Goal: Communication & Community: Answer question/provide support

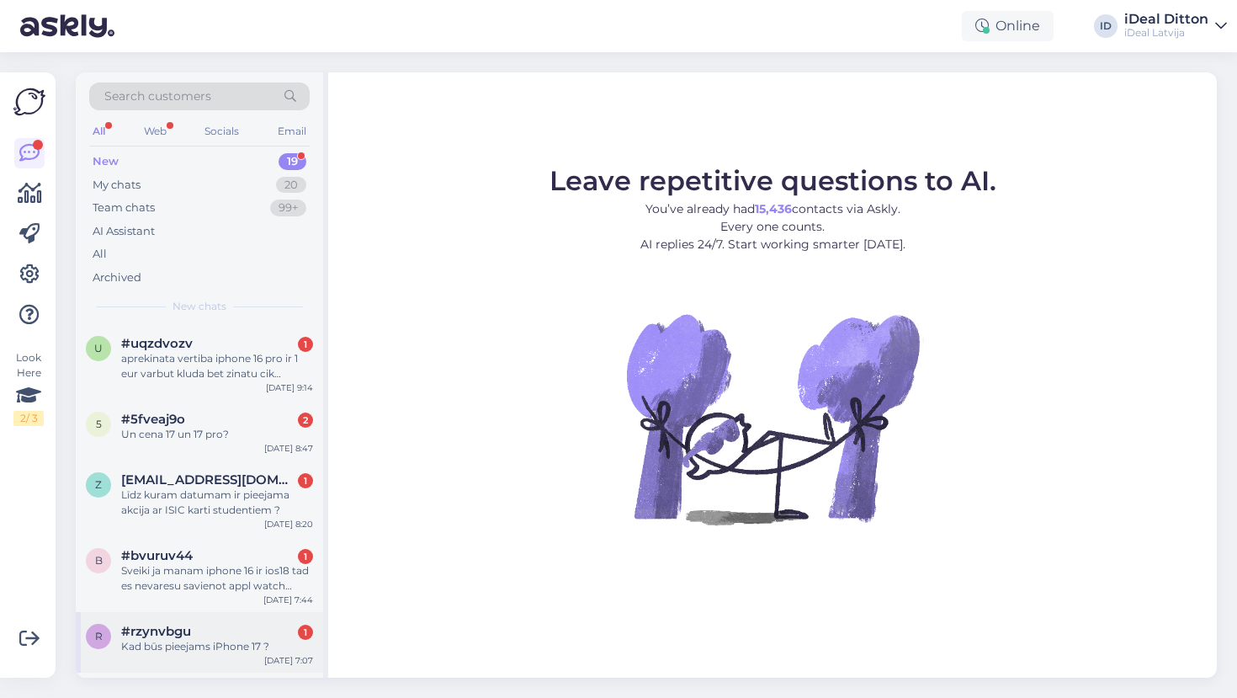
click at [212, 640] on div "Kad būs pieejams iPhone 17 ?" at bounding box center [217, 646] width 192 height 15
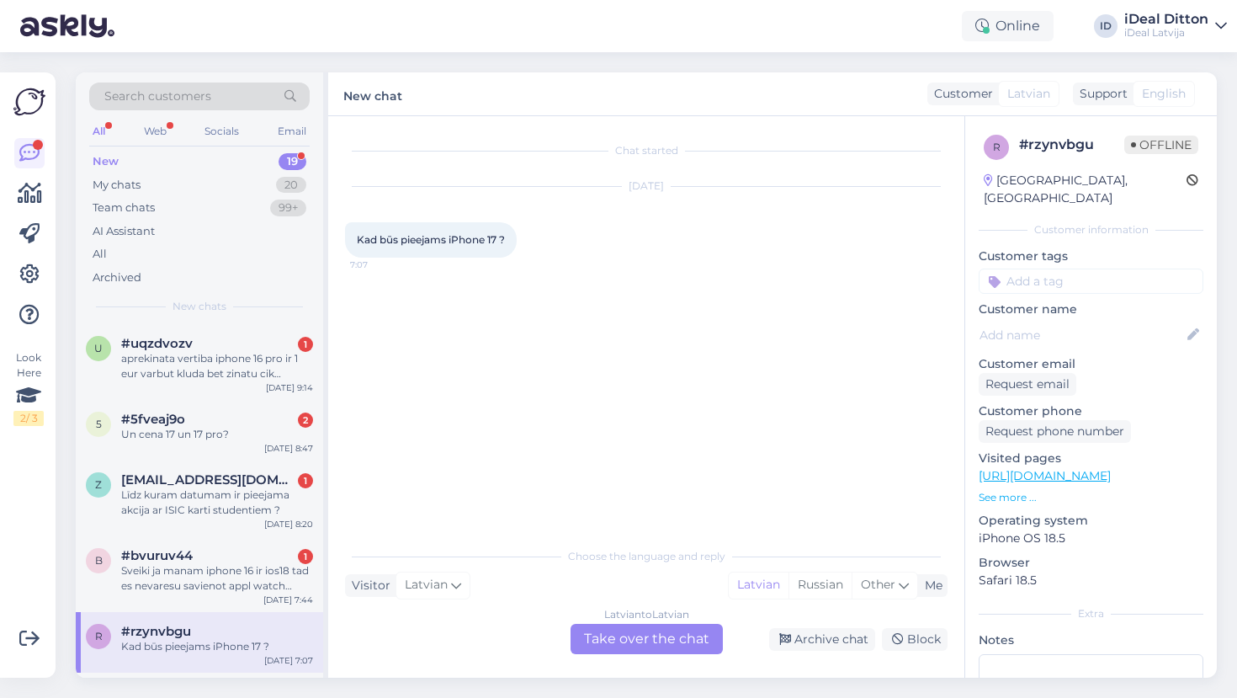
click at [693, 642] on div "Latvian to Latvian Take over the chat" at bounding box center [647, 639] width 152 height 30
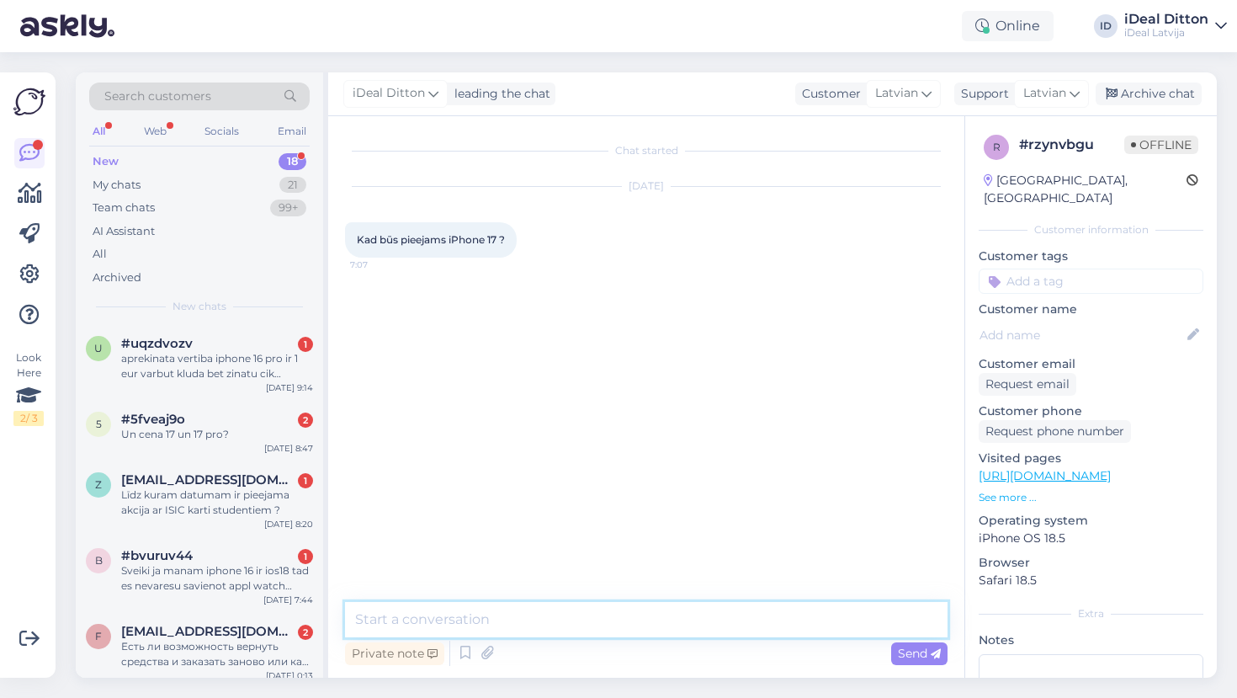
click at [475, 624] on textarea at bounding box center [646, 619] width 602 height 35
paste textarea "Labdien – pārdošana [PERSON_NAME] no 19. septembra. Rezervāciju var veikt jau i…"
type textarea "Labdien – pārdošana [PERSON_NAME] no 19. septembra. Rezervāciju var veikt jau i…"
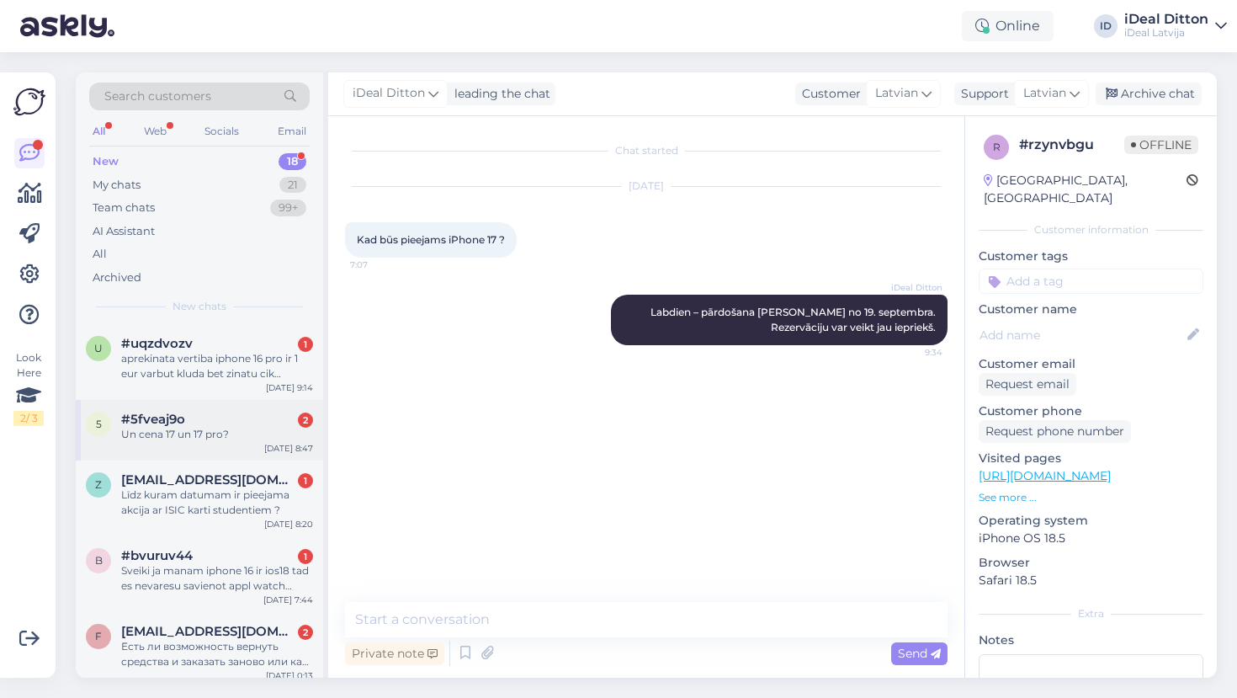
click at [218, 428] on div "Un cena 17 un 17 pro?" at bounding box center [217, 434] width 192 height 15
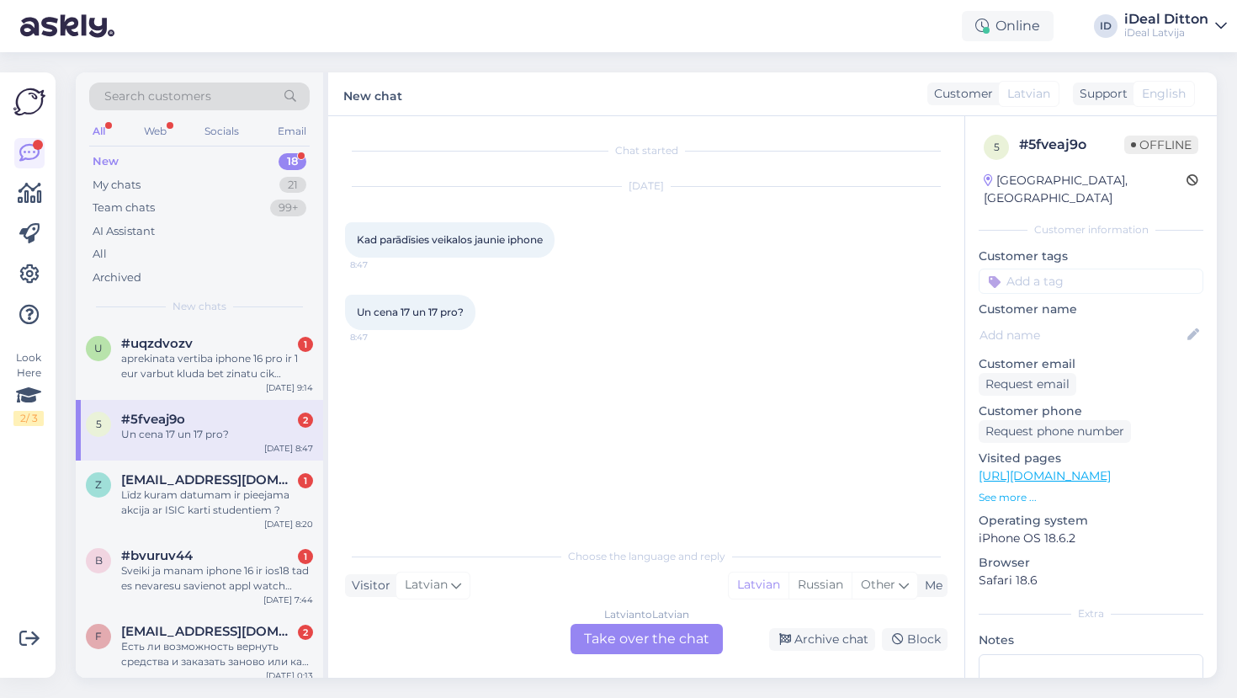
click at [653, 640] on div "Latvian to Latvian Take over the chat" at bounding box center [647, 639] width 152 height 30
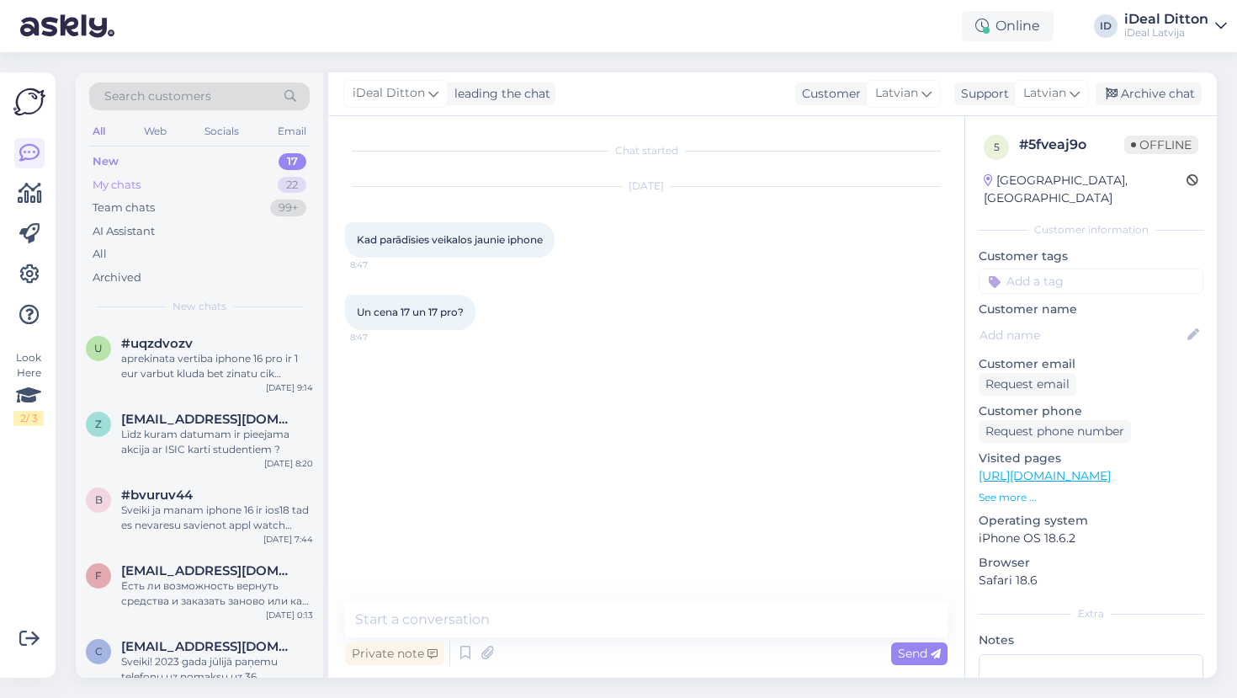
click at [133, 187] on div "My chats" at bounding box center [117, 185] width 48 height 17
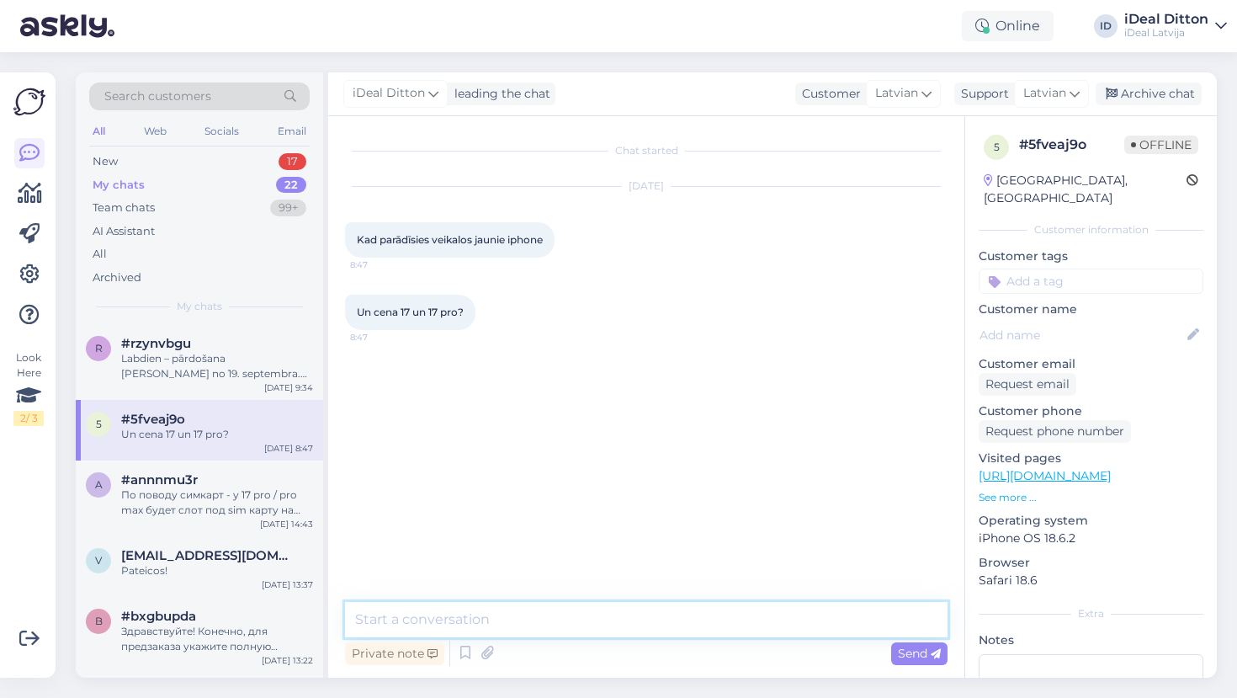
click at [401, 621] on textarea at bounding box center [646, 619] width 602 height 35
paste textarea "Labdien – pārdošana sākas no 19. septembra. Rezervāciju var veikt jau iepriekš.…"
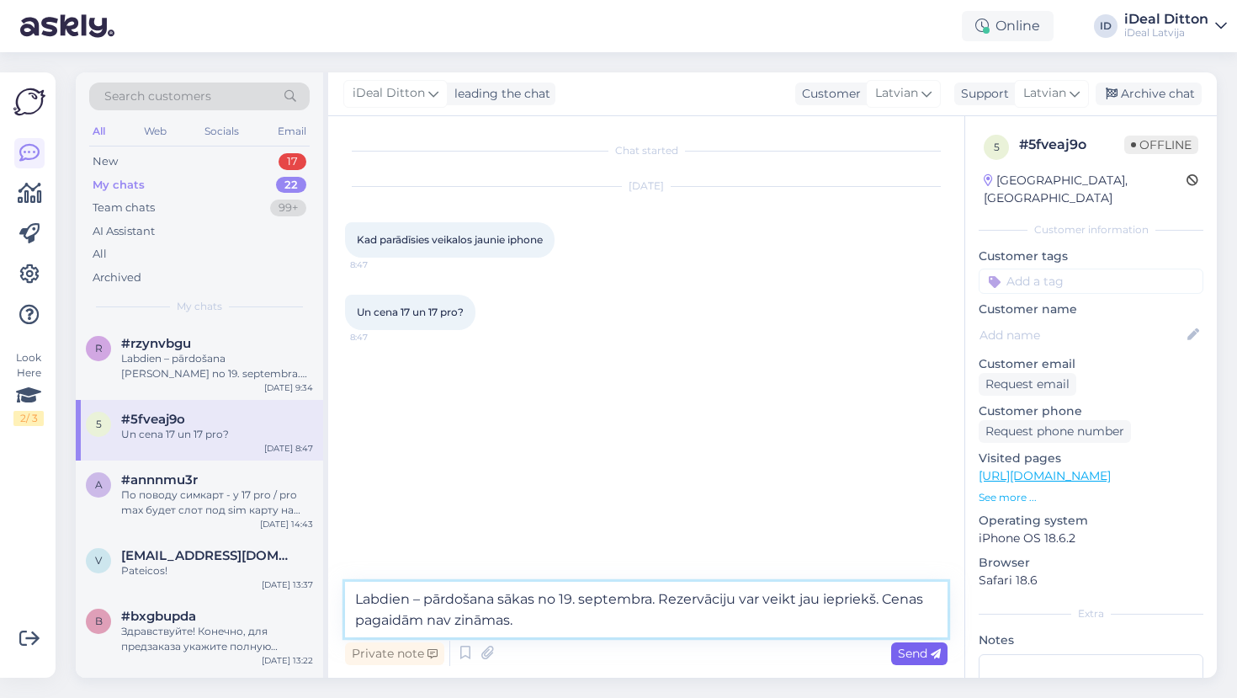
type textarea "Labdien – pārdošana sākas no 19. septembra. Rezervāciju var veikt jau iepriekš.…"
click at [921, 650] on span "Send" at bounding box center [919, 652] width 43 height 15
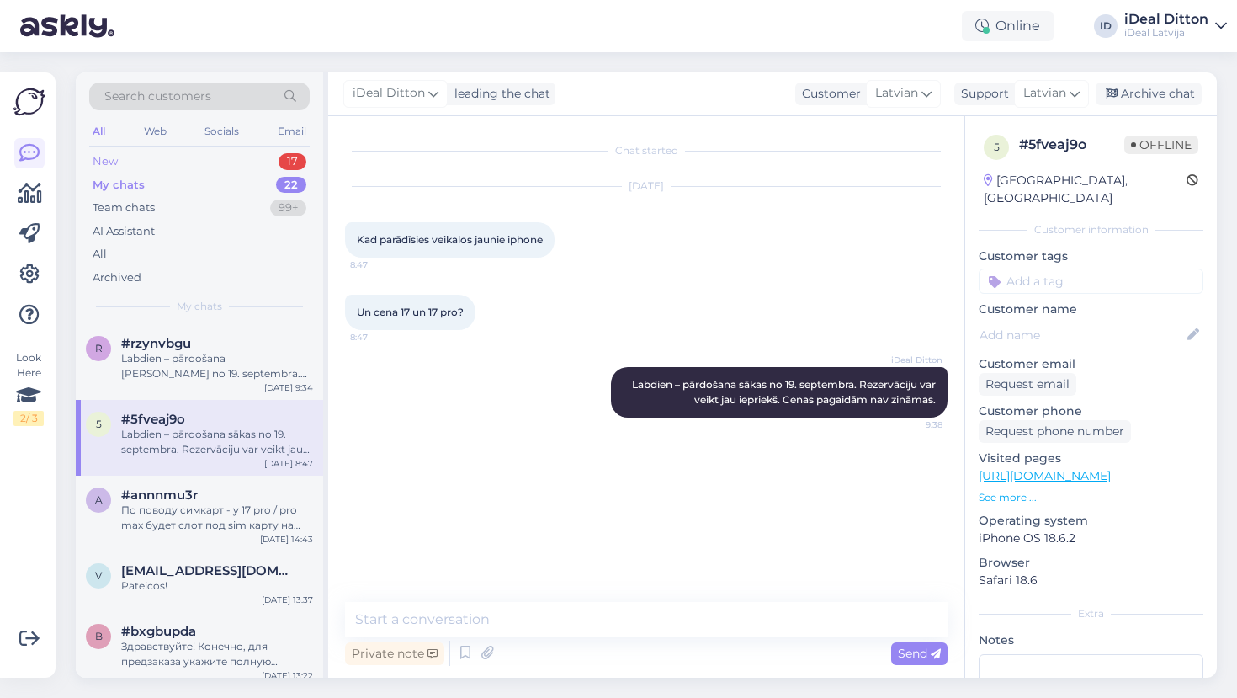
click at [109, 161] on div "New" at bounding box center [105, 161] width 25 height 17
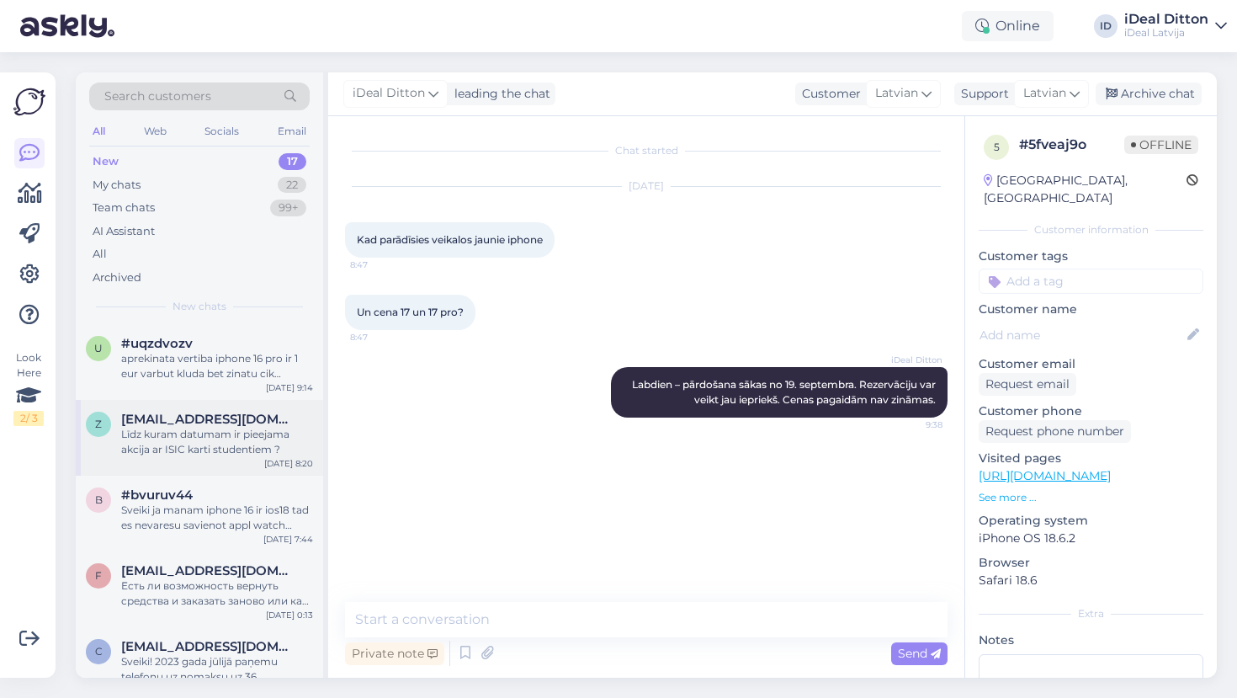
click at [184, 462] on div "z [EMAIL_ADDRESS][DOMAIN_NAME] Līdz kuram datumam ir pieejama akcija ar ISIC ka…" at bounding box center [199, 438] width 247 height 76
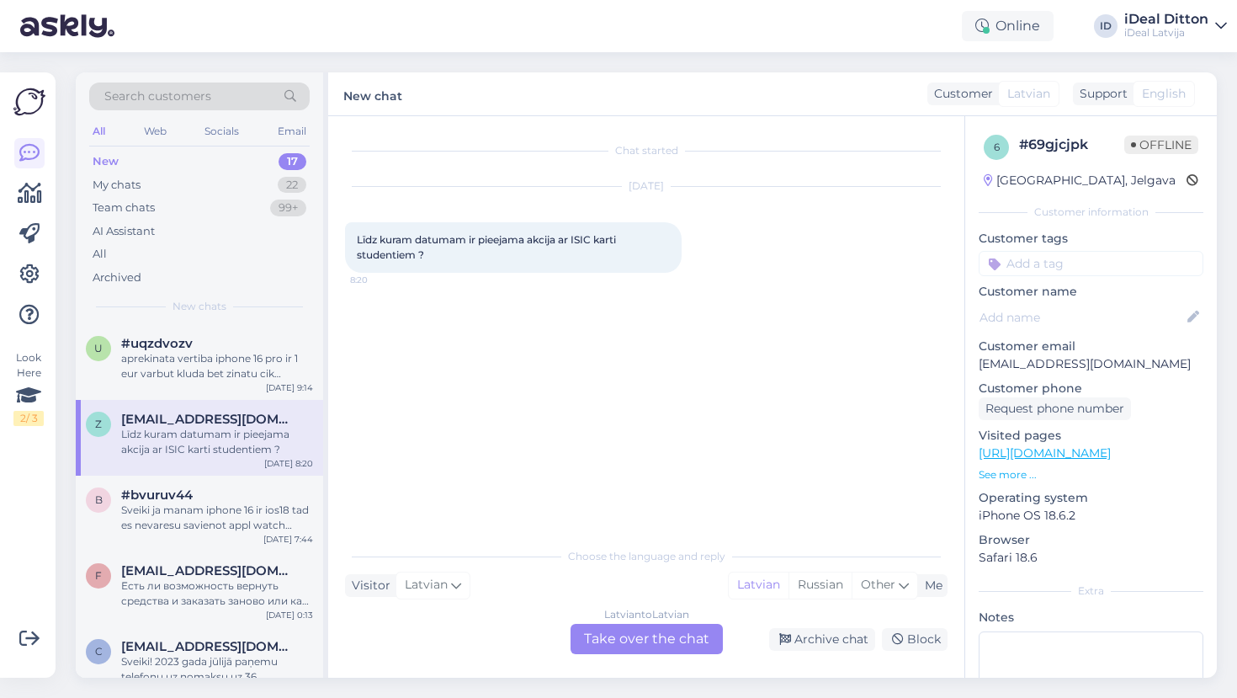
click at [661, 640] on div "Latvian to Latvian Take over the chat" at bounding box center [647, 639] width 152 height 30
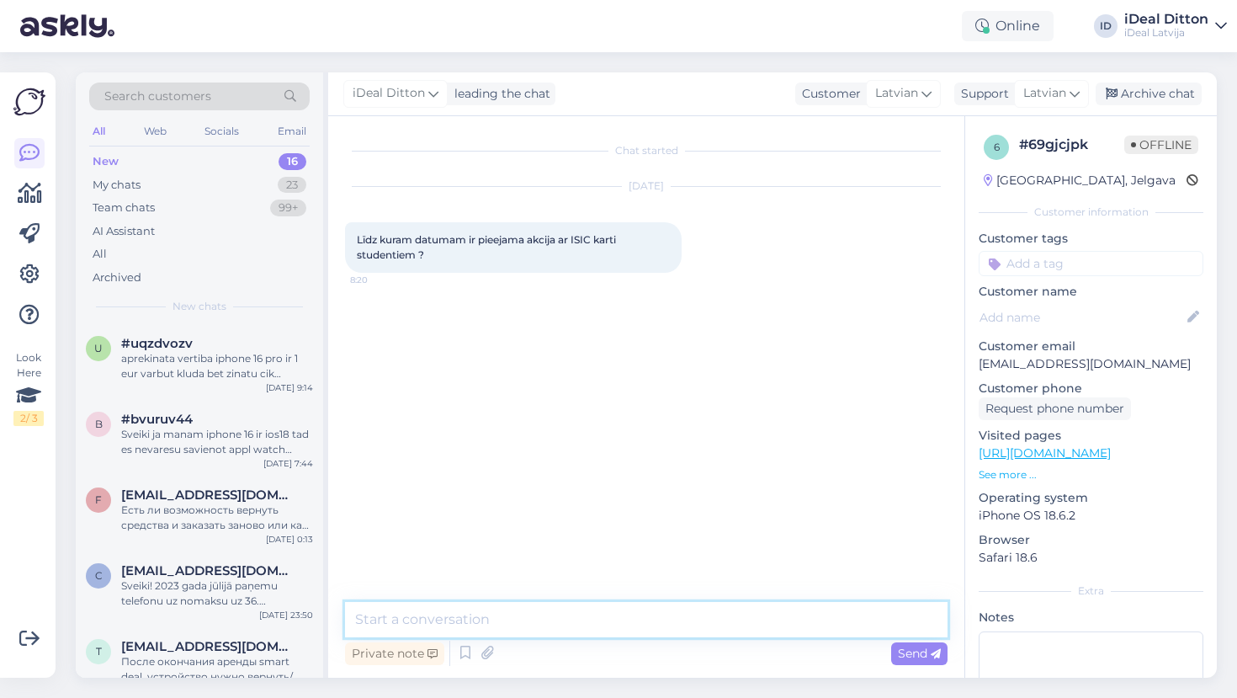
click at [565, 616] on textarea at bounding box center [646, 619] width 602 height 35
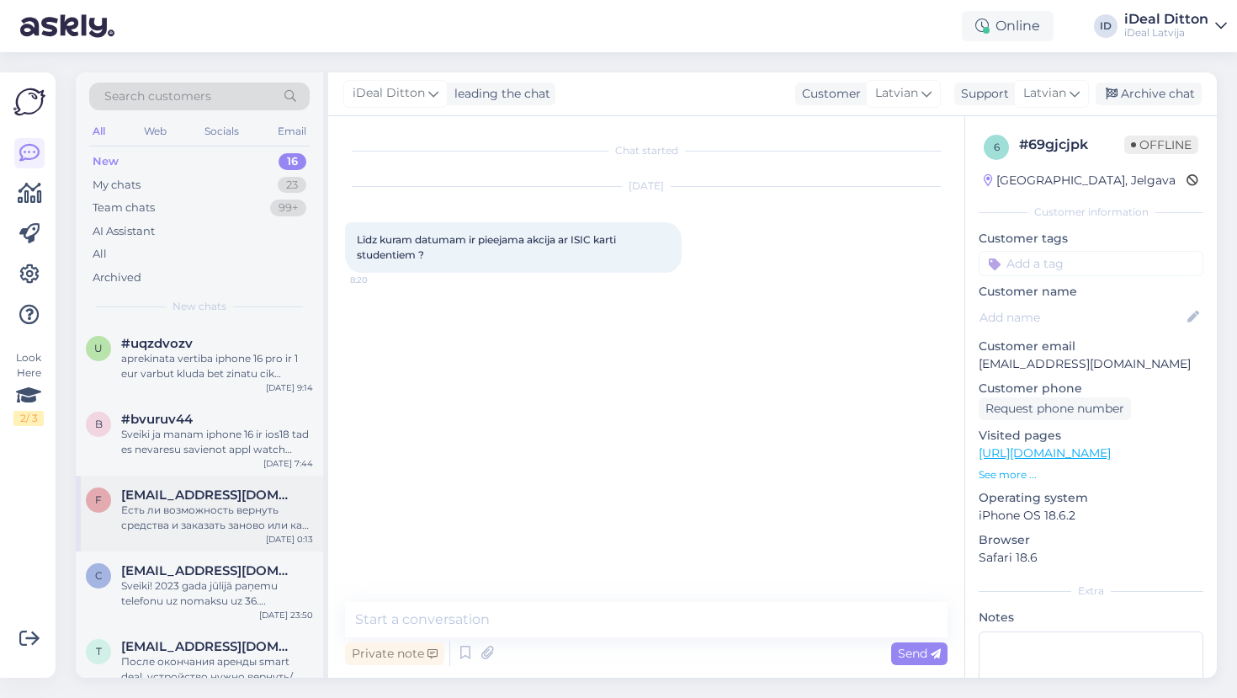
click at [228, 514] on div "Есть ли возможность вернуть средства и заказать заново или как то поменять зака…" at bounding box center [217, 517] width 192 height 30
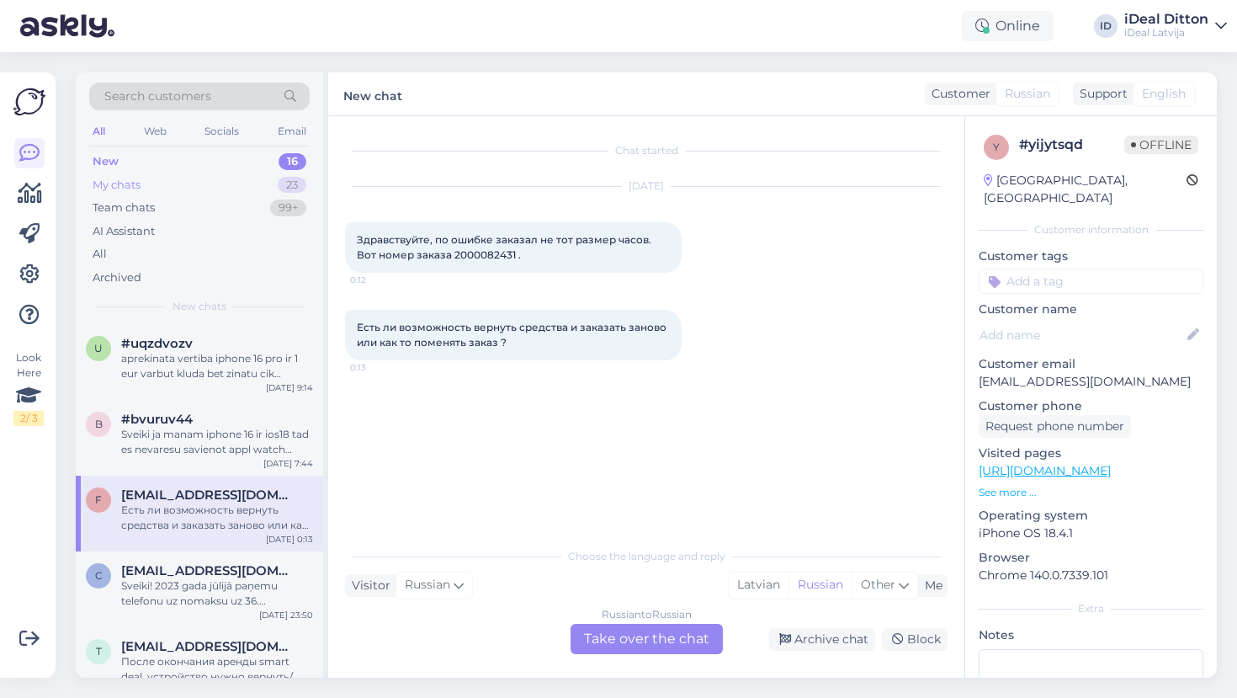
click at [118, 184] on div "My chats" at bounding box center [117, 185] width 48 height 17
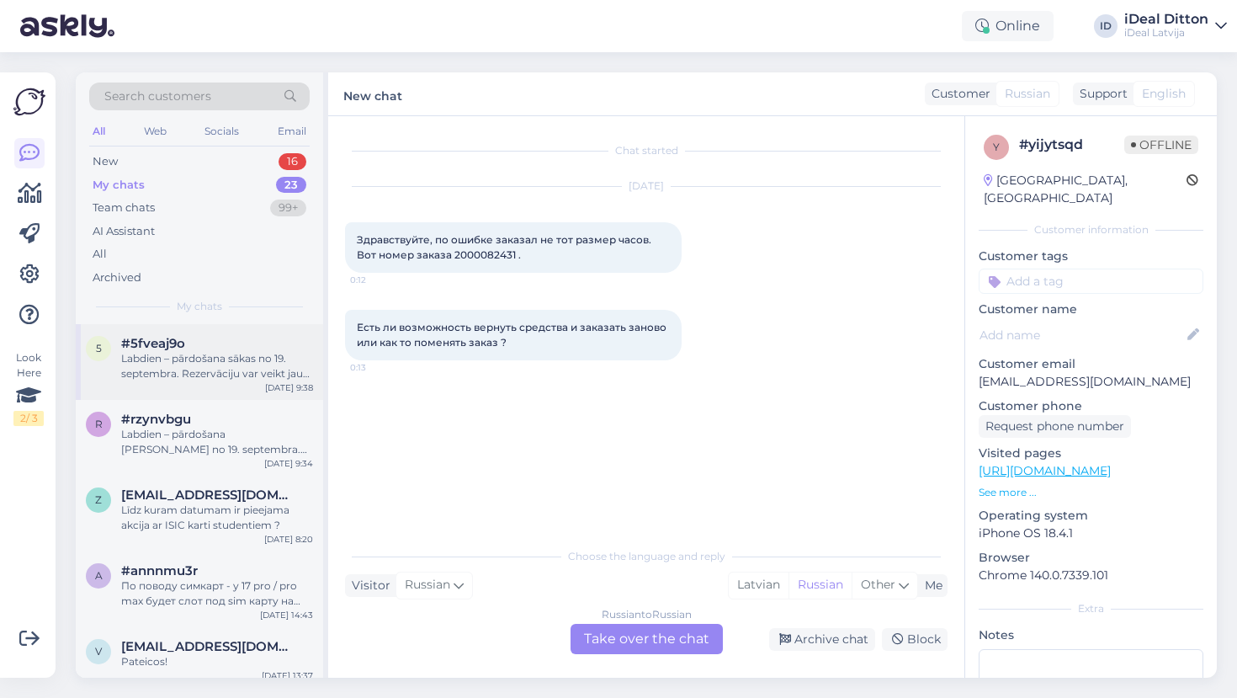
click at [225, 358] on div "Labdien – pārdošana sākas no 19. septembra. Rezervāciju var veikt jau iepriekš.…" at bounding box center [217, 366] width 192 height 30
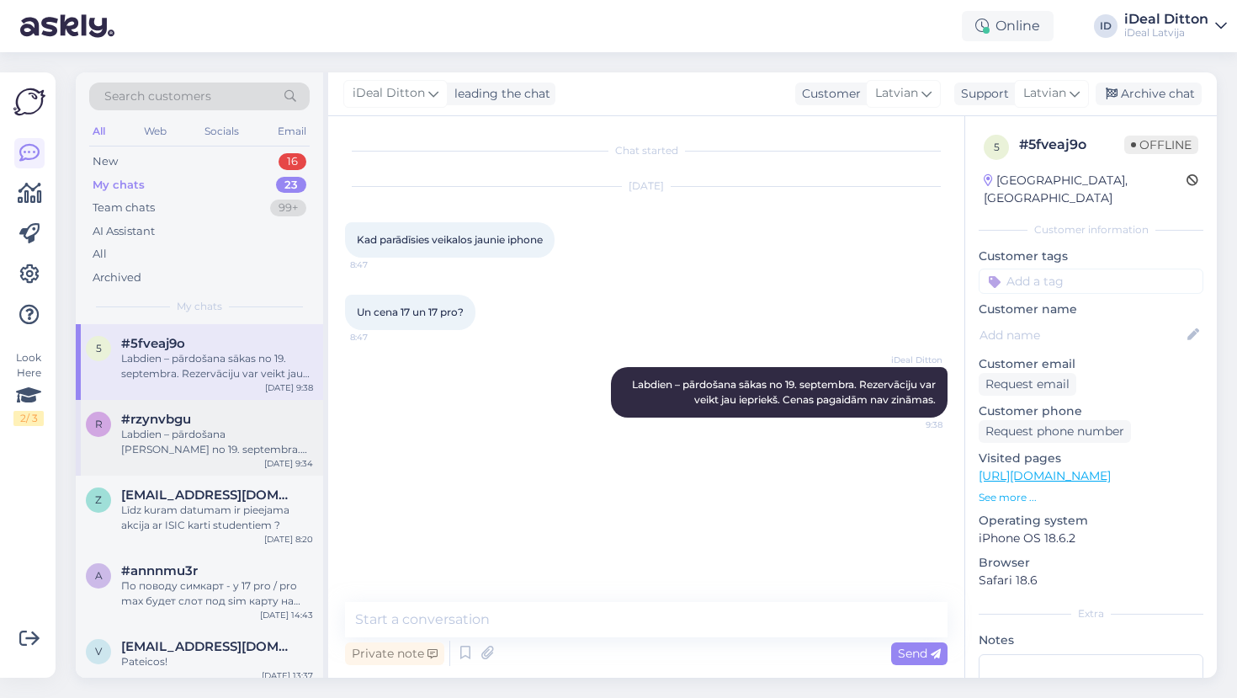
click at [234, 416] on div "#rzynvbgu" at bounding box center [217, 418] width 192 height 15
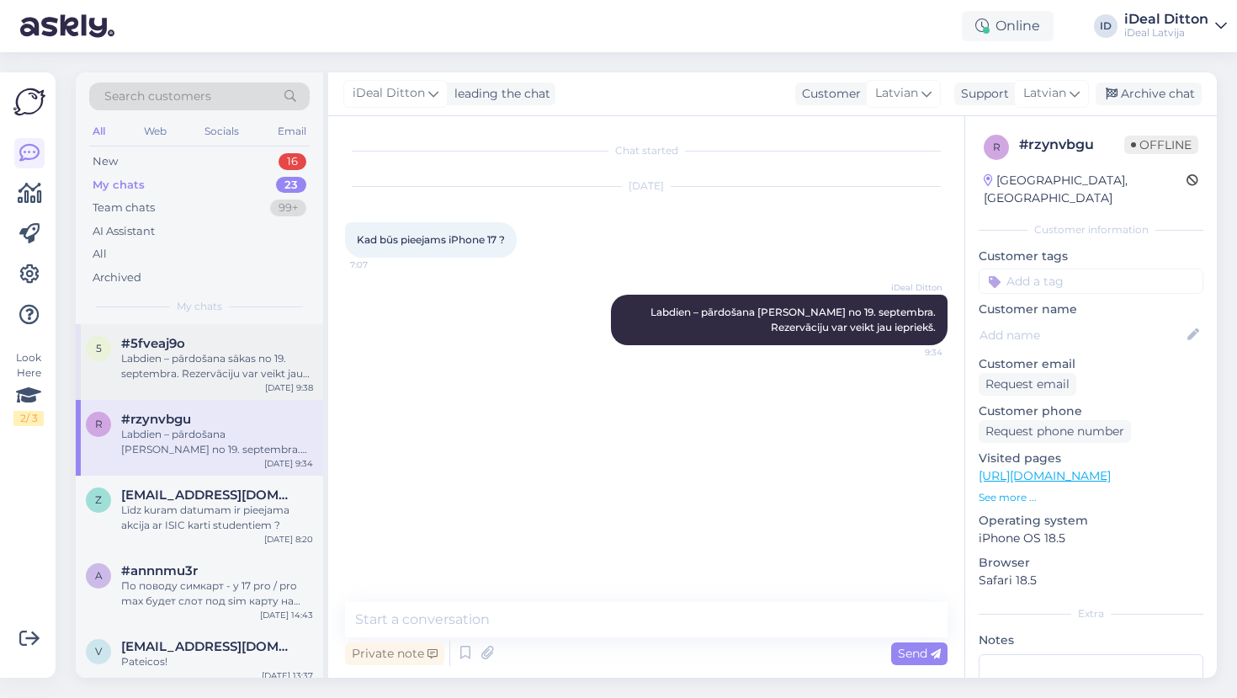
click at [227, 351] on div "Labdien – pārdošana sākas no 19. septembra. Rezervāciju var veikt jau iepriekš.…" at bounding box center [217, 366] width 192 height 30
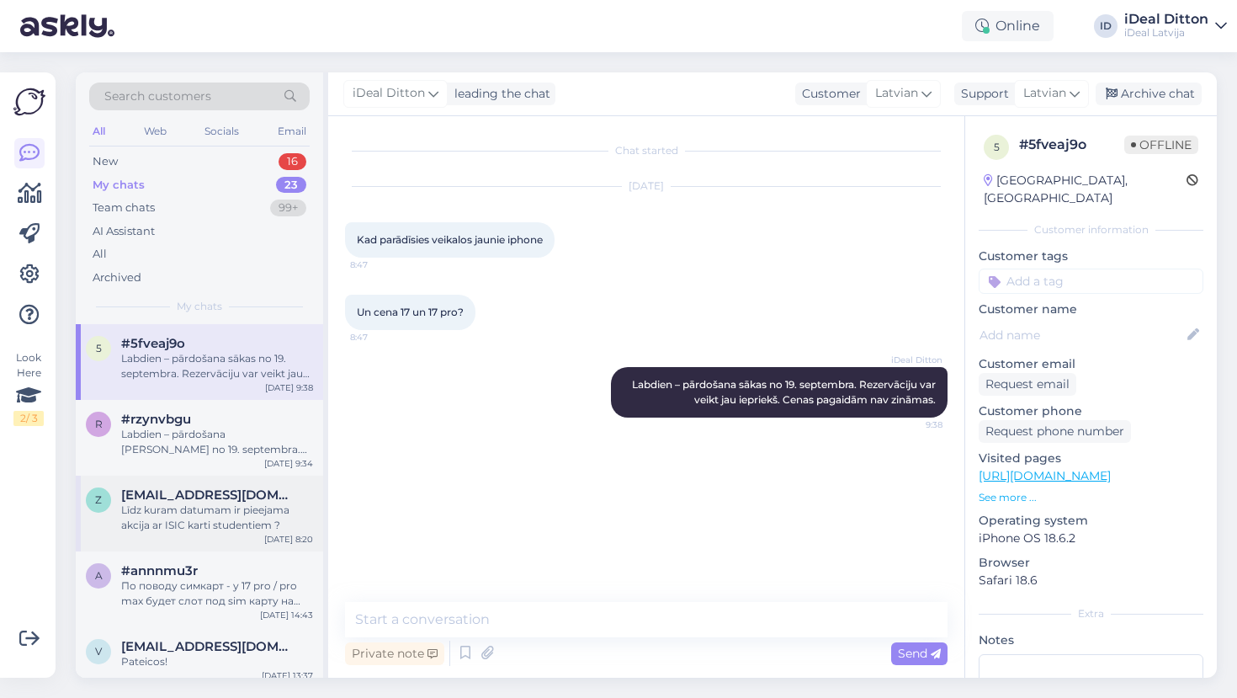
click at [199, 504] on div "Līdz kuram datumam ir pieejama akcija ar ISIC karti studentiem ?" at bounding box center [217, 517] width 192 height 30
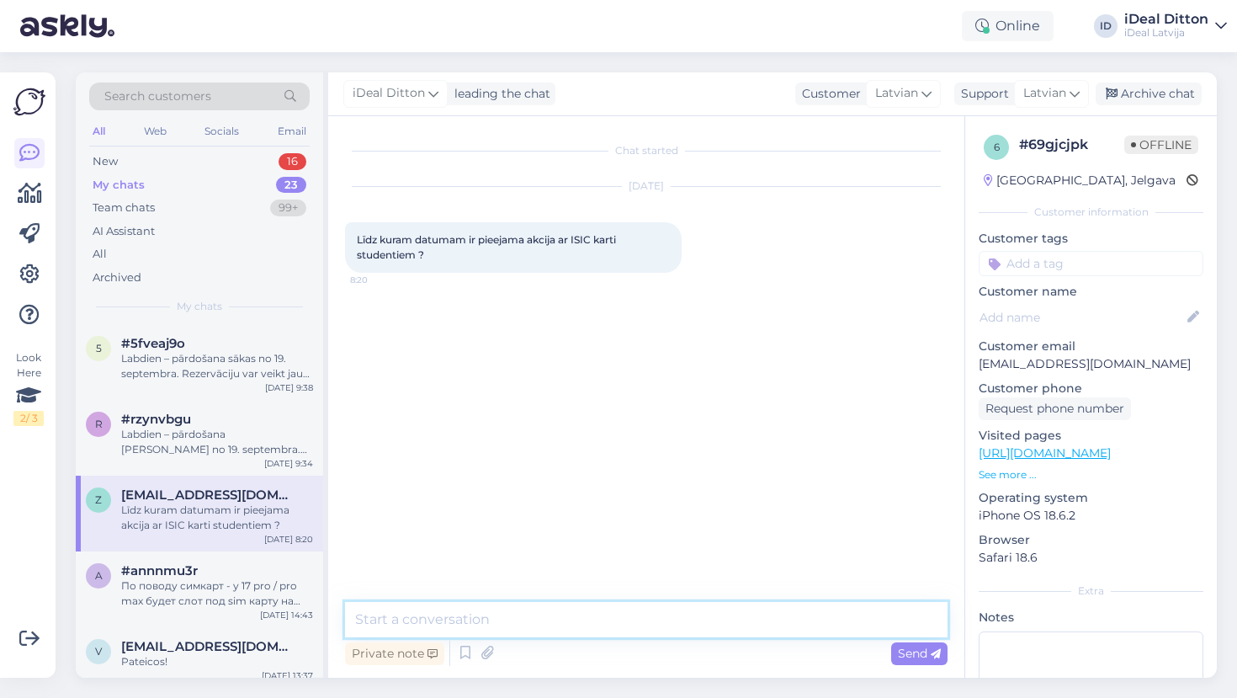
click at [533, 618] on textarea at bounding box center [646, 619] width 602 height 35
paste textarea "Labdien par iPad un MacBook."
drag, startPoint x: 438, startPoint y: 617, endPoint x: 413, endPoint y: 614, distance: 25.4
click at [413, 614] on textarea "Labdien par iPad un MacBook līzd [DATE]." at bounding box center [646, 619] width 602 height 35
type textarea "Labdien ISIC karti studentu atlaide iPad un MacBook līzd [DATE]."
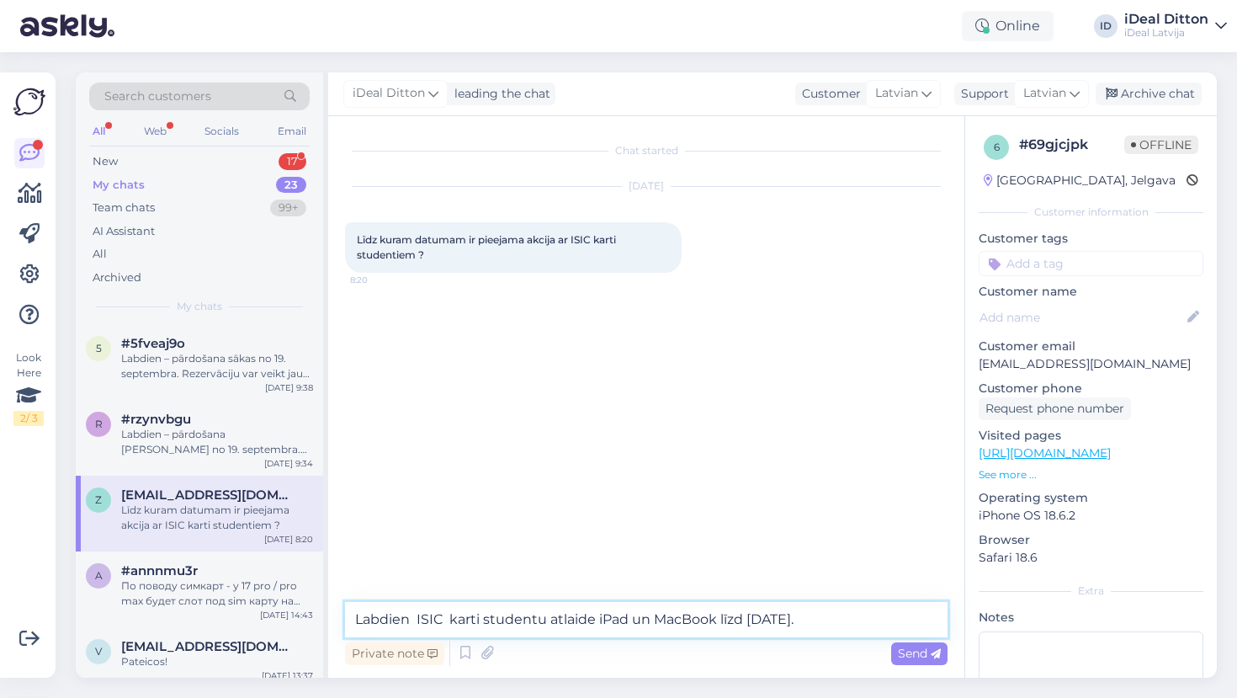
click at [859, 622] on textarea "Labdien ISIC karti studentu atlaide iPad un MacBook līzd [DATE]." at bounding box center [646, 619] width 602 height 35
click at [655, 618] on textarea "Labdien ISIC karti studentu atlaide iPad un MacBook līzd [DATE]." at bounding box center [646, 619] width 602 height 35
drag, startPoint x: 831, startPoint y: 622, endPoint x: 291, endPoint y: 622, distance: 539.4
click at [291, 622] on div "Search customers All Web Socials Email New 17 My chats 23 Team chats 99+ AI Ass…" at bounding box center [646, 374] width 1141 height 605
paste textarea "Labdien! Ar ISIC karti – studentu atlaide iPad un MacBook līdz [DATE]."
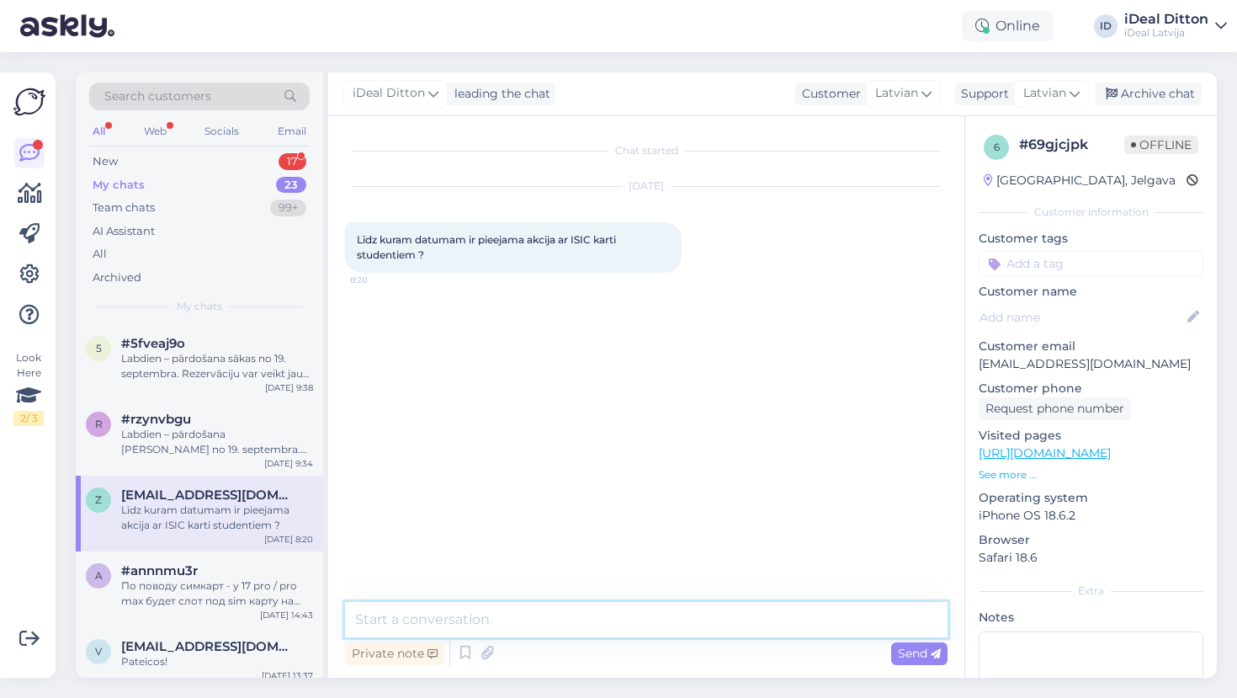
type textarea "Labdien! Ar ISIC karti – studentu atlaide iPad un MacBook līdz [DATE]."
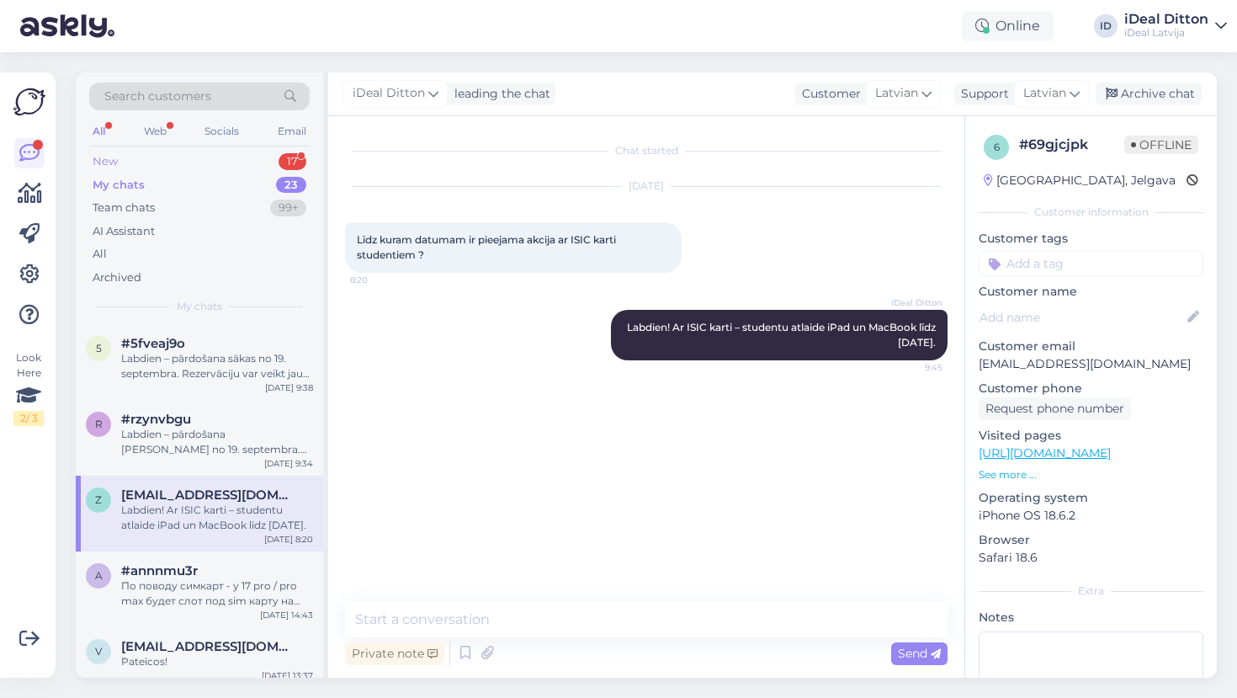
click at [125, 164] on div "New 17" at bounding box center [199, 162] width 220 height 24
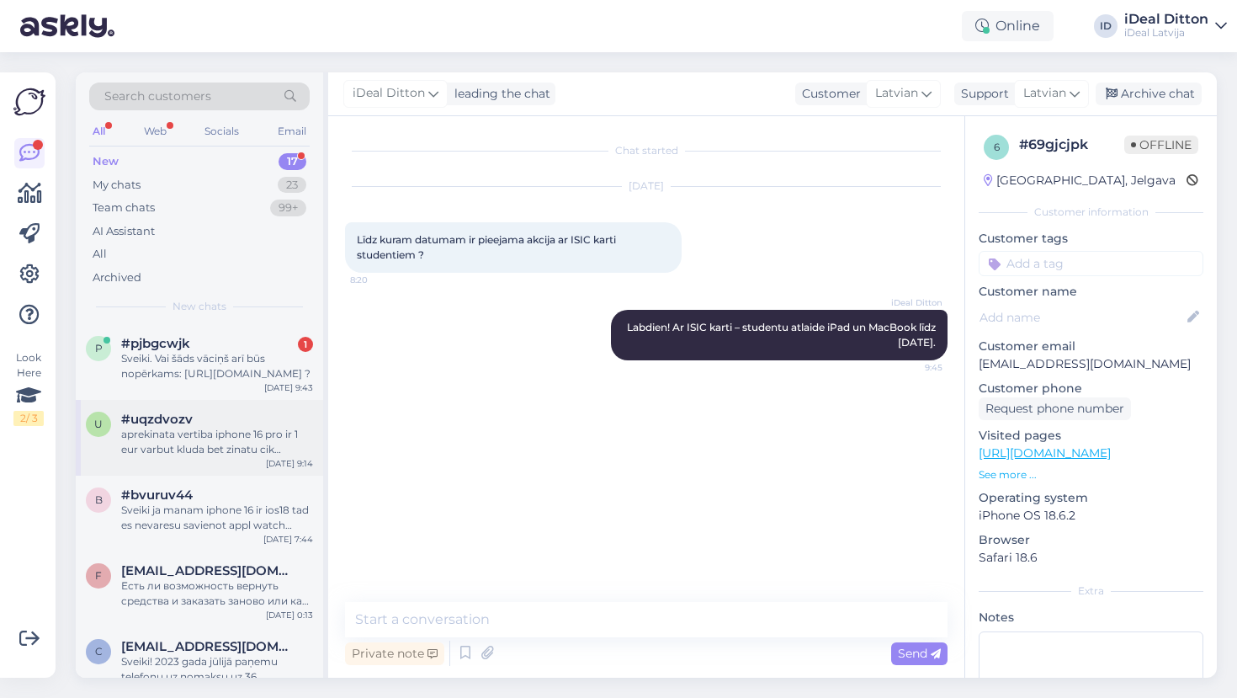
click at [257, 435] on div "aprekinata vertiba iphone 16 pro ir 1 eur varbut kluda bet zinatu cik patiesiba…" at bounding box center [217, 442] width 192 height 30
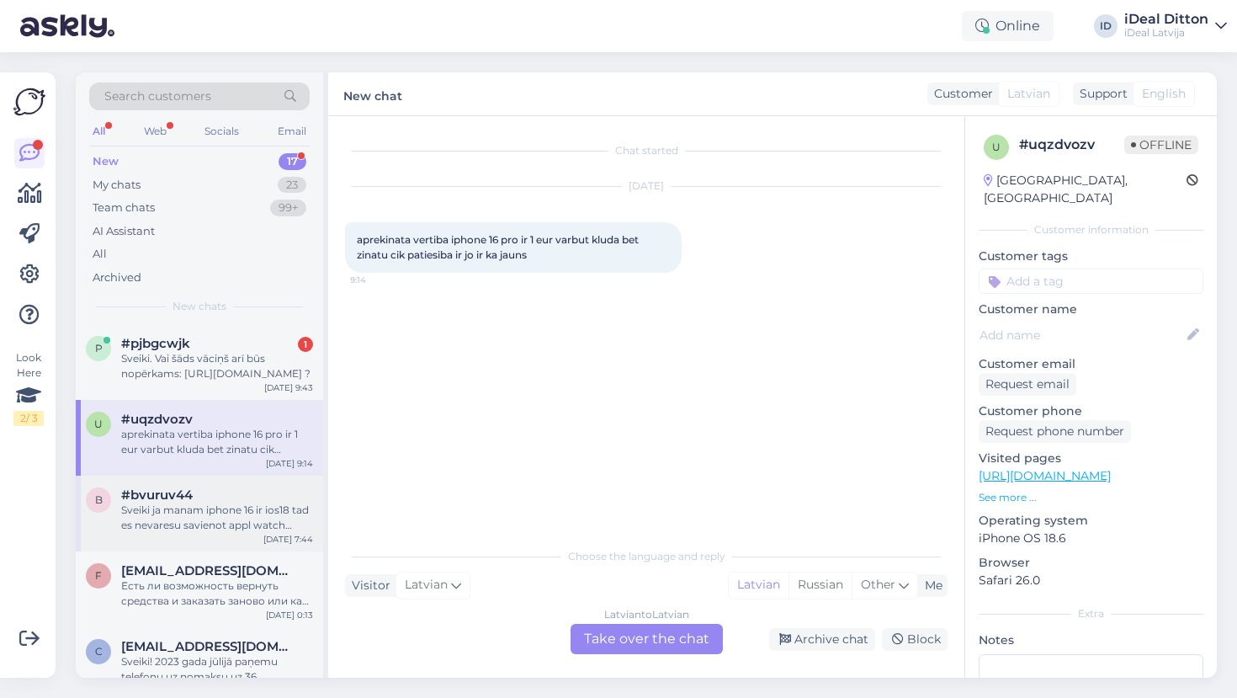
click at [202, 496] on div "#bvuruv44" at bounding box center [217, 494] width 192 height 15
click at [176, 443] on div "aprekinata vertiba iphone 16 pro ir 1 eur varbut kluda bet zinatu cik patiesiba…" at bounding box center [217, 442] width 192 height 30
drag, startPoint x: 539, startPoint y: 257, endPoint x: 365, endPoint y: 234, distance: 175.7
click at [365, 234] on div "aprekinata vertiba iphone 16 pro ir 1 eur varbut kluda bet zinatu cik patiesiba…" at bounding box center [513, 247] width 337 height 50
click at [365, 234] on span "aprekinata vertiba iphone 16 pro ir 1 eur varbut kluda bet zinatu cik patiesiba…" at bounding box center [499, 247] width 284 height 28
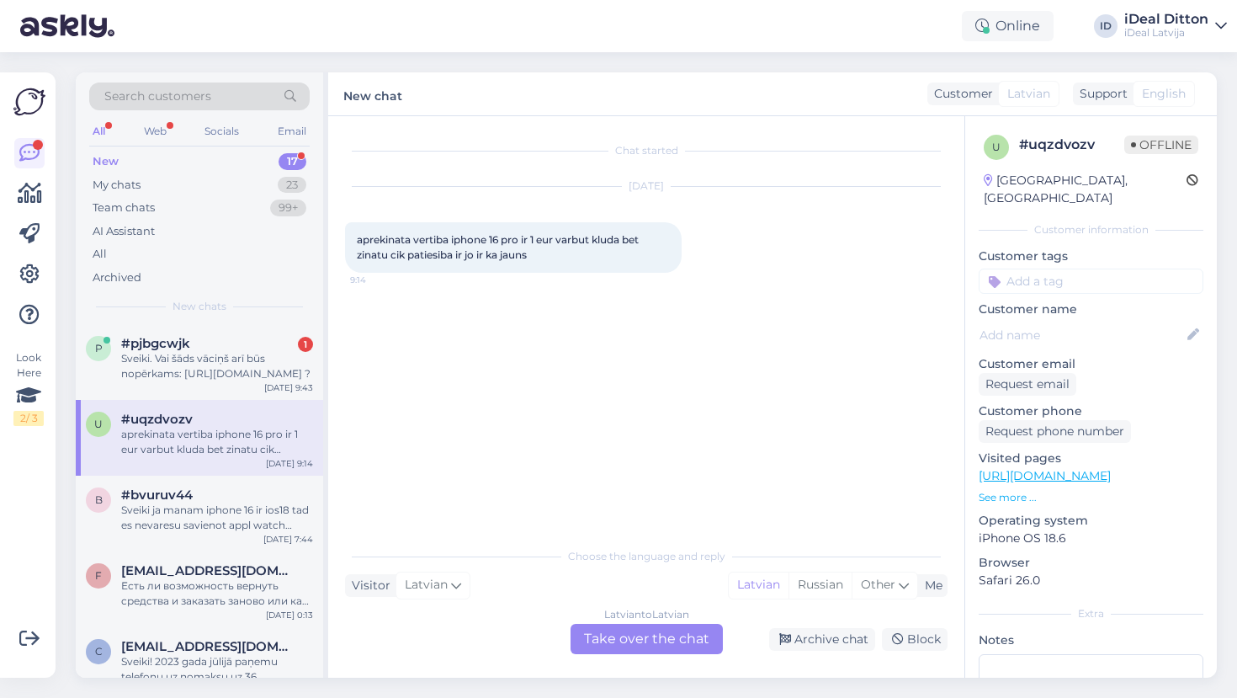
click at [534, 252] on div "aprekinata vertiba iphone 16 pro ir 1 eur varbut kluda bet zinatu cik patiesiba…" at bounding box center [513, 247] width 337 height 50
drag, startPoint x: 532, startPoint y: 254, endPoint x: 349, endPoint y: 242, distance: 183.0
click at [349, 242] on div "aprekinata vertiba iphone 16 pro ir 1 eur varbut kluda bet zinatu cik patiesiba…" at bounding box center [513, 247] width 337 height 50
copy span "aprekinata vertiba iphone 16 pro ir 1 eur varbut kluda bet zinatu cik patiesiba…"
click at [606, 638] on div "Latvian to Latvian Take over the chat" at bounding box center [647, 639] width 152 height 30
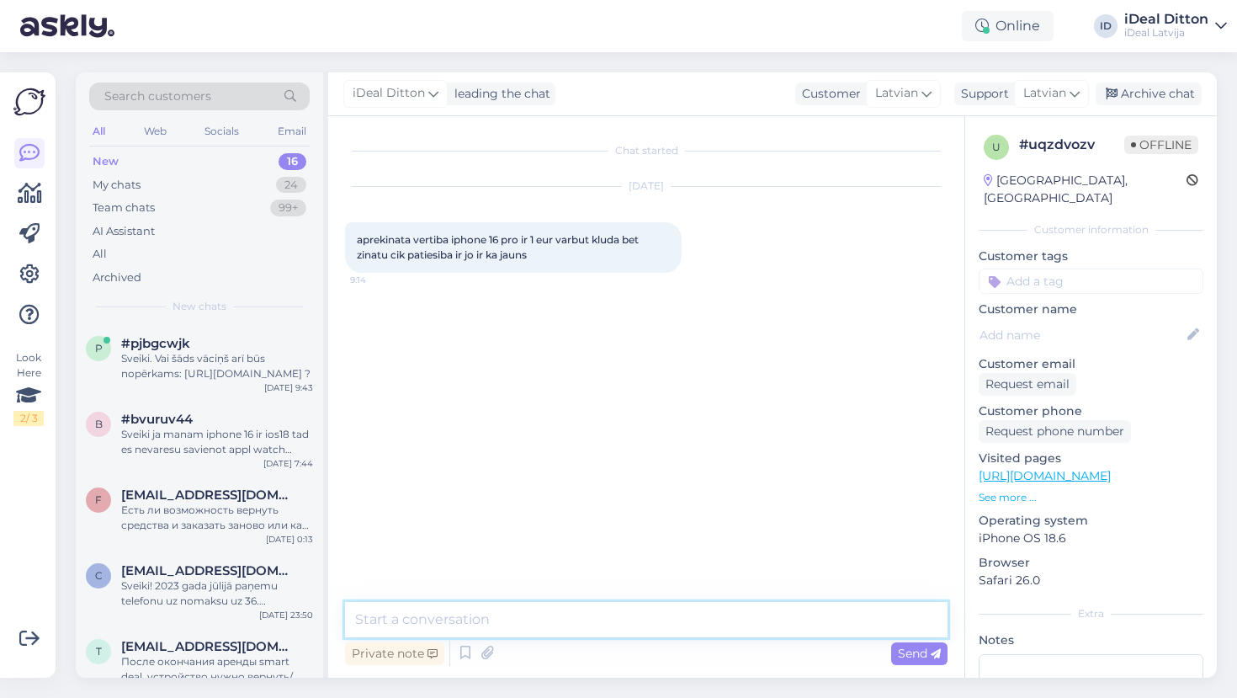
click at [506, 618] on textarea at bounding box center [646, 619] width 602 height 35
paste textarea "Iespējams, ka ierīcē nav izslēgta funkcija Find My iPhone – lūdzu, pārlieciniet…"
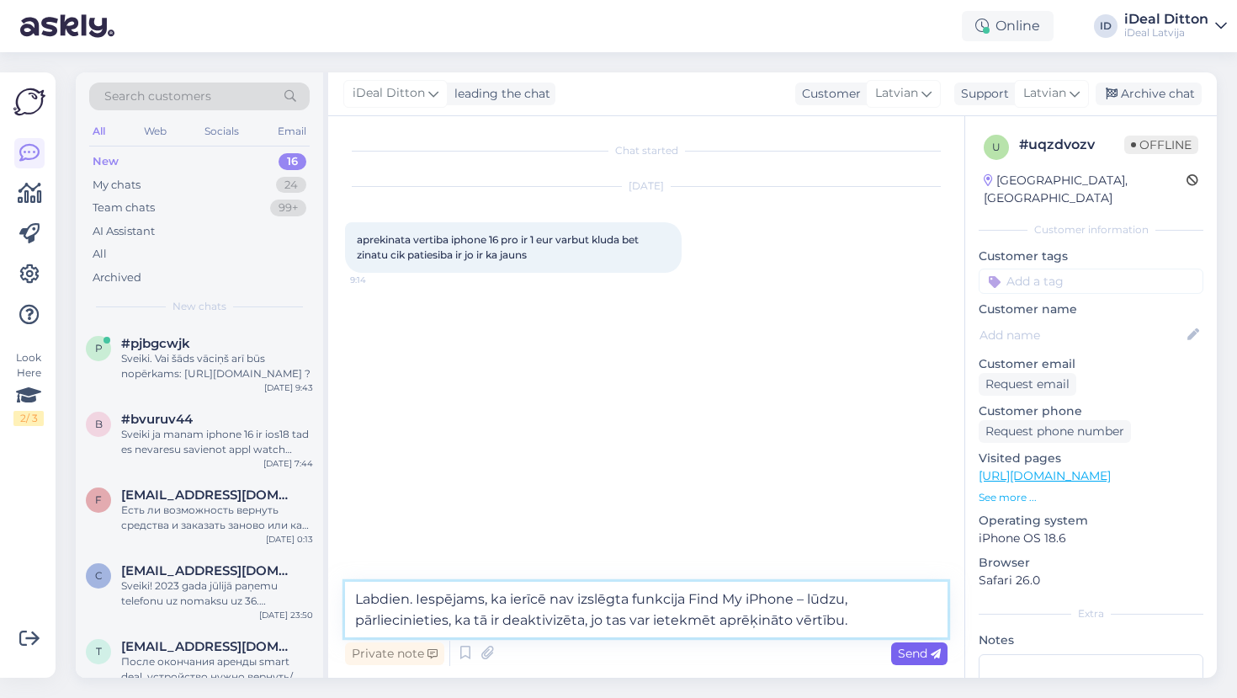
type textarea "Labdien. Iespējams, ka ierīcē nav izslēgta funkcija Find My iPhone – lūdzu, pār…"
click at [927, 653] on span "Send" at bounding box center [919, 652] width 43 height 15
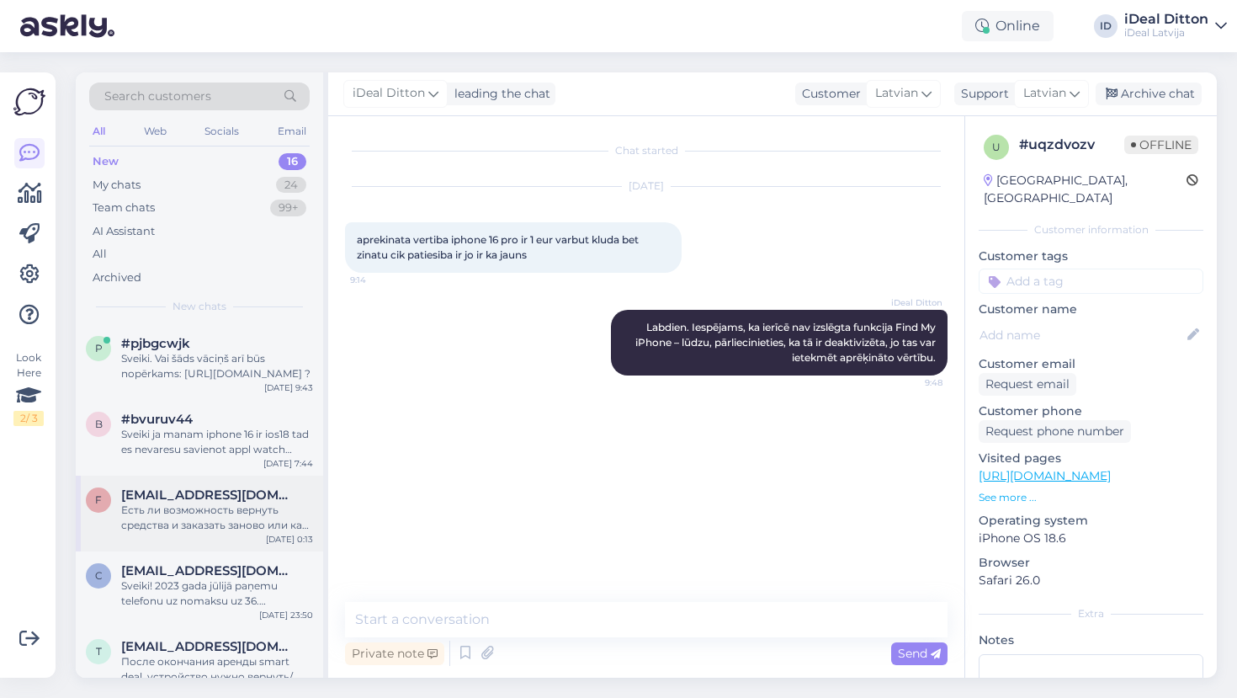
click at [183, 512] on div "Есть ли возможность вернуть средства и заказать заново или как то поменять зака…" at bounding box center [217, 517] width 192 height 30
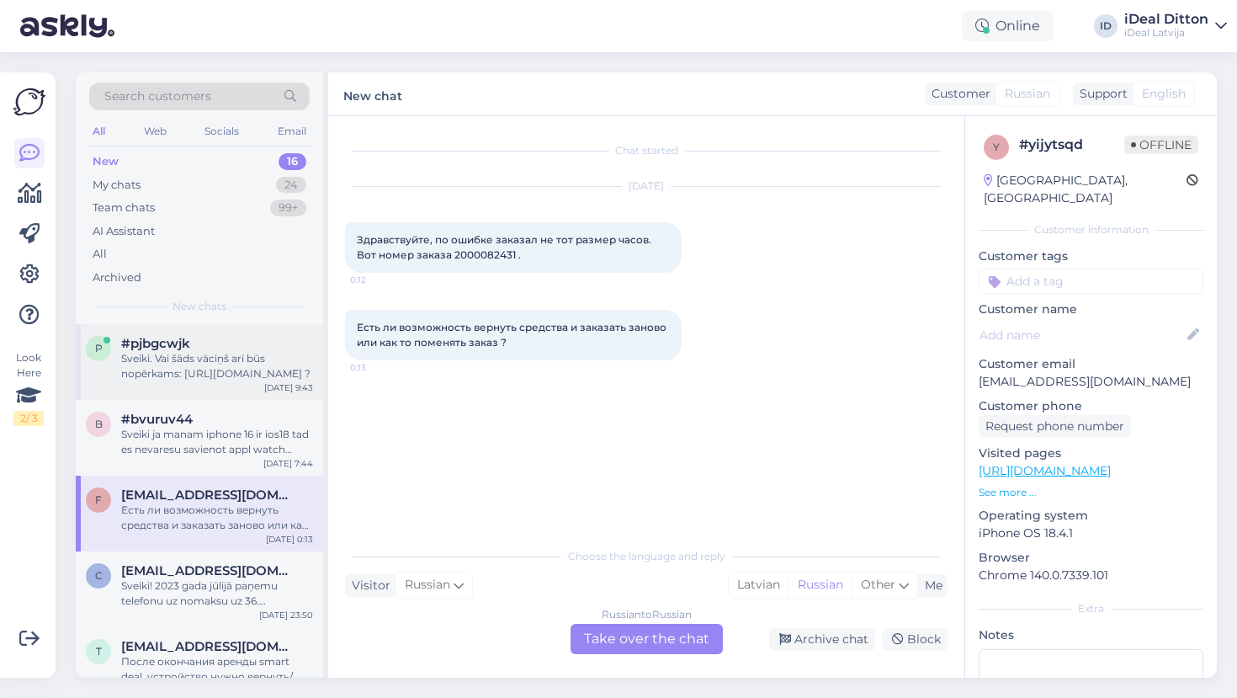
click at [218, 362] on div "Sveiki. Vai šāds vāciņš arī būs nopērkams: [URL][DOMAIN_NAME] ?" at bounding box center [217, 366] width 192 height 30
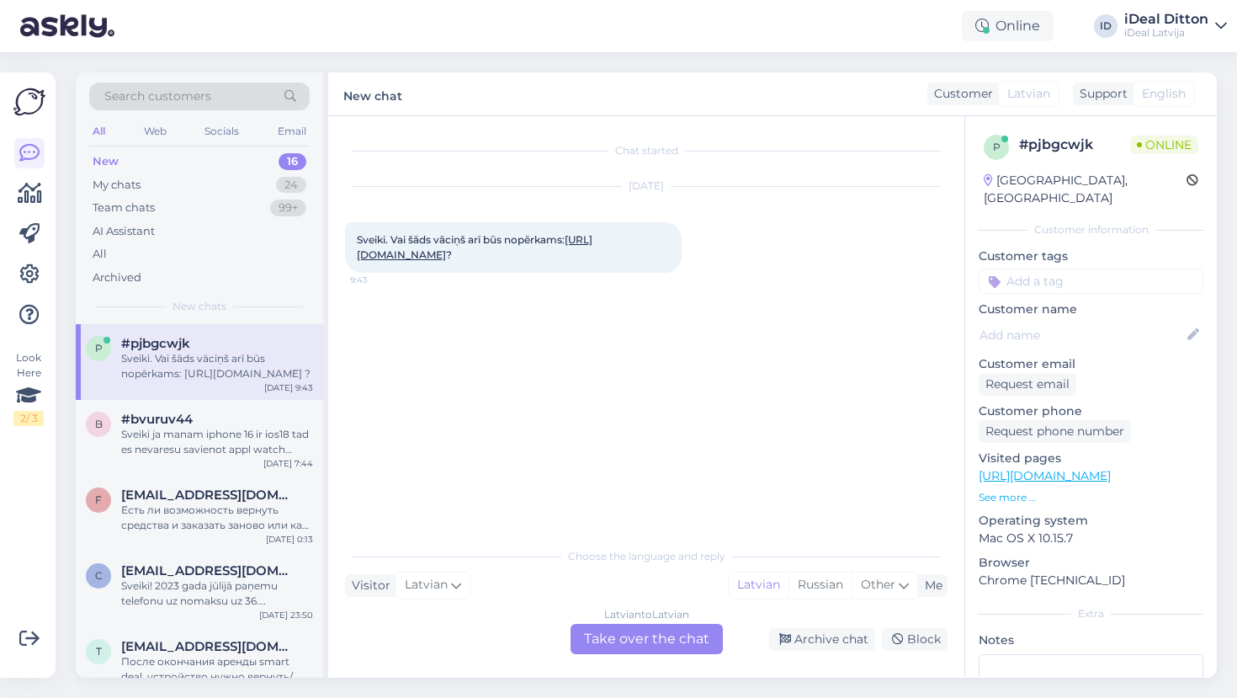
click at [661, 639] on div "Latvian to Latvian Take over the chat" at bounding box center [647, 639] width 152 height 30
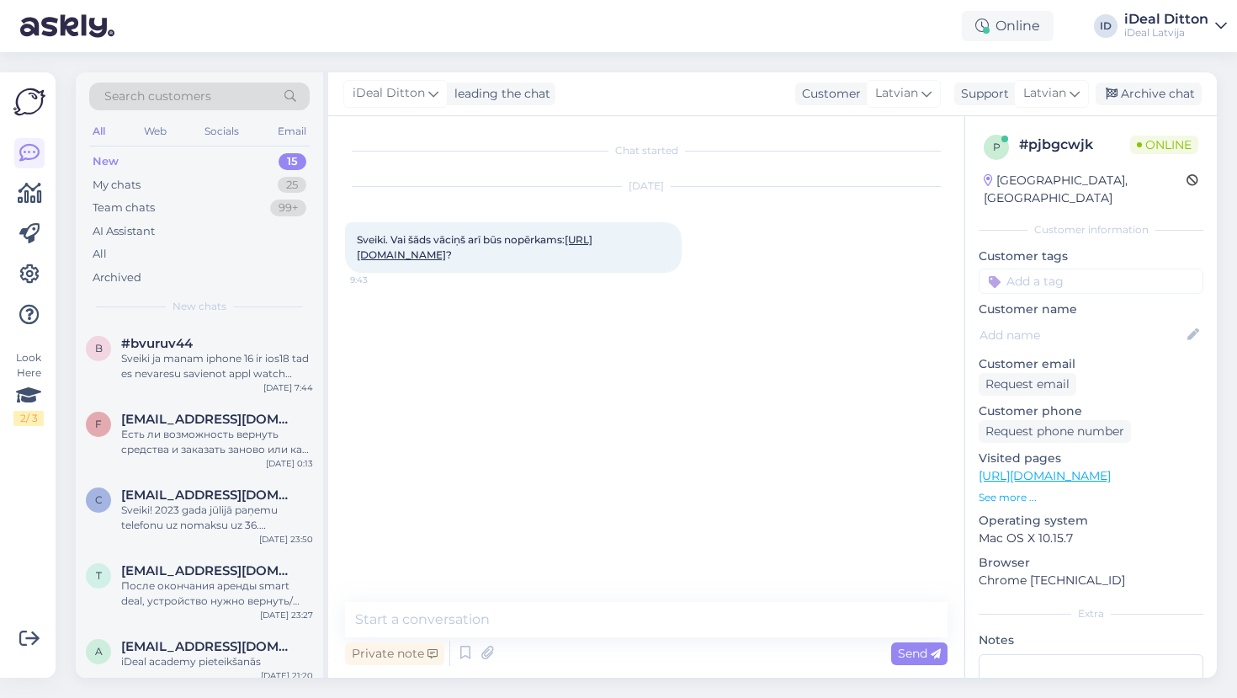
click at [555, 259] on link "[URL][DOMAIN_NAME]" at bounding box center [475, 247] width 236 height 28
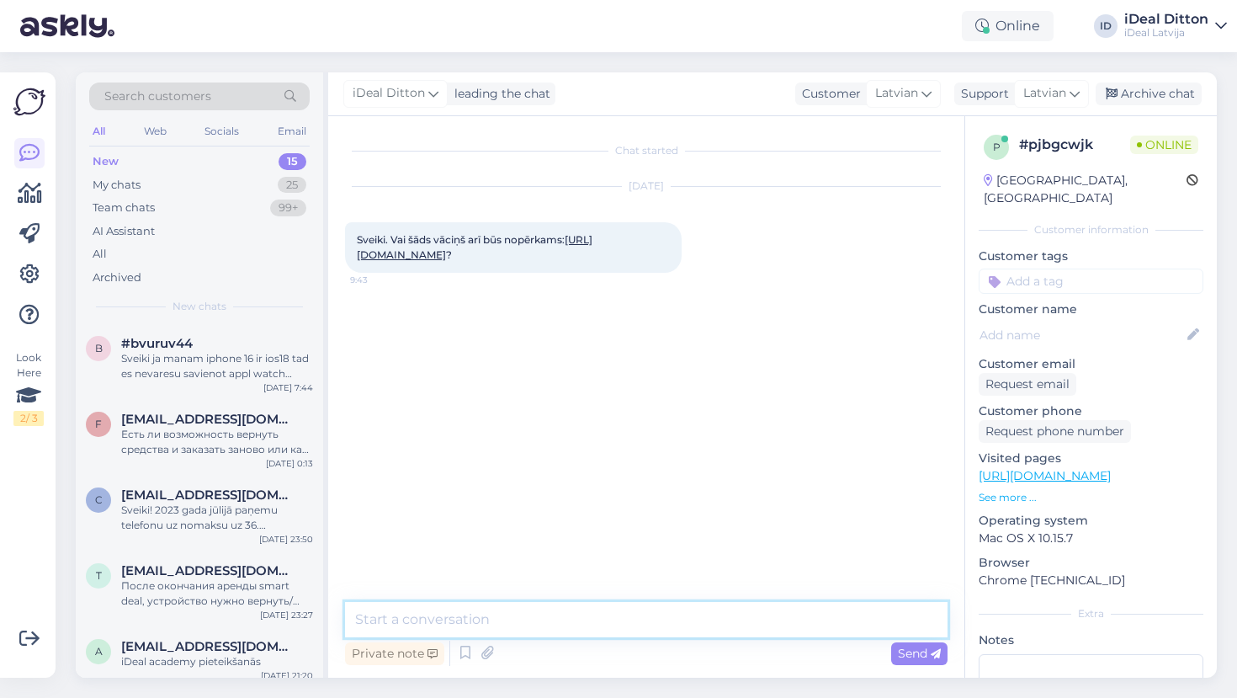
click at [517, 622] on textarea at bounding box center [646, 619] width 602 height 35
paste textarea "Labdien! Visi produkti, kas saistīti ar jauno ierīču un aksesuāru iznākšanu, bū…"
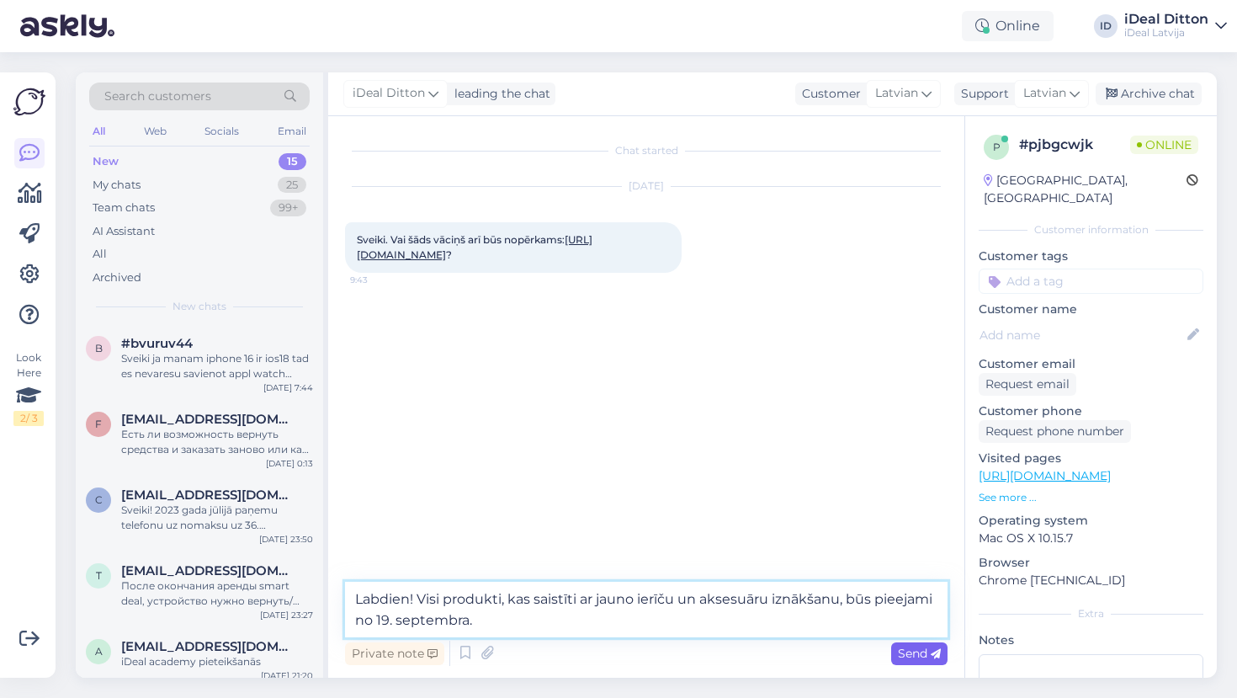
type textarea "Labdien! Visi produkti, kas saistīti ar jauno ierīču un aksesuāru iznākšanu, bū…"
click at [926, 652] on span "Send" at bounding box center [919, 652] width 43 height 15
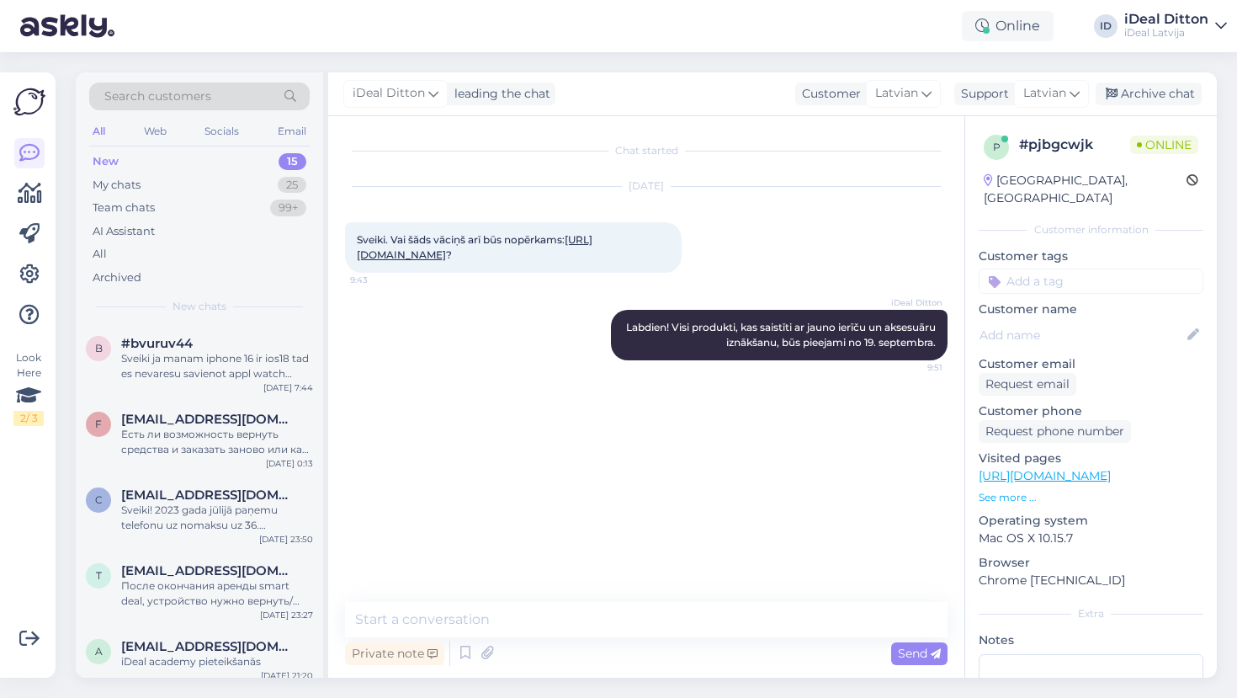
click at [116, 160] on div "New" at bounding box center [106, 161] width 26 height 17
click at [189, 367] on div "Sveiki ja manam iphone 16 ir ios18 tad es nevaresu savienot appl watch series 1…" at bounding box center [217, 366] width 192 height 30
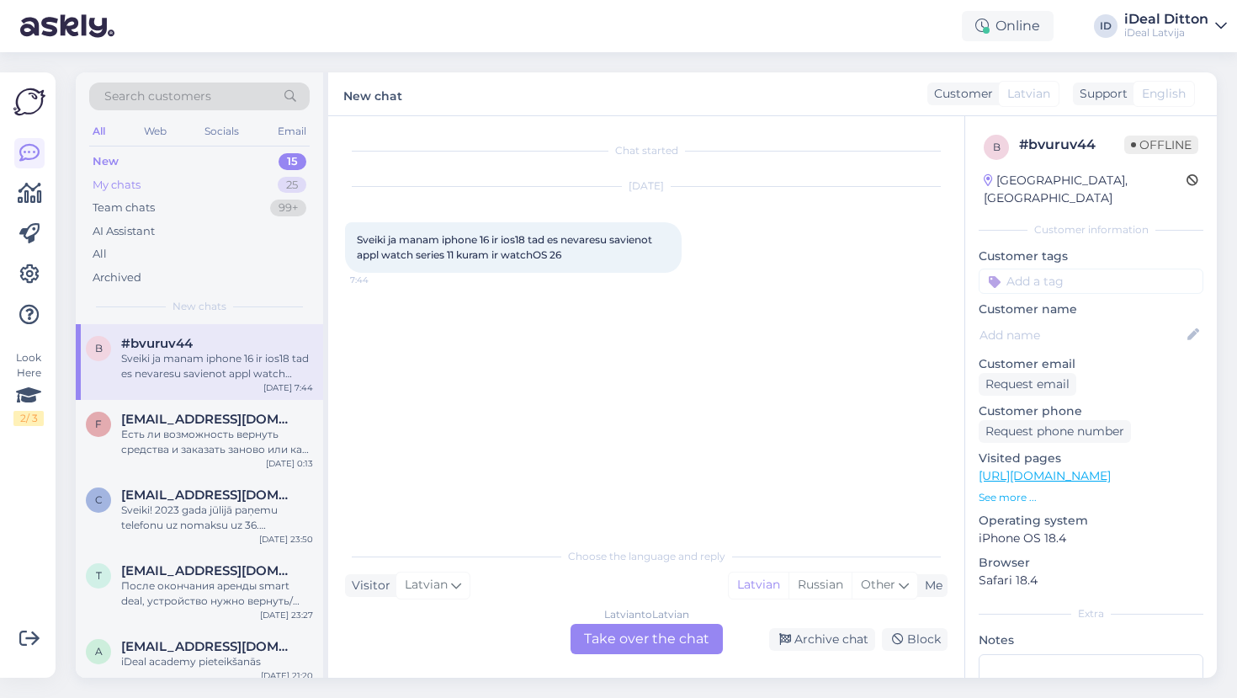
click at [122, 186] on div "My chats" at bounding box center [117, 185] width 48 height 17
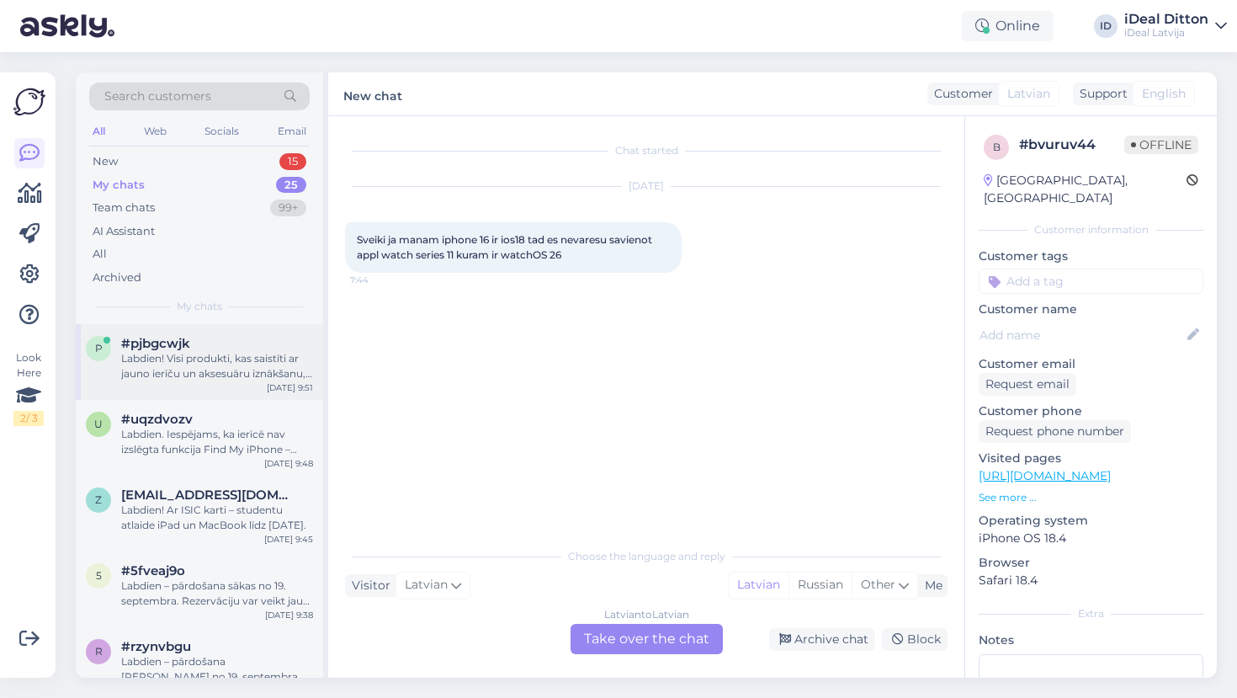
click at [218, 381] on div "p #pjbgcwjk Labdien! Visi produkti, kas saistīti ar jauno ierīču un aksesuāru i…" at bounding box center [199, 362] width 247 height 76
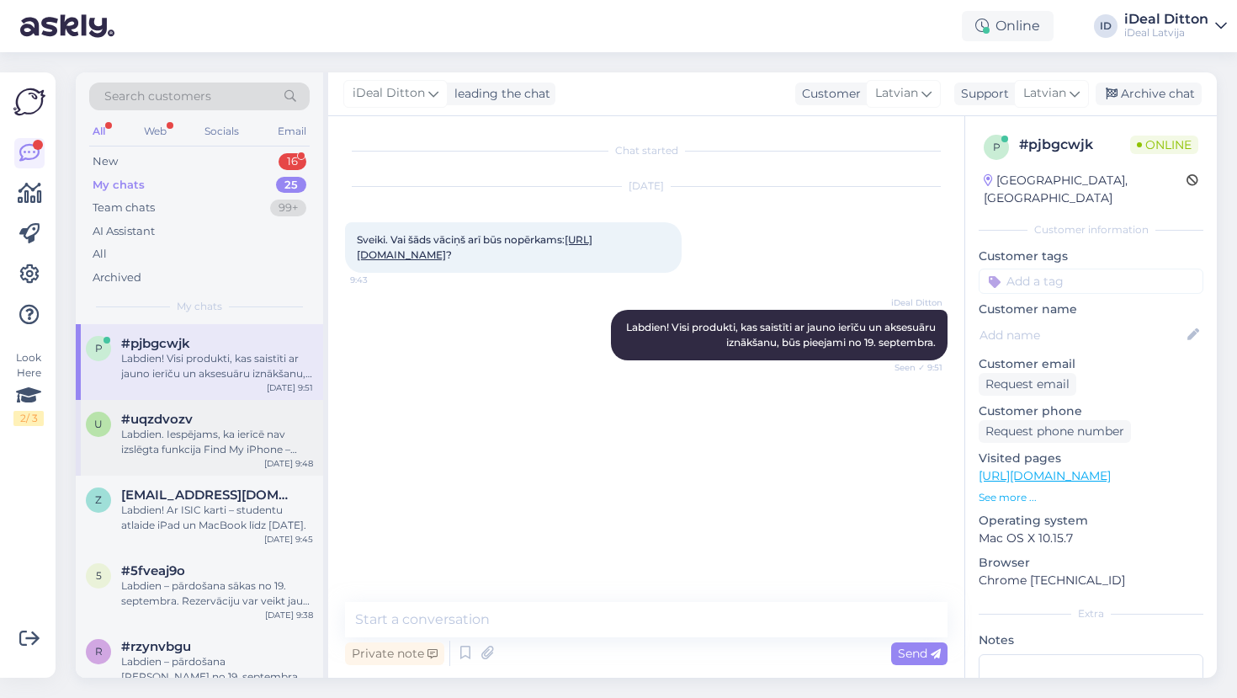
click at [222, 443] on div "Labdien. Iespējams, ka ierīcē nav izslēgta funkcija Find My iPhone – lūdzu, pār…" at bounding box center [217, 442] width 192 height 30
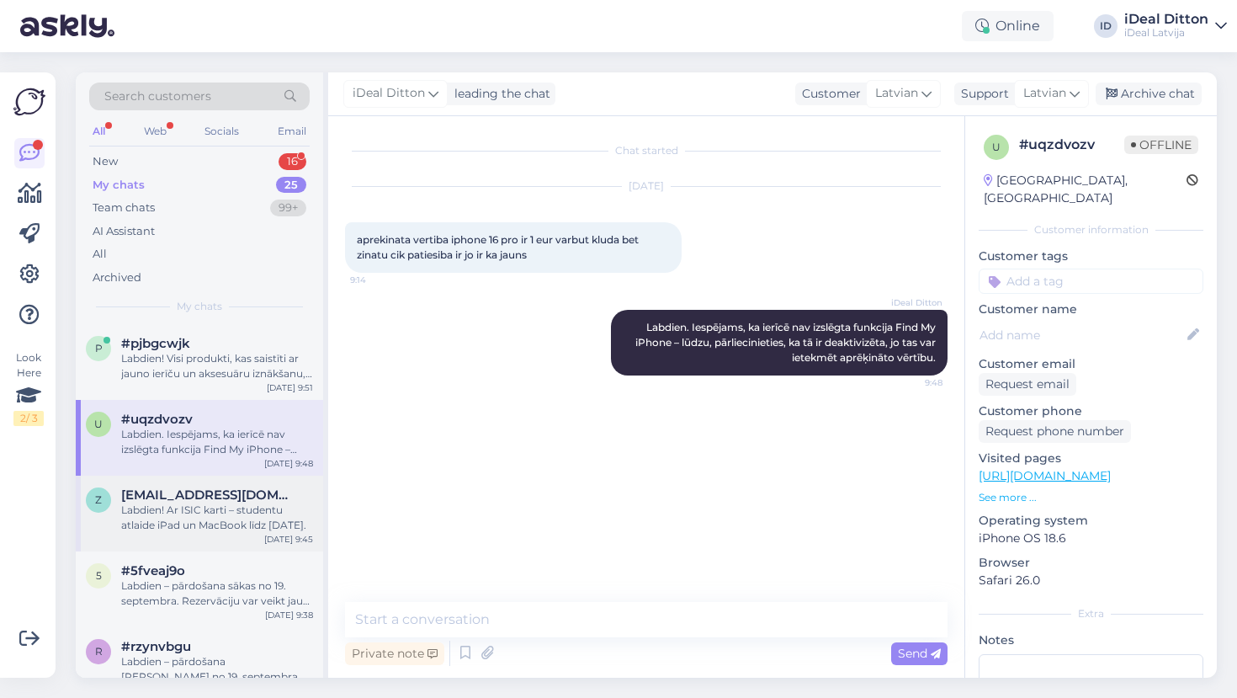
click at [215, 505] on div "Labdien! Ar ISIC karti – studentu atlaide iPad un MacBook līdz [DATE]." at bounding box center [217, 517] width 192 height 30
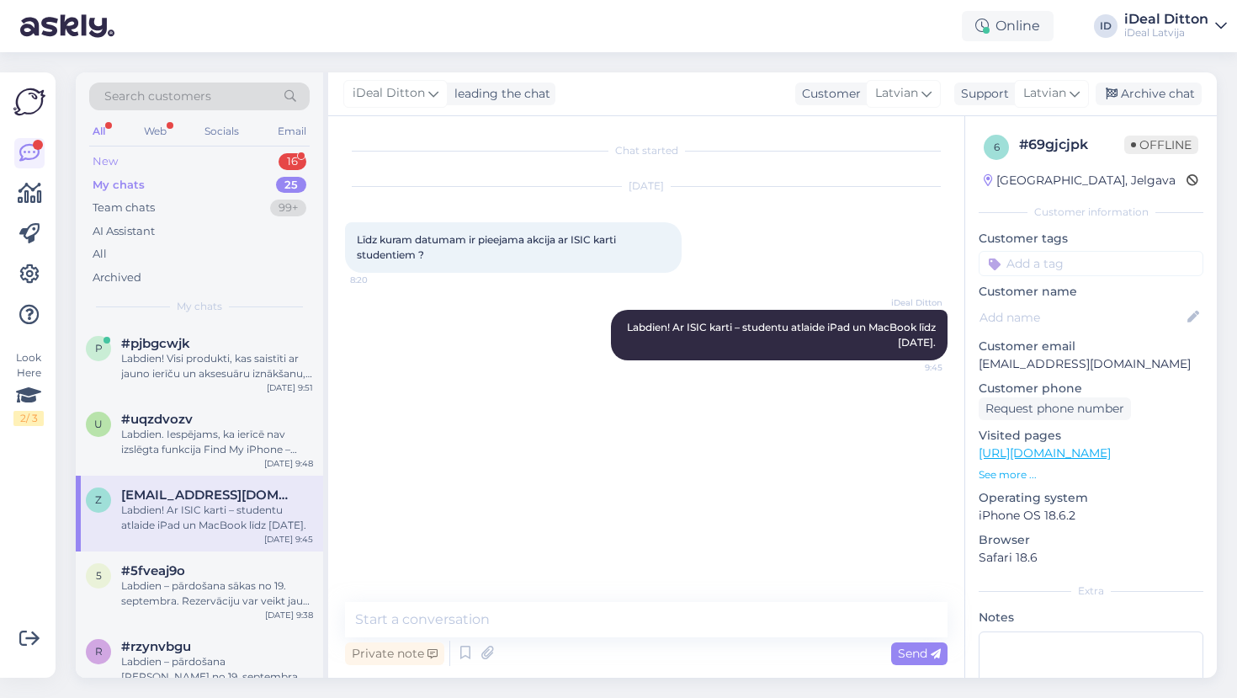
click at [108, 164] on div "New" at bounding box center [105, 161] width 25 height 17
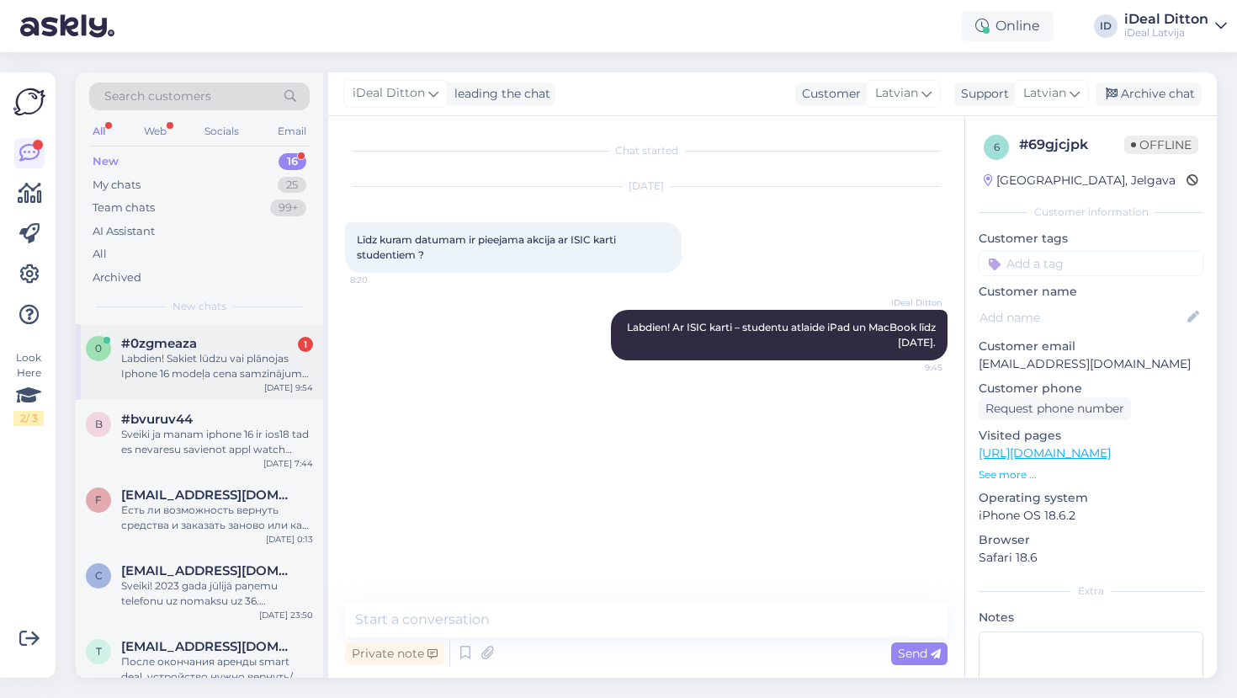
click at [196, 372] on div "Labdien! Sakiet lūdzu vai plānojas Iphone 16 modeļa cena samzinājums ar Iphone …" at bounding box center [217, 366] width 192 height 30
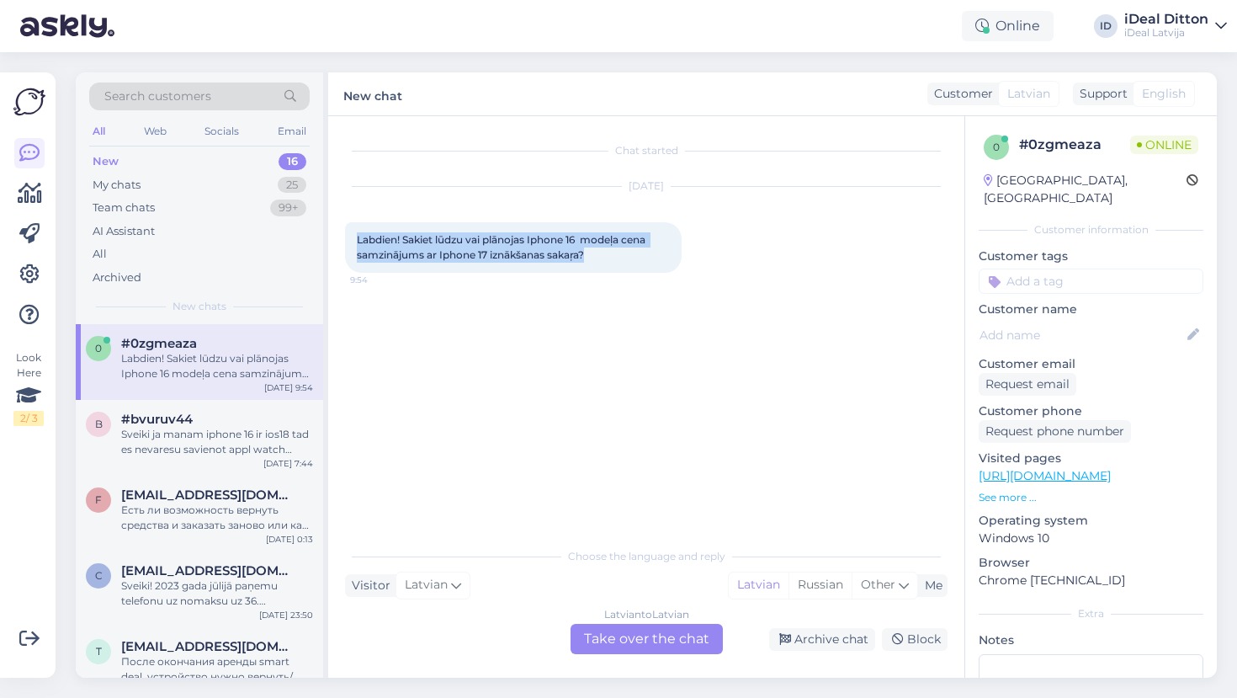
drag, startPoint x: 603, startPoint y: 257, endPoint x: 350, endPoint y: 244, distance: 253.6
click at [350, 244] on div "Labdien! Sakiet lūdzu vai plānojas Iphone 16 modeļa cena samzinājums ar Iphone …" at bounding box center [513, 247] width 337 height 50
copy span "Labdien! Sakiet lūdzu vai plānojas Iphone 16 modeļa cena samzinājums ar Iphone …"
click at [657, 636] on div "Latvian to Latvian Take over the chat" at bounding box center [647, 639] width 152 height 30
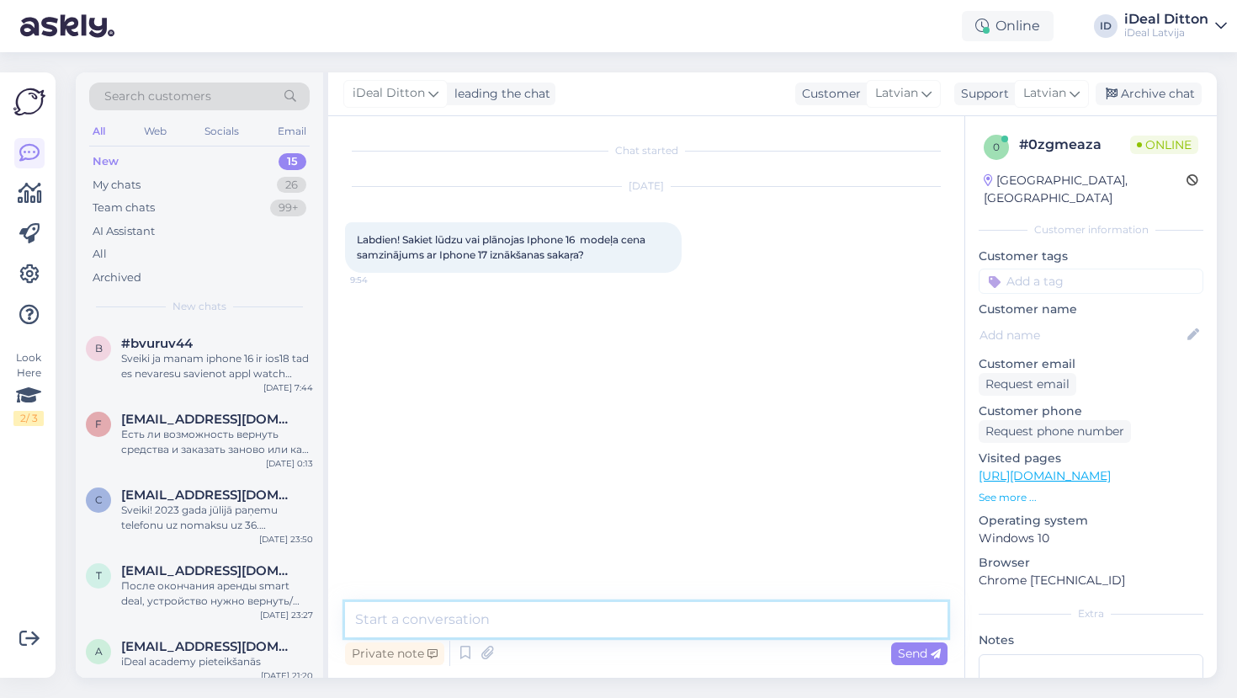
click at [535, 619] on textarea at bounding box center [646, 619] width 602 height 35
paste textarea "Labdien! Paldies par interesi! Šobrīd mūsu mājaslapā jau ir pieejamas atlaides …"
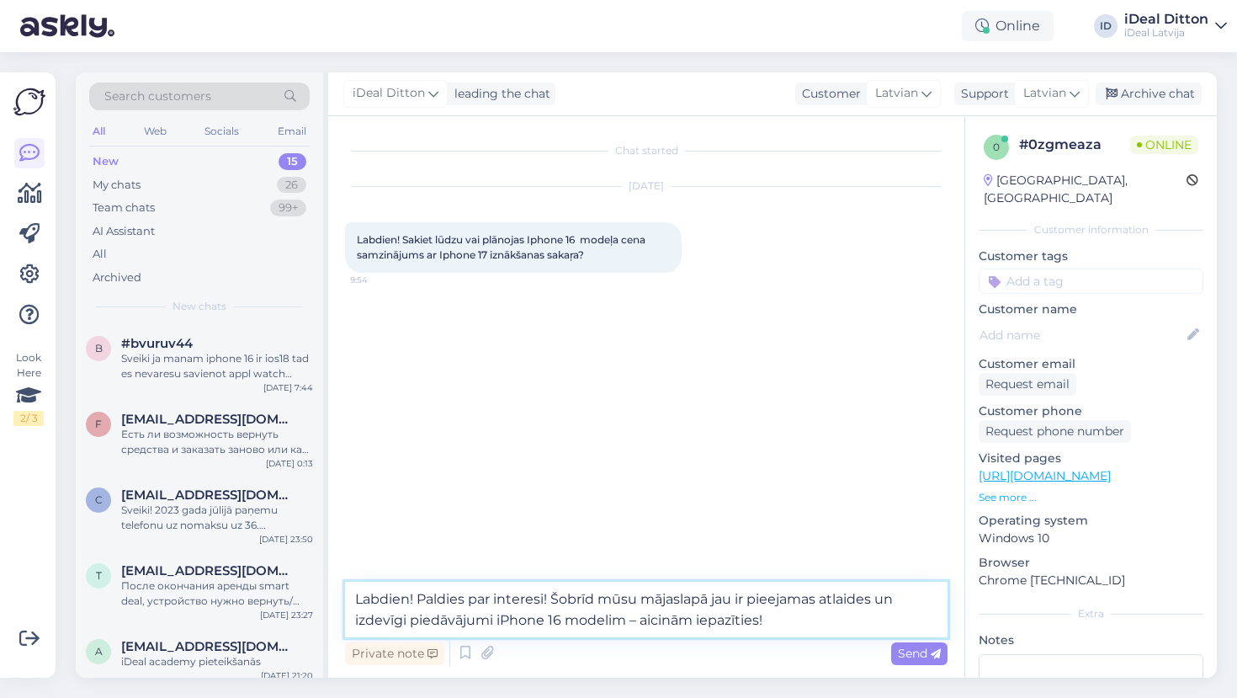
drag, startPoint x: 554, startPoint y: 596, endPoint x: 420, endPoint y: 599, distance: 133.8
click at [420, 599] on textarea "Labdien! Paldies par interesi! Šobrīd mūsu mājaslapā jau ir pieejamas atlaides …" at bounding box center [646, 609] width 602 height 56
click at [667, 618] on textarea "Labdien. Šobrīd mūsu mājaslapā jau ir pieejamas atlaides un izdevīgi piedāvājum…" at bounding box center [646, 609] width 602 height 56
type textarea "Labdien. Šobrīd mūsu mājaslapā jau ir pieejamas atlaides un izdevīgi piedāvājum…"
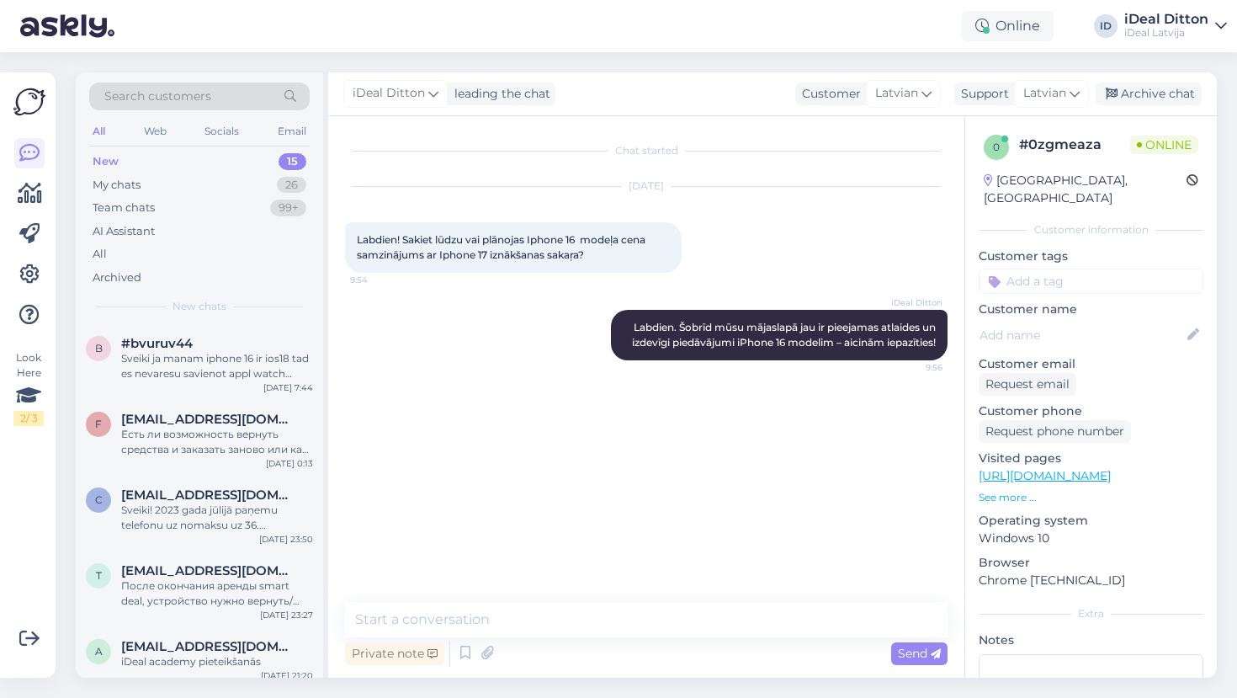
click at [127, 162] on div "New 15" at bounding box center [199, 162] width 220 height 24
click at [243, 440] on div "Есть ли возможность вернуть средства и заказать заново или как то поменять зака…" at bounding box center [217, 442] width 192 height 30
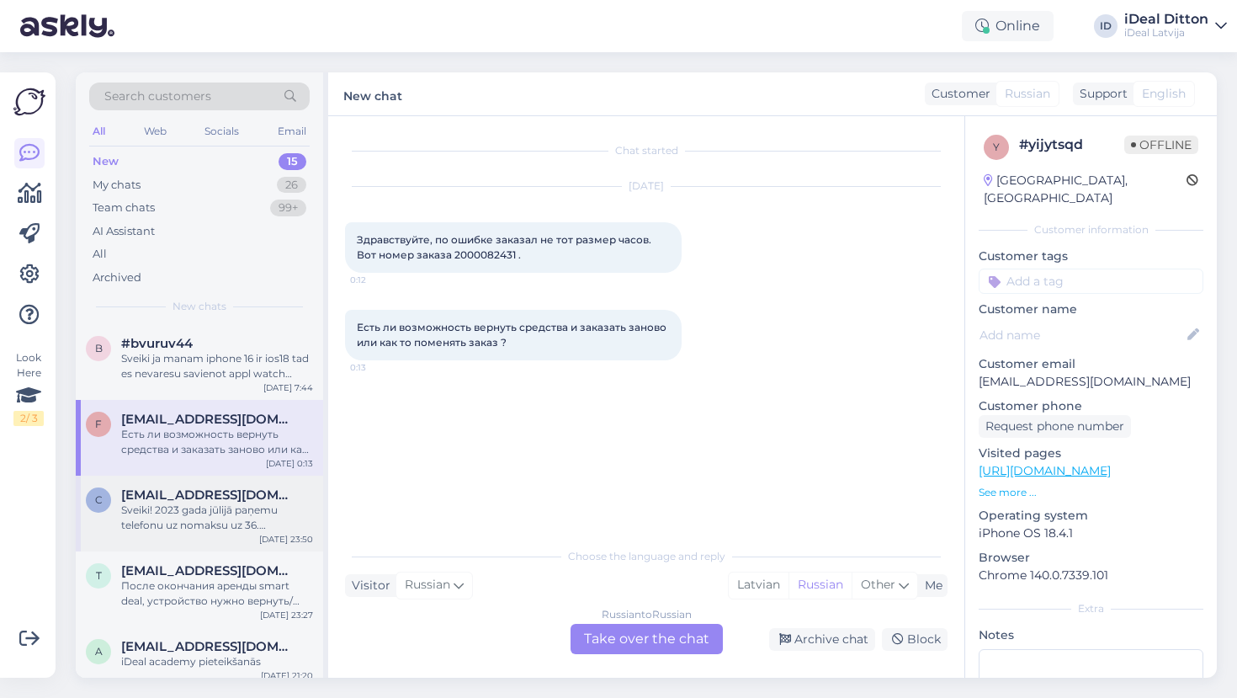
click at [234, 528] on div "Sveiki! 2023 gada jūlijā paņemu telefonu uz nomaksu uz 36. mēnešiem pēc smartde…" at bounding box center [217, 517] width 192 height 30
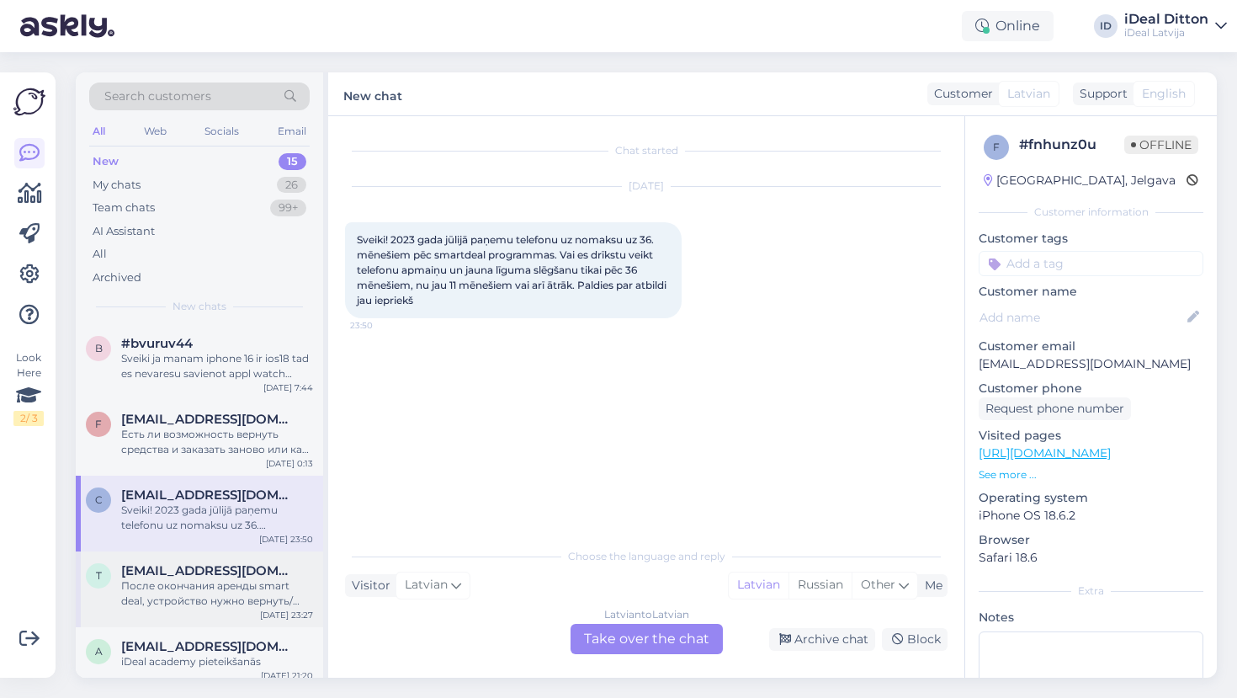
click at [178, 599] on div "После окончания аренды smart deal, устройство нужно вернуть/обменять или можно …" at bounding box center [217, 593] width 192 height 30
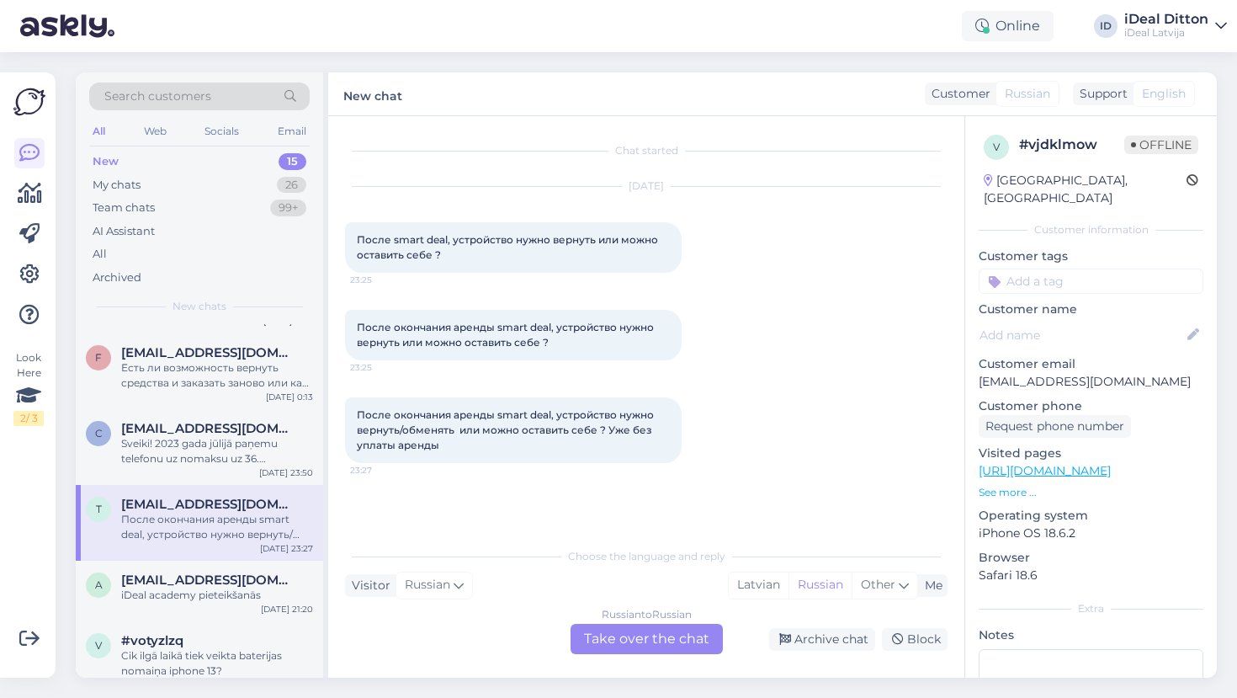
scroll to position [72, 0]
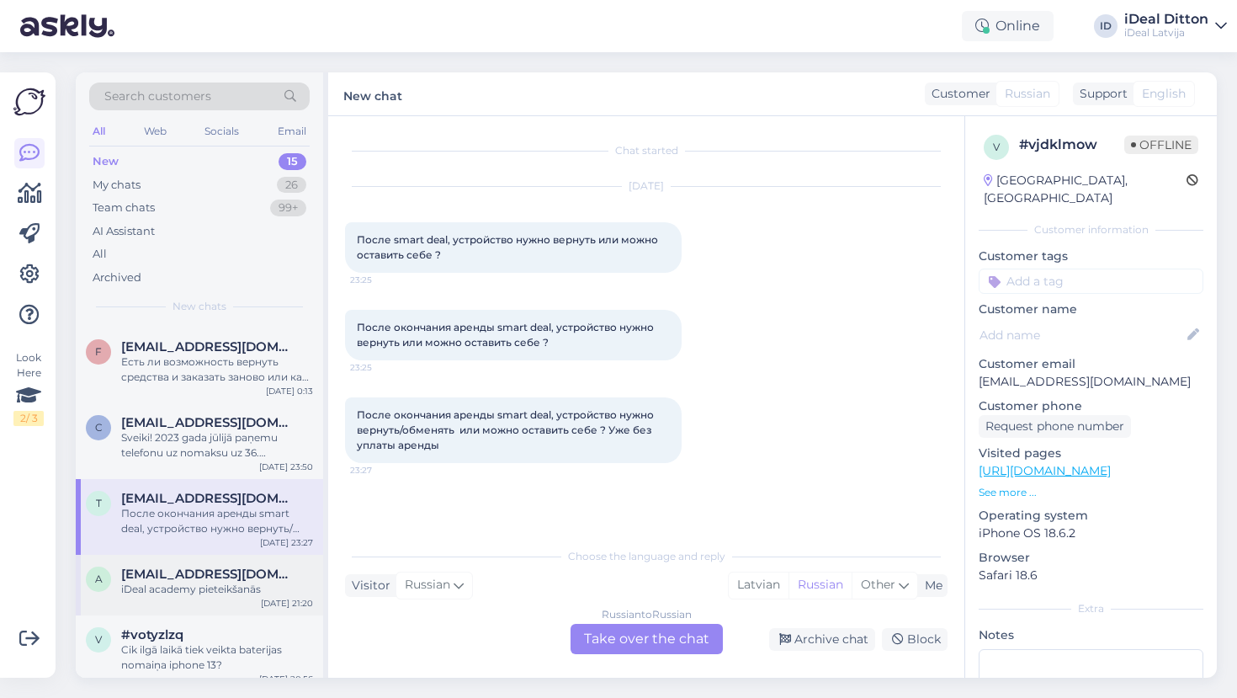
click at [181, 590] on div "iDeal academy pieteikšanās" at bounding box center [217, 588] width 192 height 15
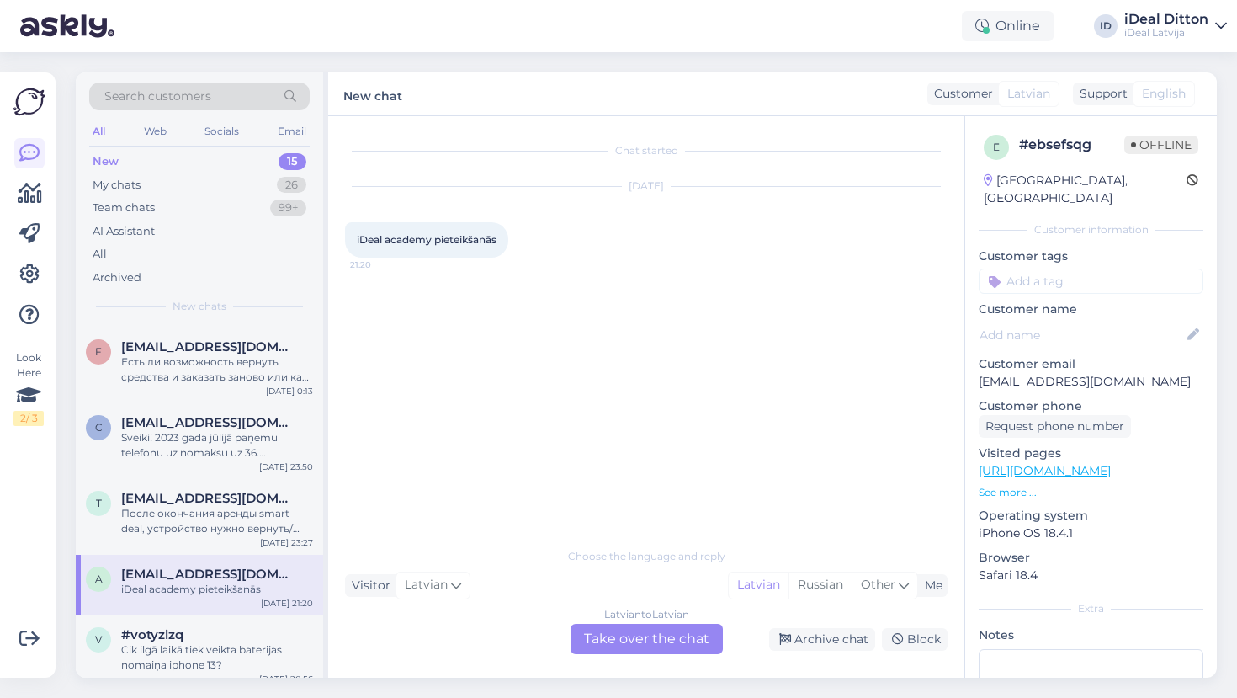
click at [623, 638] on div "Latvian to Latvian Take over the chat" at bounding box center [647, 639] width 152 height 30
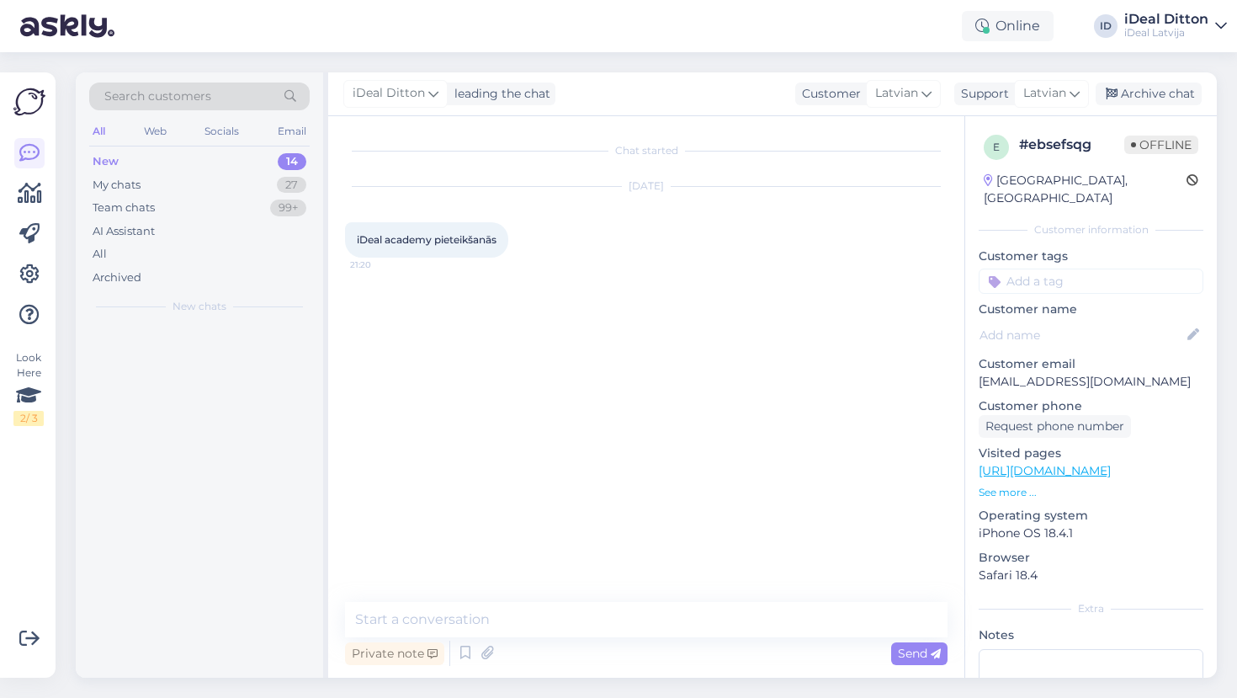
scroll to position [0, 0]
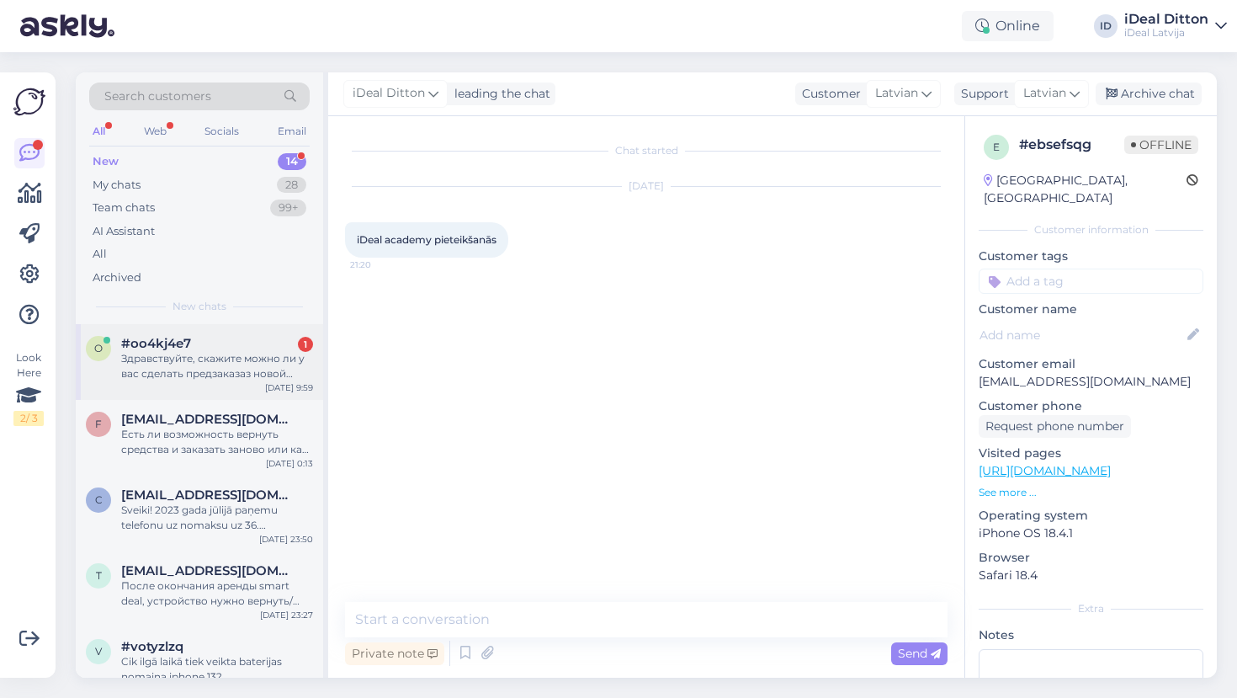
click at [201, 366] on div "Здравствуйте, скажите можно ли у вас сделать предзаказаз новой модели 17 pro ma…" at bounding box center [217, 366] width 192 height 30
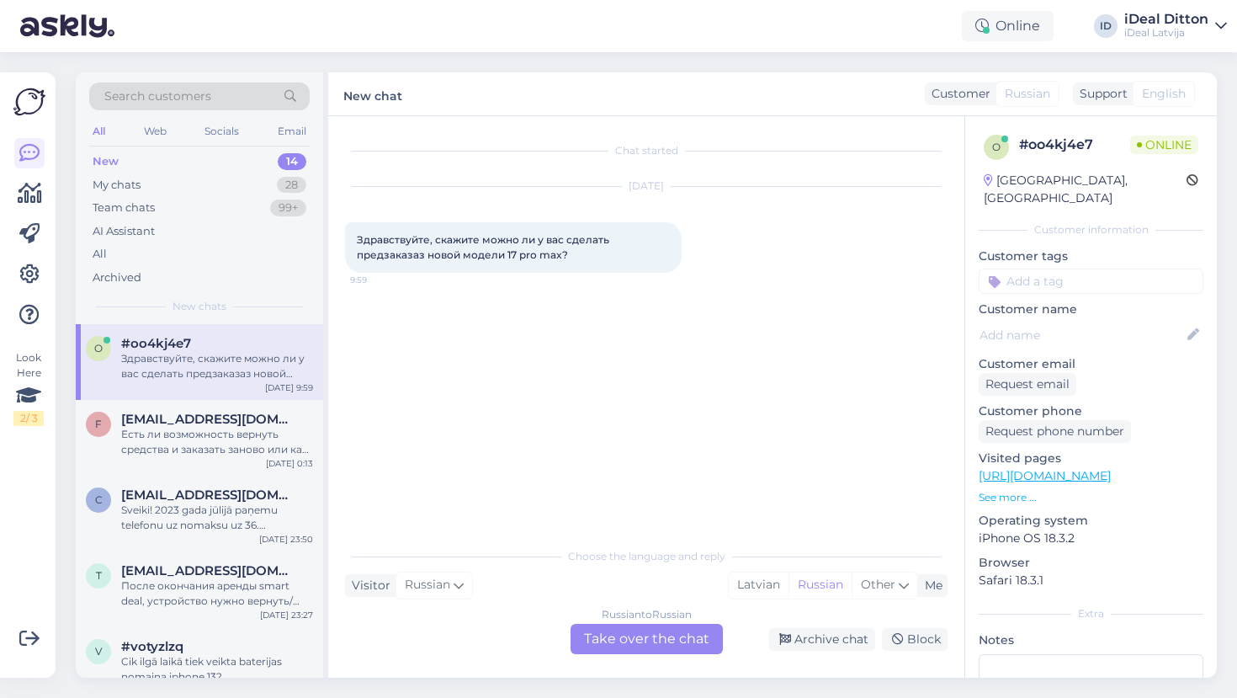
click at [669, 638] on div "Russian to Russian Take over the chat" at bounding box center [647, 639] width 152 height 30
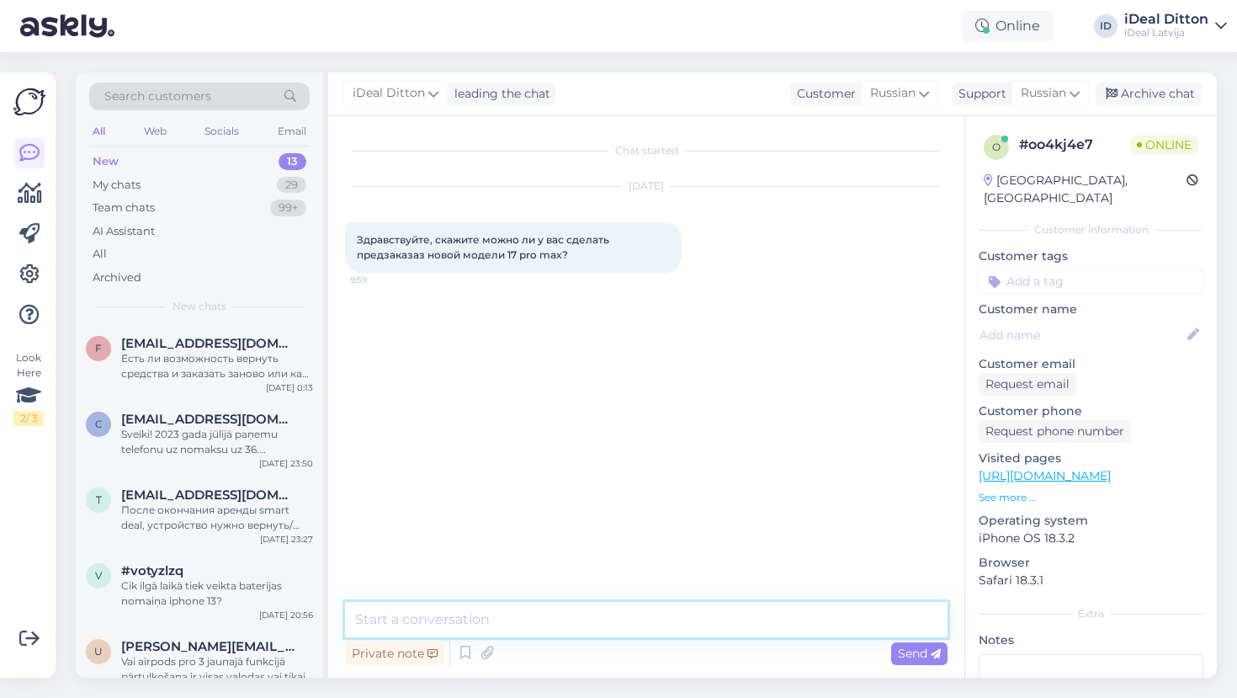
click at [548, 610] on textarea at bounding box center [646, 619] width 602 height 35
type textarea "L"
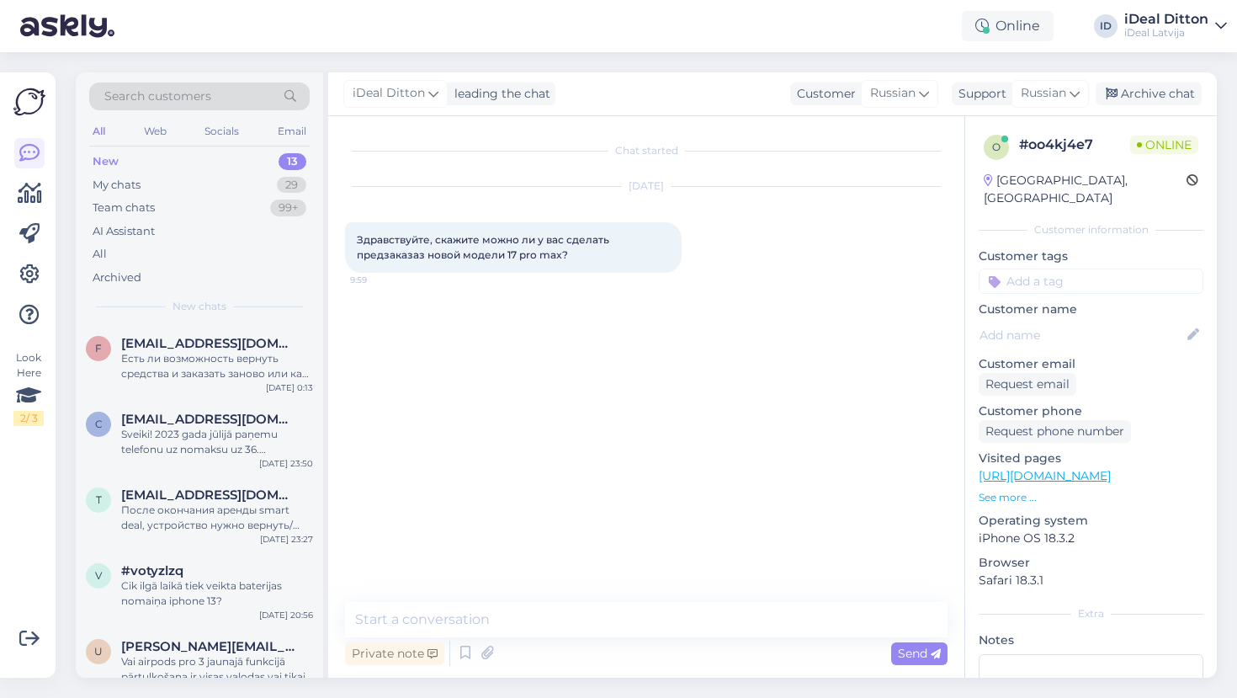
click at [641, 639] on div "Private note Send" at bounding box center [646, 653] width 602 height 32
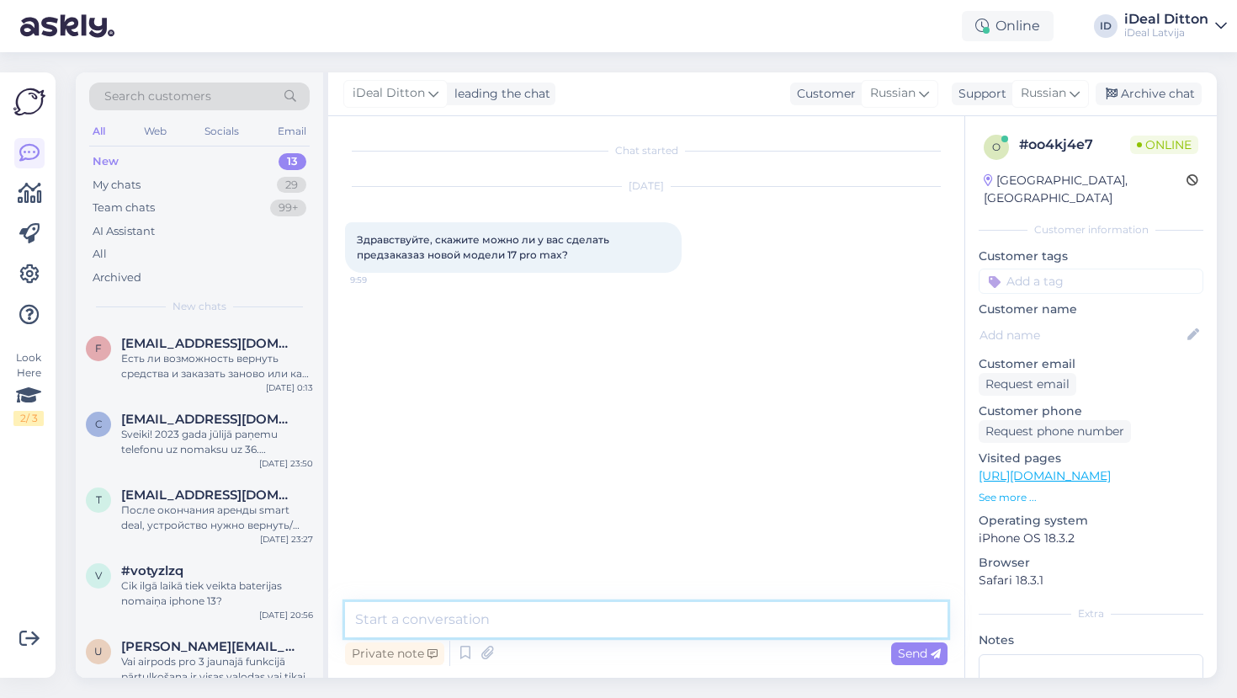
click at [633, 624] on textarea at bounding box center [646, 619] width 602 height 35
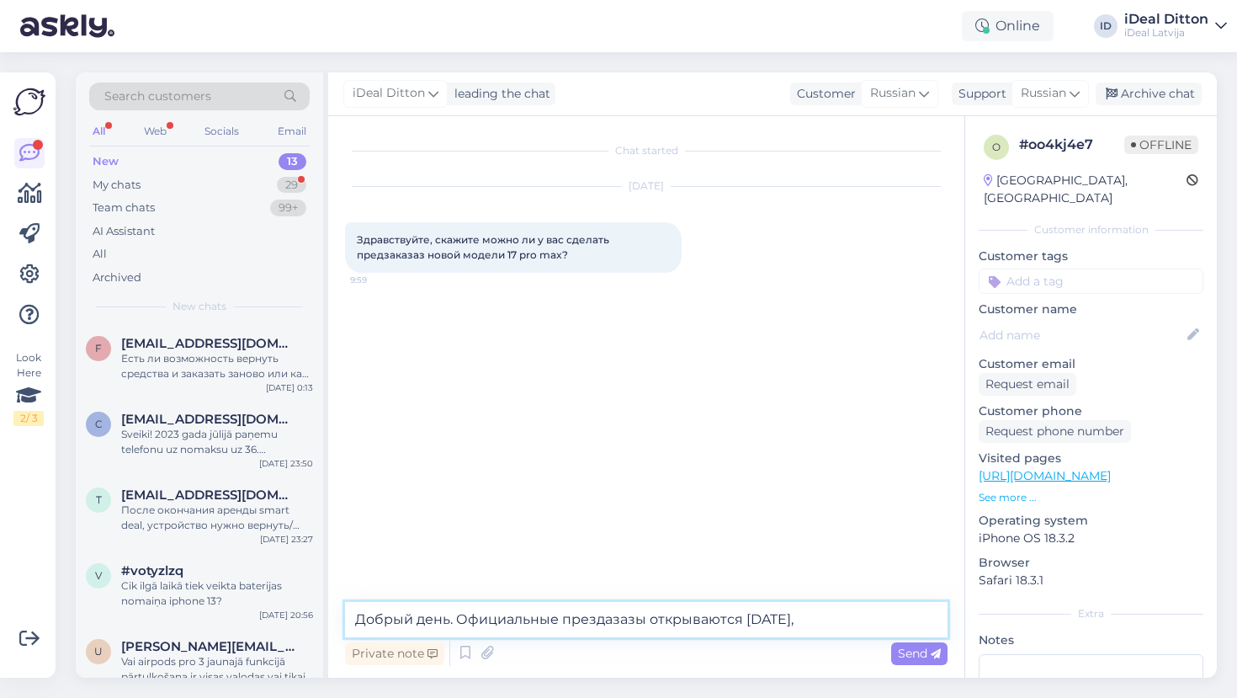
click at [596, 618] on textarea "Добрый день. Официальные прездазазы открываются [DATE]," at bounding box center [646, 619] width 602 height 35
click at [799, 623] on textarea "Добрый день. Официальные предазазы открываются [DATE]," at bounding box center [646, 619] width 602 height 35
click at [815, 619] on textarea "Добрый день. Официальные предазазы открываются [DATE]," at bounding box center [646, 619] width 602 height 35
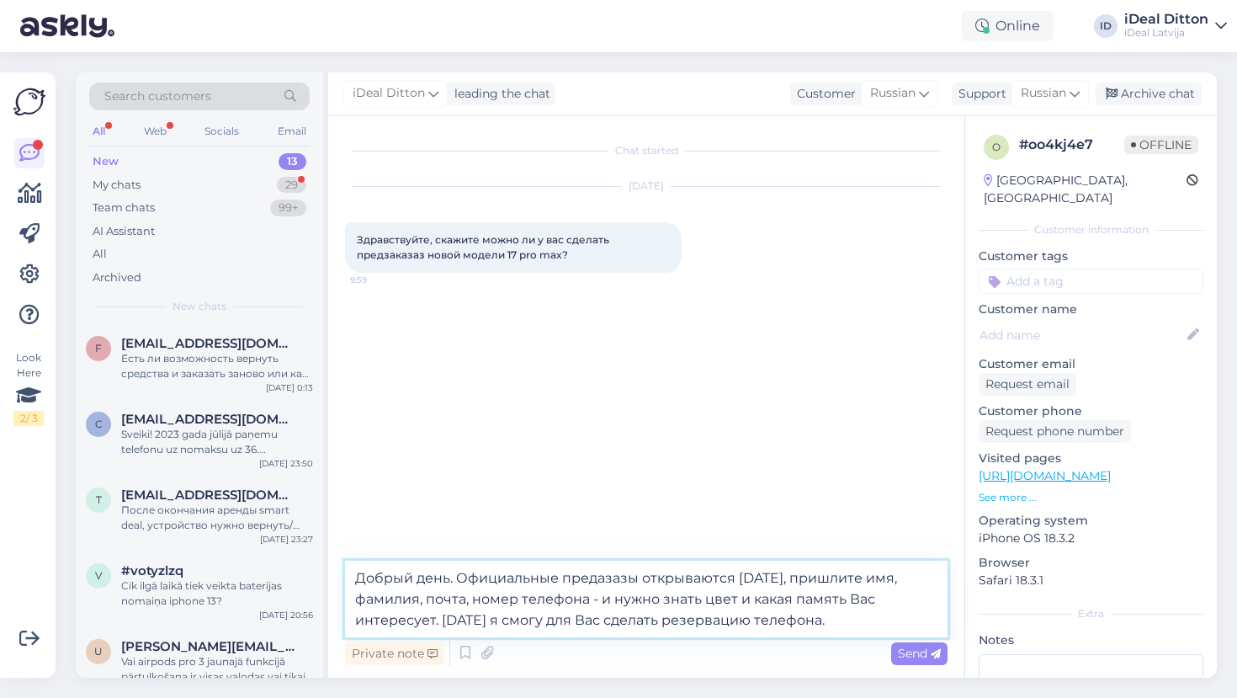
type textarea "Добрый день. Официальные предазазы открываются [DATE], пришлите имя, фамилия, п…"
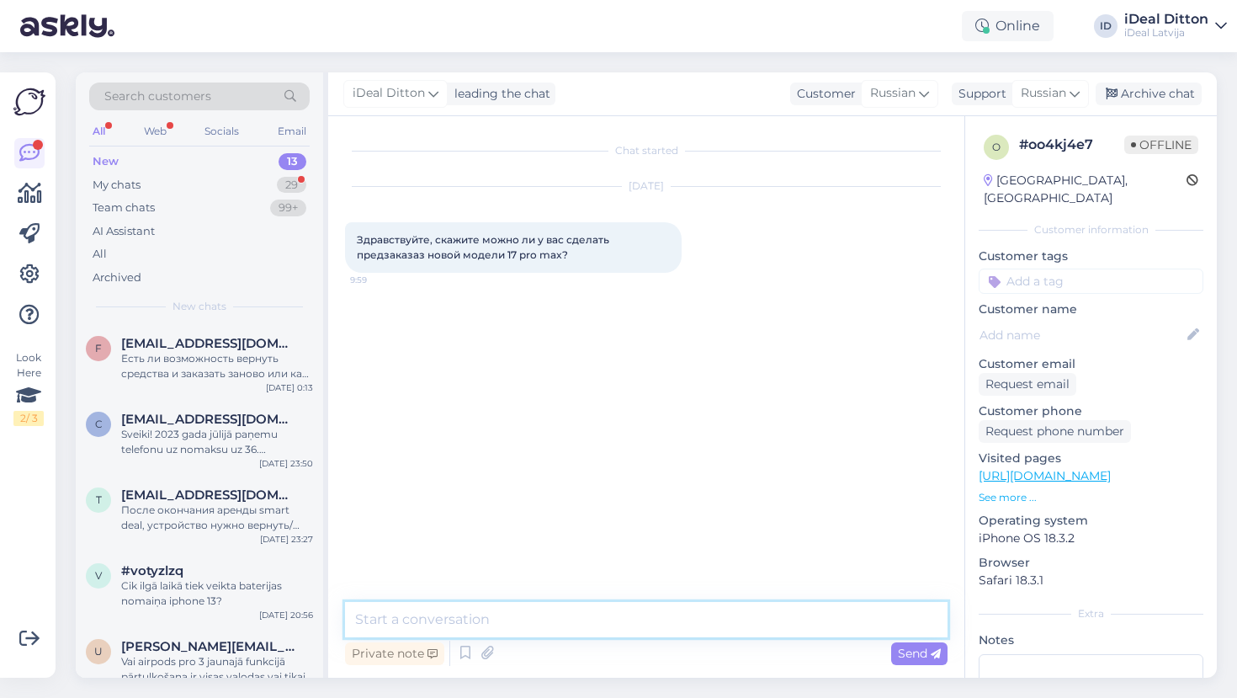
click at [490, 613] on textarea at bounding box center [646, 619] width 602 height 35
paste textarea "Добрый день! Официальные предзаказы открываются завтра. Пожалуйста, пришлите ва…"
type textarea "Добрый день! Официальные предзаказы открываются завтра. Пожалуйста, пришлите ва…"
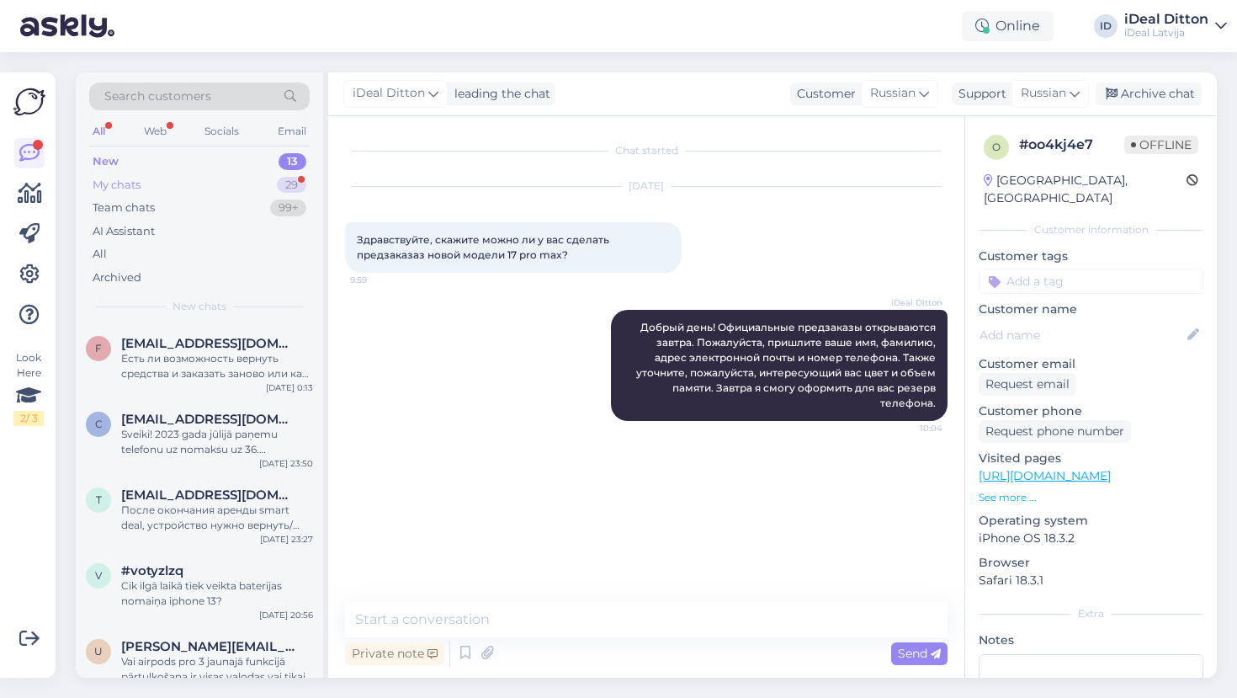
click at [131, 180] on div "My chats" at bounding box center [117, 185] width 48 height 17
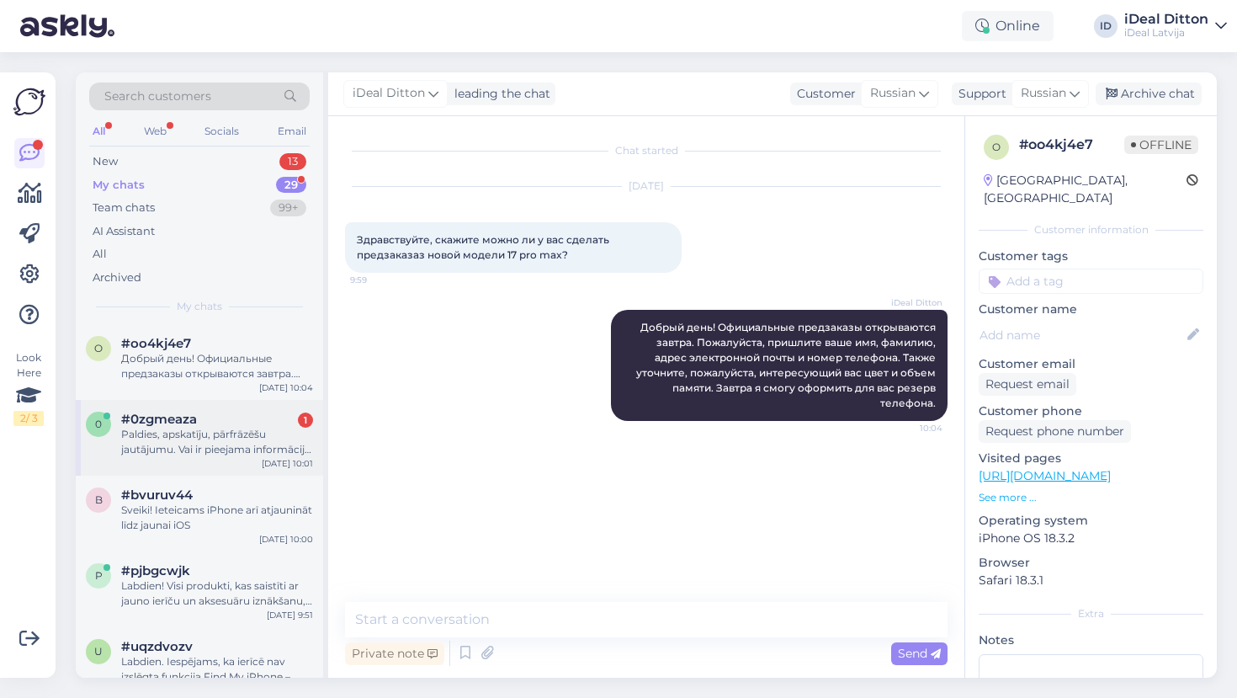
click at [217, 428] on div "Paldies, apskatīju, pārfrāzēšu jautājumu. Vai ir pieejama informācija par lielā…" at bounding box center [217, 442] width 192 height 30
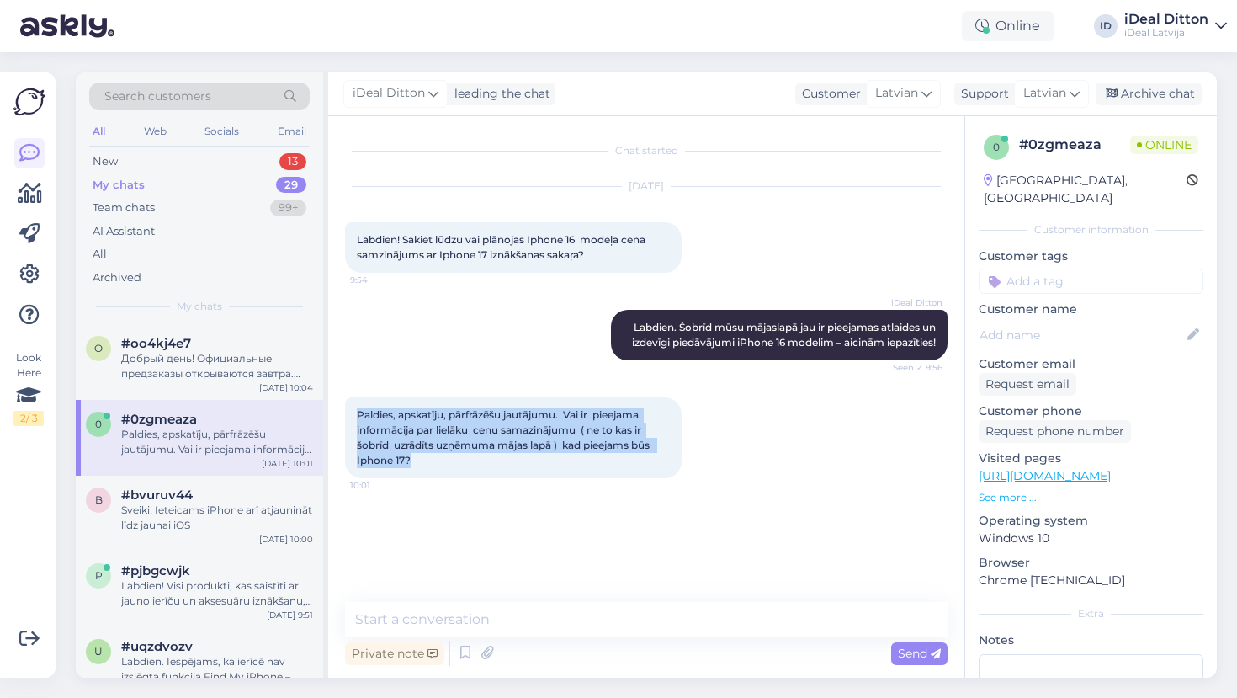
drag, startPoint x: 421, startPoint y: 460, endPoint x: 342, endPoint y: 417, distance: 90.4
click at [342, 417] on div "Chat started [DATE] Labdien! Sakiet lūdzu vai plānojas Iphone 16 modeļa cena sa…" at bounding box center [646, 396] width 636 height 561
copy span "Paldies, apskatīju, pārfrāzēšu jautājumu. Vai ir pieejama informācija par lielā…"
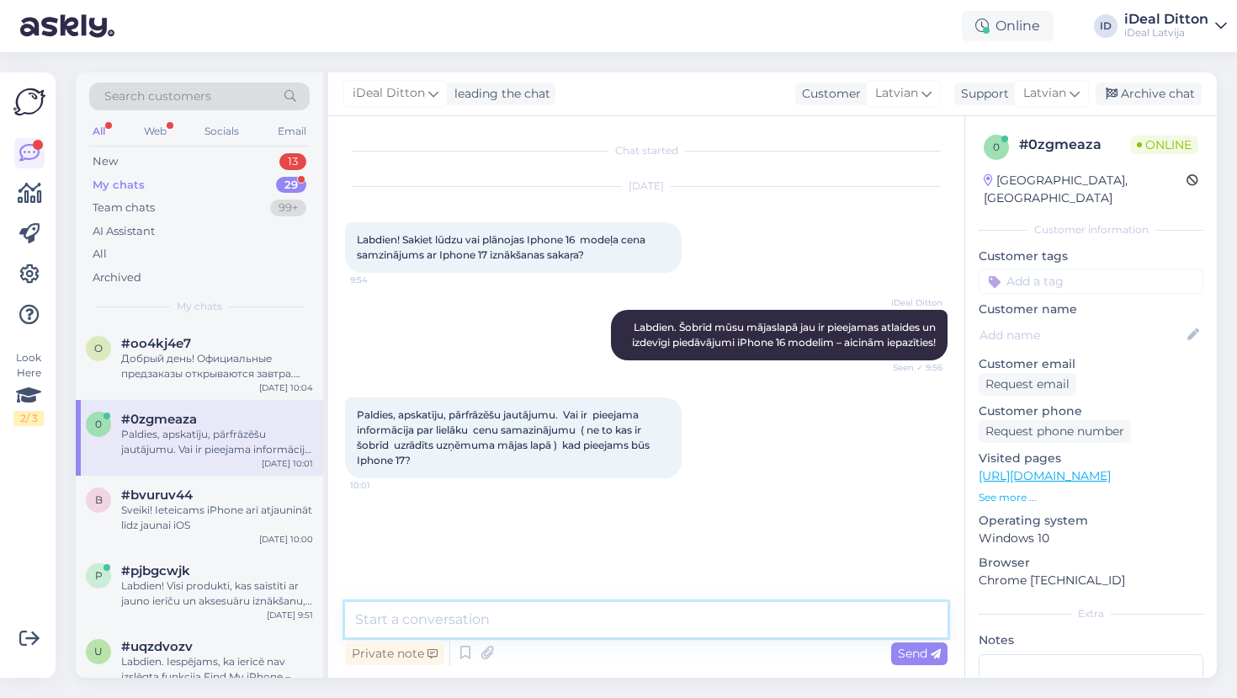
click at [423, 627] on textarea at bounding box center [646, 619] width 602 height 35
paste textarea "Šobrīd mums nav pieejama papildu informācija par cenu samazinājumiem, kas būtu …"
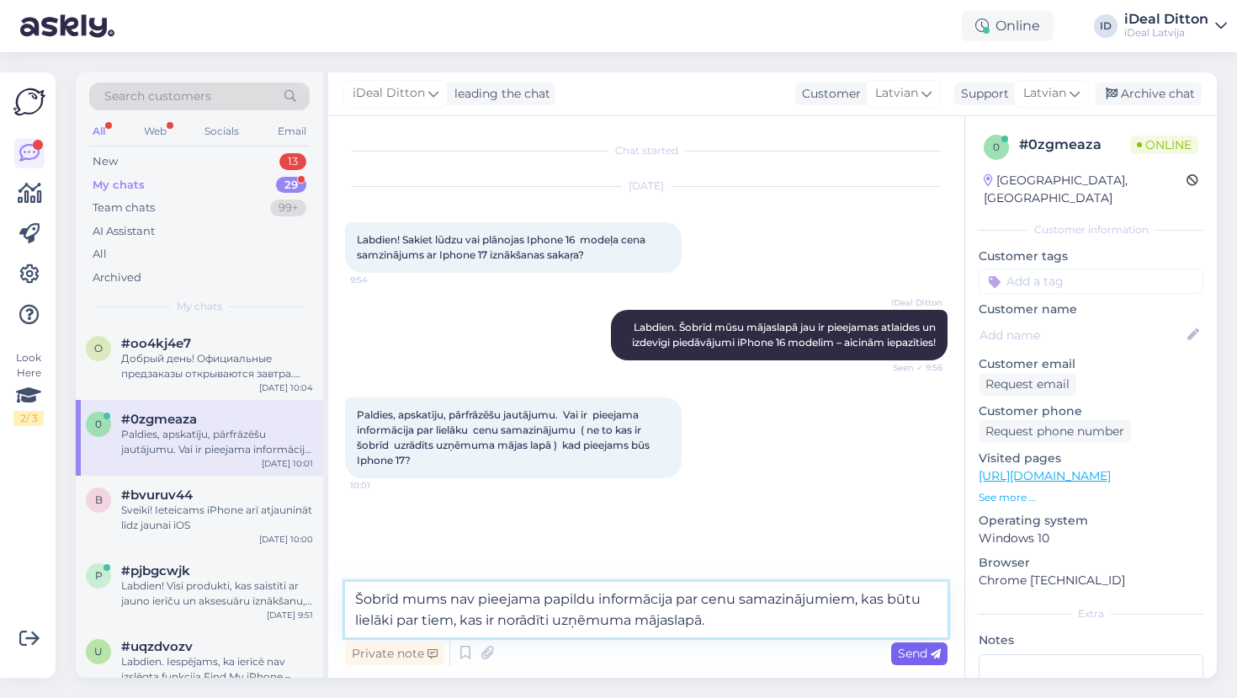
type textarea "Šobrīd mums nav pieejama papildu informācija par cenu samazinājumiem, kas būtu …"
click at [927, 655] on span "Send" at bounding box center [919, 652] width 43 height 15
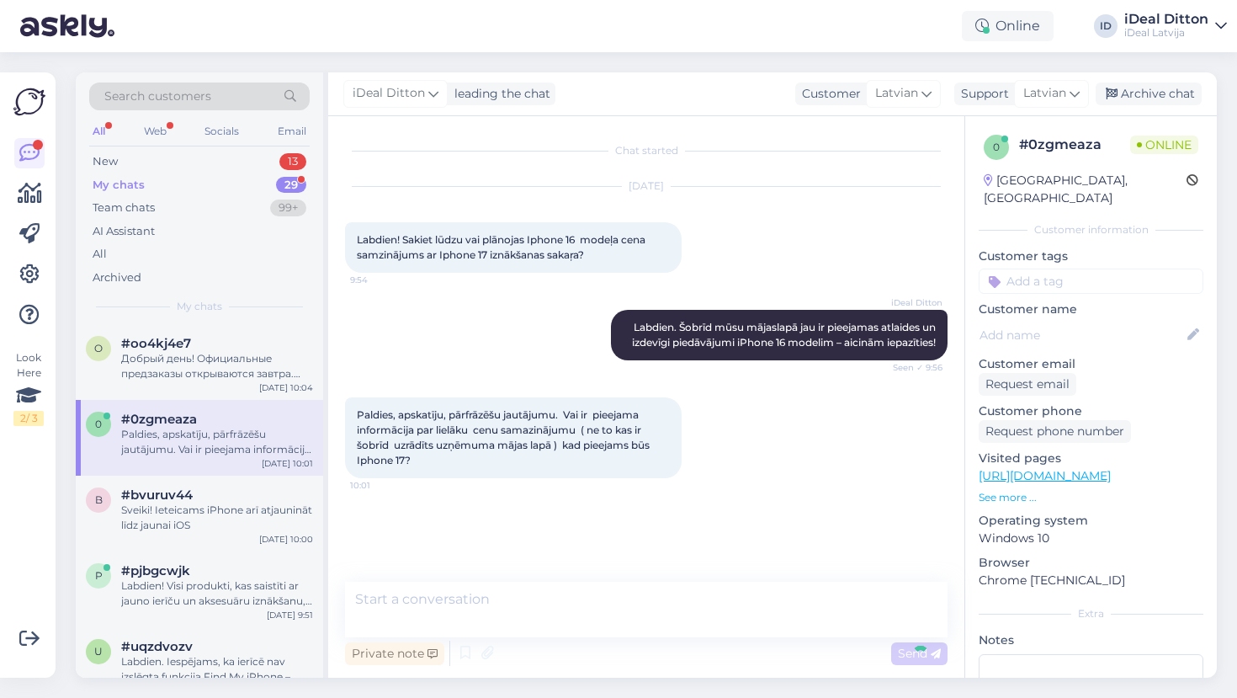
scroll to position [13, 0]
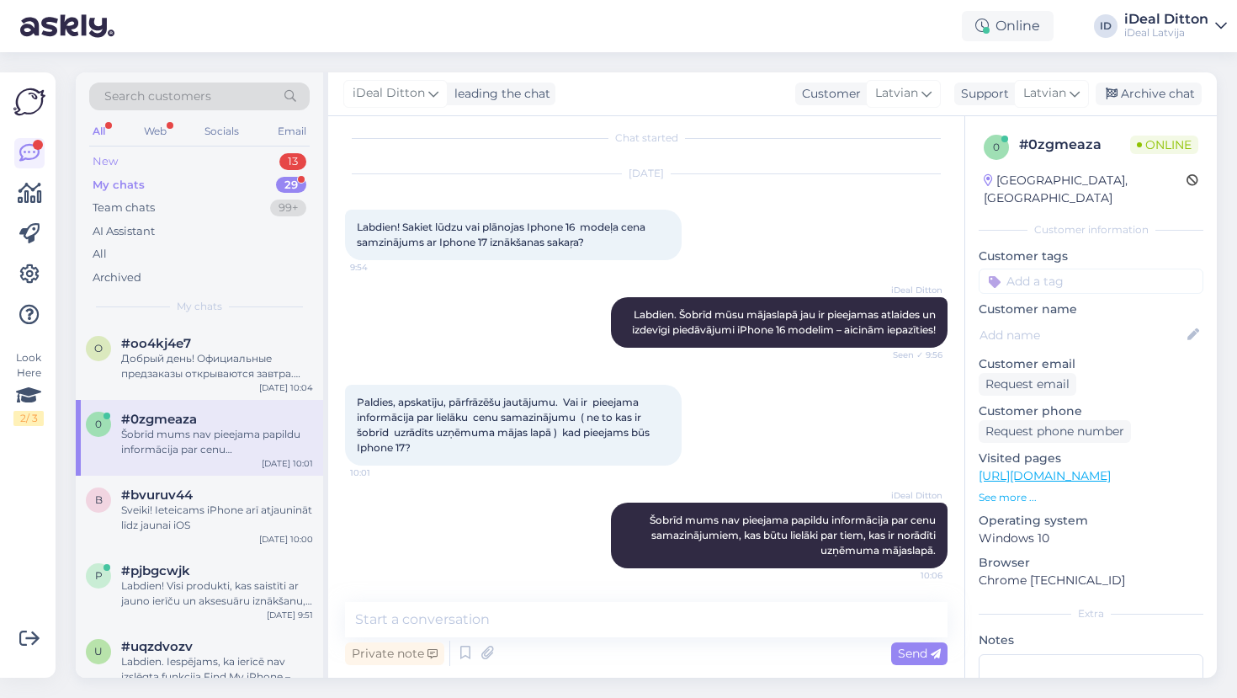
click at [112, 165] on div "New" at bounding box center [105, 161] width 25 height 17
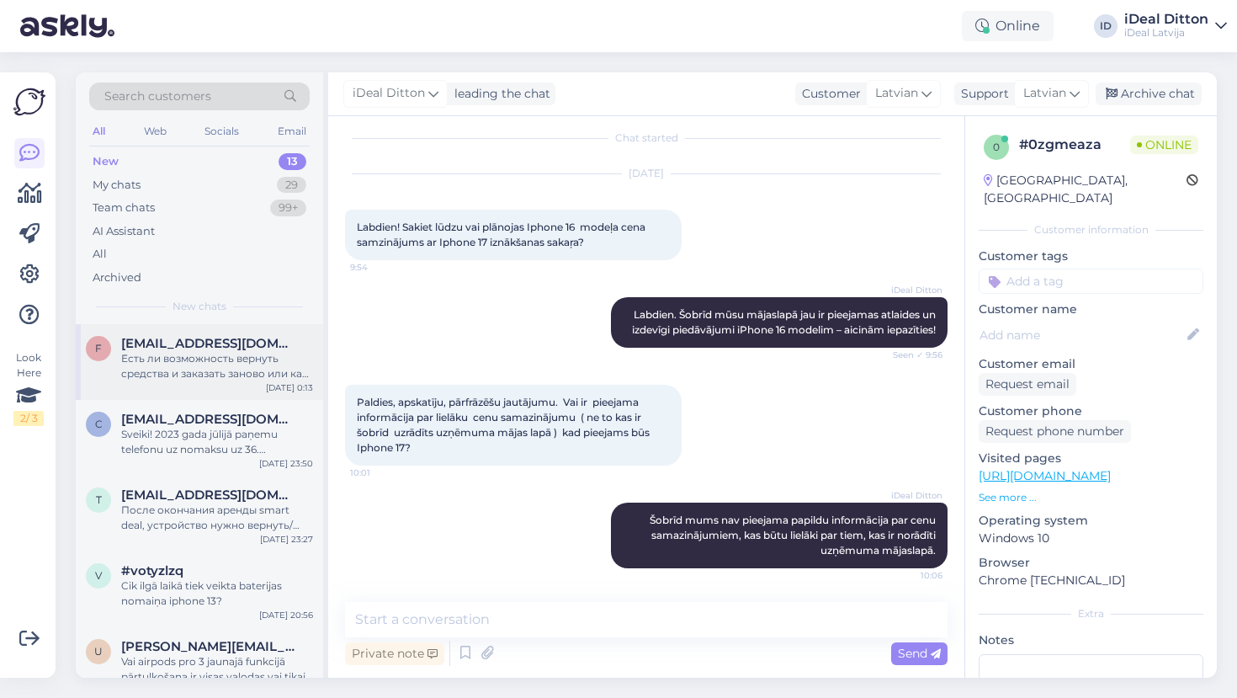
click at [231, 353] on div "Есть ли возможность вернуть средства и заказать заново или как то поменять зака…" at bounding box center [217, 366] width 192 height 30
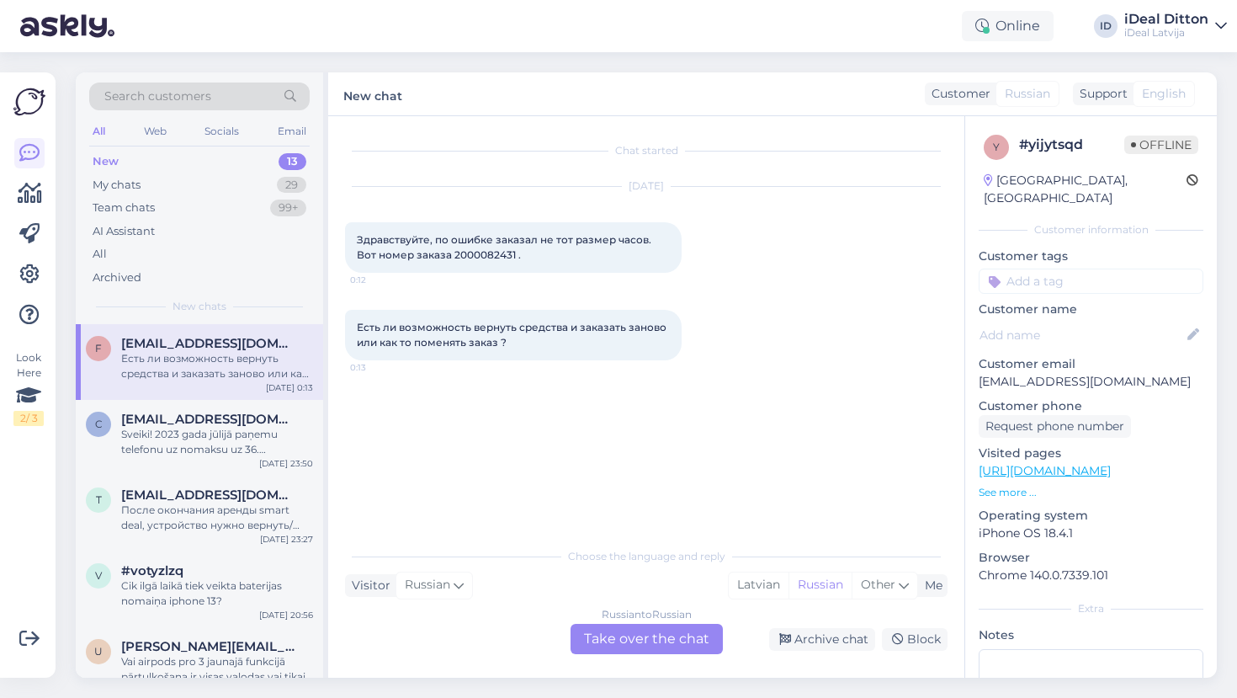
scroll to position [0, 0]
click at [195, 453] on div "Sveiki! 2023 gada jūlijā paņemu telefonu uz nomaksu uz 36. mēnešiem pēc smartde…" at bounding box center [217, 442] width 192 height 30
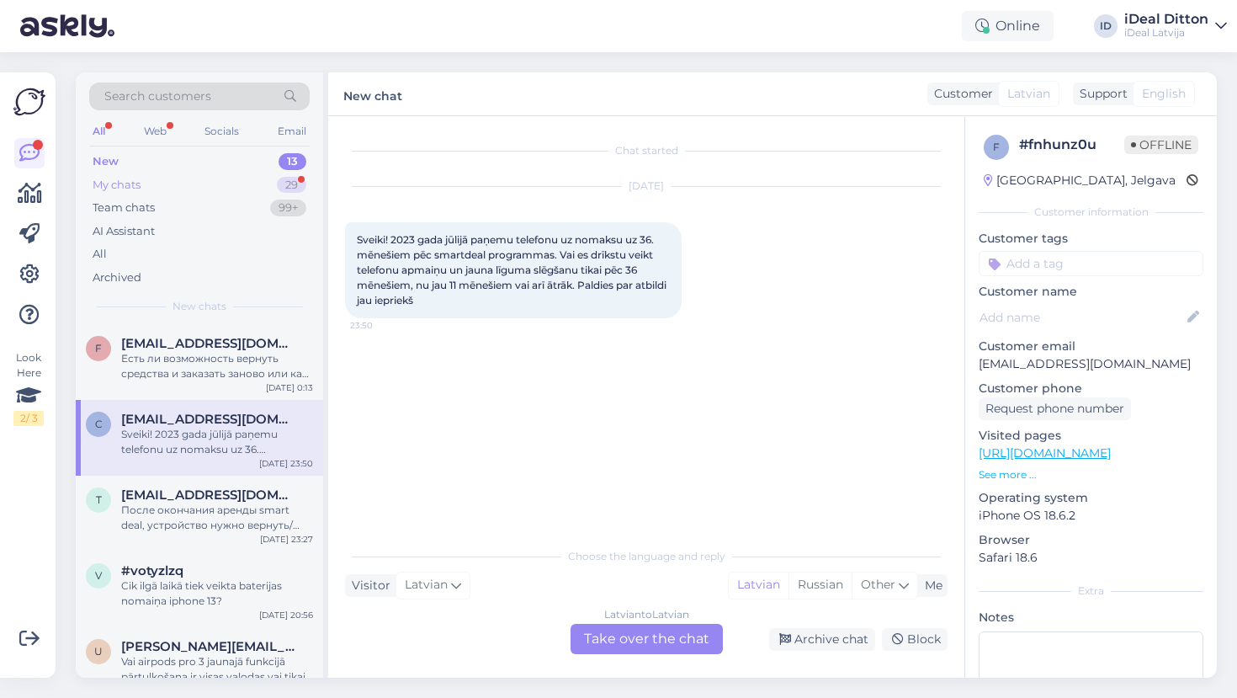
click at [123, 179] on div "My chats" at bounding box center [117, 185] width 48 height 17
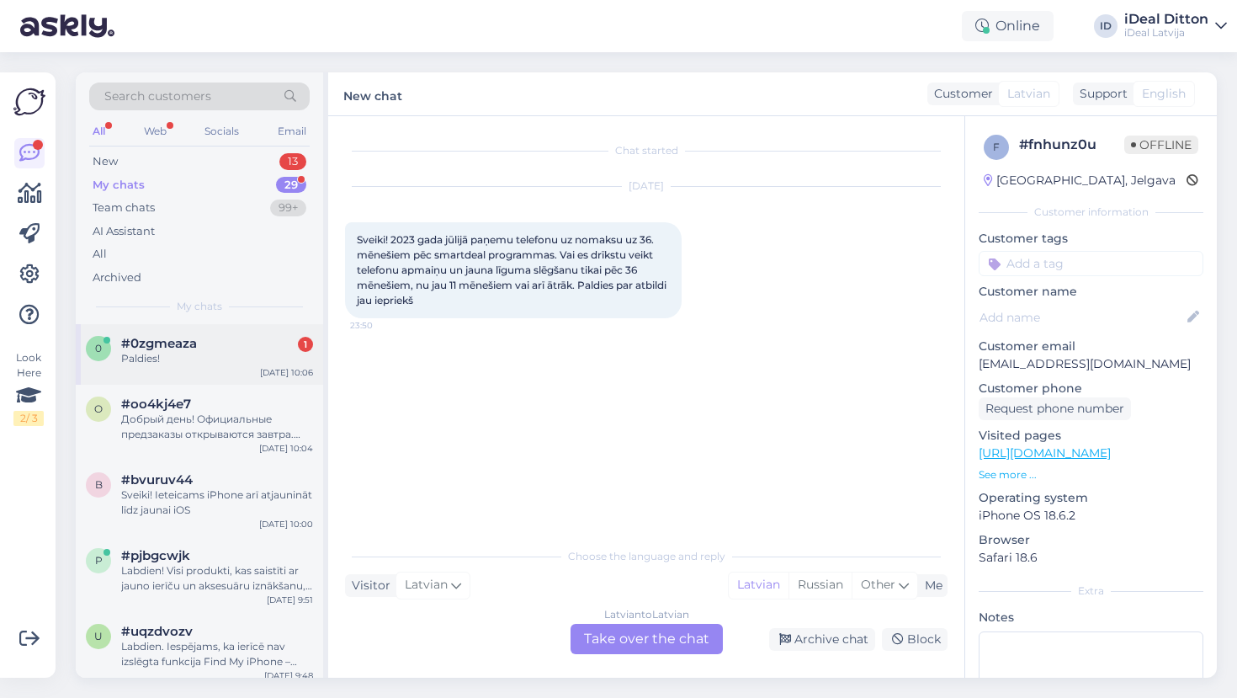
click at [204, 351] on div "Paldies!" at bounding box center [217, 358] width 192 height 15
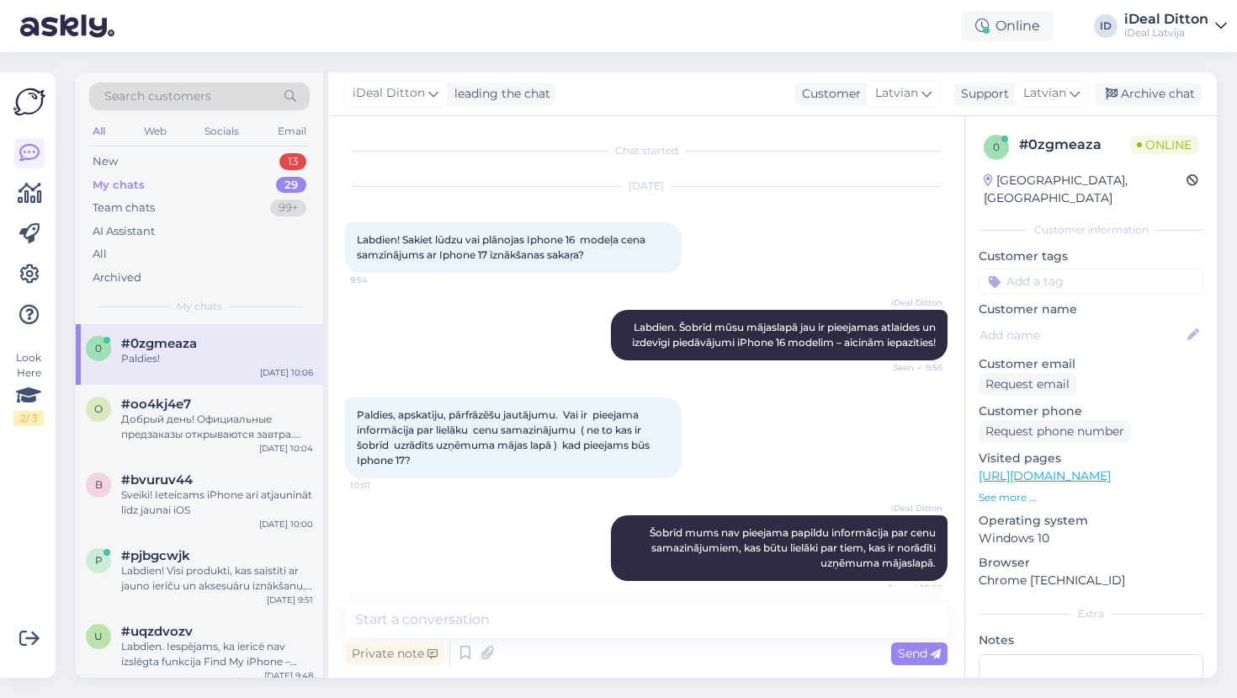
scroll to position [85, 0]
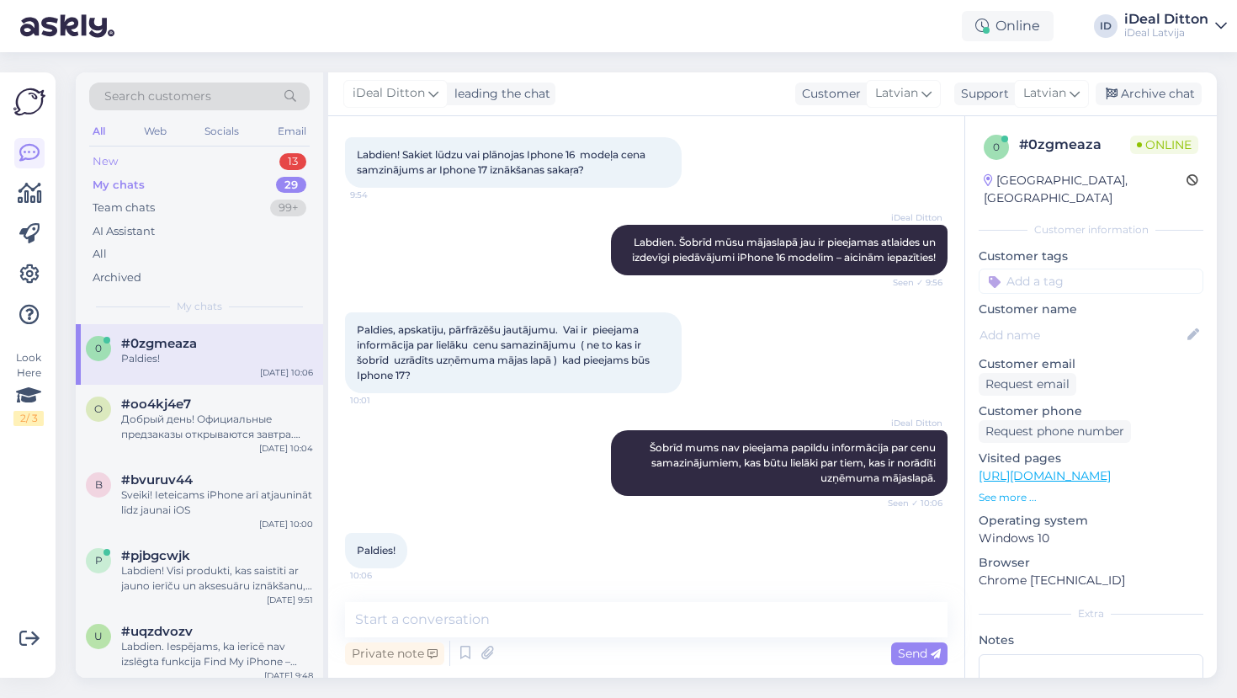
click at [147, 162] on div "New 13" at bounding box center [199, 162] width 220 height 24
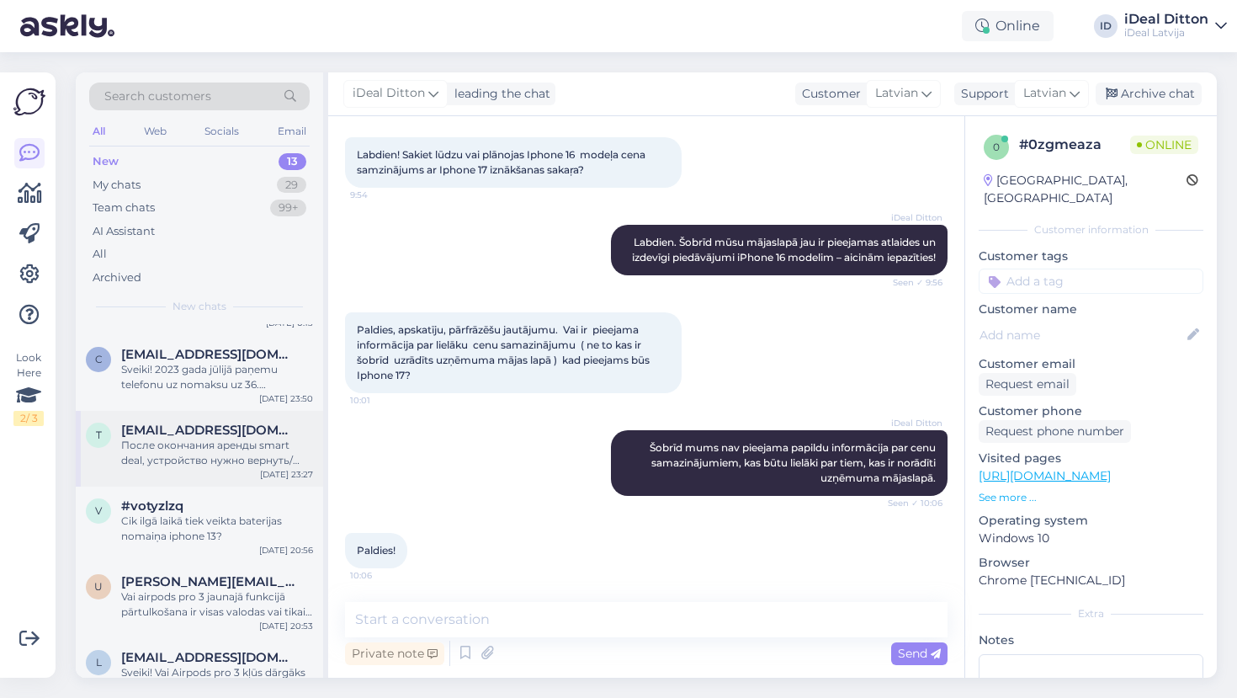
scroll to position [68, 0]
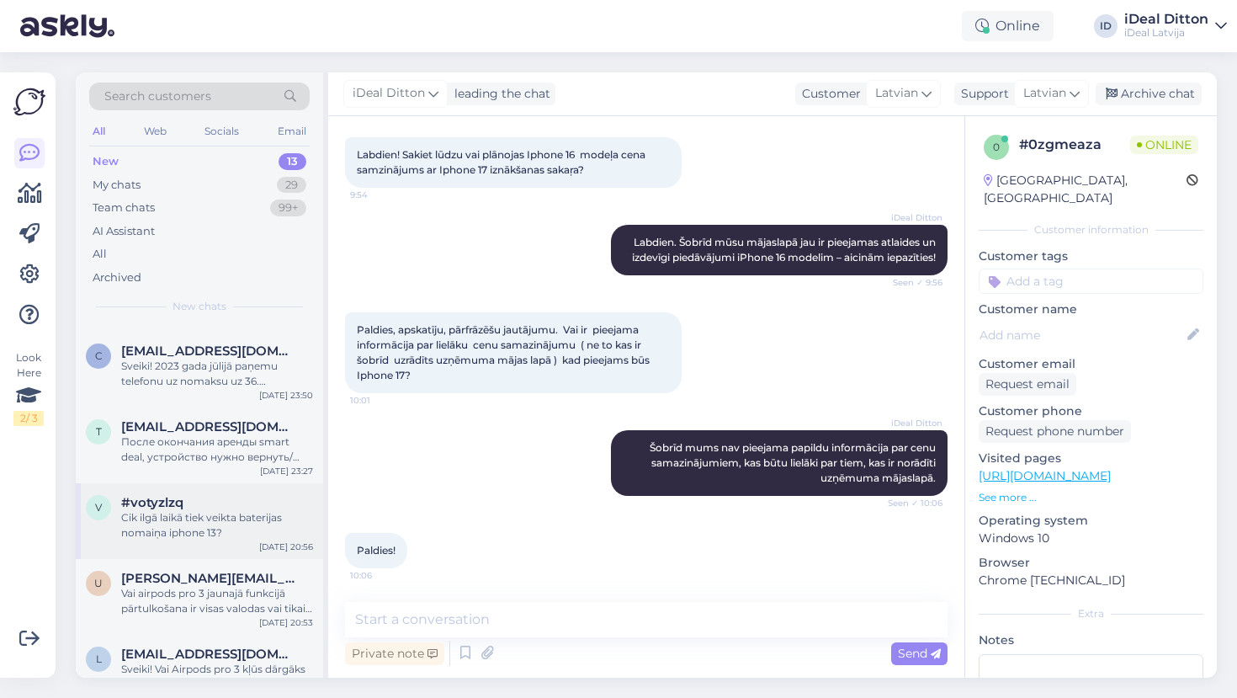
click at [165, 535] on div "Cik ilgā laikā tiek veikta baterijas nomaiņa iphone 13?" at bounding box center [217, 525] width 192 height 30
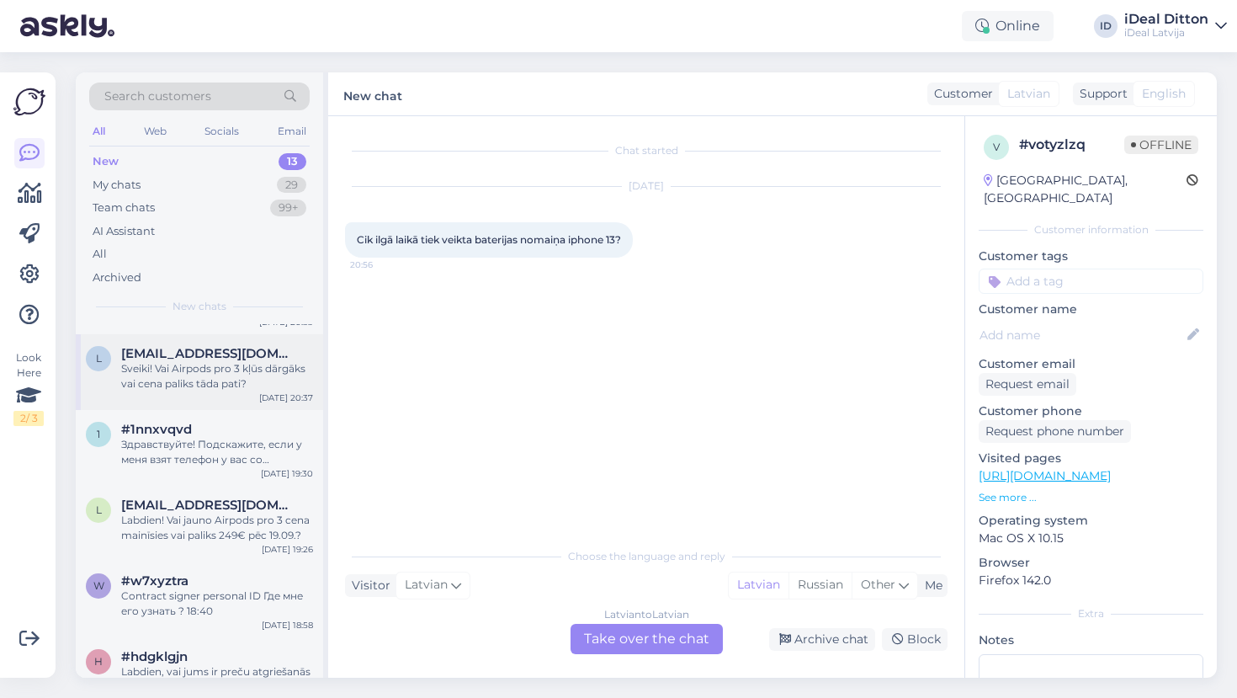
scroll to position [372, 0]
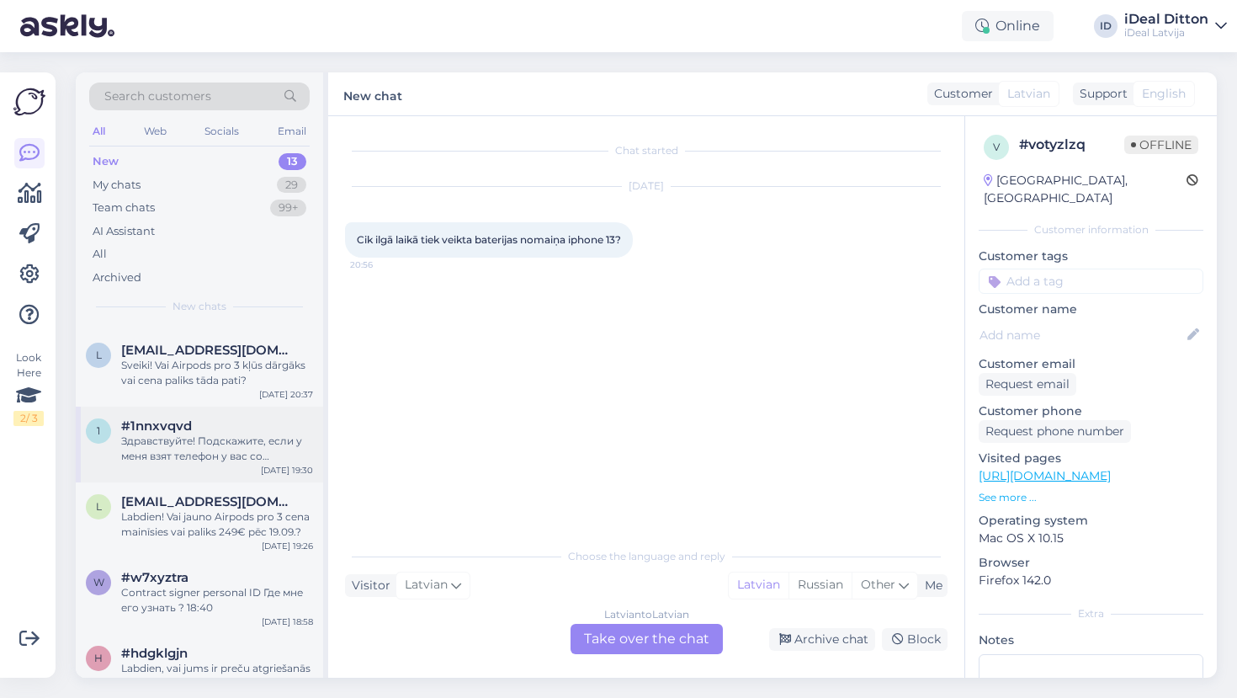
click at [204, 455] on div "Здравствуйте! Подскажите, если у меня взят телефон у вас со smartdeal программе…" at bounding box center [217, 448] width 192 height 30
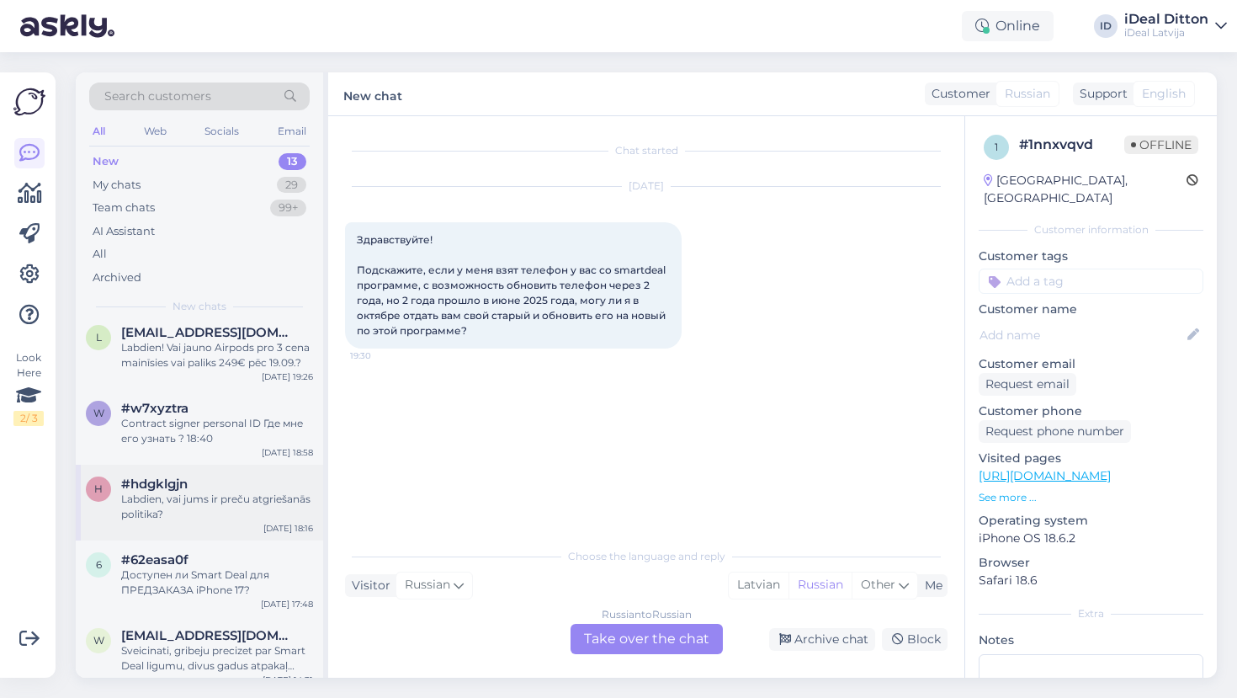
scroll to position [544, 0]
click at [176, 524] on div "h #hdgklgjn Labdien, vai jums ir preču atgriešanās politika? [DATE] 18:16" at bounding box center [199, 499] width 247 height 76
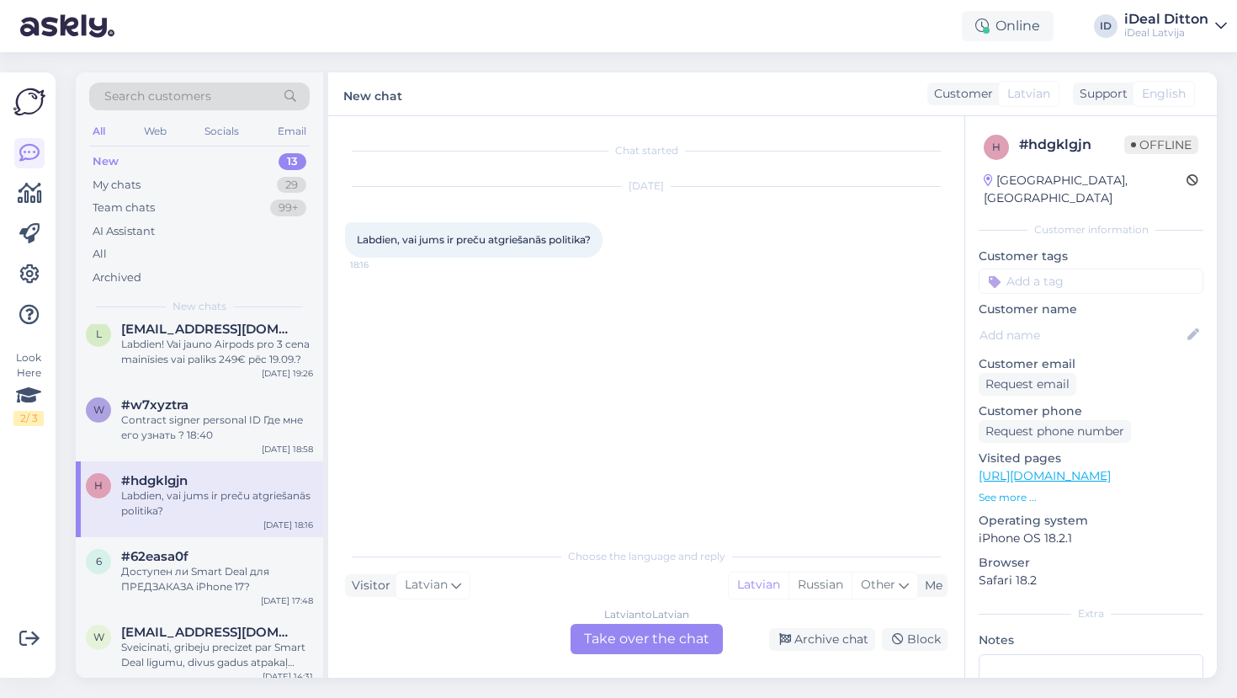
click at [635, 641] on div "Latvian to Latvian Take over the chat" at bounding box center [647, 639] width 152 height 30
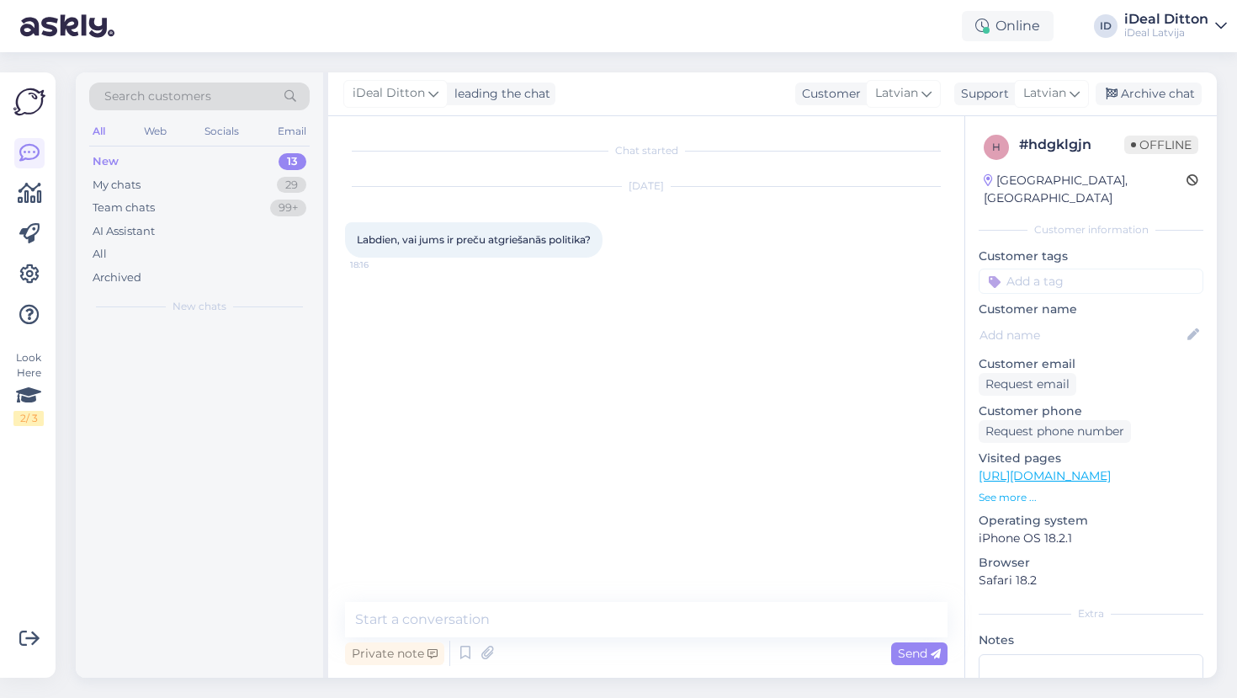
scroll to position [0, 0]
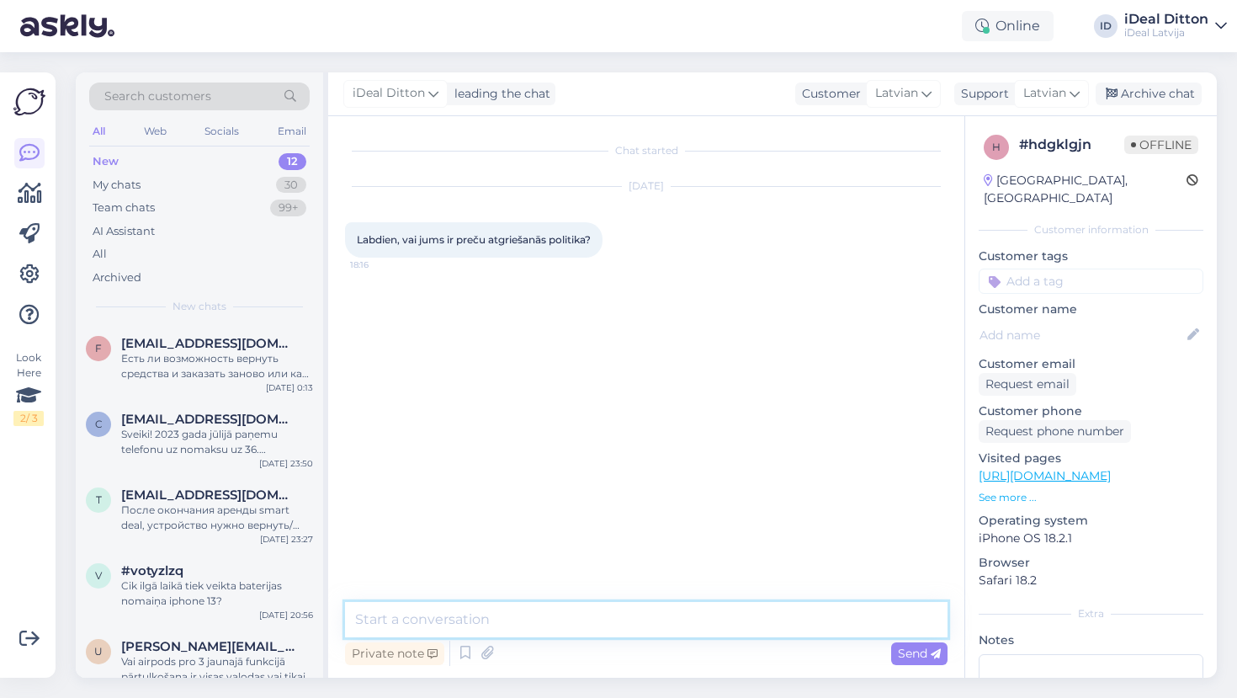
click at [609, 616] on textarea at bounding box center [646, 619] width 602 height 35
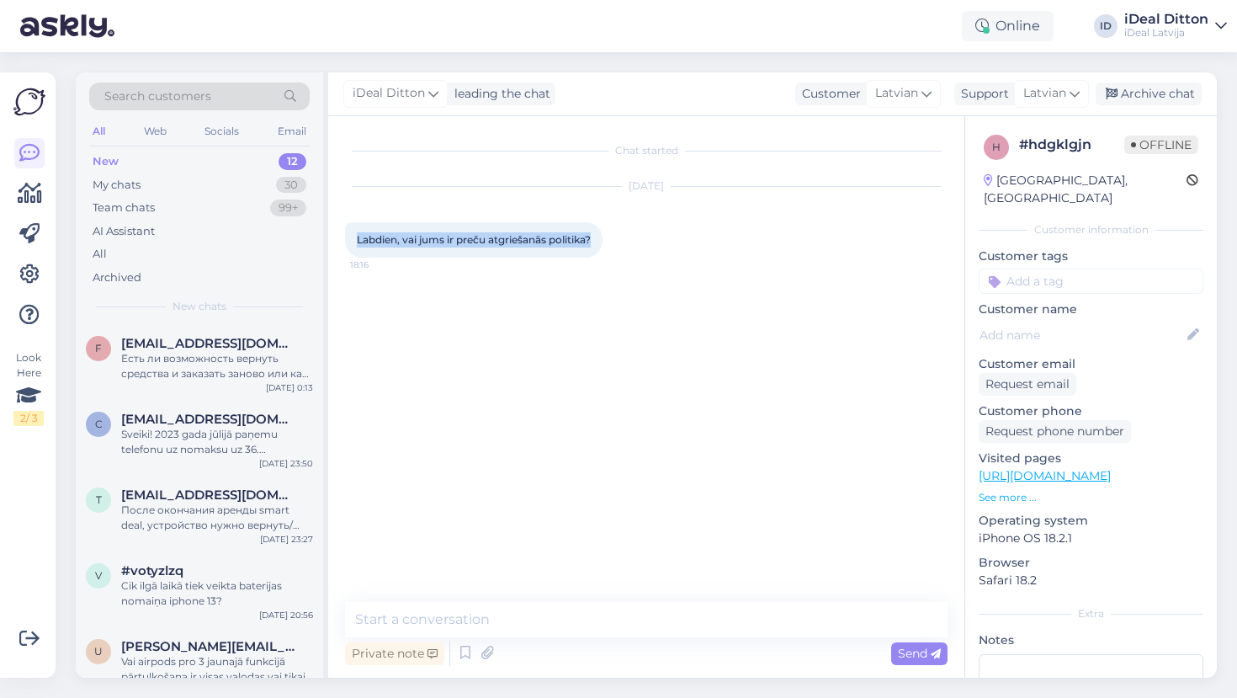
drag, startPoint x: 599, startPoint y: 238, endPoint x: 350, endPoint y: 239, distance: 249.1
click at [350, 239] on div "Labdien, vai jums ir preču atgriešanās politika? 18:16" at bounding box center [473, 239] width 257 height 35
copy span "Labdien, vai jums ir preču atgriešanās politika?"
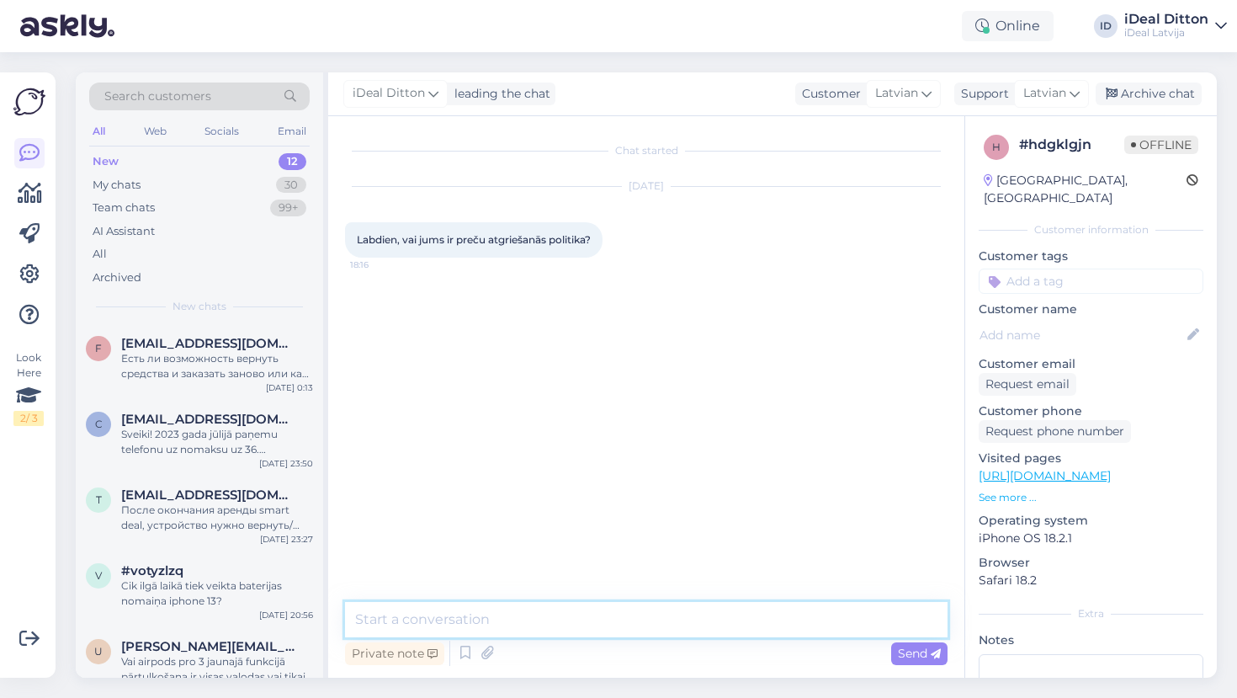
click at [462, 615] on textarea at bounding box center [646, 619] width 602 height 35
paste textarea "Labdien! Paldies par jautājumu. Lai varētu sniegt precīzāku informāciju par pre…"
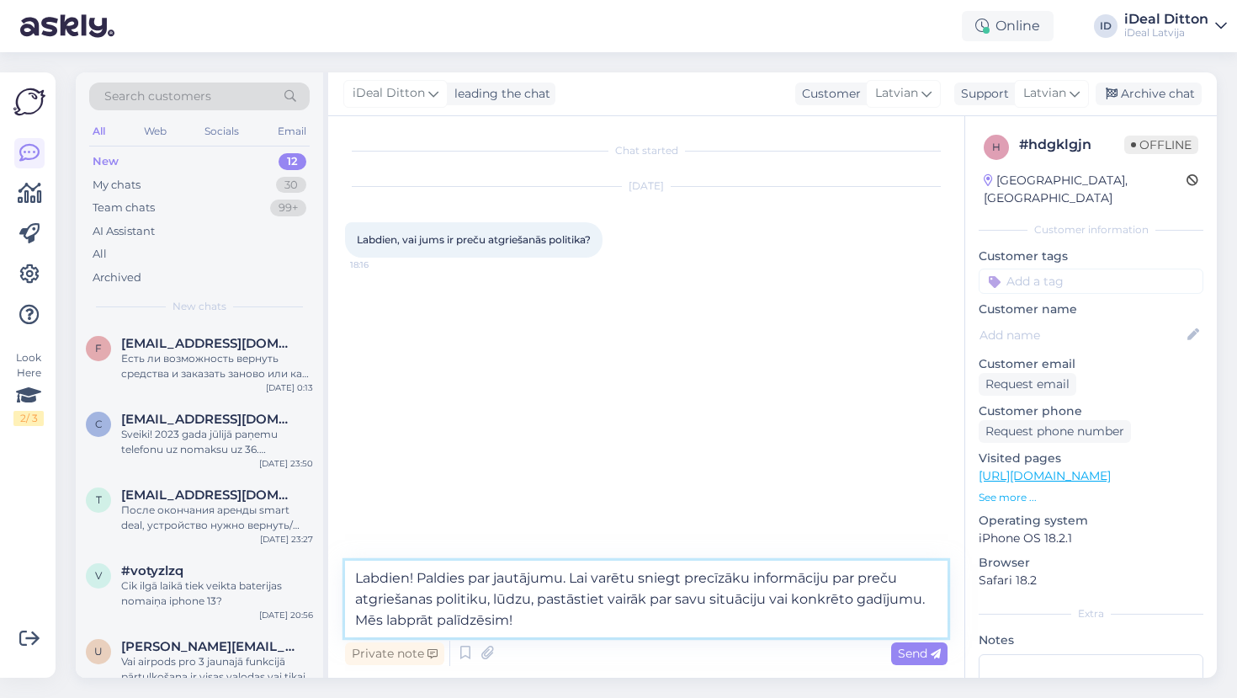
drag, startPoint x: 571, startPoint y: 576, endPoint x: 412, endPoint y: 574, distance: 159.1
click at [412, 574] on textarea "Labdien! Paldies par jautājumu. Lai varētu sniegt precīzāku informāciju par pre…" at bounding box center [646, 598] width 602 height 77
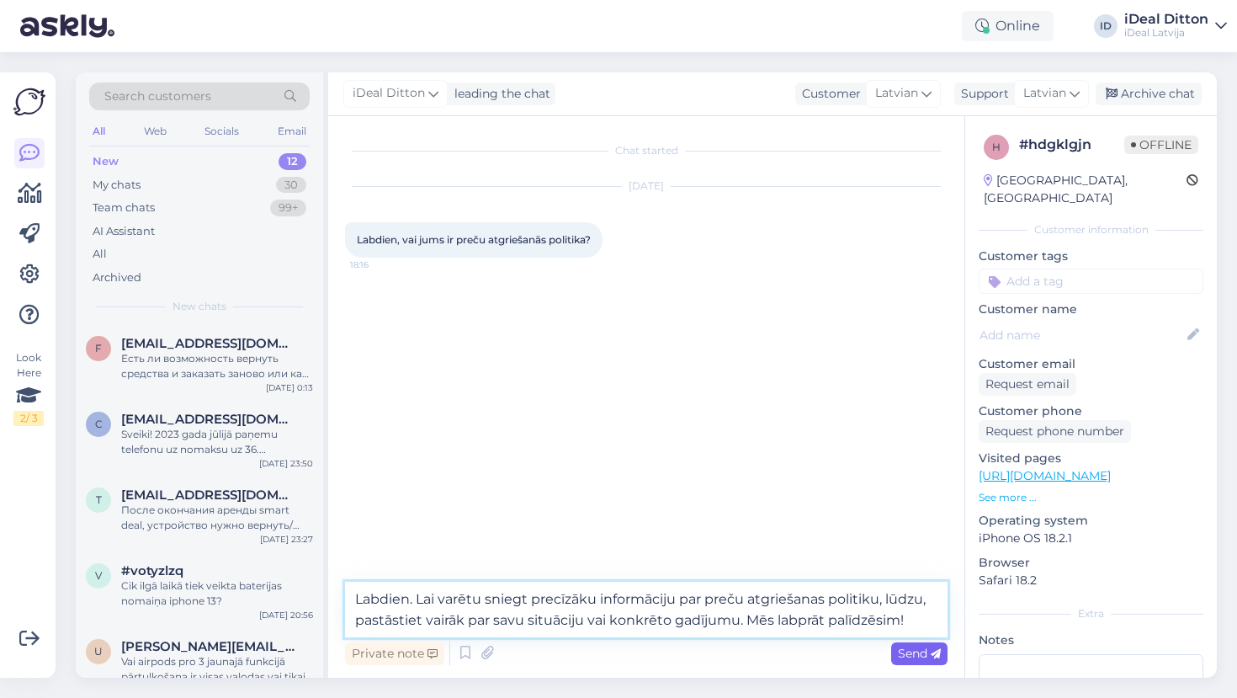
type textarea "Labdien. Lai varētu sniegt precīzāku informāciju par preču atgriešanas politiku…"
click at [913, 651] on span "Send" at bounding box center [919, 652] width 43 height 15
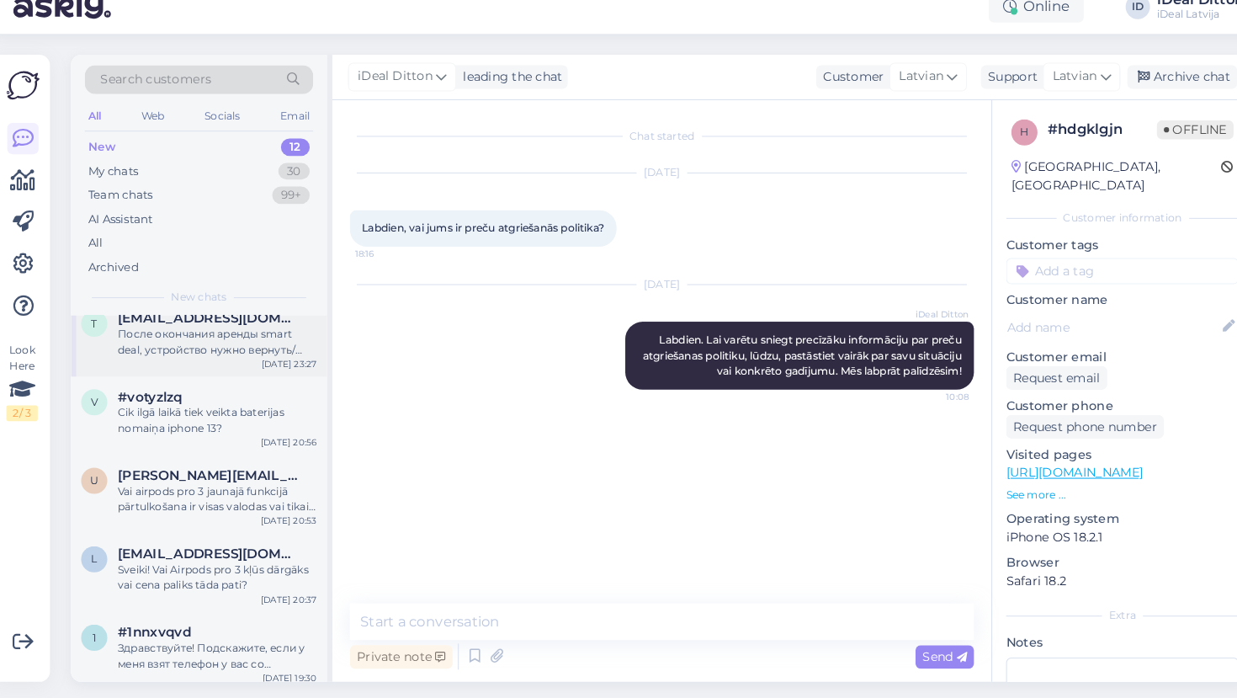
scroll to position [176, 0]
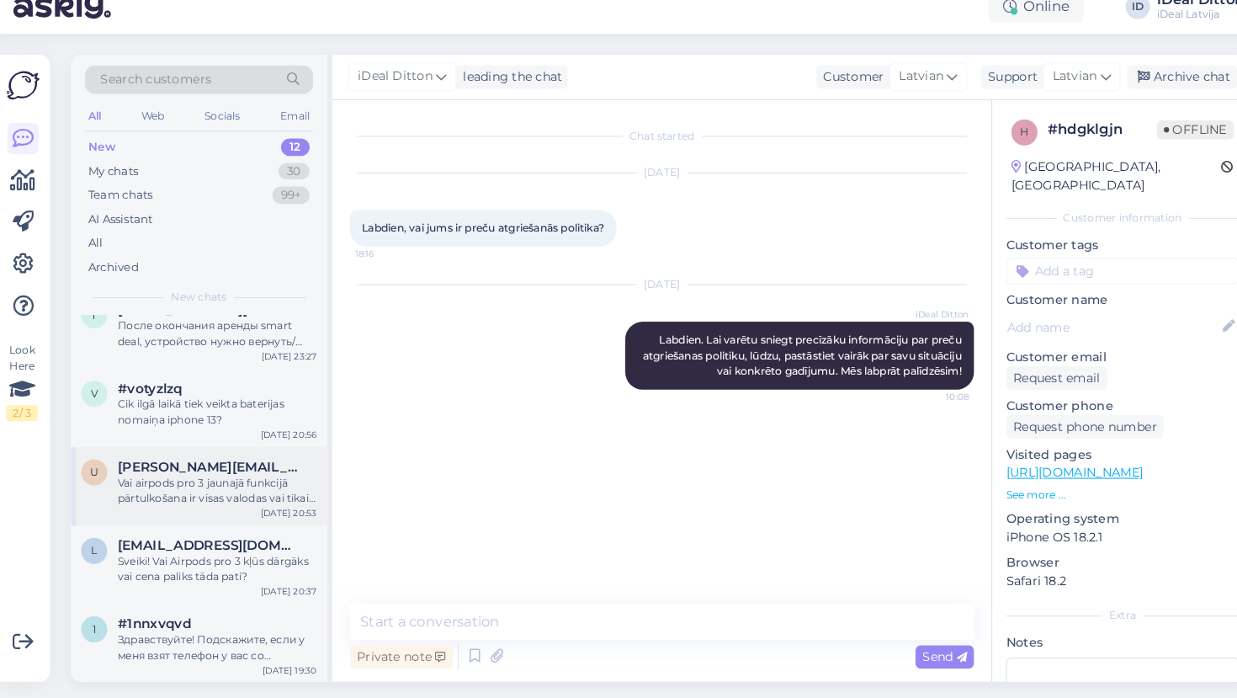
click at [214, 478] on div "Vai airpods pro 3 jaunajā funkcijā pārtulkošana ir visas valodas vai tikai daža…" at bounding box center [217, 493] width 192 height 30
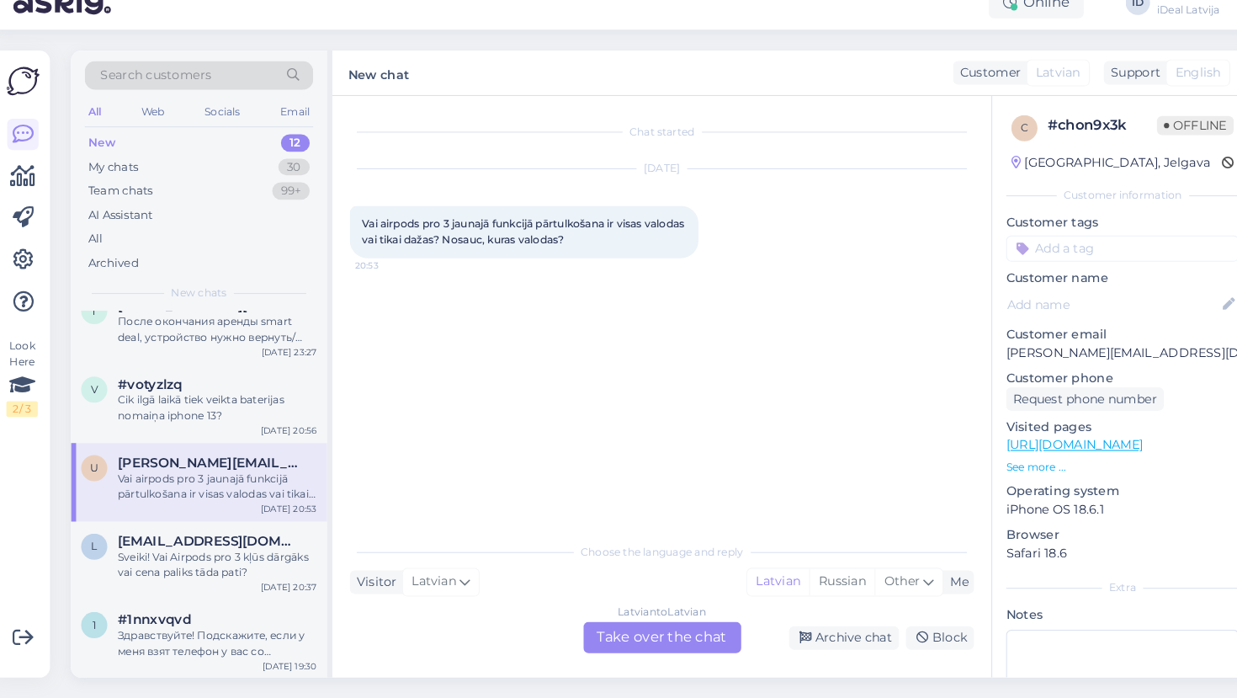
drag, startPoint x: 596, startPoint y: 232, endPoint x: 337, endPoint y: 208, distance: 259.5
click at [345, 222] on div "Vai airpods pro 3 jaunajā funkcijā pārtulkošana ir visas valodas vai tikai daža…" at bounding box center [513, 247] width 337 height 50
copy span "Vai airpods pro 3 jaunajā funkcijā pārtulkošana ir visas valodas vai tikai daža…"
click at [632, 624] on div "Latvian to Latvian Take over the chat" at bounding box center [647, 639] width 152 height 30
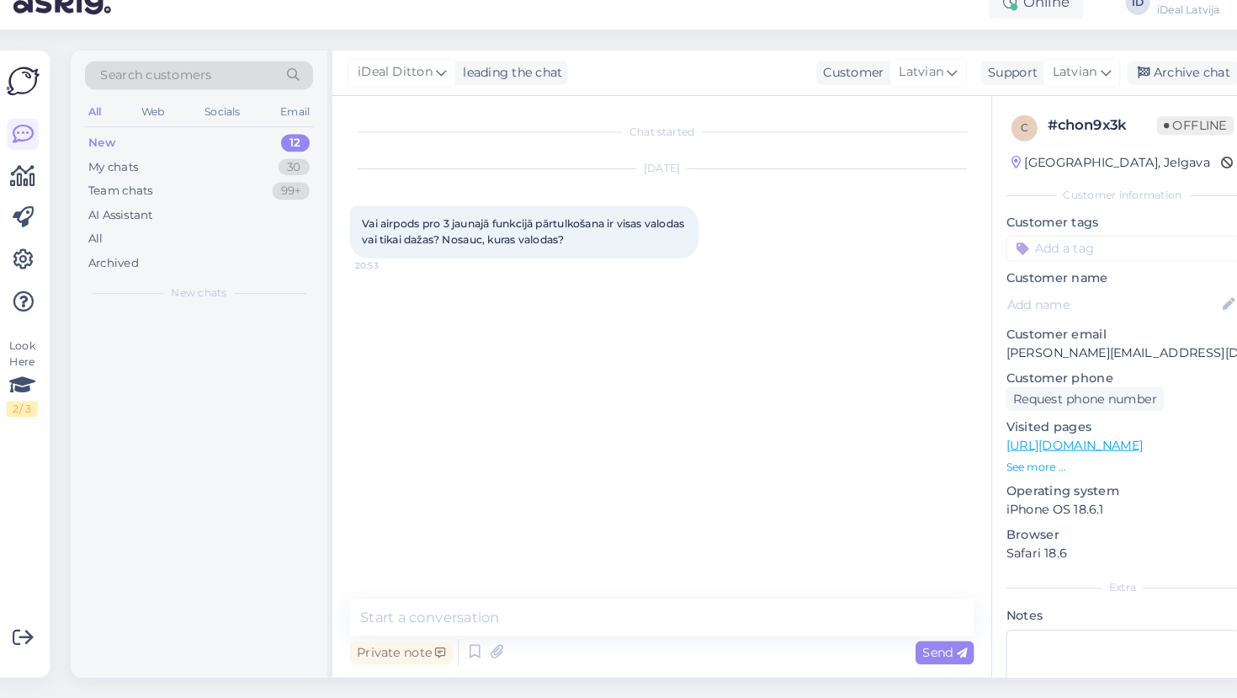
scroll to position [0, 0]
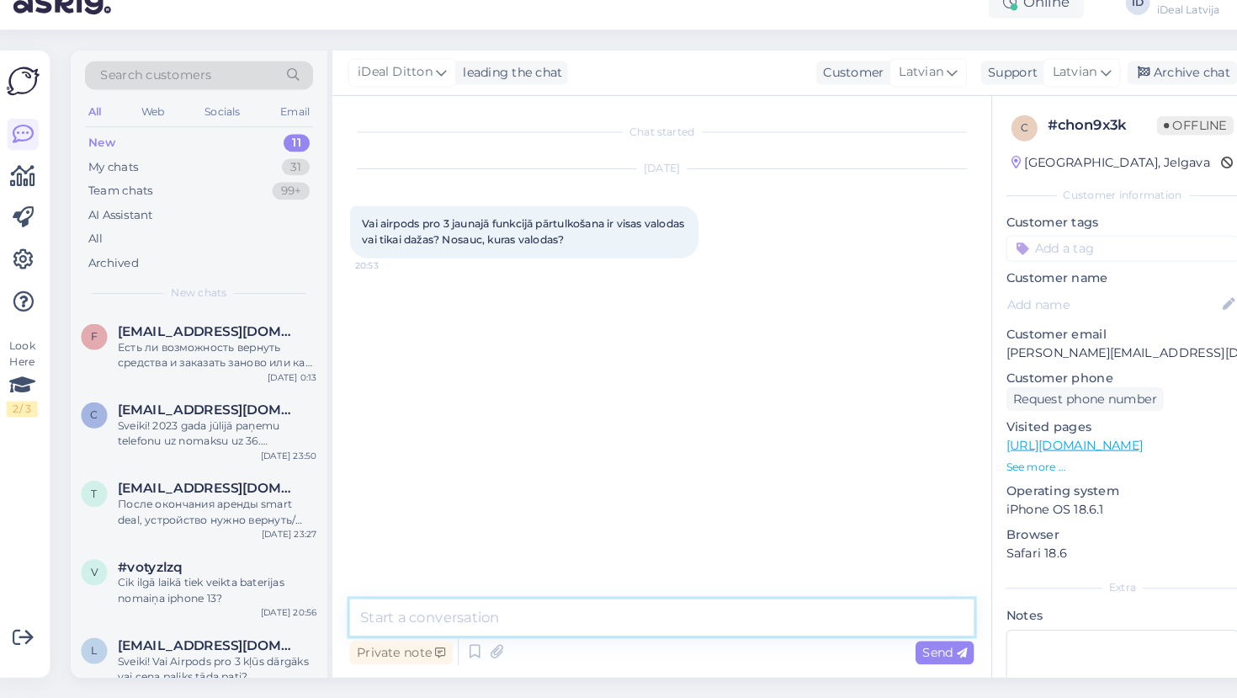
click at [541, 602] on textarea at bounding box center [646, 619] width 602 height 35
paste textarea "264445"
type textarea "2"
click at [502, 602] on textarea at bounding box center [646, 619] width 602 height 35
paste textarea "Labdien! AirPods Pro 3 [PERSON_NAME] tulkošanas funkcija atbalsta plašu valodu …"
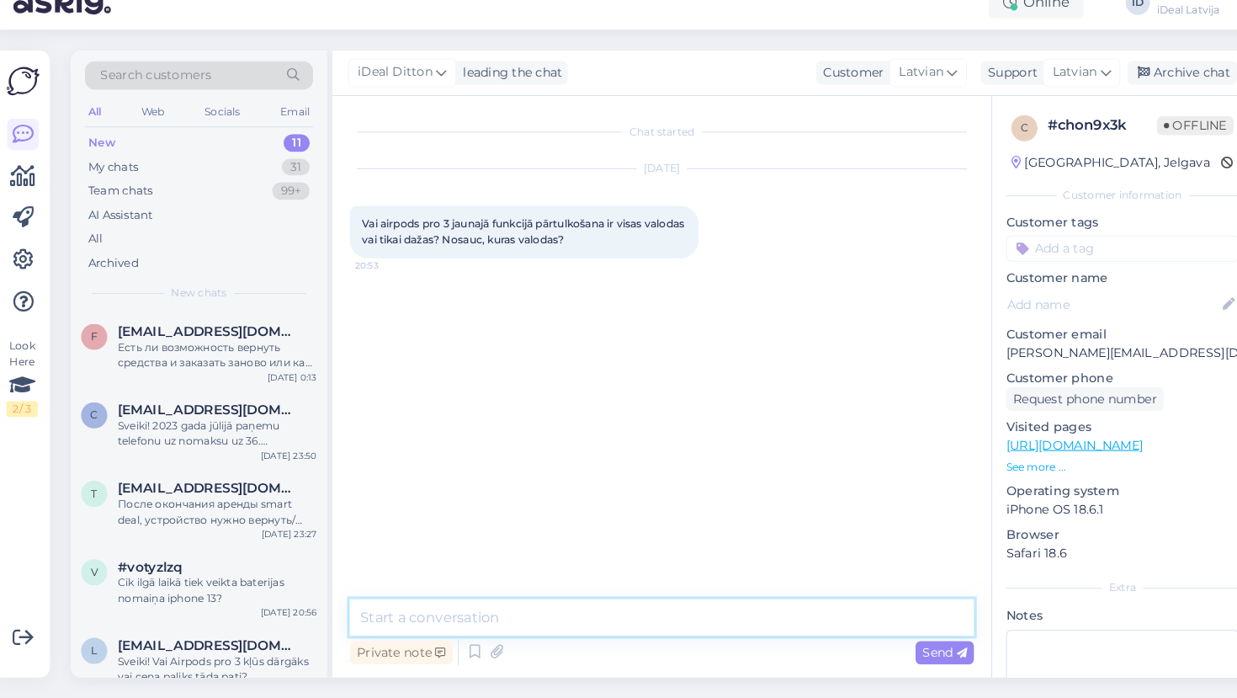
type textarea "Labdien! AirPods Pro 3 [PERSON_NAME] tulkošanas funkcija atbalsta plašu valodu …"
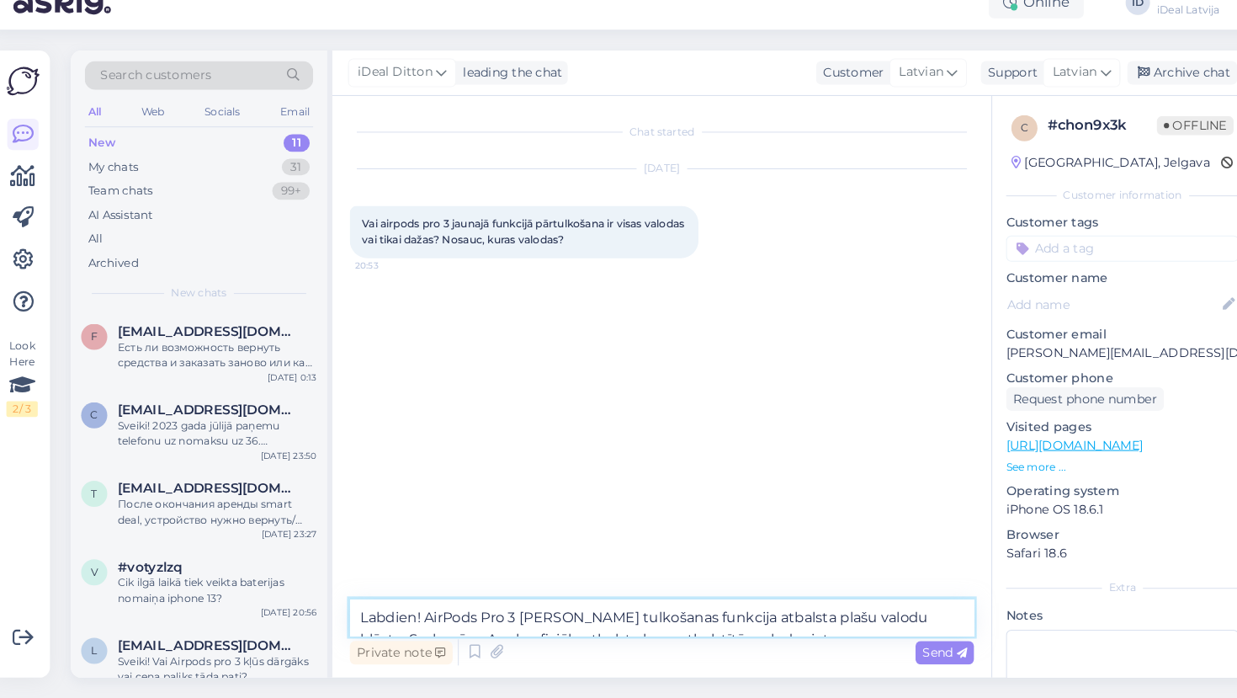
scroll to position [703, 0]
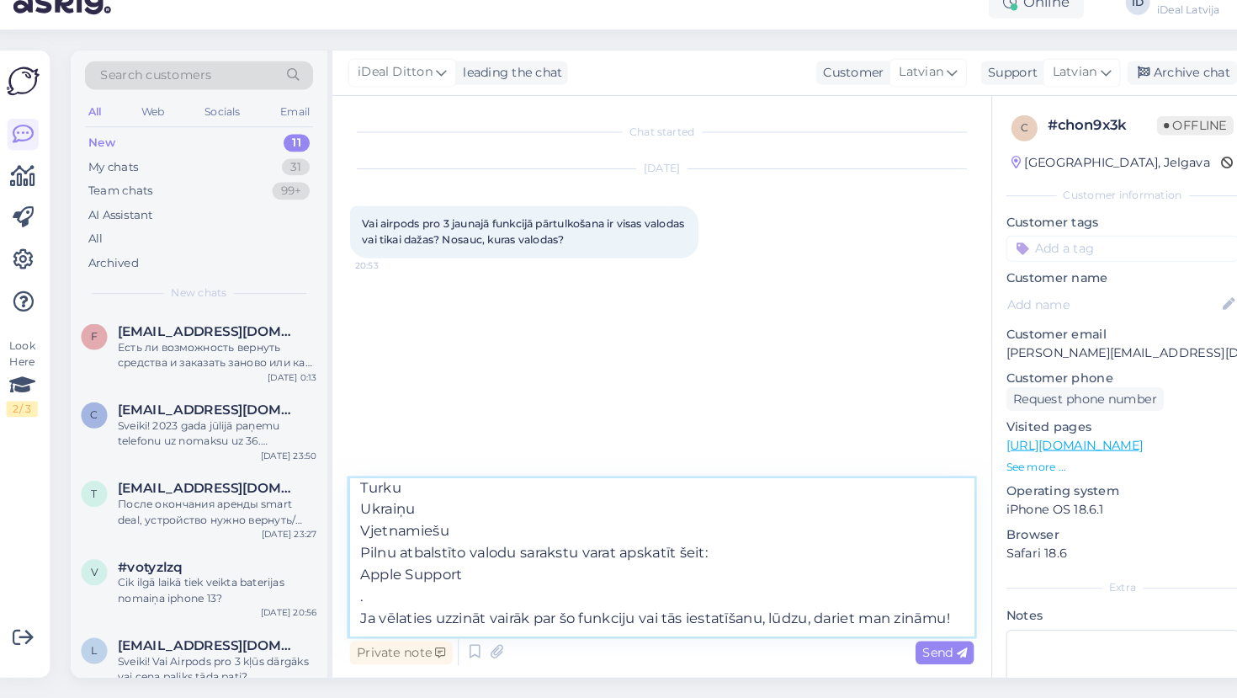
drag, startPoint x: 376, startPoint y: 575, endPoint x: 334, endPoint y: 534, distance: 58.3
click at [334, 534] on div "Chat started [DATE] Vai airpods pro 3 jaunajā funkcijā pārtulkošana ir visas va…" at bounding box center [646, 396] width 636 height 561
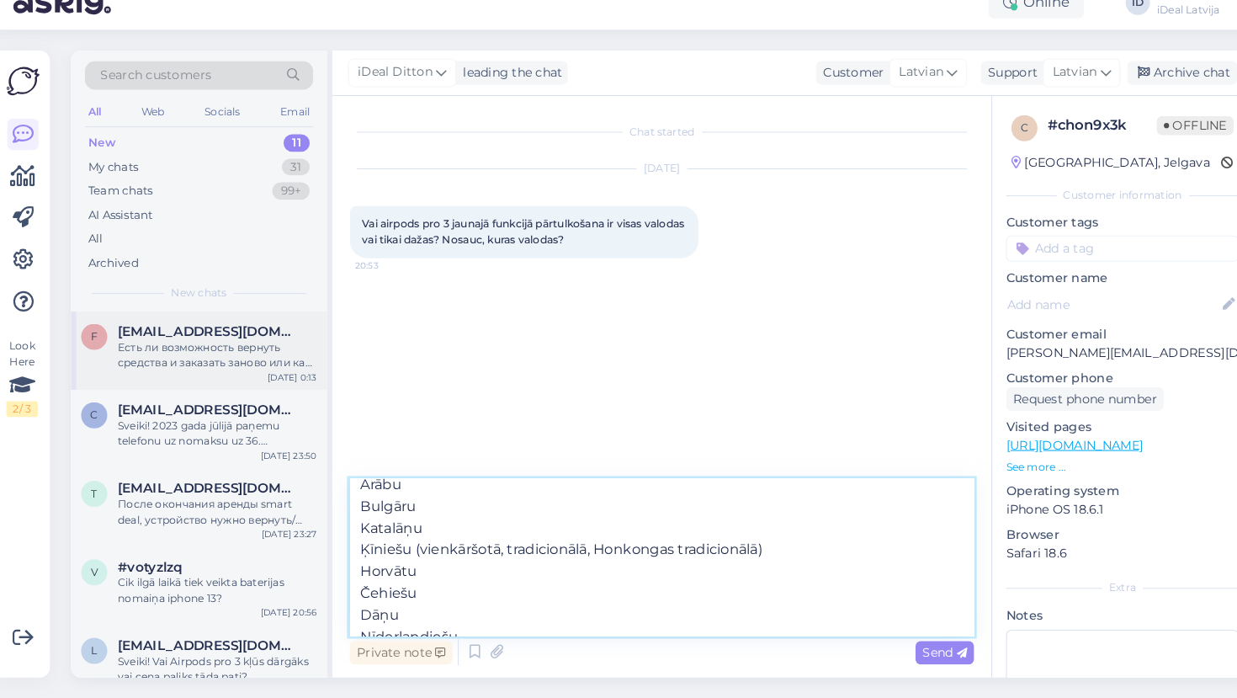
scroll to position [0, 0]
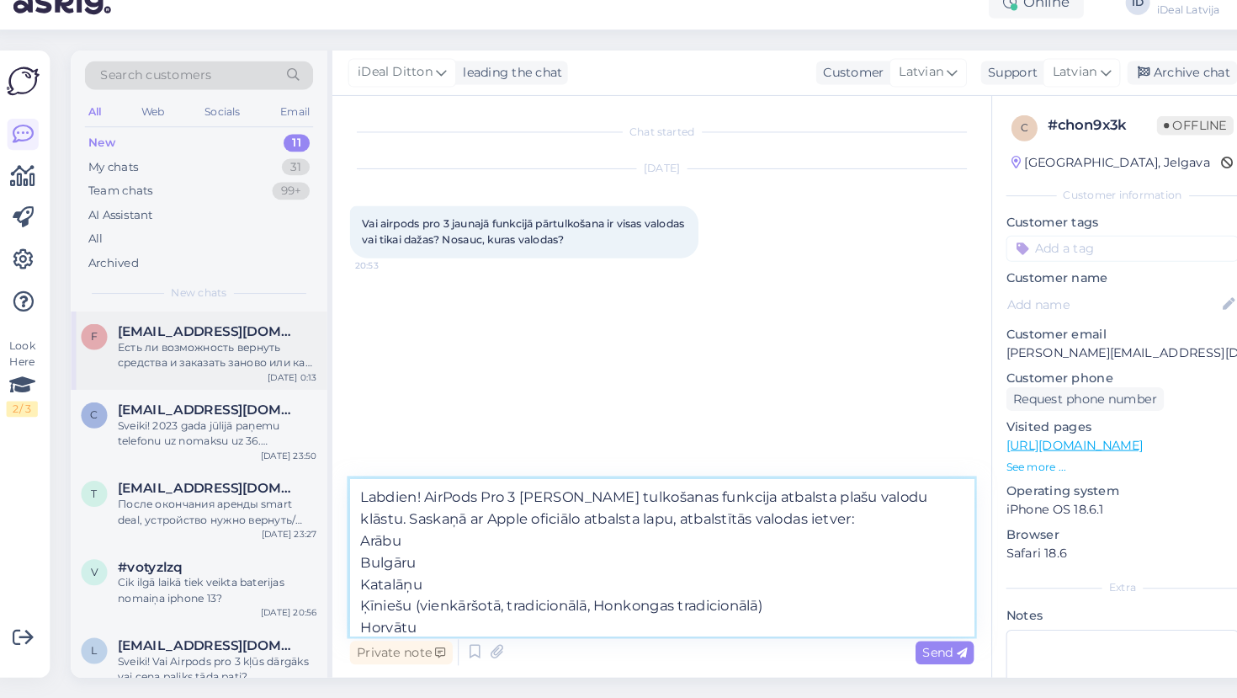
drag, startPoint x: 925, startPoint y: 597, endPoint x: 215, endPoint y: 305, distance: 767.9
click at [215, 305] on div "Search customers All Web Socials Email New 11 My chats 31 Team chats 99+ AI Ass…" at bounding box center [646, 374] width 1141 height 605
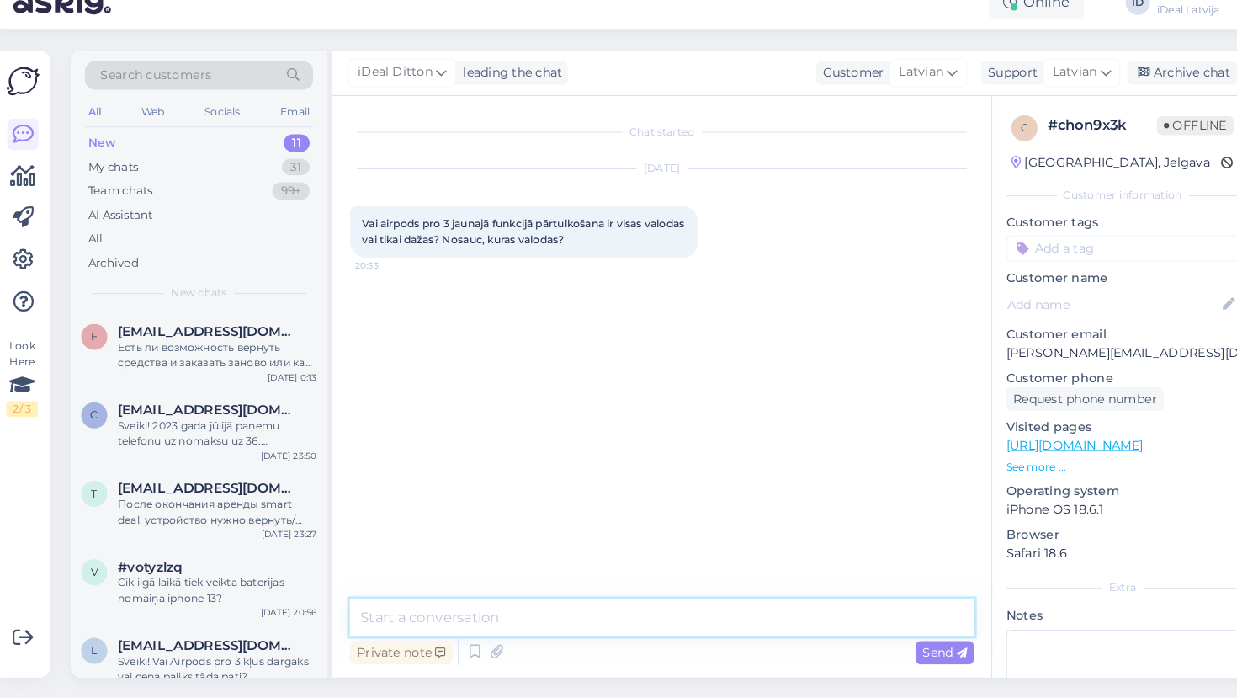
paste textarea "Labdien! AirPods Pro 3 tulkošanas funkcija atbalsta vairākas valodas, tostarp a…"
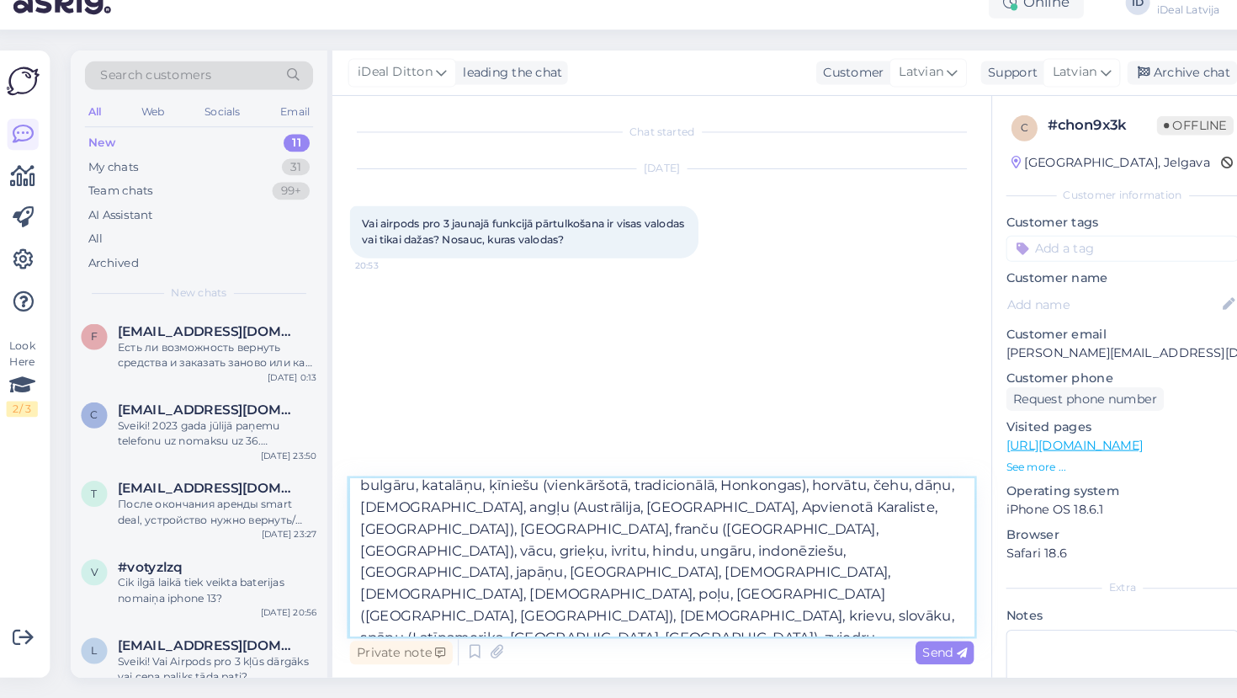
scroll to position [30, 0]
drag, startPoint x: 896, startPoint y: 593, endPoint x: 438, endPoint y: 564, distance: 458.7
click at [438, 564] on textarea "Labdien! AirPods Pro 3 tulkošanas funkcija atbalsta vairākas valodas, tostarp a…" at bounding box center [646, 561] width 602 height 151
type textarea "Labdien! AirPods Pro 3 tulkošanas funkcija atbalsta vairākas valodas, tostarp a…"
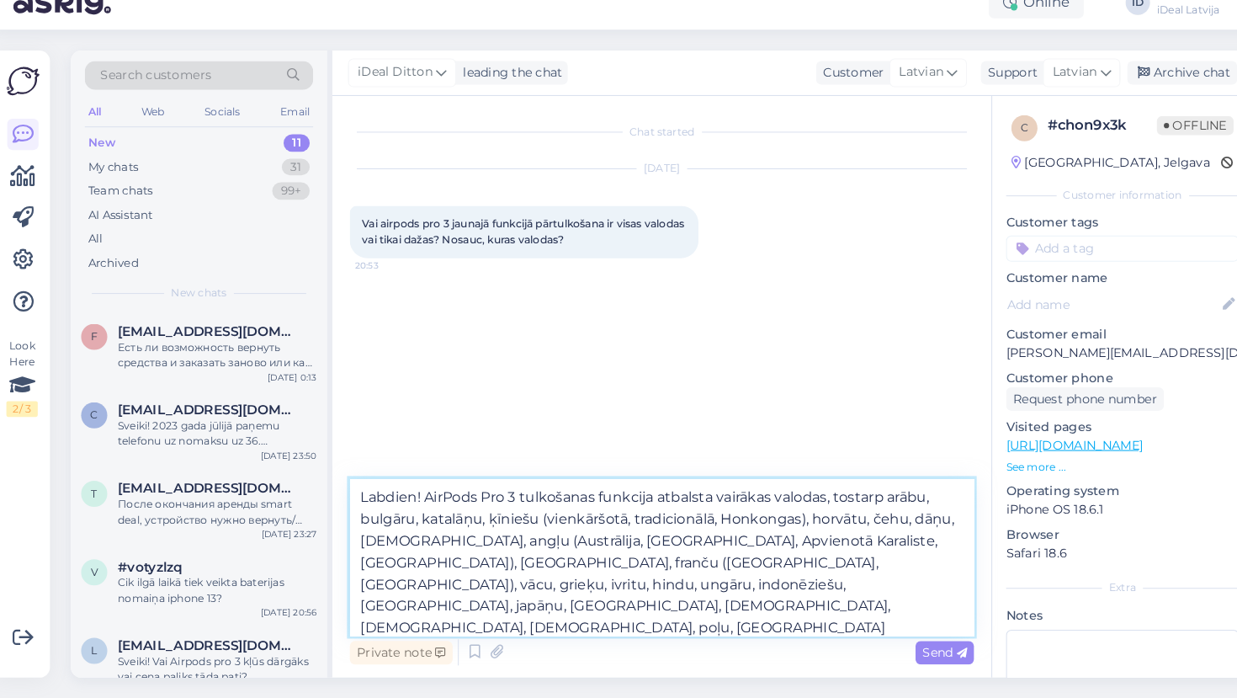
scroll to position [0, 0]
drag, startPoint x: 449, startPoint y: 603, endPoint x: 331, endPoint y: 469, distance: 179.5
click at [331, 469] on div "Chat started [DATE] Vai airpods pro 3 jaunajā funkcijā pārtulkošana ir visas va…" at bounding box center [646, 396] width 636 height 561
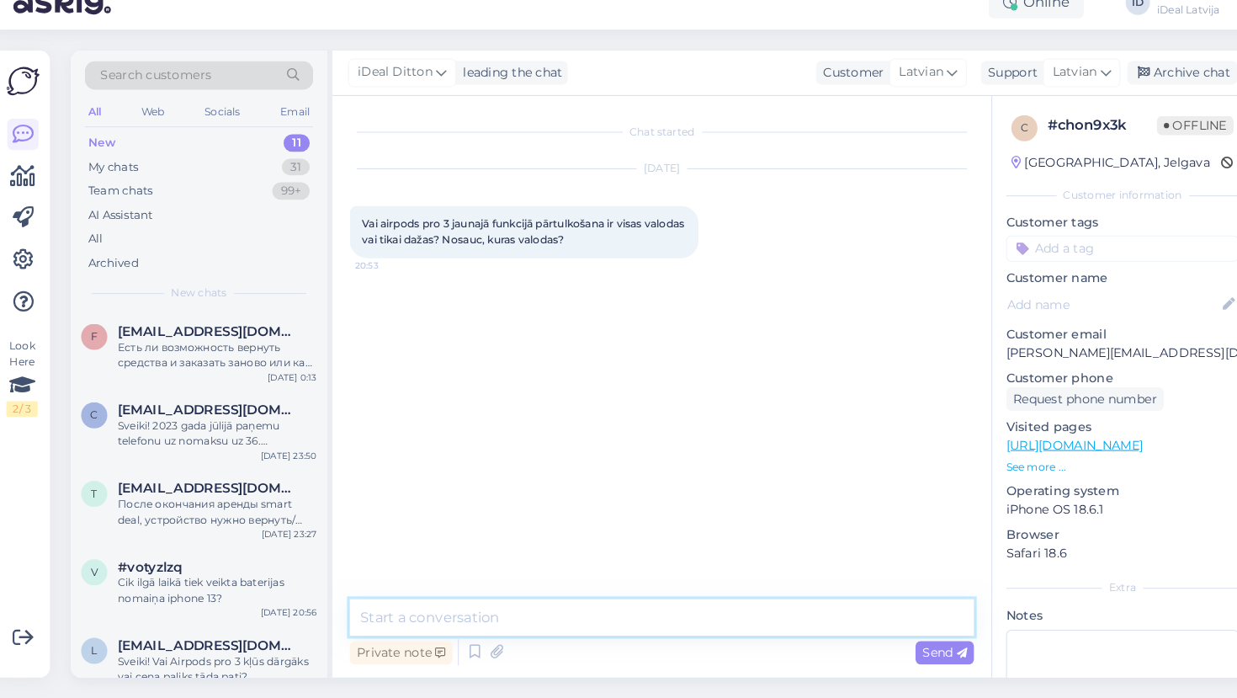
click at [393, 602] on textarea at bounding box center [646, 619] width 602 height 35
paste textarea "Labdien! AirPods Pro 3 [PERSON_NAME] tulkošanas funkcija atbalsta tikai dažas v…"
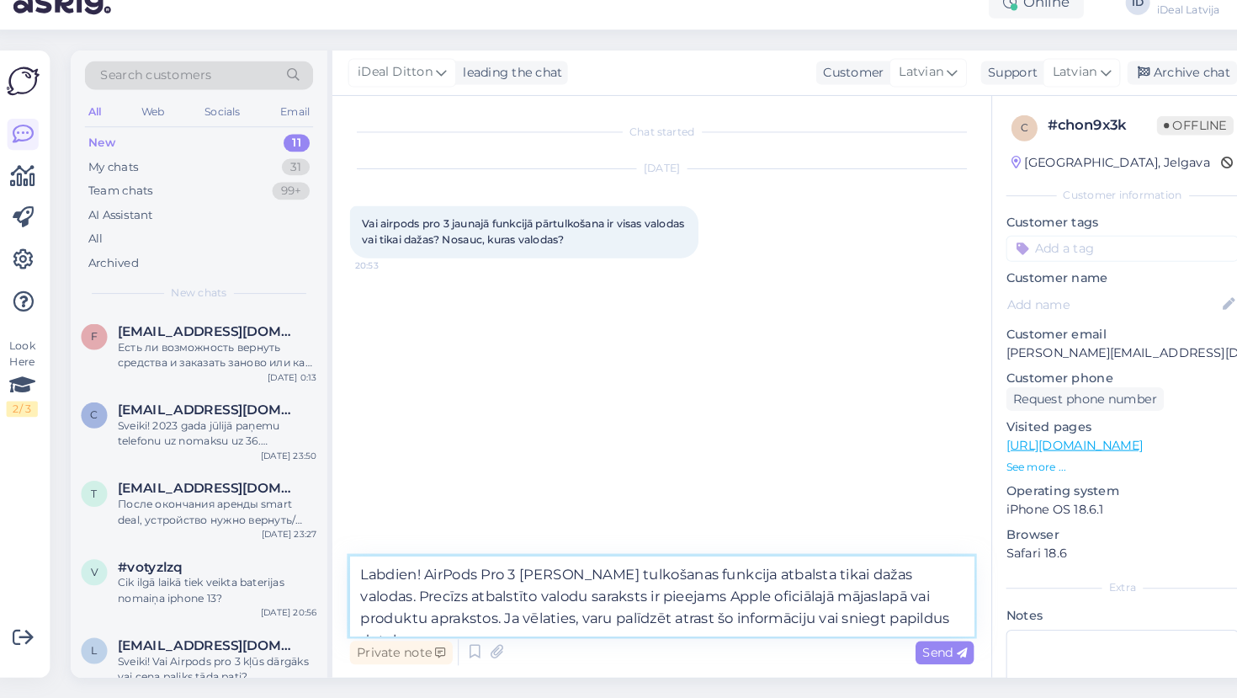
click at [415, 596] on textarea "Labdien! AirPods Pro 3 [PERSON_NAME] tulkošanas funkcija atbalsta tikai dažas v…" at bounding box center [646, 598] width 602 height 77
paste textarea "[URL][DOMAIN_NAME]"
type textarea "Labdien! AirPods Pro 3 [PERSON_NAME] tulkošanas funkcija atbalsta tikai dažas v…"
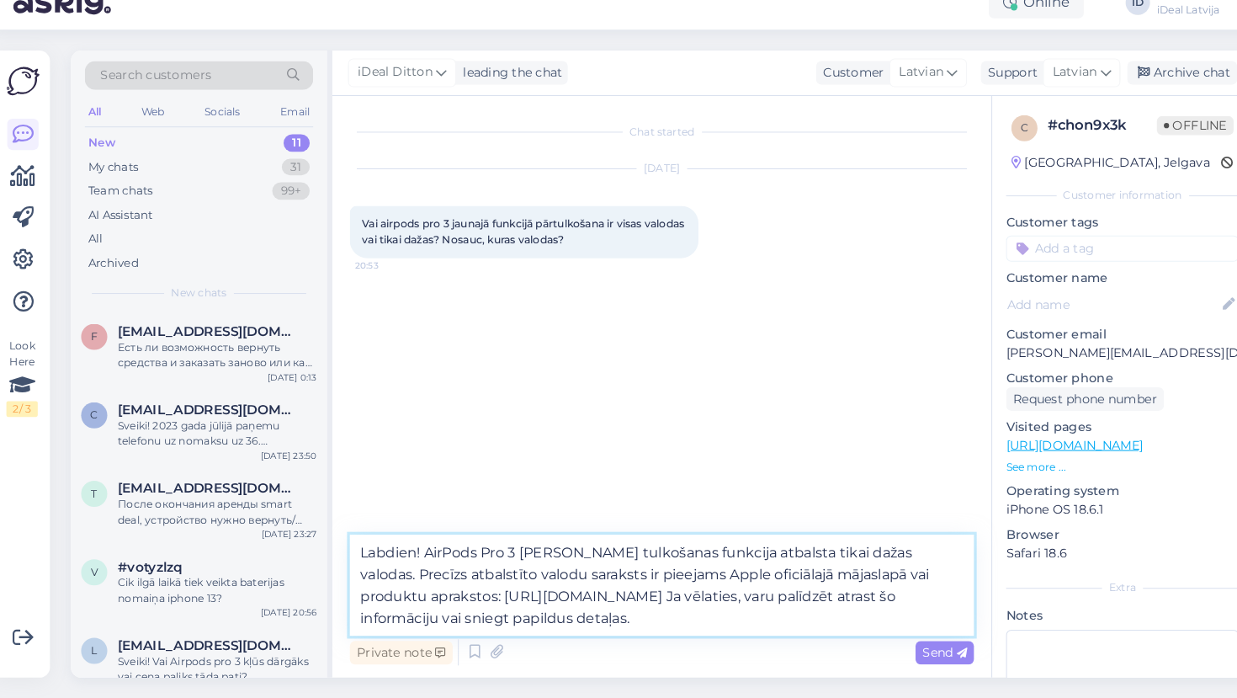
click at [638, 597] on textarea "Labdien! AirPods Pro 3 [PERSON_NAME] tulkošanas funkcija atbalsta tikai dažas v…" at bounding box center [646, 588] width 602 height 98
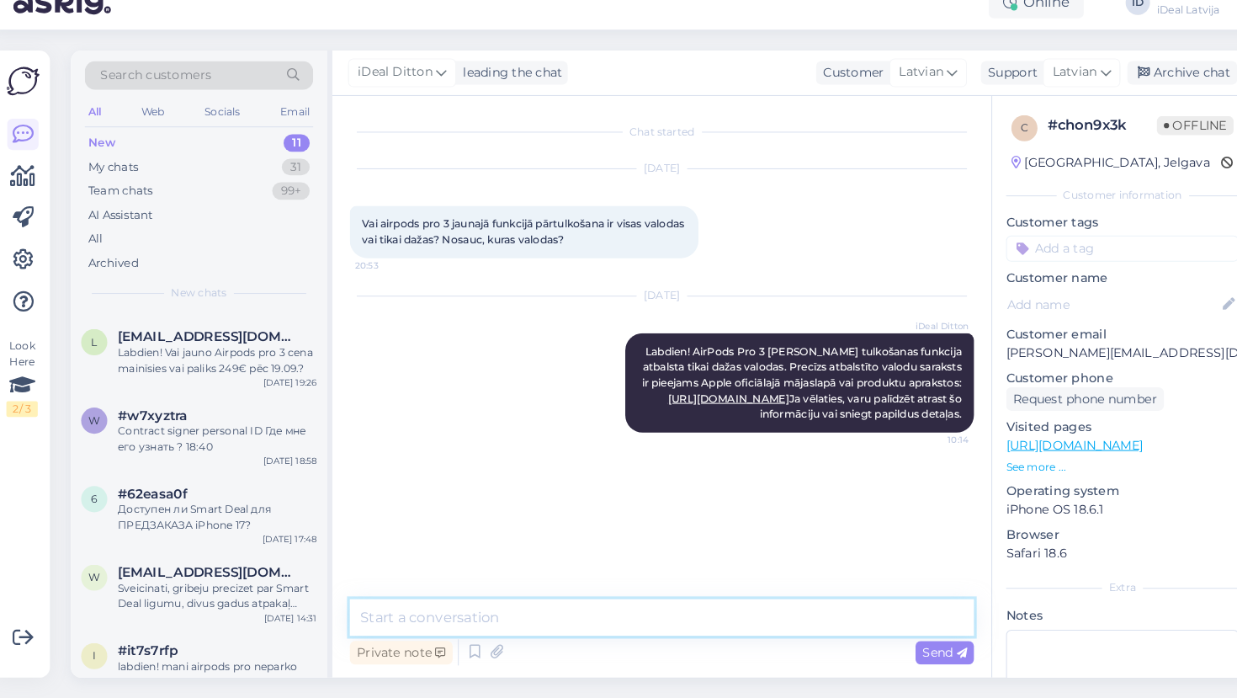
scroll to position [452, 0]
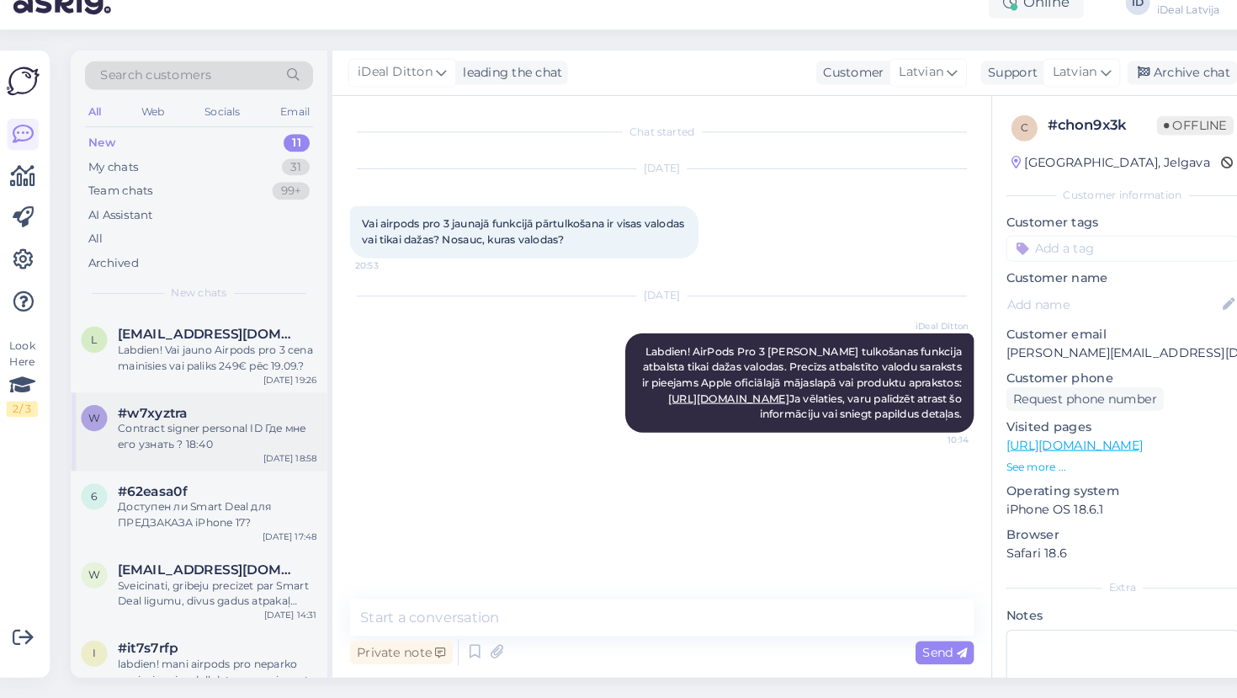
click at [197, 429] on div "Contract signer personal ID Где мне его узнать ? 18:40" at bounding box center [217, 444] width 192 height 30
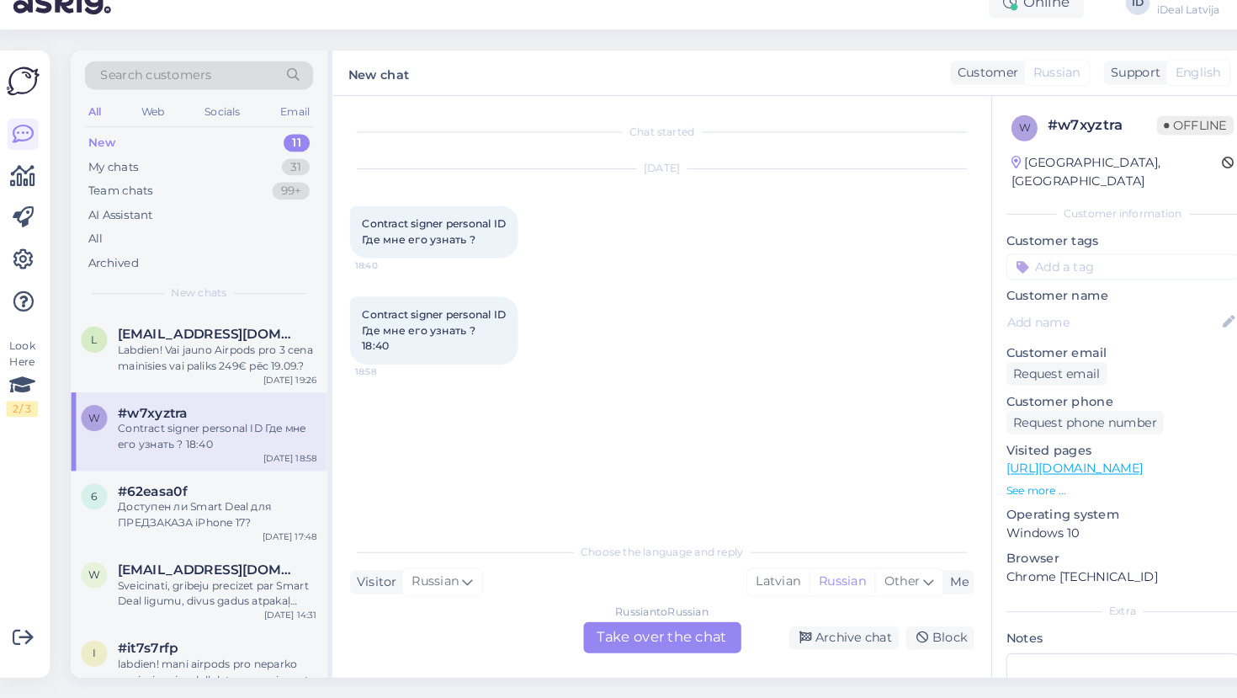
drag, startPoint x: 384, startPoint y: 328, endPoint x: 328, endPoint y: 298, distance: 63.3
click at [328, 298] on div "Chat started [DATE] Contract signer personal ID Где мне его узнать ? 18:40 Cont…" at bounding box center [646, 396] width 636 height 561
copy span "Contract signer personal ID Где мне его узнать ? 18:40"
click at [608, 624] on div "Russian to Russian Take over the chat" at bounding box center [647, 639] width 152 height 30
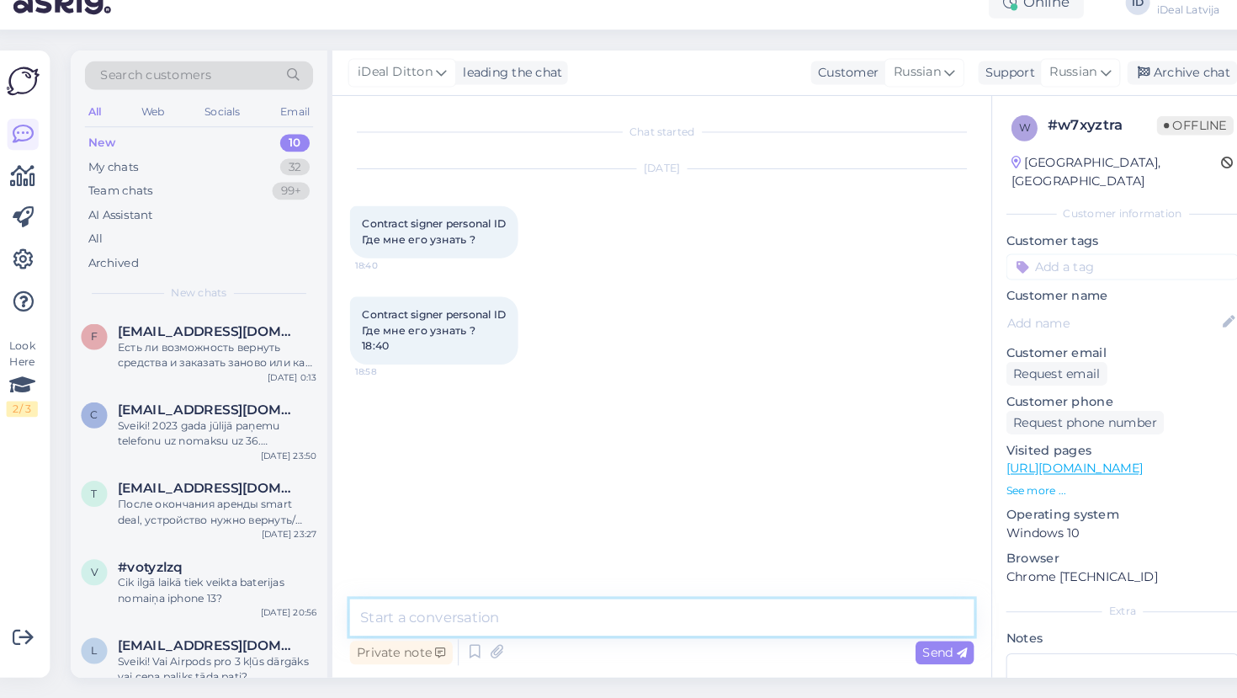
click at [517, 602] on textarea at bounding box center [646, 619] width 602 height 35
paste textarea "Здравствуйте! Личное удостоверение личности (Personal ID) контрактного подписан…"
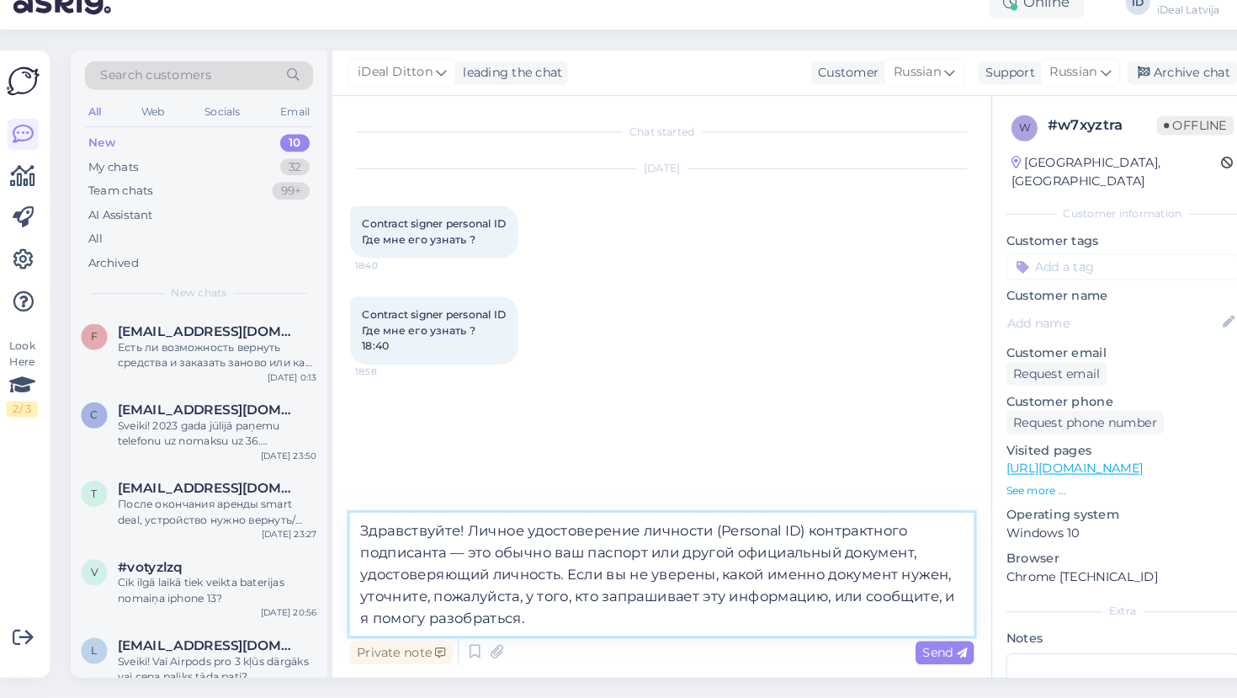
drag, startPoint x: 796, startPoint y: 576, endPoint x: 812, endPoint y: 599, distance: 27.8
click at [812, 599] on textarea "Здравствуйте! Личное удостоверение личности (Personal ID) контрактного подписан…" at bounding box center [646, 577] width 602 height 119
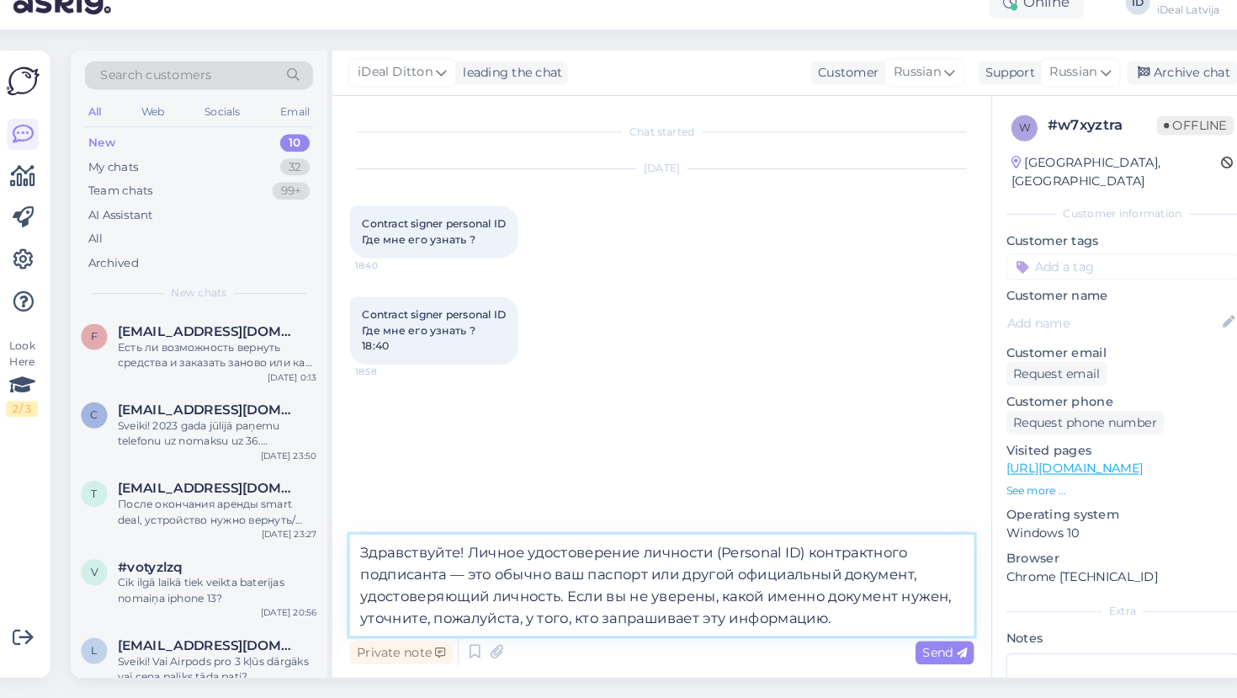
type textarea "Здравствуйте! Личное удостоверение личности (Personal ID) контрактного подписан…"
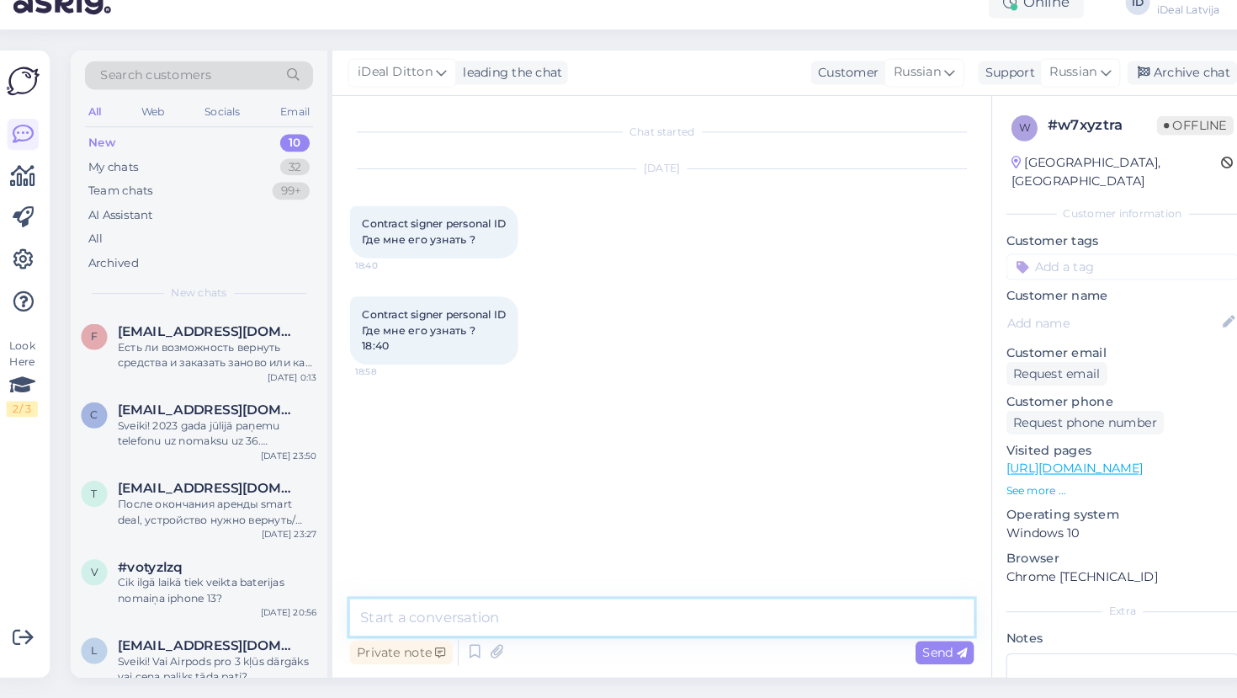
paste textarea "Здравствуйте! Личное удостоверение личности (Personal ID) контрактного подписан…"
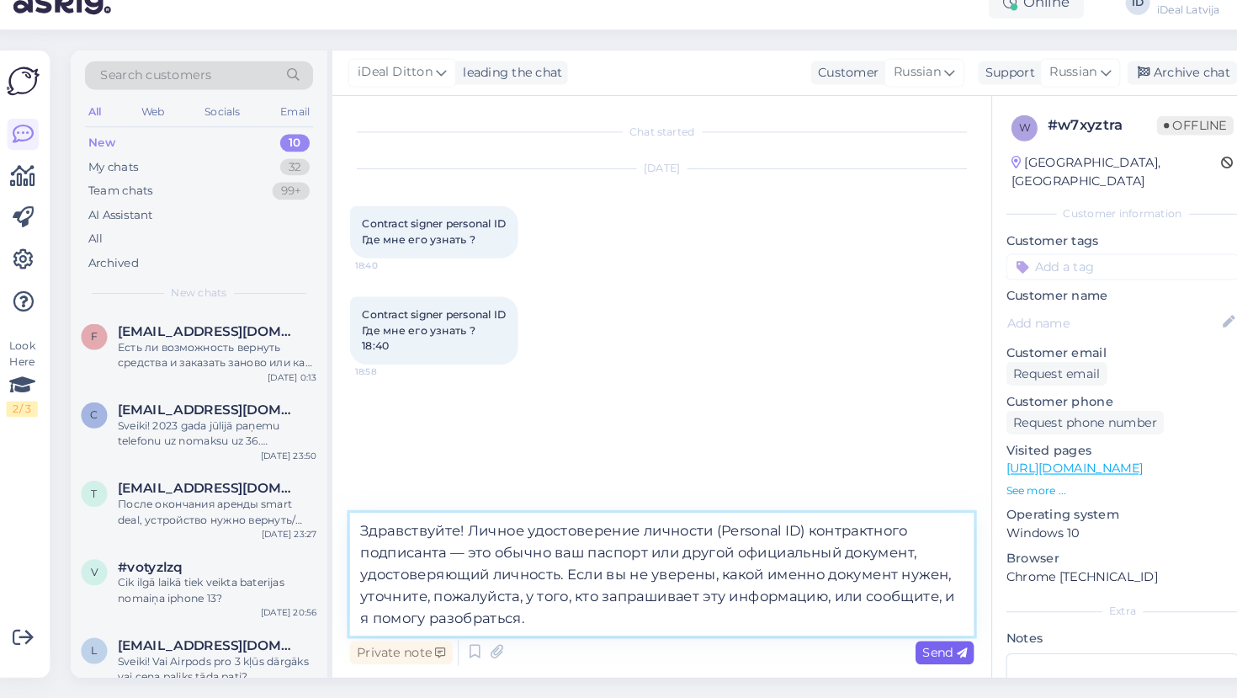
type textarea "Здравствуйте! Личное удостоверение личности (Personal ID) контрактного подписан…"
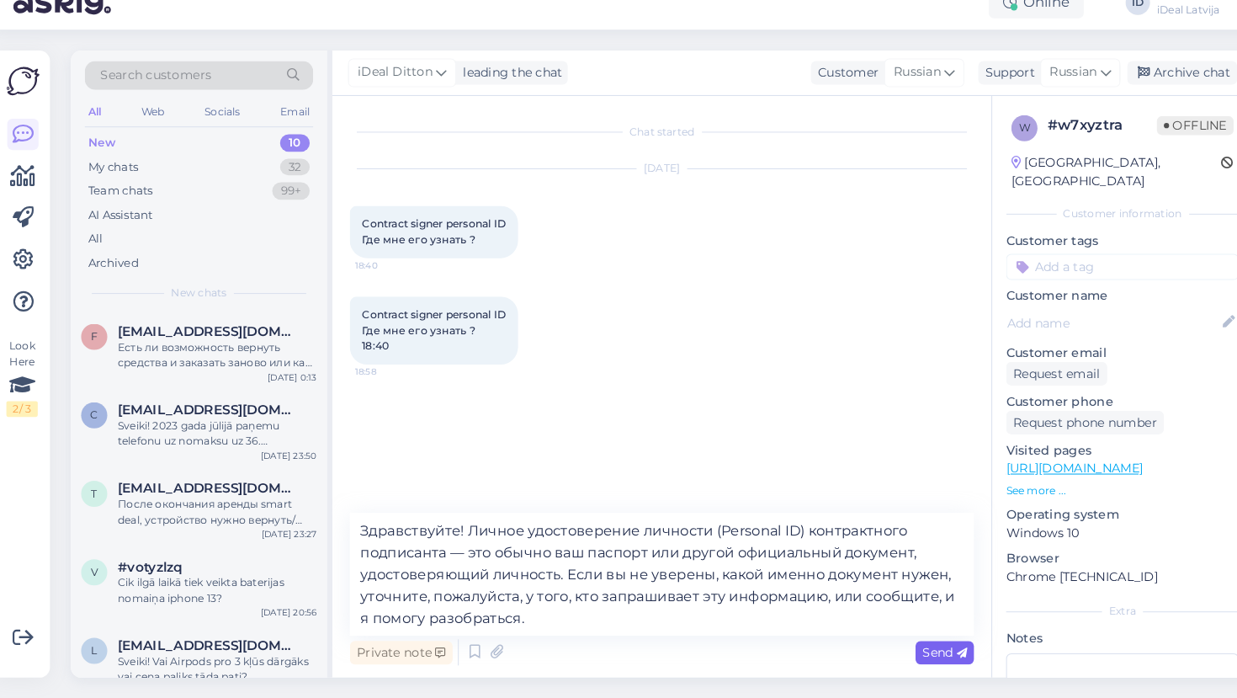
click at [907, 645] on span "Send" at bounding box center [919, 652] width 43 height 15
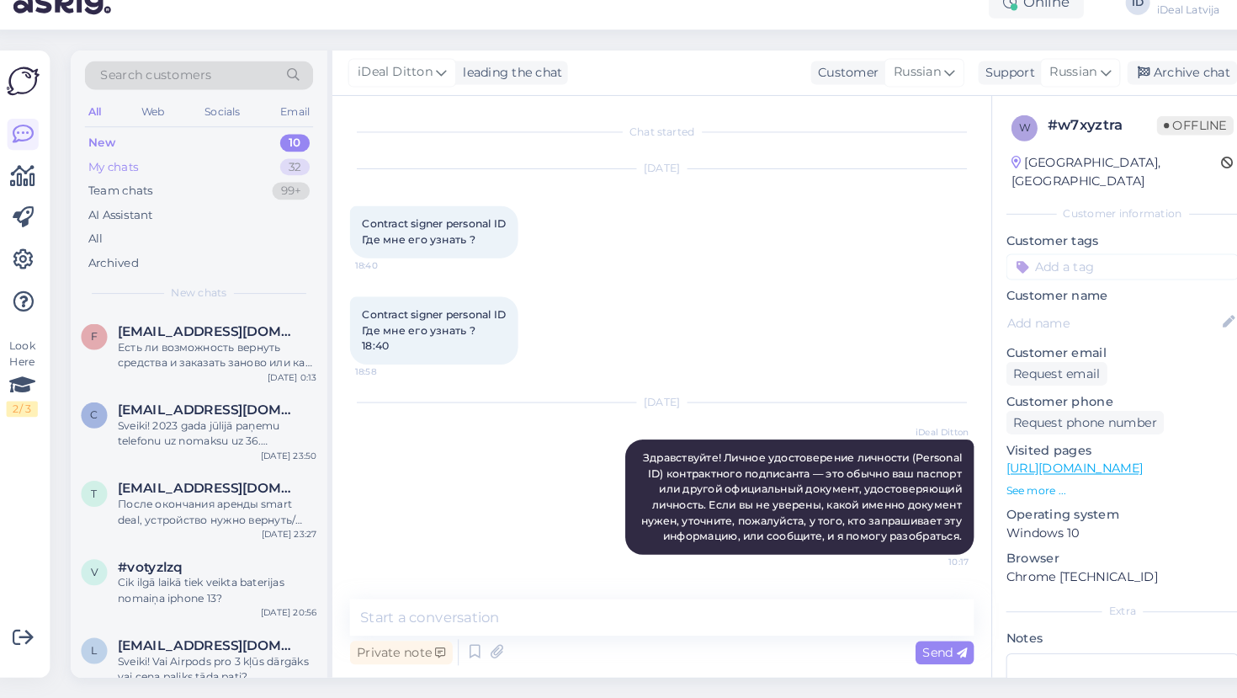
click at [105, 173] on div "My chats 32" at bounding box center [199, 185] width 220 height 24
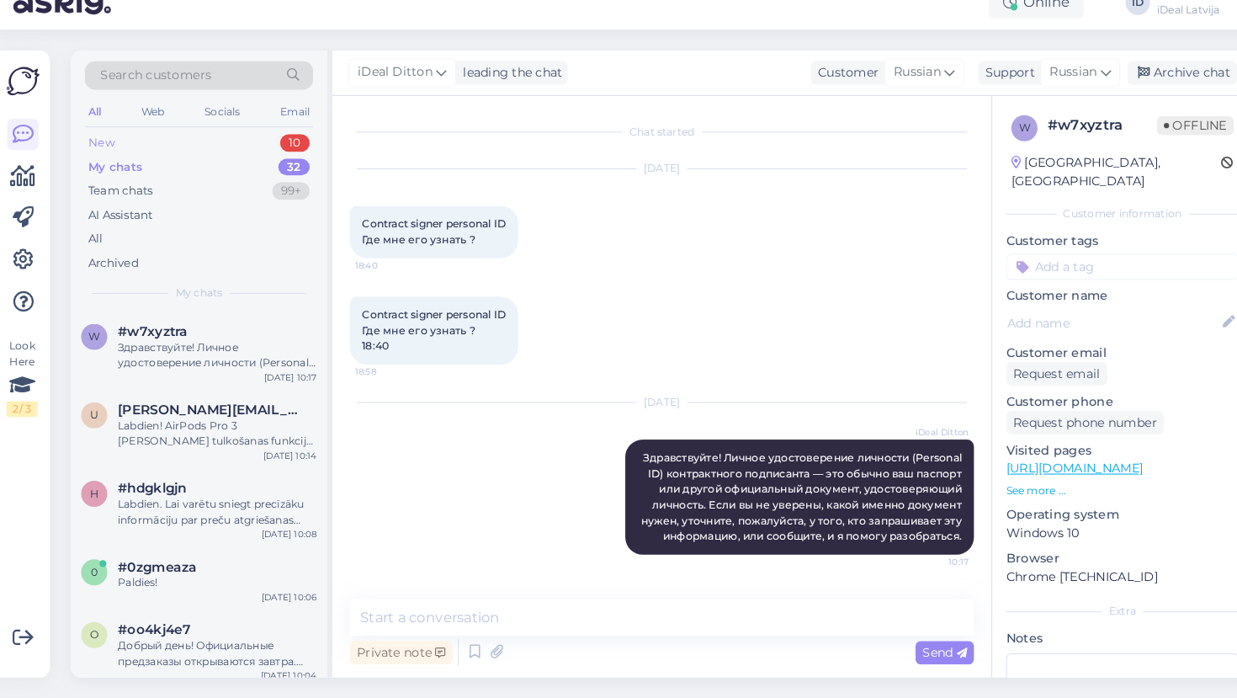
click at [112, 150] on div "New 10" at bounding box center [199, 162] width 220 height 24
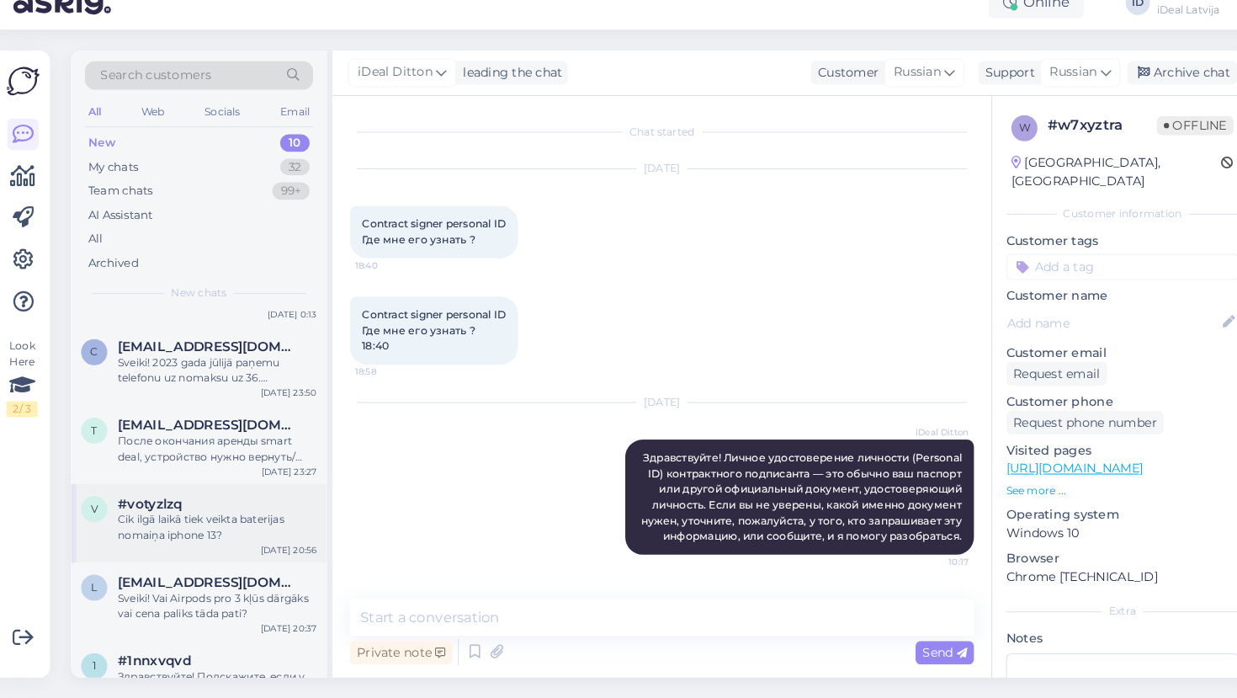
scroll to position [66, 0]
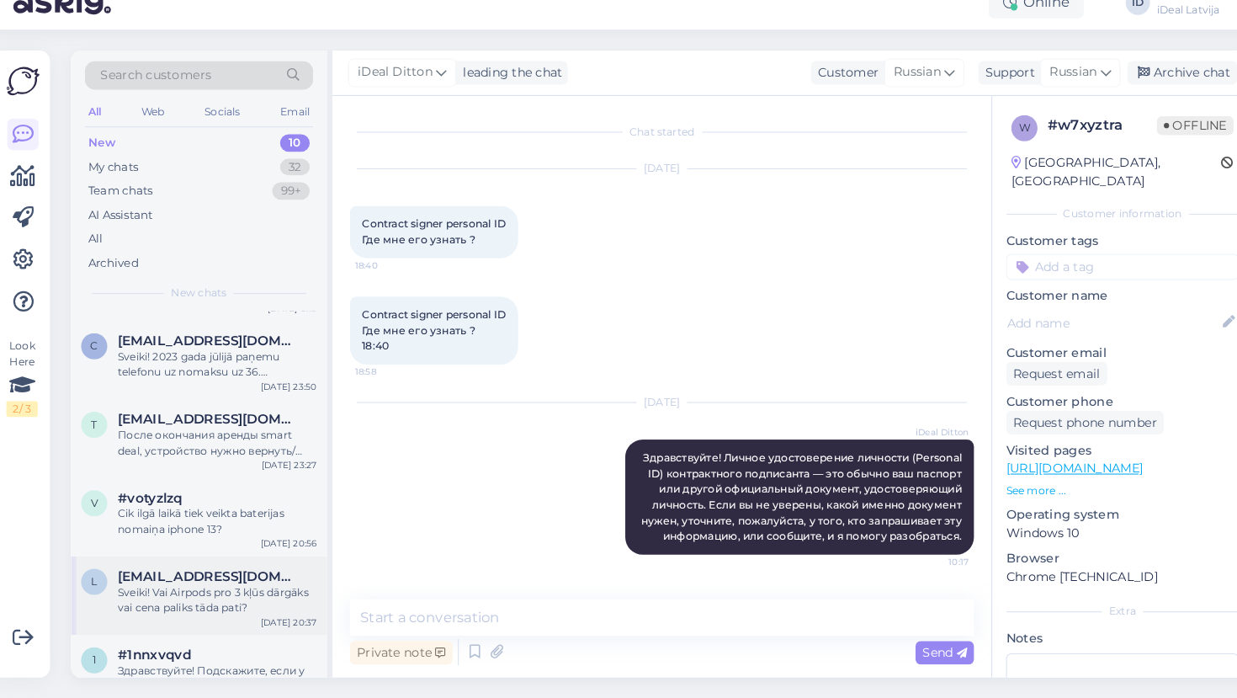
click at [190, 587] on div "Sveiki! Vai Airpods pro 3 kļūs dārgāks vai cena paliks tāda pati?" at bounding box center [217, 602] width 192 height 30
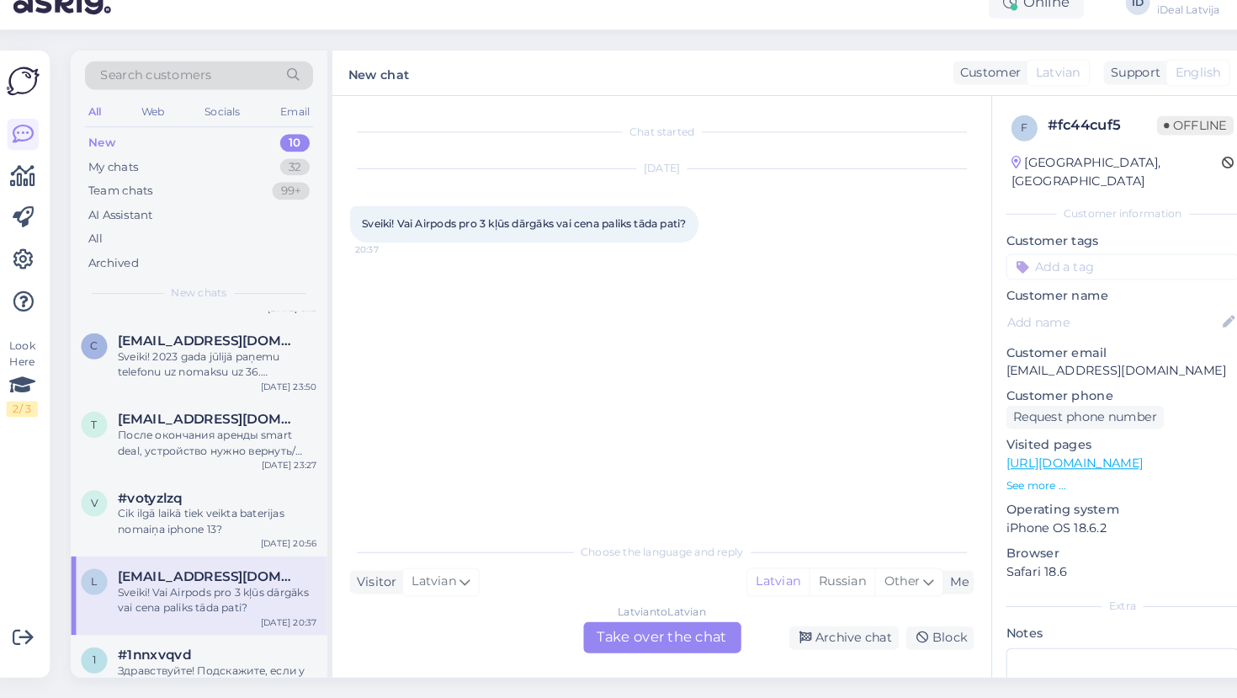
click at [595, 624] on div "Latvian to Latvian Take over the chat" at bounding box center [647, 639] width 152 height 30
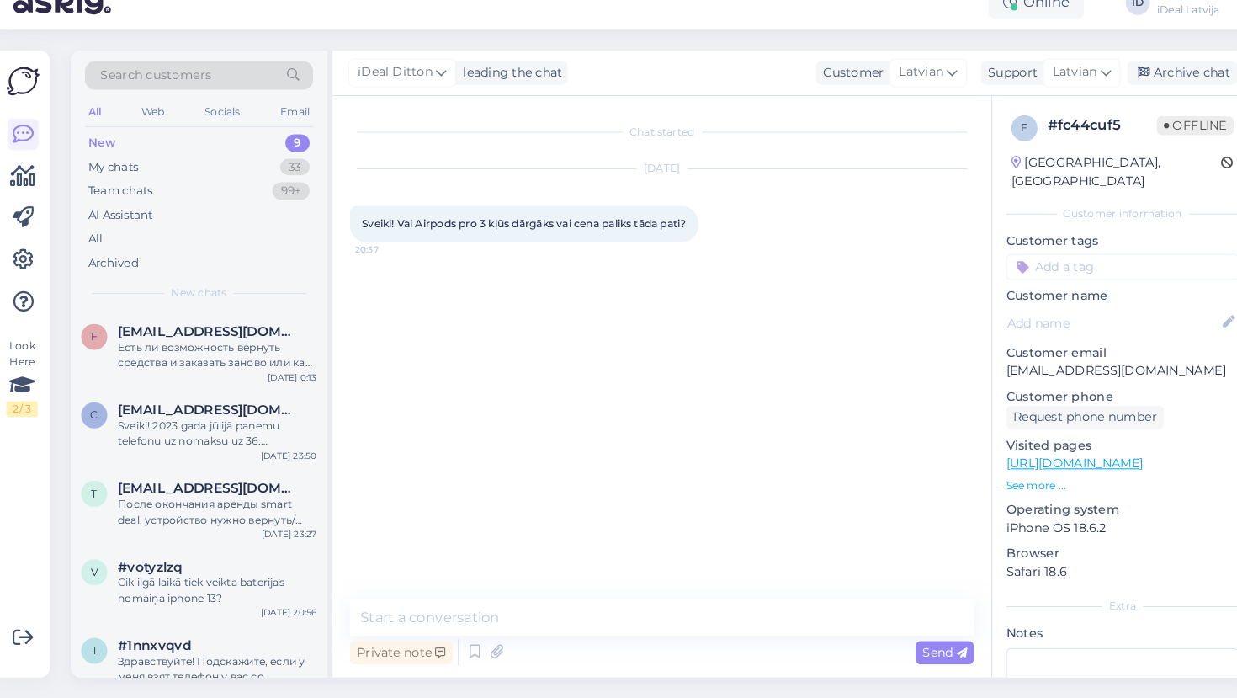
drag, startPoint x: 385, startPoint y: 230, endPoint x: 338, endPoint y: 212, distance: 49.5
click at [345, 222] on div "Sveiki! Vai Airpods pro 3 kļūs dārgāks vai cena paliks tāda pati? 20:37" at bounding box center [513, 239] width 337 height 35
copy span "Sveiki! Vai Airpods pro 3 kļūs dārgāks vai cena paliks tāda pati?"
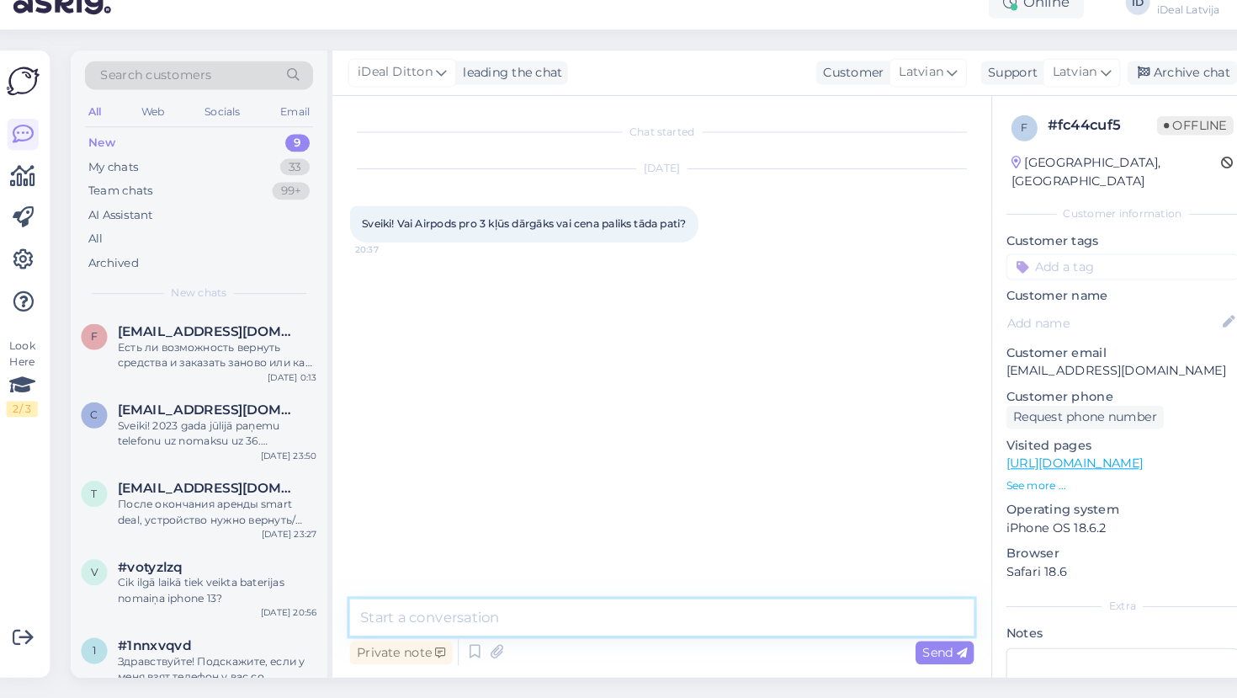
click at [409, 602] on textarea at bounding box center [646, 619] width 602 height 35
paste textarea "Sveiki! Paldies par jautājumu! Šobrīd AirPods Pro 3 [PERSON_NAME] mājaslapā ir …"
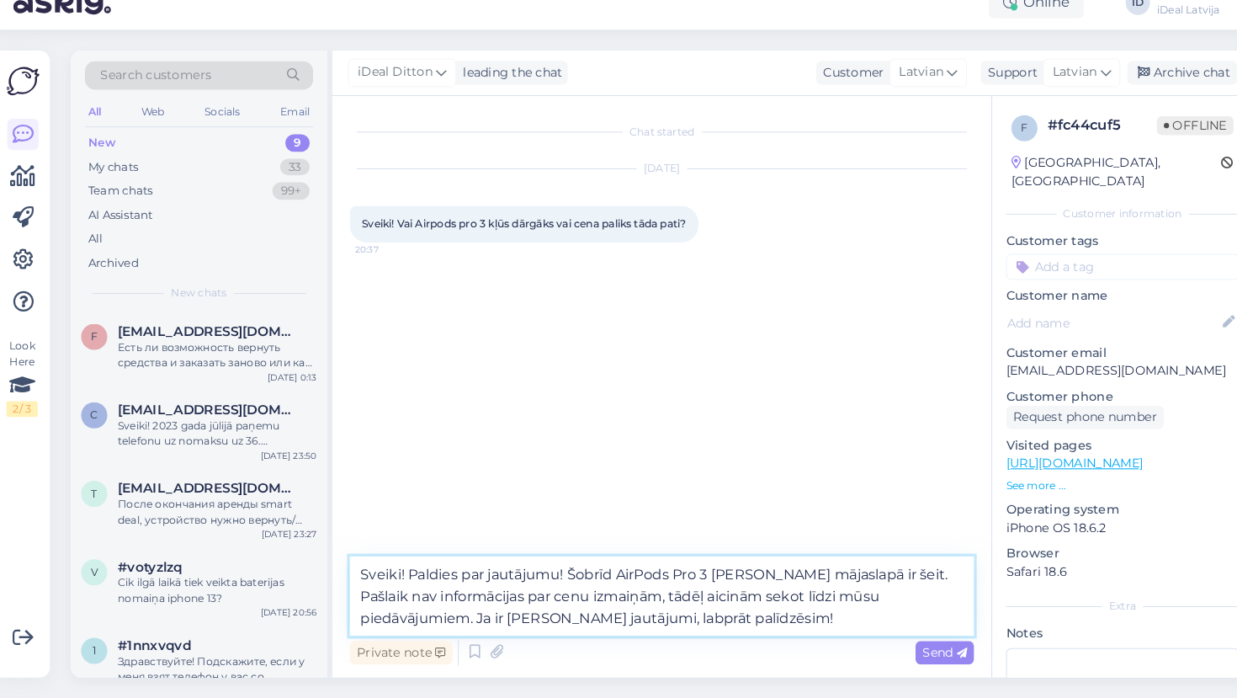
click at [882, 560] on textarea "Sveiki! Paldies par jautājumu! Šobrīd AirPods Pro 3 [PERSON_NAME] mājaslapā ir …" at bounding box center [646, 598] width 602 height 77
paste textarea "[URL][DOMAIN_NAME]"
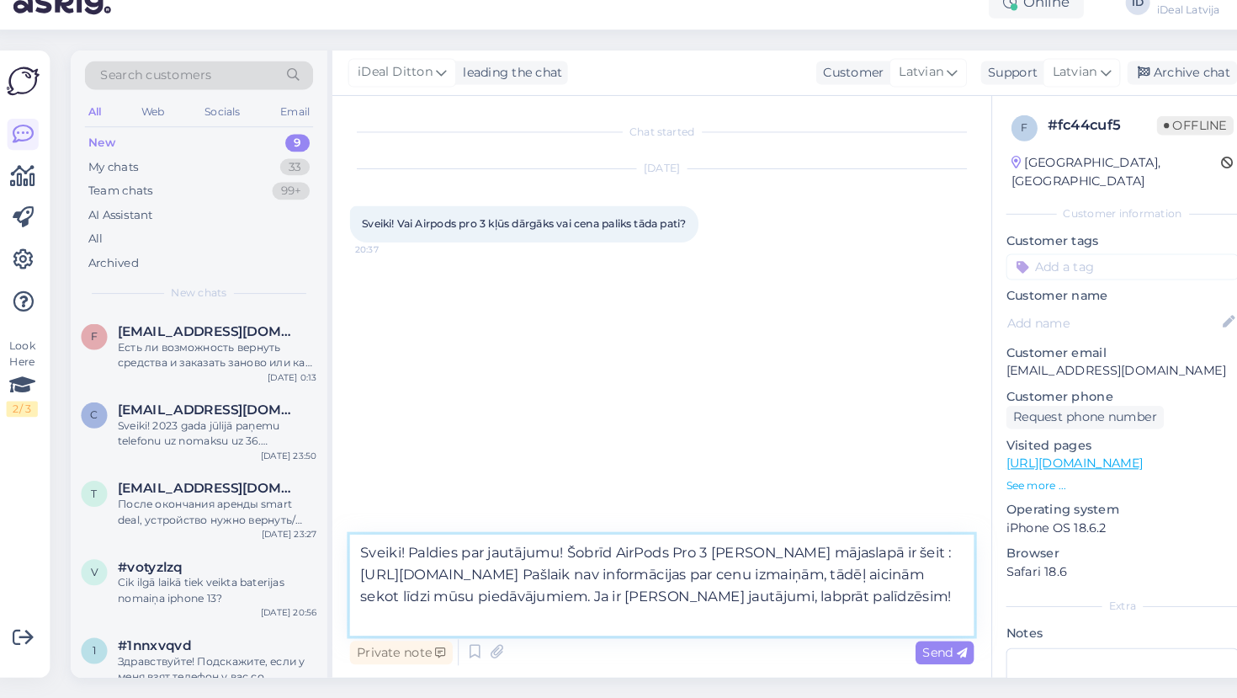
drag, startPoint x: 549, startPoint y: 531, endPoint x: 394, endPoint y: 528, distance: 154.9
click at [394, 539] on textarea "Sveiki! Paldies par jautājumu! Šobrīd AirPods Pro 3 [PERSON_NAME] mājaslapā ir …" at bounding box center [646, 588] width 602 height 98
click at [352, 554] on textarea "Sveiki! Šobrīd AirPods Pro 3 [PERSON_NAME] mājaslapā ir šeit : [URL][DOMAIN_NAM…" at bounding box center [646, 588] width 602 height 98
click at [348, 552] on textarea "Sveiki! Šobrīd AirPods Pro 3 [PERSON_NAME] mājaslapā ir šeit : [URL][DOMAIN_NAM…" at bounding box center [646, 588] width 602 height 98
type textarea "Sveiki! Šobrīd AirPods Pro 3 [PERSON_NAME] mājaslapā ir šeit :[URL][DOMAIN_NAME…"
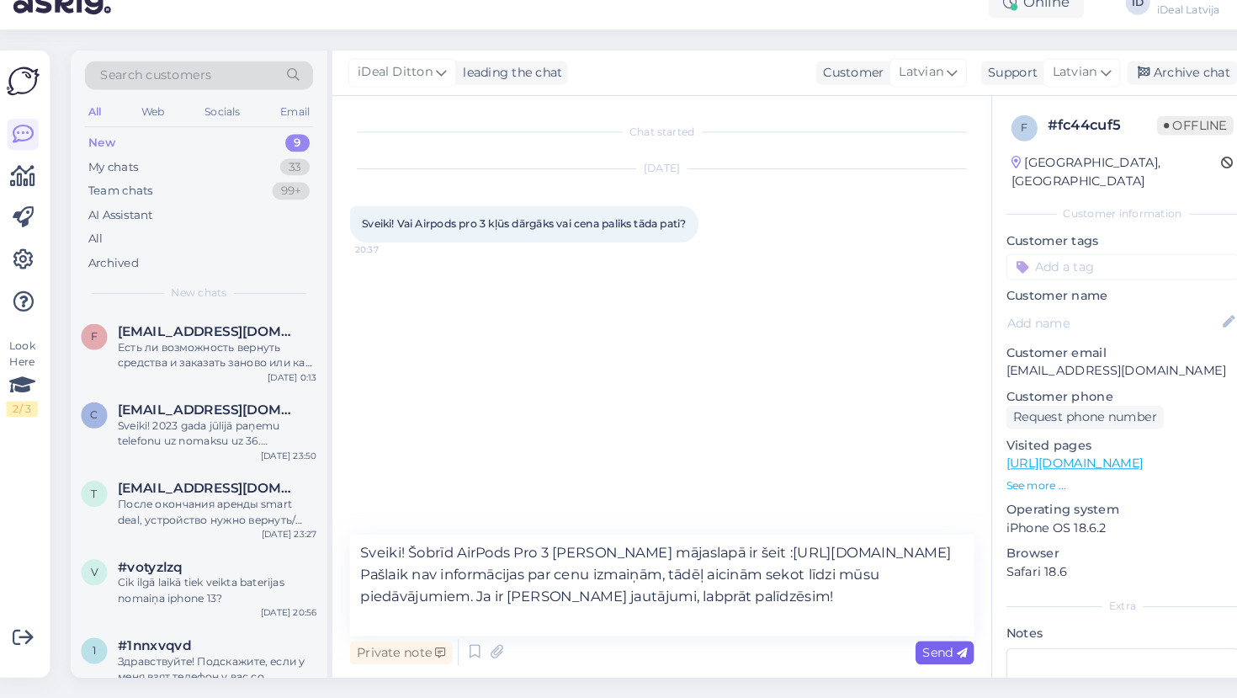
click at [905, 645] on span "Send" at bounding box center [919, 652] width 43 height 15
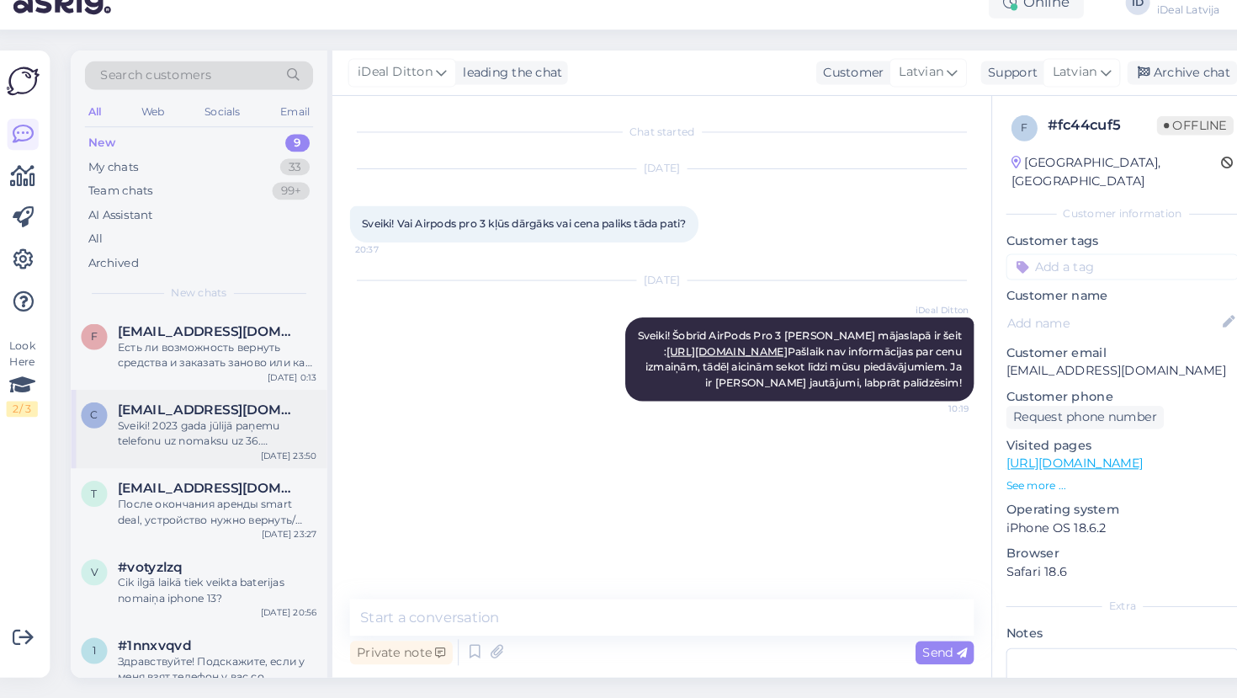
click at [210, 427] on div "Sveiki! 2023 gada jūlijā paņemu telefonu uz nomaksu uz 36. mēnešiem pēc smartde…" at bounding box center [217, 442] width 192 height 30
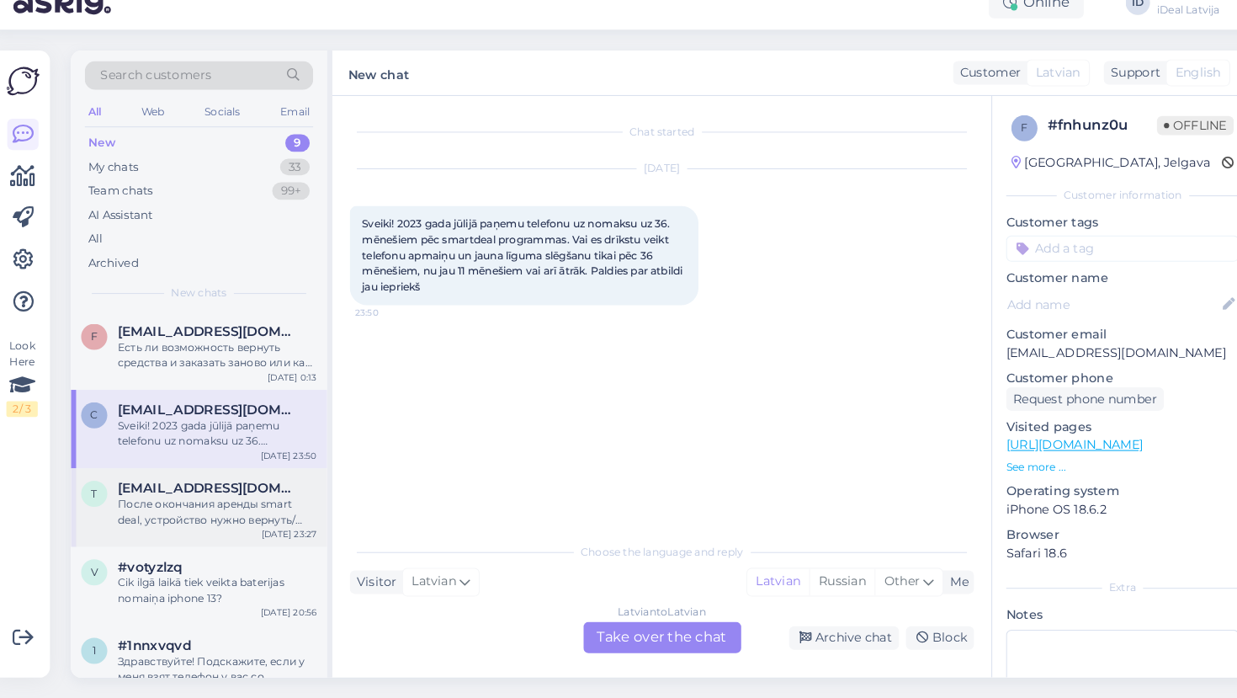
click at [178, 502] on div "После окончания аренды smart deal, устройство нужно вернуть/обменять или можно …" at bounding box center [217, 517] width 192 height 30
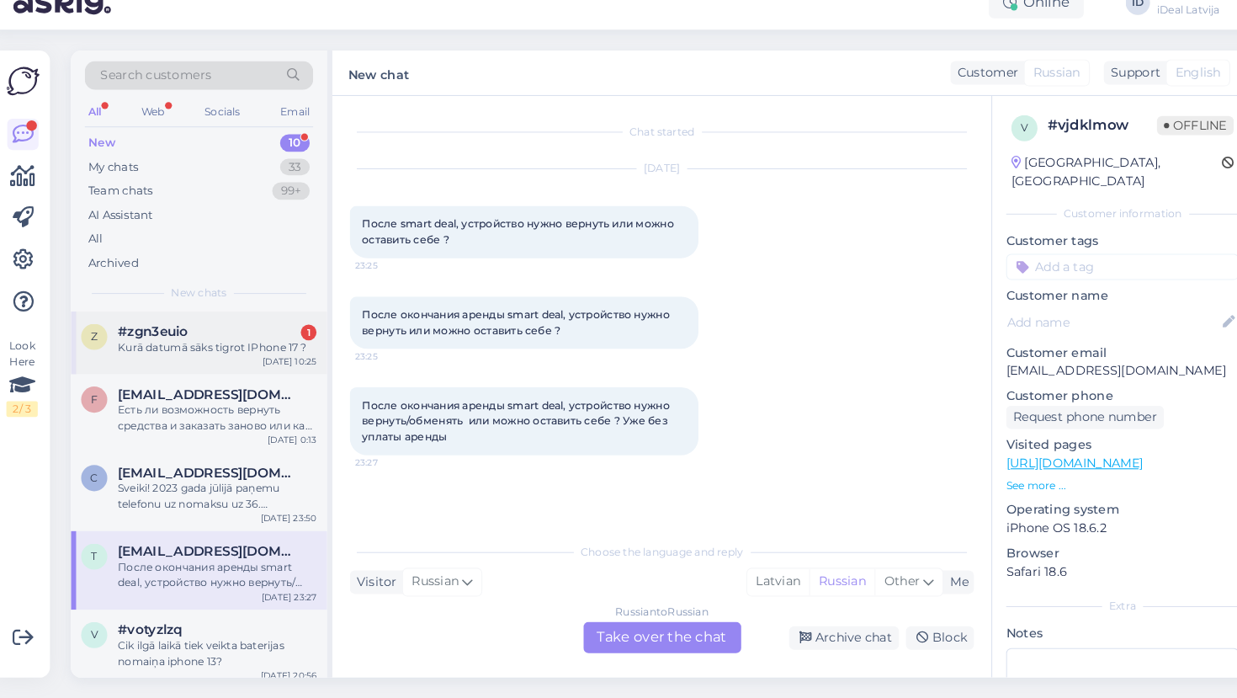
click at [215, 351] on div "Kurā datumā sāks tigrot IPhone 17 ?" at bounding box center [217, 358] width 192 height 15
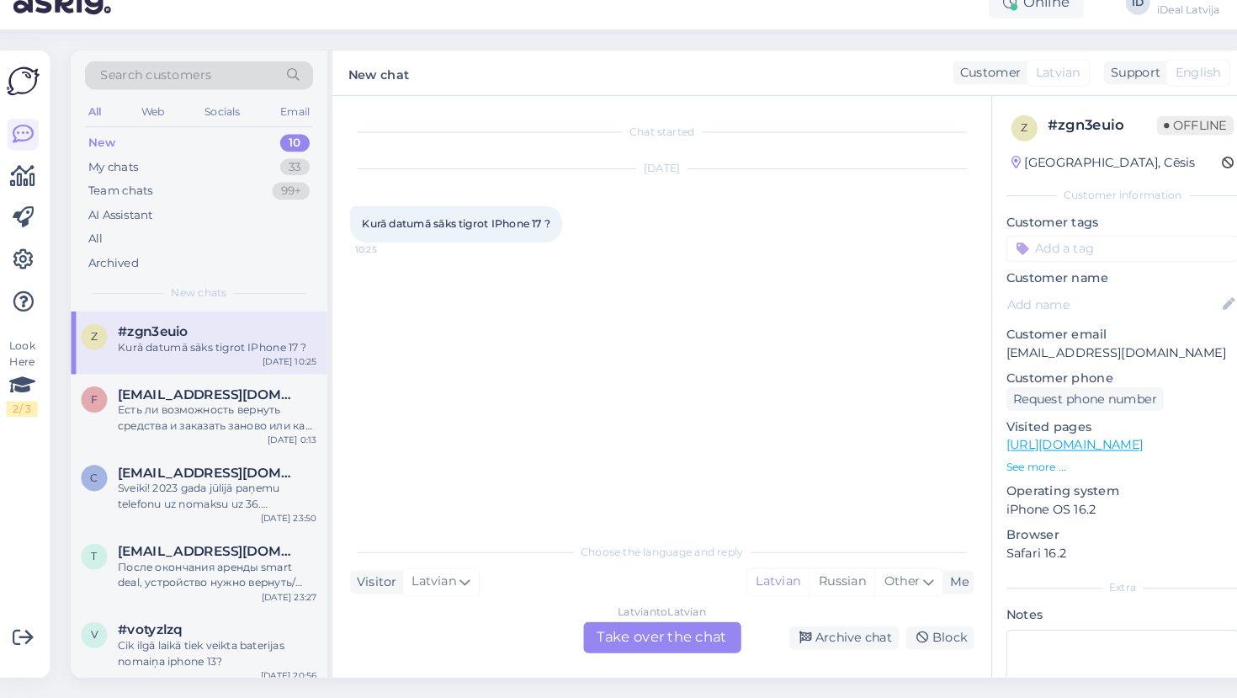
click at [621, 624] on div "Latvian to Latvian Take over the chat" at bounding box center [647, 639] width 152 height 30
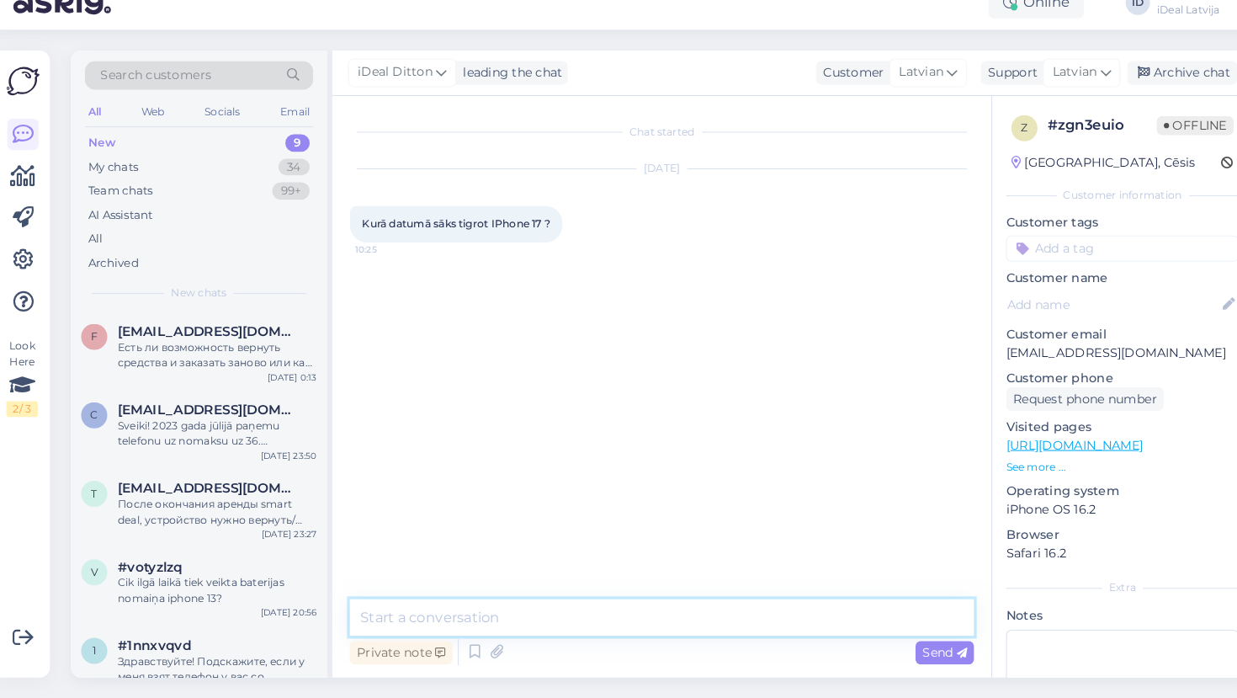
click at [609, 602] on textarea at bounding box center [646, 619] width 602 height 35
type textarea "Labdien."
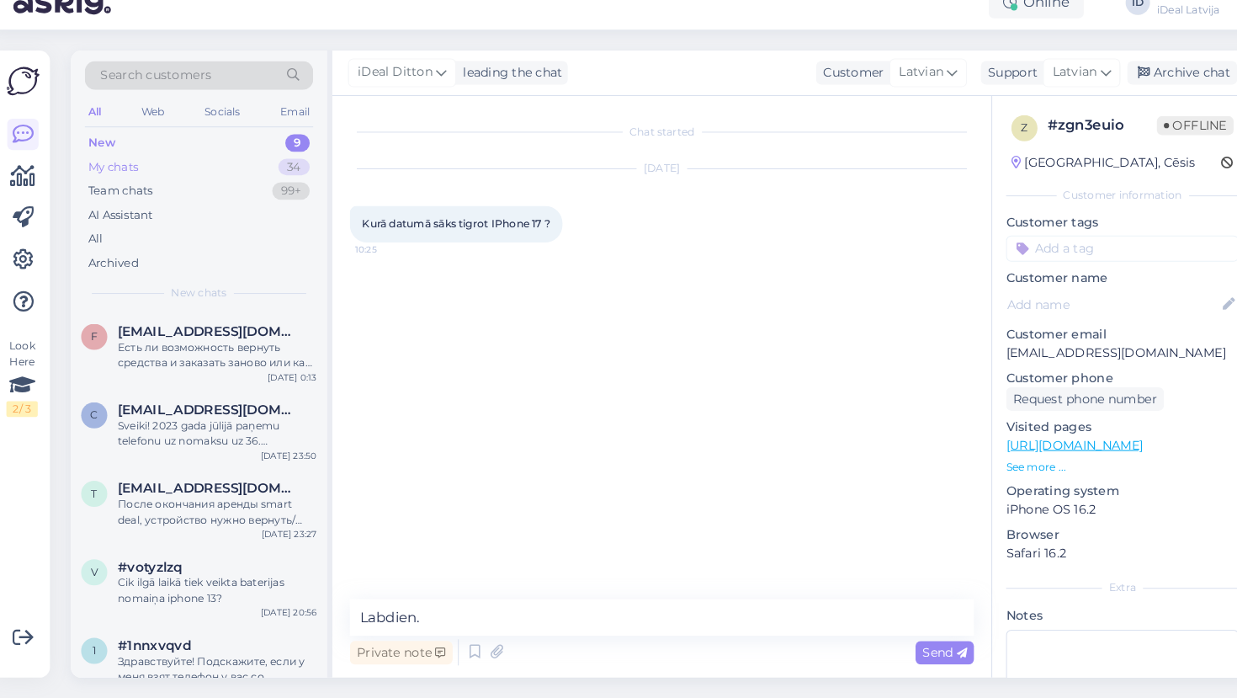
click at [104, 173] on div "My chats 34" at bounding box center [199, 185] width 220 height 24
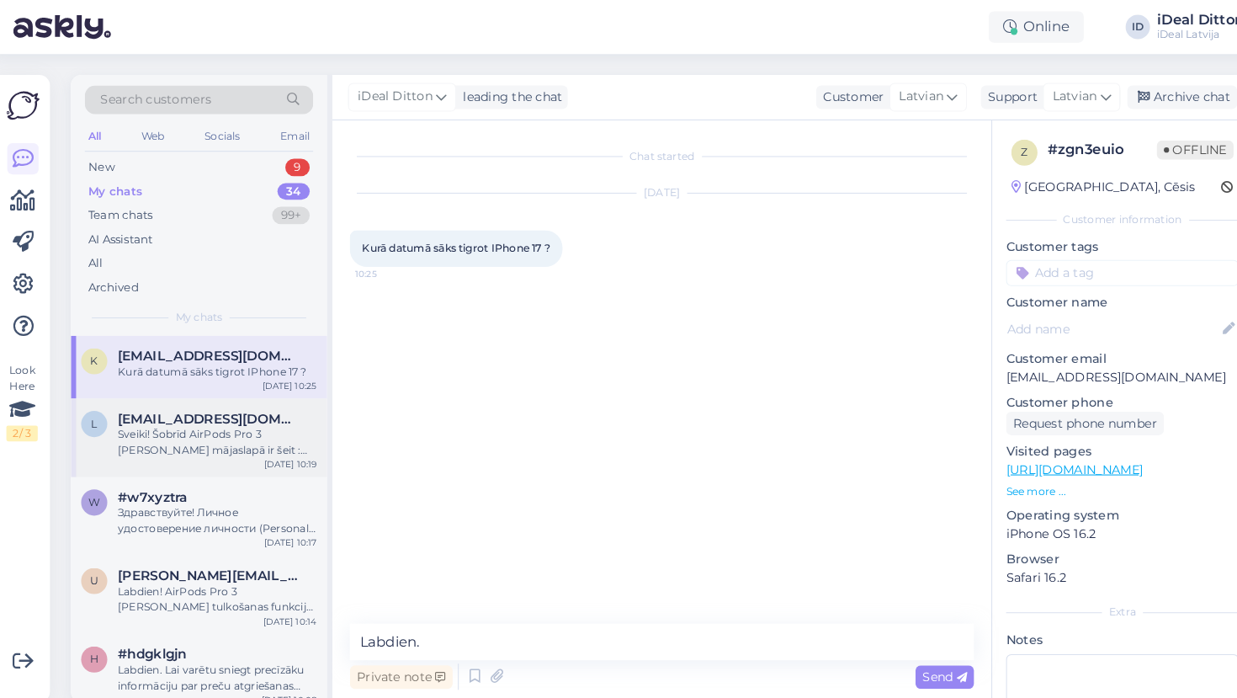
click at [210, 442] on div "l [EMAIL_ADDRESS][DOMAIN_NAME] Sveiki! Šobrīd AirPods Pro 3 [PERSON_NAME] mājas…" at bounding box center [199, 423] width 247 height 76
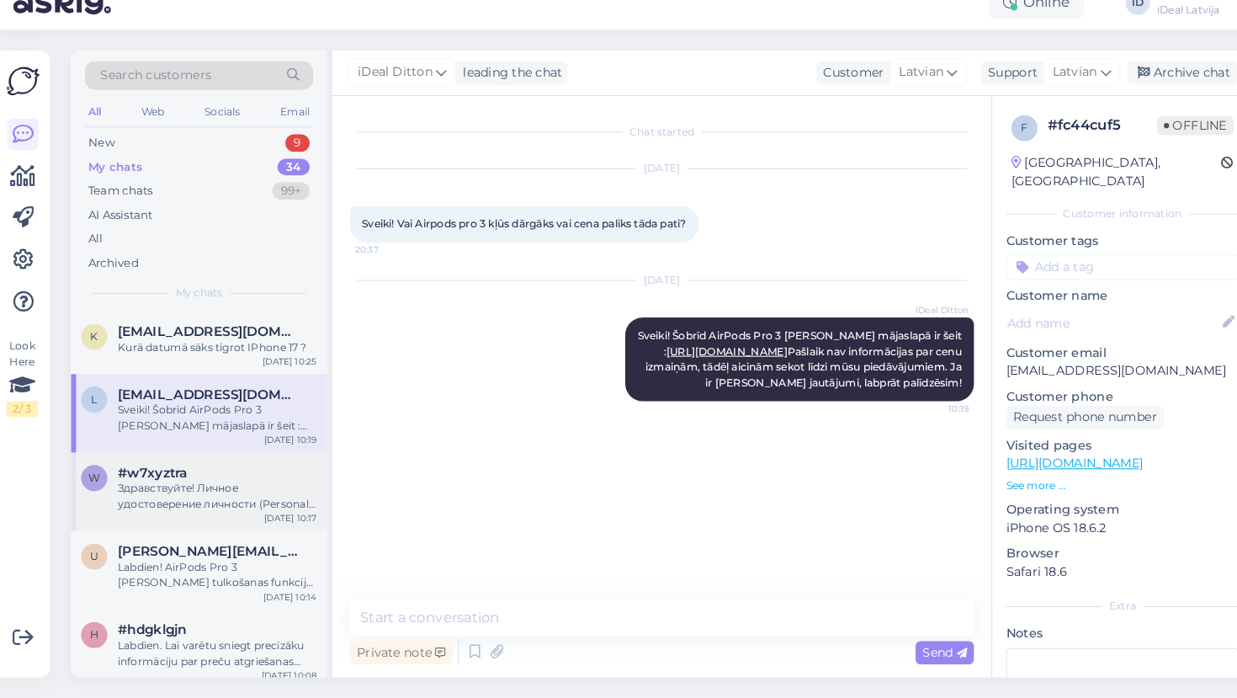
click at [205, 501] on div "w #w7xyztra Здравствуйте! Личное удостоверение личности (Personal ID) контрактн…" at bounding box center [199, 498] width 247 height 76
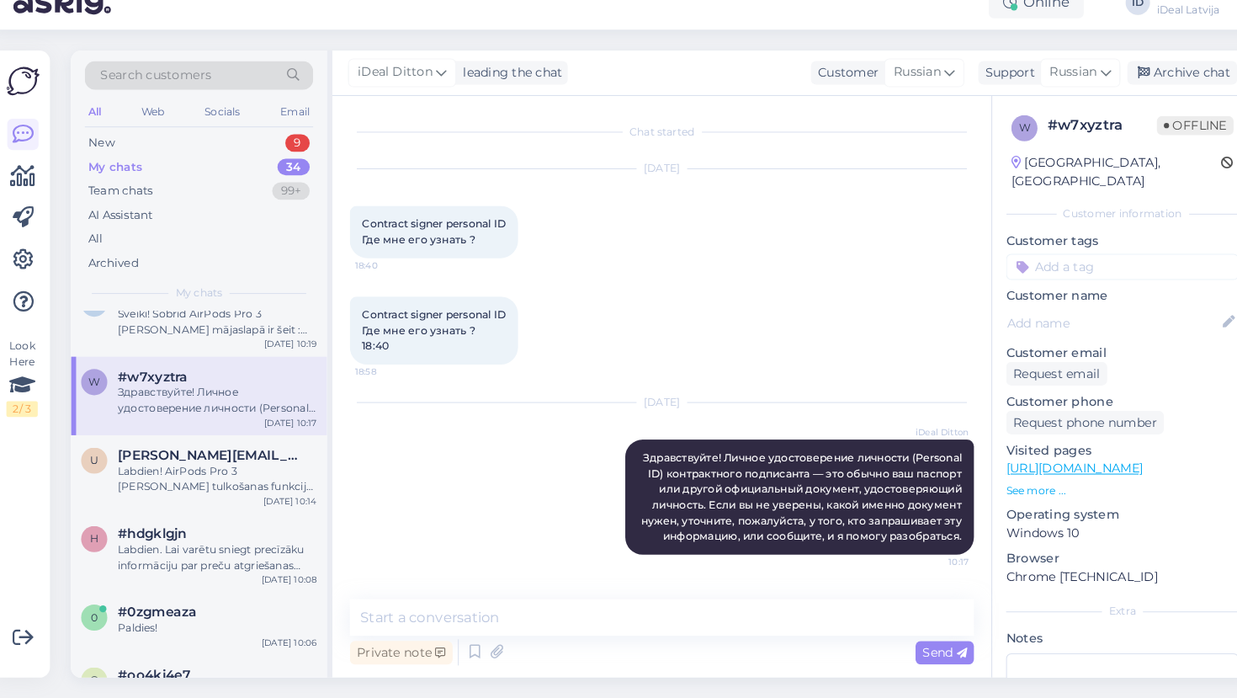
scroll to position [93, 0]
click at [215, 470] on div "Labdien! AirPods Pro 3 [PERSON_NAME] tulkošanas funkcija atbalsta tikai dažas v…" at bounding box center [217, 485] width 192 height 30
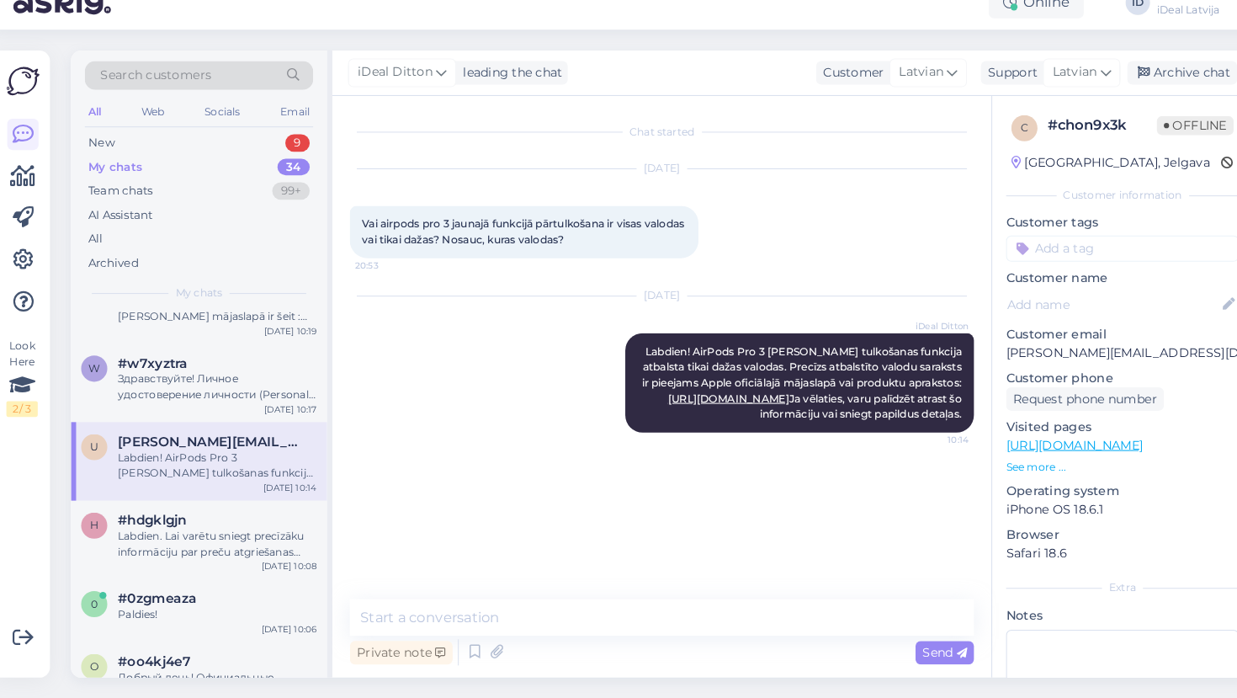
scroll to position [108, 0]
click at [218, 531] on div "Labdien. Lai varētu sniegt precīzāku informāciju par preču atgriešanas politiku…" at bounding box center [217, 546] width 192 height 30
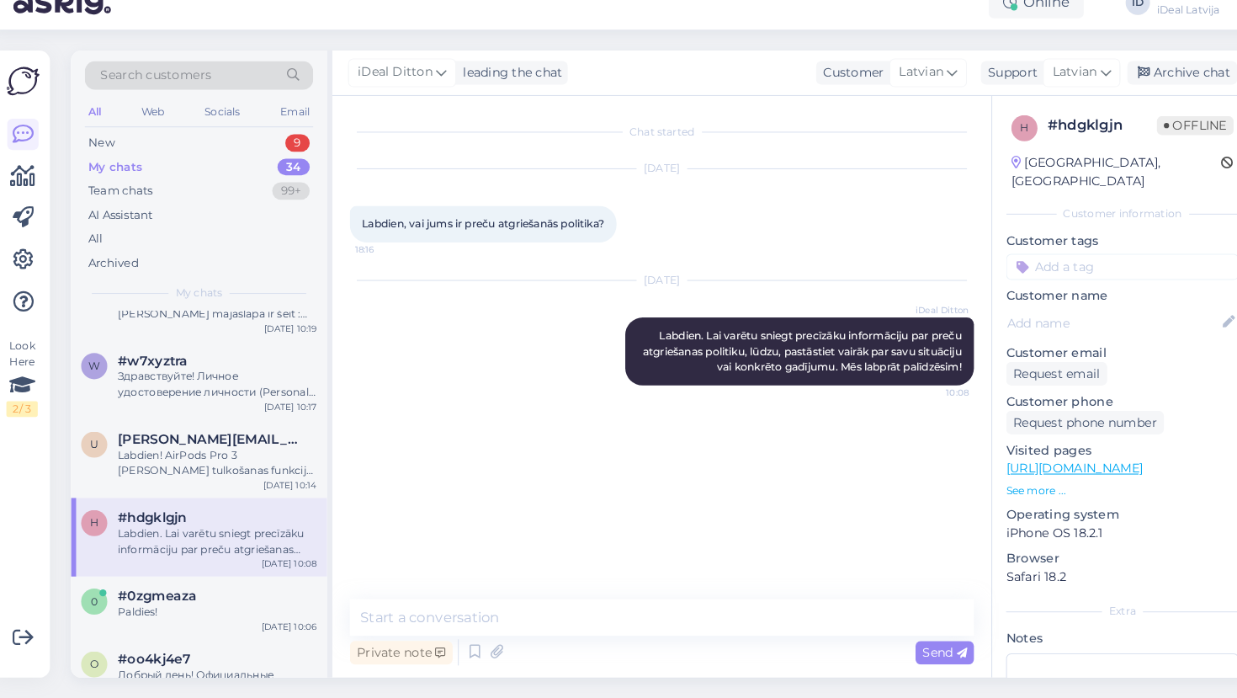
scroll to position [173, 0]
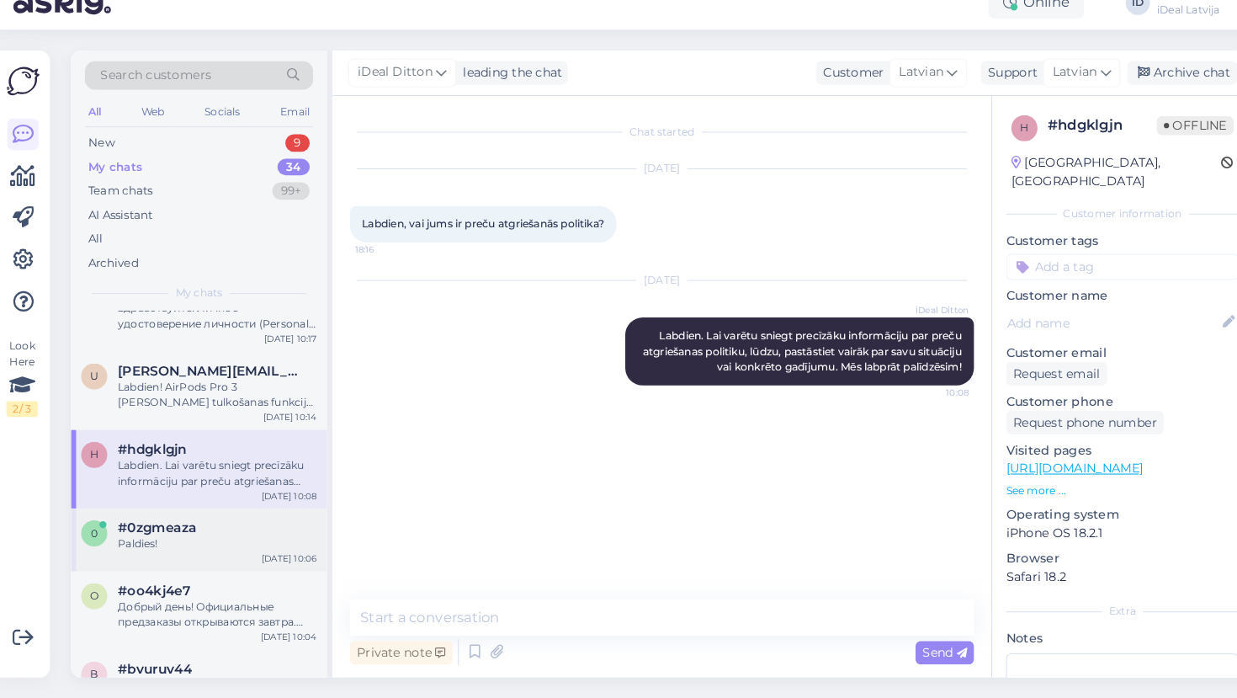
click at [220, 526] on div "#0zgmeaza" at bounding box center [217, 533] width 192 height 15
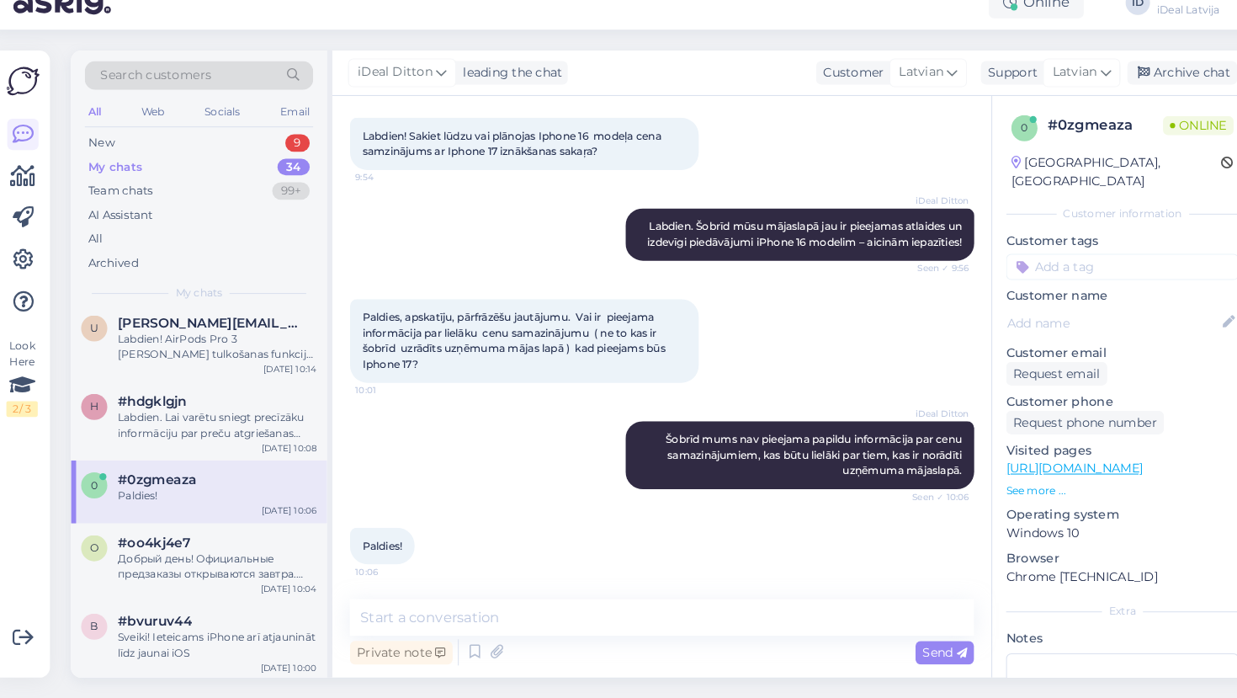
scroll to position [235, 0]
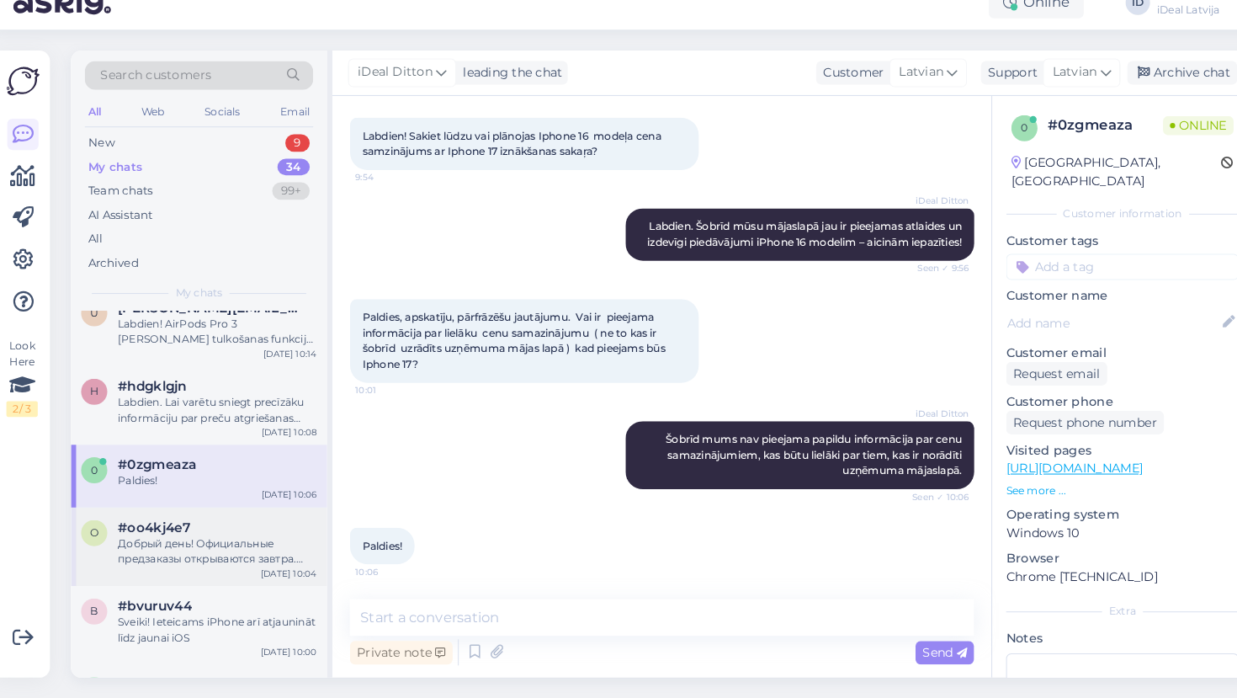
click at [219, 525] on div "#oo4kj4e7" at bounding box center [217, 532] width 192 height 15
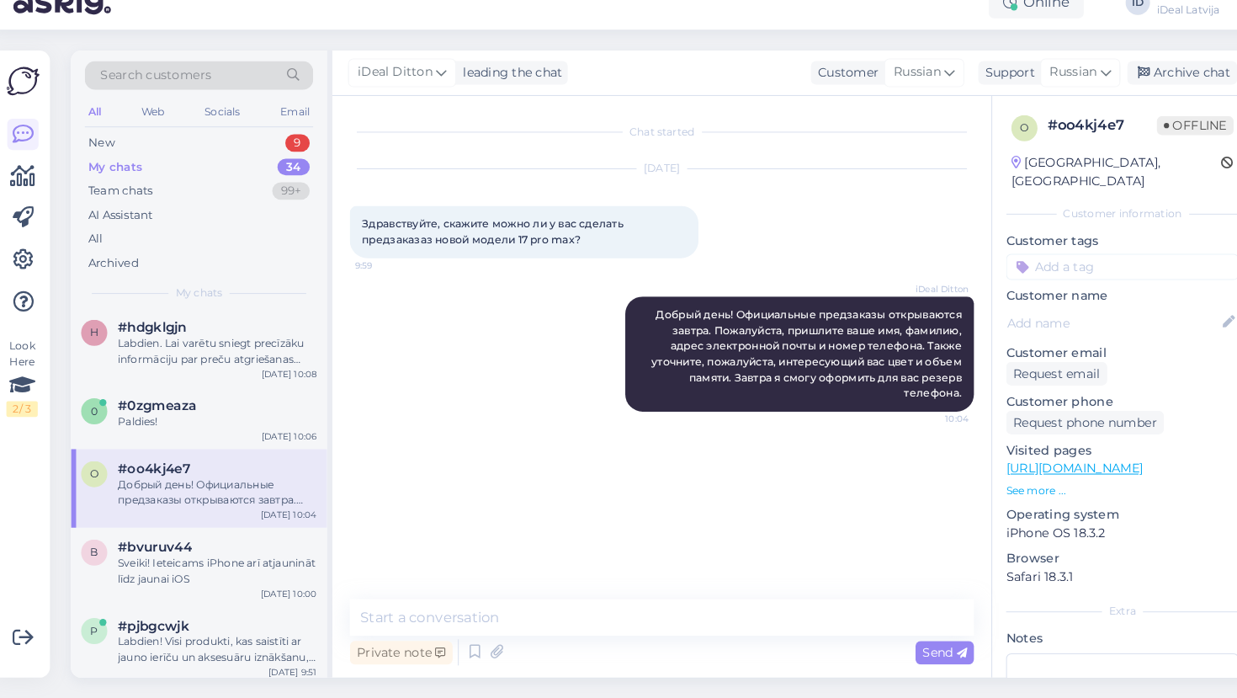
scroll to position [316, 0]
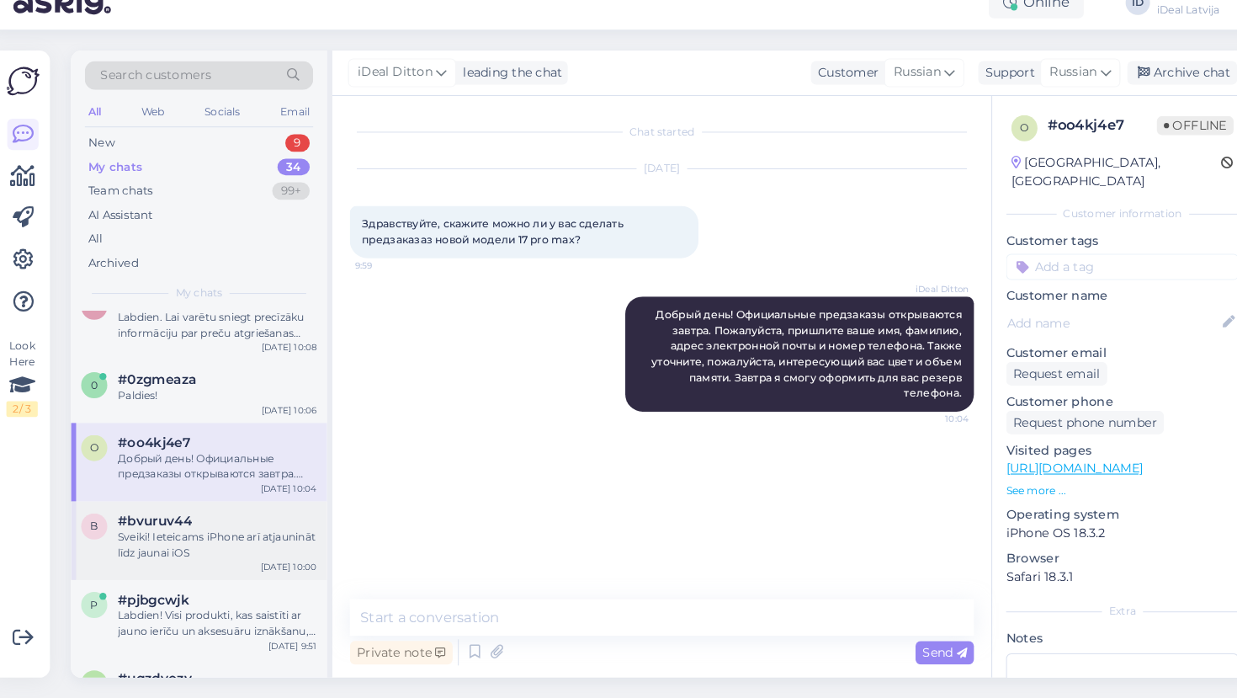
click at [219, 519] on div "#bvuruv44" at bounding box center [217, 526] width 192 height 15
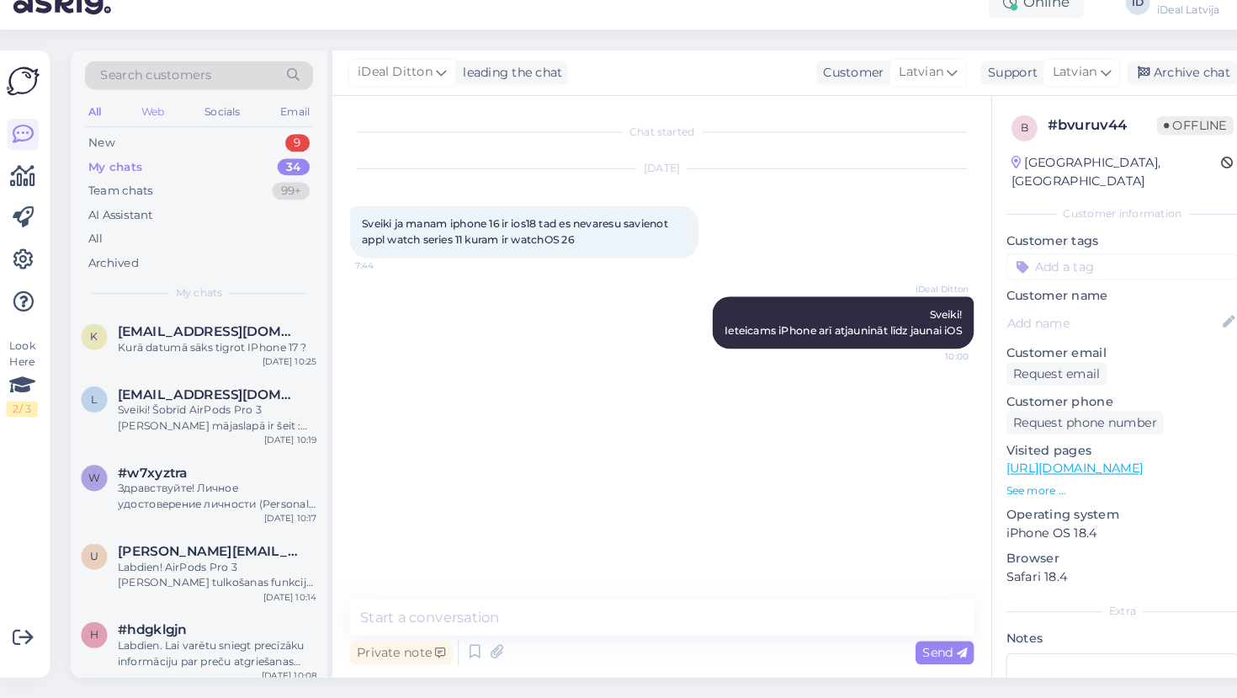
scroll to position [0, 0]
click at [131, 150] on div "New 9" at bounding box center [199, 162] width 220 height 24
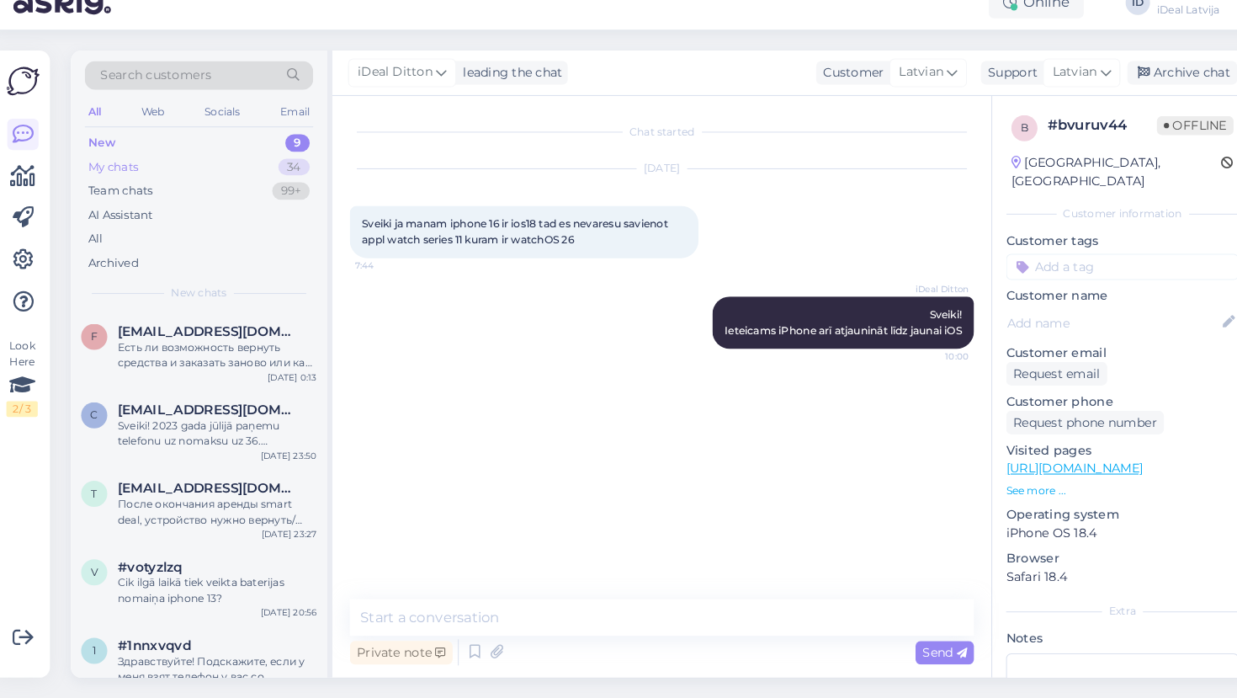
click at [112, 177] on div "My chats" at bounding box center [117, 185] width 48 height 17
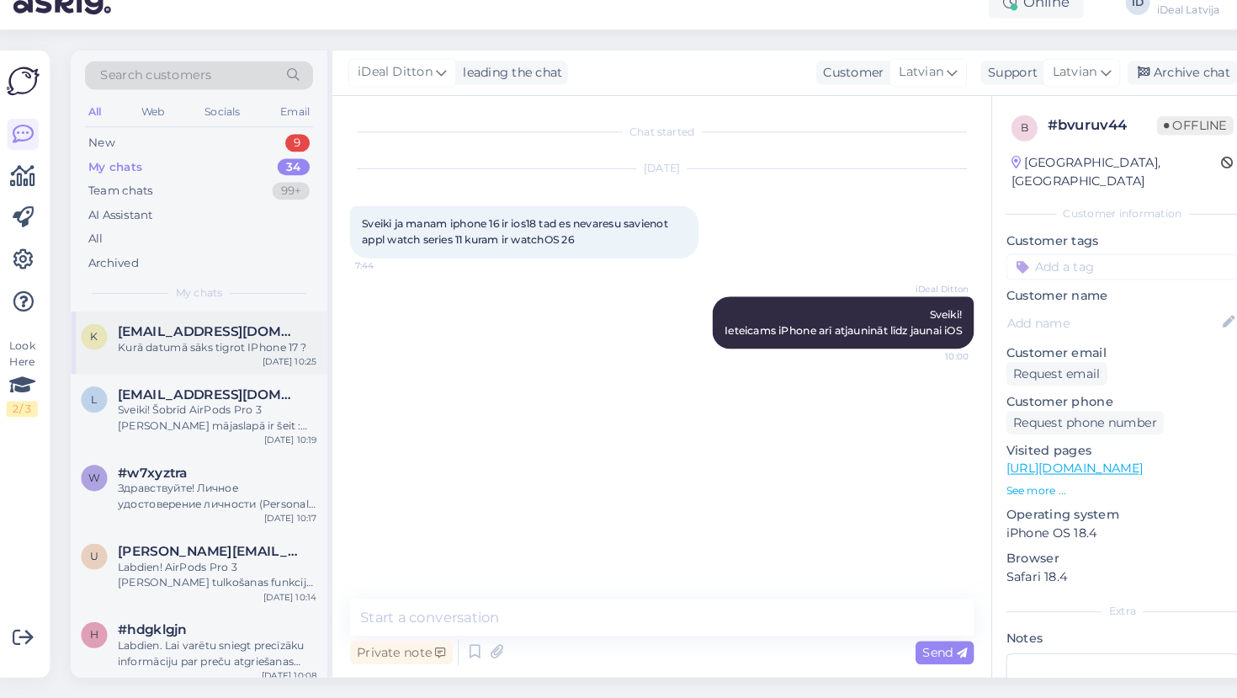
click at [215, 336] on div "[EMAIL_ADDRESS][DOMAIN_NAME]" at bounding box center [217, 343] width 192 height 15
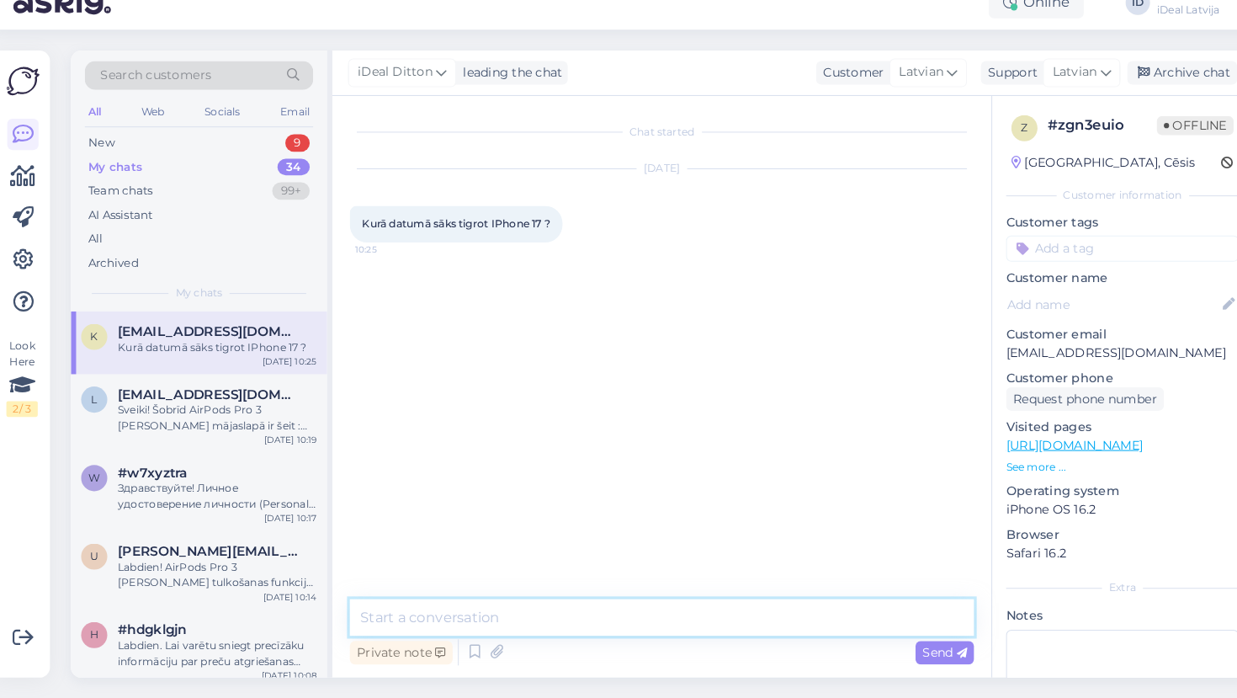
click at [463, 602] on textarea at bounding box center [646, 619] width 602 height 35
click at [524, 602] on textarea "Labdien. Sākot no 19.septebra." at bounding box center [646, 619] width 602 height 35
click at [621, 602] on textarea "Labdien. Sākot no 19.septembra." at bounding box center [646, 619] width 602 height 35
type textarea "Labdien. Sākot no 19.septembra. Rezervaciju var veikt sakot no 12.septembra."
drag, startPoint x: 872, startPoint y: 596, endPoint x: 315, endPoint y: 580, distance: 557.3
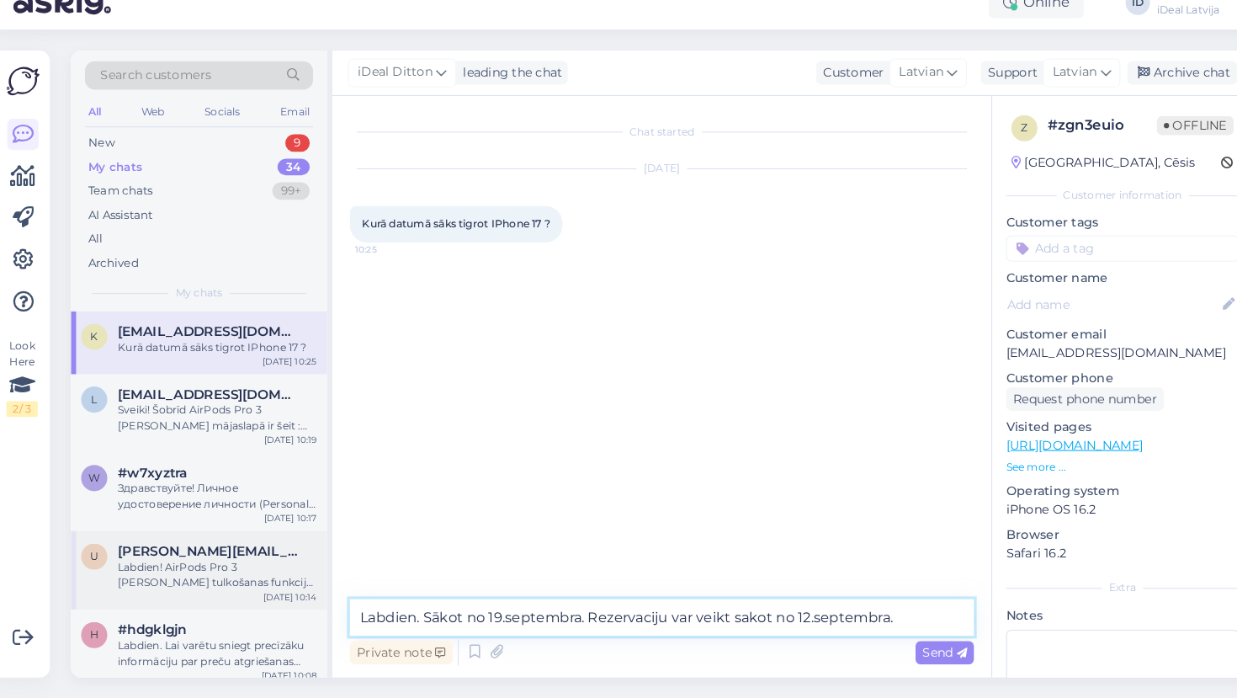
click at [315, 580] on div "Search customers All Web Socials Email New 9 My chats 34 Team chats 99+ AI Assi…" at bounding box center [646, 374] width 1141 height 605
paste textarea "Labdien! Sākot no 19. septembra – rezervāciju var veikt, sākot no 12. septembra."
click at [411, 602] on textarea "Labdien! Sākot no 19. septembra – rezervāciju var veikt, sākot no 12. septembra." at bounding box center [646, 619] width 602 height 35
type textarea "Labdien. Sākot no 19. septembra – rezervāciju var veikt, sākot no 12. septembra."
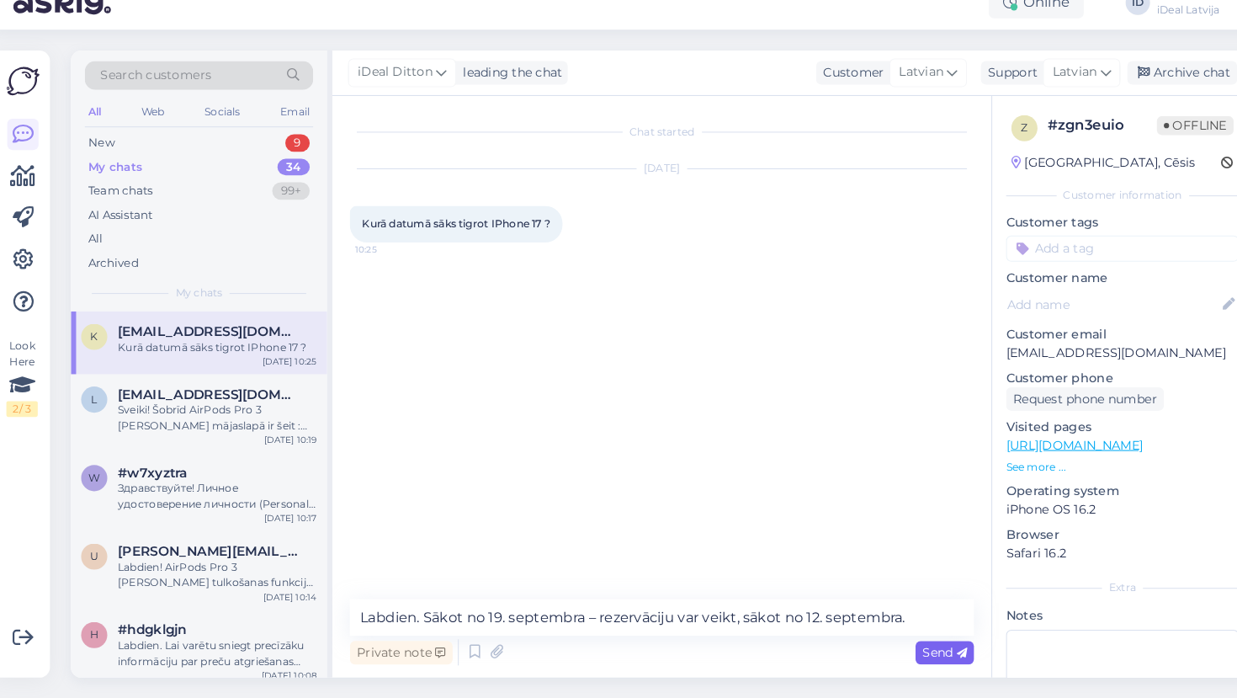
click at [905, 645] on span "Send" at bounding box center [919, 652] width 43 height 15
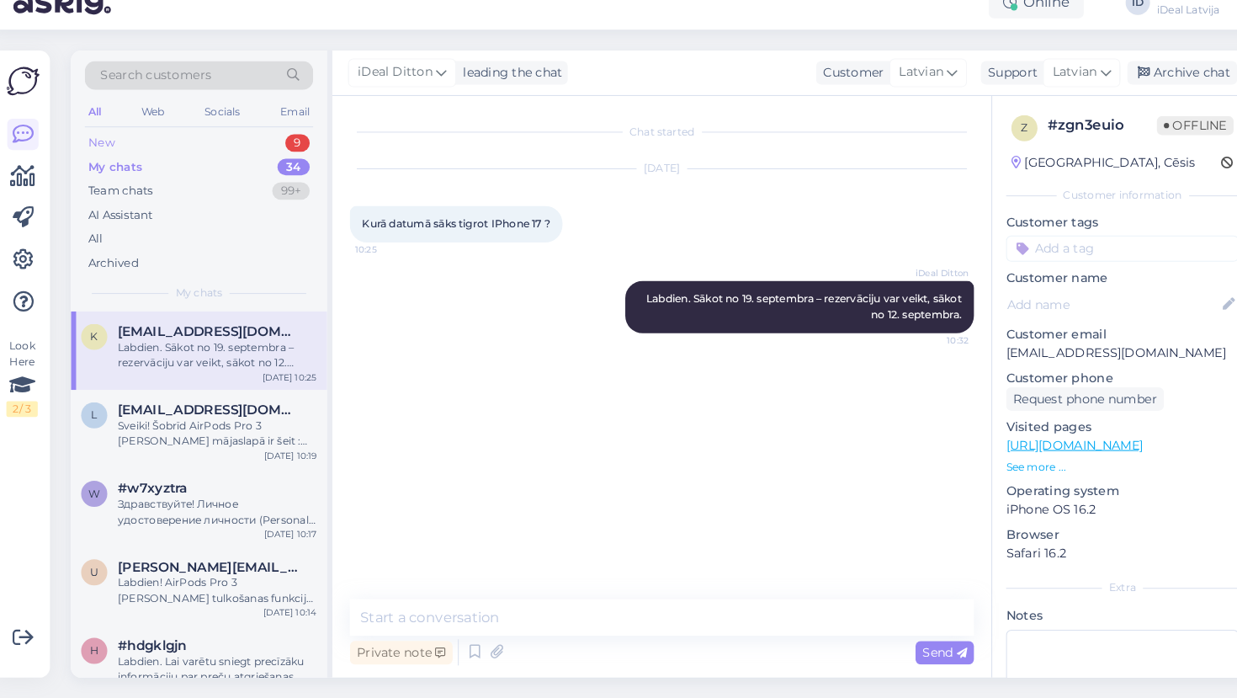
click at [98, 153] on div "New" at bounding box center [105, 161] width 25 height 17
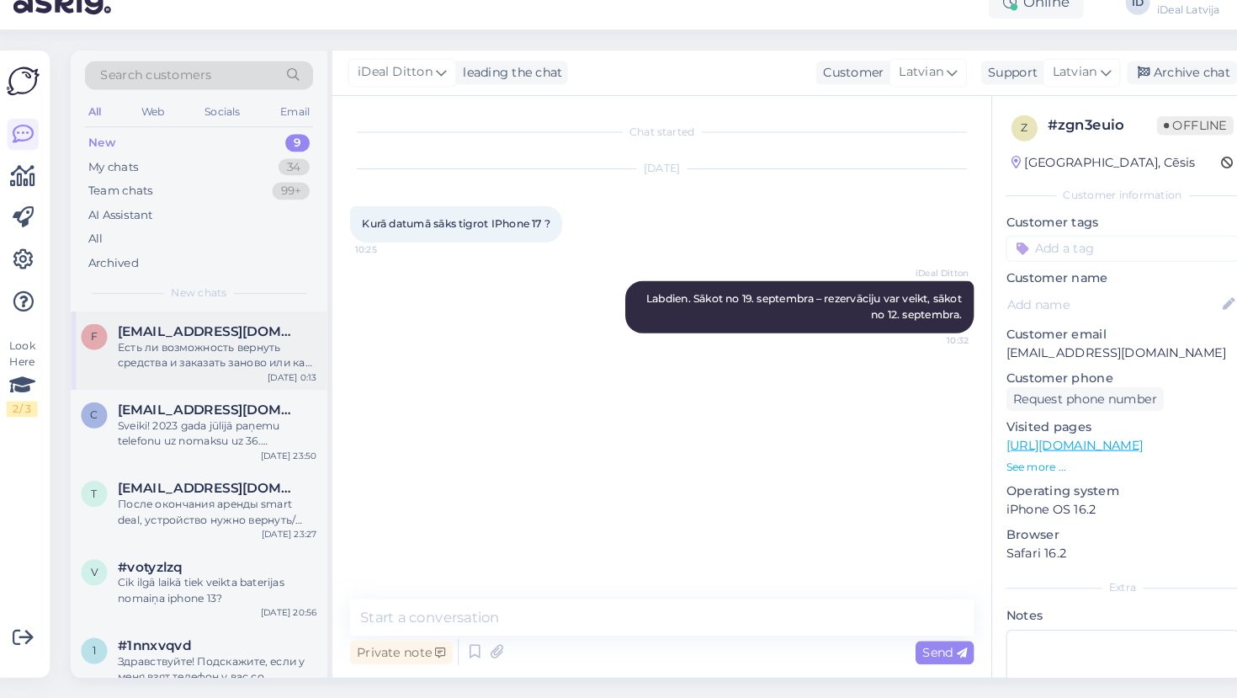
click at [199, 351] on div "Есть ли возможность вернуть средства и заказать заново или как то поменять зака…" at bounding box center [217, 366] width 192 height 30
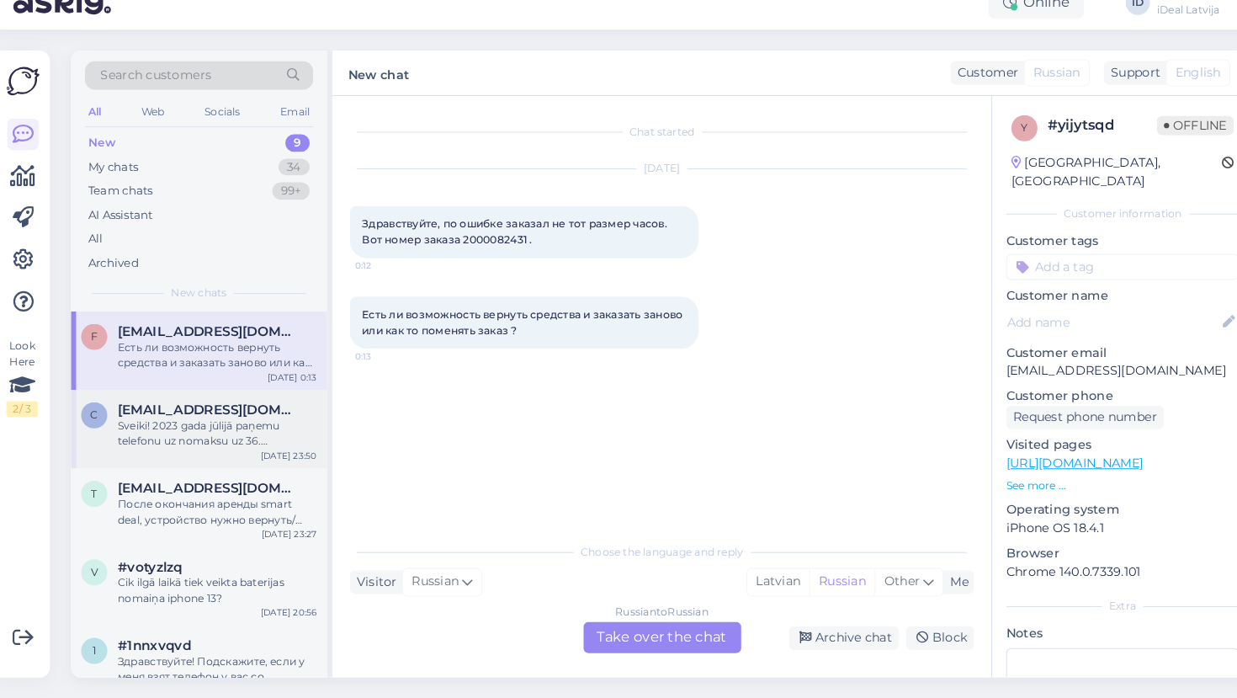
click at [215, 411] on span "[EMAIL_ADDRESS][DOMAIN_NAME]" at bounding box center [208, 418] width 175 height 15
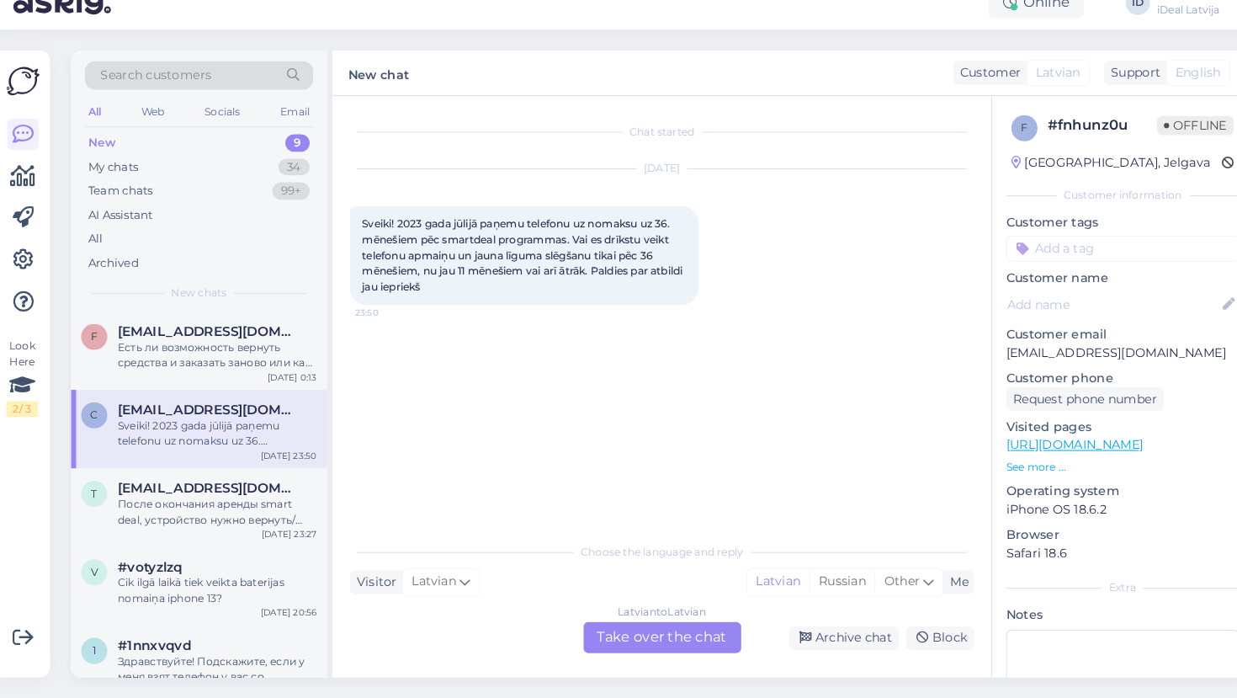
click at [209, 437] on div "c [EMAIL_ADDRESS][DOMAIN_NAME] Sveiki! 2023 [PERSON_NAME] paņemu telefonu uz no…" at bounding box center [199, 438] width 247 height 76
click at [194, 507] on div "t [EMAIL_ADDRESS][DOMAIN_NAME] После окончания аренды smart deal, устройство ну…" at bounding box center [199, 513] width 247 height 76
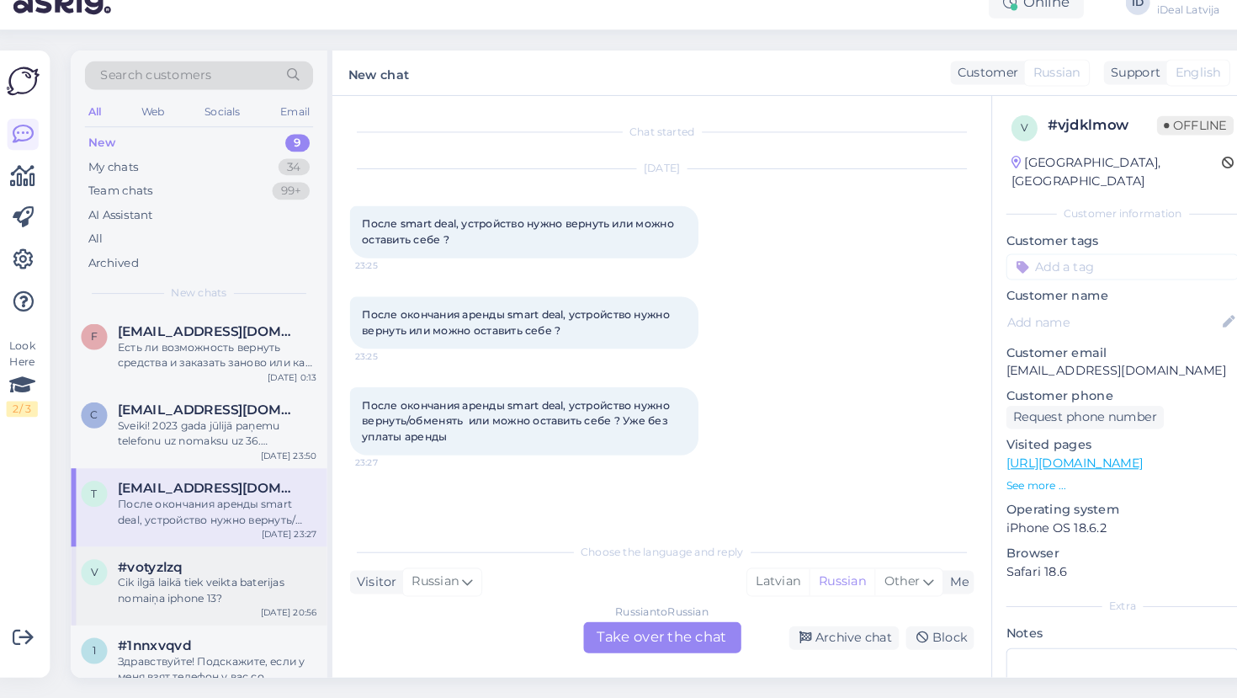
click at [171, 578] on div "Cik ilgā laikā tiek veikta baterijas nomaiņa iphone 13?" at bounding box center [217, 593] width 192 height 30
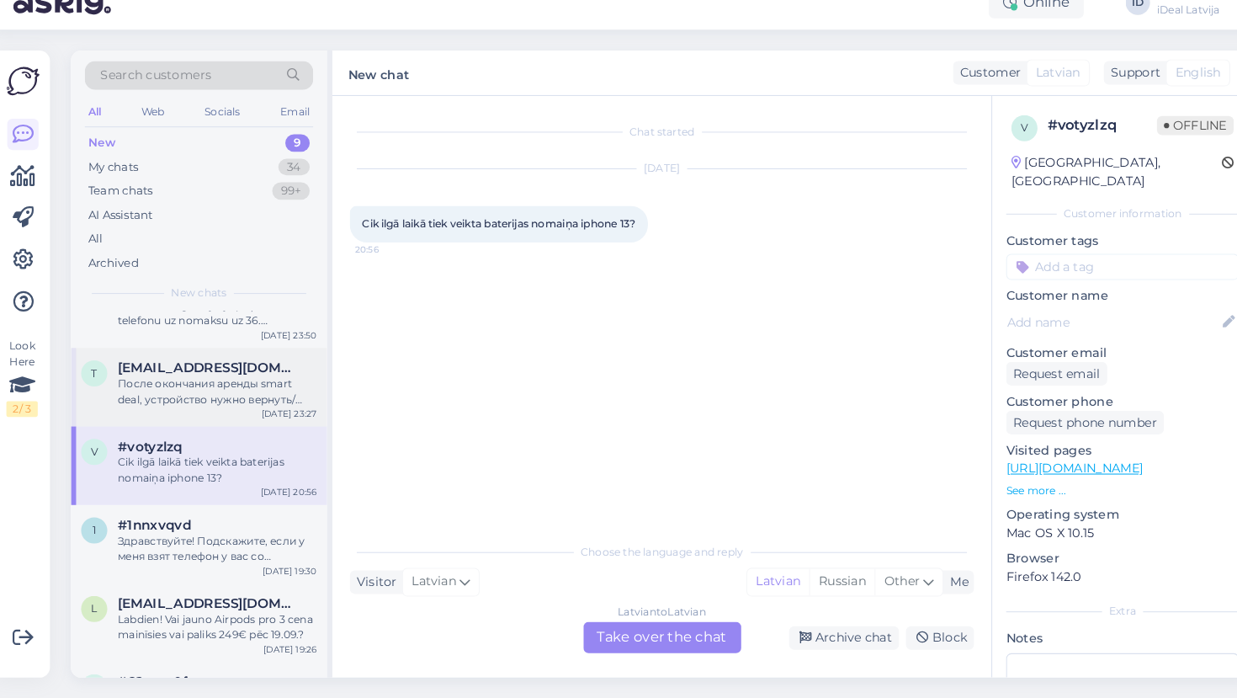
scroll to position [157, 0]
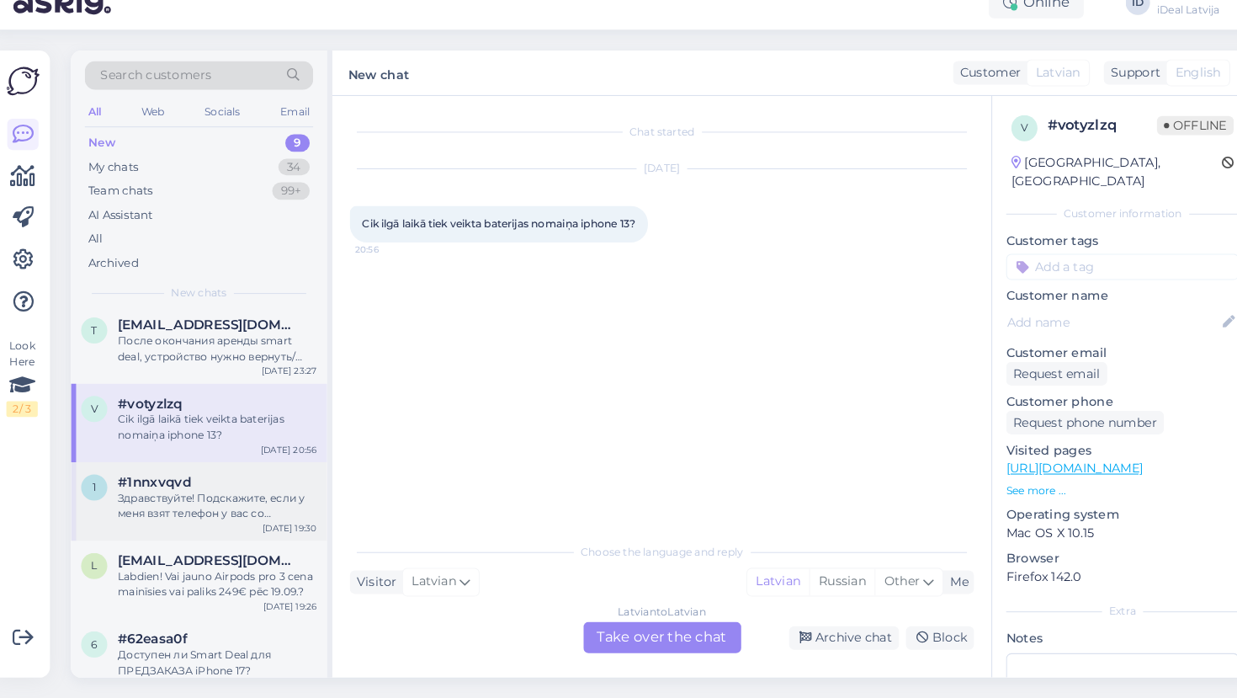
click at [210, 496] on div "Здравствуйте! Подскажите, если у меня взят телефон у вас со smartdeal программе…" at bounding box center [217, 511] width 192 height 30
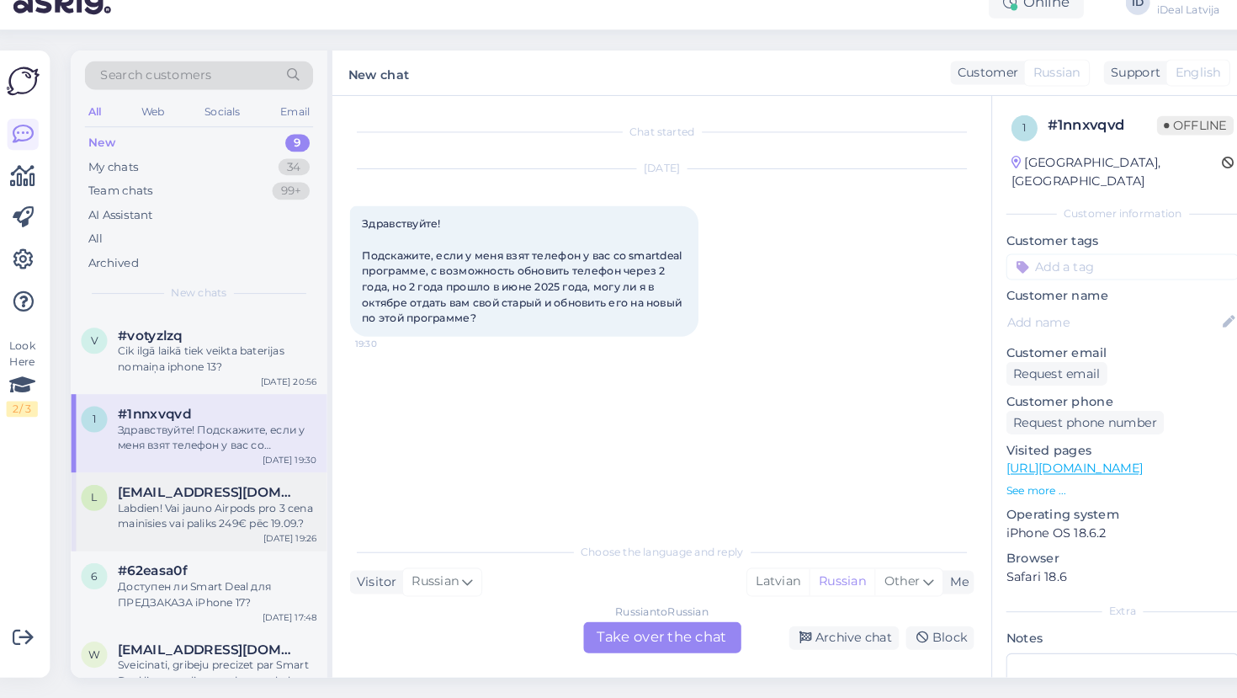
scroll to position [224, 0]
click at [173, 507] on div "Labdien! Vai jauno Airpods pro 3 cena mainīsies vai paliks 249€ pēc 19.09.?" at bounding box center [217, 521] width 192 height 30
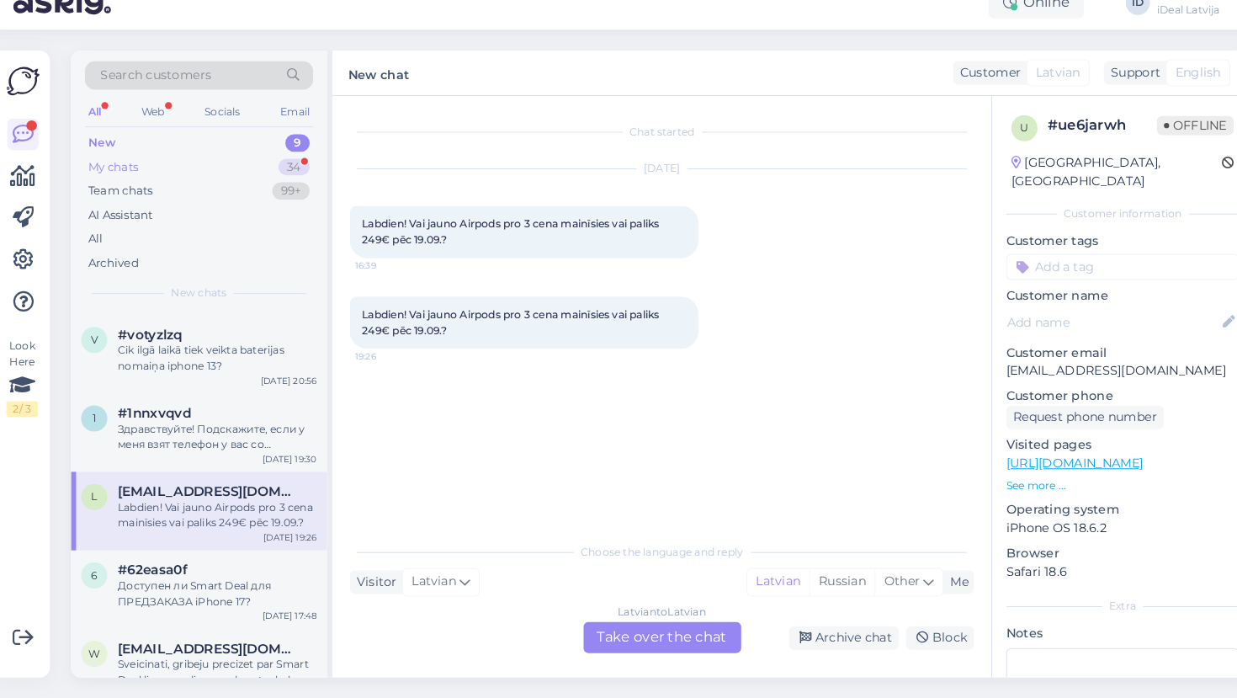
click at [104, 177] on div "My chats" at bounding box center [117, 185] width 48 height 17
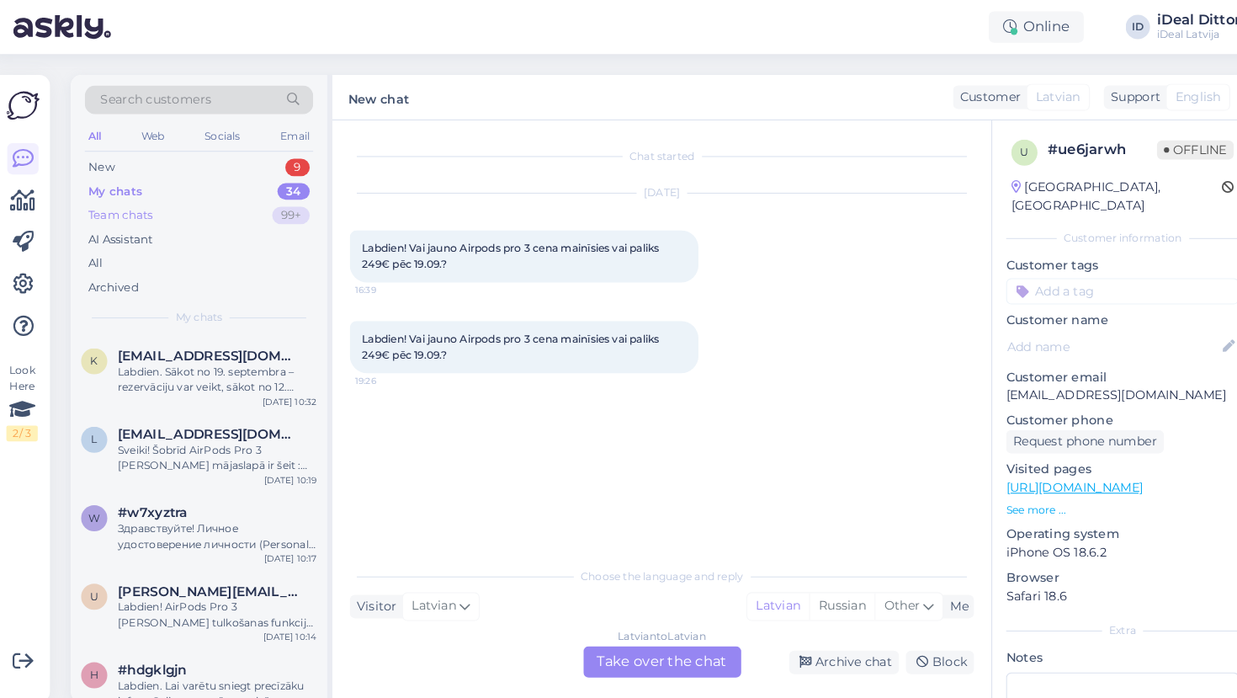
scroll to position [0, 0]
click at [119, 157] on div "New 9" at bounding box center [199, 162] width 220 height 24
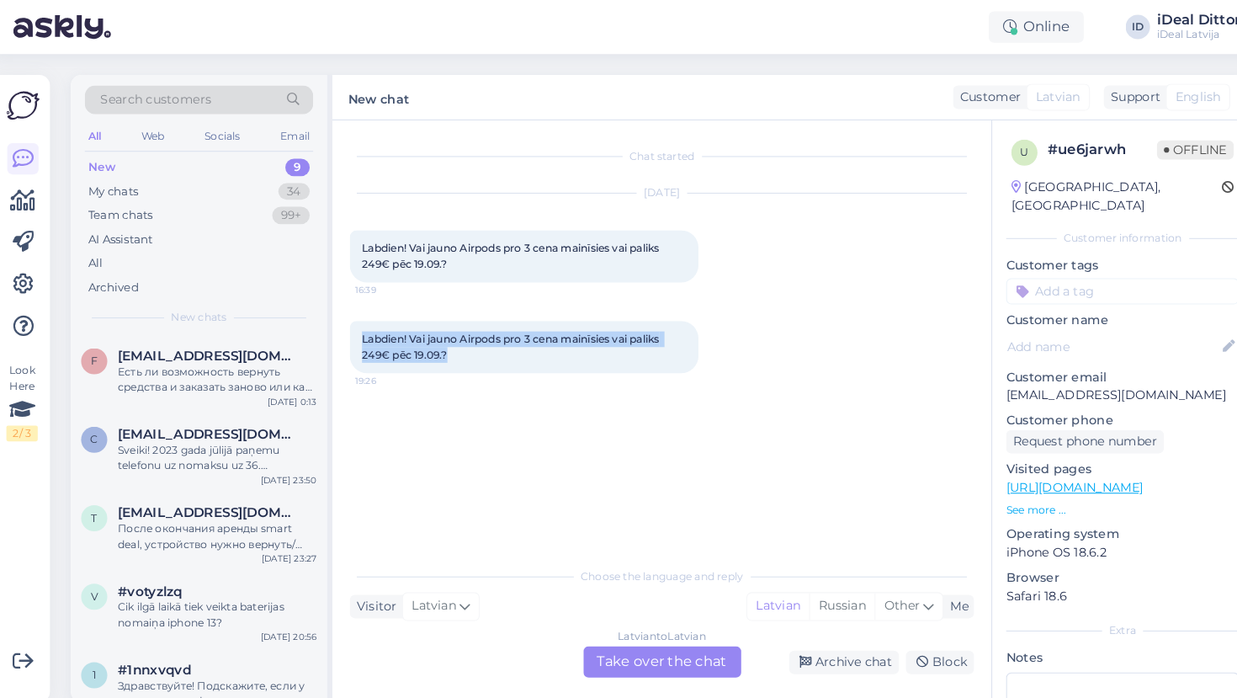
drag, startPoint x: 437, startPoint y: 342, endPoint x: 346, endPoint y: 326, distance: 92.4
click at [346, 326] on div "Labdien! Vai jauno Airpods pro 3 cena mainīsies vai paliks 249€ pēc 19.09.? 19:…" at bounding box center [513, 335] width 337 height 50
copy span "Labdien! Vai jauno Airpods pro 3 cena mainīsies vai paliks 249€ pēc 19.09.?"
click at [619, 641] on div "Latvian to Latvian Take over the chat" at bounding box center [647, 639] width 152 height 30
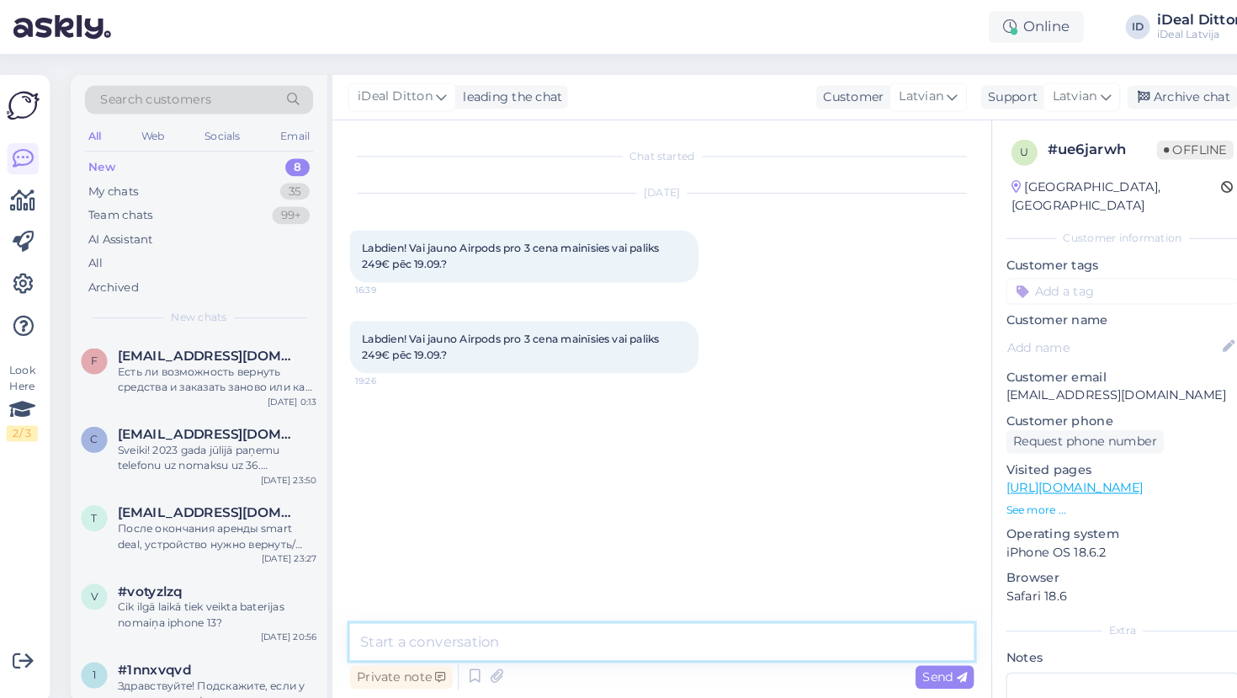
click at [474, 620] on textarea at bounding box center [646, 619] width 602 height 35
paste textarea "Labdien! Paldies par [PERSON_NAME] interesi. Šobrīd AirPods Pro 3 cena ir 249 €…"
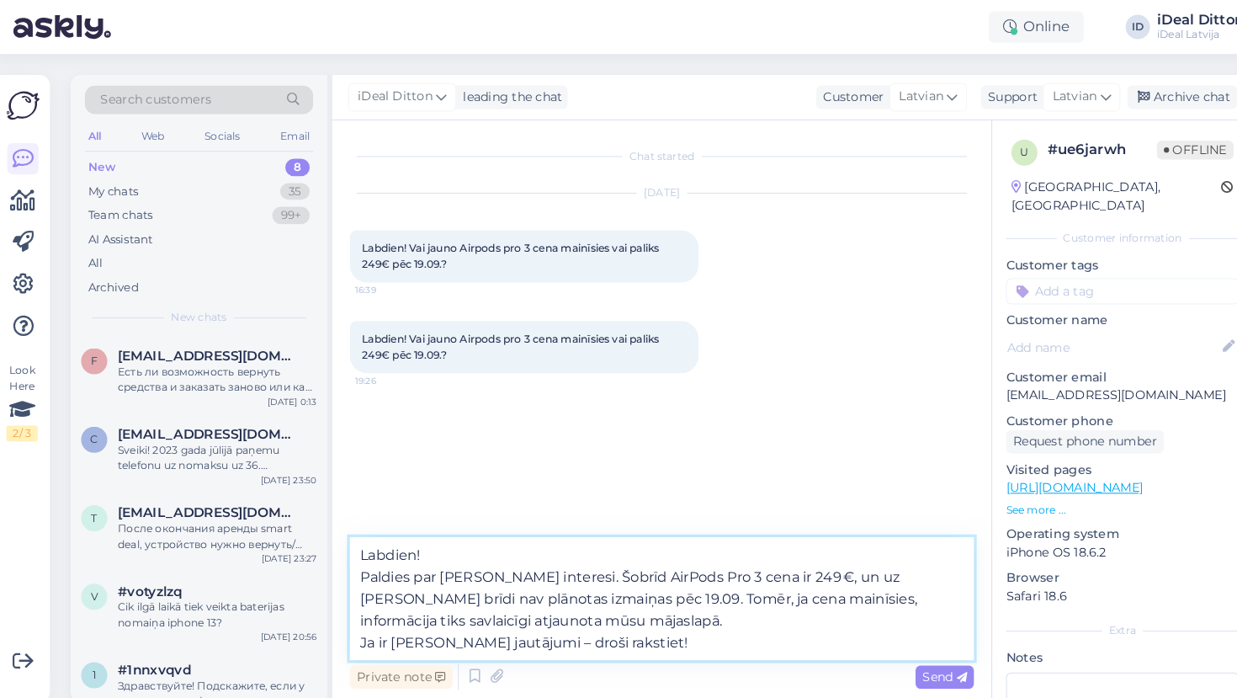
drag, startPoint x: 516, startPoint y: 556, endPoint x: 333, endPoint y: 560, distance: 182.6
click at [333, 560] on div "Chat started [DATE] Labdien! Vai jauno Airpods pro 3 cena mainīsies vai paliks …" at bounding box center [646, 396] width 636 height 561
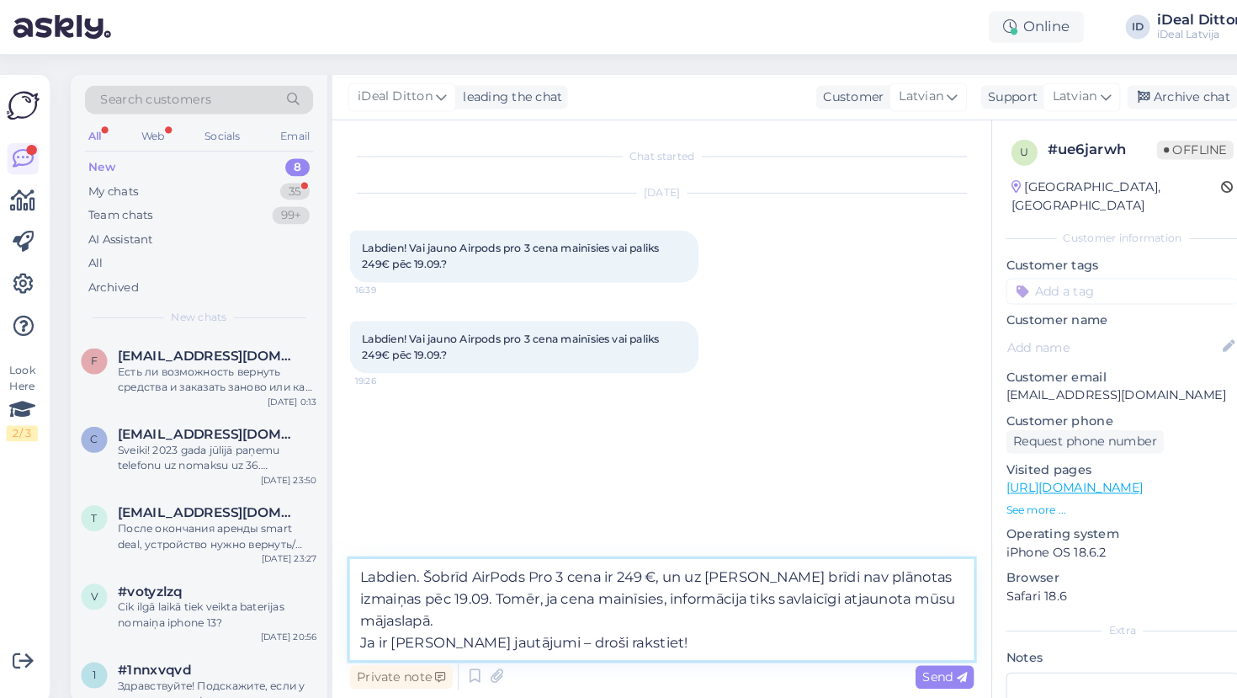
click at [351, 619] on textarea "Labdien. Šobrīd AirPods Pro 3 cena ir 249 €, un uz [PERSON_NAME] brīdi nav plān…" at bounding box center [646, 588] width 602 height 98
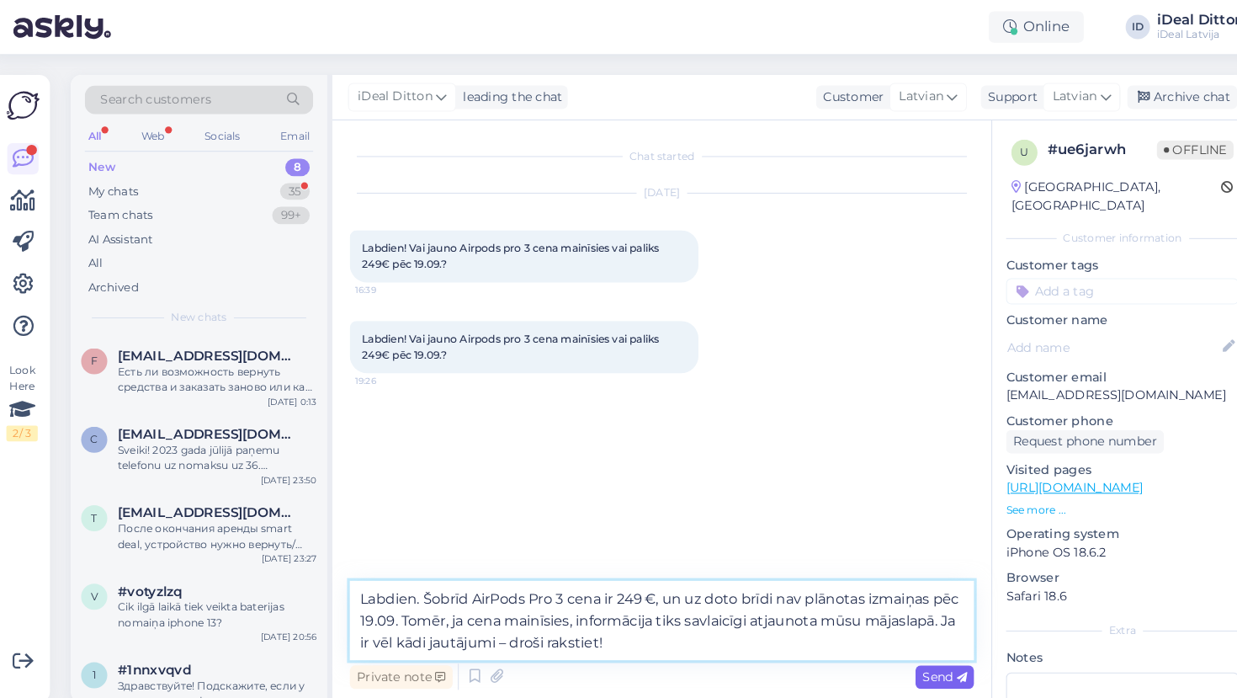
type textarea "Labdien. Šobrīd AirPods Pro 3 cena ir 249 €, un uz doto brīdi nav plānotas izma…"
click at [907, 650] on span "Send" at bounding box center [919, 652] width 43 height 15
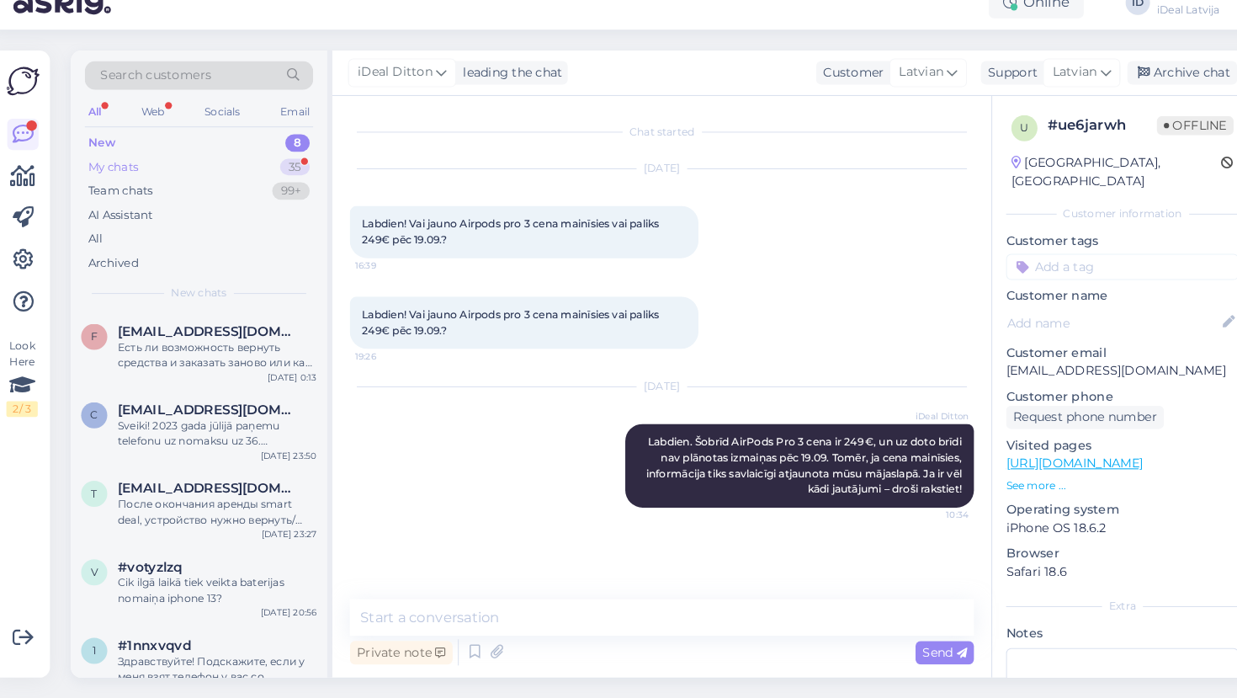
click at [121, 177] on div "My chats" at bounding box center [117, 185] width 48 height 17
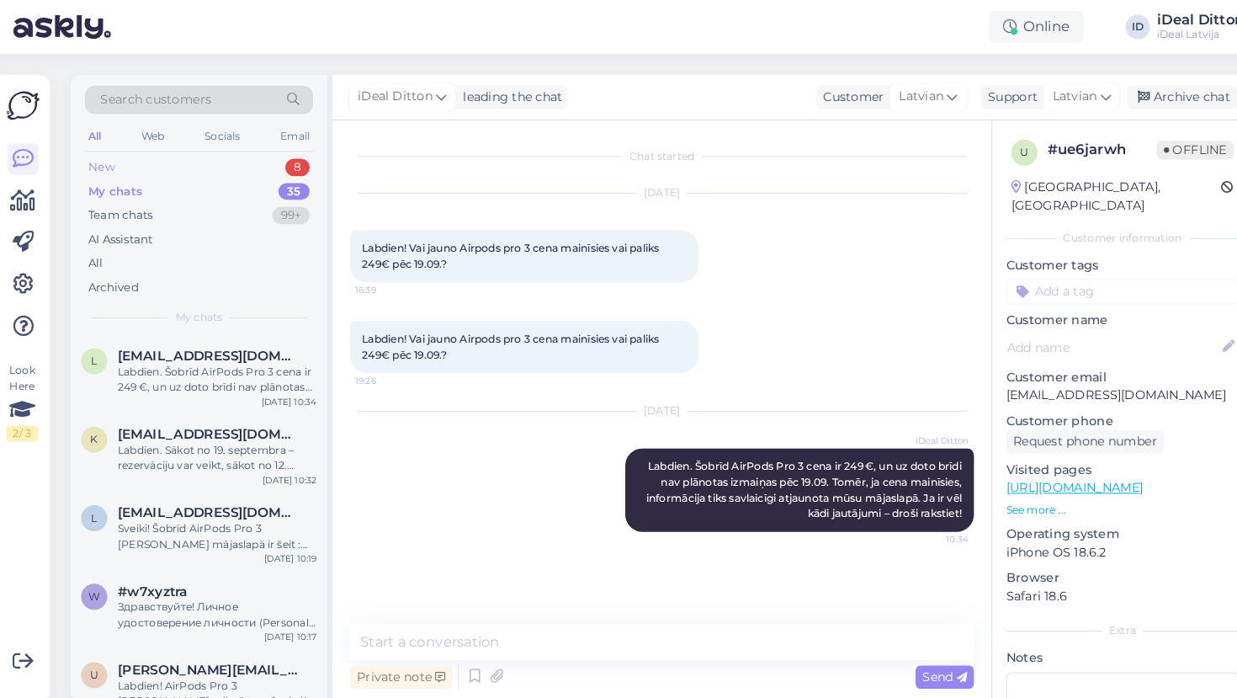
click at [102, 159] on div "New" at bounding box center [105, 161] width 25 height 17
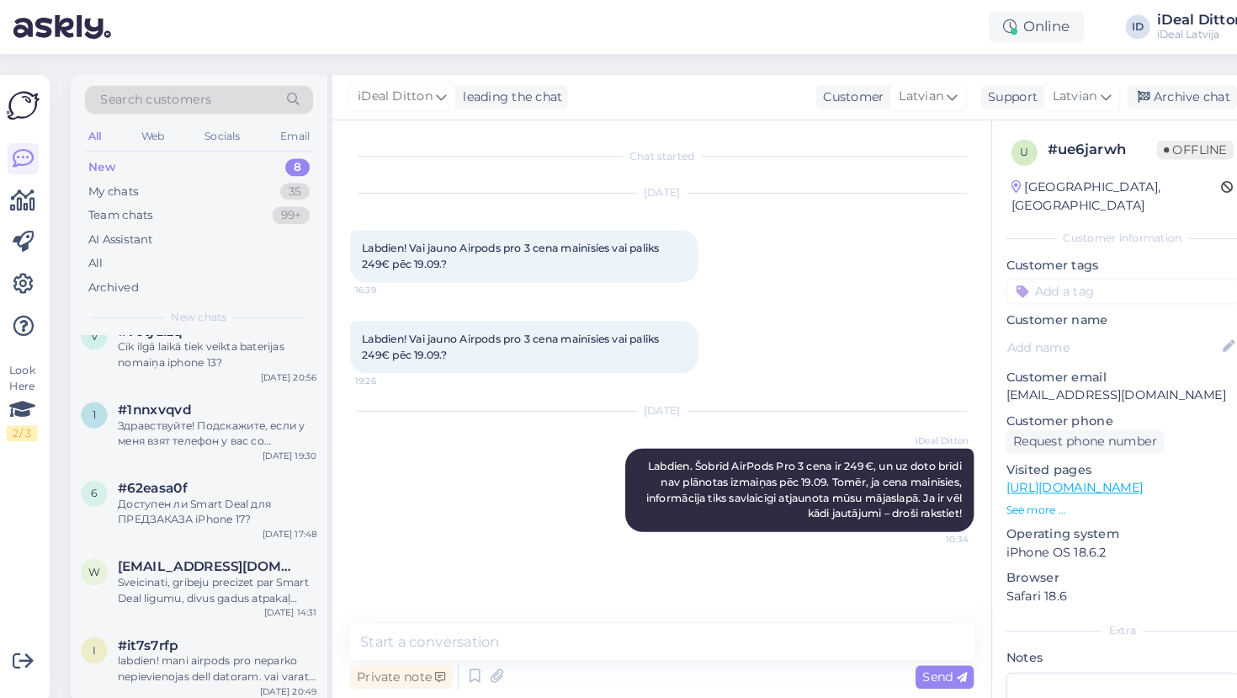
scroll to position [250, 0]
click at [240, 419] on div "Здравствуйте! Подскажите, если у меня взят телефон у вас со smartdeal программе…" at bounding box center [217, 419] width 192 height 30
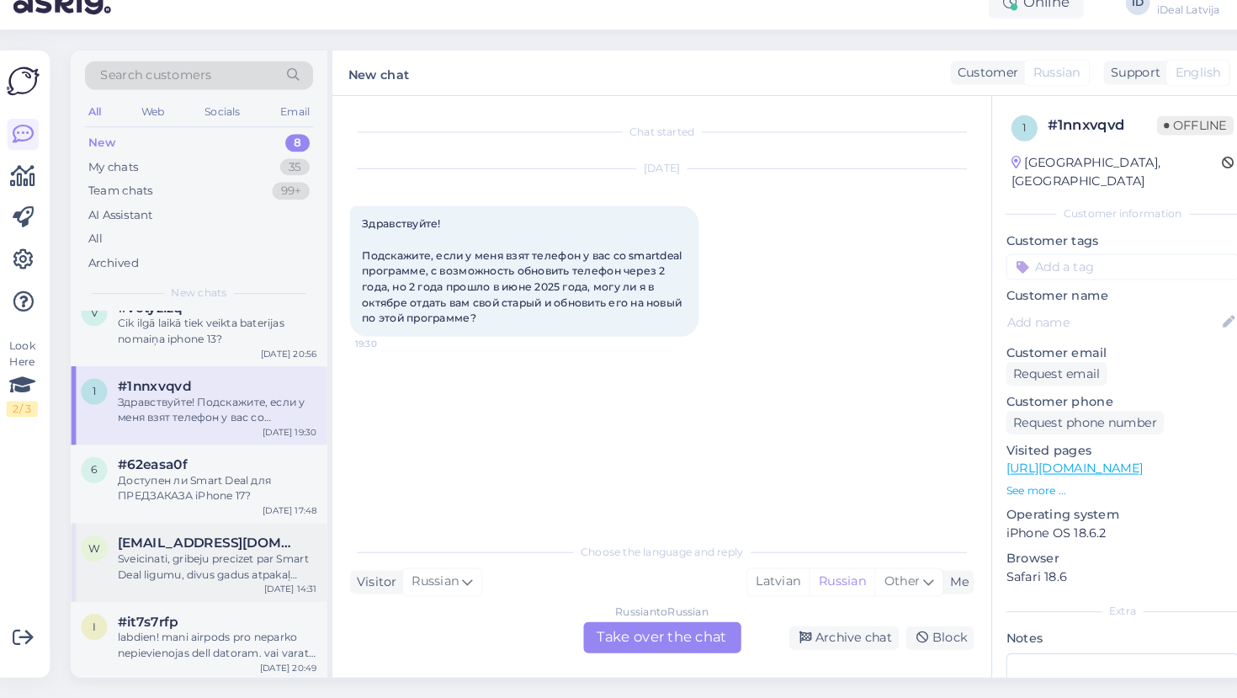
click at [189, 555] on div "Sveicinati, gribeju precizet par Smart Deal ligumu, divus gadus atpakaļ ([DATE]…" at bounding box center [217, 570] width 192 height 30
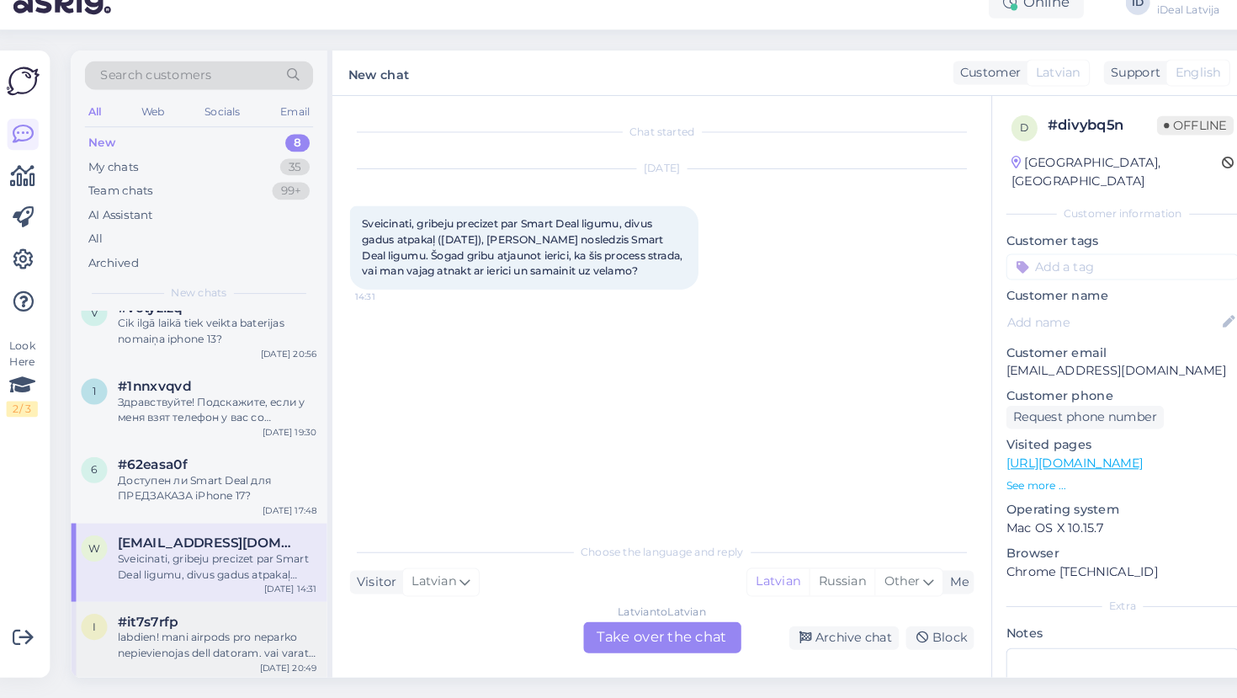
click at [162, 631] on div "labdien! mani airpods pro neparko nepievienojas dell datoram. vai varat kā palī…" at bounding box center [217, 646] width 192 height 30
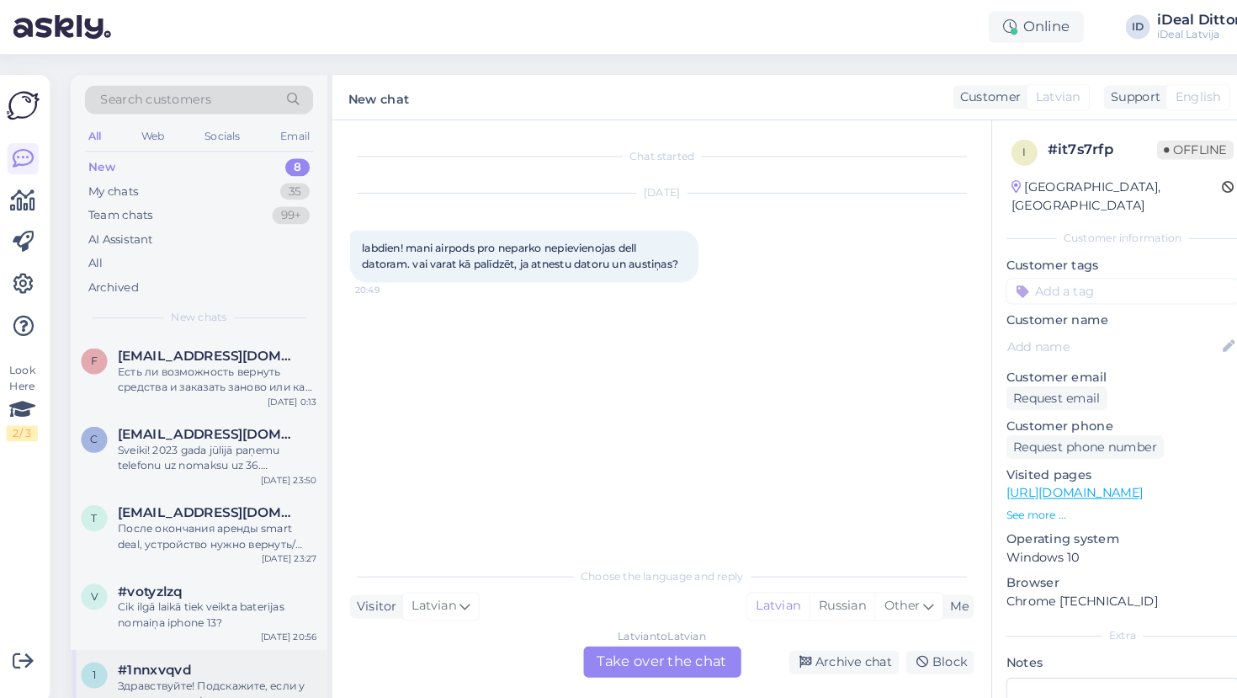
scroll to position [0, 0]
click at [113, 179] on div "My chats" at bounding box center [117, 185] width 48 height 17
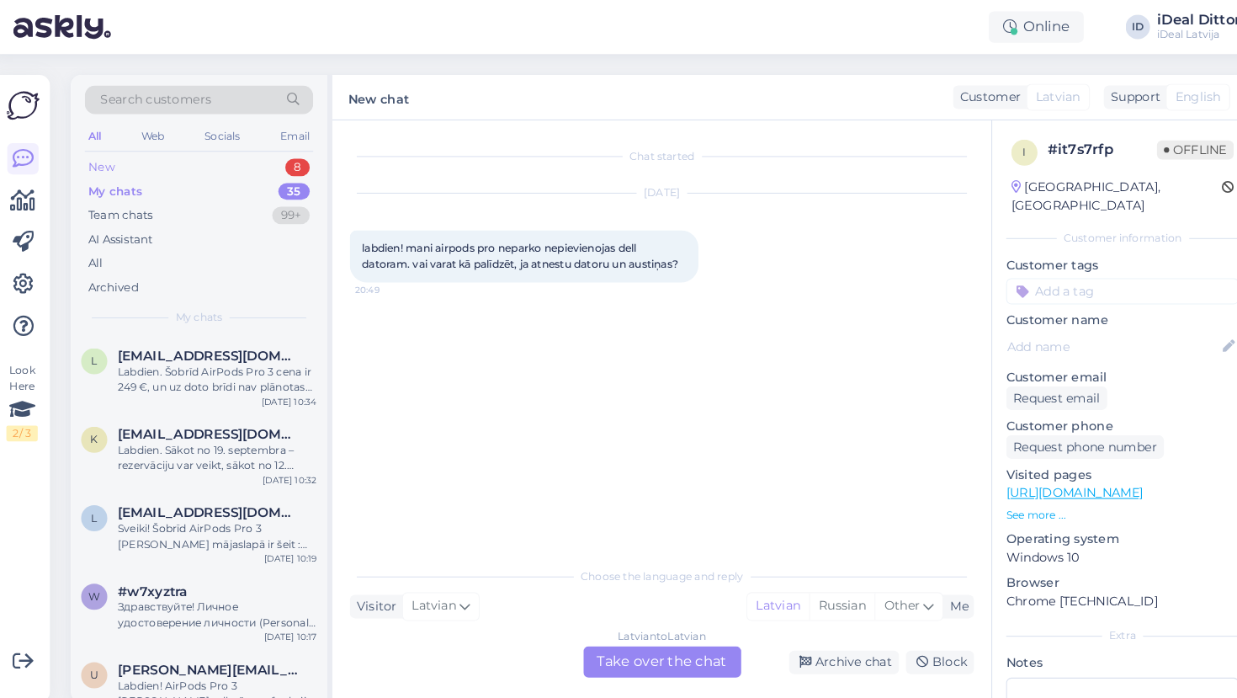
click at [109, 160] on div "New" at bounding box center [105, 161] width 25 height 17
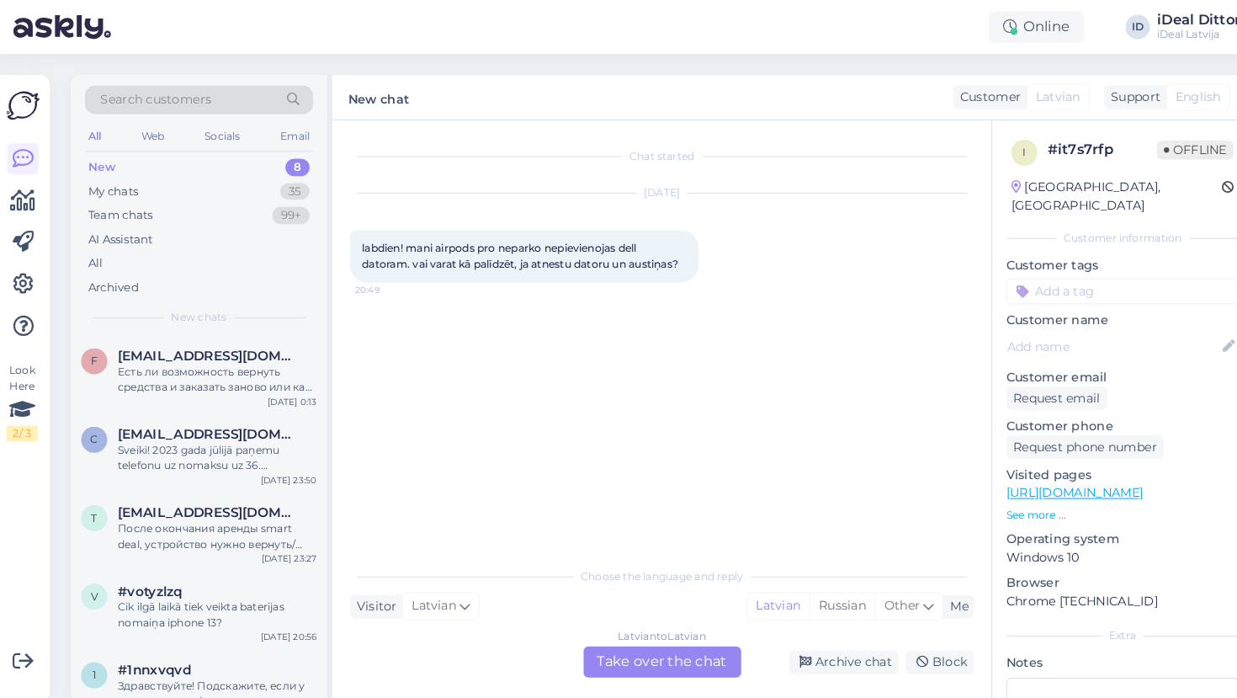
click at [112, 171] on div "New 8" at bounding box center [199, 162] width 220 height 24
click at [259, 336] on span "[EMAIL_ADDRESS][DOMAIN_NAME]" at bounding box center [208, 343] width 175 height 15
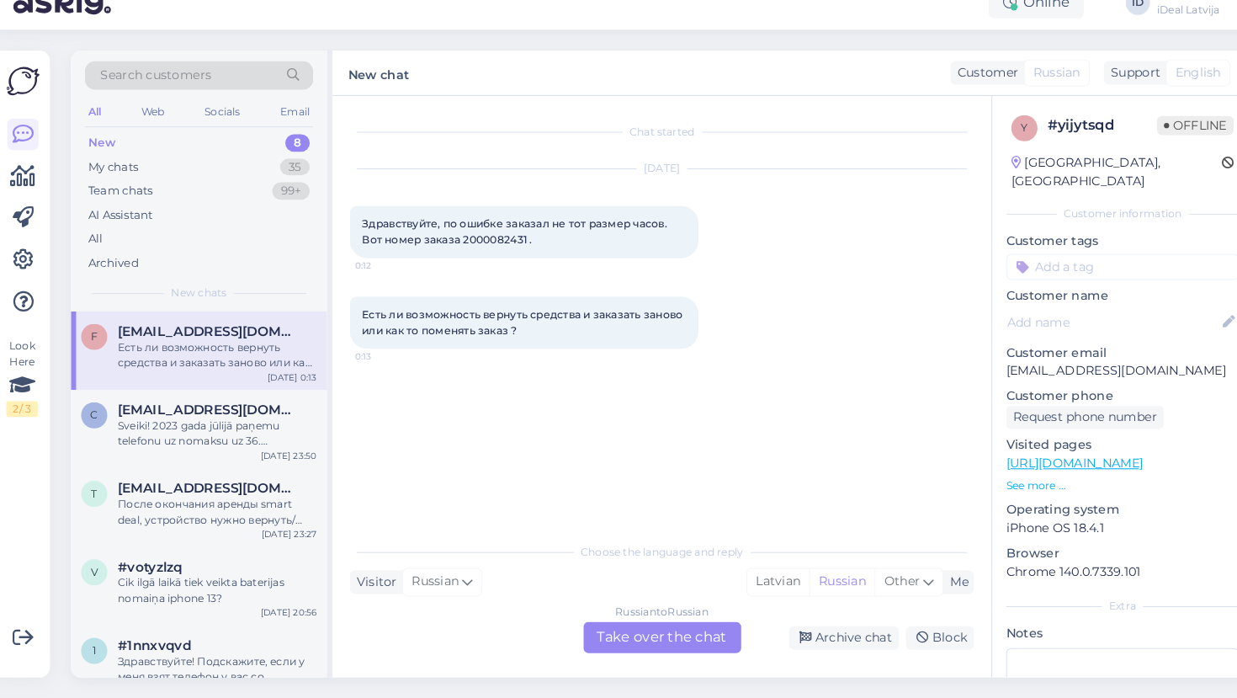
click at [192, 351] on div "Есть ли возможность вернуть средства и заказать заново или как то поменять зака…" at bounding box center [217, 366] width 192 height 30
click at [256, 427] on div "Sveiki! 2023 gada jūlijā paņemu telefonu uz nomaksu uz 36. mēnešiem pēc smartde…" at bounding box center [217, 442] width 192 height 30
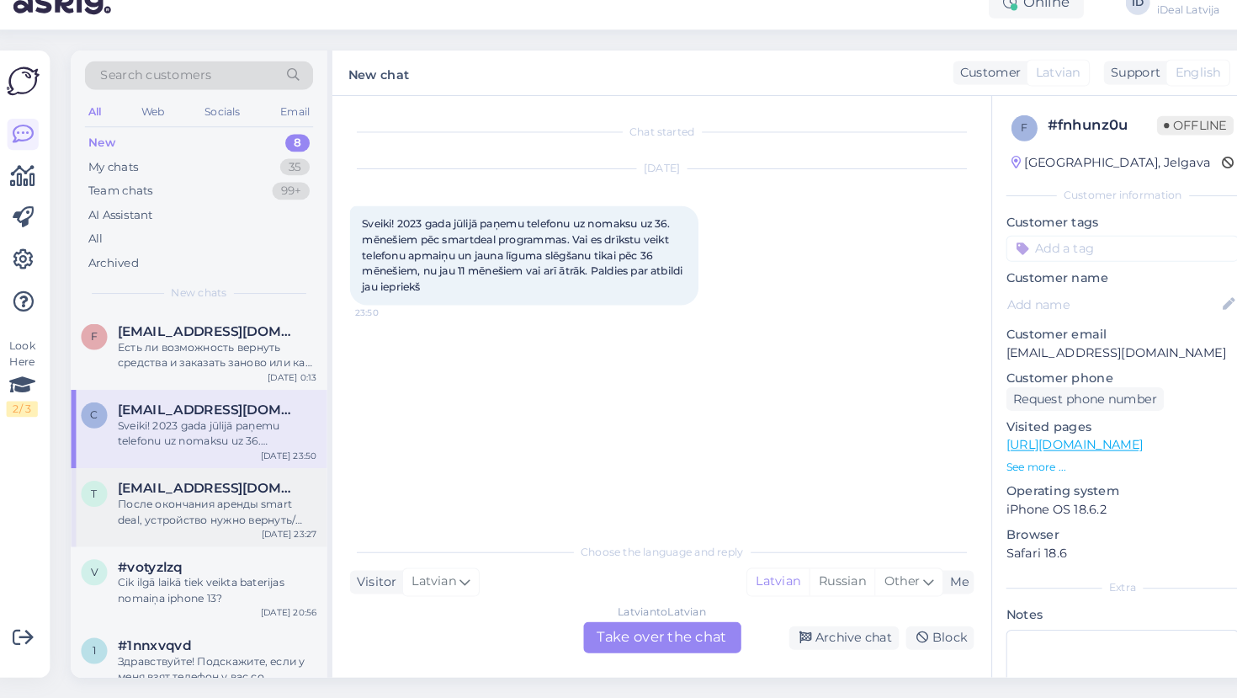
click at [213, 502] on div "После окончания аренды smart deal, устройство нужно вернуть/обменять или можно …" at bounding box center [217, 517] width 192 height 30
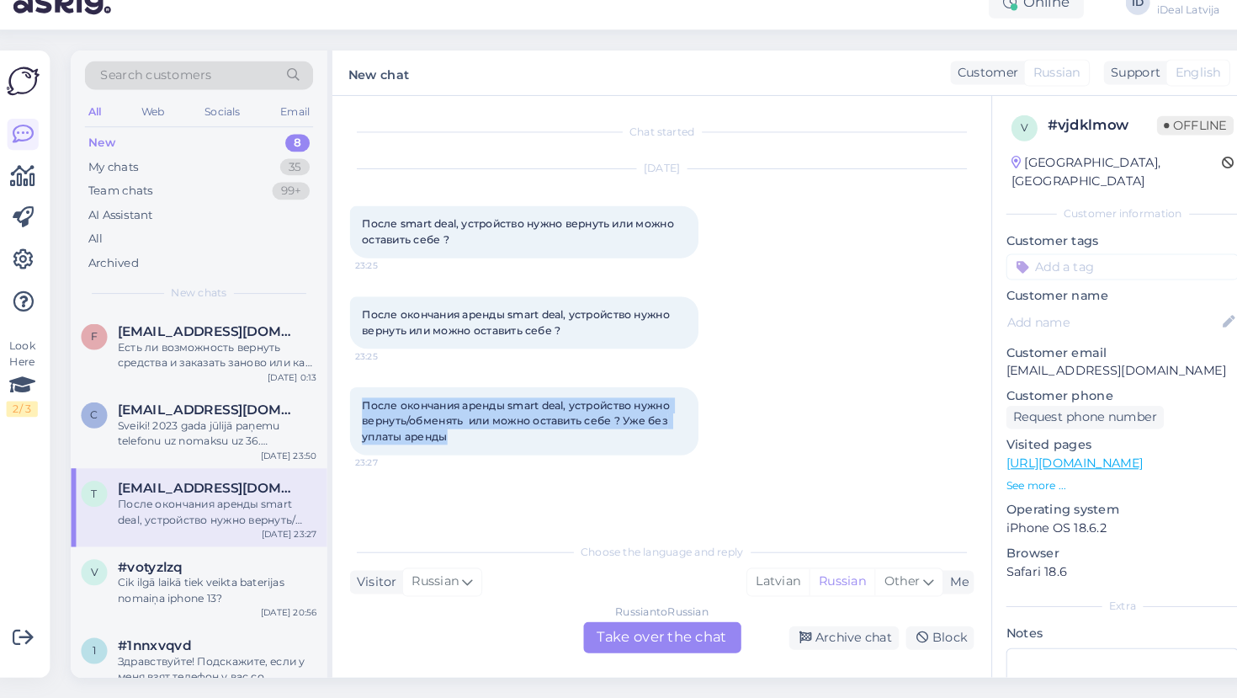
drag, startPoint x: 453, startPoint y: 422, endPoint x: 346, endPoint y: 390, distance: 111.8
click at [346, 397] on div "После окончания аренды smart deal, устройство нужно вернуть/обменять или можно …" at bounding box center [513, 430] width 337 height 66
copy span "После окончания аренды smart deal, устройство нужно вернуть/обменять или можно …"
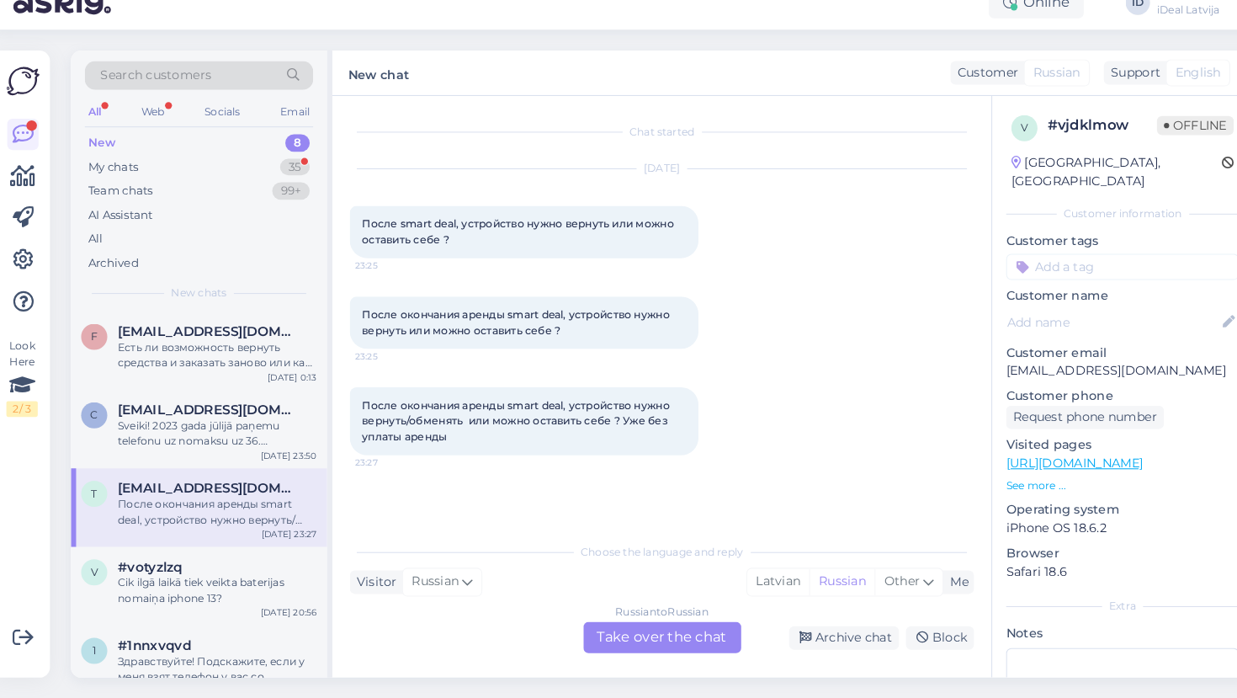
click at [632, 624] on div "Russian to Russian Take over the chat" at bounding box center [647, 639] width 152 height 30
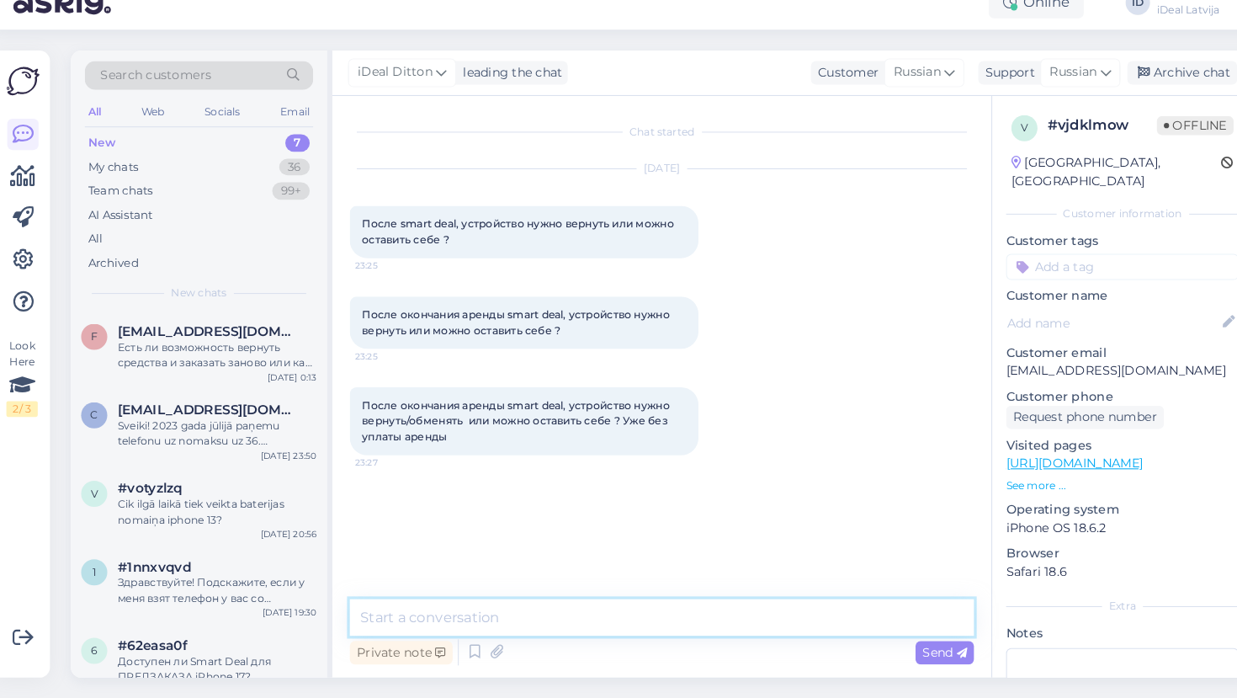
click at [499, 602] on textarea at bounding box center [646, 619] width 602 height 35
paste textarea "Здравствуйте! По окончании срока аренды Smart Deal устройство необходимо вернут…"
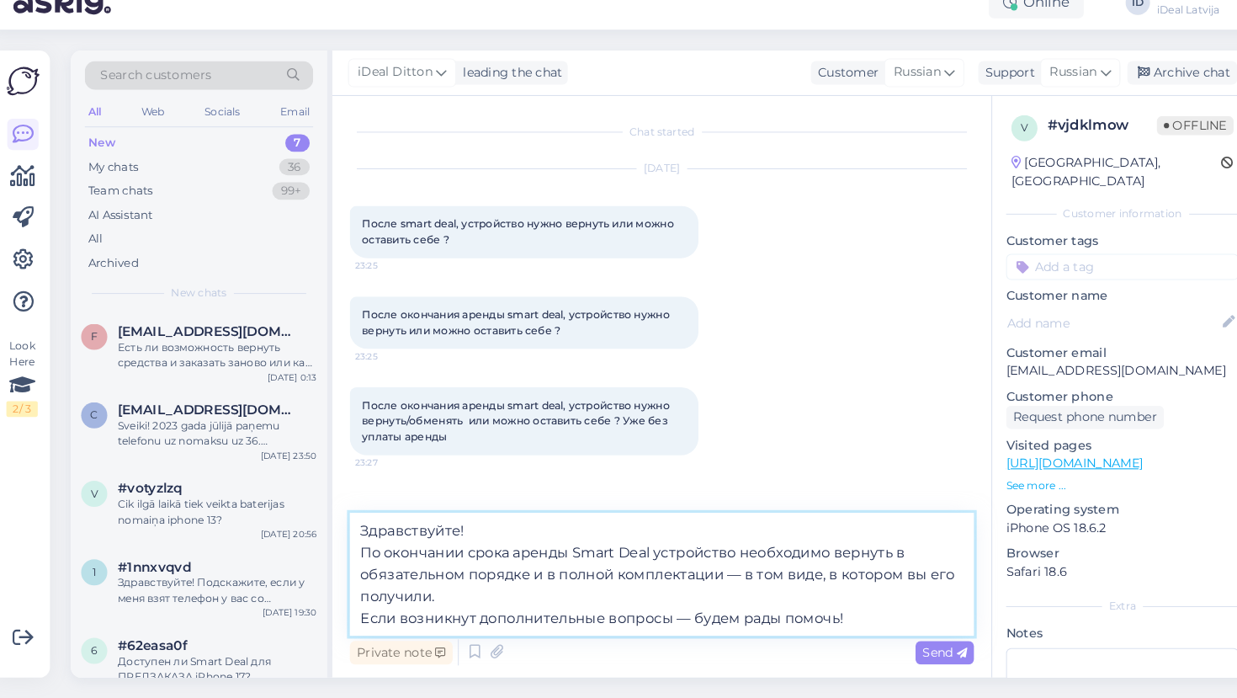
click at [348, 529] on textarea "Здравствуйте! По окончании срока аренды Smart Deal устройство необходимо вернут…" at bounding box center [646, 577] width 602 height 119
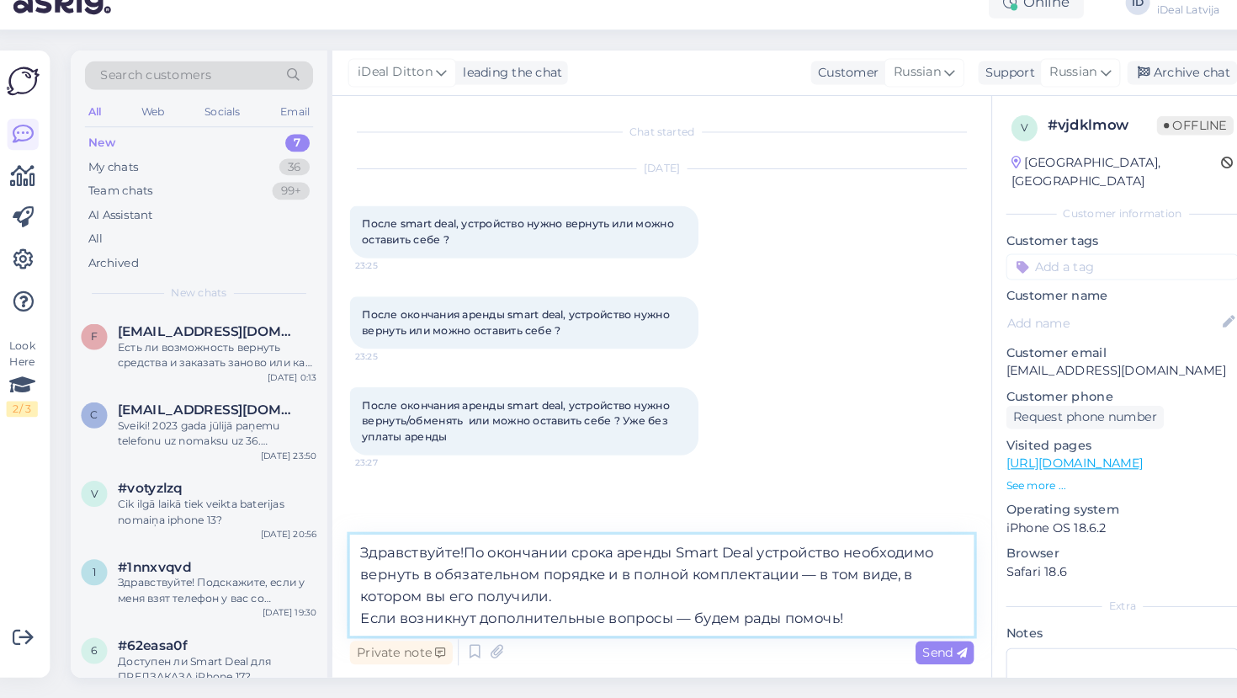
click at [348, 594] on textarea "Здравствуйте!По окончании срока аренды Smart Deal устройство необходимо вернуть…" at bounding box center [646, 588] width 602 height 98
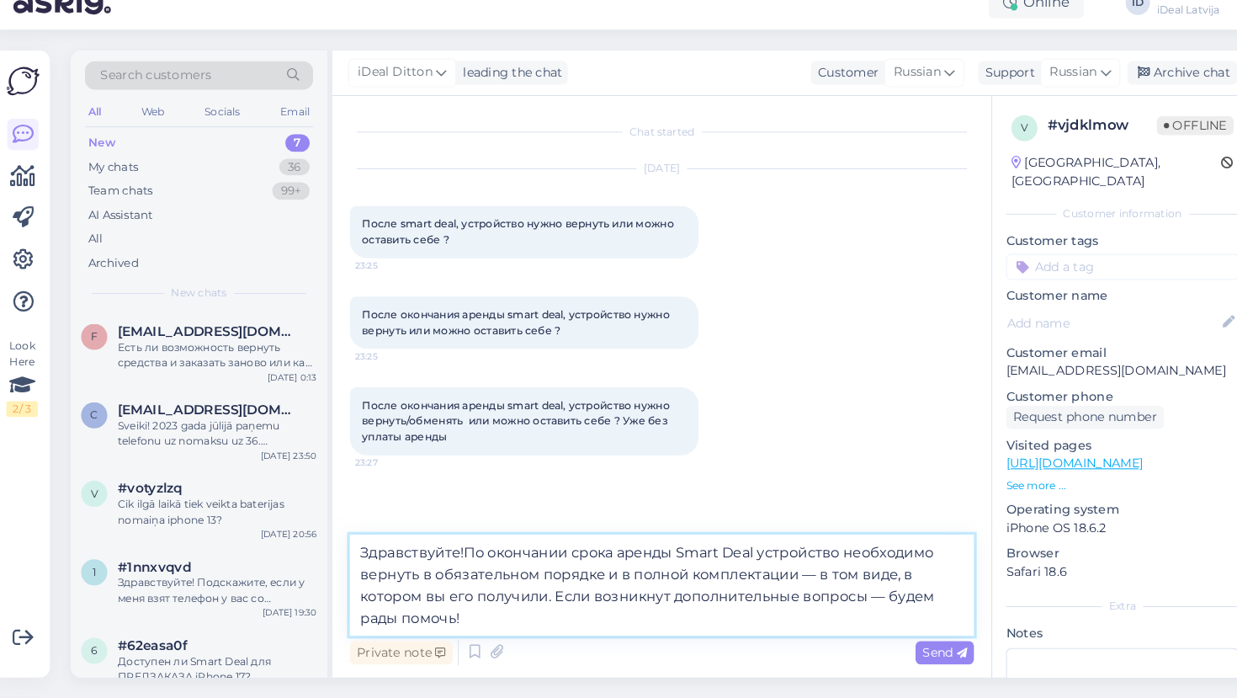
click at [449, 539] on textarea "Здравствуйте!По окончании срока аренды Smart Deal устройство необходимо вернуть…" at bounding box center [646, 588] width 602 height 98
type textarea "Здравствуйте! По окончании срока аренды Smart Deal устройство необходимо вернут…"
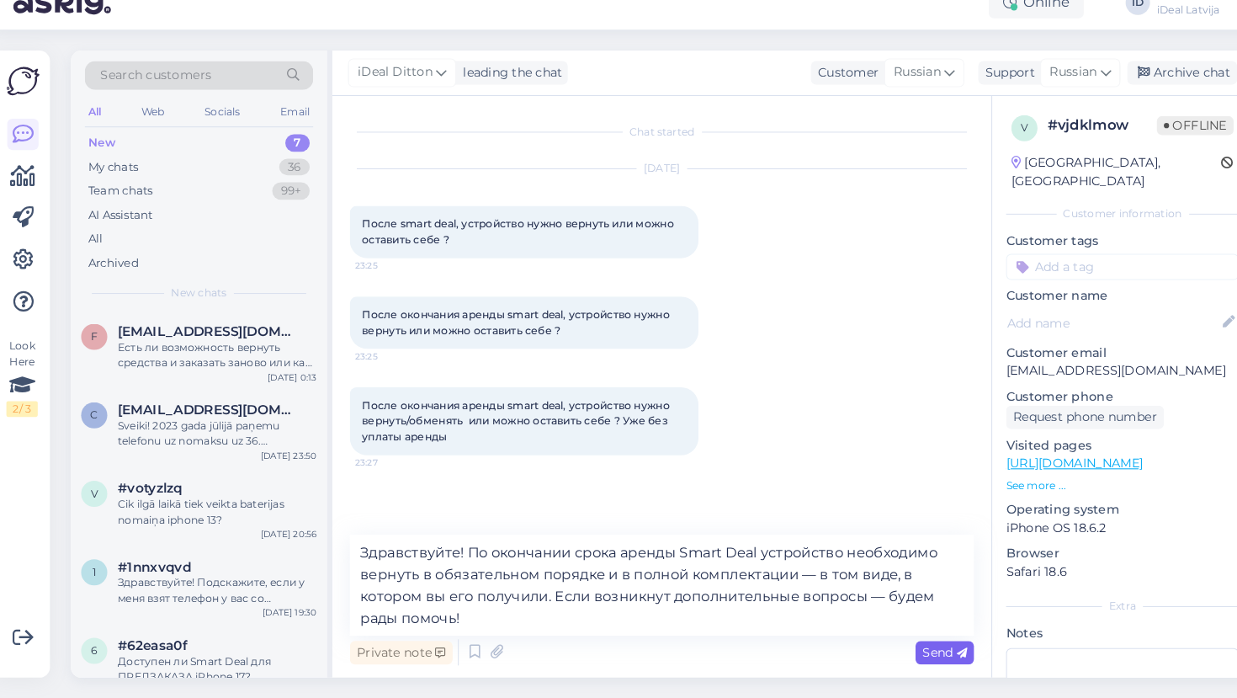
click at [915, 645] on span "Send" at bounding box center [919, 652] width 43 height 15
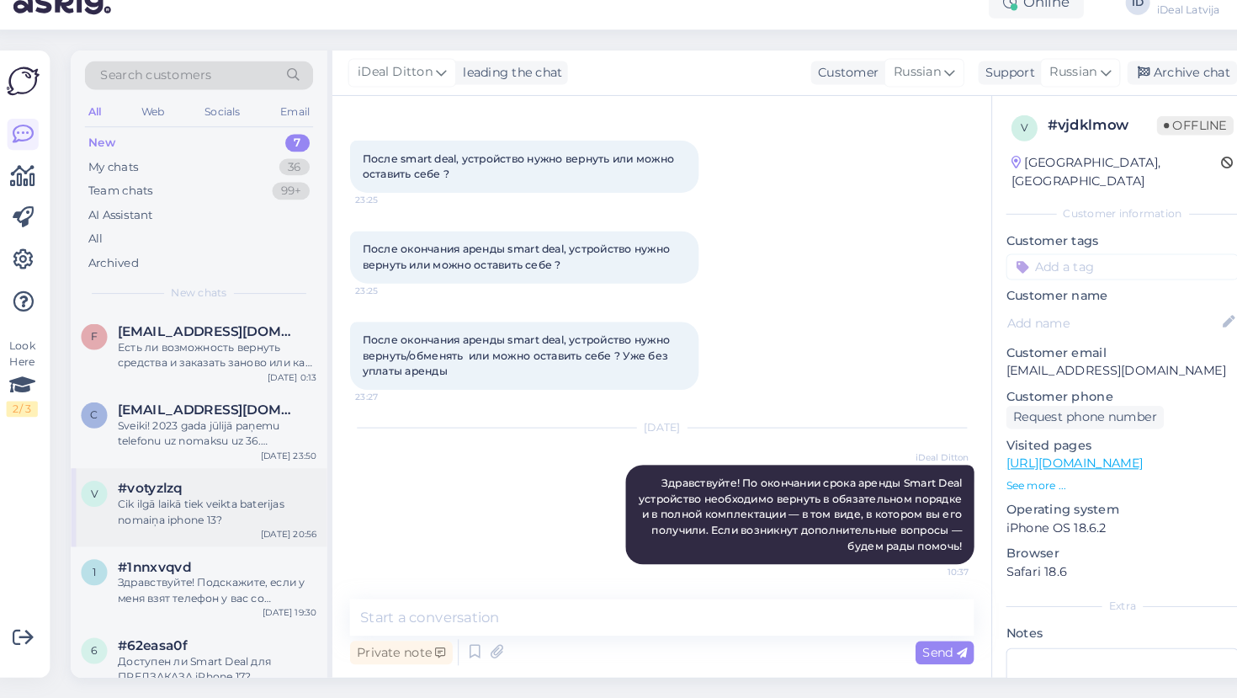
click at [182, 502] on div "Cik ilgā laikā tiek veikta baterijas nomaiņa iphone 13?" at bounding box center [217, 517] width 192 height 30
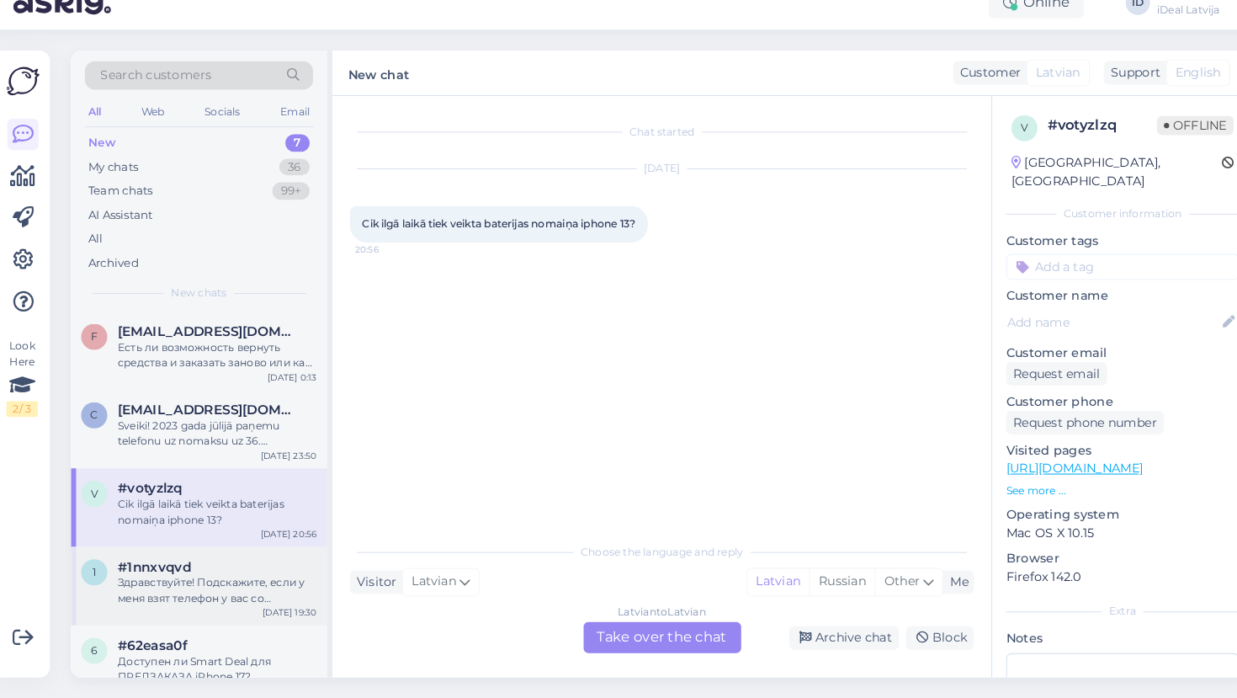
click at [264, 578] on div "Здравствуйте! Подскажите, если у меня взят телефон у вас со smartdeal программе…" at bounding box center [217, 593] width 192 height 30
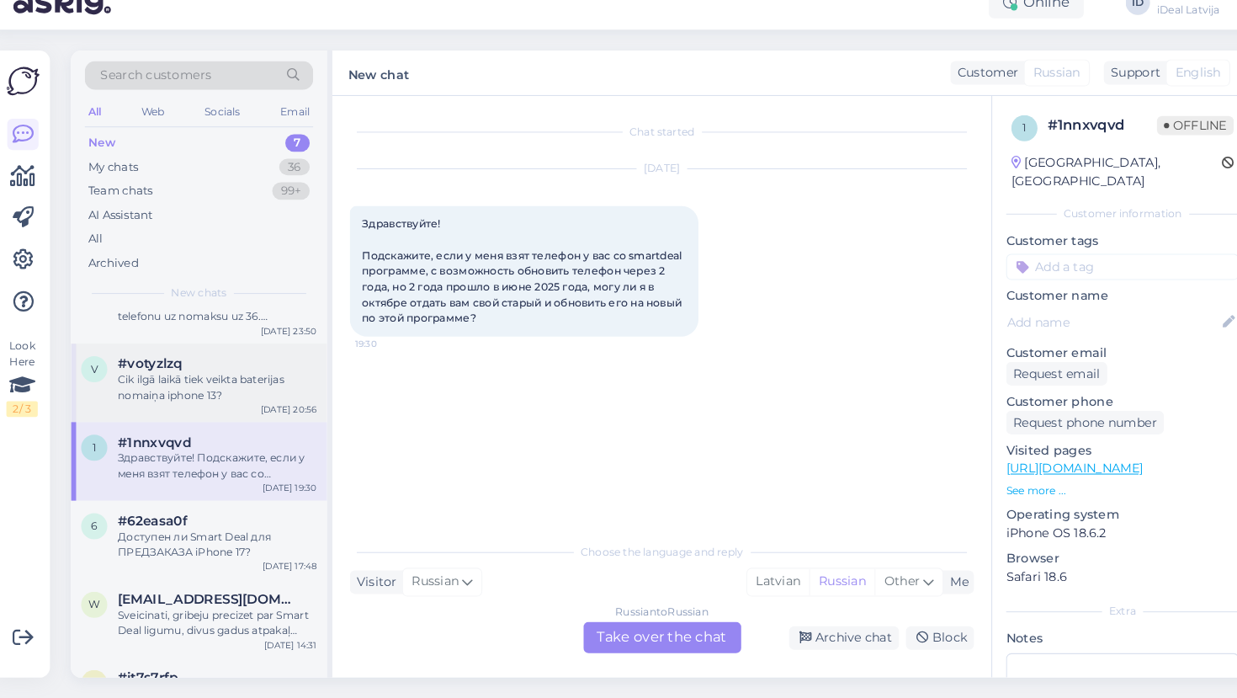
scroll to position [132, 0]
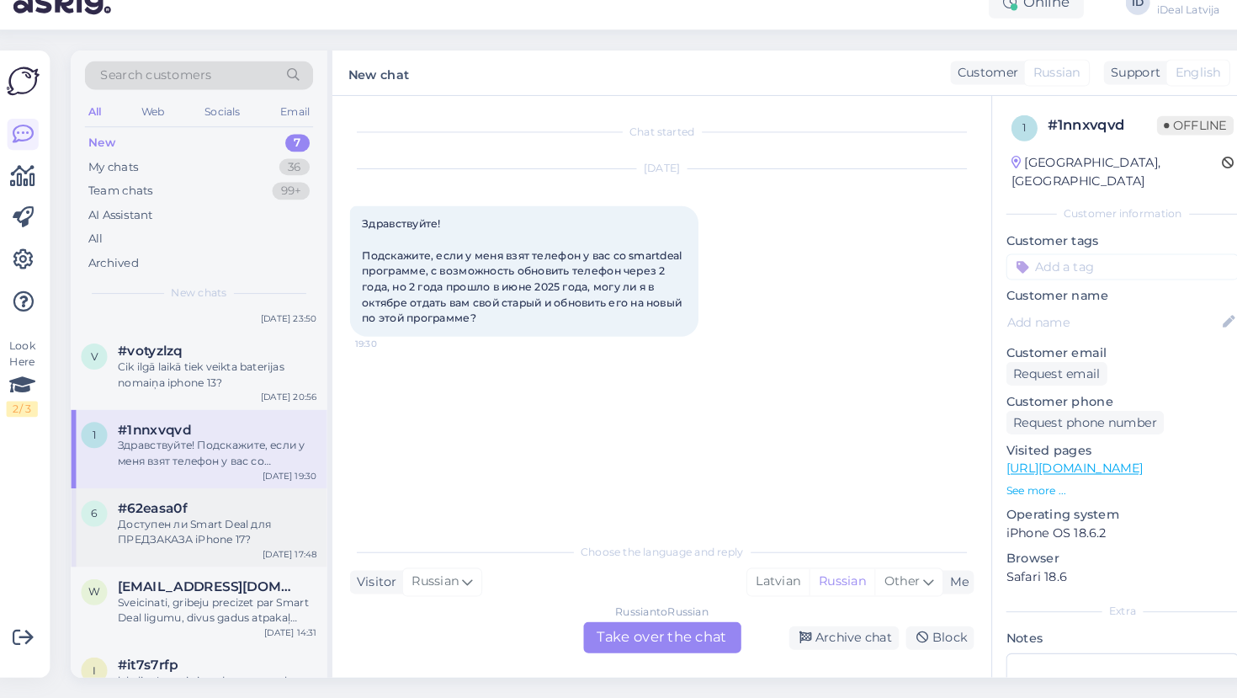
click at [185, 522] on div "Доступен ли Smart Deal для ПРЕДЗАКАЗА iPhone 17?" at bounding box center [217, 537] width 192 height 30
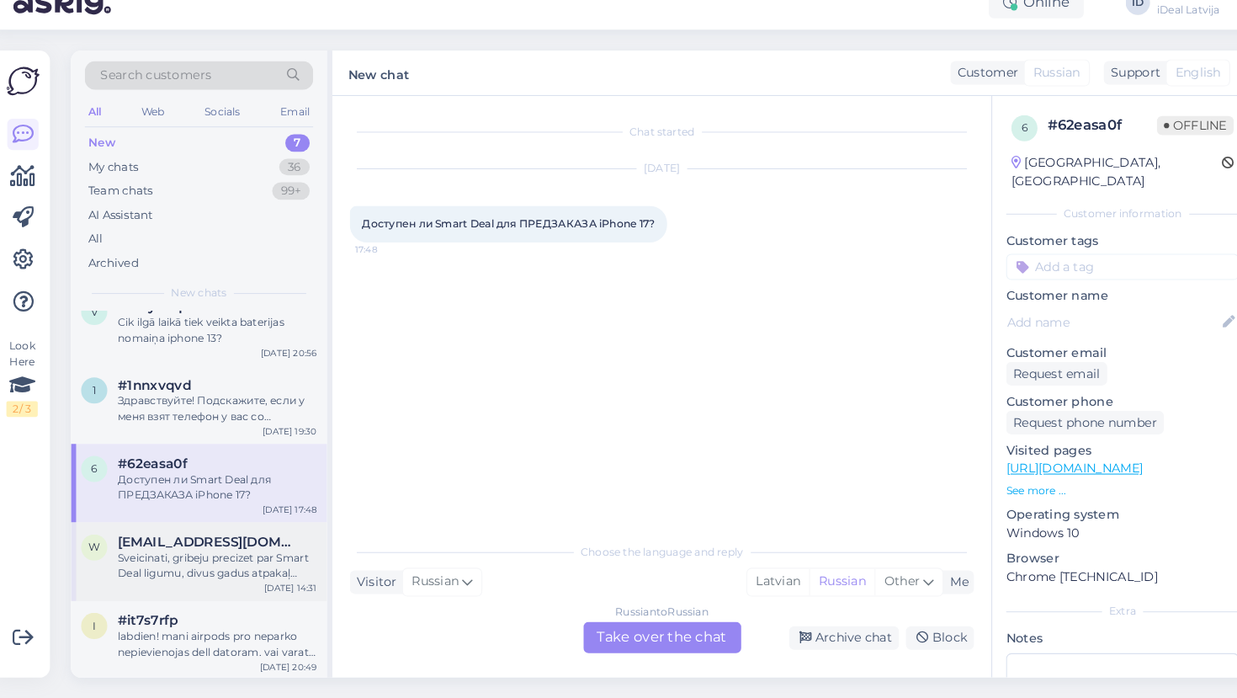
scroll to position [174, 0]
click at [251, 555] on div "Sveicinati, gribeju precizet par Smart Deal ligumu, divus gadus atpakaļ ([DATE]…" at bounding box center [217, 570] width 192 height 30
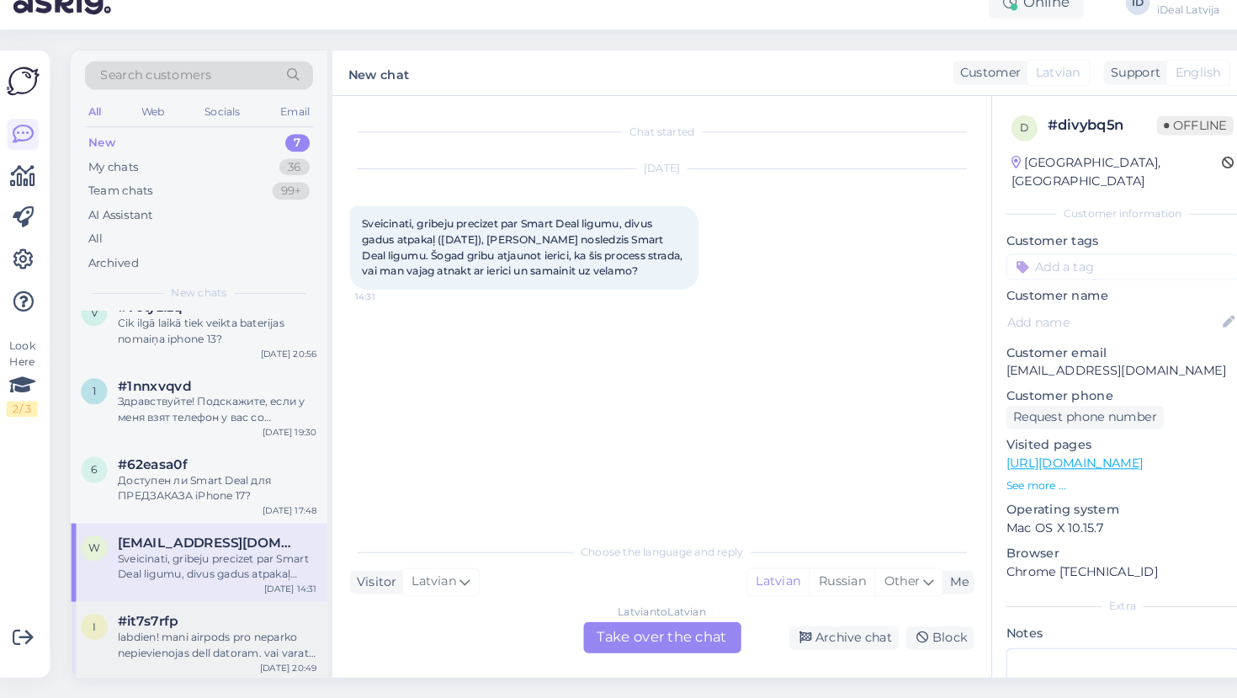
click at [225, 631] on div "labdien! mani airpods pro neparko nepievienojas dell datoram. vai varat kā palī…" at bounding box center [217, 646] width 192 height 30
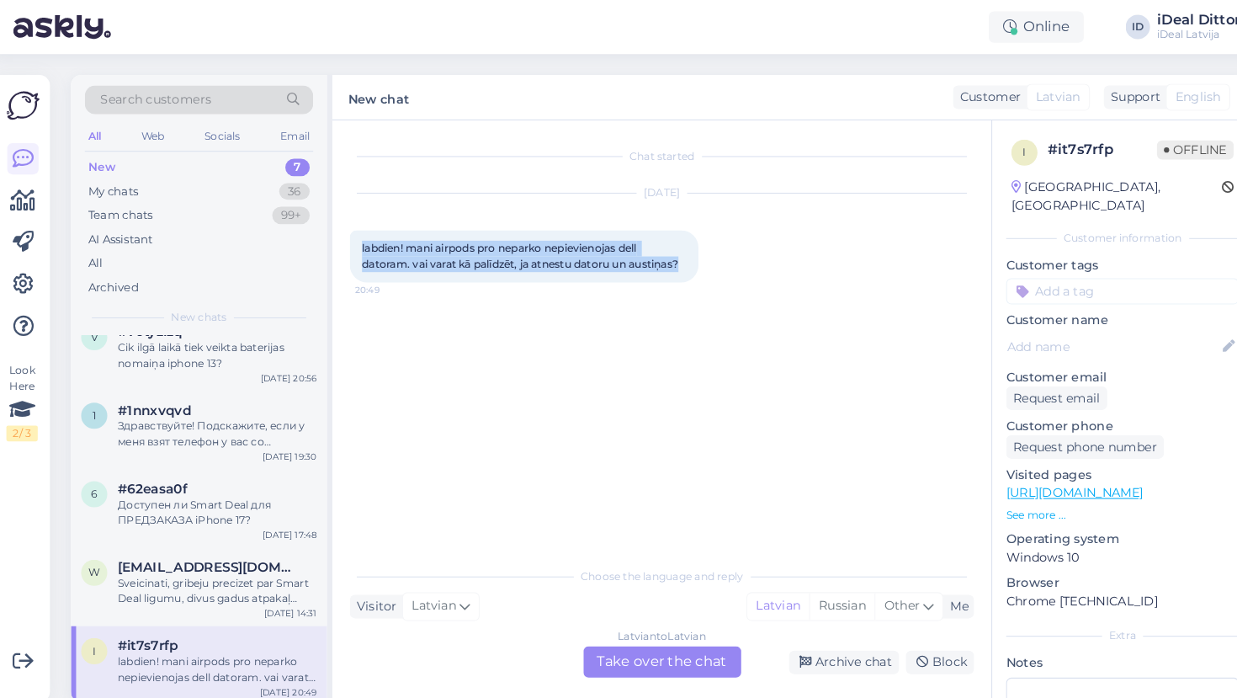
drag, startPoint x: 657, startPoint y: 251, endPoint x: 353, endPoint y: 215, distance: 306.7
click at [353, 215] on div "[DATE] labdien! mani airpods pro neparko nepievienojas dell datoram. vai varat …" at bounding box center [646, 229] width 602 height 123
copy span "labdien! mani airpods pro neparko nepievienojas dell datoram. vai varat kā palī…"
click at [224, 496] on div "Доступен ли Smart Deal для ПРЕДЗАКАЗА iPhone 17?" at bounding box center [217, 495] width 192 height 30
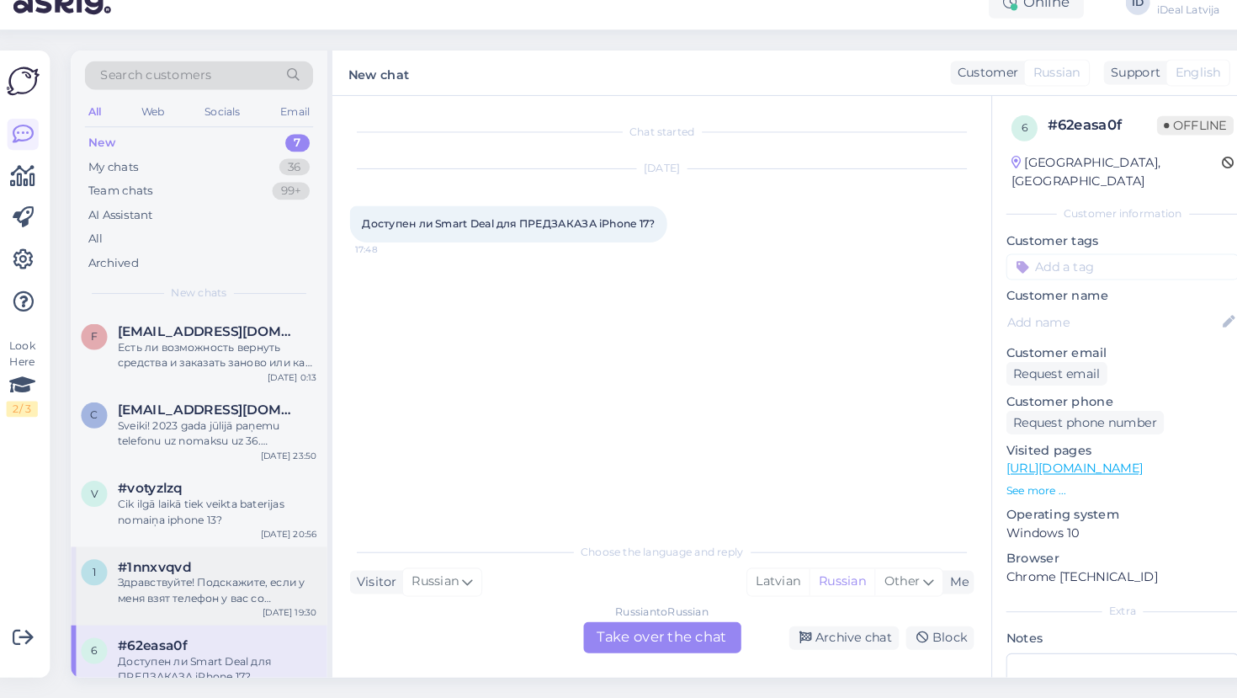
scroll to position [0, 0]
click at [183, 352] on div "Есть ли возможность вернуть средства и заказать заново или как то поменять зака…" at bounding box center [217, 366] width 192 height 30
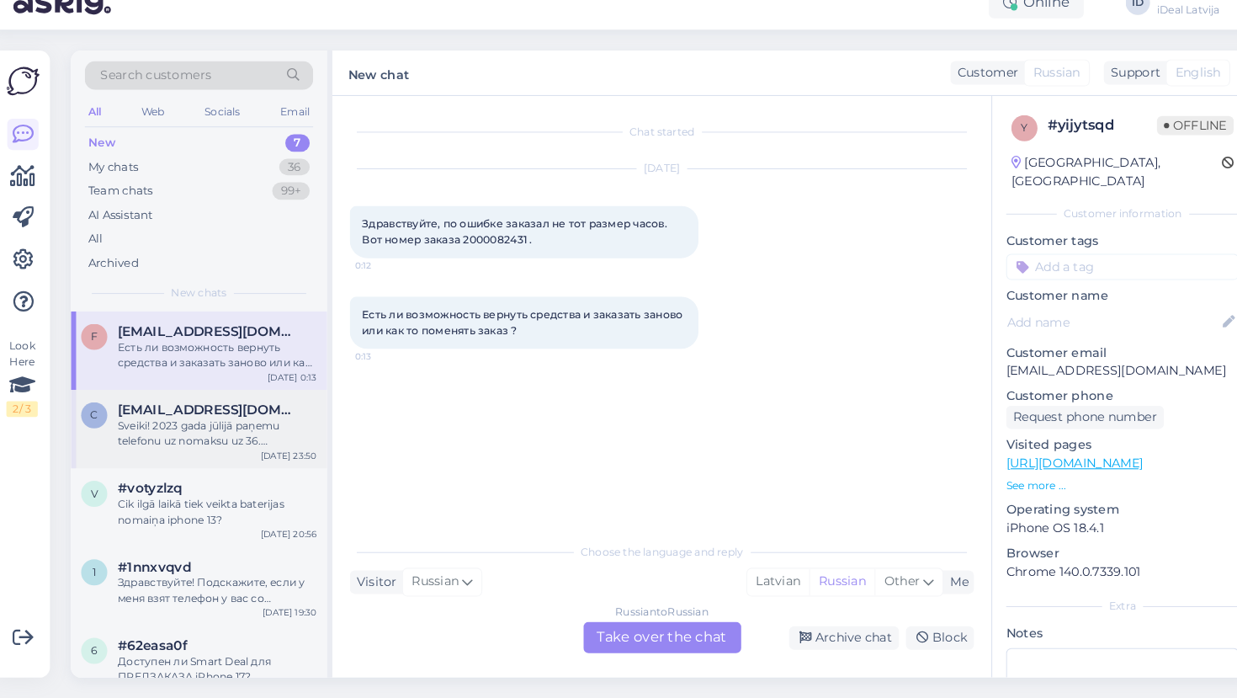
click at [187, 427] on div "Sveiki! 2023 gada jūlijā paņemu telefonu uz nomaksu uz 36. mēnešiem pēc smartde…" at bounding box center [217, 442] width 192 height 30
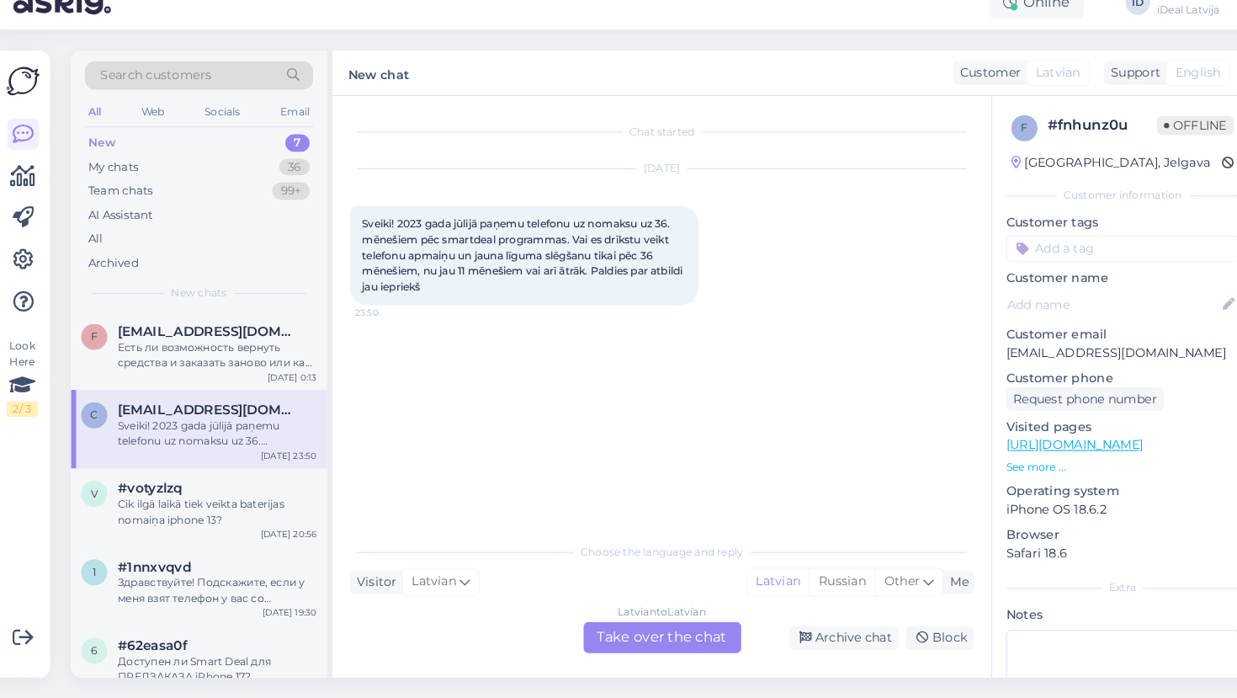
click at [184, 443] on div "c [EMAIL_ADDRESS][DOMAIN_NAME] Sveiki! 2023 [PERSON_NAME] paņemu telefonu uz no…" at bounding box center [199, 438] width 247 height 76
click at [168, 502] on div "Cik ilgā laikā tiek veikta baterijas nomaiņa iphone 13?" at bounding box center [217, 517] width 192 height 30
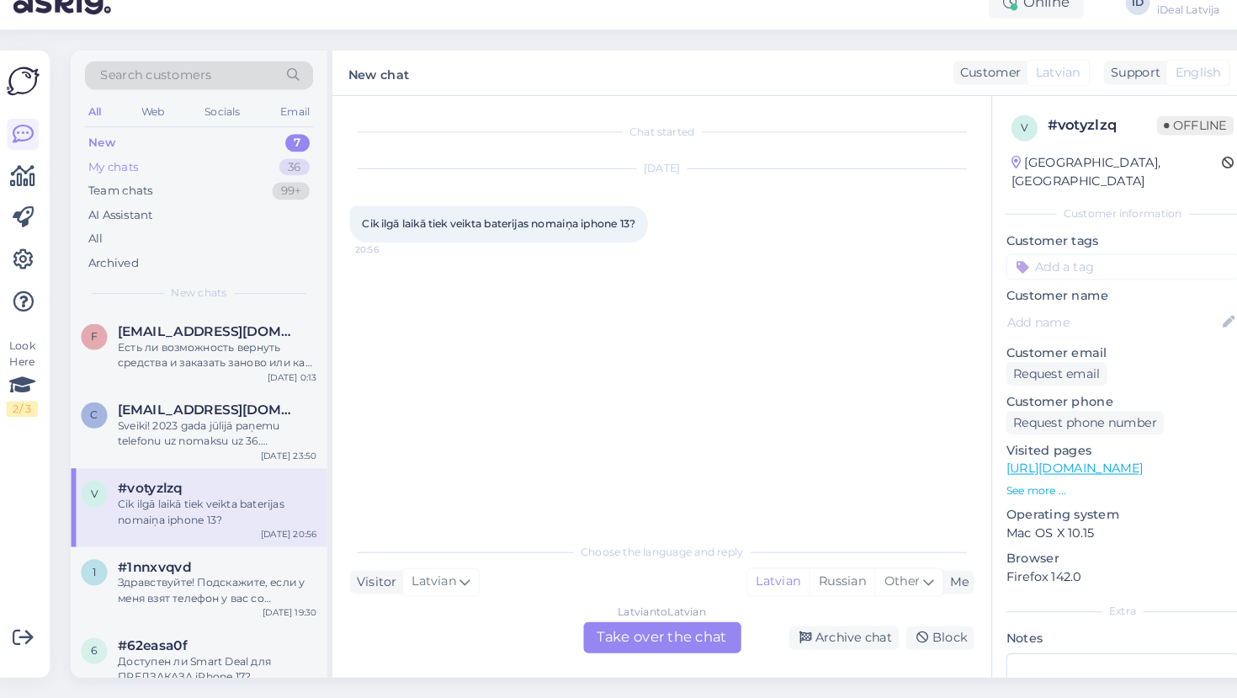
click at [125, 177] on div "My chats" at bounding box center [117, 185] width 48 height 17
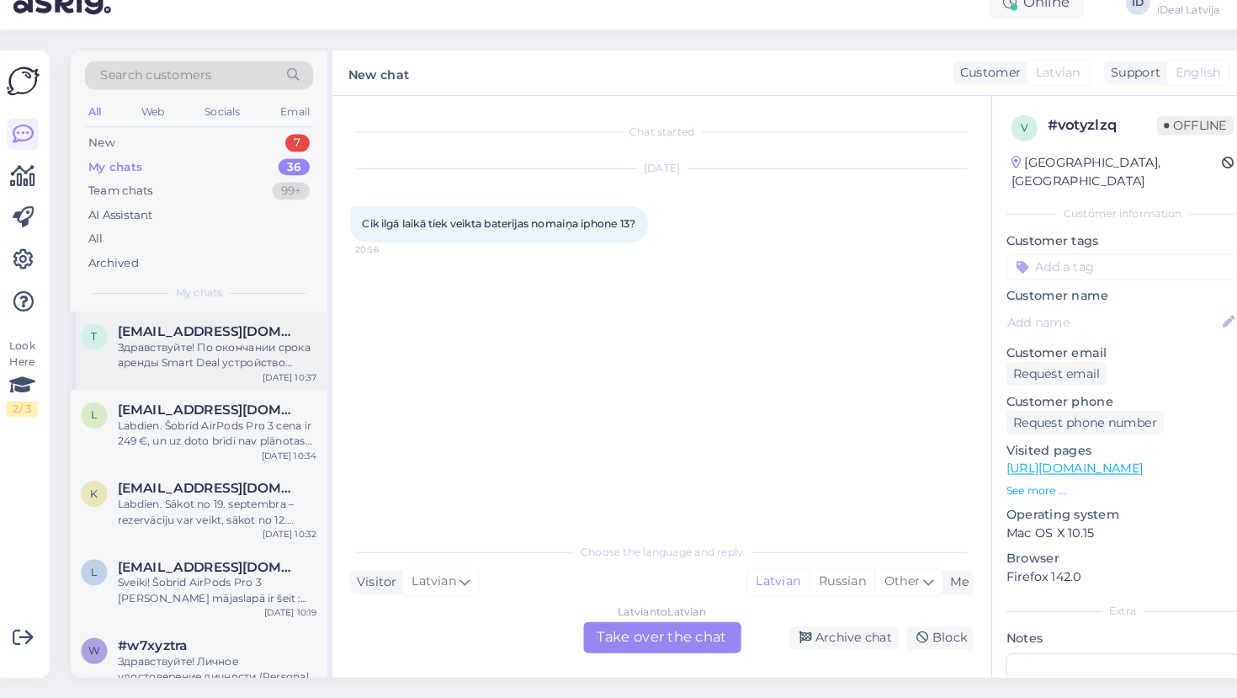
click at [174, 336] on span "[EMAIL_ADDRESS][DOMAIN_NAME]" at bounding box center [208, 343] width 175 height 15
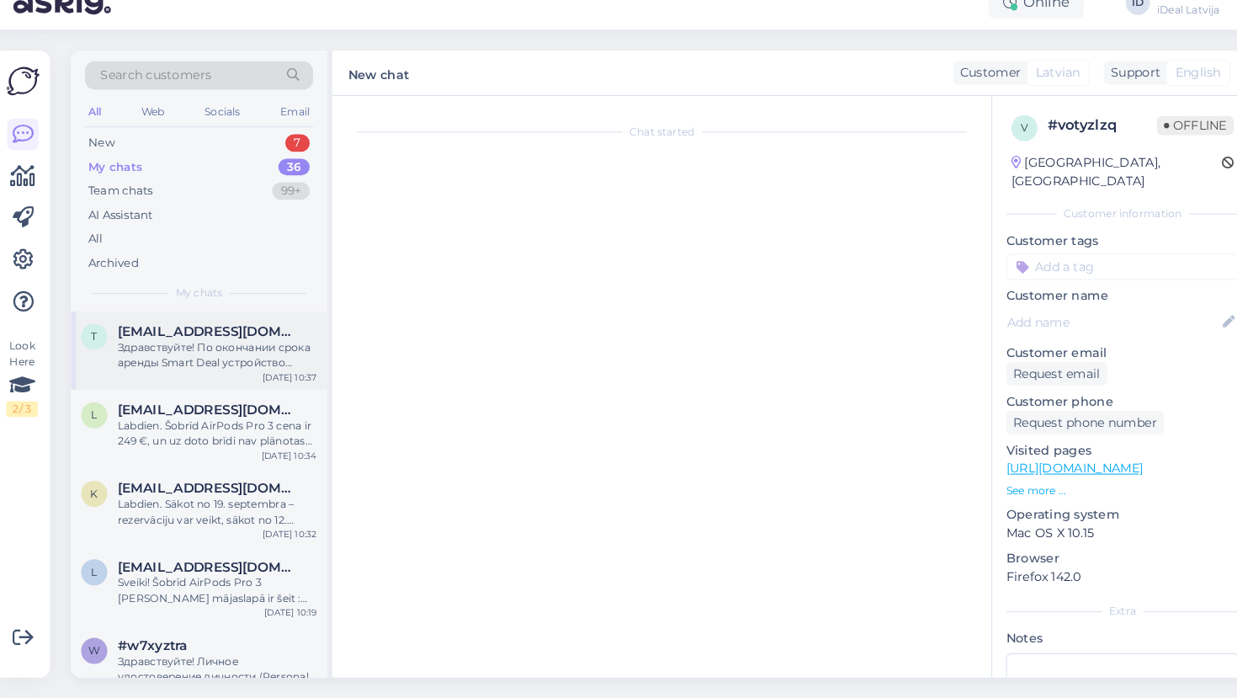
scroll to position [63, 0]
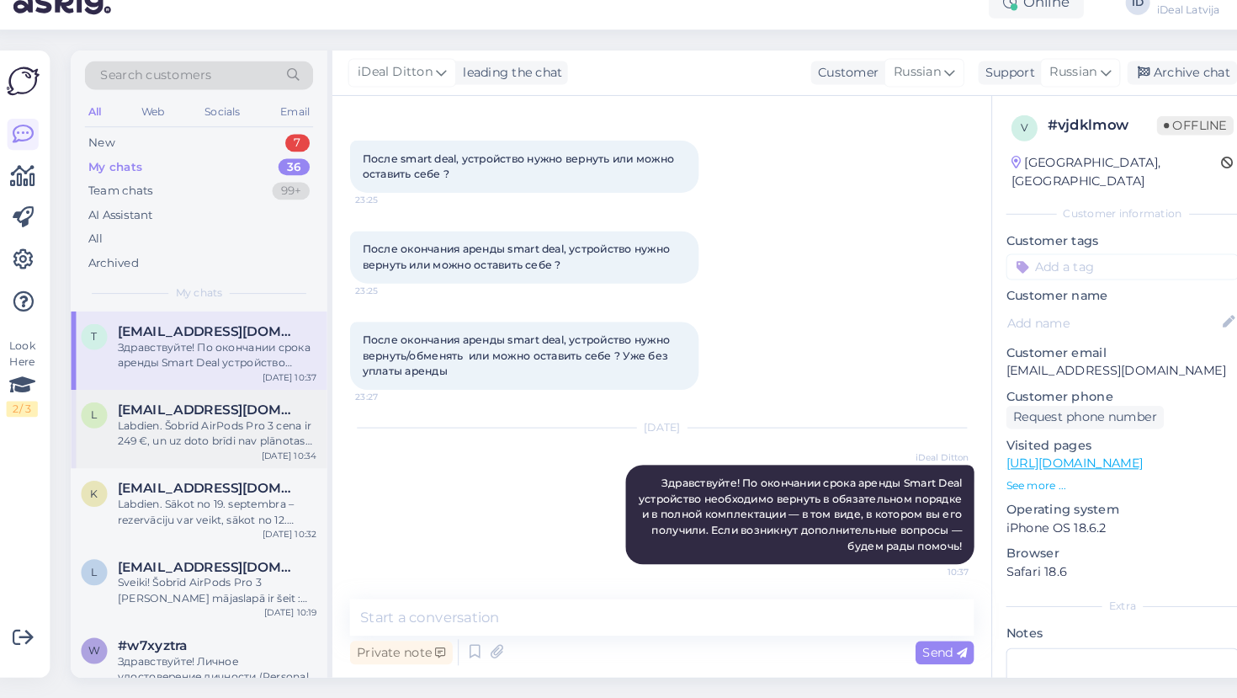
click at [188, 427] on div "Labdien. Šobrīd AirPods Pro 3 cena ir 249 €, un uz doto brīdi nav plānotas izma…" at bounding box center [217, 442] width 192 height 30
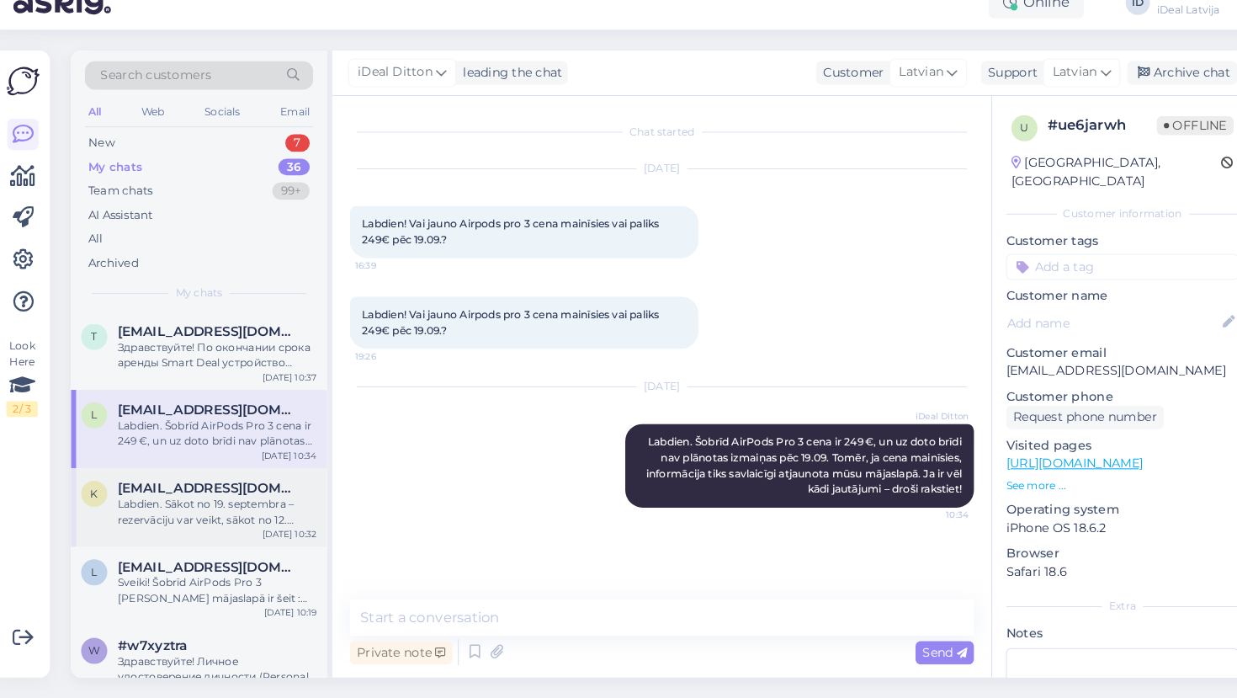
click at [189, 502] on div "Labdien. Sākot no 19. septembra – rezervāciju var veikt, sākot no 12. septembra." at bounding box center [217, 517] width 192 height 30
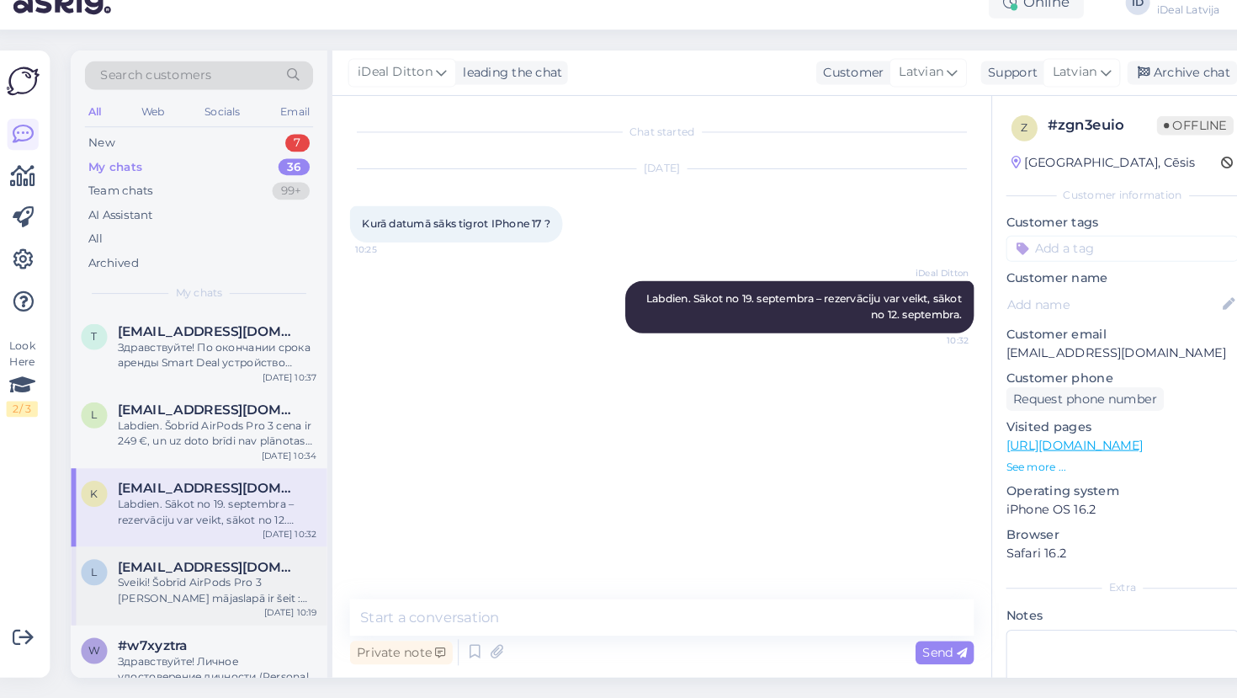
click at [183, 563] on span "[EMAIL_ADDRESS][DOMAIN_NAME]" at bounding box center [208, 570] width 175 height 15
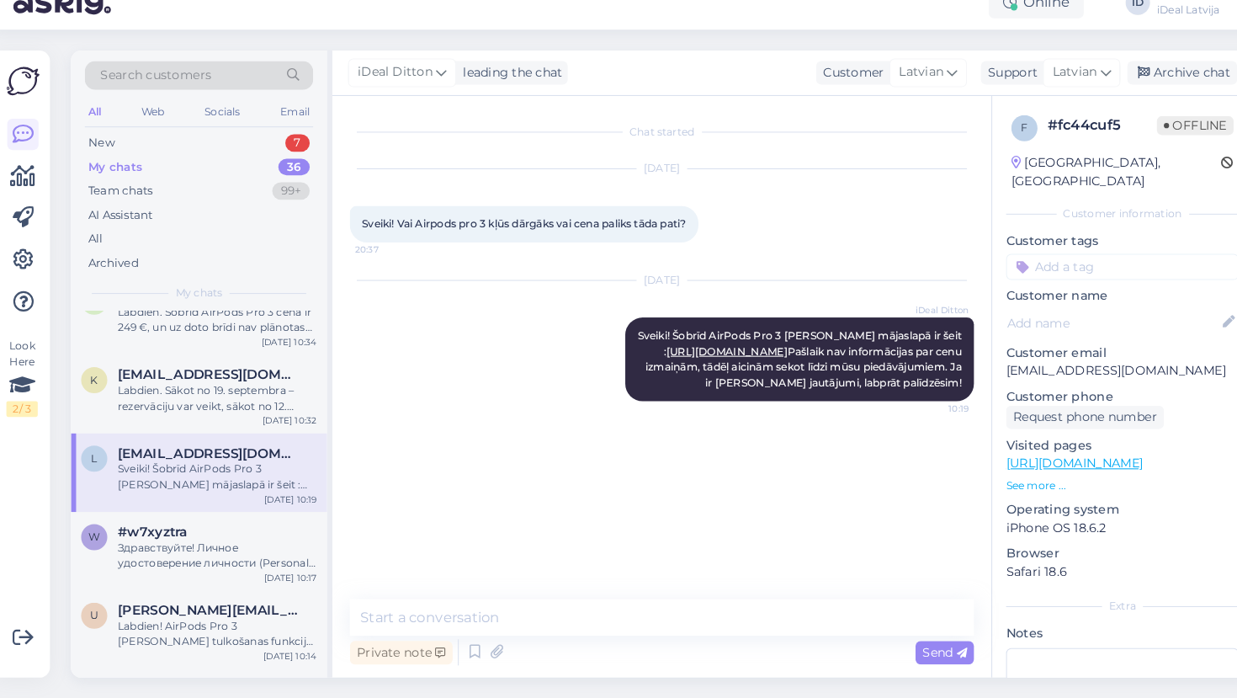
scroll to position [121, 0]
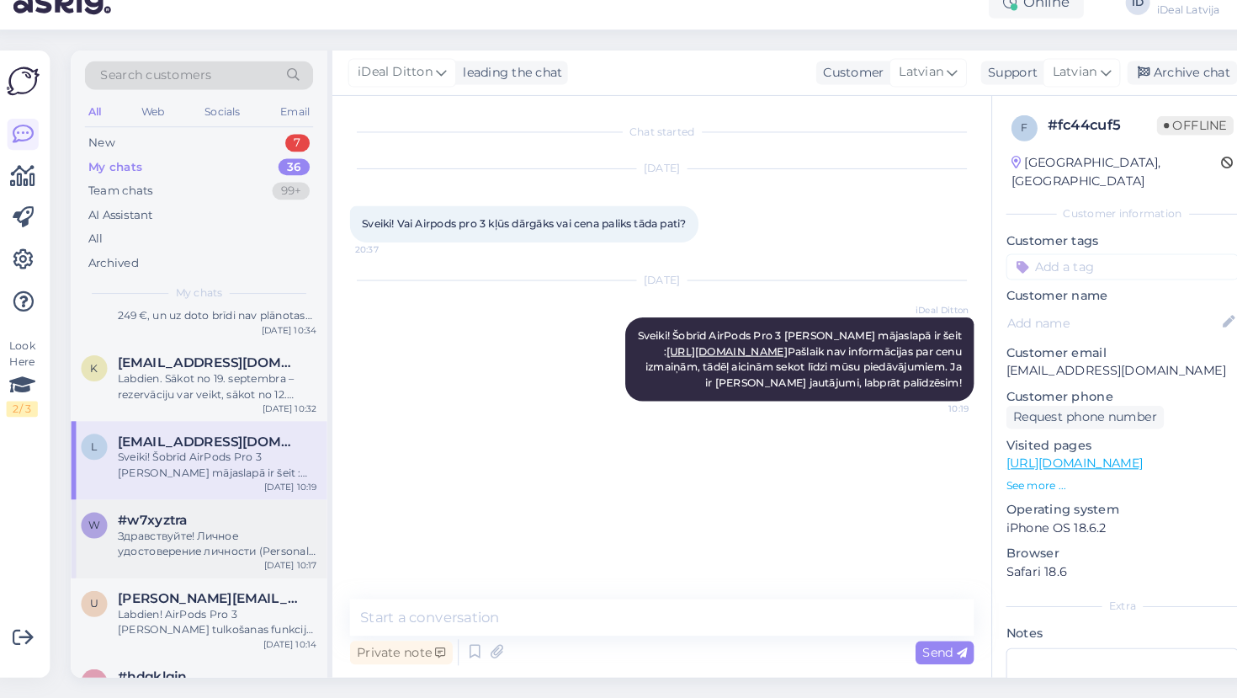
click at [187, 518] on div "#w7xyztra" at bounding box center [217, 525] width 192 height 15
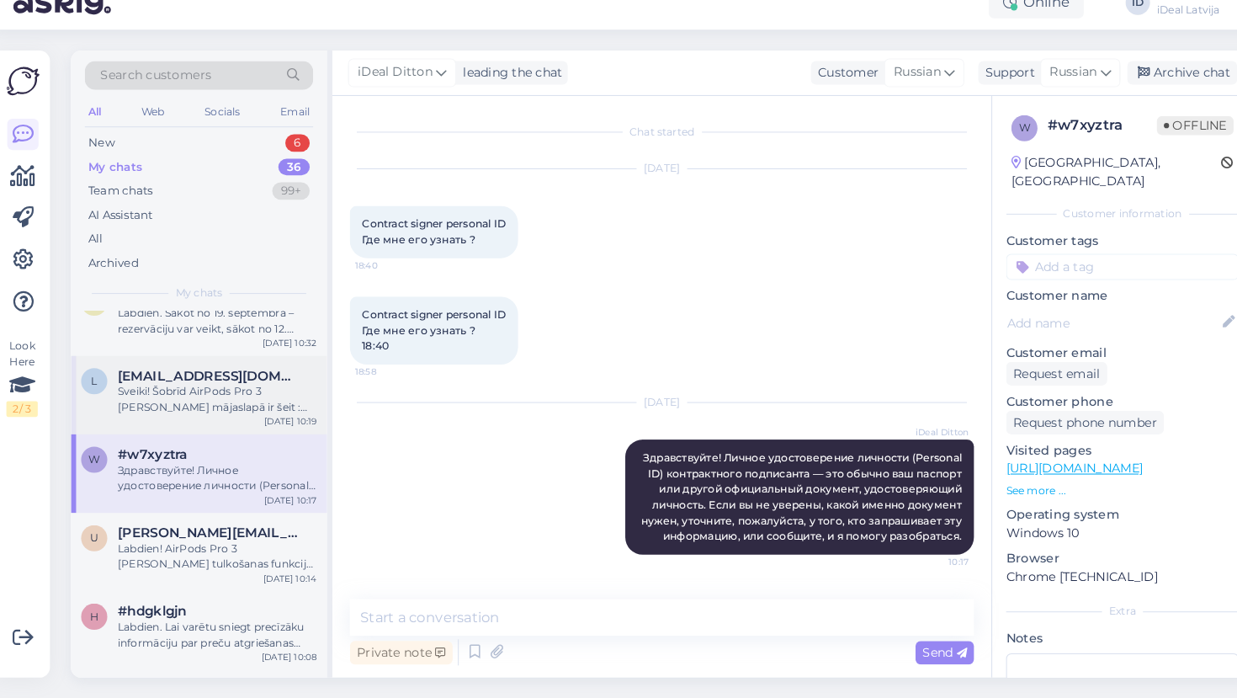
scroll to position [222, 0]
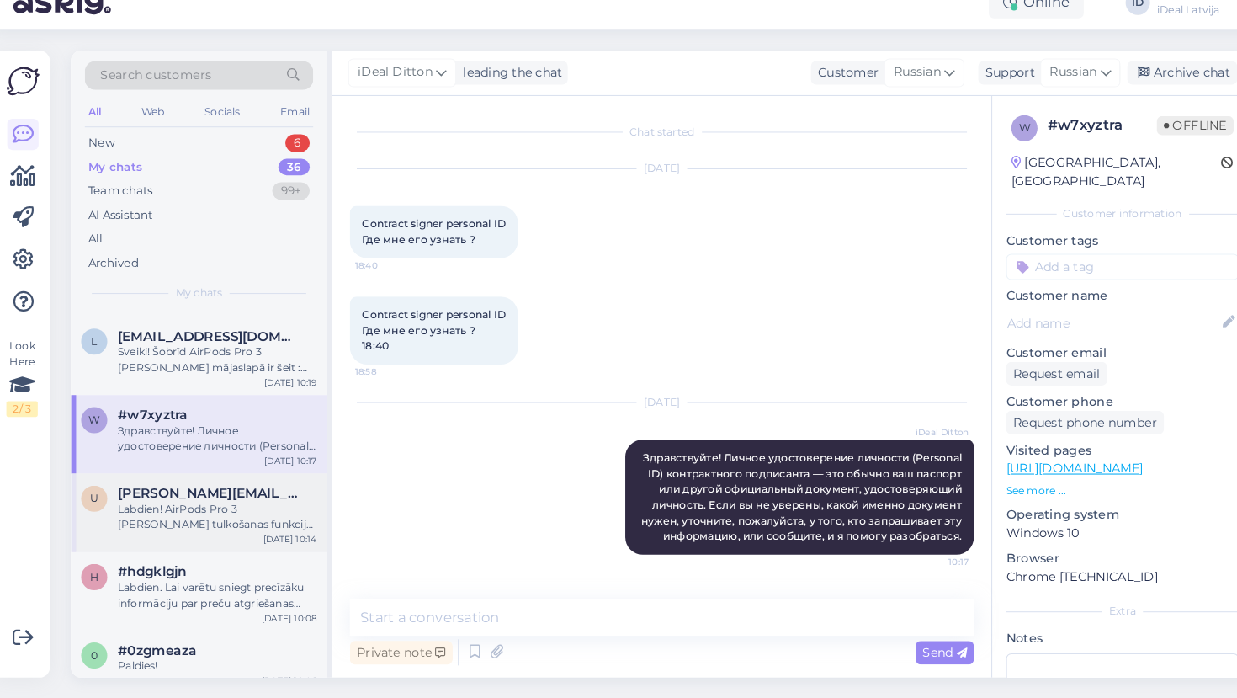
click at [192, 507] on div "Labdien! AirPods Pro 3 [PERSON_NAME] tulkošanas funkcija atbalsta tikai dažas v…" at bounding box center [217, 522] width 192 height 30
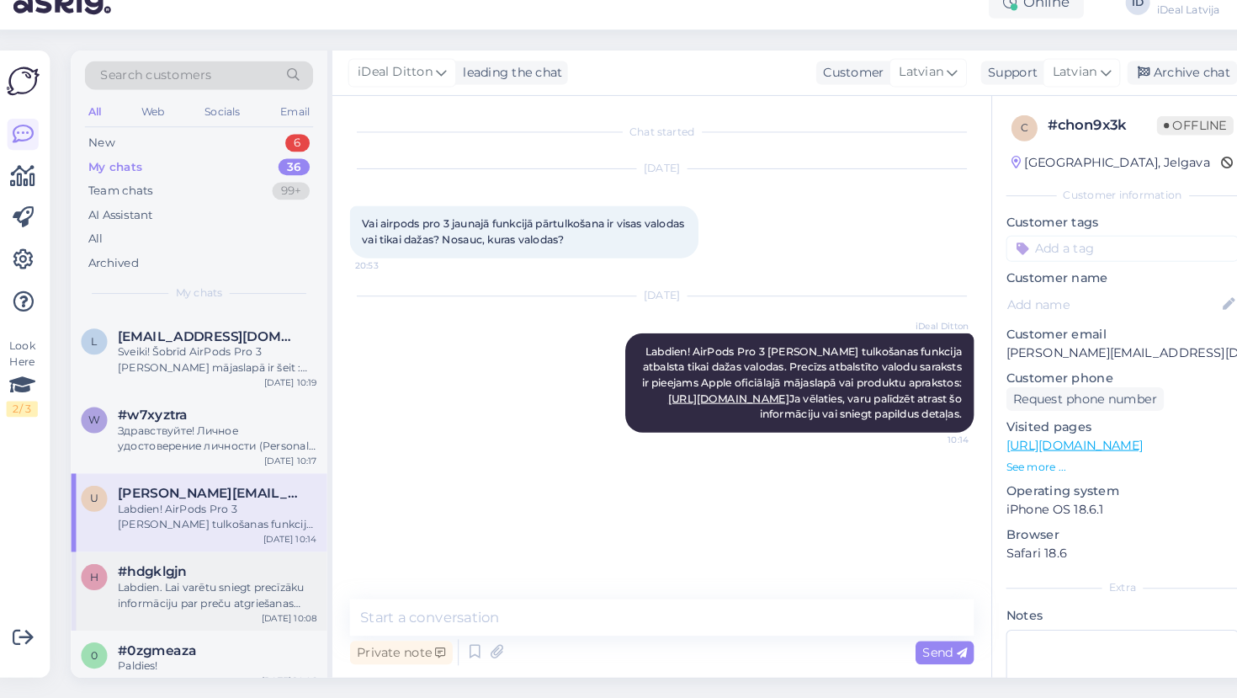
click at [174, 602] on div "h #hdgklgjn Labdien. Lai varētu sniegt precīzāku informāciju par preču atgrieša…" at bounding box center [199, 594] width 247 height 76
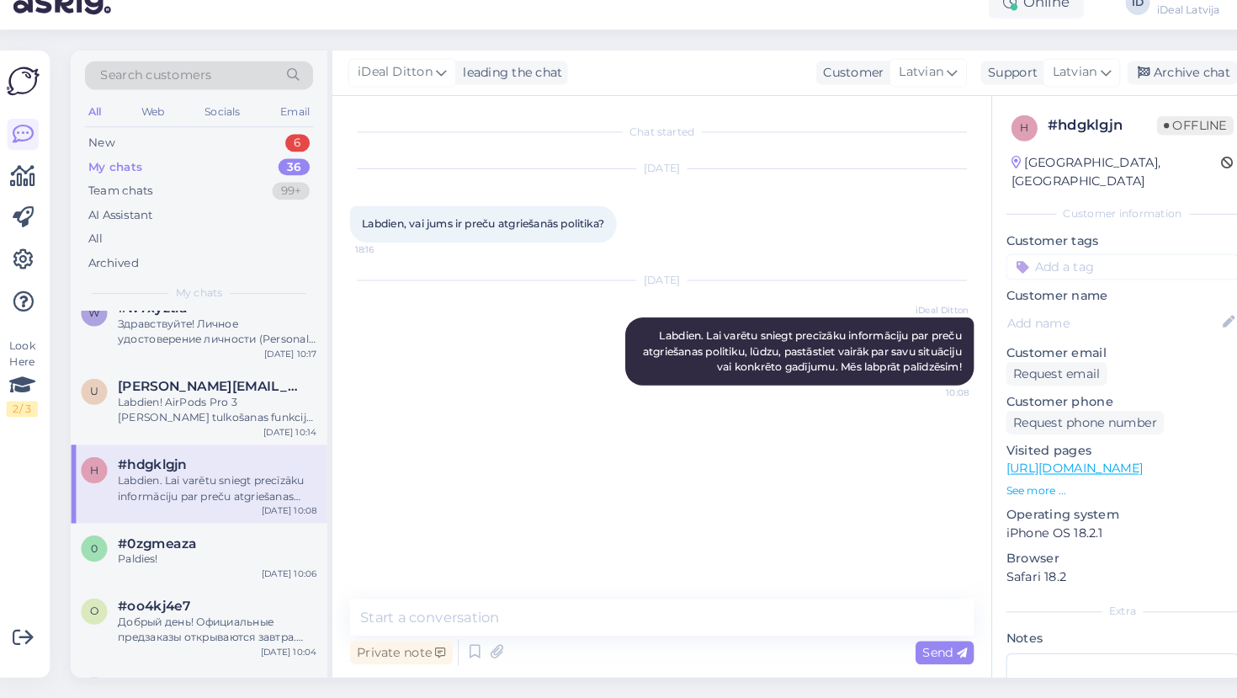
scroll to position [327, 0]
click at [187, 554] on div "Paldies!" at bounding box center [217, 561] width 192 height 15
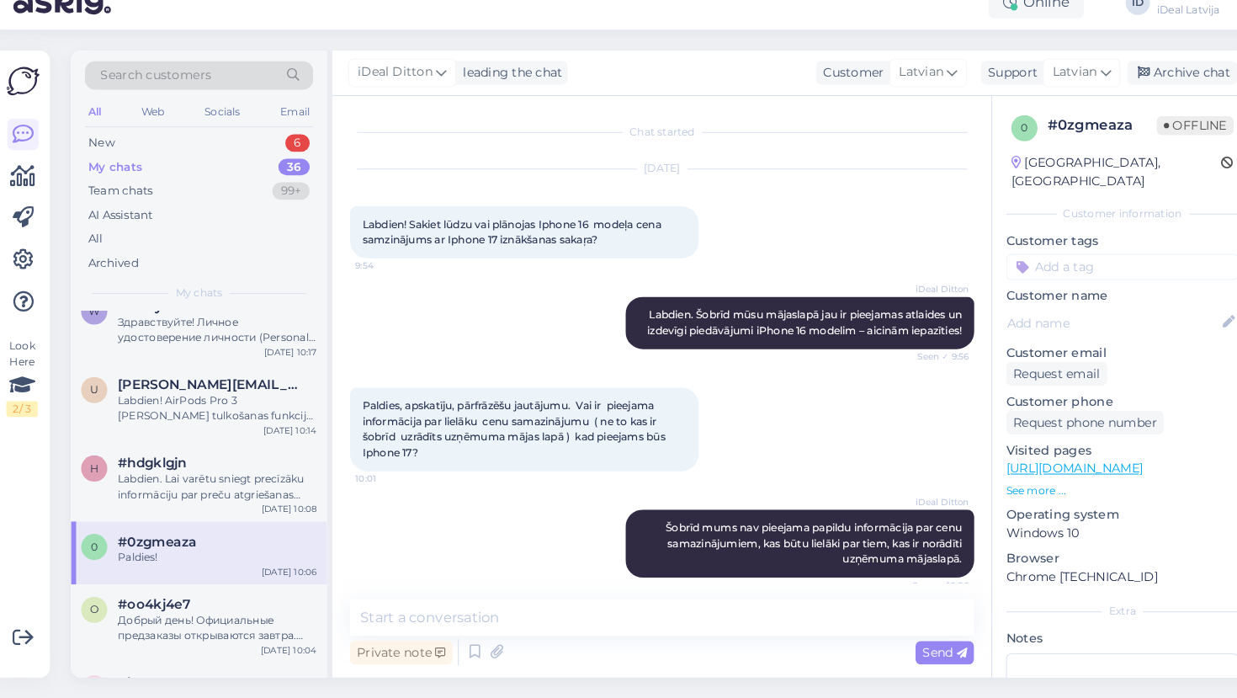
scroll to position [85, 0]
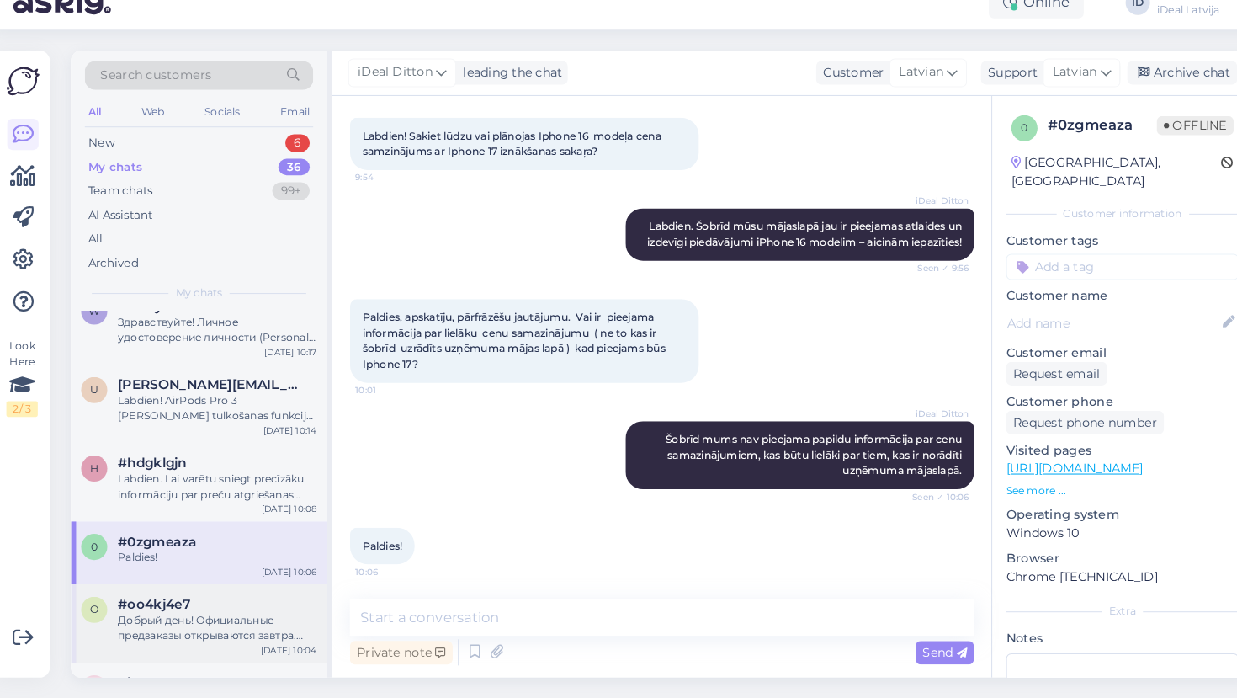
click at [199, 618] on div "o #oo4kj4e7 Добрый день! Официальные предзаказы открываются [DATE]. Пожалуйста,…" at bounding box center [199, 625] width 247 height 76
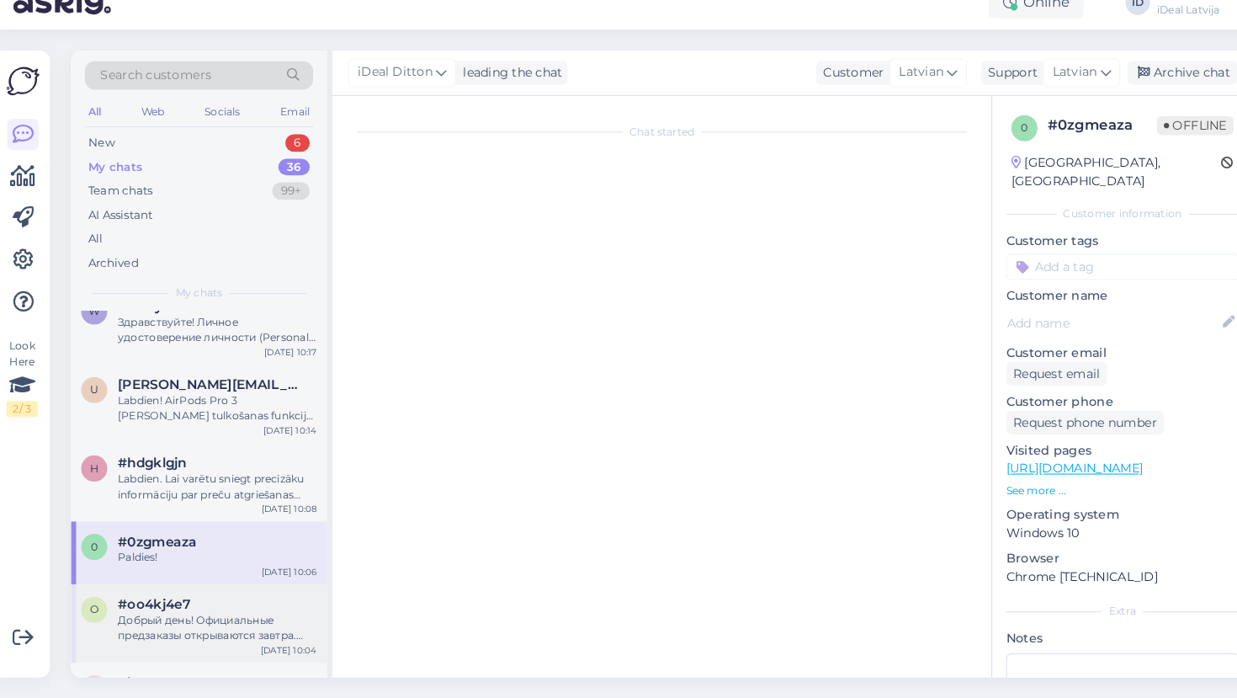
scroll to position [0, 0]
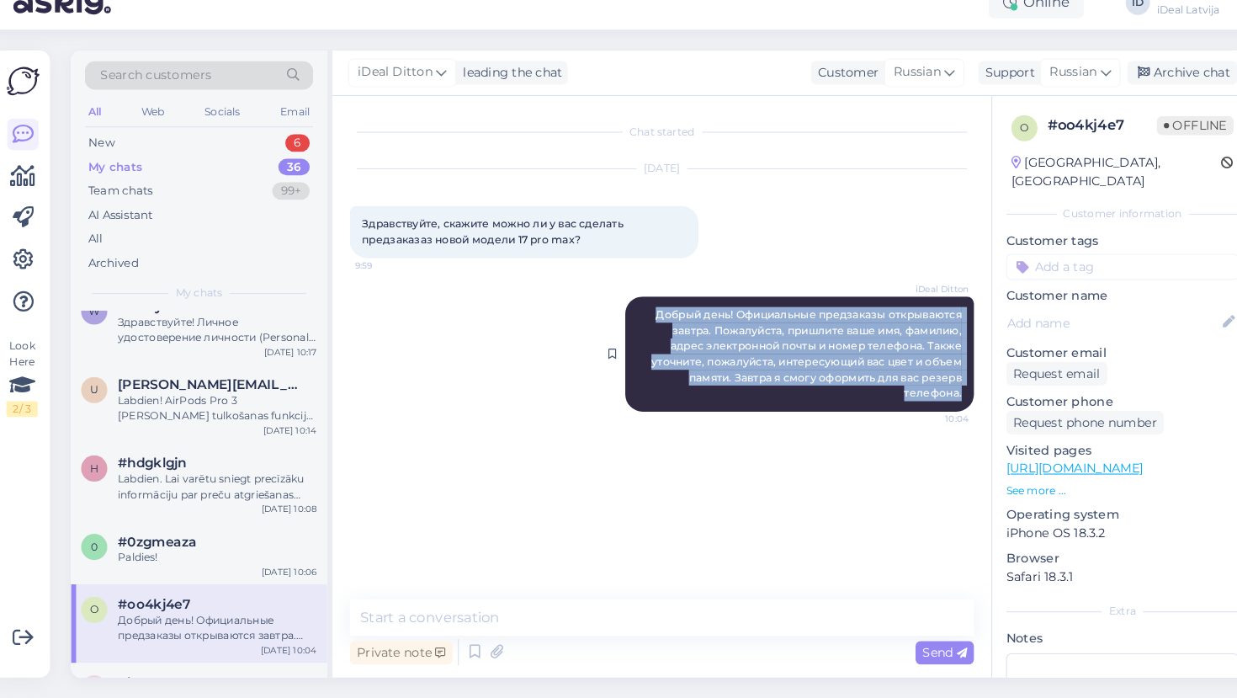
drag, startPoint x: 633, startPoint y: 305, endPoint x: 935, endPoint y: 367, distance: 308.4
click at [935, 367] on div "iDeal Ditton Добрый день! Официальные предзаказы открываются [DATE]. Пожалуйста…" at bounding box center [779, 365] width 337 height 111
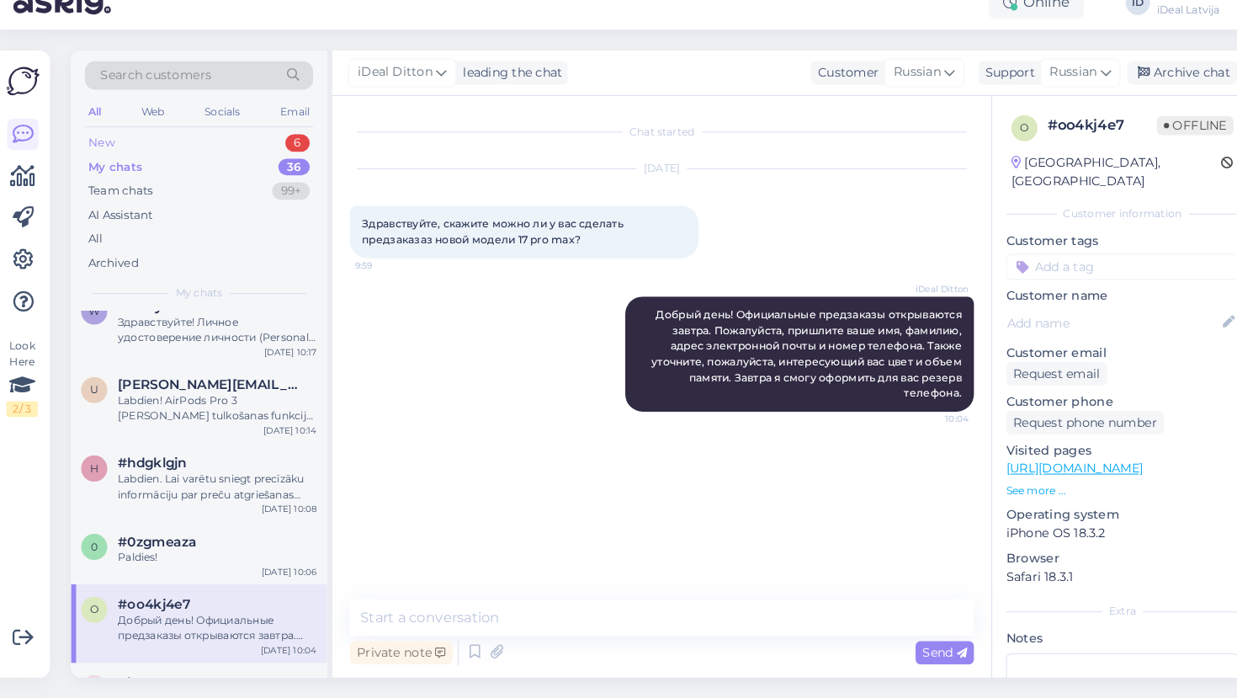
click at [140, 150] on div "New 6" at bounding box center [199, 162] width 220 height 24
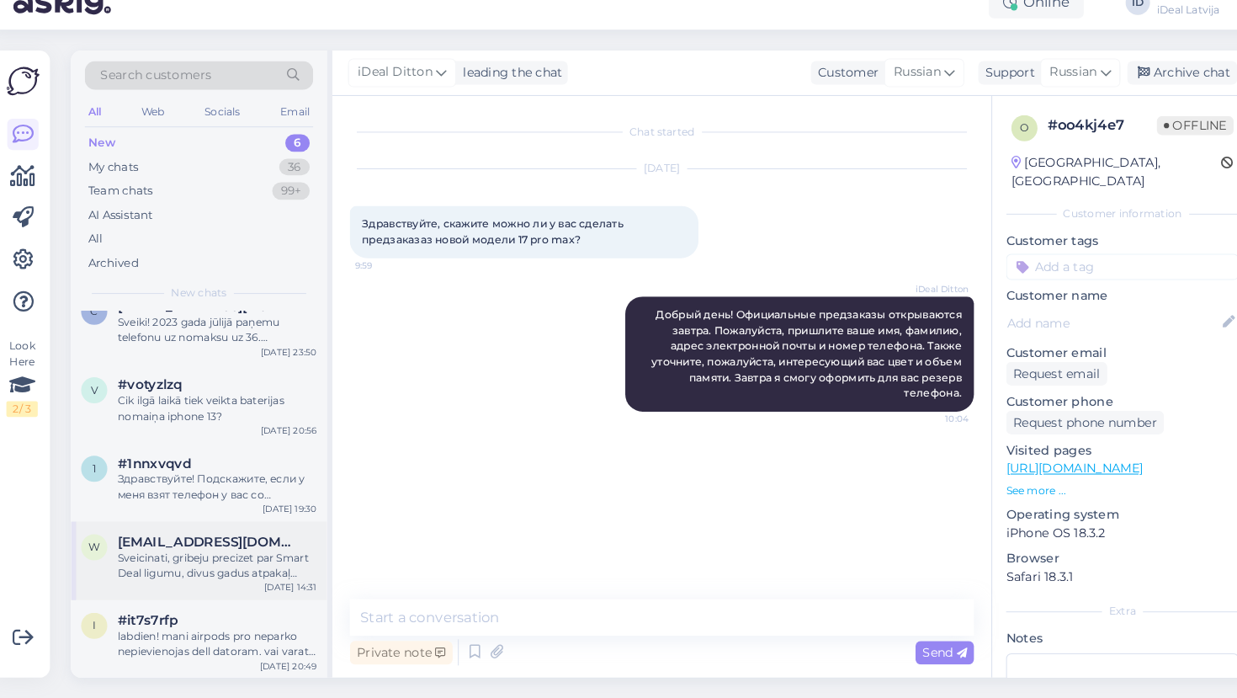
scroll to position [98, 0]
click at [203, 555] on div "Sveicinati, gribeju precizet par Smart Deal ligumu, divus gadus atpakaļ ([DATE]…" at bounding box center [217, 570] width 192 height 30
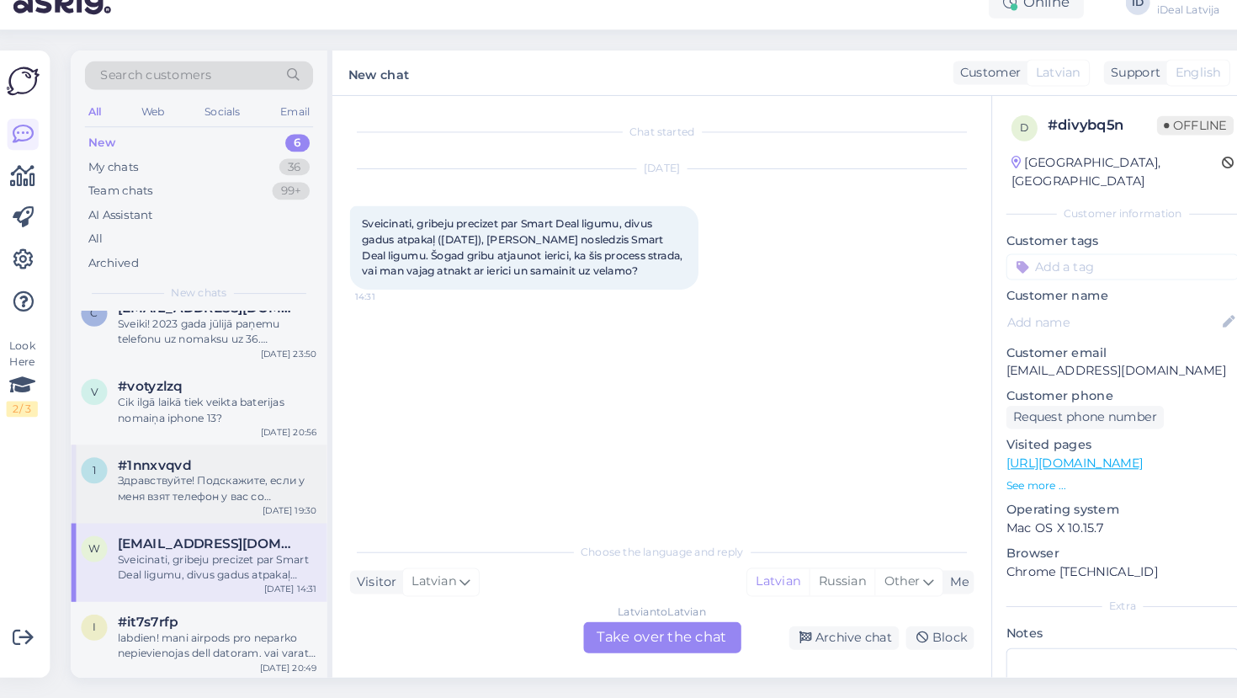
click at [201, 480] on div "Здравствуйте! Подскажите, если у меня взят телефон у вас со smartdeal программе…" at bounding box center [217, 495] width 192 height 30
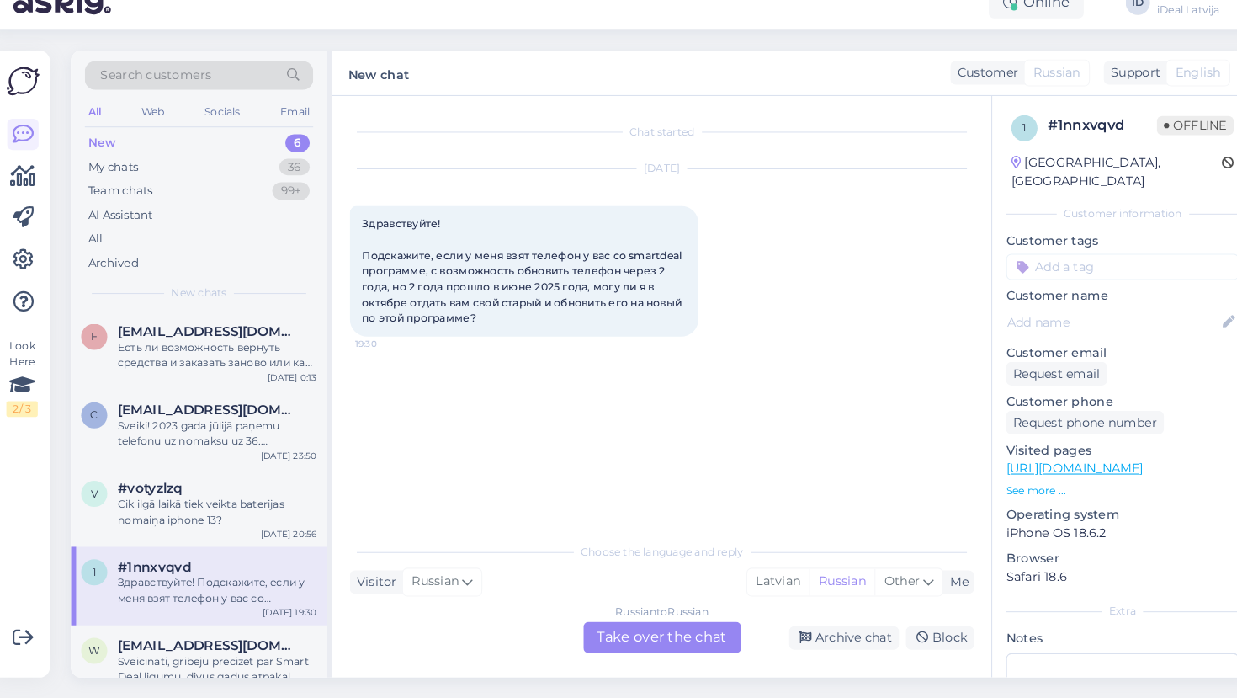
scroll to position [0, 0]
click at [124, 177] on div "My chats" at bounding box center [117, 185] width 48 height 17
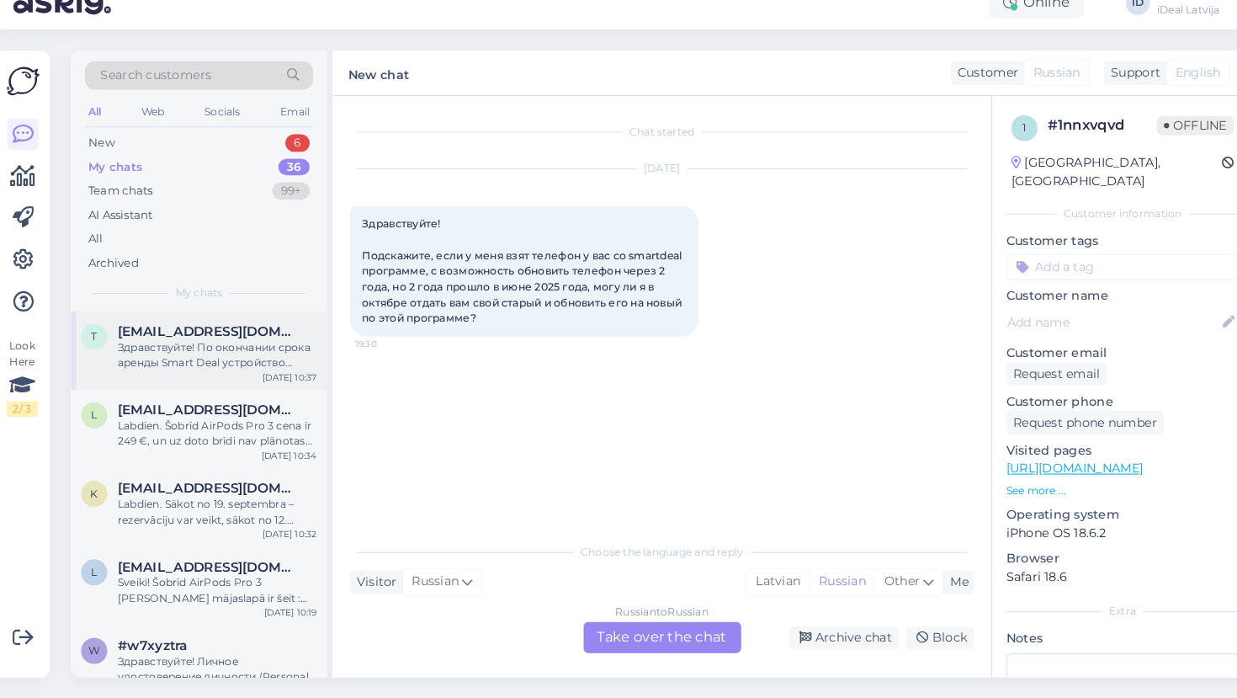
click at [238, 351] on div "Здравствуйте! По окончании срока аренды Smart Deal устройство необходимо вернут…" at bounding box center [217, 366] width 192 height 30
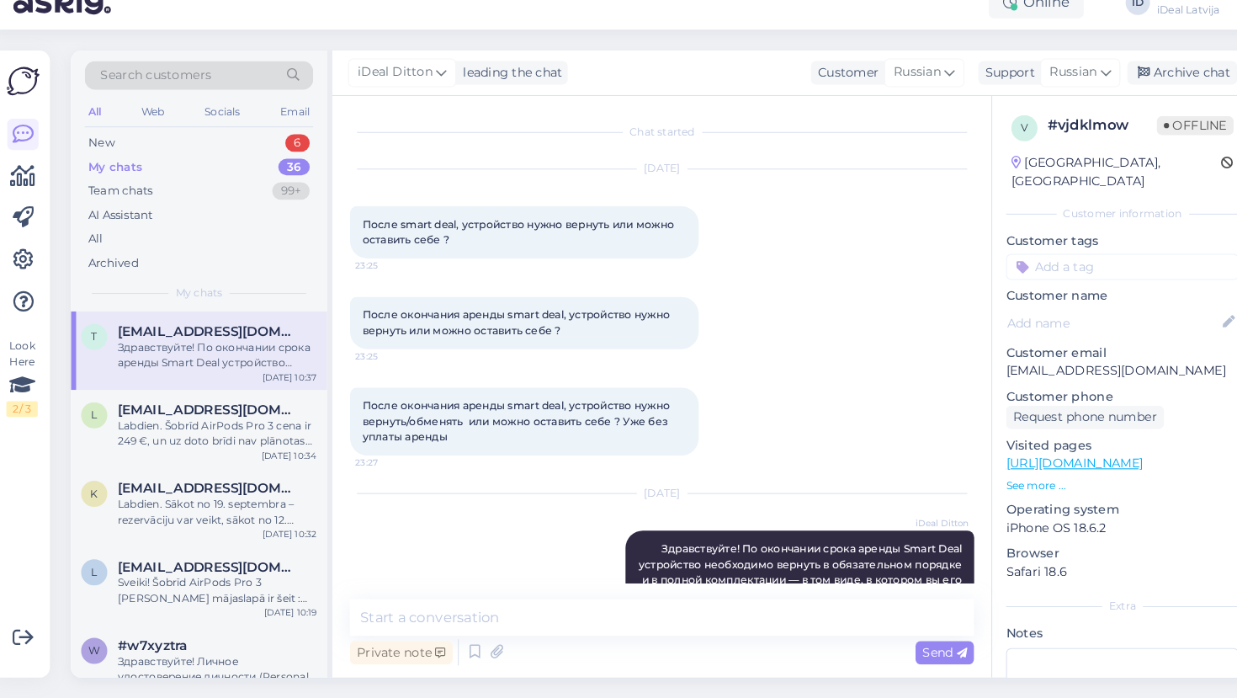
scroll to position [63, 0]
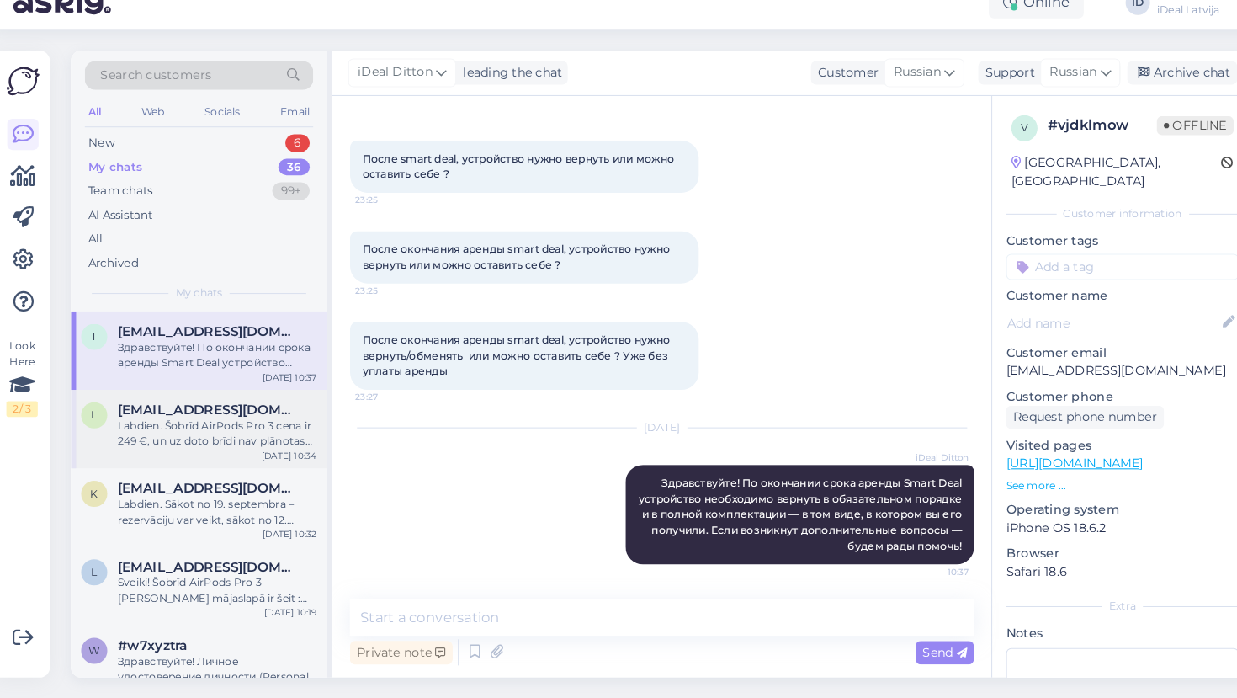
click at [231, 427] on div "Labdien. Šobrīd AirPods Pro 3 cena ir 249 €, un uz doto brīdi nav plānotas izma…" at bounding box center [217, 442] width 192 height 30
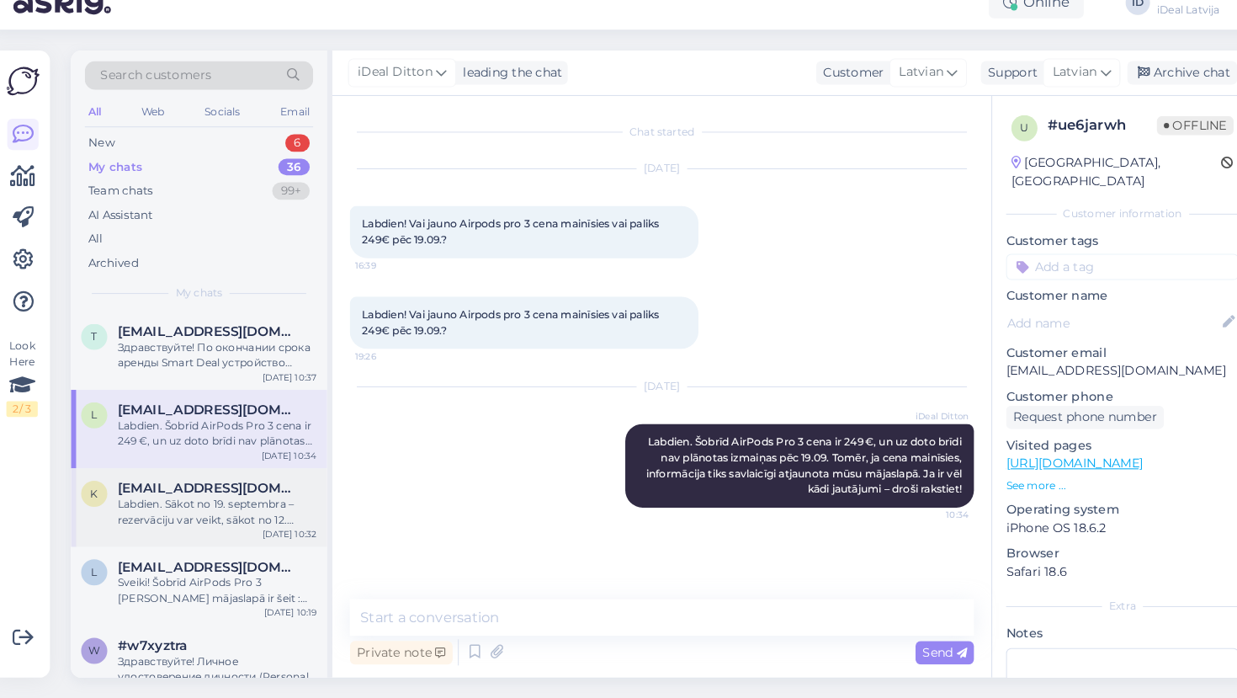
click at [221, 487] on div "[EMAIL_ADDRESS][DOMAIN_NAME]" at bounding box center [217, 494] width 192 height 15
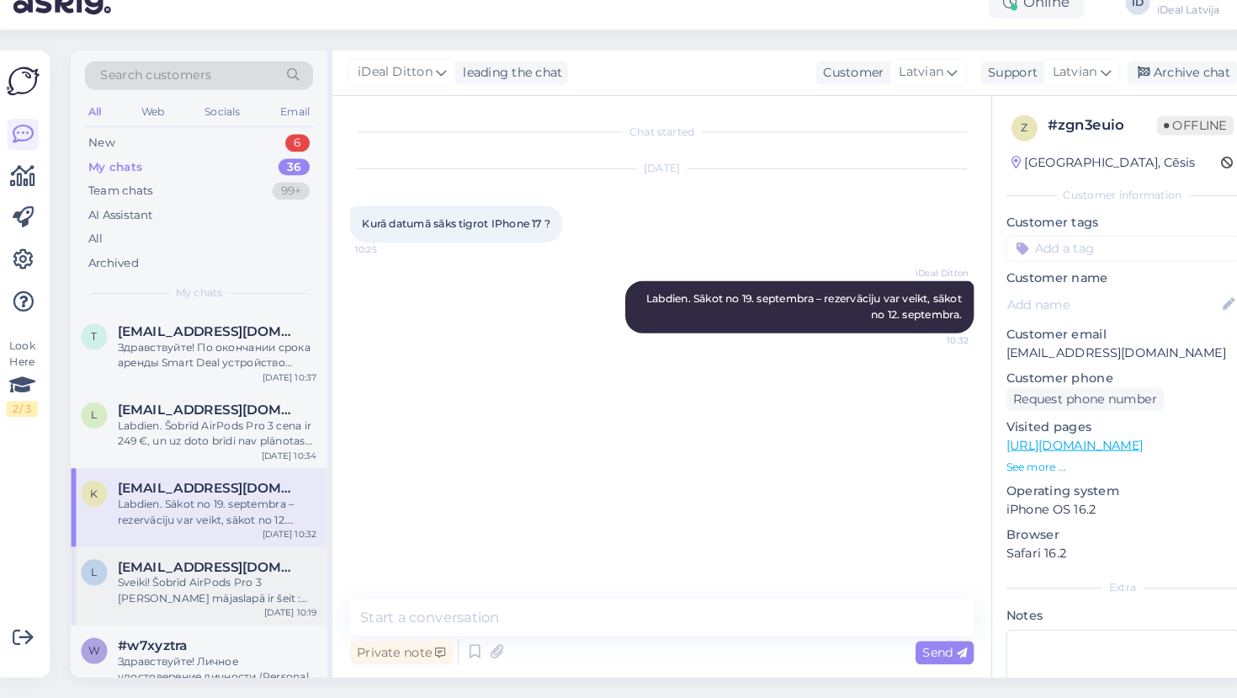
click at [211, 578] on div "Sveiki! Šobrīd AirPods Pro 3 [PERSON_NAME] mājaslapā ir šeit :[URL][DOMAIN_NAME…" at bounding box center [217, 593] width 192 height 30
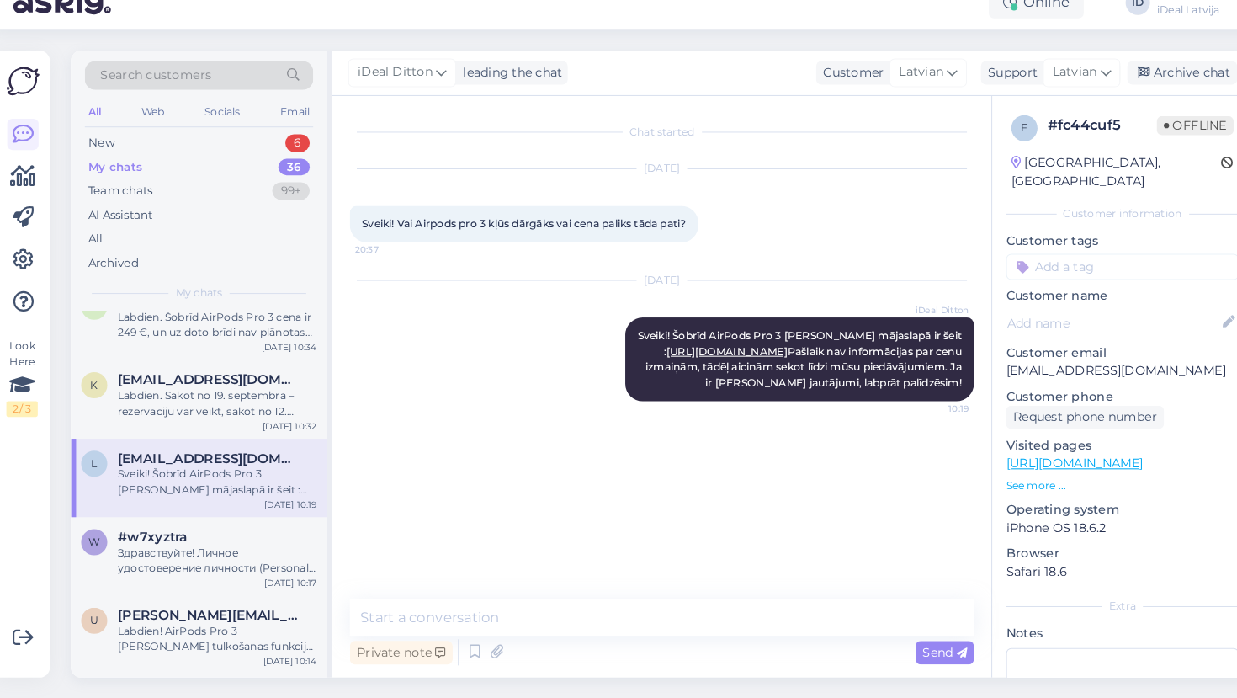
scroll to position [109, 0]
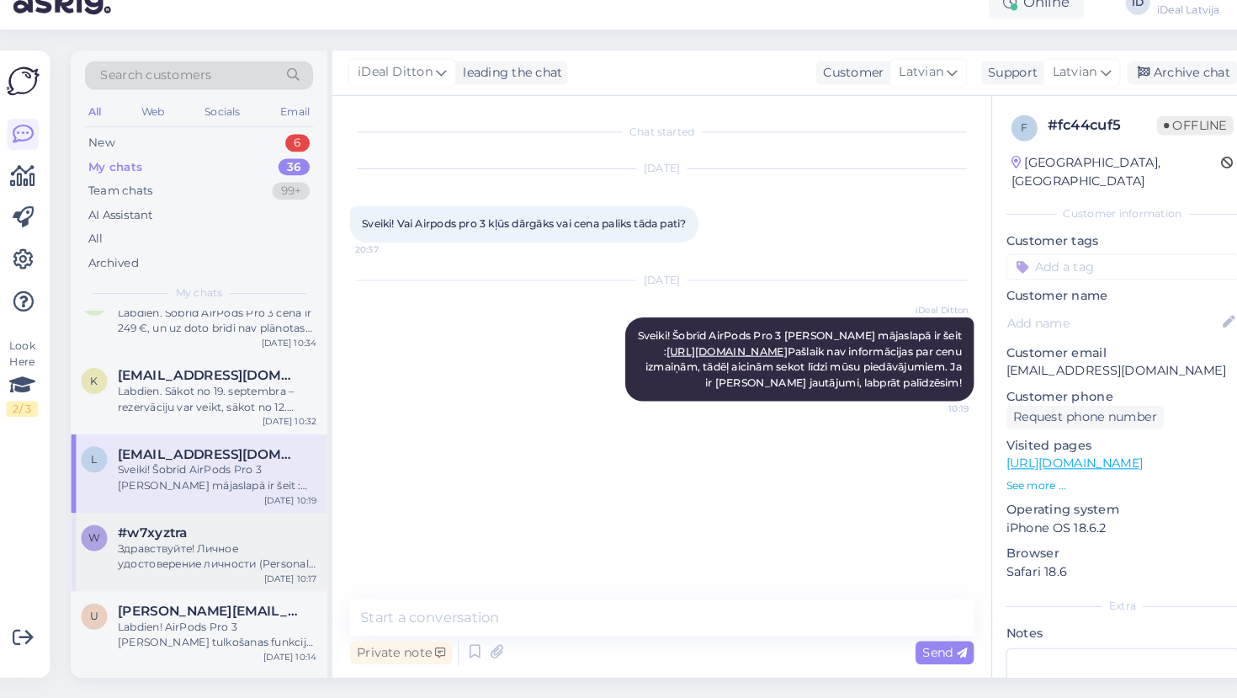
click at [210, 545] on div "Здравствуйте! Личное удостоверение личности (Personal ID) контрактного подписан…" at bounding box center [217, 560] width 192 height 30
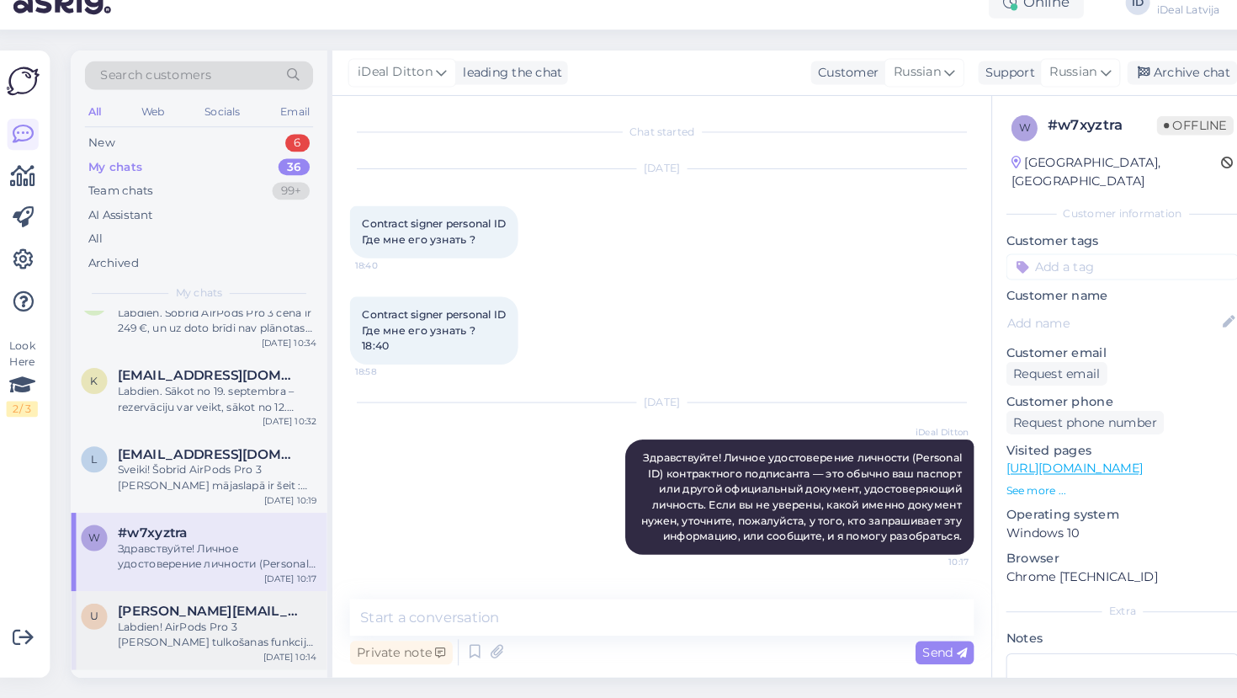
click at [215, 621] on div "Labdien! AirPods Pro 3 [PERSON_NAME] tulkošanas funkcija atbalsta tikai dažas v…" at bounding box center [217, 636] width 192 height 30
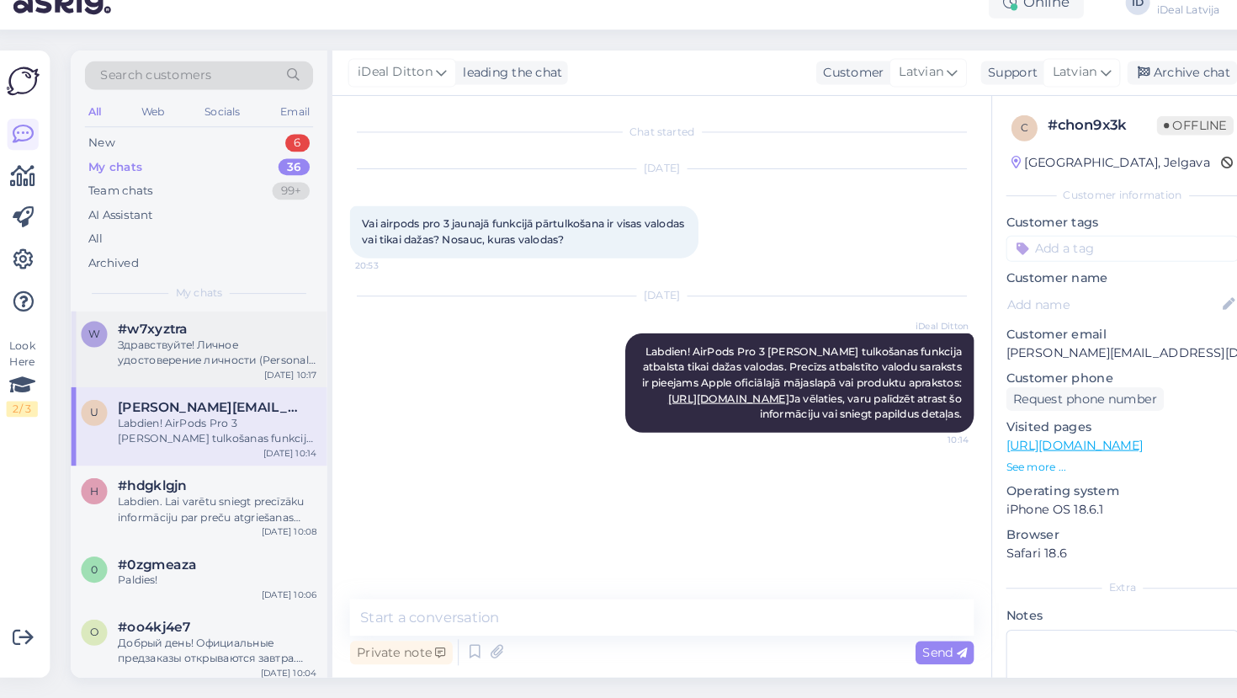
scroll to position [312, 0]
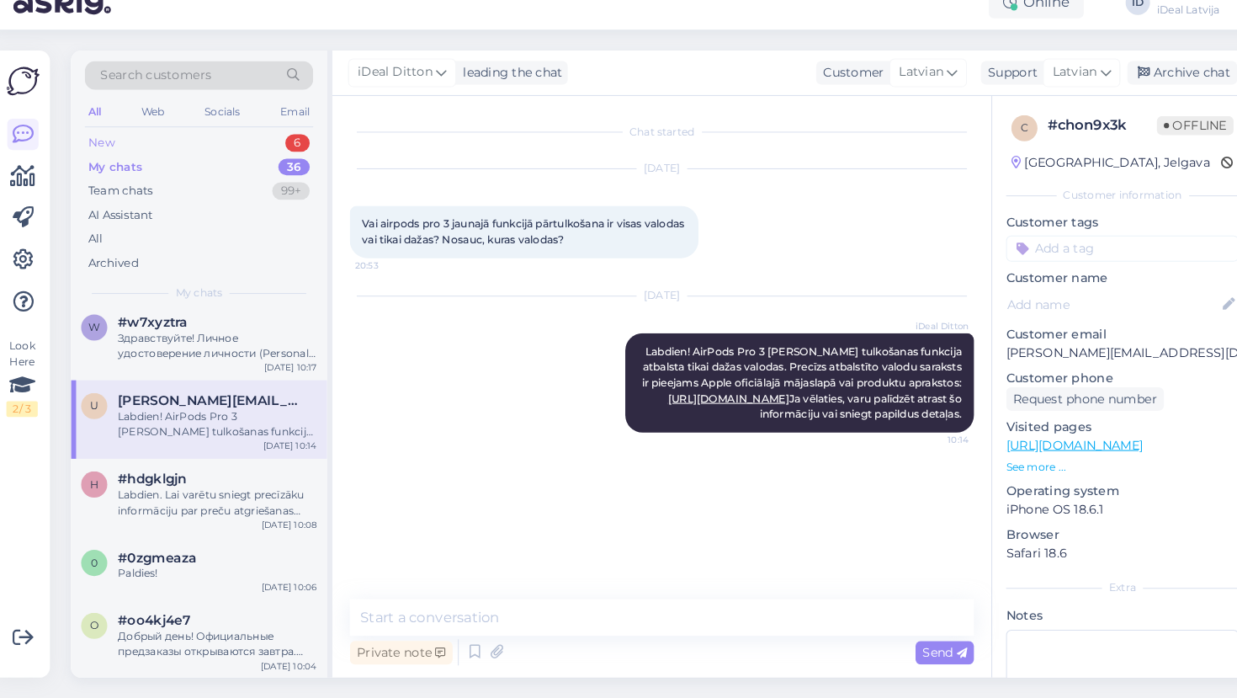
click at [139, 150] on div "New 6" at bounding box center [199, 162] width 220 height 24
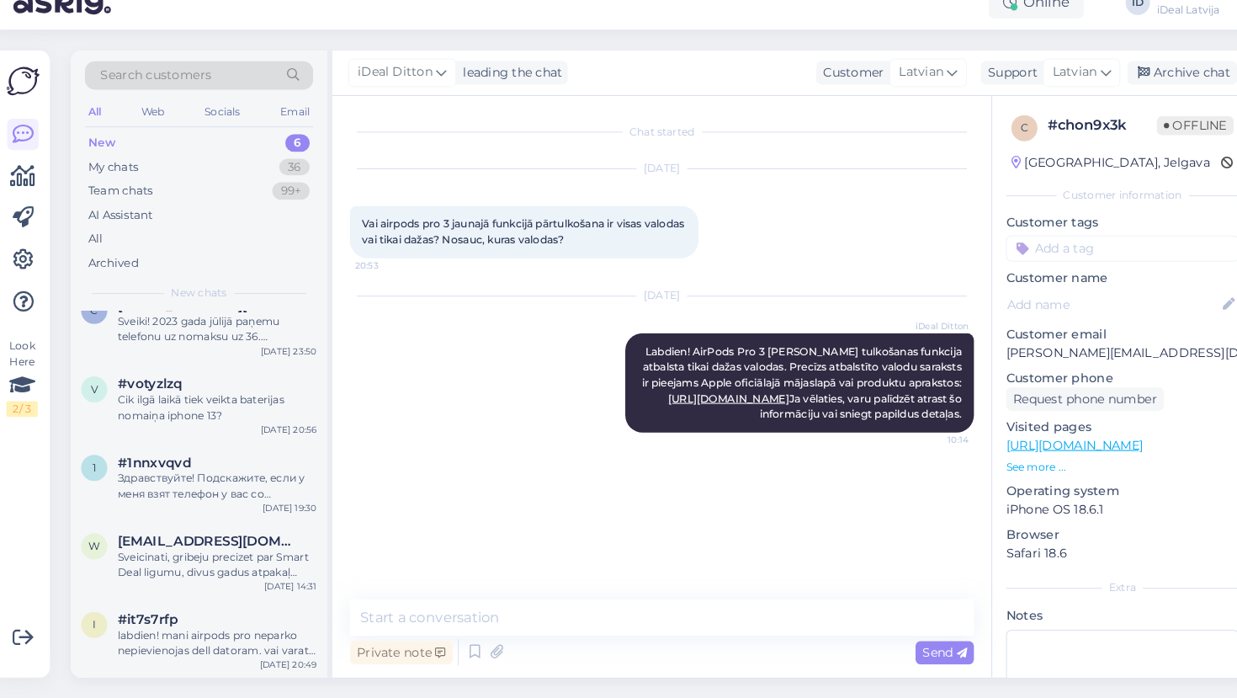
scroll to position [98, 0]
click at [201, 644] on div "i #it7s7rfp labdien! mani airpods pro neparko nepievienojas dell datoram. vai v…" at bounding box center [199, 642] width 247 height 76
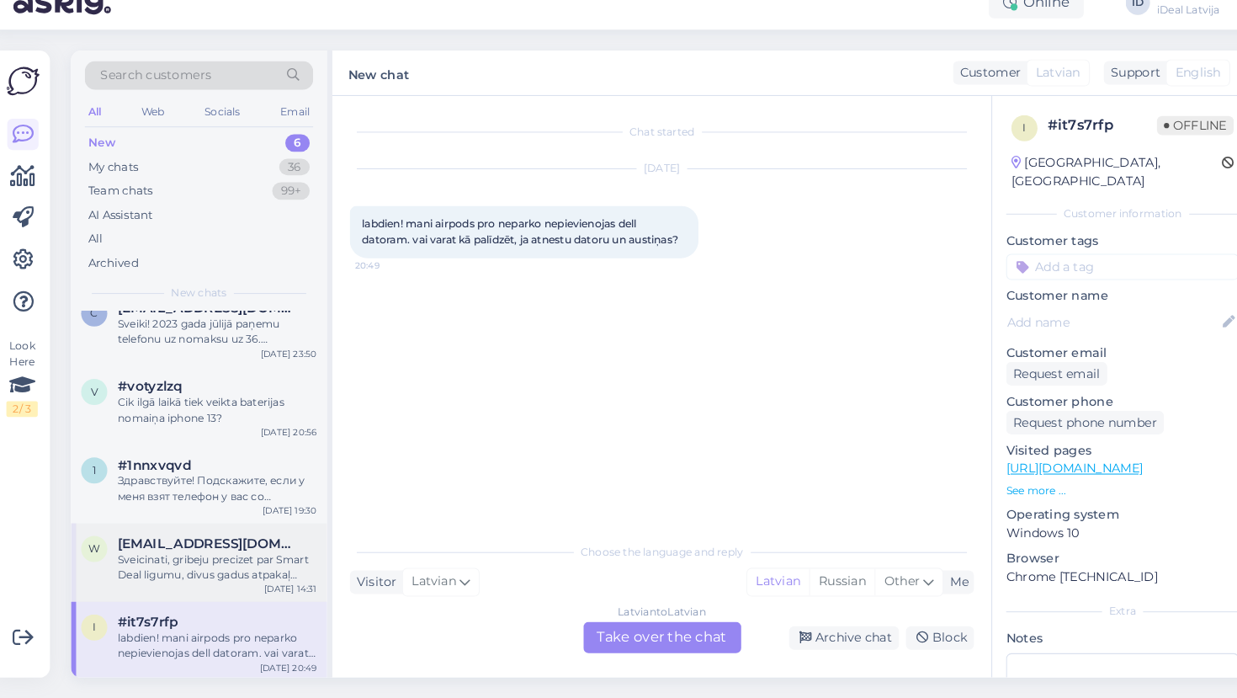
click at [215, 555] on div "Sveicinati, gribeju precizet par Smart Deal ligumu, divus gadus atpakaļ ([DATE]…" at bounding box center [217, 570] width 192 height 30
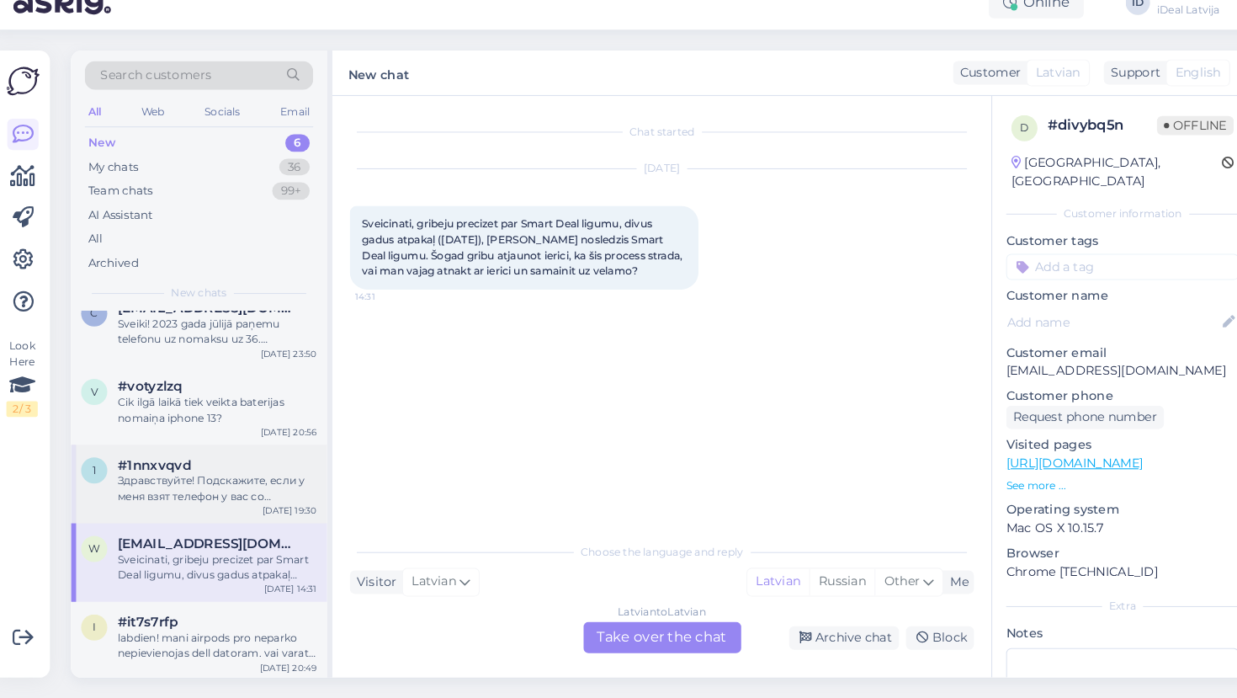
click at [220, 464] on div "#1nnxvqvd" at bounding box center [217, 471] width 192 height 15
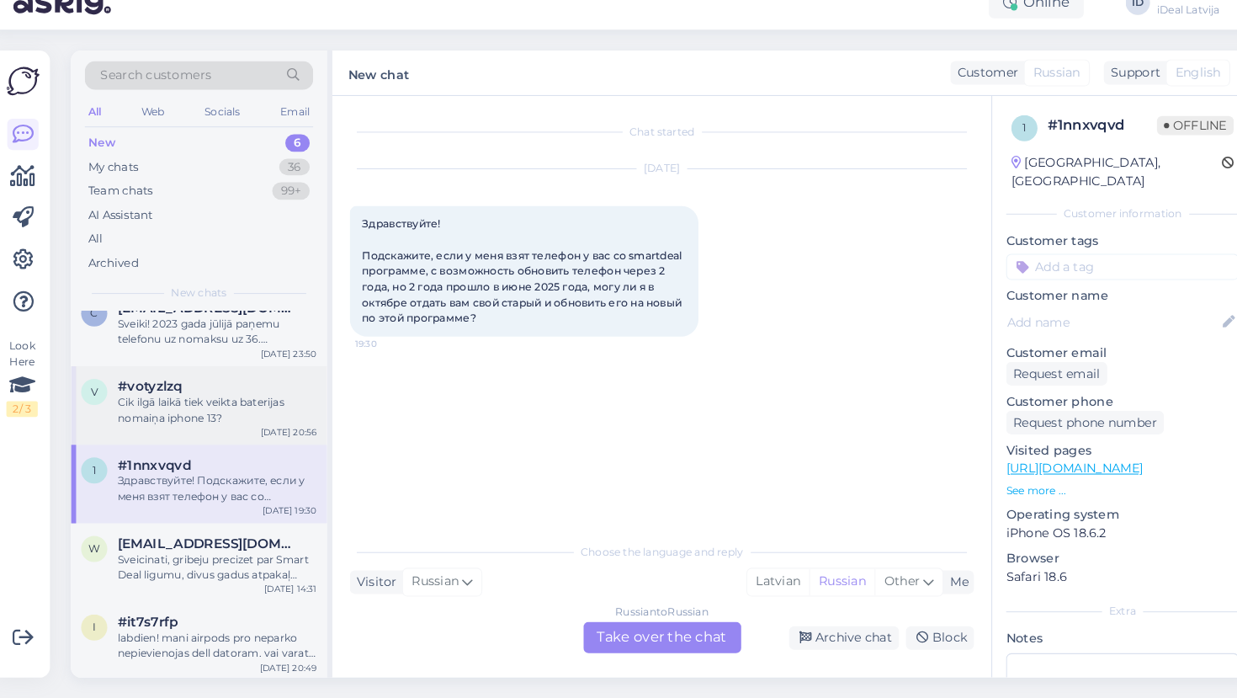
click at [210, 404] on div "Cik ilgā laikā tiek veikta baterijas nomaiņa iphone 13?" at bounding box center [217, 419] width 192 height 30
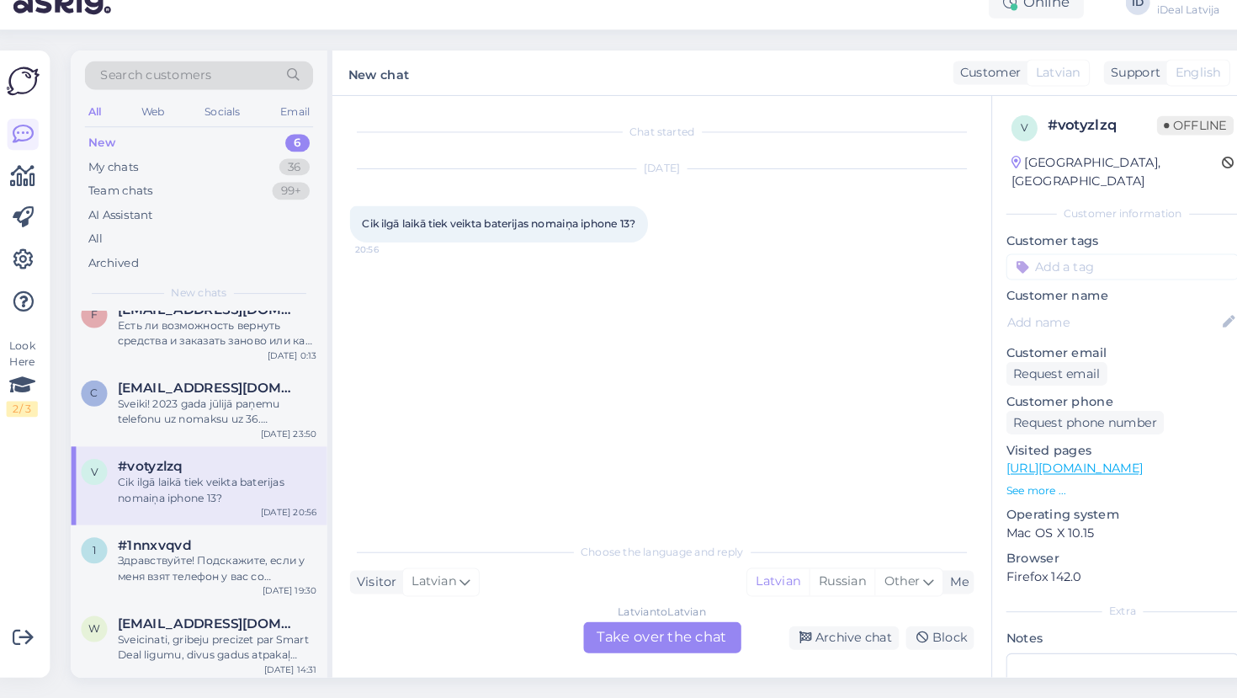
scroll to position [0, 0]
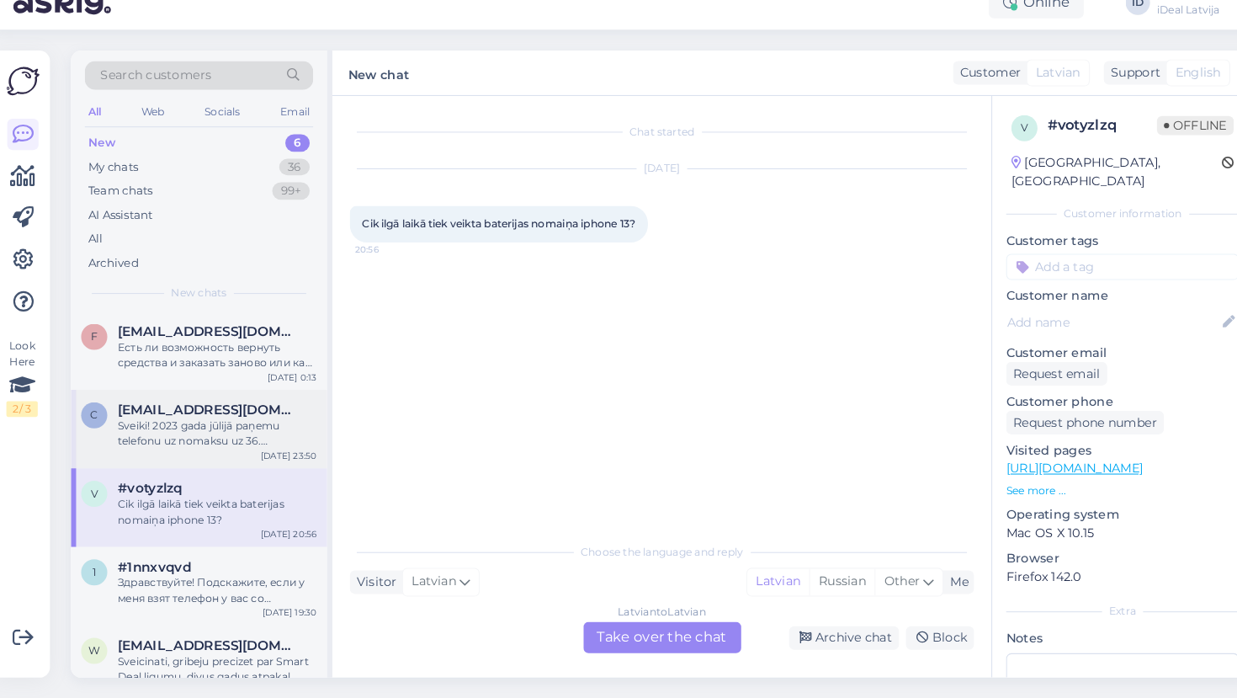
click at [210, 411] on span "[EMAIL_ADDRESS][DOMAIN_NAME]" at bounding box center [208, 418] width 175 height 15
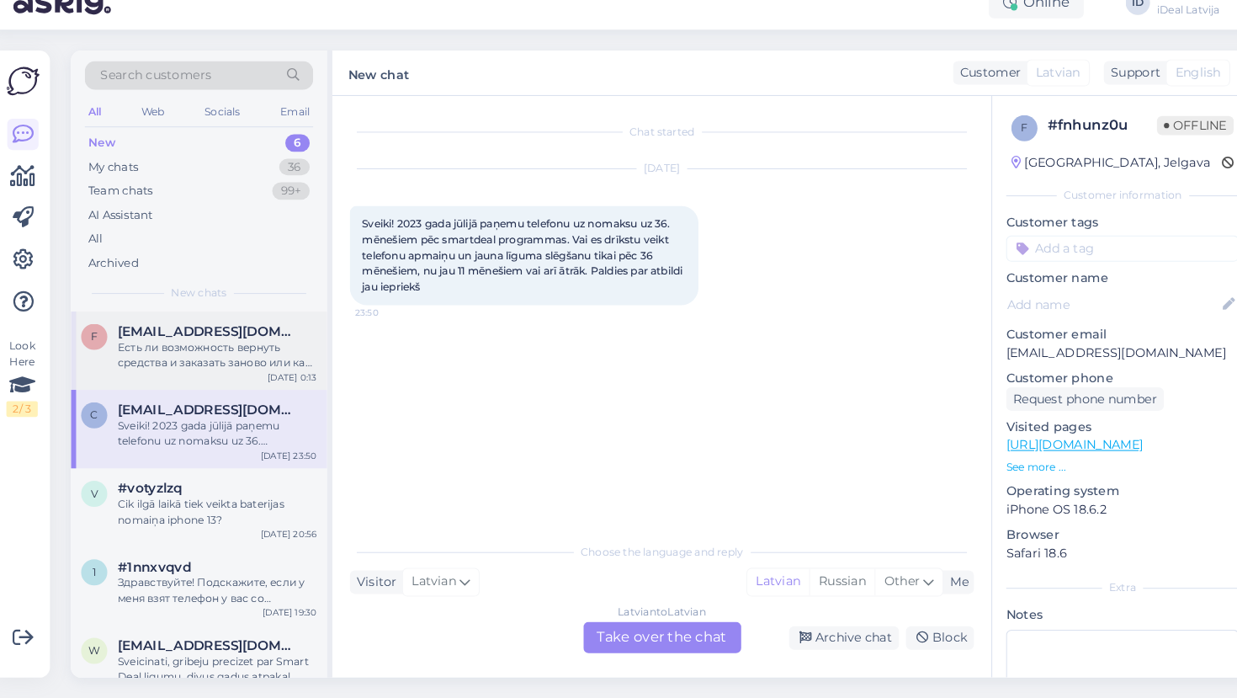
click at [204, 351] on div "Есть ли возможность вернуть средства и заказать заново или как то поменять зака…" at bounding box center [217, 366] width 192 height 30
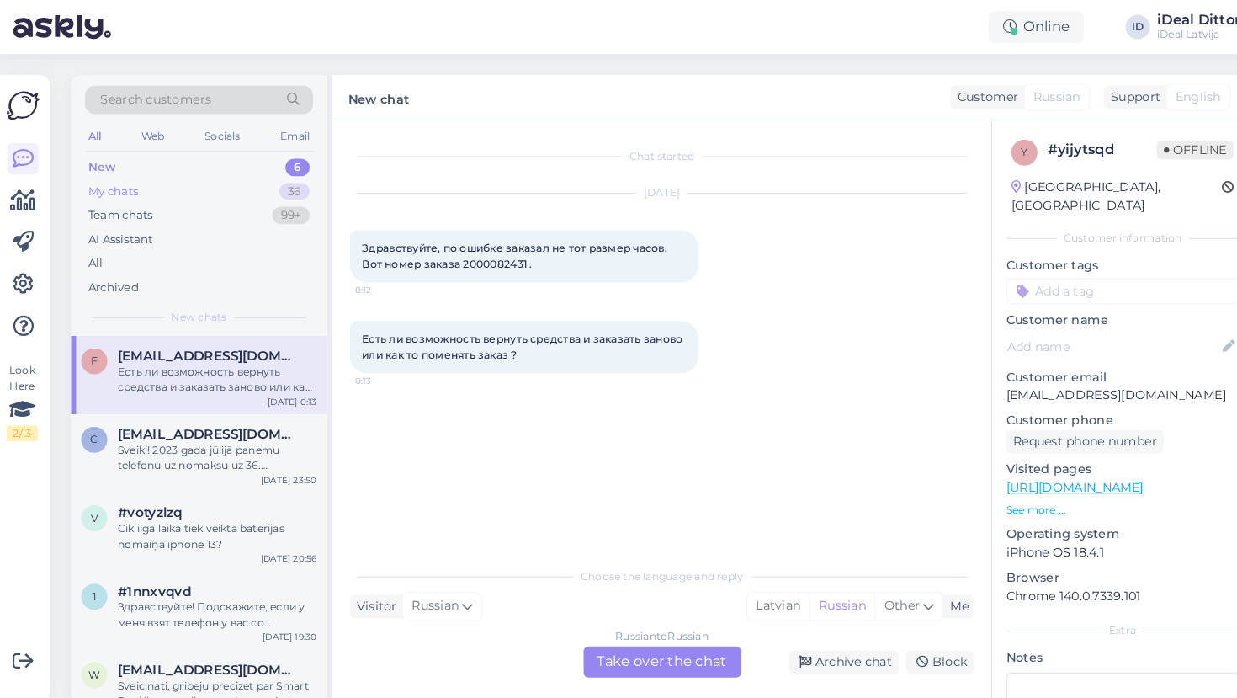
click at [126, 188] on div "My chats" at bounding box center [117, 185] width 48 height 17
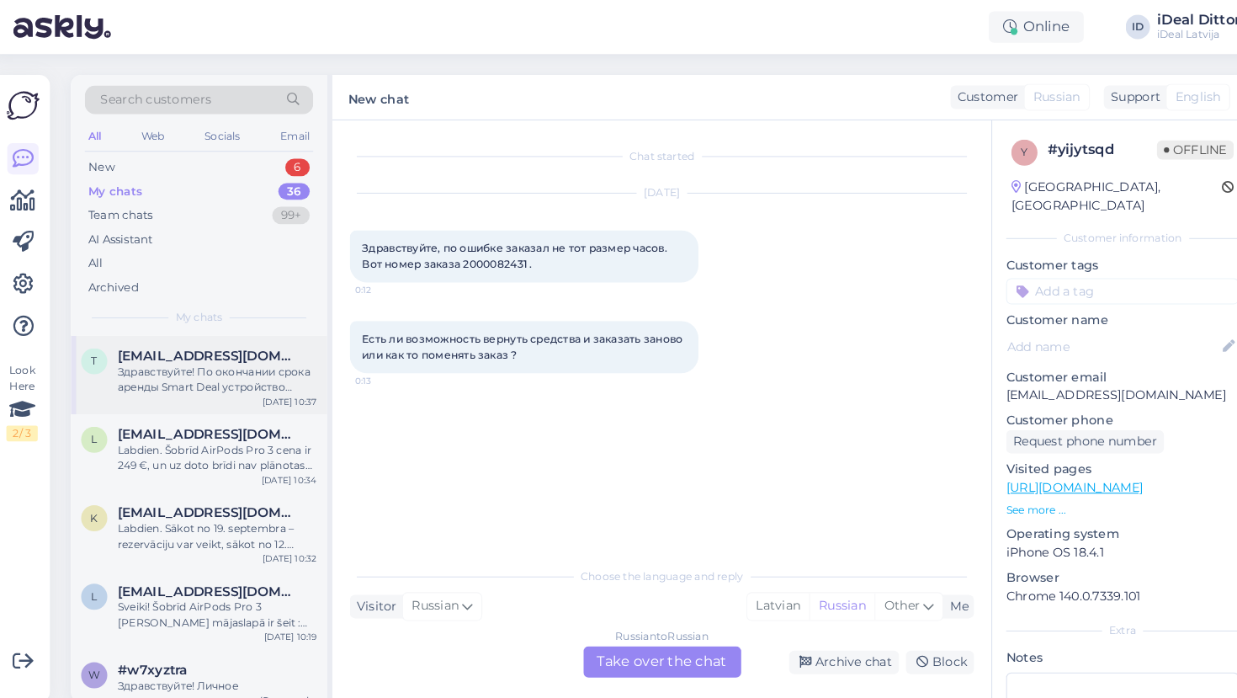
click at [197, 328] on div "t [EMAIL_ADDRESS][DOMAIN_NAME] Здравствуйте! По окончании срока аренды Smart De…" at bounding box center [199, 362] width 247 height 76
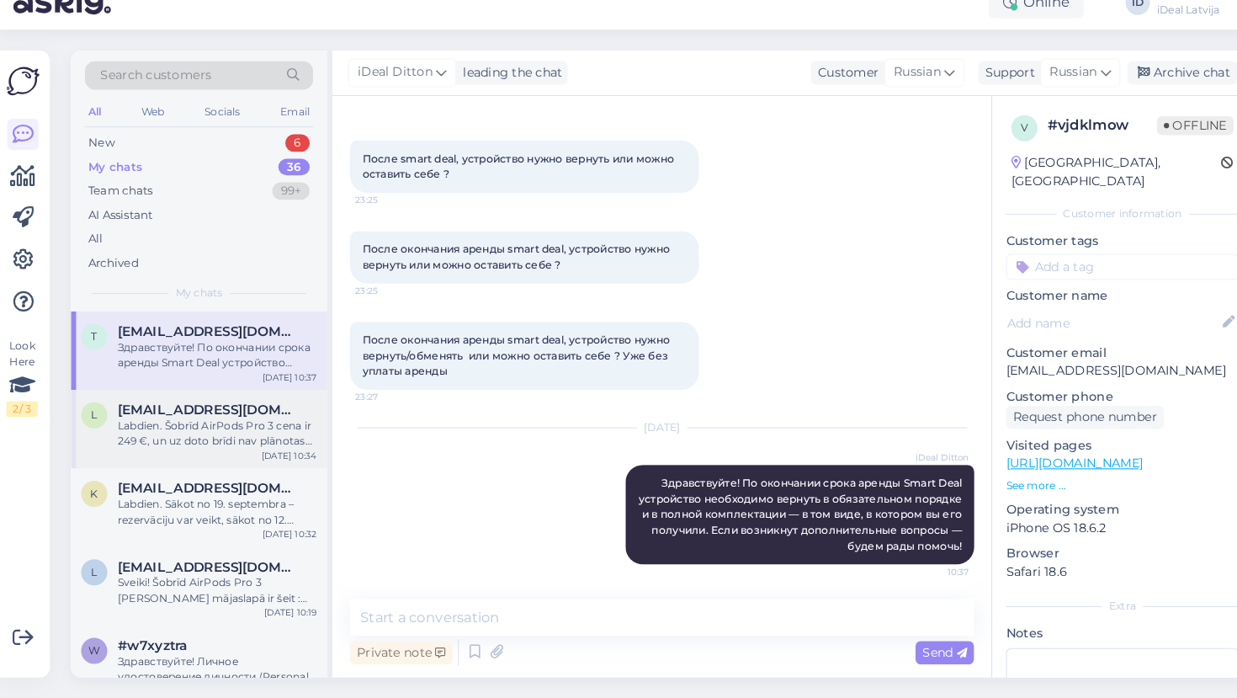
click at [214, 427] on div "Labdien. Šobrīd AirPods Pro 3 cena ir 249 €, un uz doto brīdi nav plānotas izma…" at bounding box center [217, 442] width 192 height 30
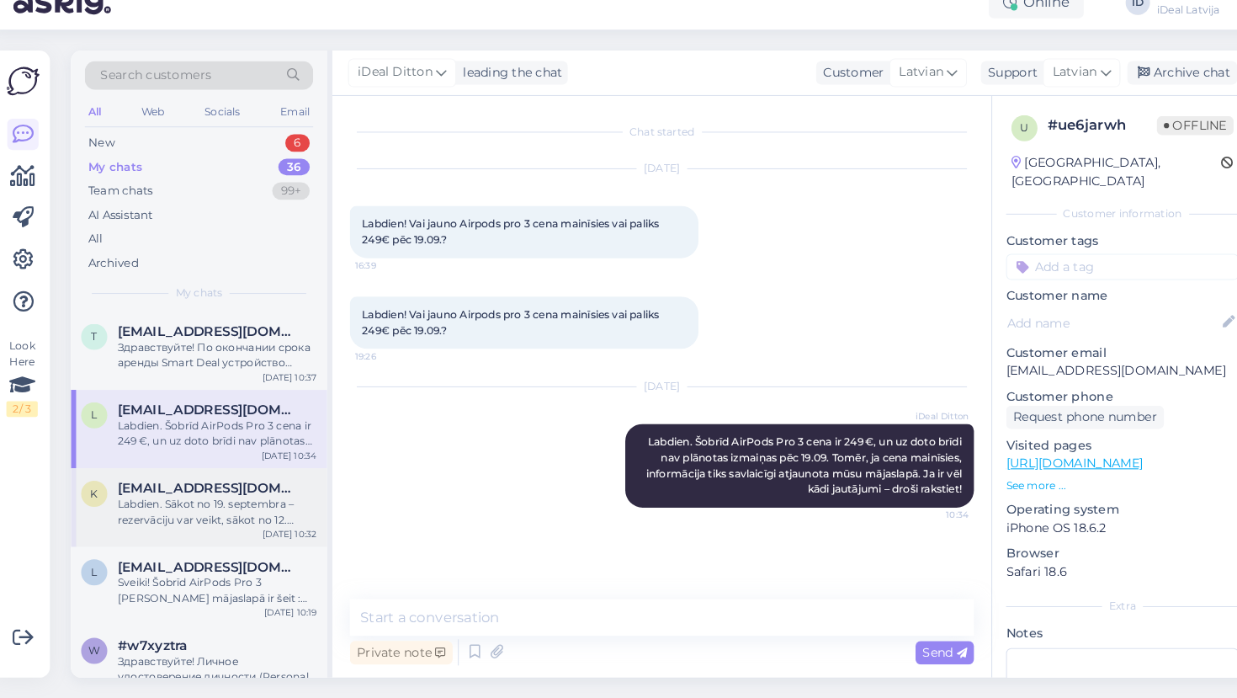
click at [187, 503] on div "Labdien. Sākot no 19. septembra – rezervāciju var veikt, sākot no 12. septembra." at bounding box center [217, 517] width 192 height 30
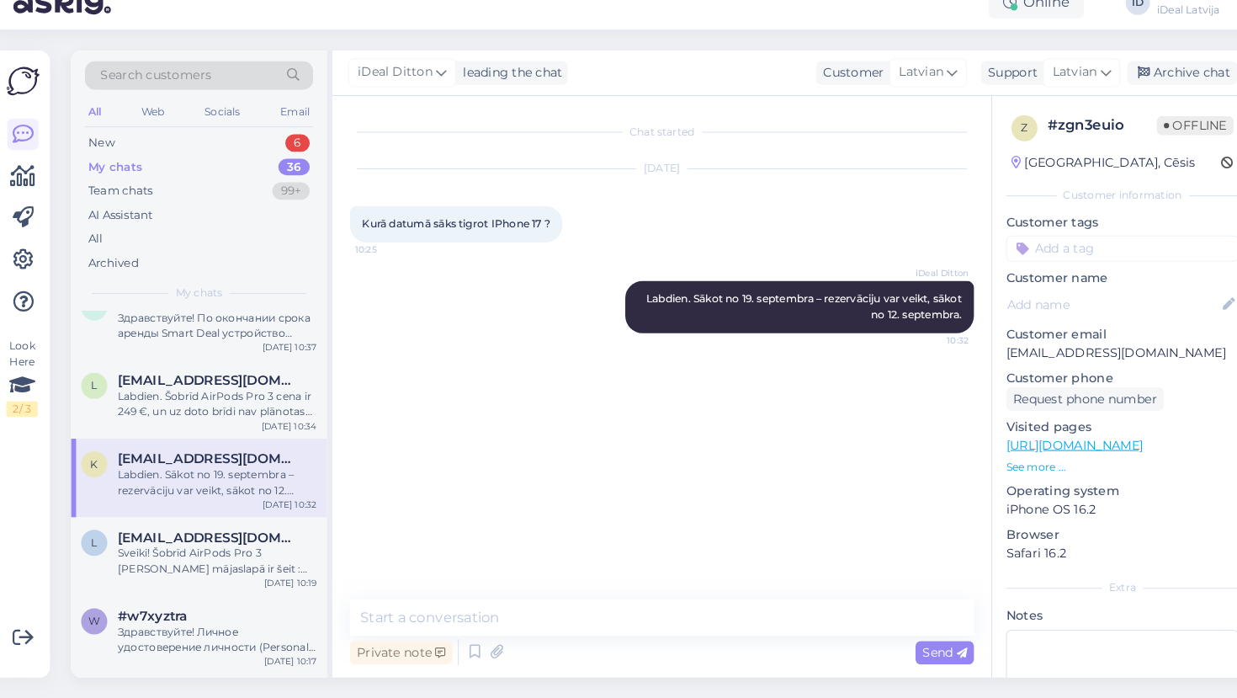
scroll to position [35, 0]
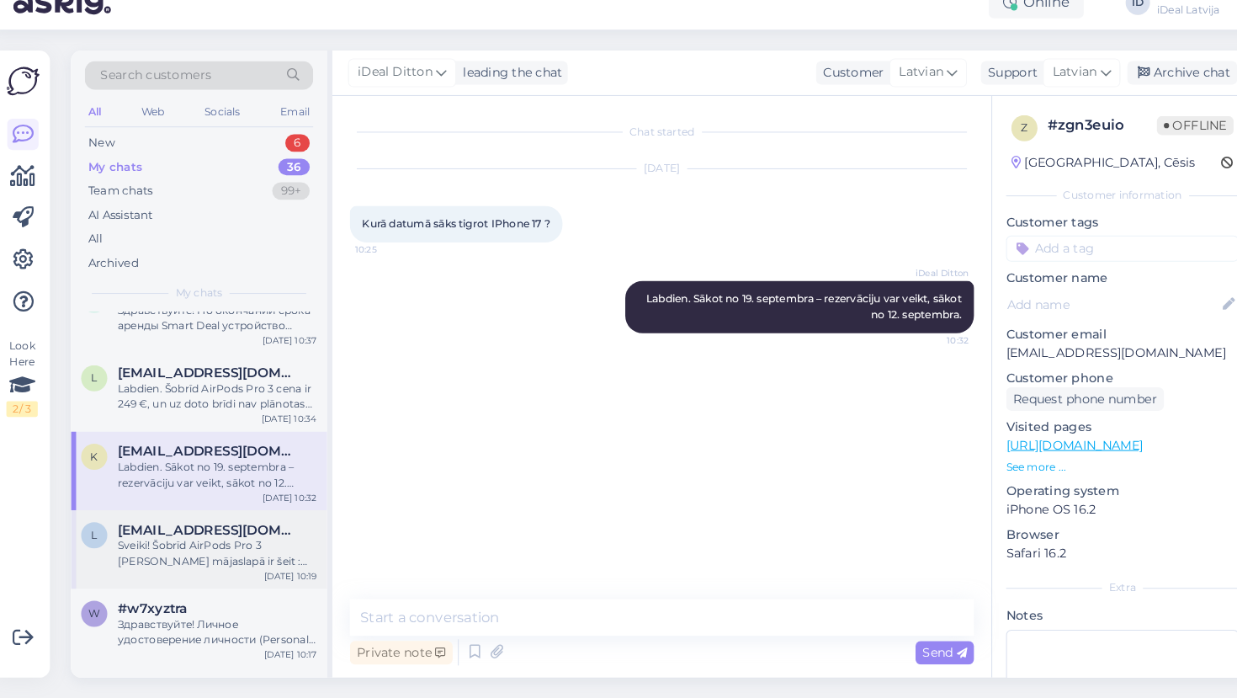
click at [187, 528] on span "[EMAIL_ADDRESS][DOMAIN_NAME]" at bounding box center [208, 535] width 175 height 15
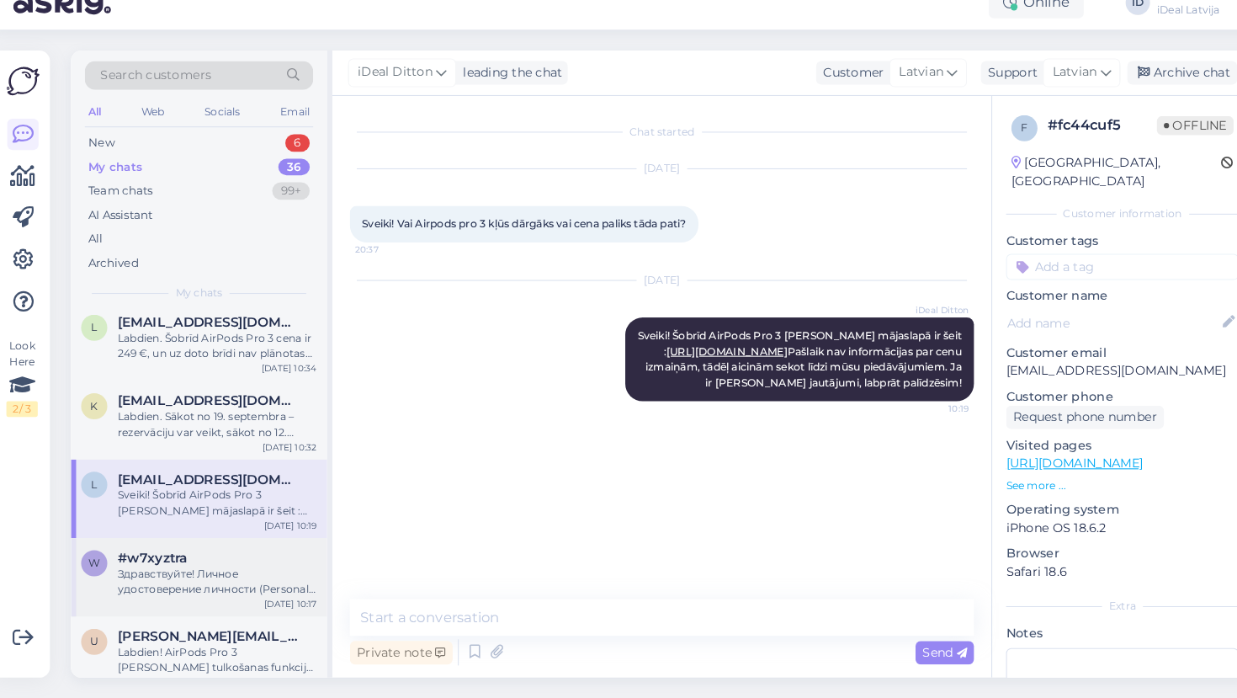
click at [179, 570] on div "Здравствуйте! Личное удостоверение личности (Personal ID) контрактного подписан…" at bounding box center [217, 585] width 192 height 30
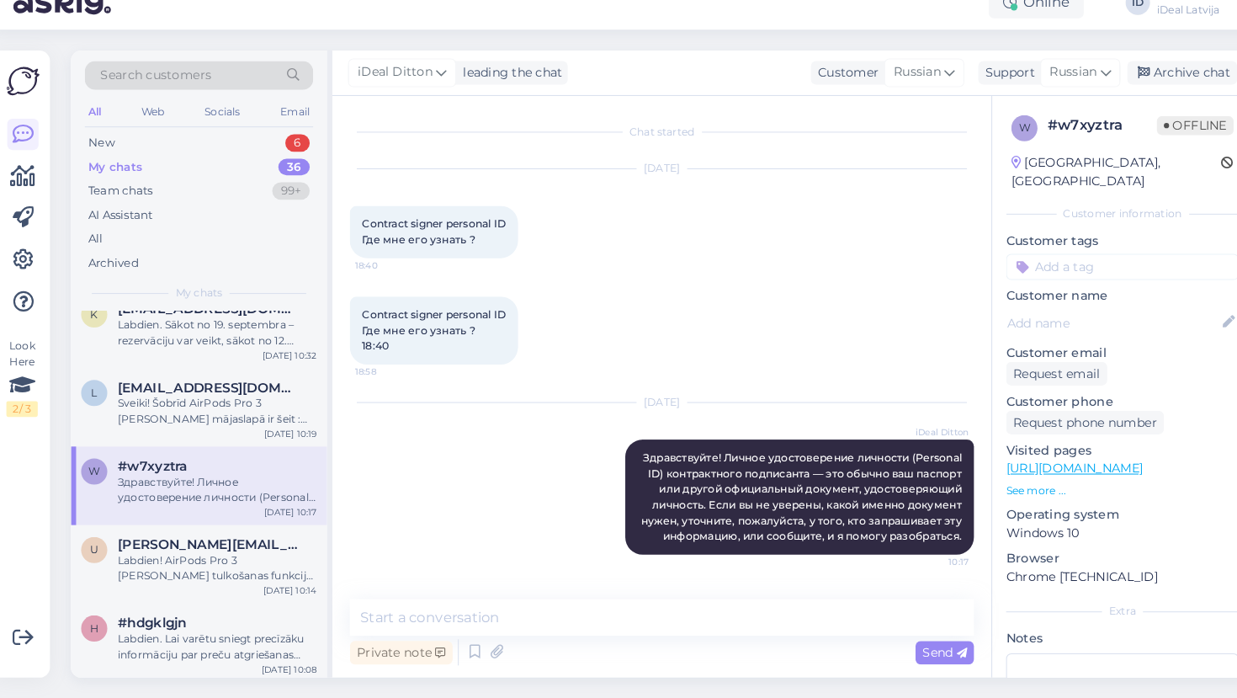
scroll to position [189, 0]
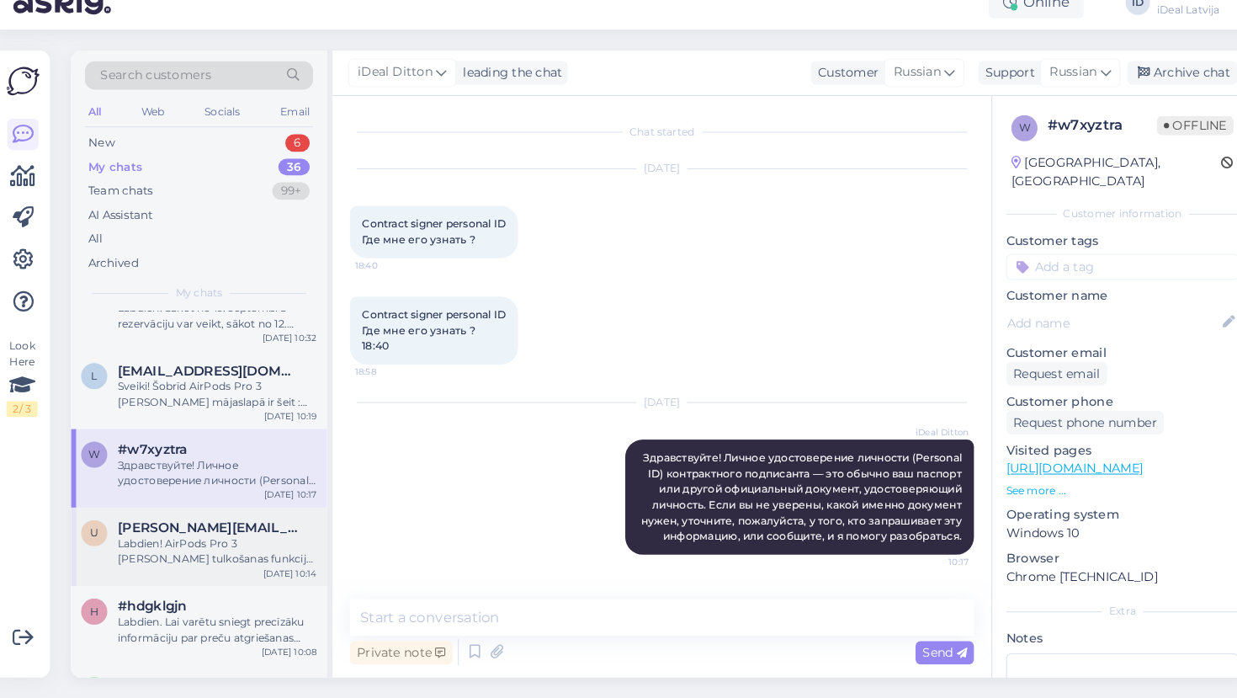
click at [182, 540] on div "Labdien! AirPods Pro 3 [PERSON_NAME] tulkošanas funkcija atbalsta tikai dažas v…" at bounding box center [217, 555] width 192 height 30
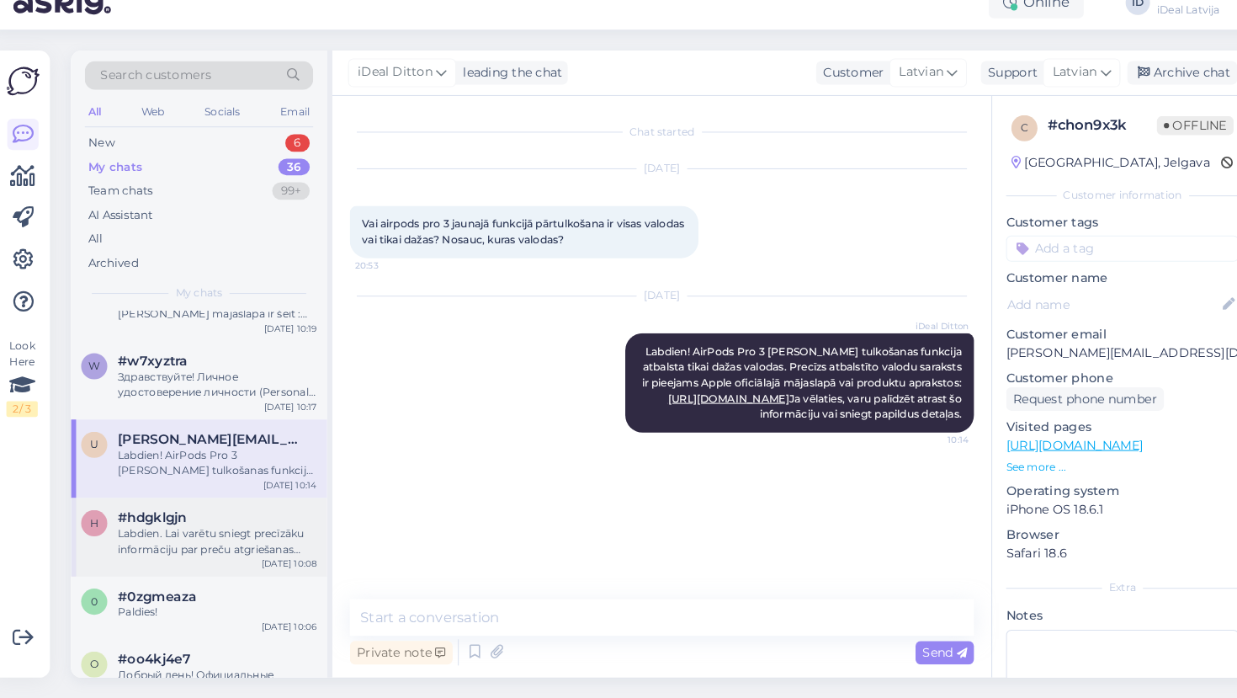
click at [182, 531] on div "Labdien. Lai varētu sniegt precīzāku informāciju par preču atgriešanas politiku…" at bounding box center [217, 546] width 192 height 30
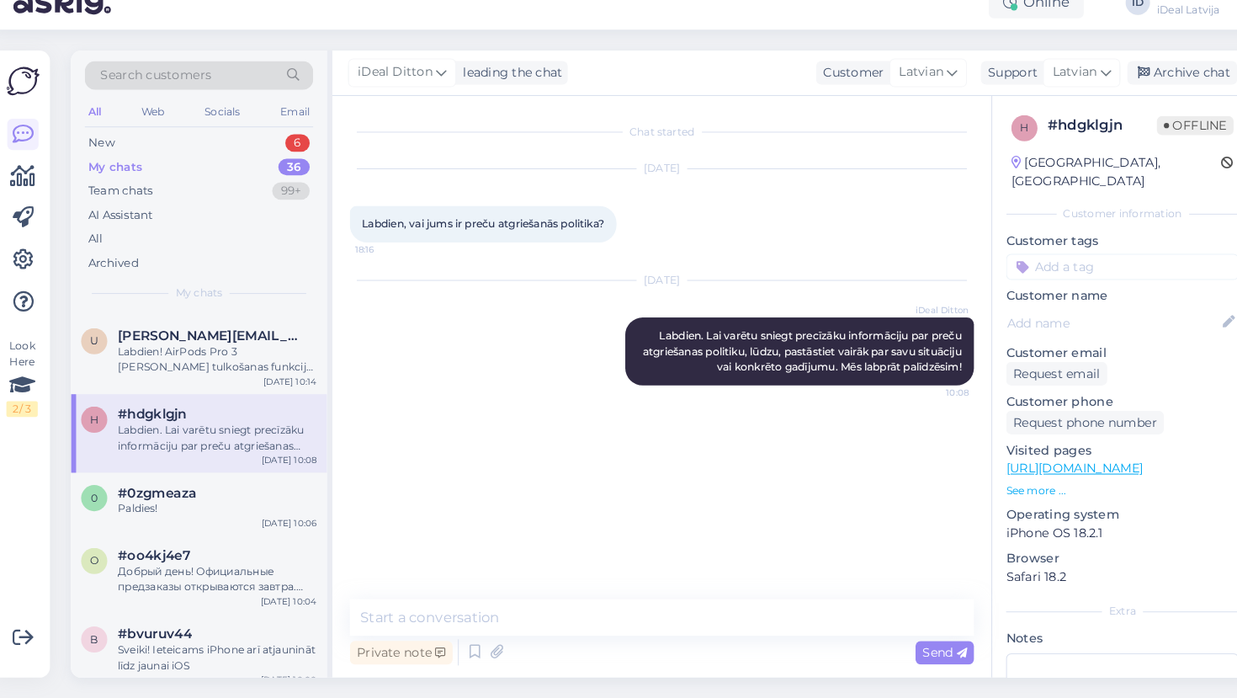
scroll to position [375, 0]
click at [184, 506] on div "Paldies!" at bounding box center [217, 513] width 192 height 15
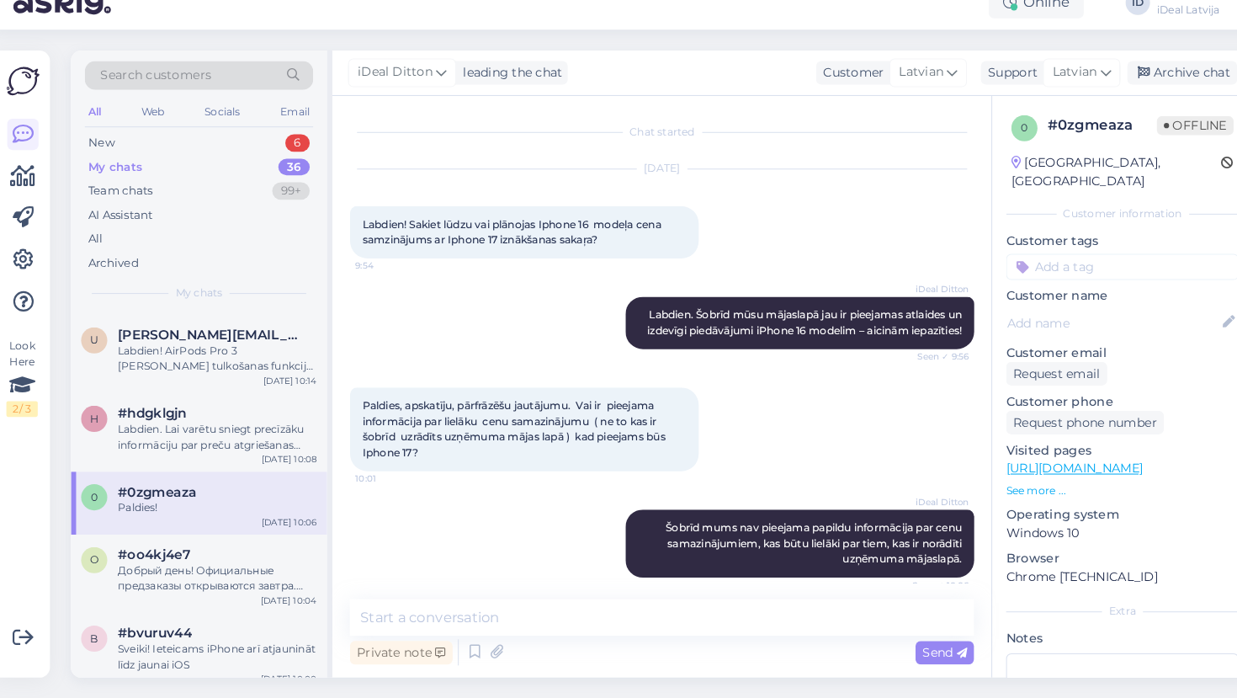
scroll to position [85, 0]
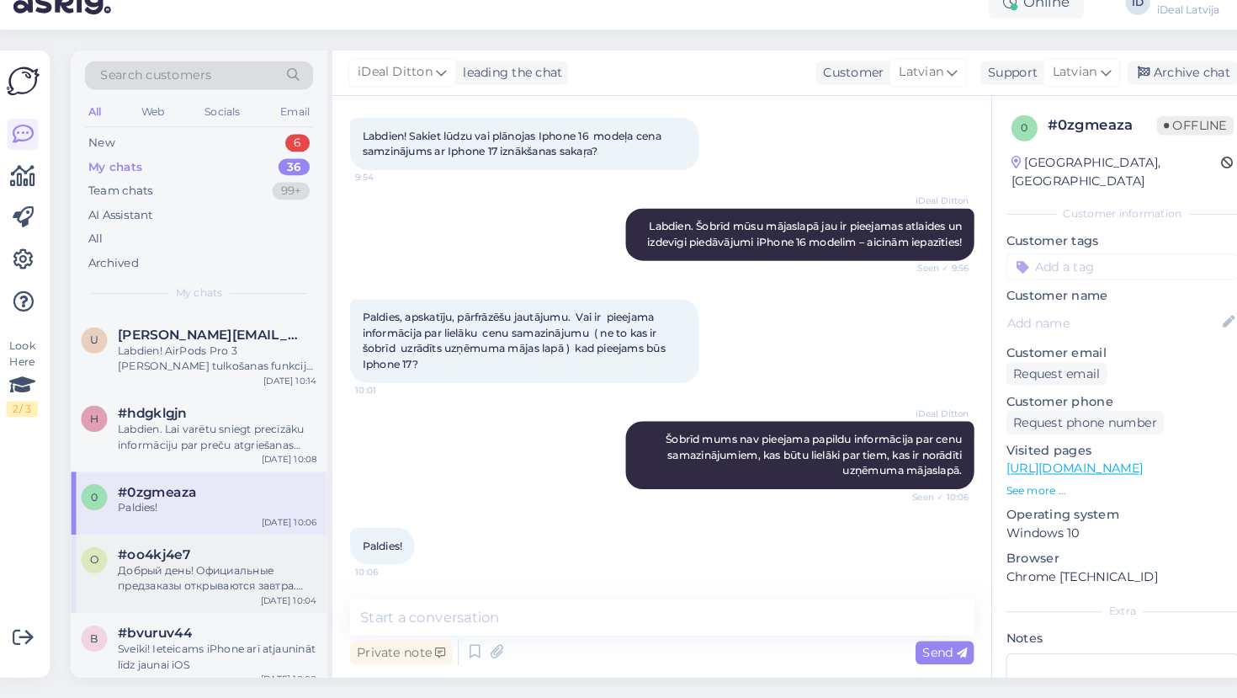
click at [192, 566] on div "Добрый день! Официальные предзаказы открываются завтра. Пожалуйста, пришлите ва…" at bounding box center [217, 581] width 192 height 30
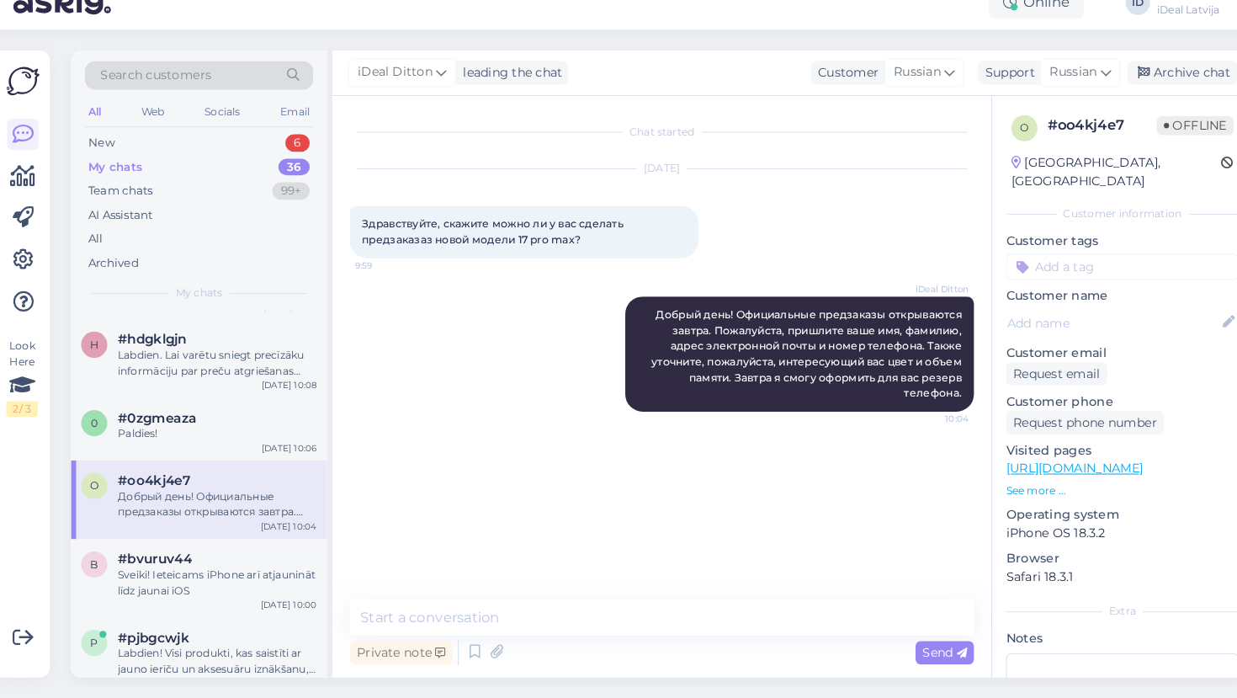
scroll to position [449, 0]
click at [191, 553] on div "#bvuruv44" at bounding box center [217, 560] width 192 height 15
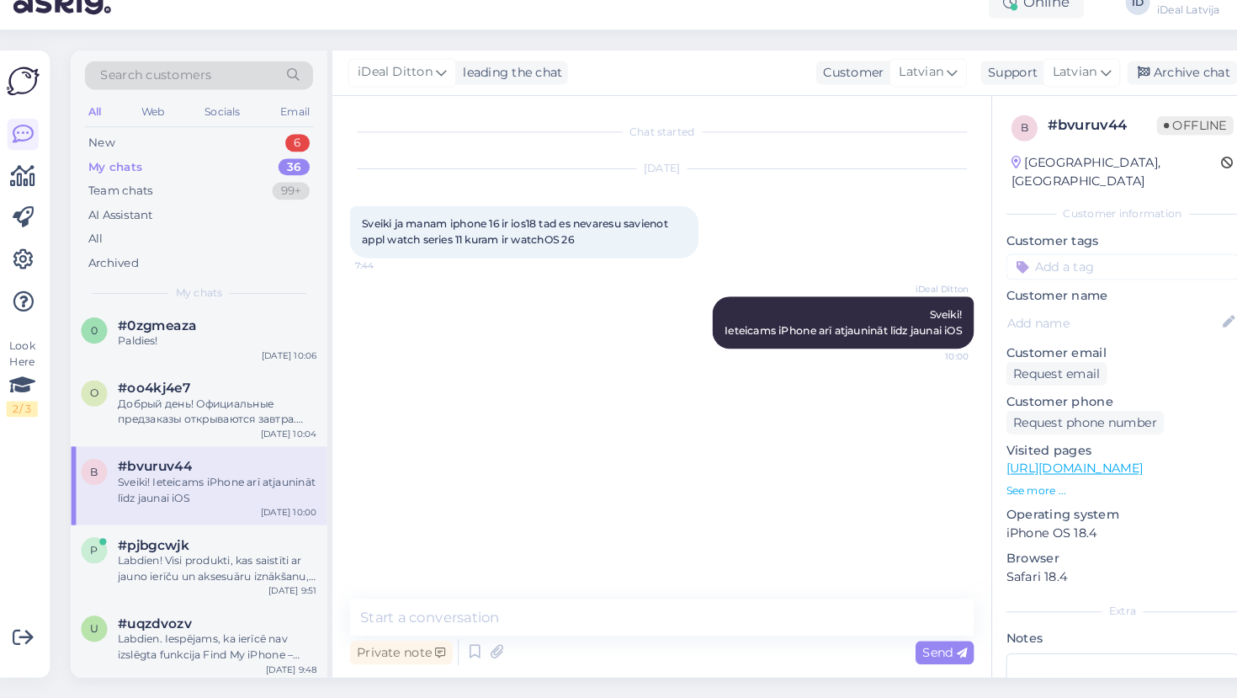
scroll to position [539, 0]
click at [191, 555] on div "Labdien! Visi produkti, kas saistīti ar jauno ierīču un aksesuāru iznākšanu, bū…" at bounding box center [217, 570] width 192 height 30
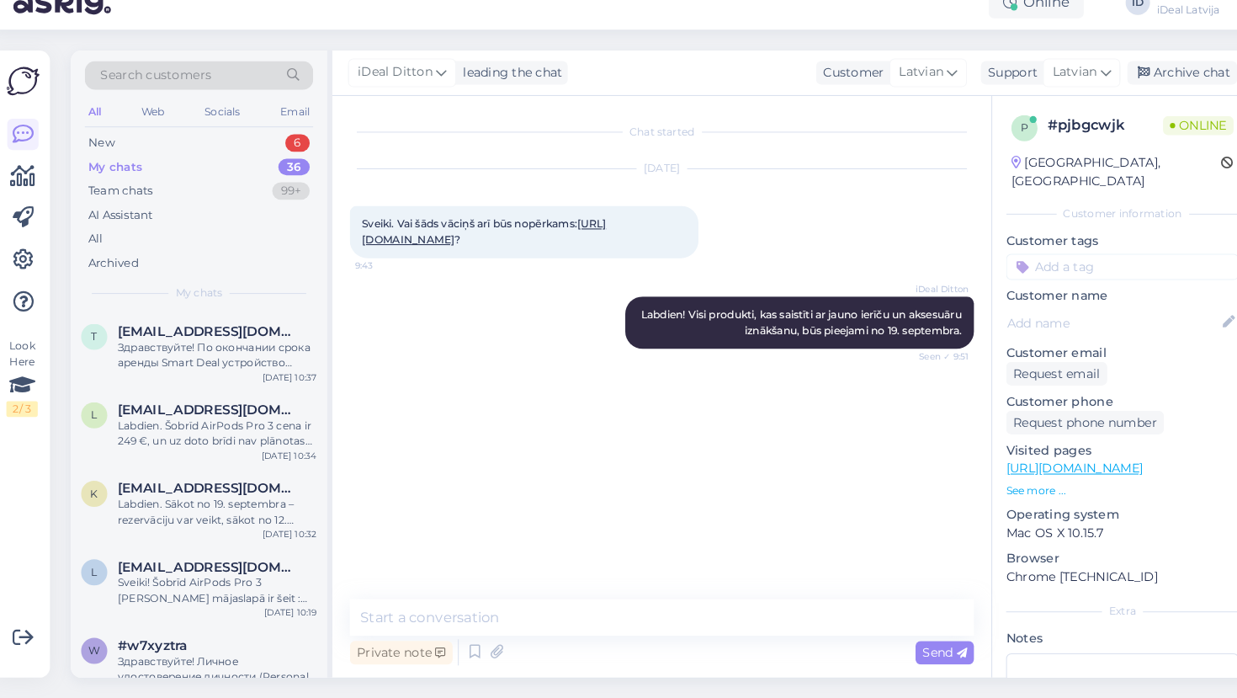
scroll to position [0, 0]
click at [106, 153] on div "New" at bounding box center [105, 161] width 25 height 17
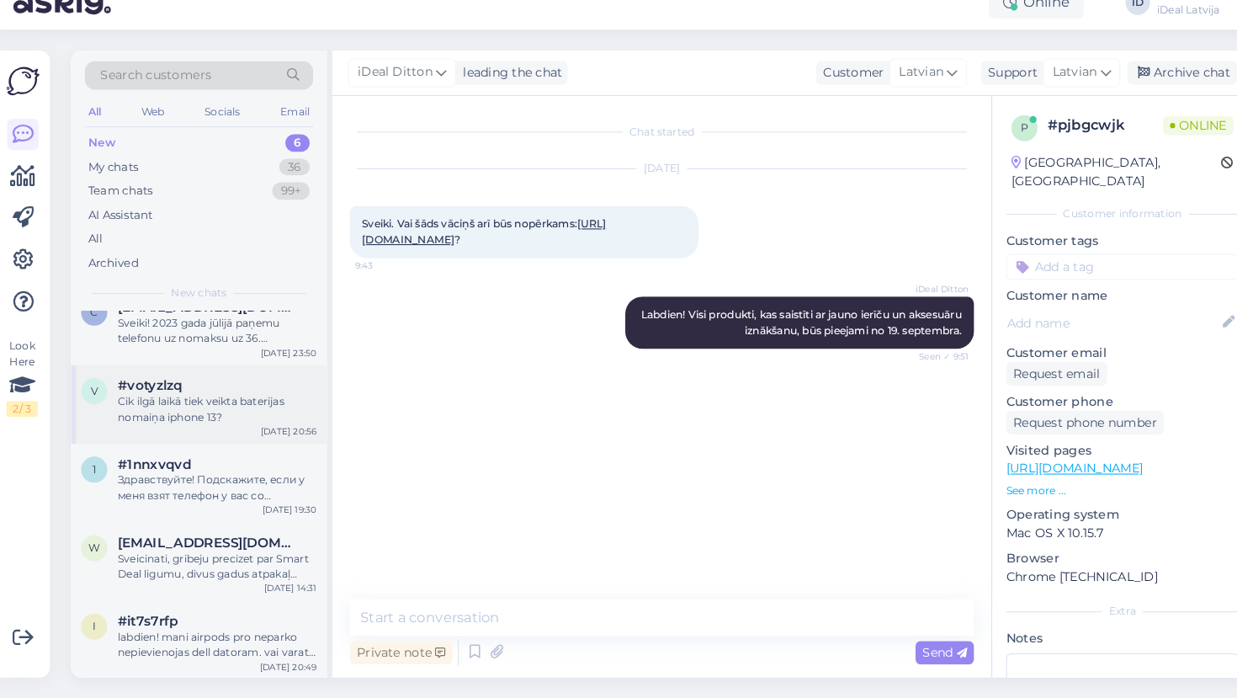
scroll to position [98, 0]
click at [214, 480] on div "Здравствуйте! Подскажите, если у меня взят телефон у вас со smartdeal программе…" at bounding box center [217, 495] width 192 height 30
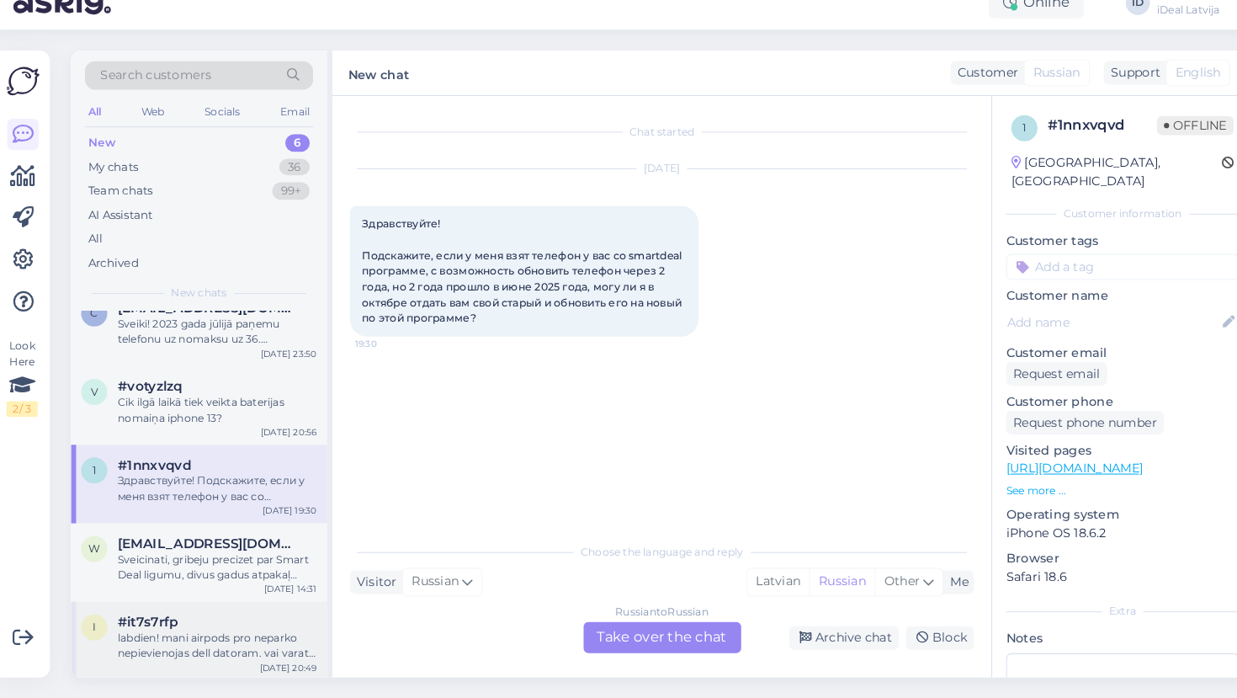
click at [188, 631] on div "labdien! mani airpods pro neparko nepievienojas dell datoram. vai varat kā palī…" at bounding box center [217, 646] width 192 height 30
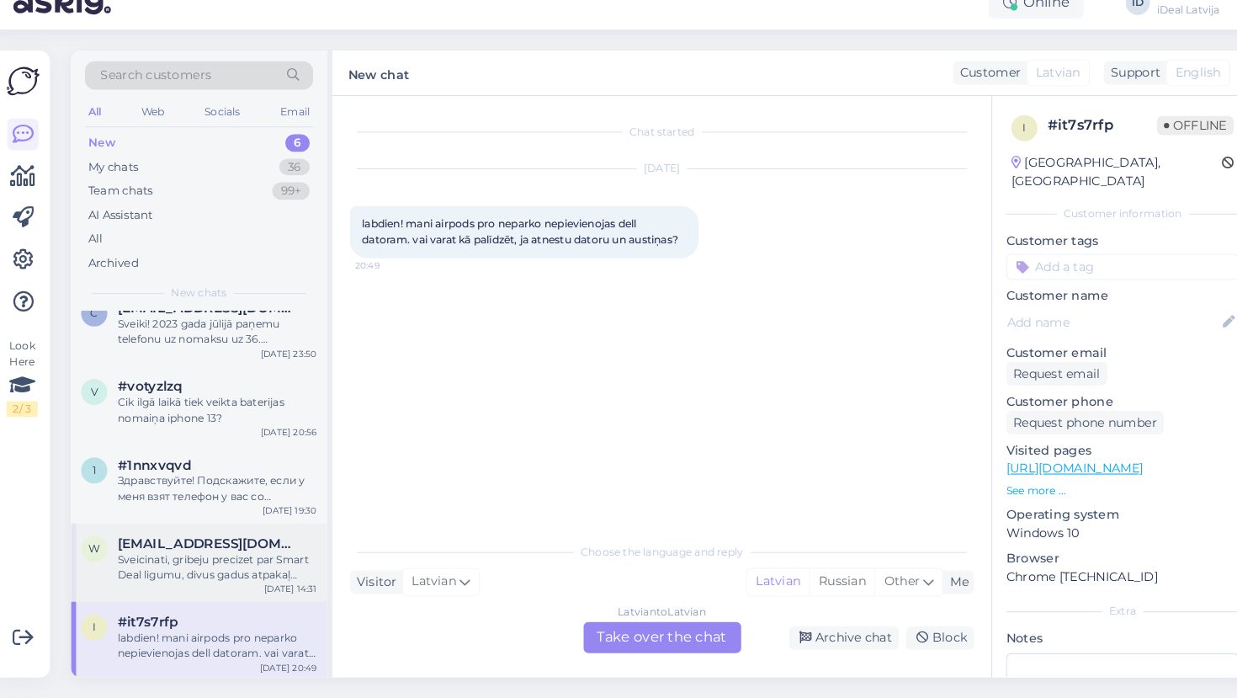
click at [191, 555] on div "Sveicinati, gribeju precizet par Smart Deal ligumu, divus gadus atpakaļ ([DATE]…" at bounding box center [217, 570] width 192 height 30
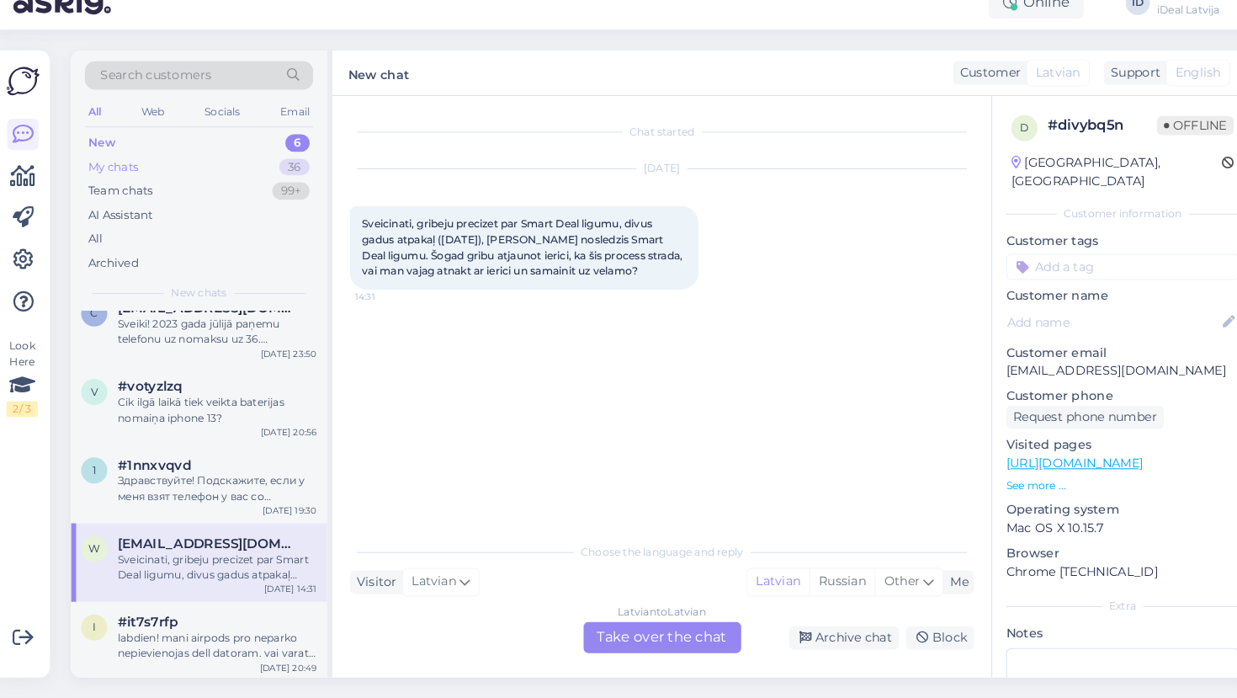
click at [135, 173] on div "My chats 36" at bounding box center [199, 185] width 220 height 24
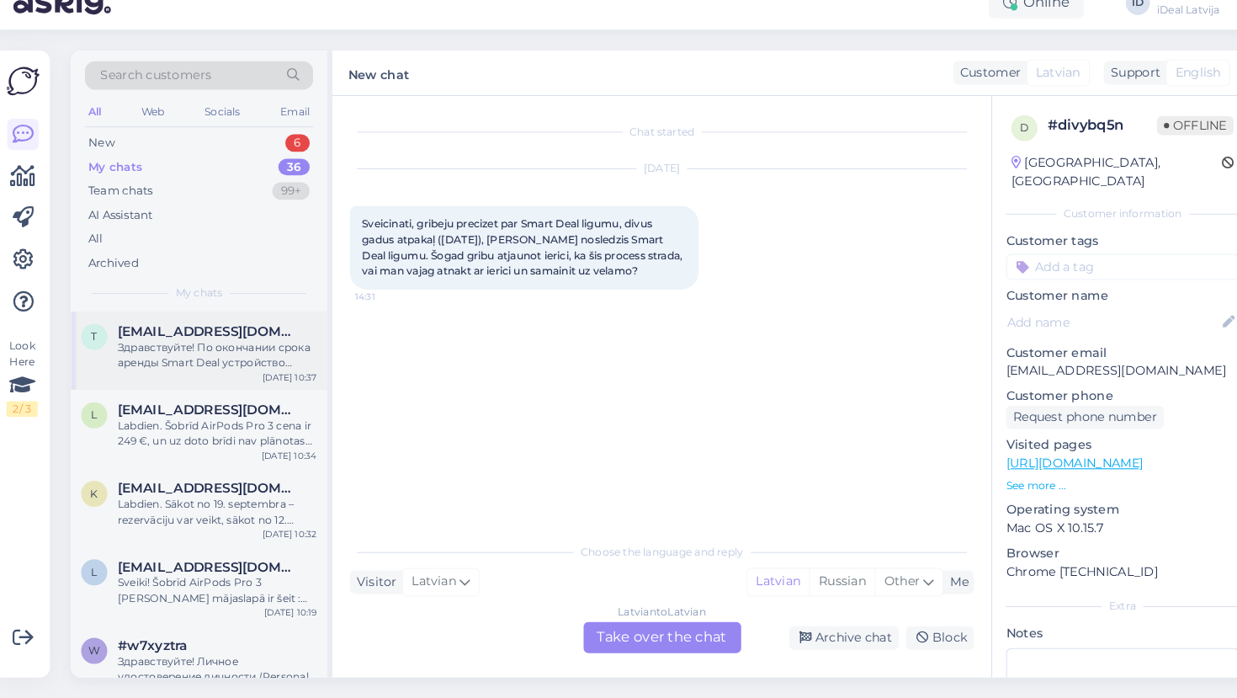
scroll to position [0, 0]
click at [187, 336] on span "[EMAIL_ADDRESS][DOMAIN_NAME]" at bounding box center [208, 343] width 175 height 15
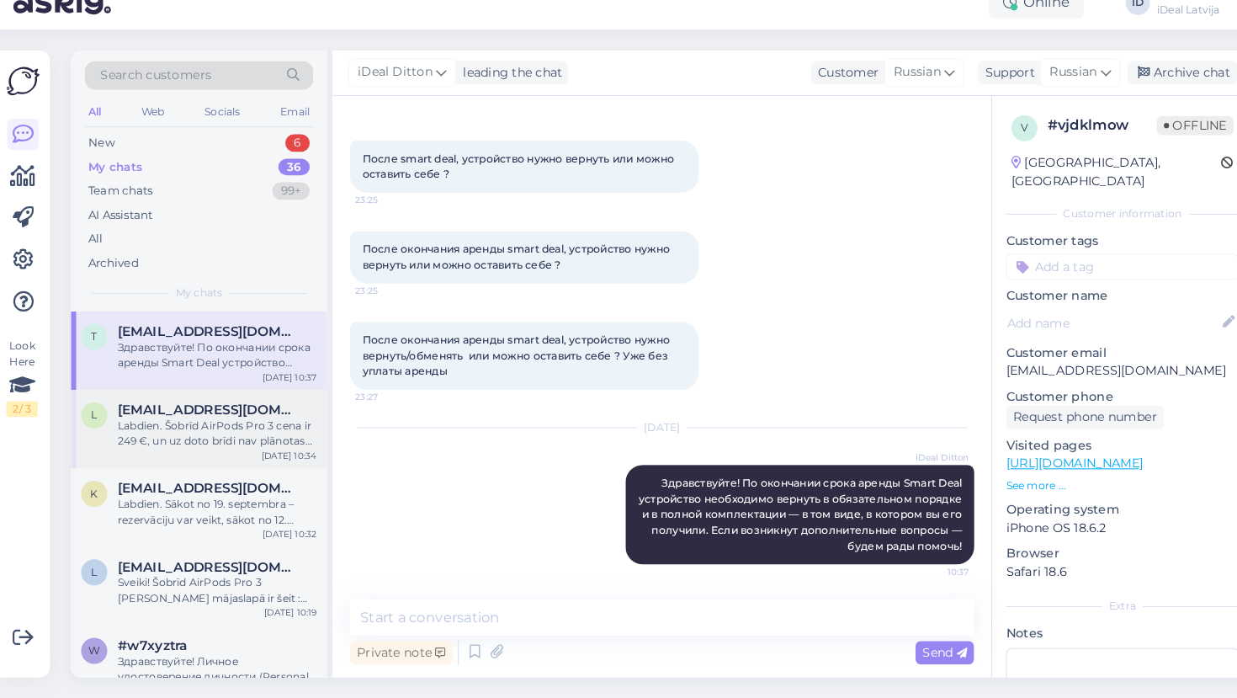
click at [177, 427] on div "Labdien. Šobrīd AirPods Pro 3 cena ir 249 €, un uz doto brīdi nav plānotas izma…" at bounding box center [217, 442] width 192 height 30
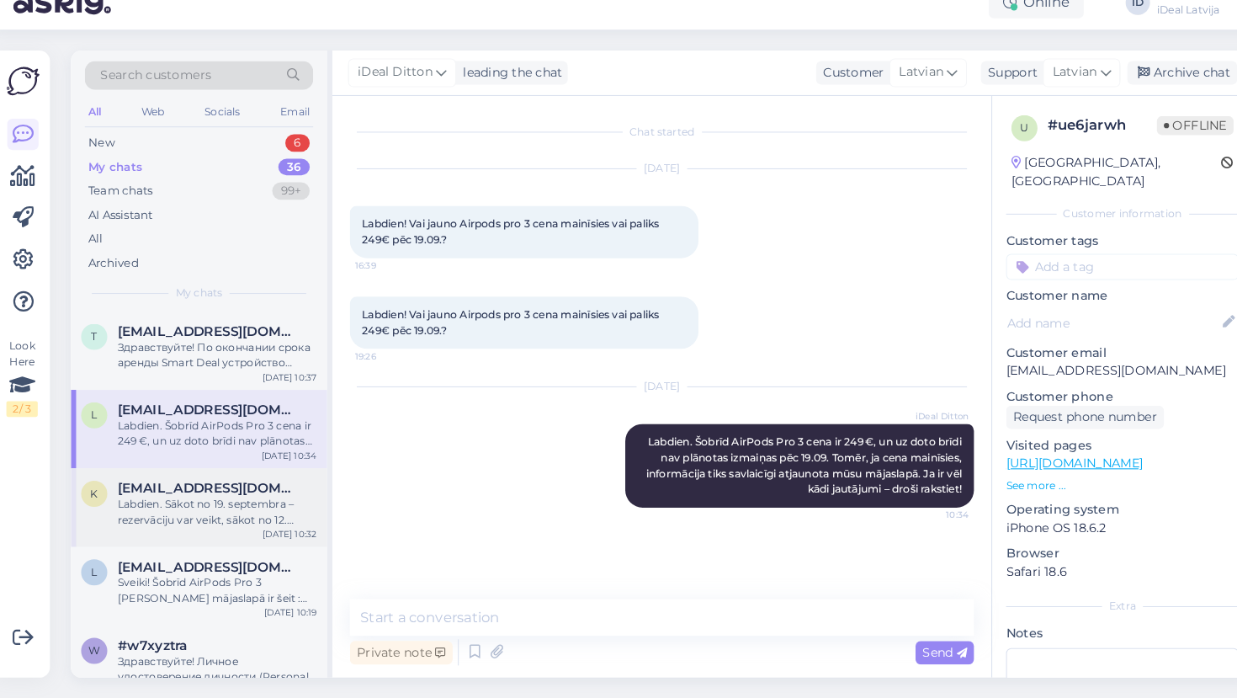
click at [156, 518] on div "k [EMAIL_ADDRESS][DOMAIN_NAME] Labdien. Sākot no 19. septembra – rezervāciju va…" at bounding box center [199, 513] width 247 height 76
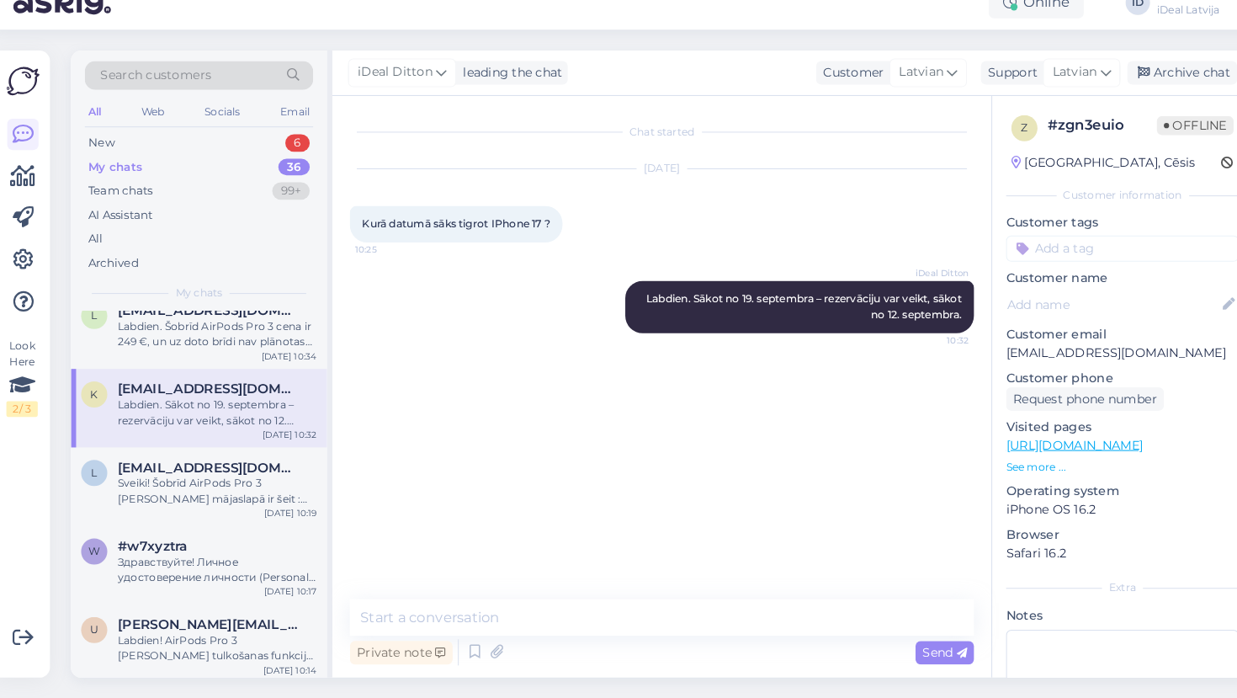
scroll to position [101, 0]
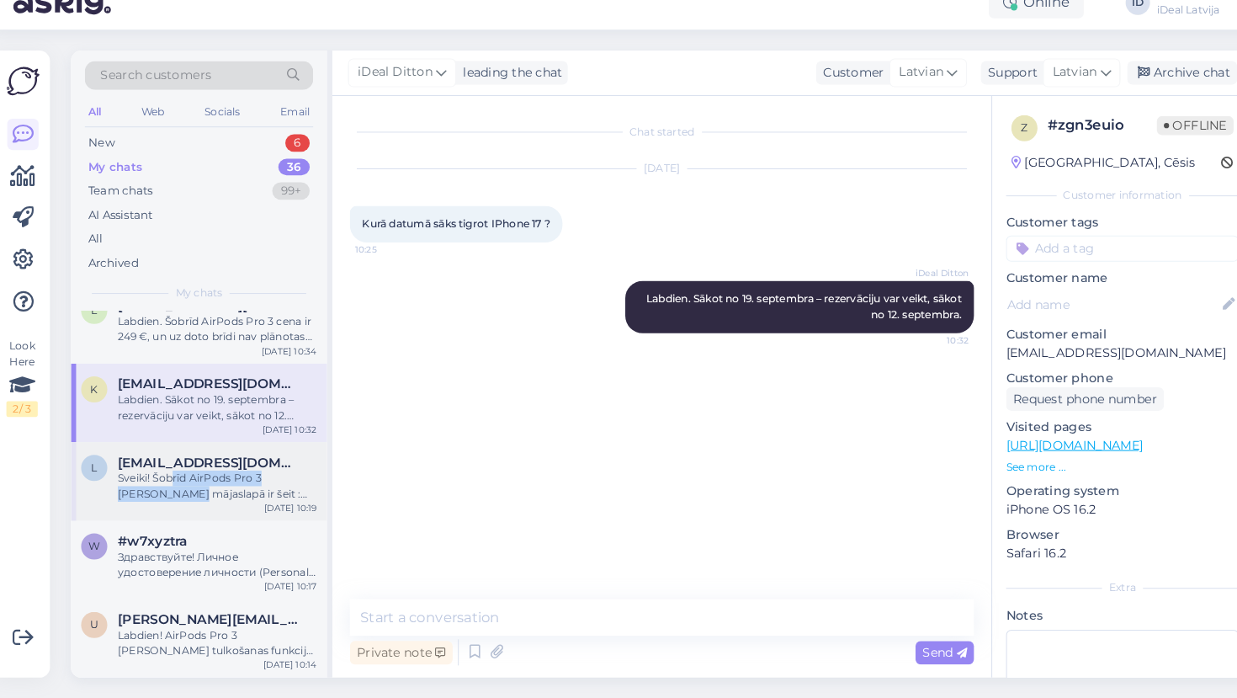
click at [164, 477] on div "Sveiki! Šobrīd AirPods Pro 3 [PERSON_NAME] mājaslapā ir šeit :[URL][DOMAIN_NAME…" at bounding box center [217, 492] width 192 height 30
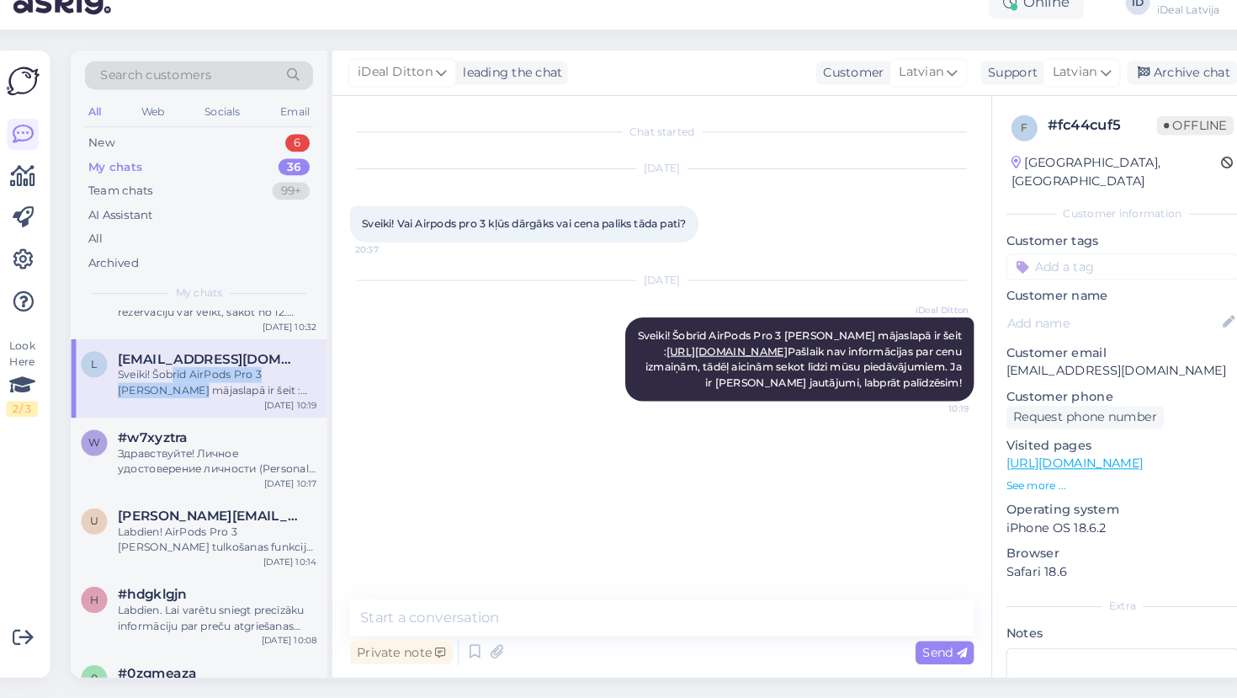
scroll to position [216, 0]
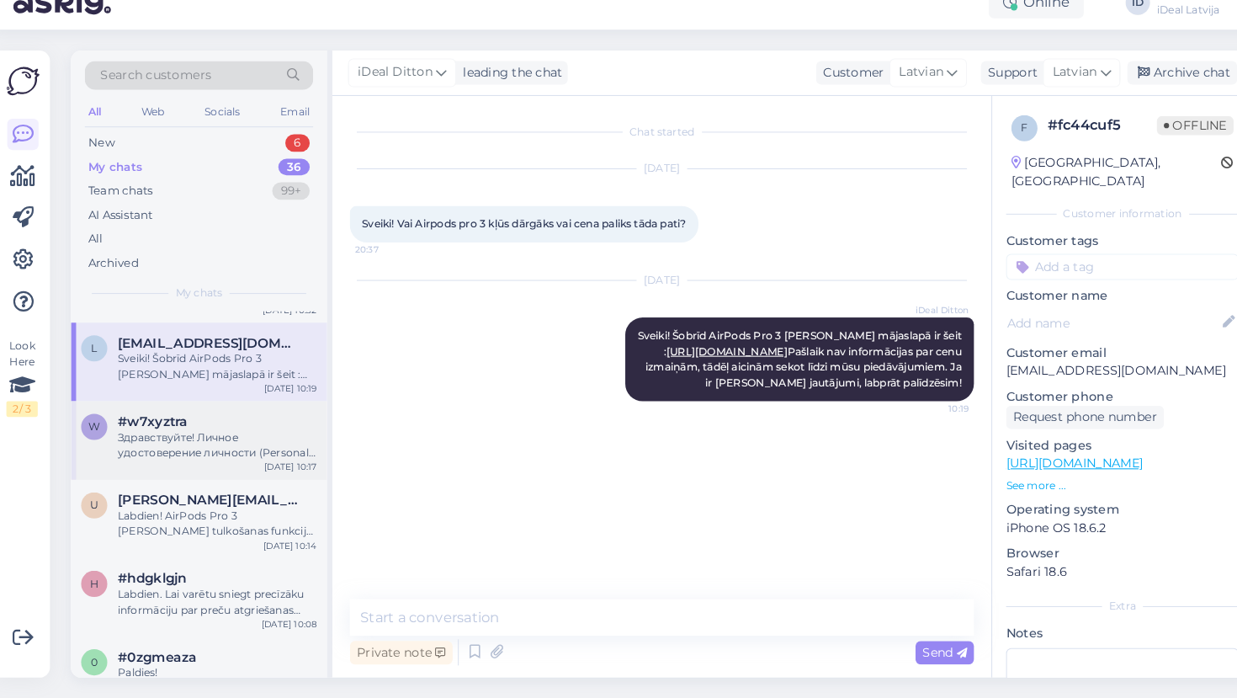
click at [167, 438] on div "Здравствуйте! Личное удостоверение личности (Personal ID) контрактного подписан…" at bounding box center [217, 453] width 192 height 30
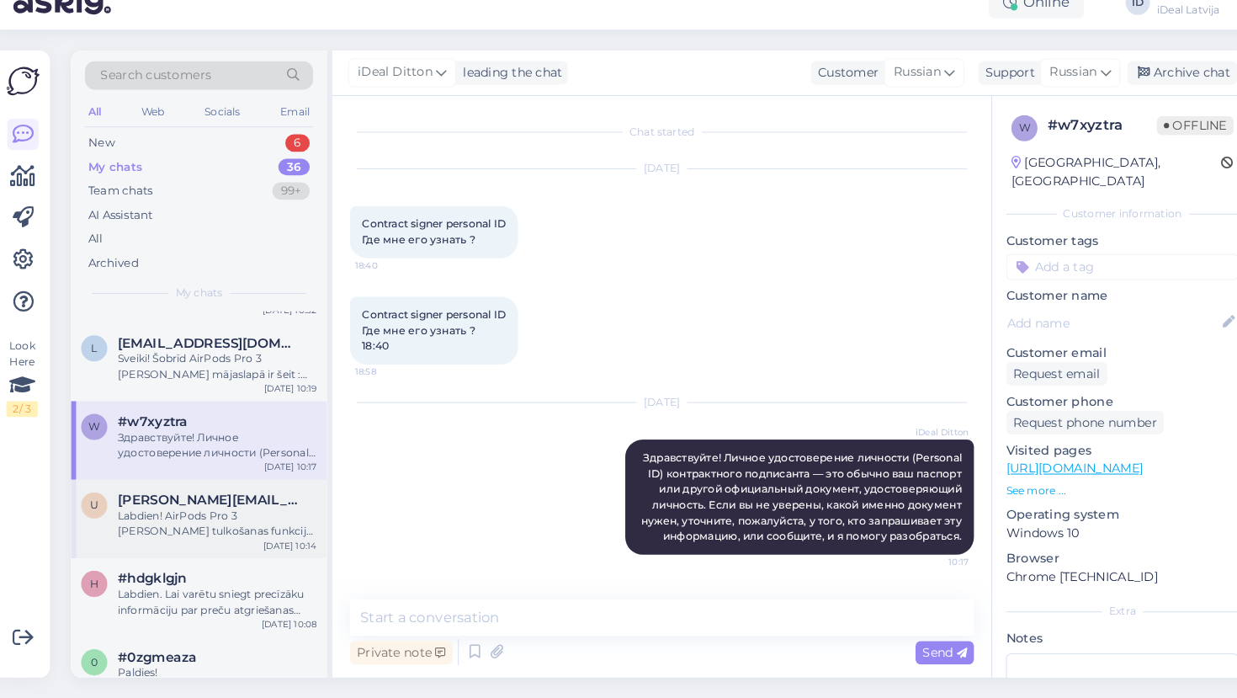
click at [164, 498] on span "[PERSON_NAME][EMAIL_ADDRESS][DOMAIN_NAME]" at bounding box center [208, 505] width 175 height 15
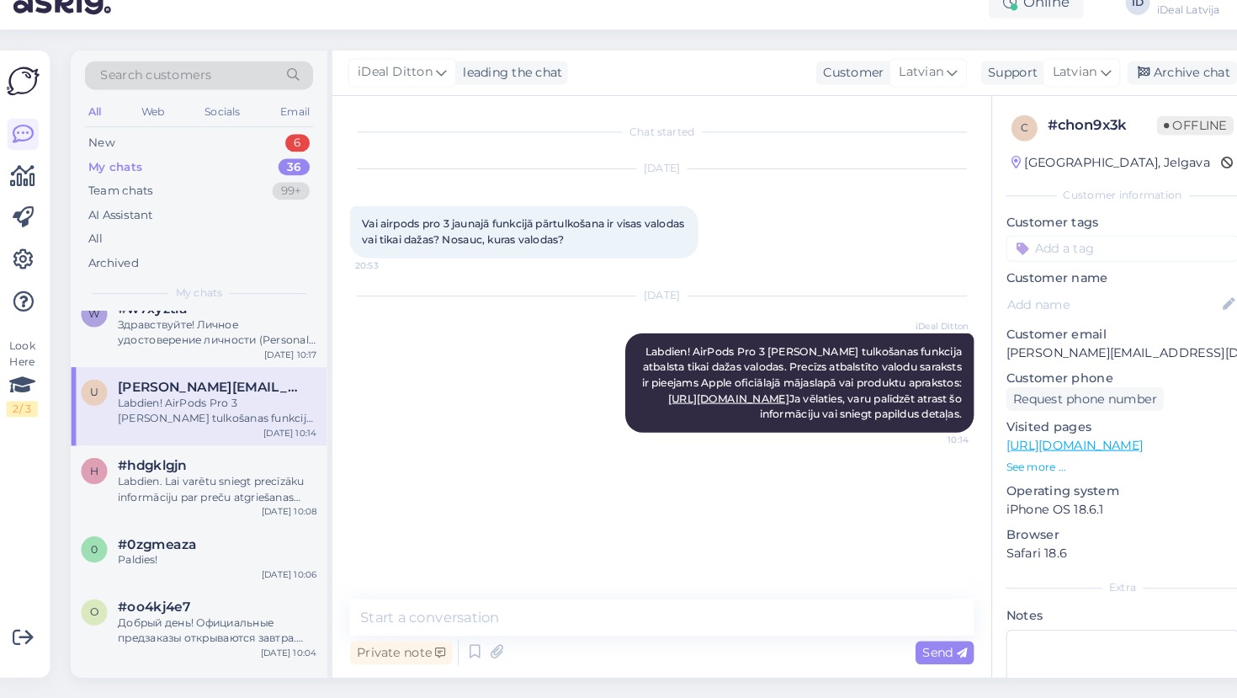
scroll to position [326, 0]
click at [164, 480] on div "Labdien. Lai varētu sniegt precīzāku informāciju par preču atgriešanas politiku…" at bounding box center [217, 495] width 192 height 30
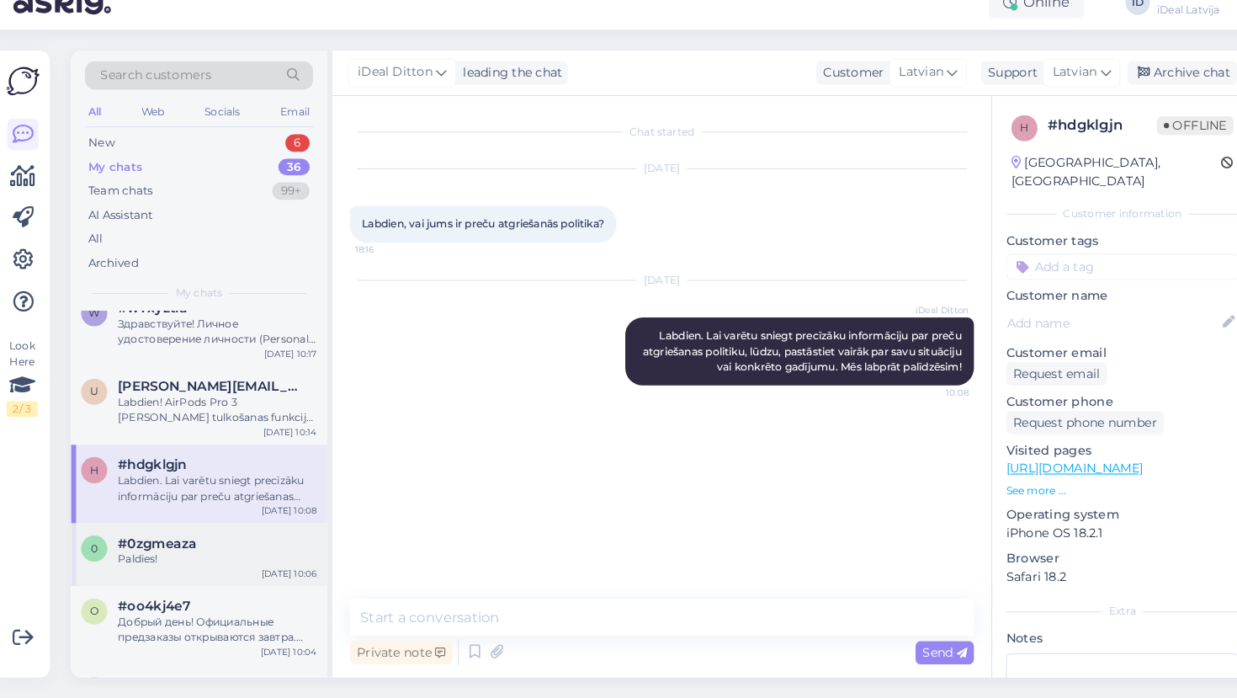
click at [247, 555] on div "Paldies!" at bounding box center [217, 562] width 192 height 15
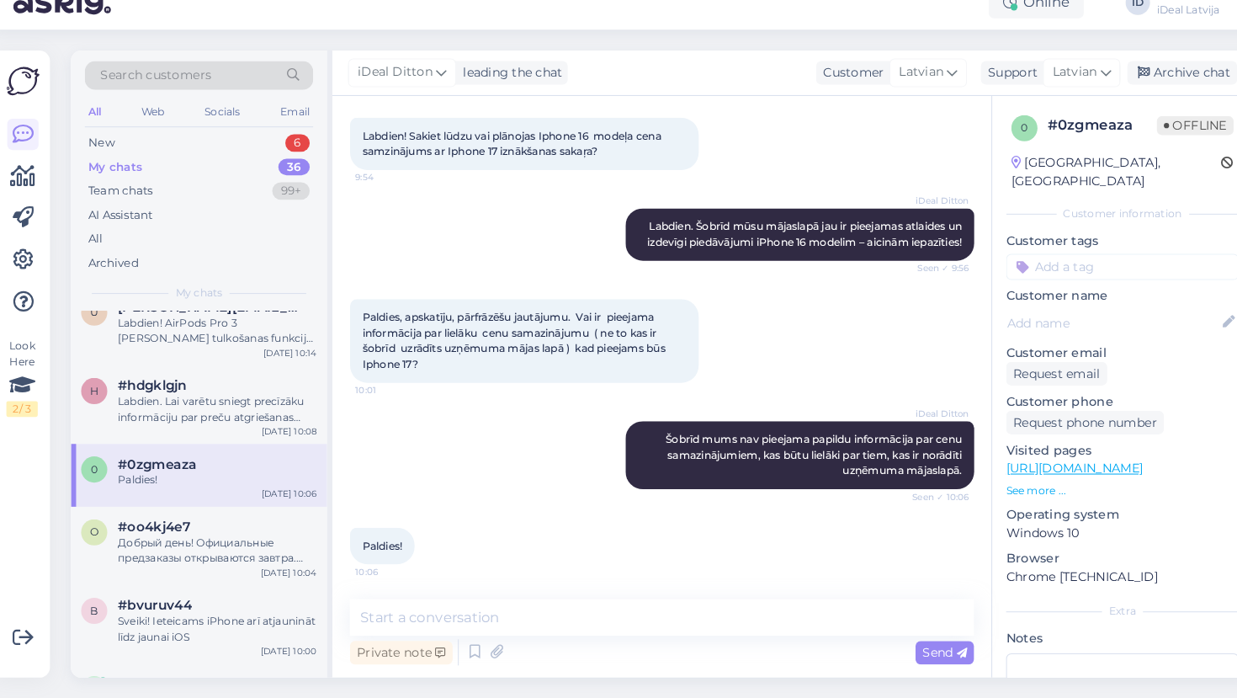
scroll to position [407, 0]
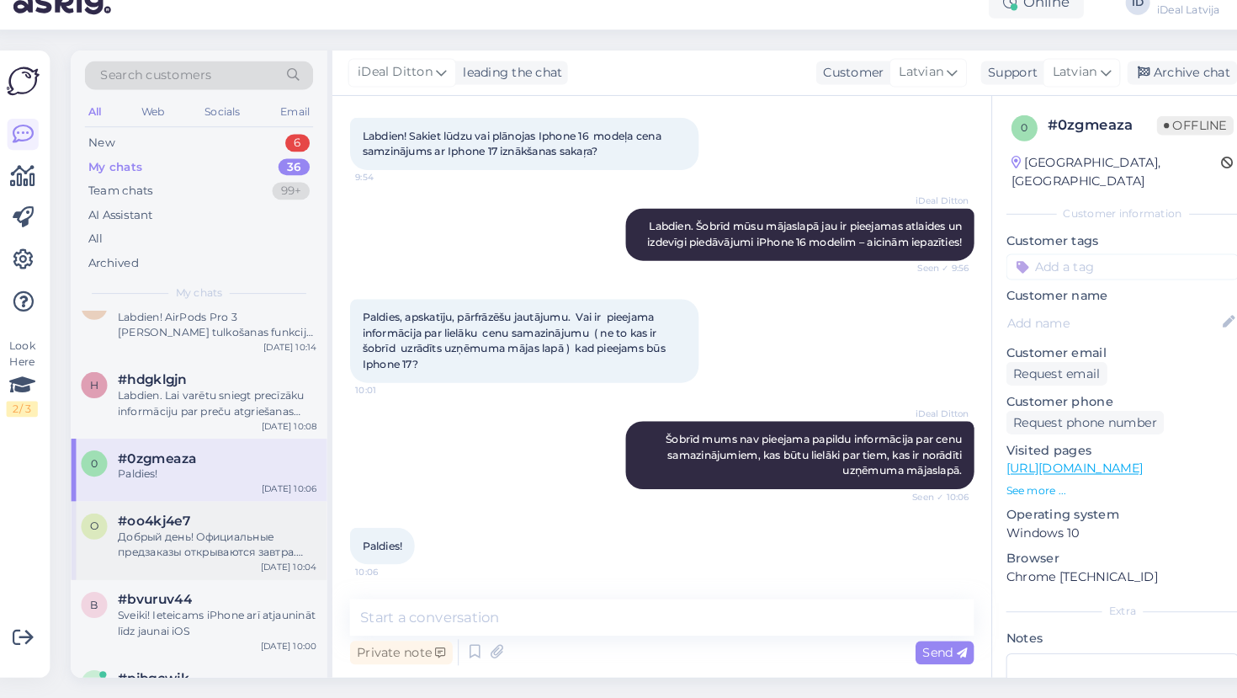
click at [245, 534] on div "Добрый день! Официальные предзаказы открываются завтра. Пожалуйста, пришлите ва…" at bounding box center [217, 549] width 192 height 30
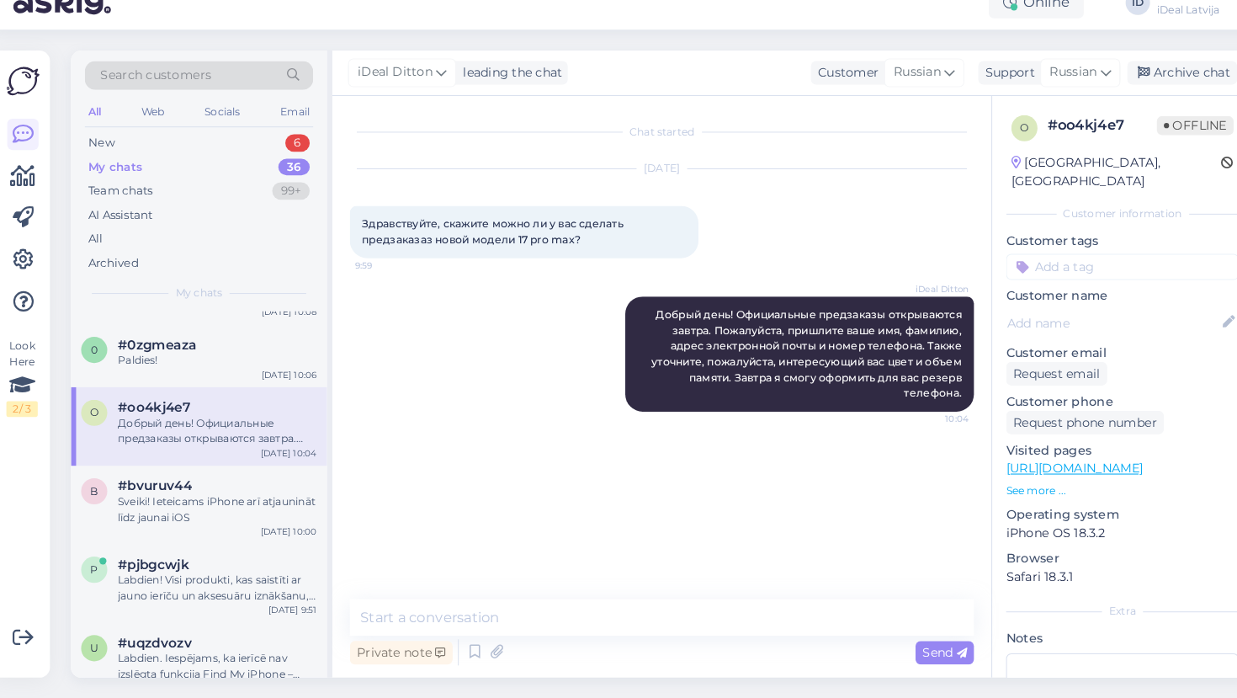
scroll to position [519, 0]
click at [244, 498] on div "Sveiki! Ieteicams iPhone arī atjaunināt līdz jaunai iOS" at bounding box center [217, 513] width 192 height 30
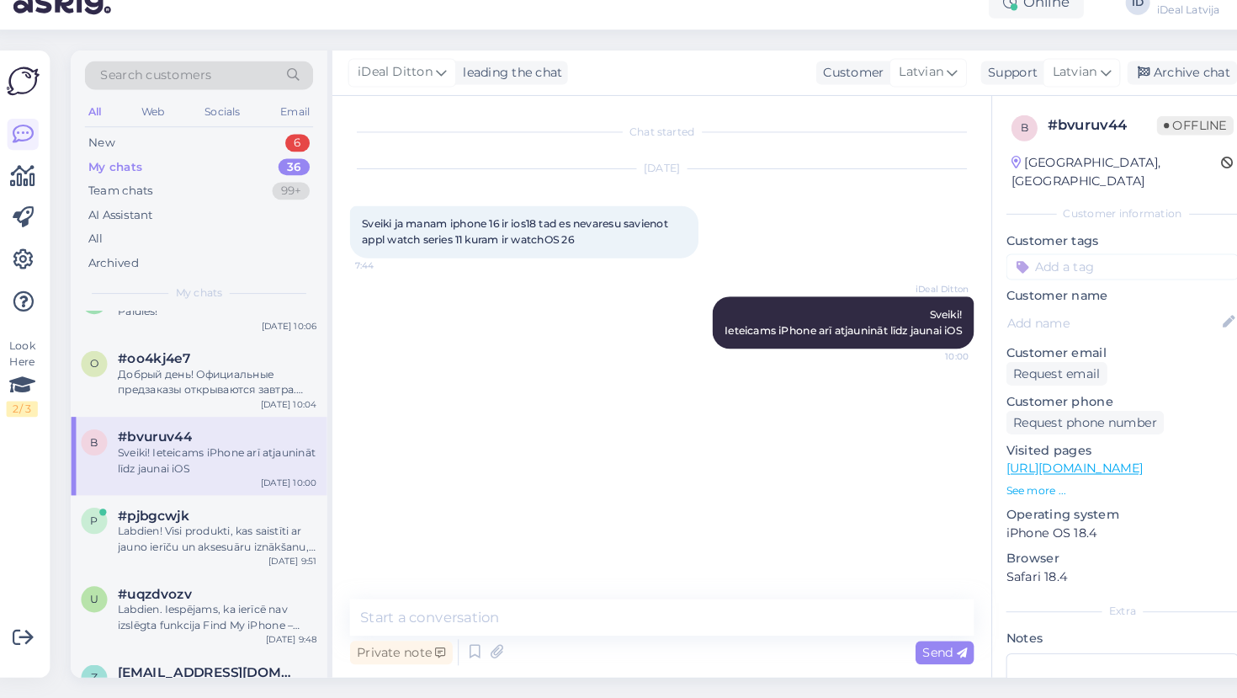
scroll to position [589, 0]
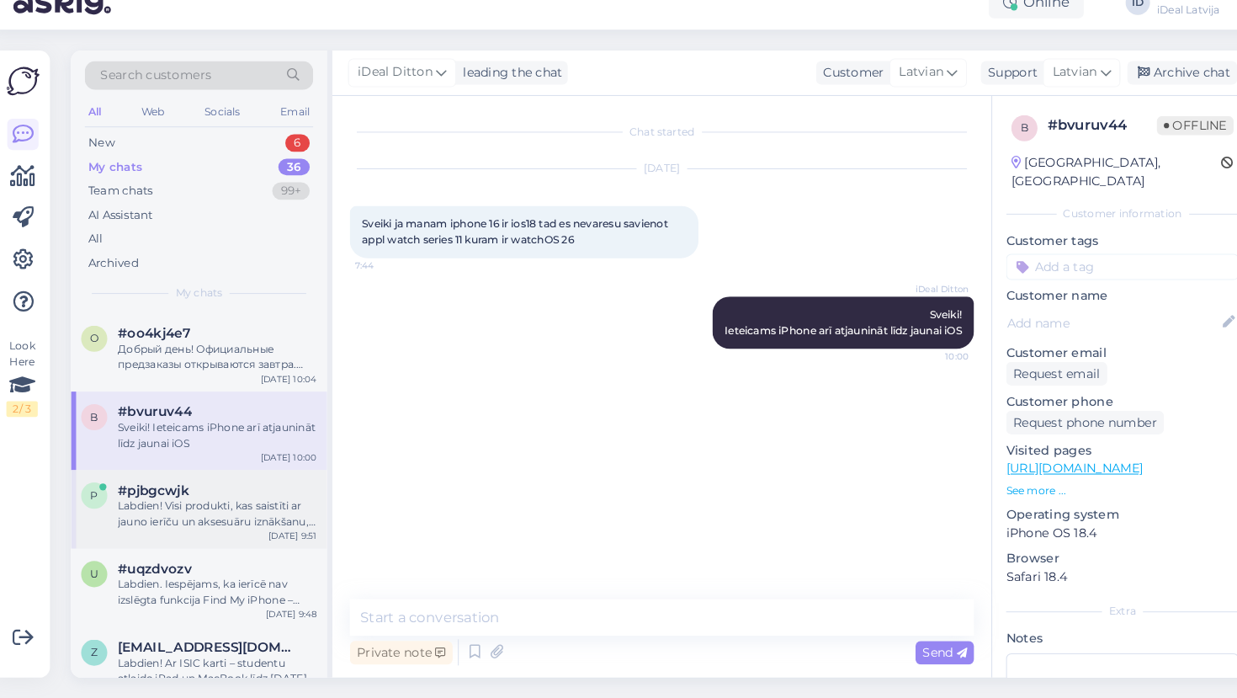
click at [244, 504] on div "Labdien! Visi produkti, kas saistīti ar jauno ierīču un aksesuāru iznākšanu, bū…" at bounding box center [217, 519] width 192 height 30
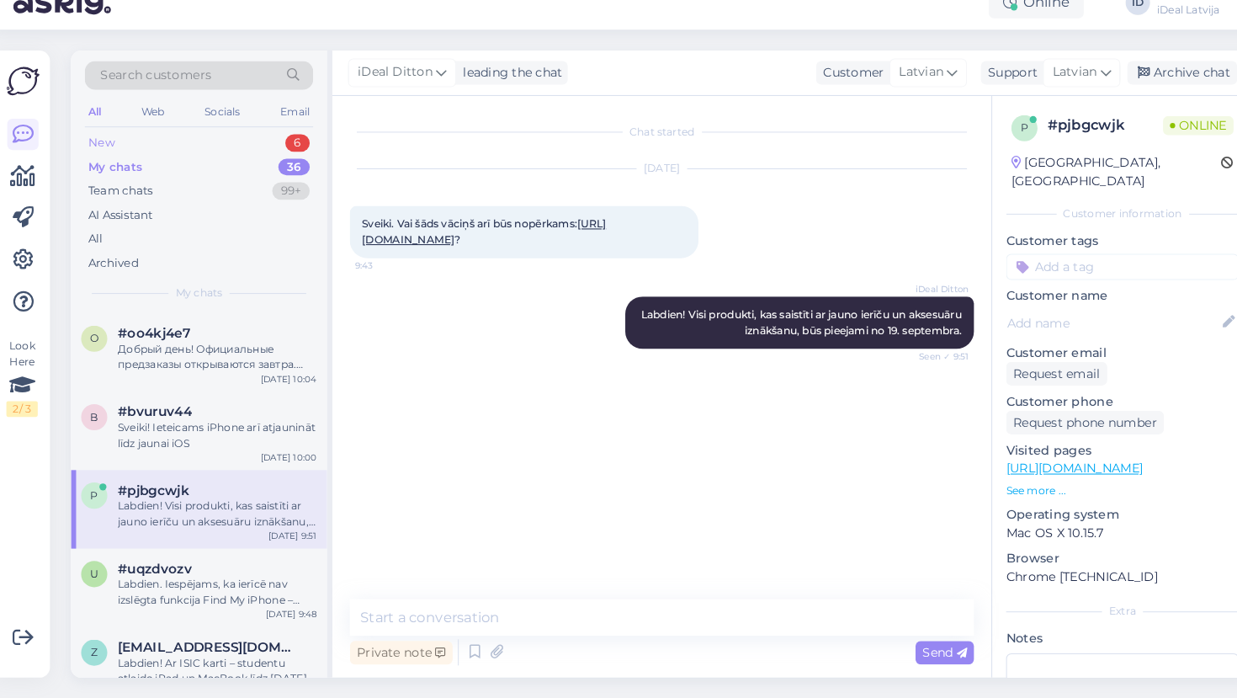
click at [111, 150] on div "New 6" at bounding box center [199, 162] width 220 height 24
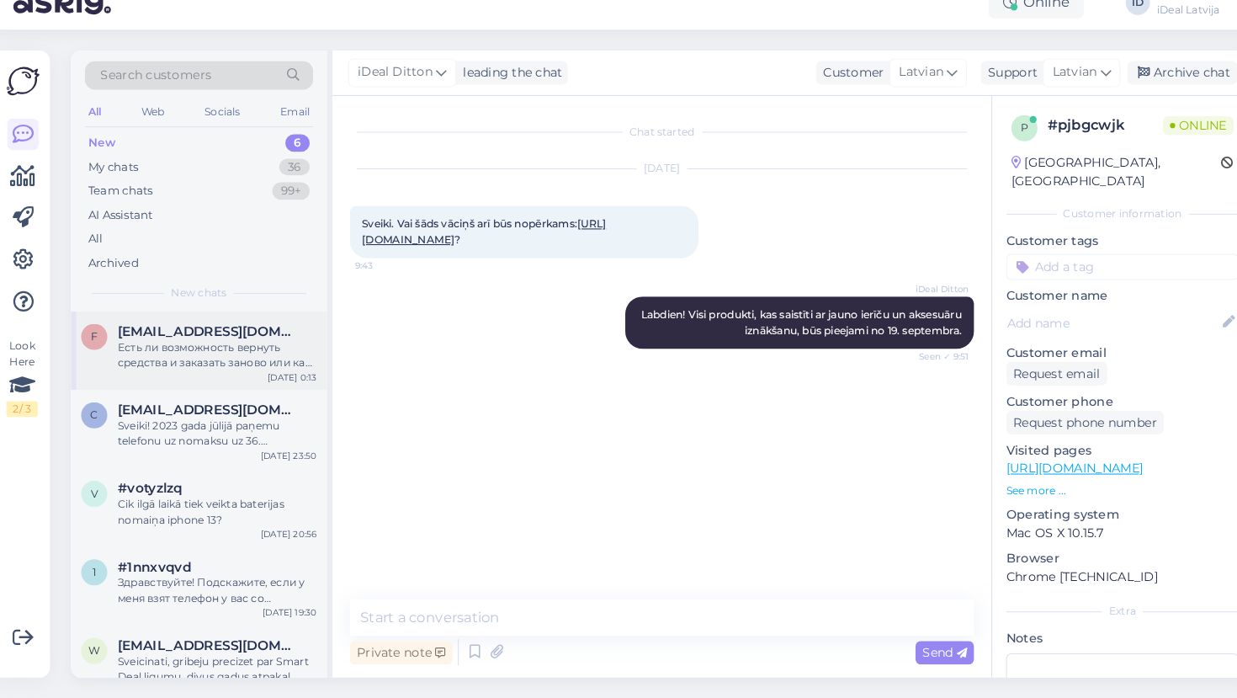
click at [236, 351] on div "Есть ли возможность вернуть средства и заказать заново или как то поменять зака…" at bounding box center [217, 366] width 192 height 30
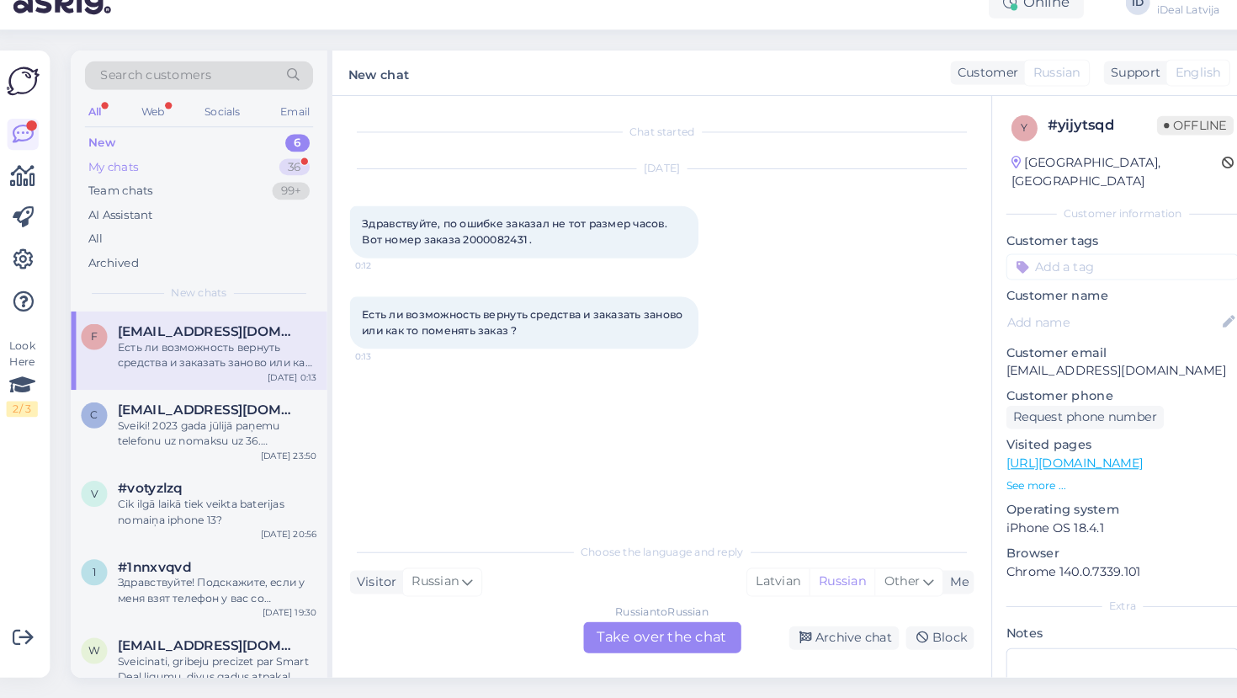
click at [151, 173] on div "My chats 36" at bounding box center [199, 185] width 220 height 24
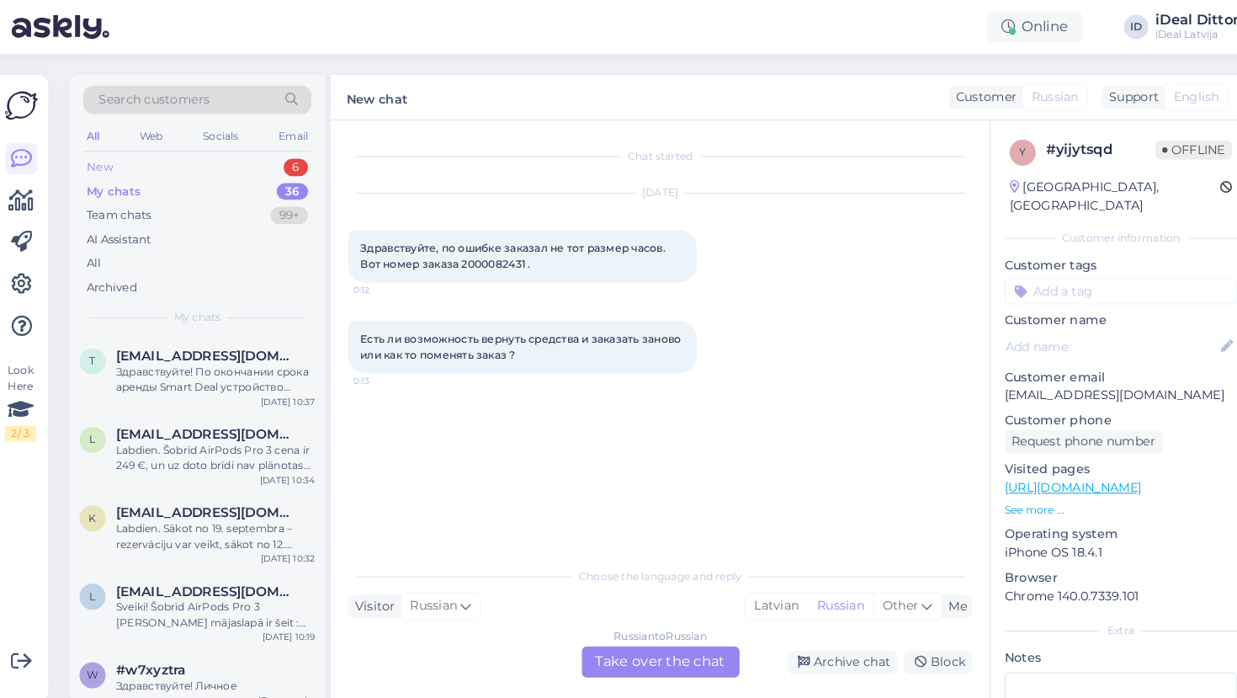
click at [104, 157] on div "New" at bounding box center [105, 161] width 25 height 17
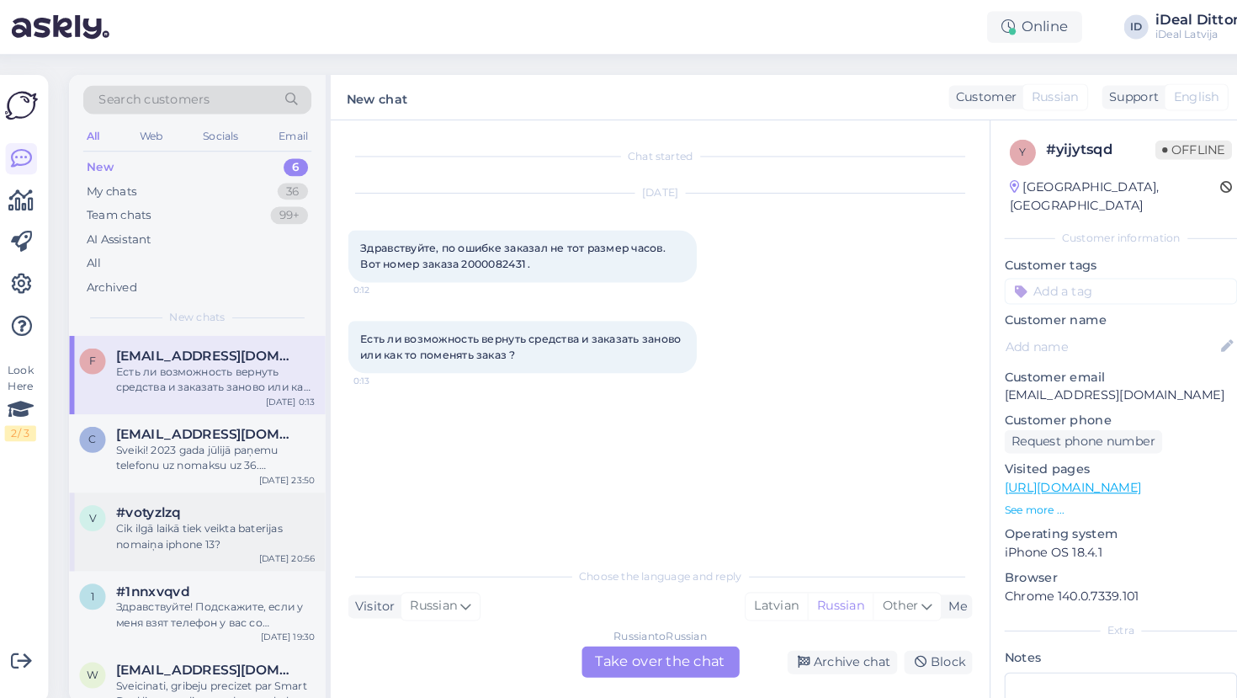
click at [227, 503] on div "Cik ilgā laikā tiek veikta baterijas nomaiņa iphone 13?" at bounding box center [217, 517] width 192 height 30
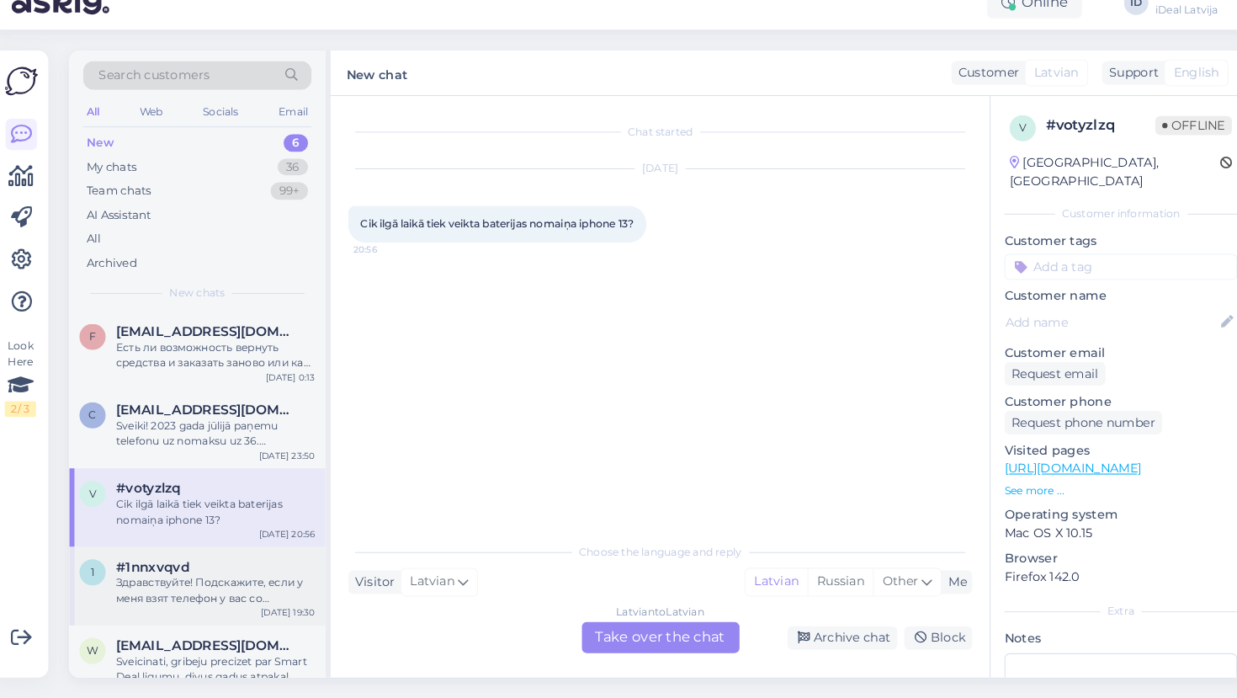
scroll to position [55, 0]
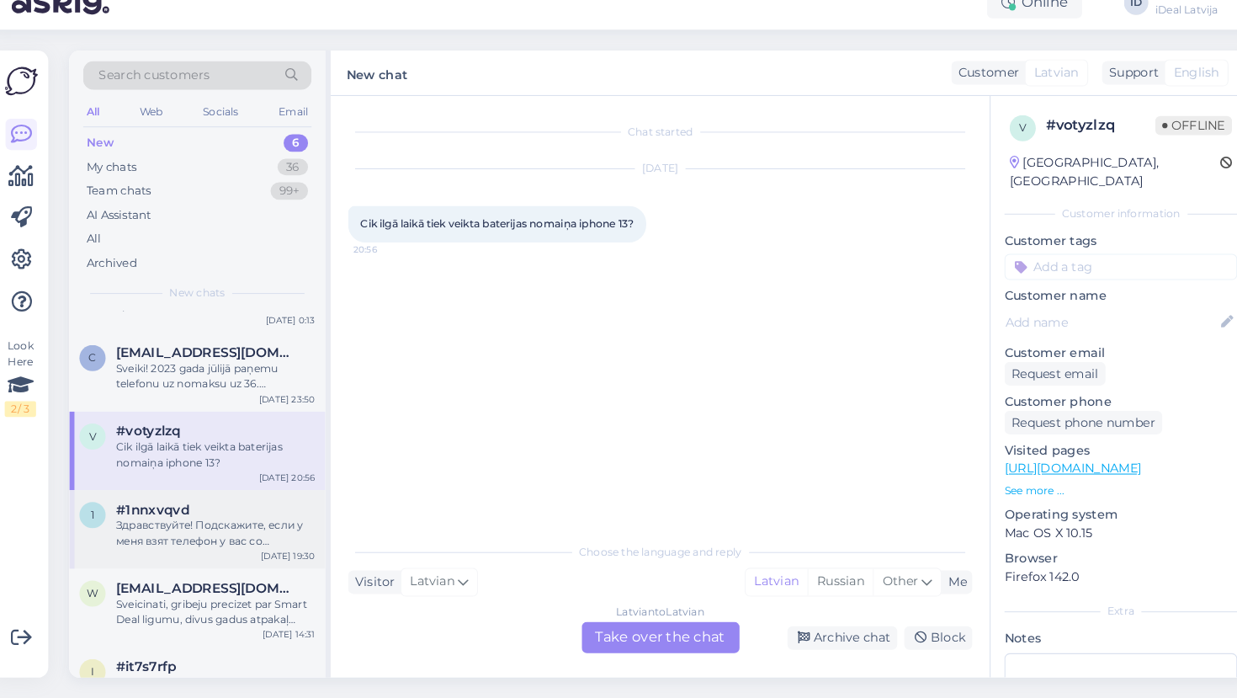
click at [229, 523] on div "Здравствуйте! Подскажите, если у меня взят телефон у вас со smartdeal программе…" at bounding box center [217, 538] width 192 height 30
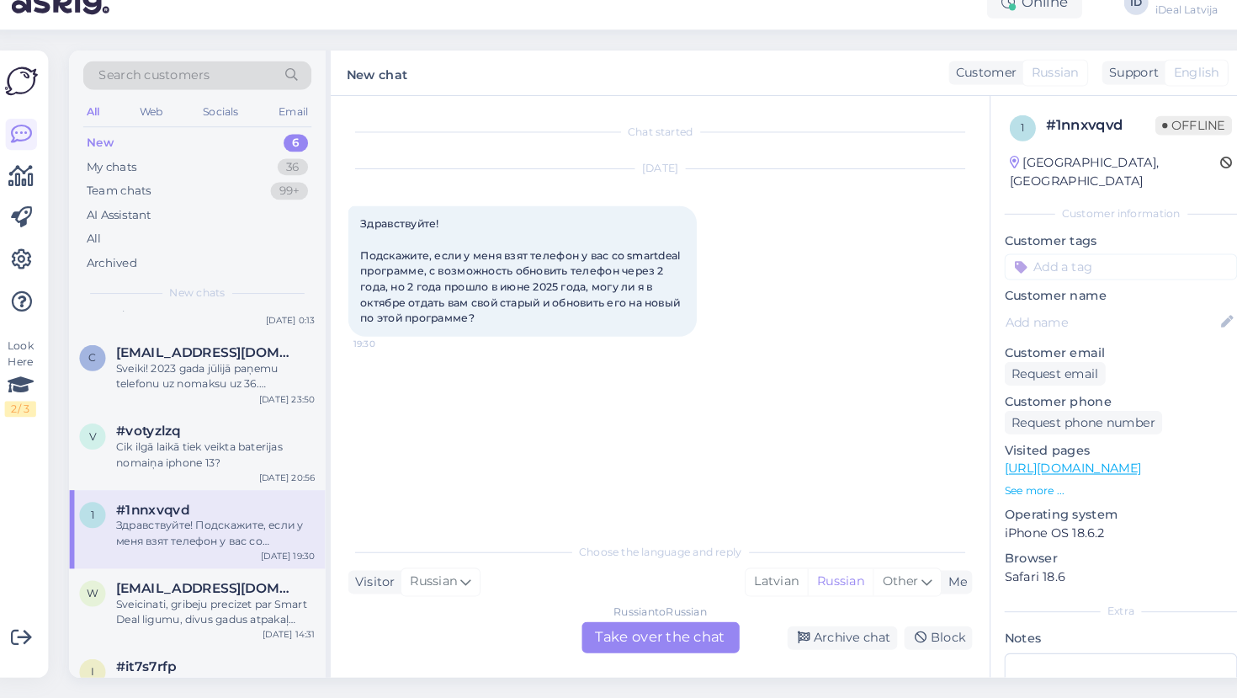
scroll to position [68, 0]
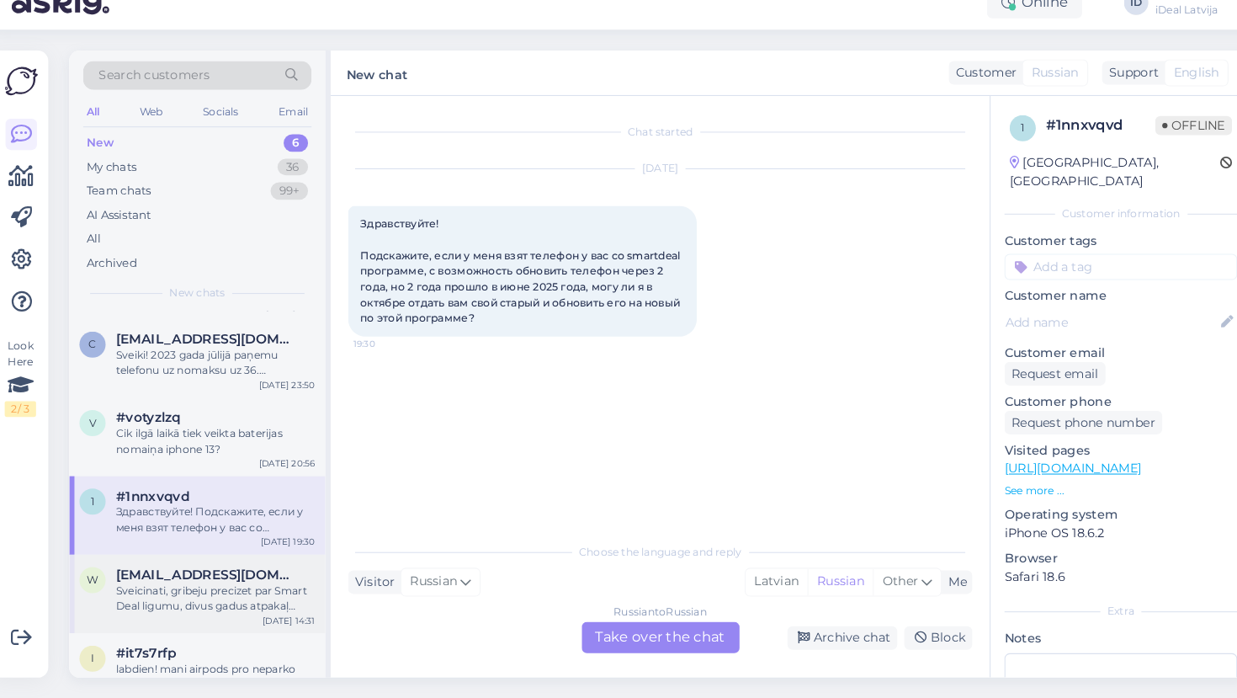
click at [220, 586] on div "Sveicinati, gribeju precizet par Smart Deal ligumu, divus gadus atpakaļ ([DATE]…" at bounding box center [217, 601] width 192 height 30
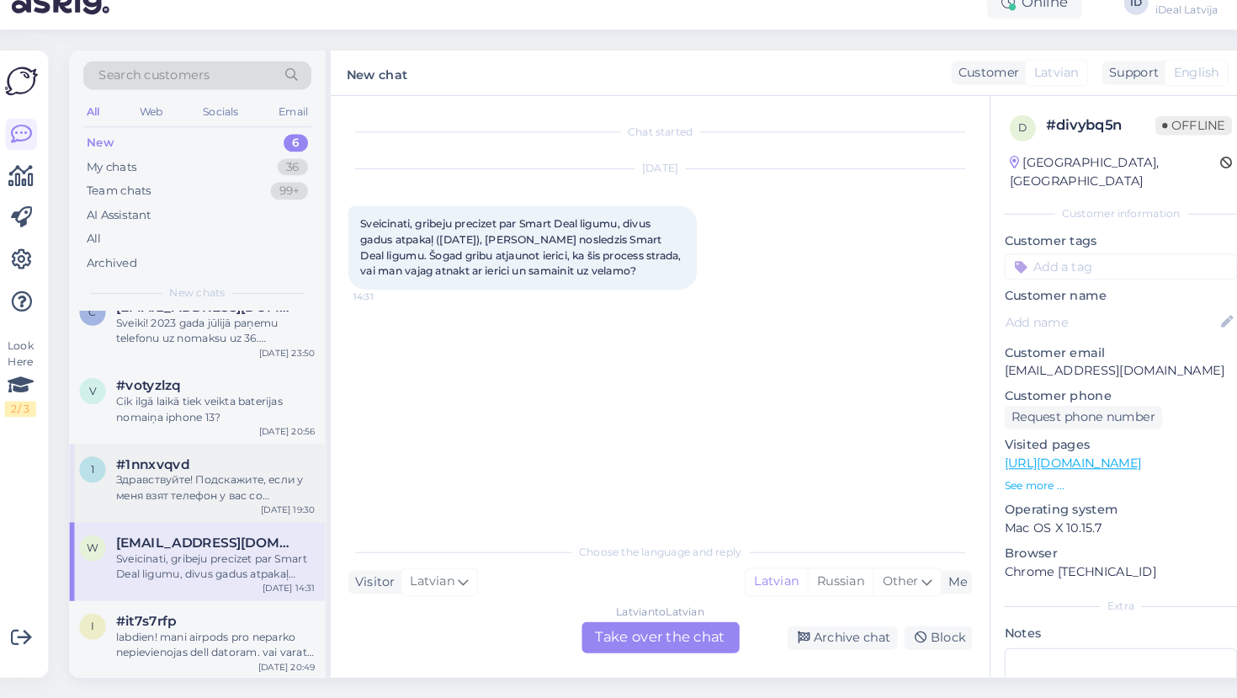
scroll to position [98, 0]
click at [189, 631] on div "labdien! mani airpods pro neparko nepievienojas dell datoram. vai varat kā palī…" at bounding box center [217, 646] width 192 height 30
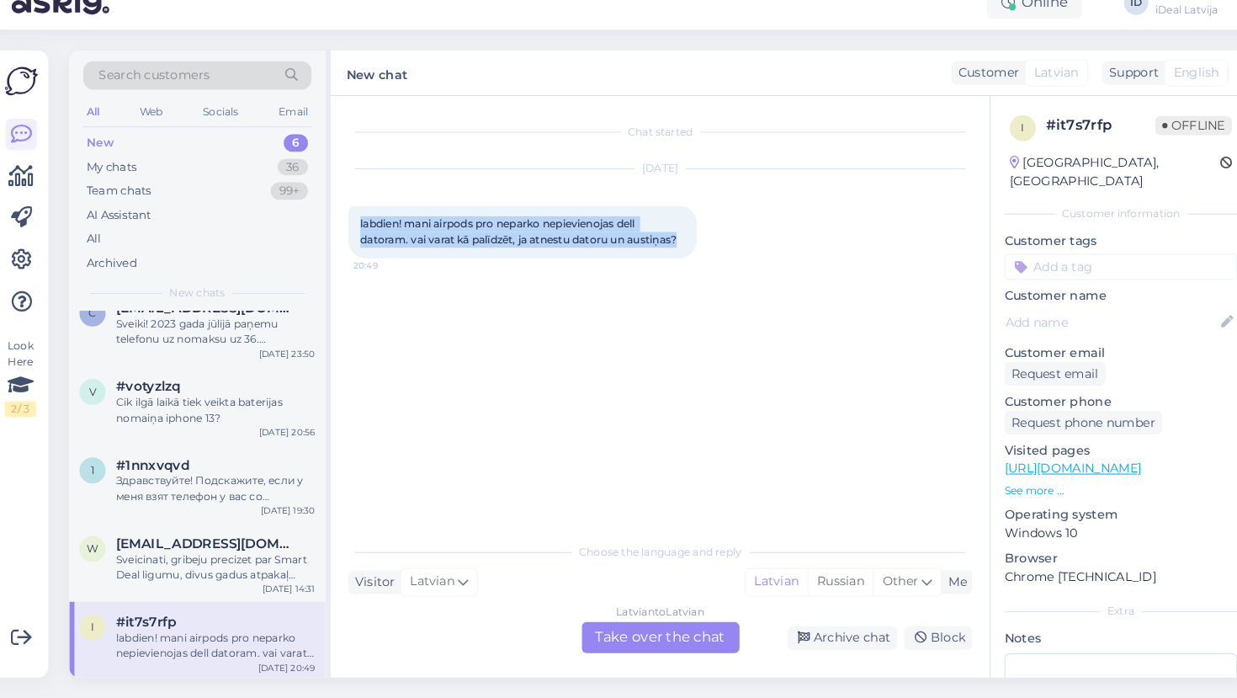
drag, startPoint x: 659, startPoint y: 229, endPoint x: 344, endPoint y: 209, distance: 315.4
click at [345, 222] on div "labdien! mani airpods pro neparko nepievienojas dell datoram. vai varat kā palī…" at bounding box center [513, 247] width 337 height 50
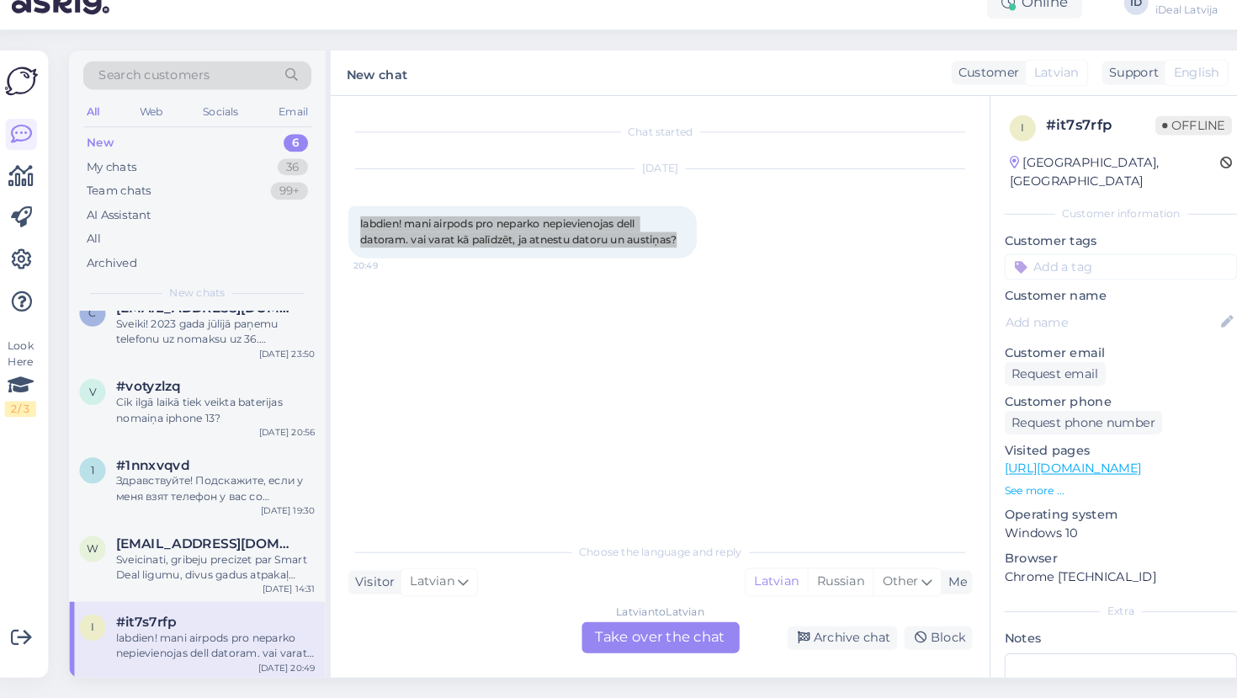
scroll to position [0, 0]
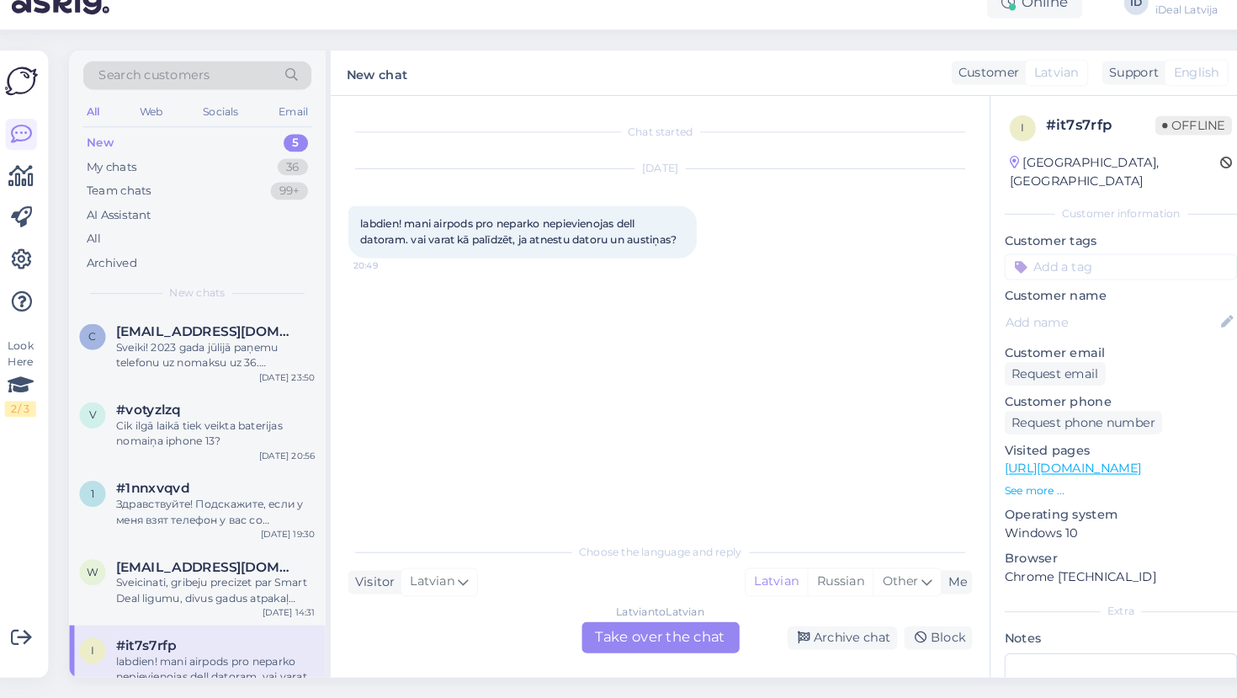
click at [604, 624] on div "Latvian to Latvian Take over the chat" at bounding box center [647, 639] width 152 height 30
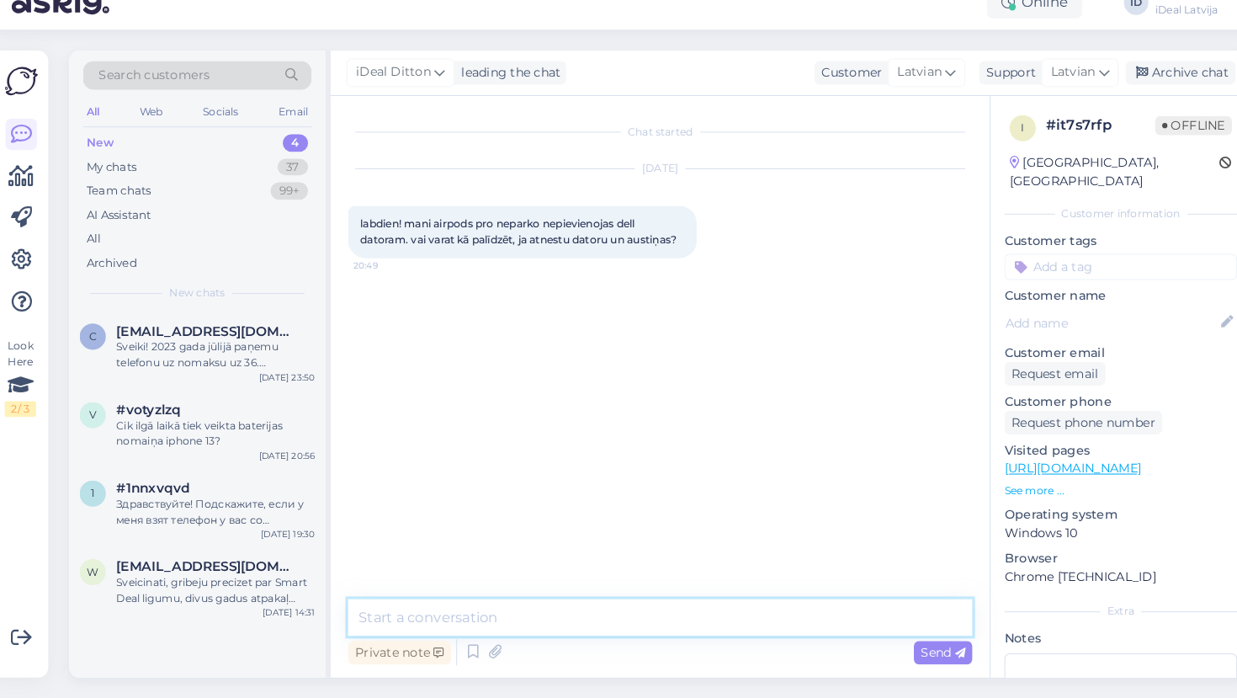
click at [547, 602] on textarea at bounding box center [646, 619] width 602 height 35
paste textarea "Labdien! Jā, protams – droši atnesiet gan datoru, gan AirPods Pro. Pārbaudīsim …"
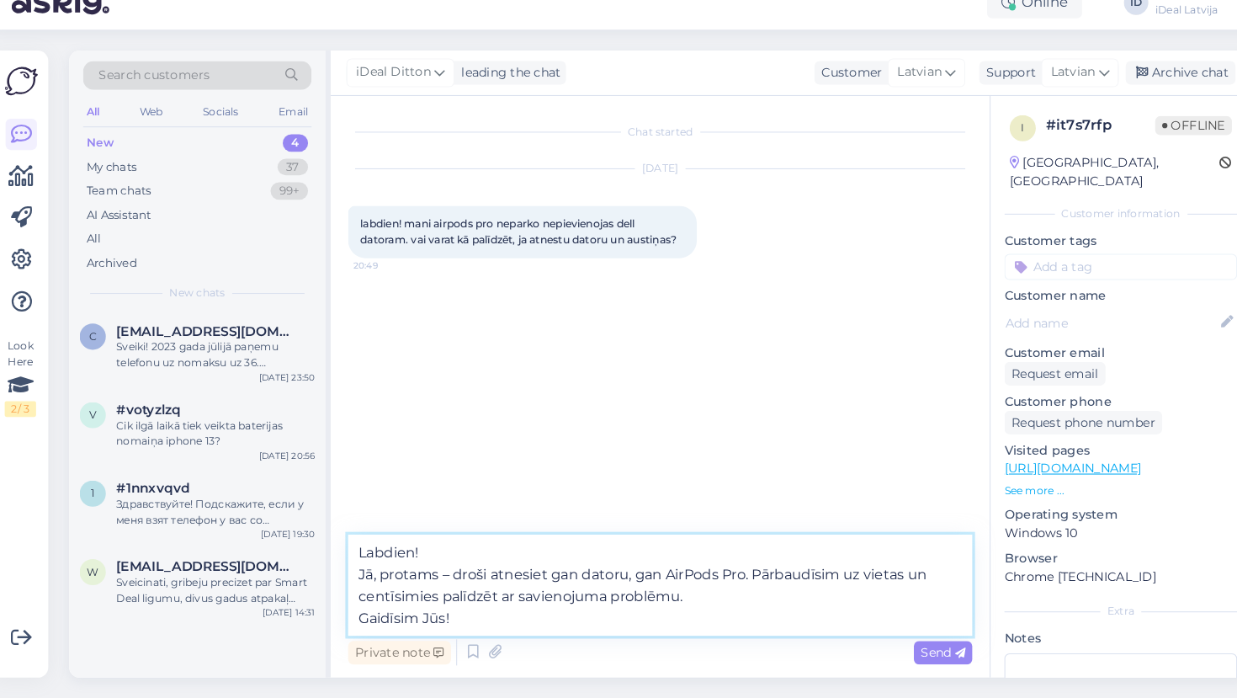
click at [347, 549] on textarea "Labdien! Jā, protams – droši atnesiet gan datoru, gan AirPods Pro. Pārbaudīsim …" at bounding box center [646, 588] width 602 height 98
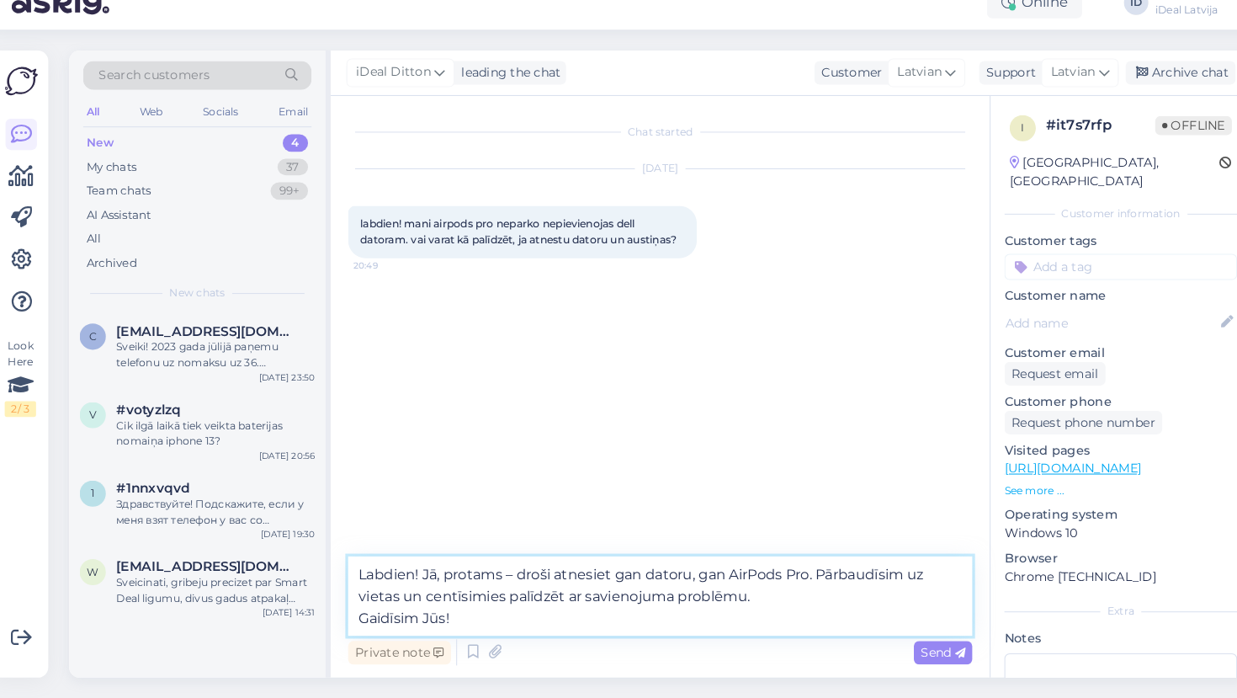
click at [347, 592] on textarea "Labdien! Jā, protams – droši atnesiet gan datoru, gan AirPods Pro. Pārbaudīsim …" at bounding box center [646, 598] width 602 height 77
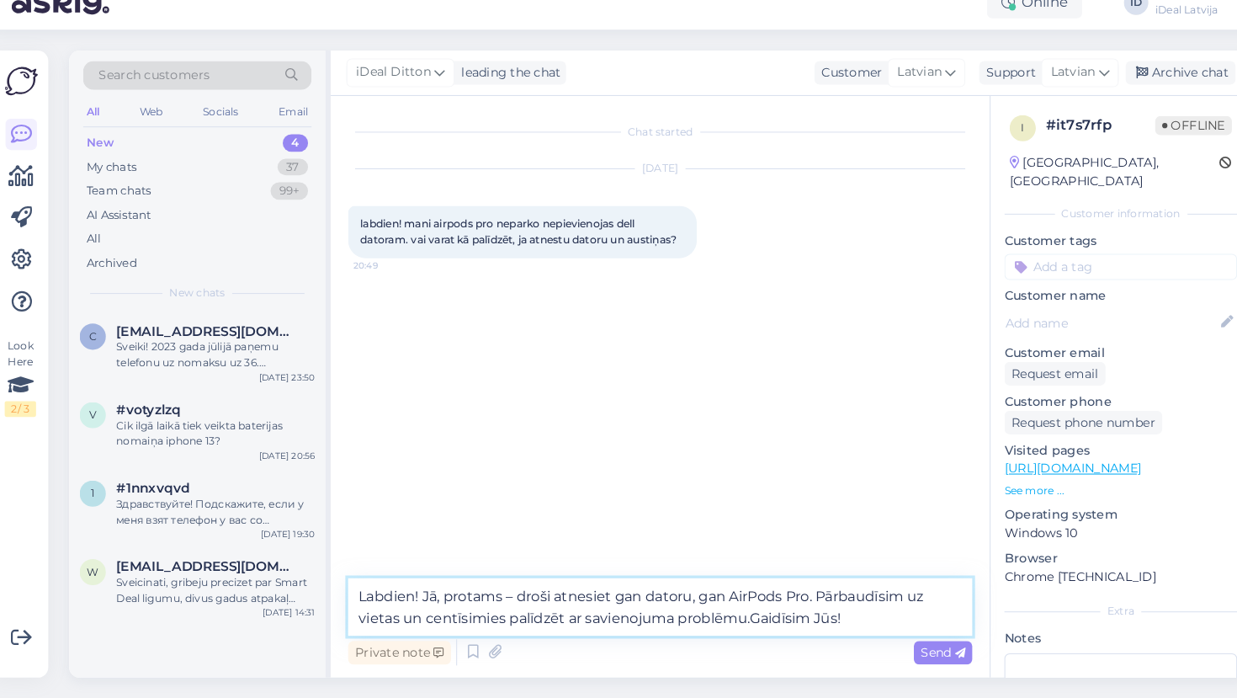
type textarea "Labdien! Jā, protams – droši atnesiet gan datoru, gan AirPods Pro. Pārbaudīsim …"
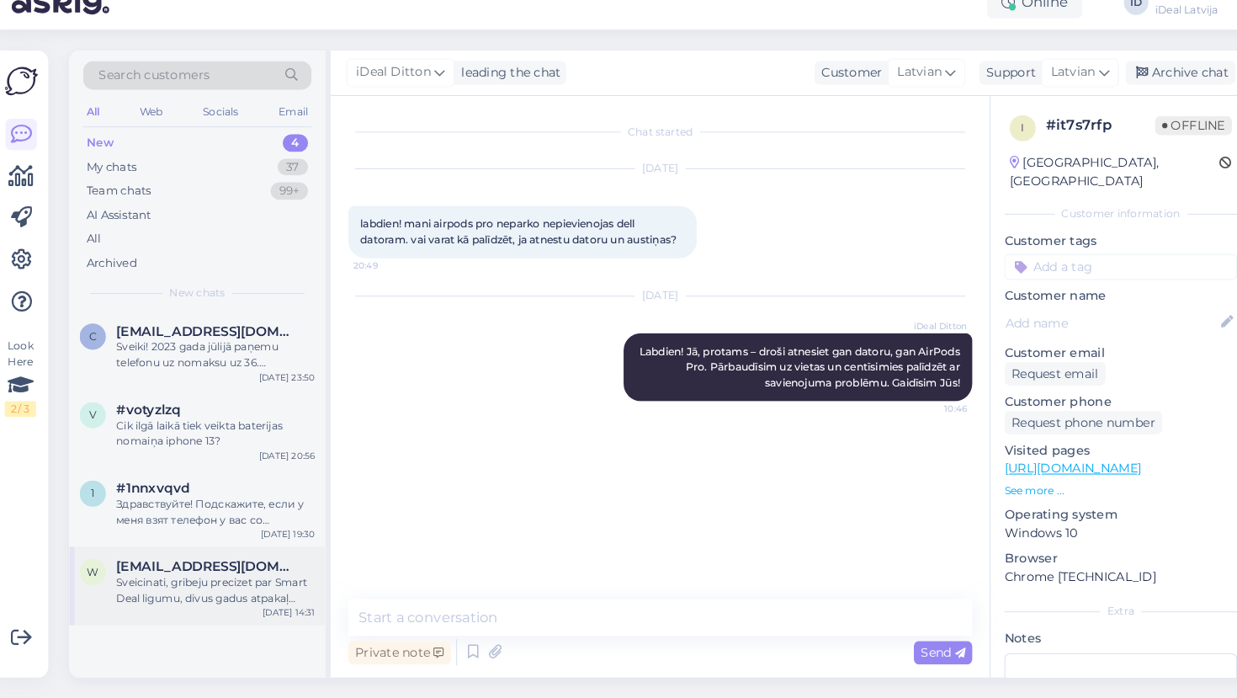
click at [183, 578] on div "Sveicinati, gribeju precizet par Smart Deal ligumu, divus gadus atpakaļ ([DATE]…" at bounding box center [217, 593] width 192 height 30
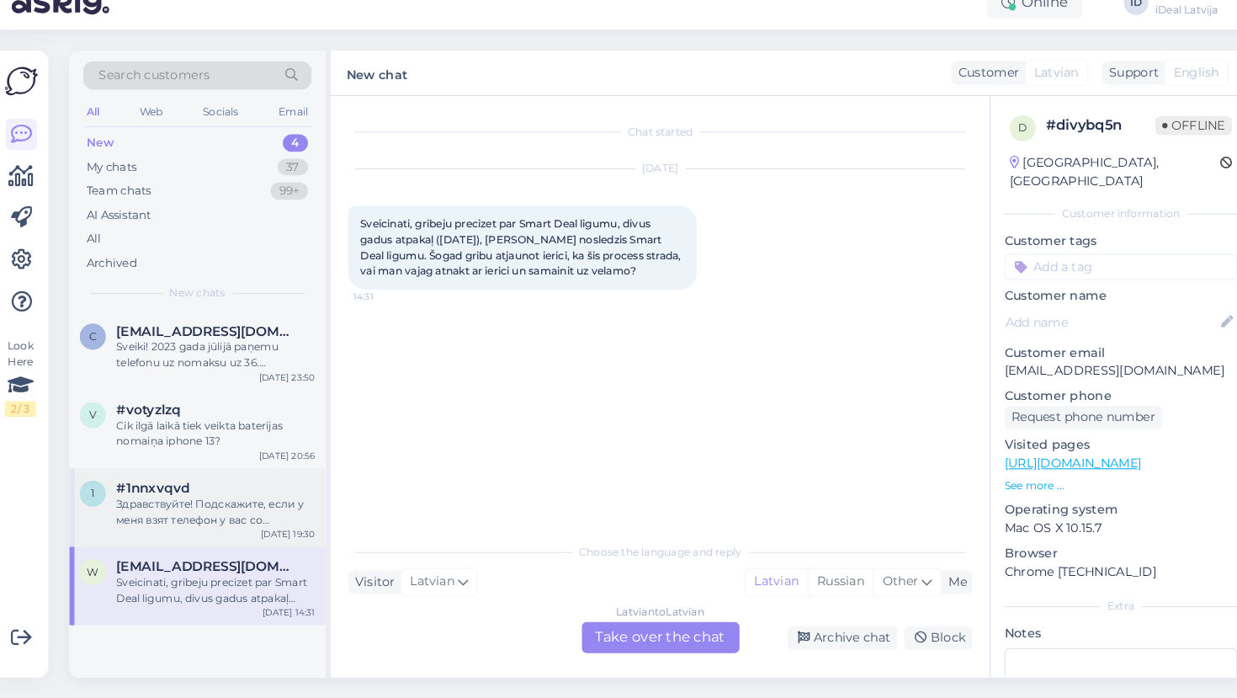
click at [261, 487] on div "#1nnxvqvd" at bounding box center [217, 494] width 192 height 15
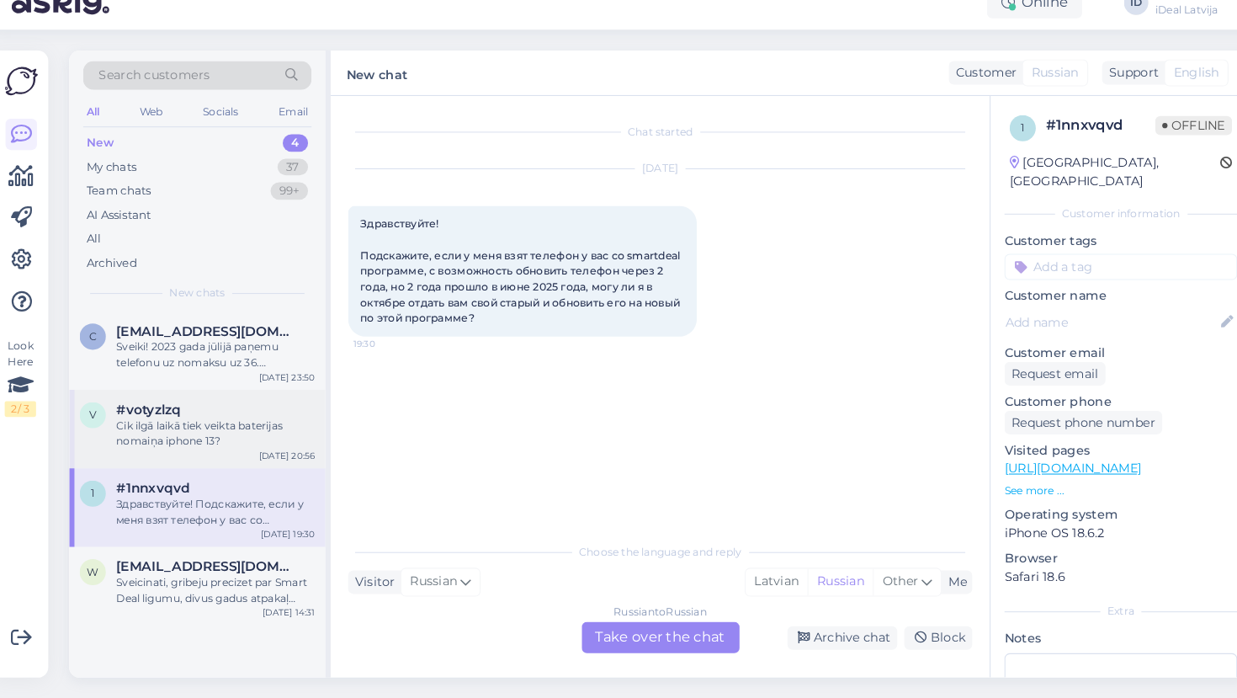
click at [227, 427] on div "Cik ilgā laikā tiek veikta baterijas nomaiņa iphone 13?" at bounding box center [217, 442] width 192 height 30
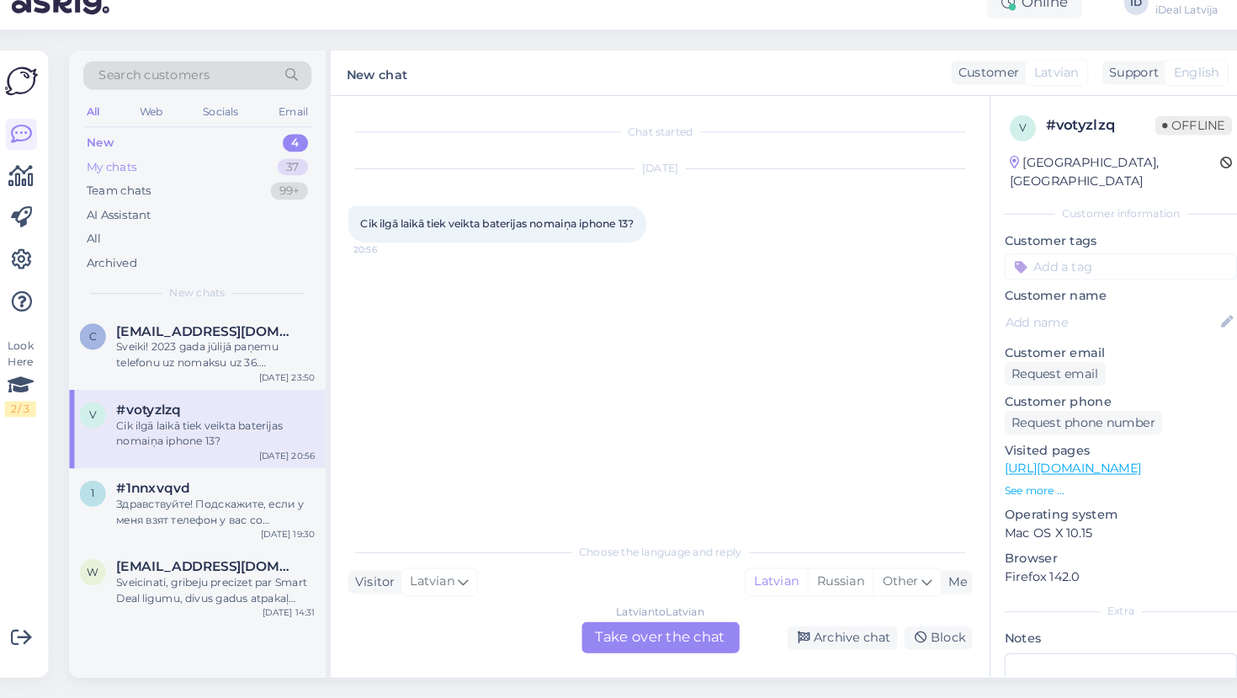
click at [122, 177] on div "My chats" at bounding box center [117, 185] width 48 height 17
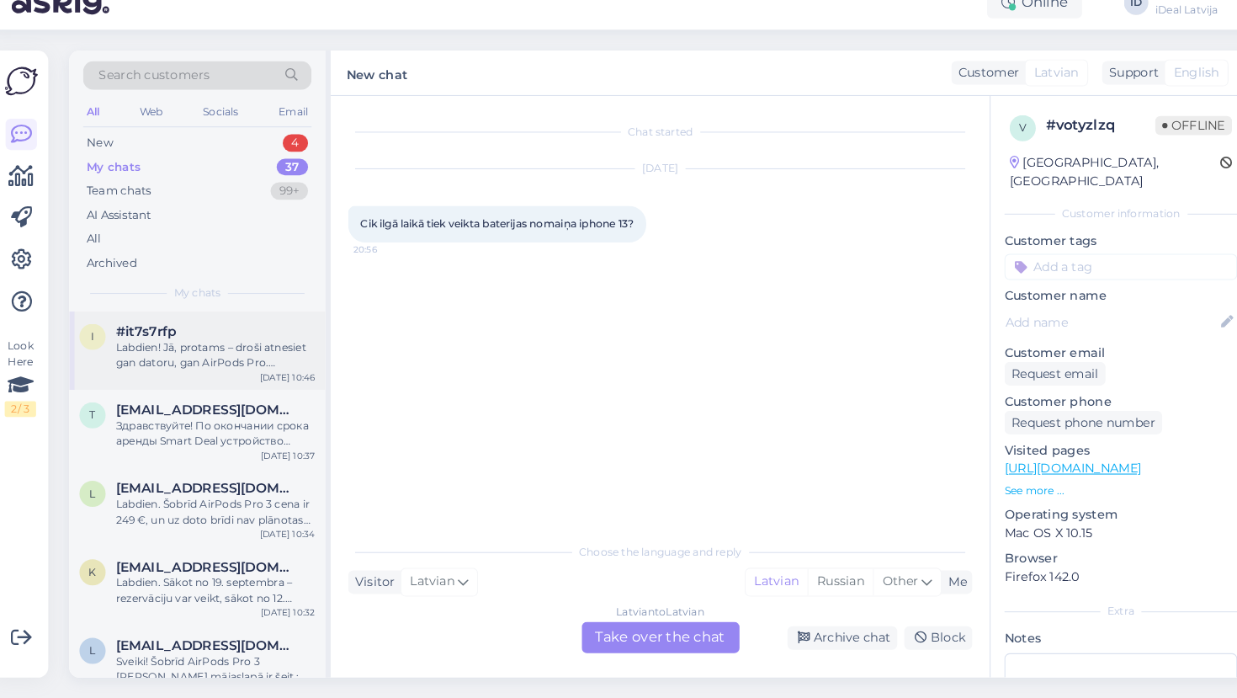
click at [234, 351] on div "Labdien! Jā, protams – droši atnesiet gan datoru, gan AirPods Pro. Pārbaudīsim …" at bounding box center [217, 366] width 192 height 30
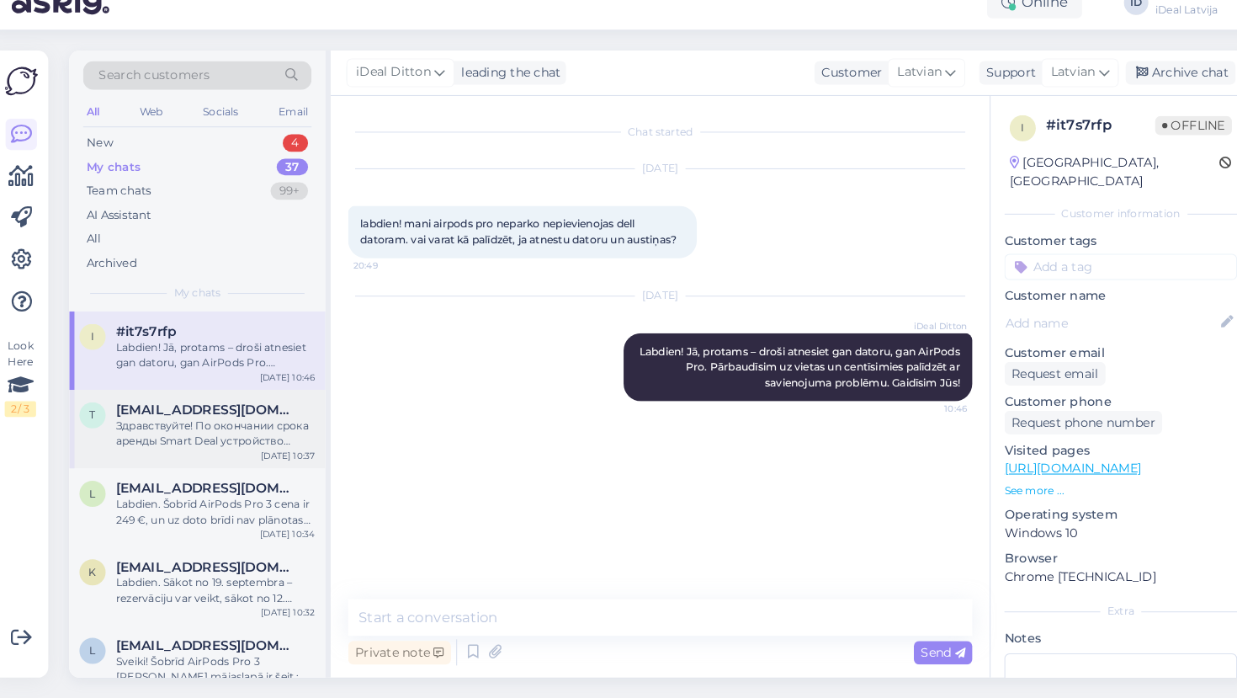
click at [229, 411] on span "[EMAIL_ADDRESS][DOMAIN_NAME]" at bounding box center [208, 418] width 175 height 15
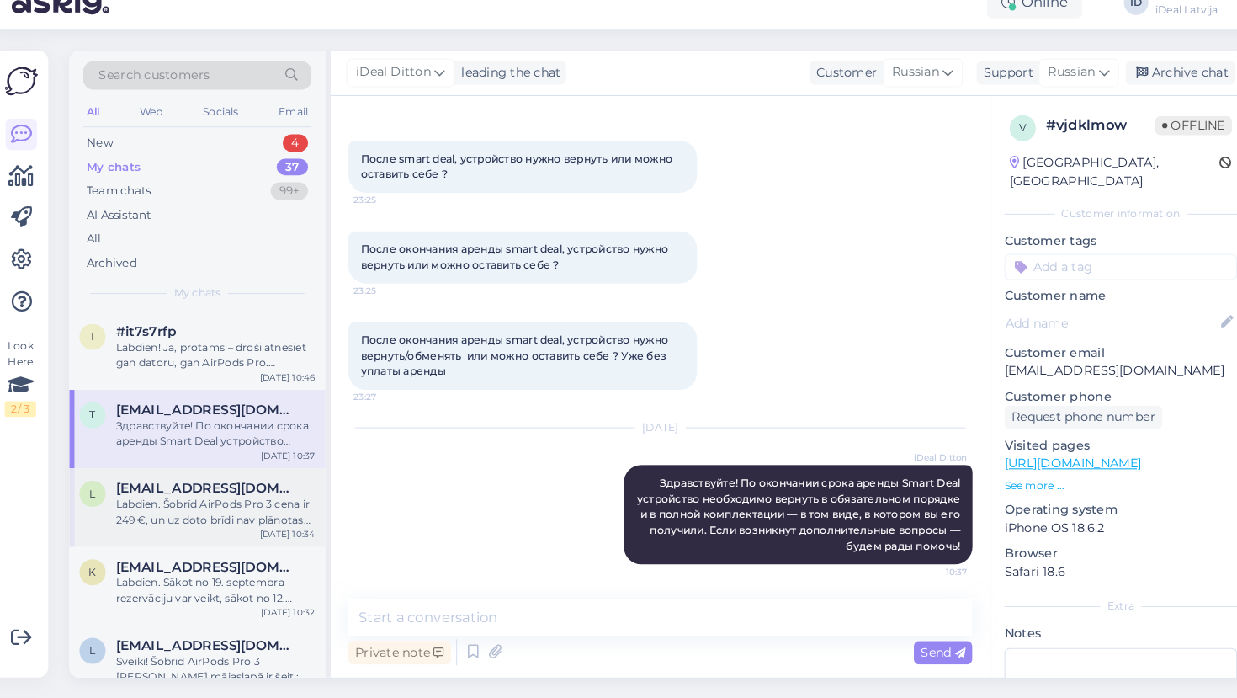
click at [218, 487] on span "[EMAIL_ADDRESS][DOMAIN_NAME]" at bounding box center [208, 494] width 175 height 15
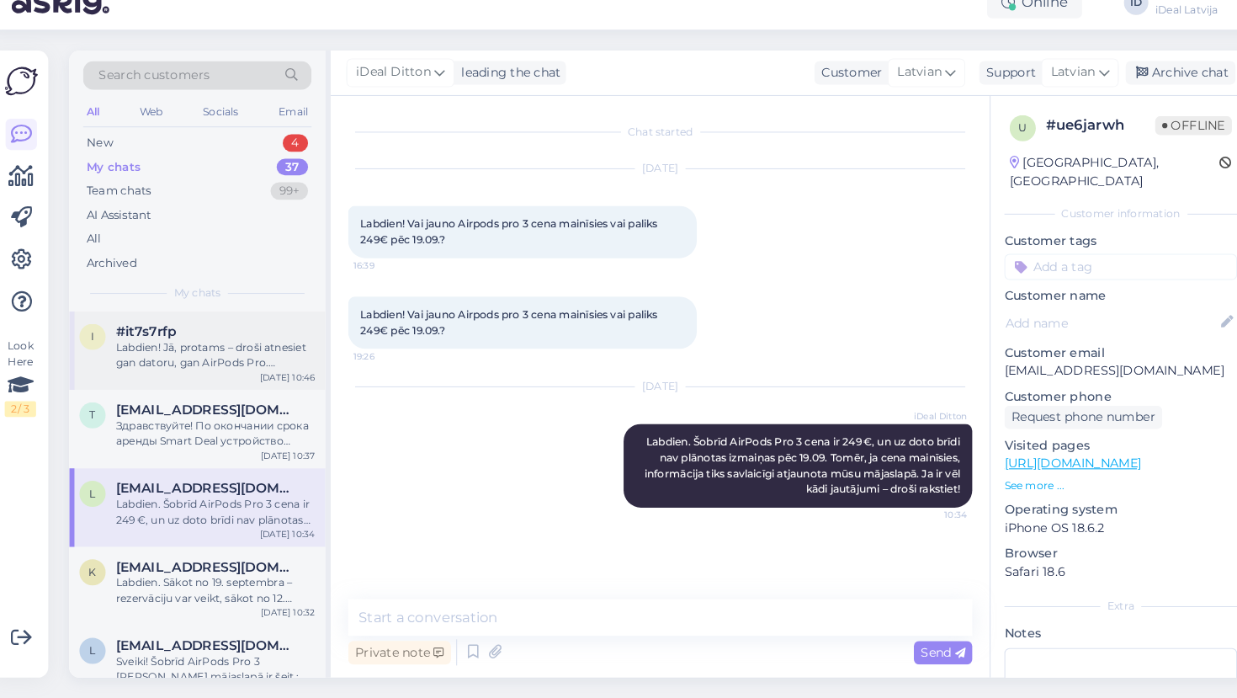
click at [196, 351] on div "Labdien! Jā, protams – droši atnesiet gan datoru, gan AirPods Pro. Pārbaudīsim …" at bounding box center [217, 366] width 192 height 30
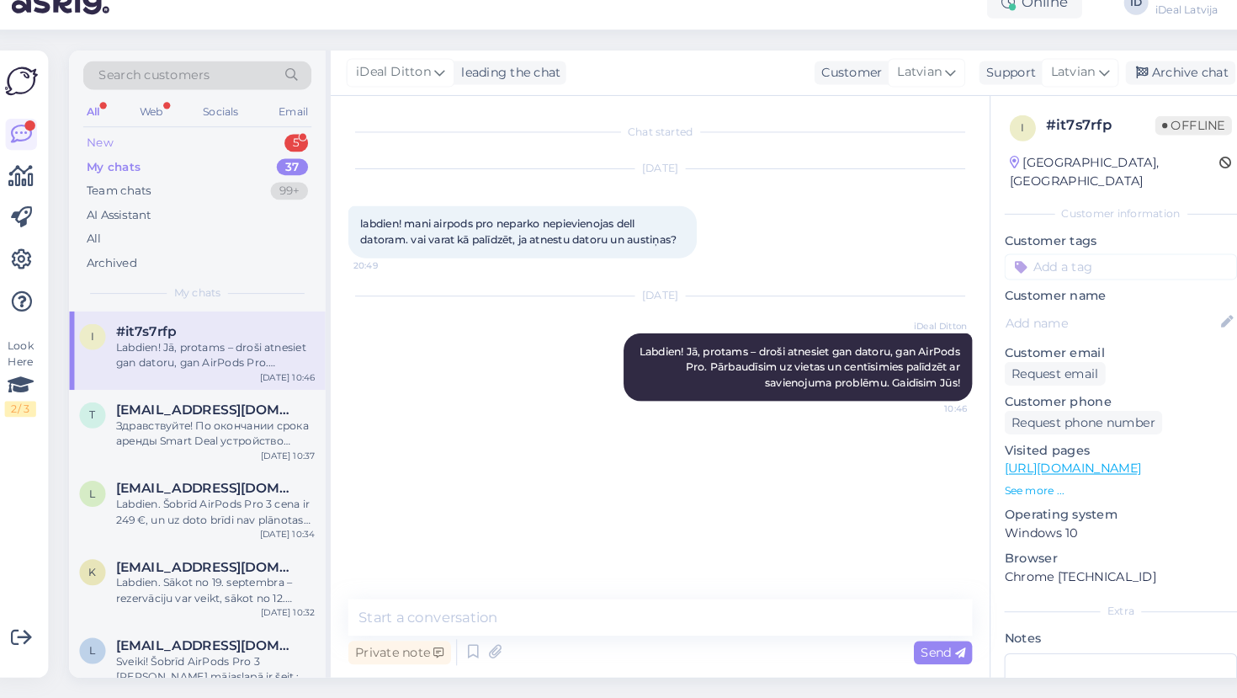
click at [93, 153] on div "New" at bounding box center [105, 161] width 25 height 17
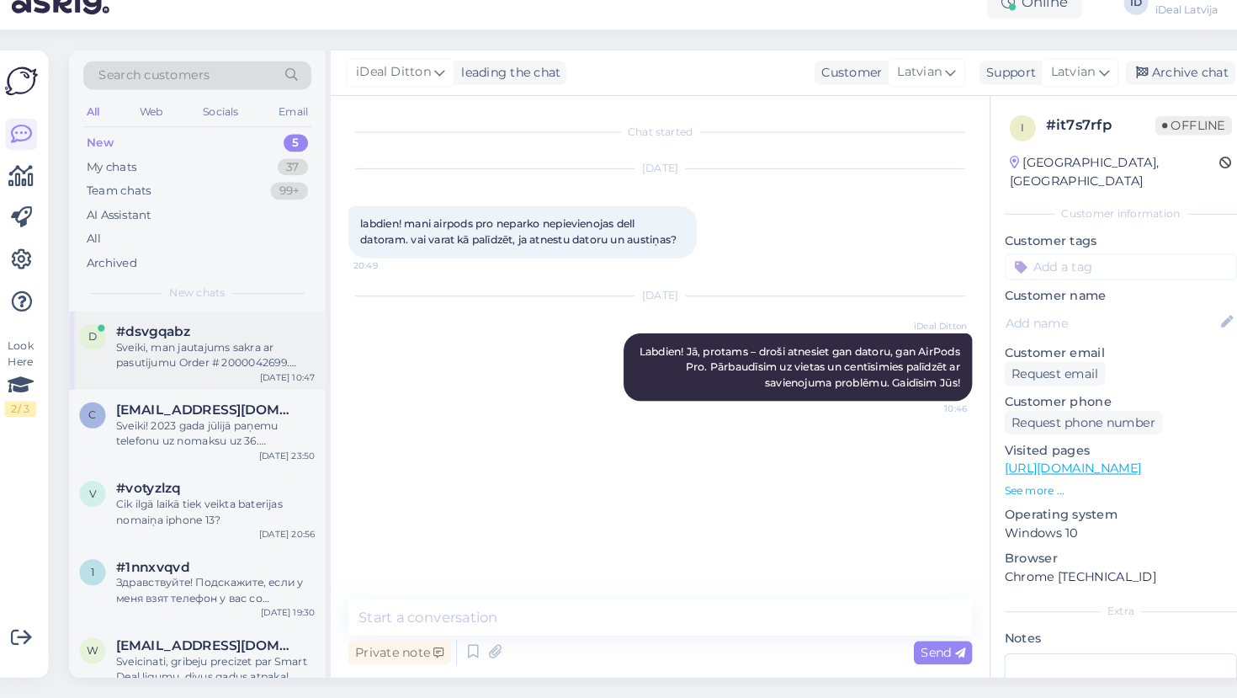
click at [215, 351] on div "Sveiki, man jautajums sakra ar pasutijumu Order # 2000042699. man tur bija [PER…" at bounding box center [217, 366] width 192 height 30
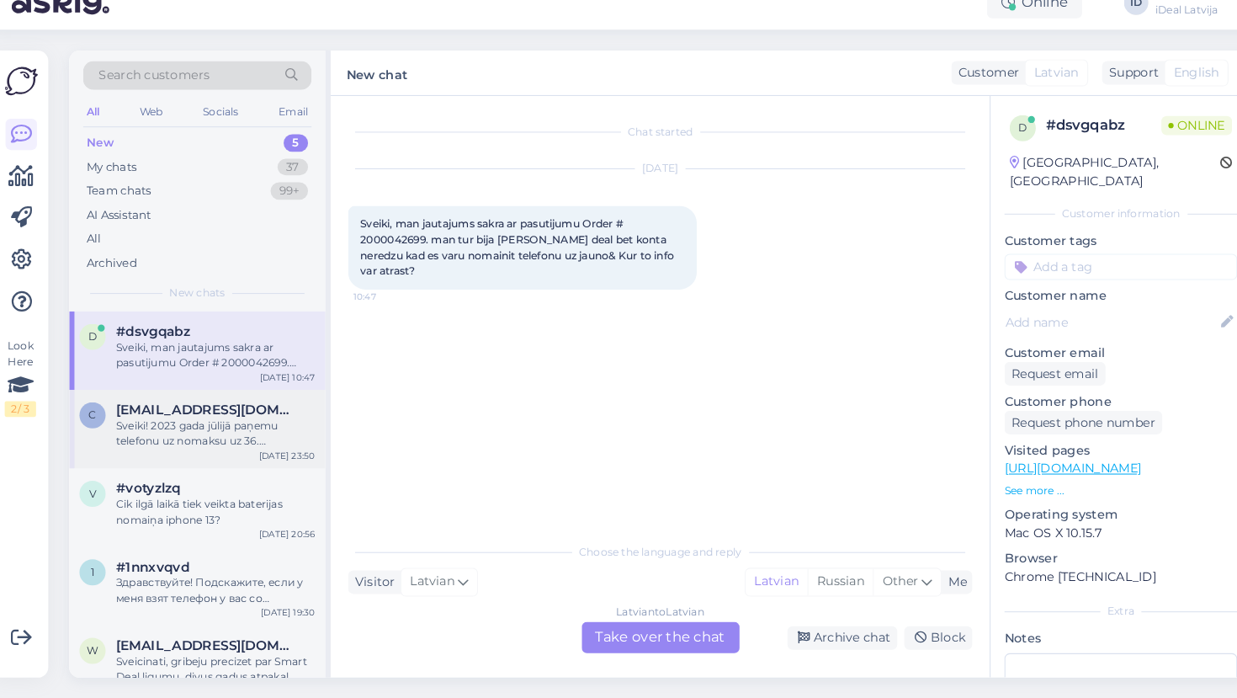
click at [190, 411] on span "[EMAIL_ADDRESS][DOMAIN_NAME]" at bounding box center [208, 418] width 175 height 15
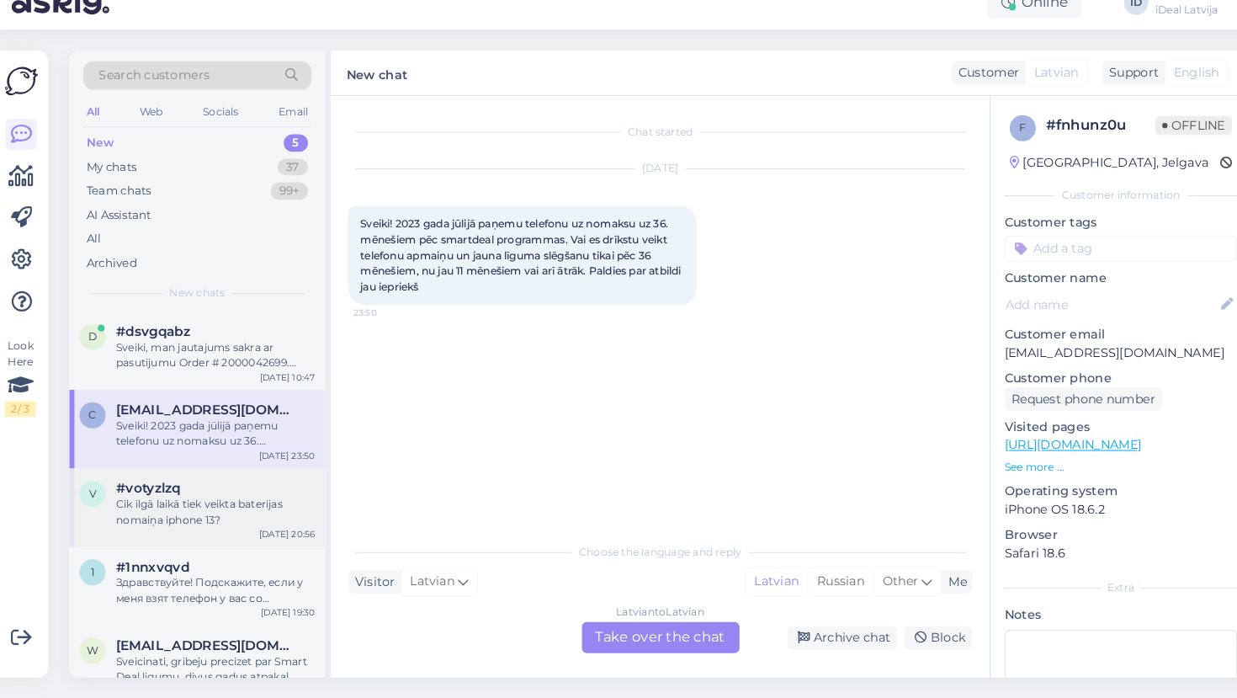
click at [237, 502] on div "Cik ilgā laikā tiek veikta baterijas nomaiņa iphone 13?" at bounding box center [217, 517] width 192 height 30
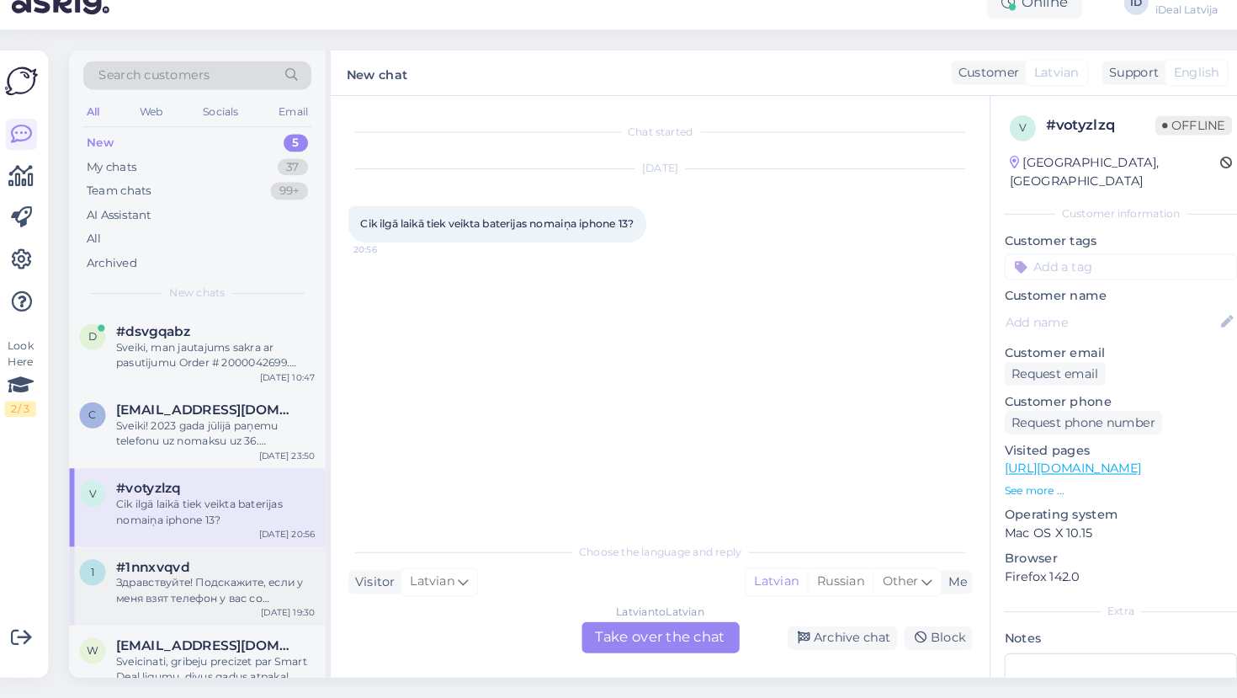
click at [202, 578] on div "Здравствуйте! Подскажите, если у меня взят телефон у вас со smartdeal программе…" at bounding box center [217, 593] width 192 height 30
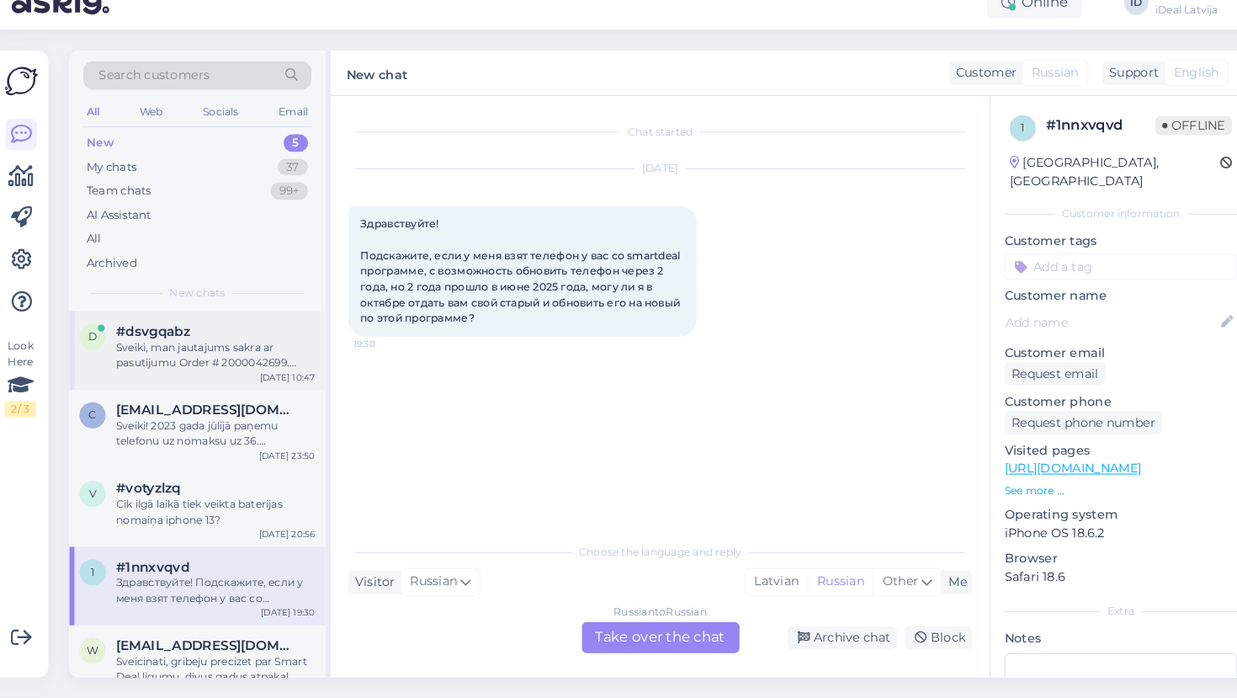
click at [184, 351] on div "Sveiki, man jautajums sakra ar pasutijumu Order # 2000042699. man tur bija [PER…" at bounding box center [217, 366] width 192 height 30
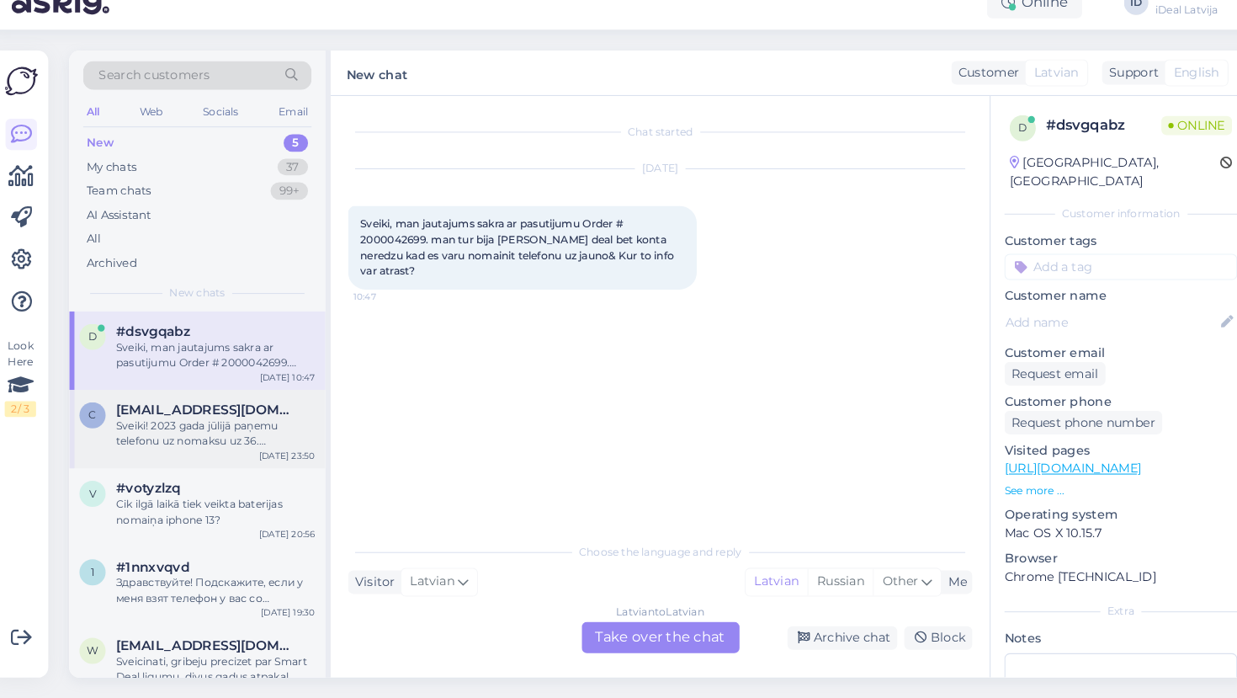
click at [198, 427] on div "Sveiki! 2023 gada jūlijā paņemu telefonu uz nomaksu uz 36. mēnešiem pēc smartde…" at bounding box center [217, 442] width 192 height 30
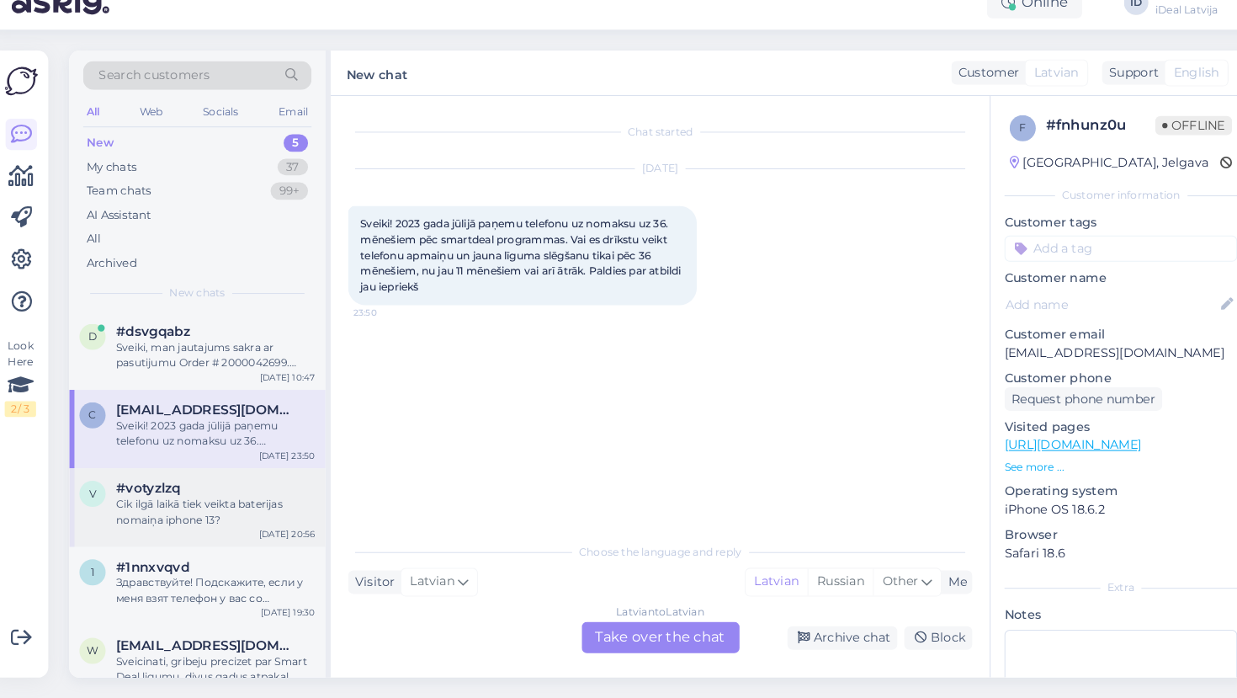
click at [183, 509] on div "v #votyzlzq Cik ilgā [PERSON_NAME] veikta baterijas nomaiņa iphone 13? [DATE] 2…" at bounding box center [199, 513] width 247 height 76
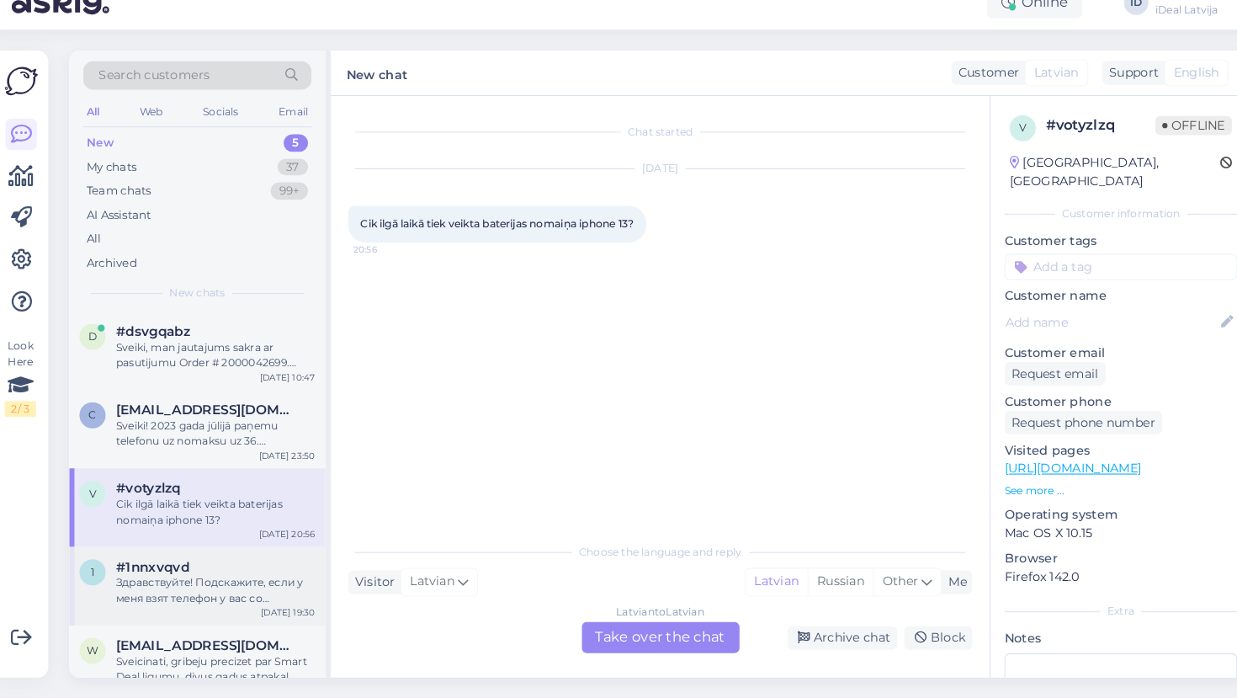
click at [176, 578] on div "Здравствуйте! Подскажите, если у меня взят телефон у вас со smartdeal программе…" at bounding box center [217, 593] width 192 height 30
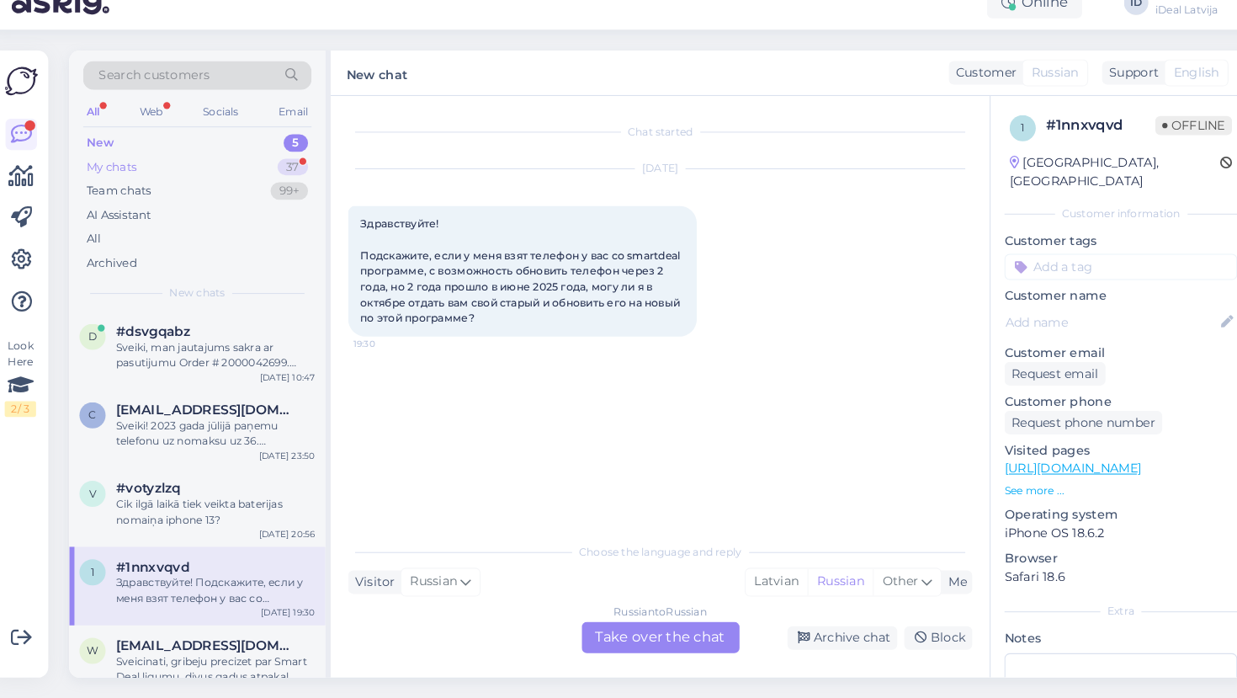
click at [112, 177] on div "My chats" at bounding box center [117, 185] width 48 height 17
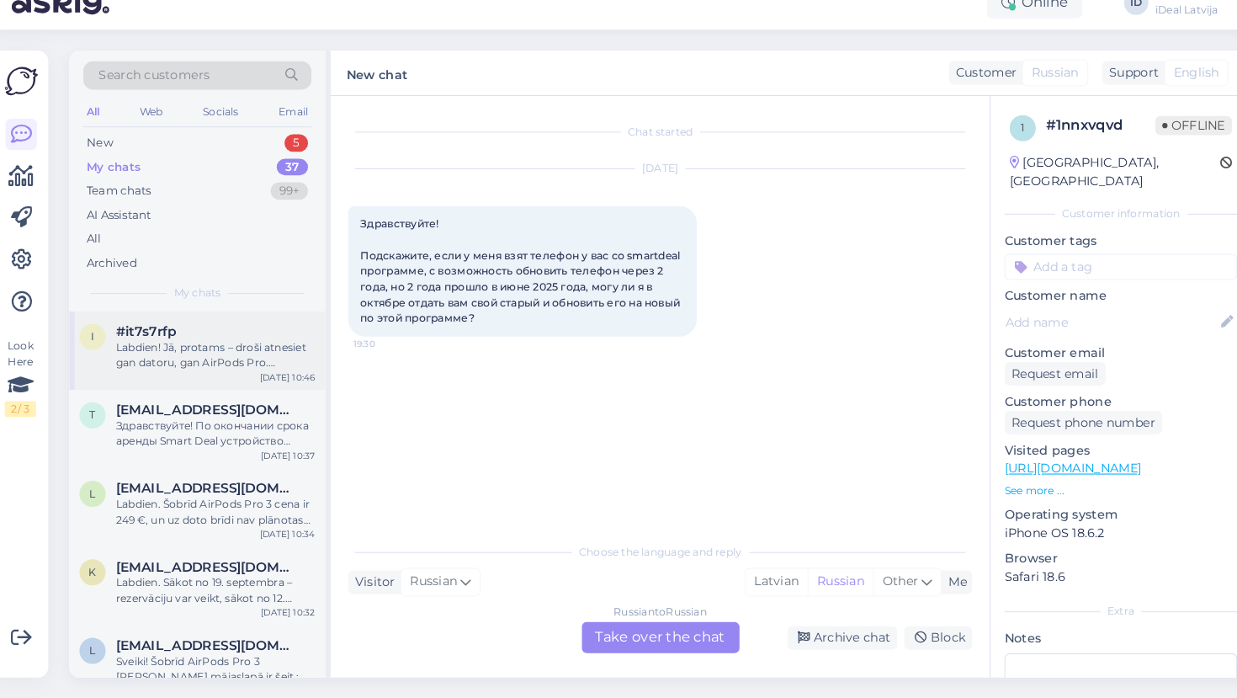
scroll to position [10, 0]
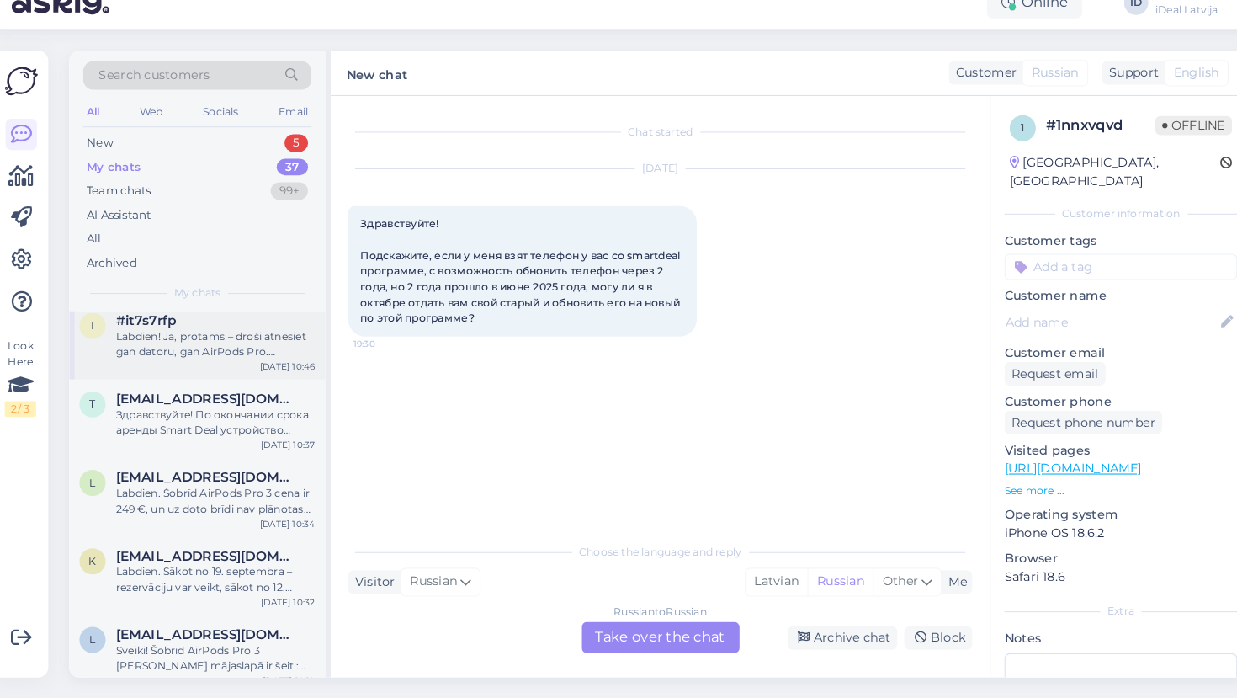
click at [174, 342] on div "Labdien! Jā, protams – droši atnesiet gan datoru, gan AirPods Pro. Pārbaudīsim …" at bounding box center [217, 356] width 192 height 30
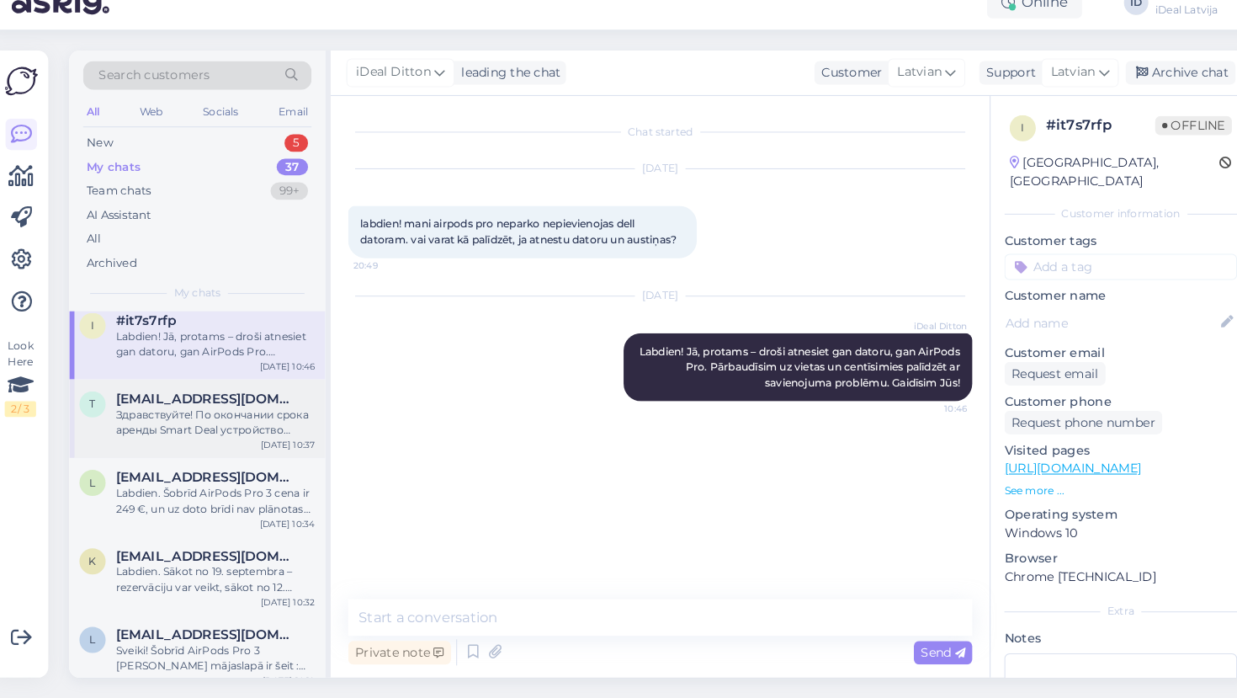
click at [168, 401] on span "[EMAIL_ADDRESS][DOMAIN_NAME]" at bounding box center [208, 408] width 175 height 15
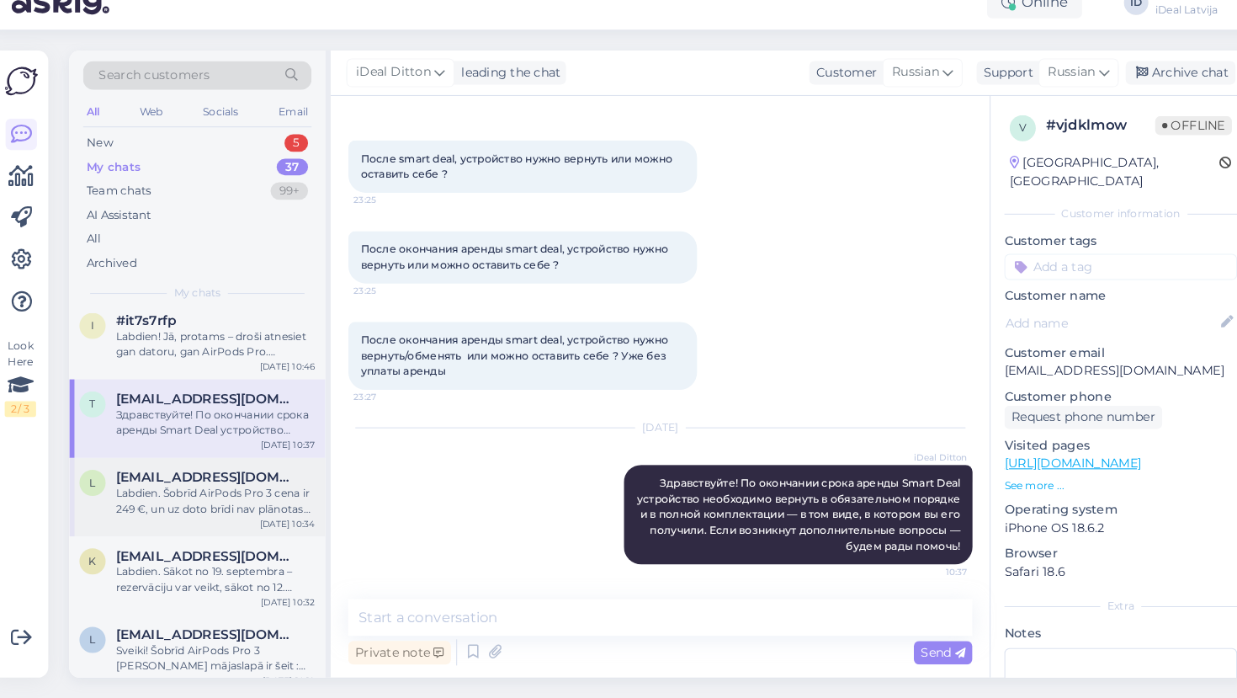
click at [151, 492] on div "Labdien. Šobrīd AirPods Pro 3 cena ir 249 €, un uz doto brīdi nav plānotas izma…" at bounding box center [217, 507] width 192 height 30
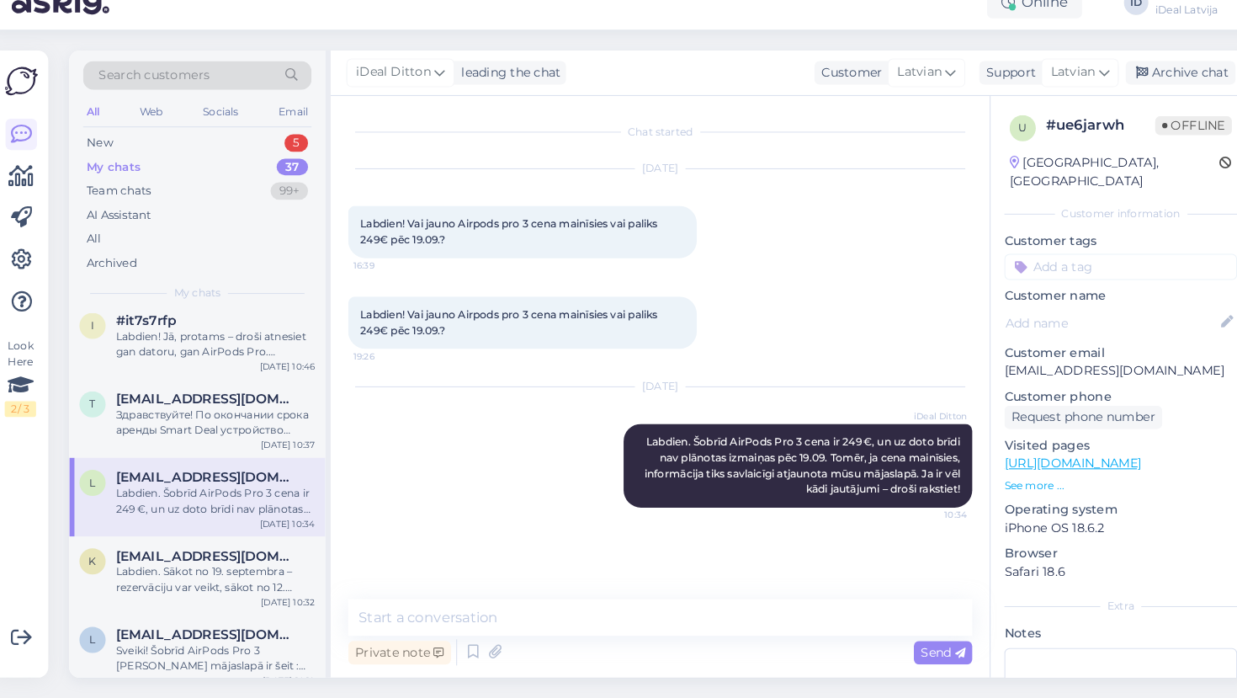
scroll to position [0, 0]
click at [109, 153] on div "New" at bounding box center [105, 161] width 25 height 17
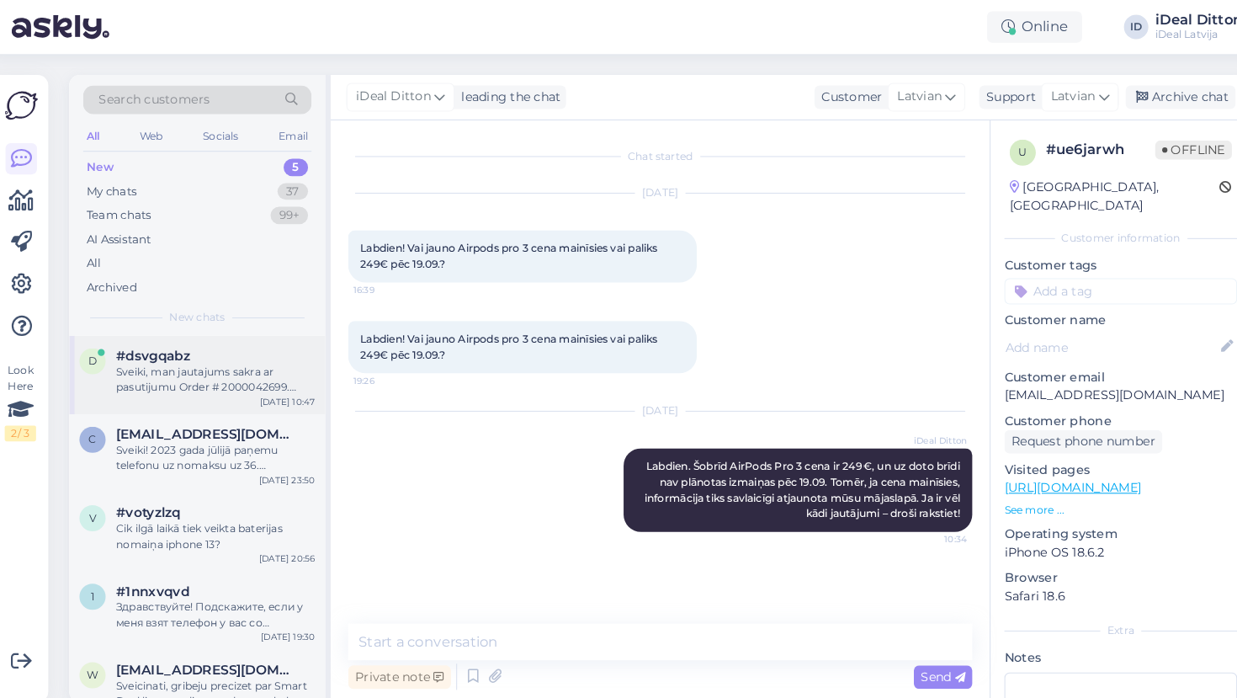
click at [216, 370] on div "Sveiki, man jautajums sakra ar pasutijumu Order # 2000042699. man tur bija [PER…" at bounding box center [217, 366] width 192 height 30
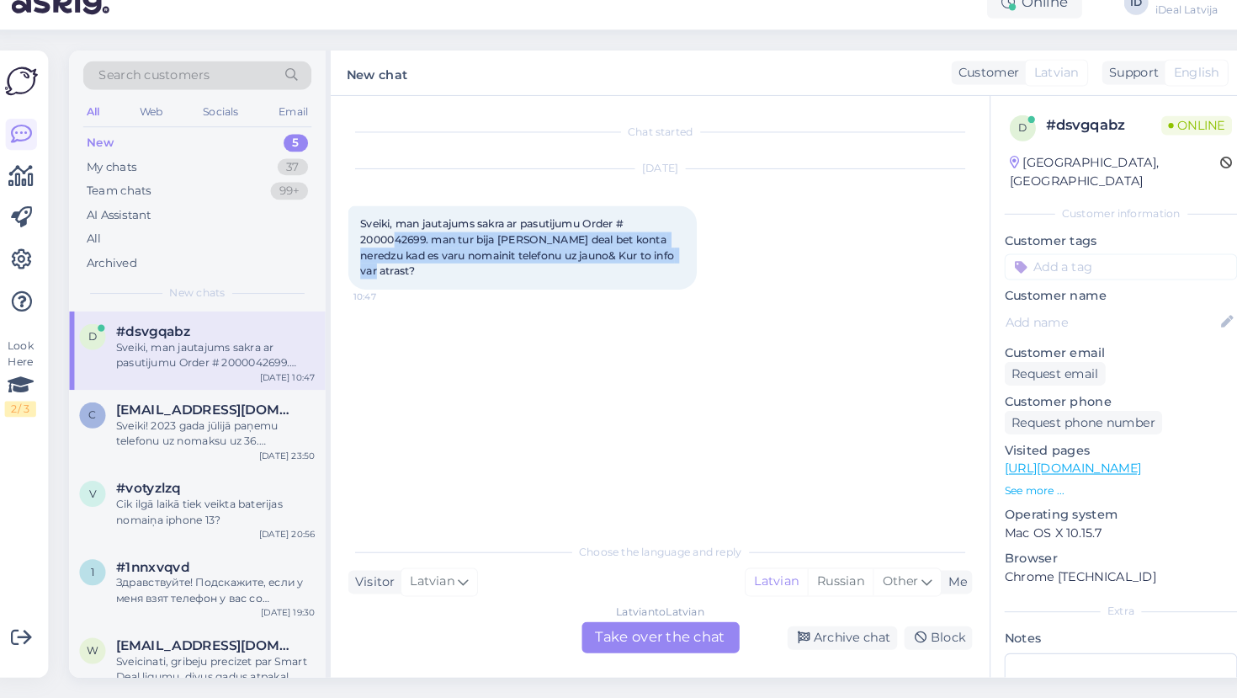
drag, startPoint x: 649, startPoint y: 247, endPoint x: 386, endPoint y: 226, distance: 263.4
click at [383, 226] on div "Sveiki, man jautajums sakra ar pasutijumu Order # 2000042699. man tur bija [PER…" at bounding box center [513, 262] width 337 height 81
click at [402, 233] on span "Sveiki, man jautajums sakra ar pasutijumu Order # 2000042699. man tur bija [PER…" at bounding box center [509, 262] width 305 height 58
drag, startPoint x: 412, startPoint y: 230, endPoint x: 350, endPoint y: 230, distance: 62.3
click at [357, 233] on span "Sveiki, man jautajums sakra ar pasutijumu Order # 2000042699. man tur bija [PER…" at bounding box center [509, 262] width 305 height 58
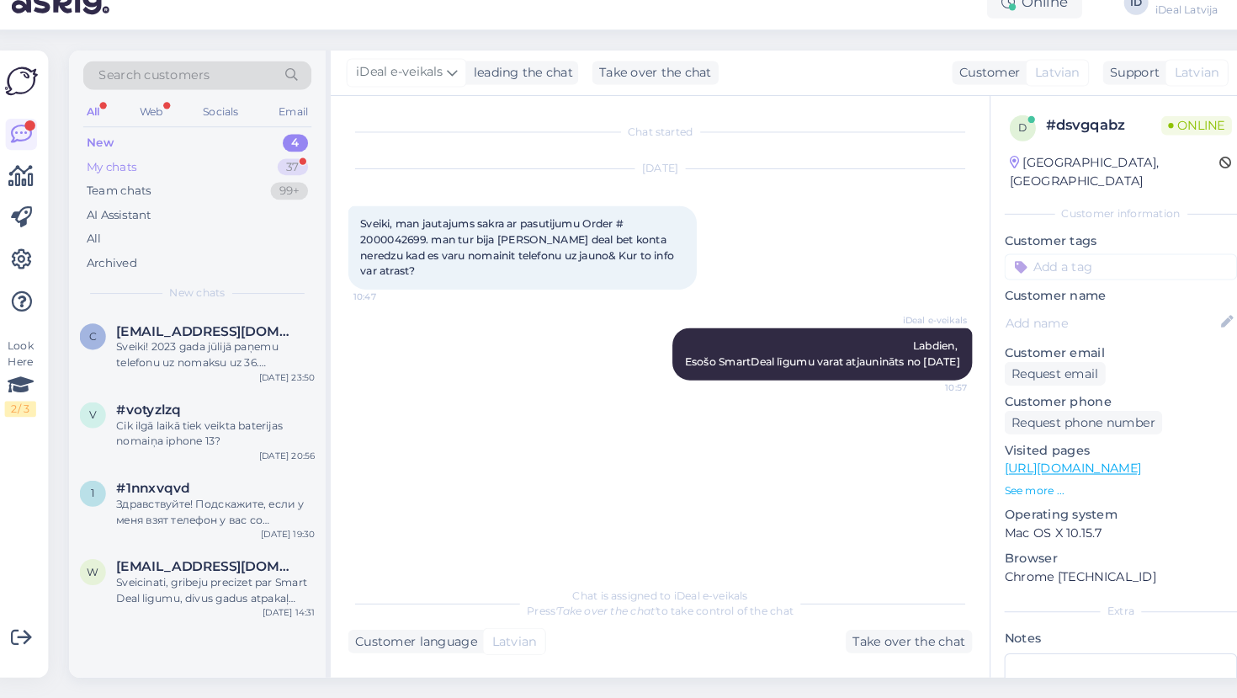
click at [104, 177] on div "My chats" at bounding box center [117, 185] width 48 height 17
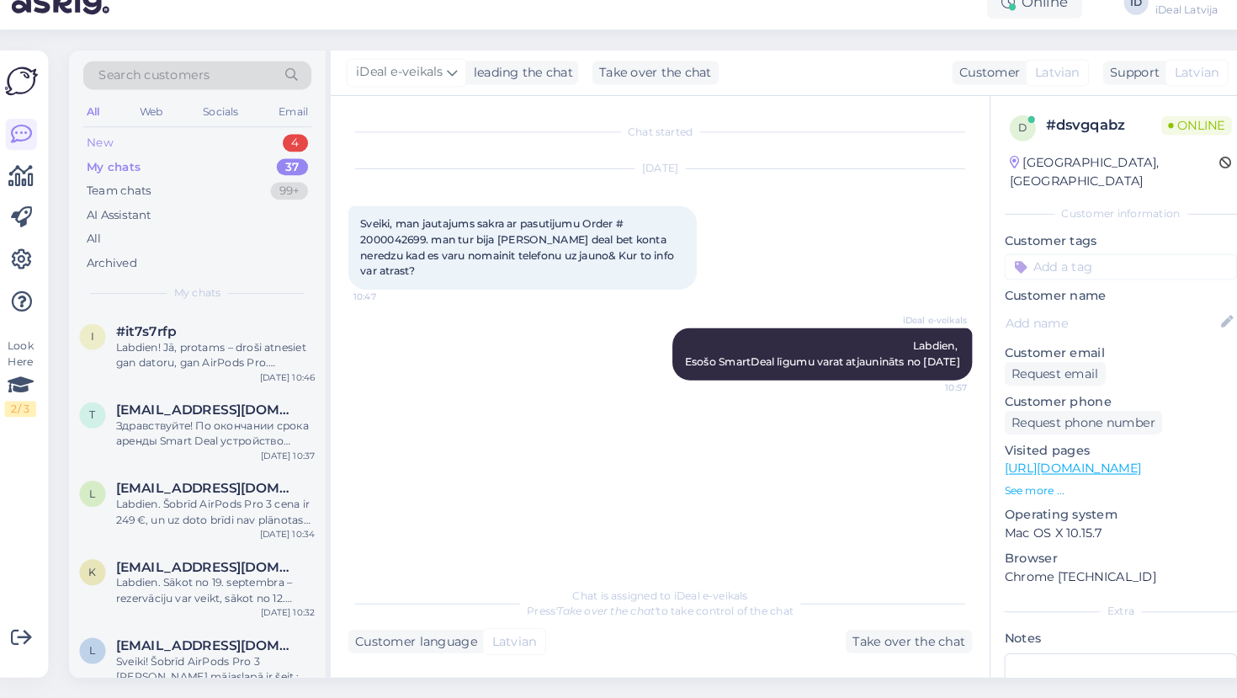
click at [114, 150] on div "New 4" at bounding box center [199, 162] width 220 height 24
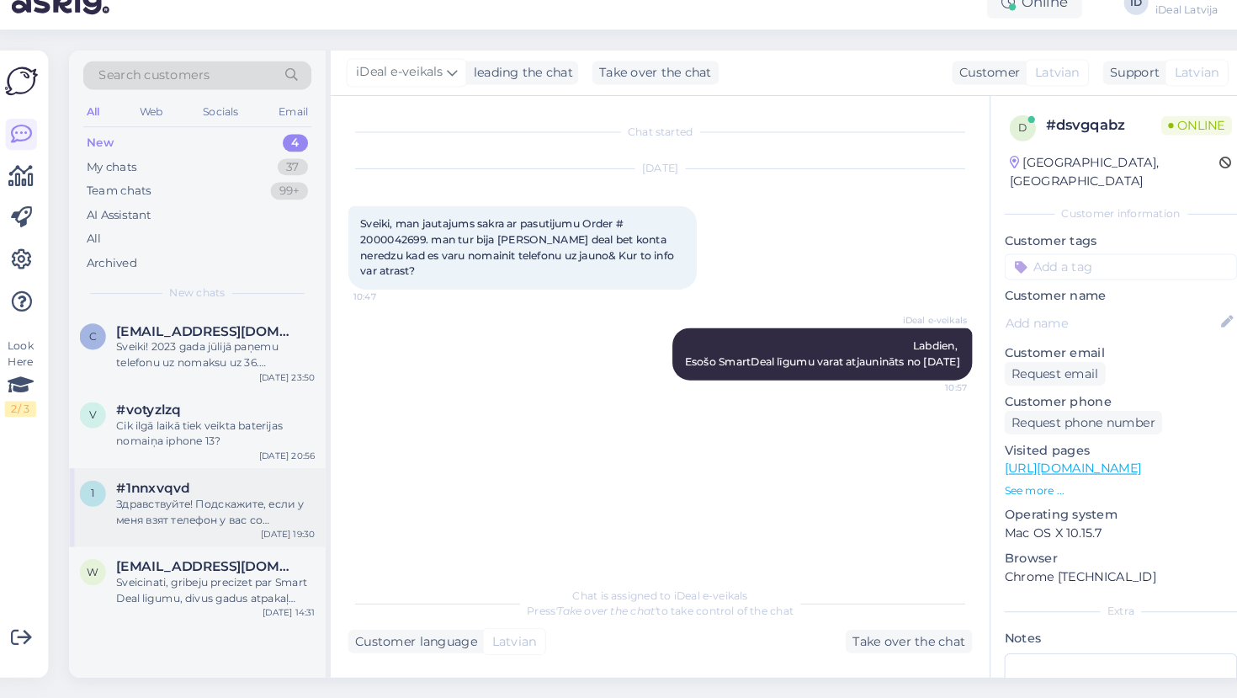
click at [219, 502] on div "Здравствуйте! Подскажите, если у меня взят телефон у вас со smartdeal программе…" at bounding box center [217, 517] width 192 height 30
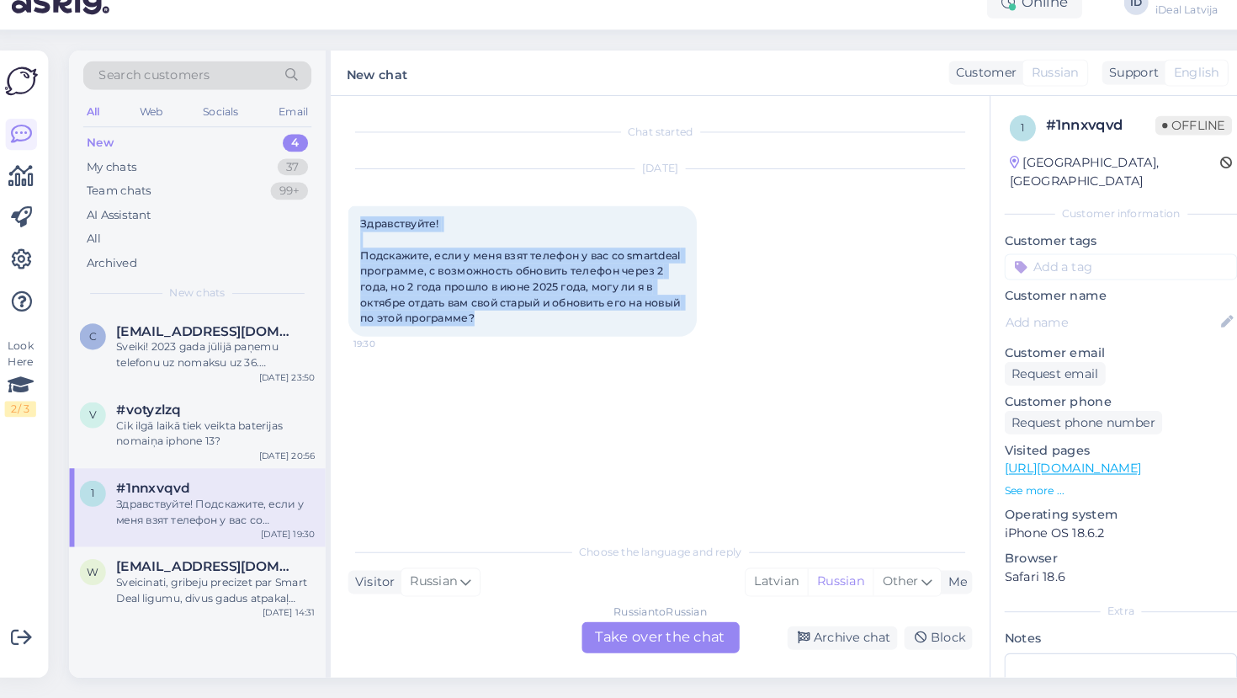
drag, startPoint x: 463, startPoint y: 306, endPoint x: 342, endPoint y: 217, distance: 149.8
click at [345, 222] on div "Здравствуйте! Подскажите, если у меня взят телефон у вас со smartdeal программе…" at bounding box center [513, 285] width 337 height 126
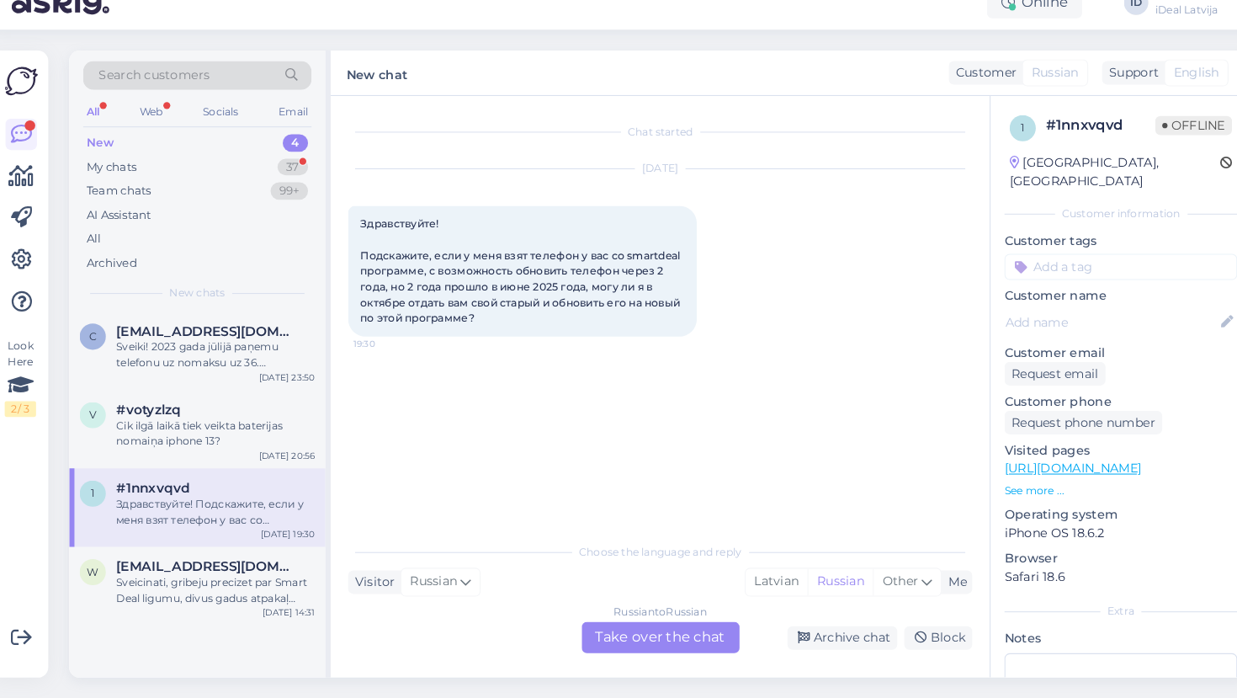
click at [607, 624] on div "Russian to Russian Take over the chat" at bounding box center [647, 639] width 152 height 30
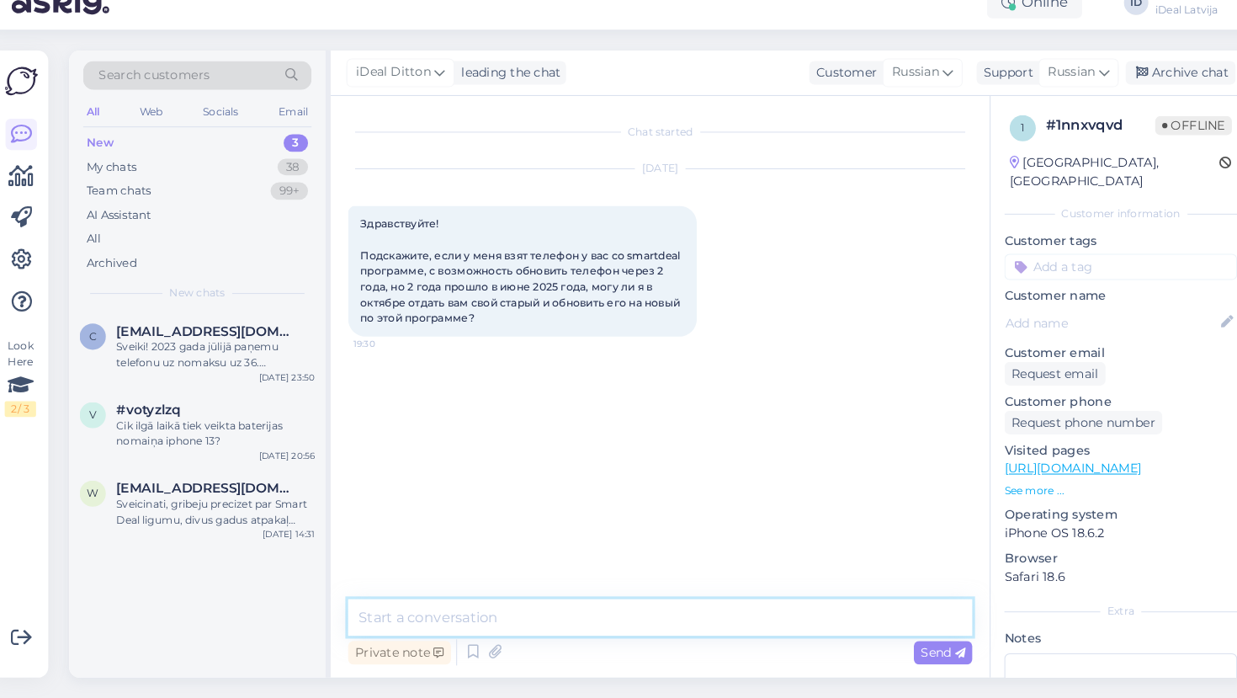
click at [490, 602] on textarea at bounding box center [646, 619] width 602 height 35
paste textarea "Здравствуйте! Благодарим за обращение. К сожалению, в рамках программы SmartDea…"
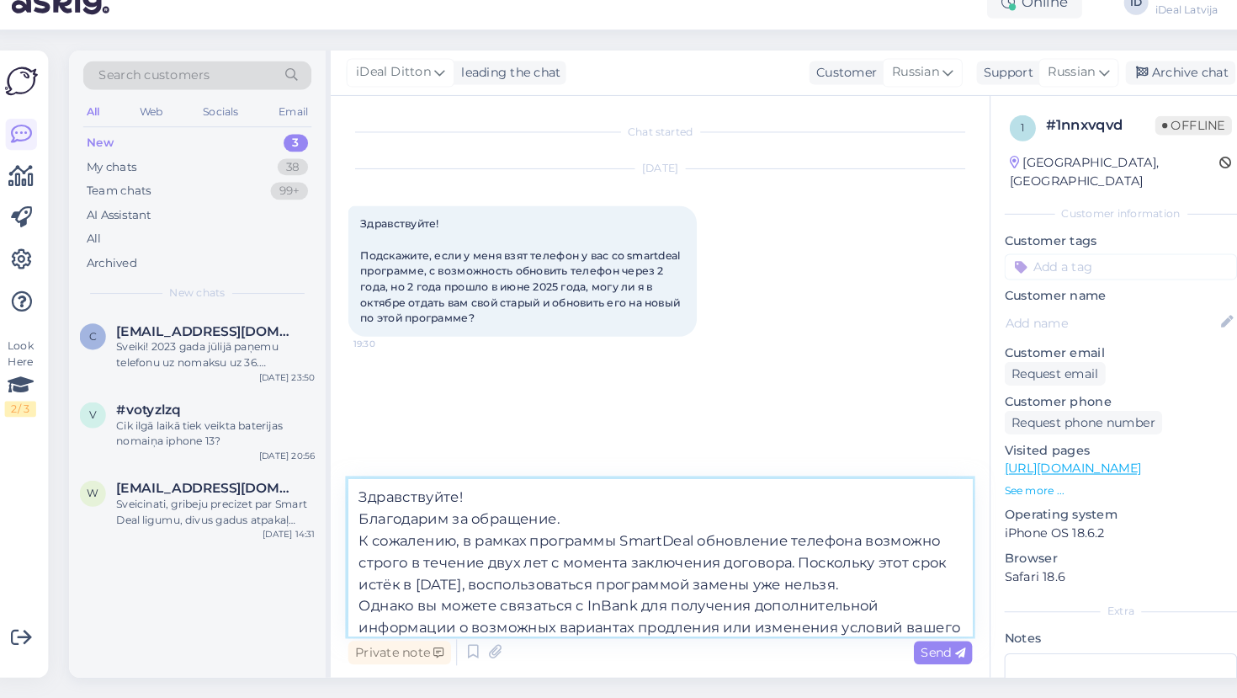
drag, startPoint x: 513, startPoint y: 497, endPoint x: 477, endPoint y: 506, distance: 37.1
drag, startPoint x: 556, startPoint y: 505, endPoint x: 335, endPoint y: 496, distance: 221.5
click at [335, 496] on div "Chat started [DATE] Здравствуйте! Подскажите, если у меня взят телефон у вас со…" at bounding box center [646, 396] width 636 height 561
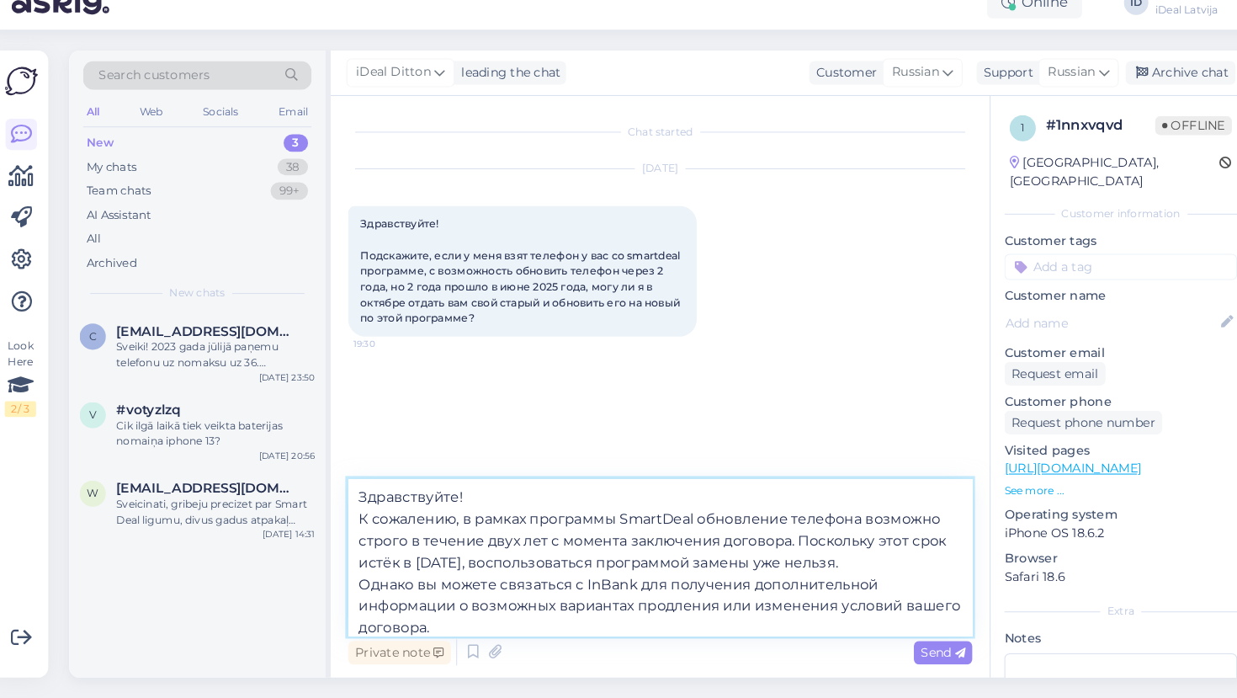
click at [349, 496] on textarea "Здравствуйте! К сожалению, в рамках программы SmartDeal обновление телефона воз…" at bounding box center [646, 561] width 602 height 151
click at [531, 522] on textarea "Здравствуйте! К сожалению, в рамках программы SmartDeal обновление телефона воз…" at bounding box center [646, 561] width 602 height 151
type textarea "Здравствуйте! К сожалению, в рамках программы SmartDeal обновление телефона воз…"
click at [434, 544] on textarea "Здравствуйте! К сожалению, в рамках программы SmartDeal обновление телефона воз…" at bounding box center [646, 561] width 602 height 151
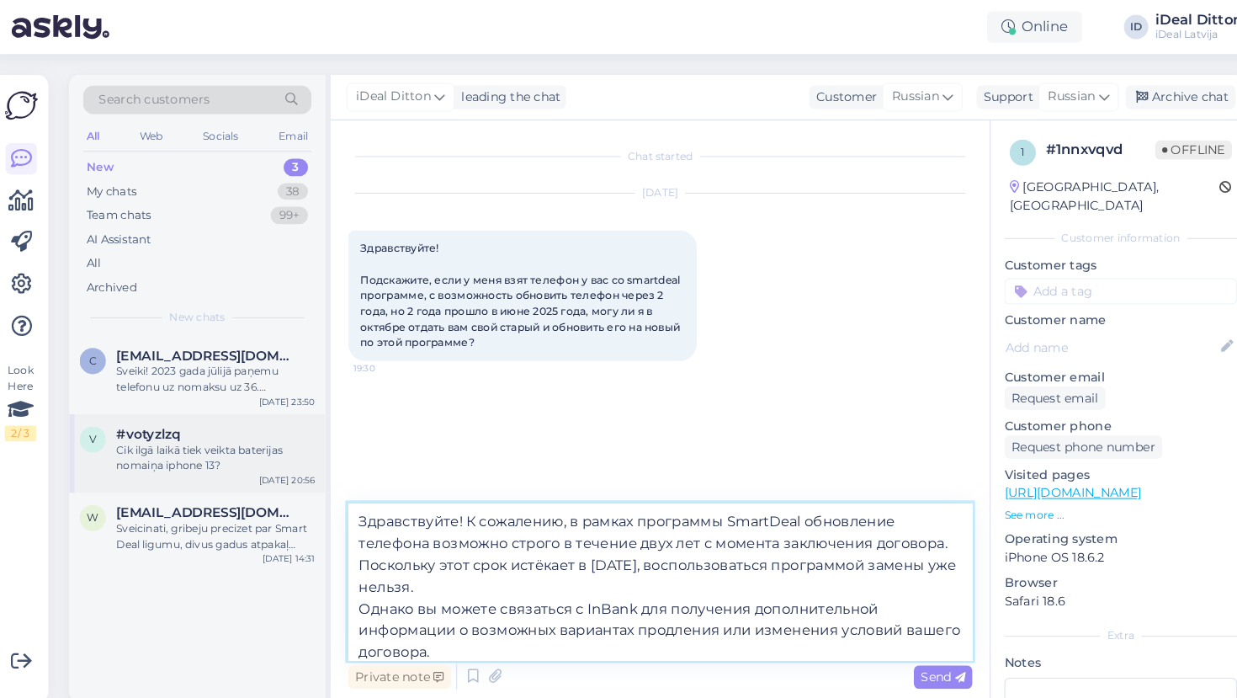
drag, startPoint x: 821, startPoint y: 621, endPoint x: 282, endPoint y: 427, distance: 573.3
click at [282, 427] on div "Search customers All Web Socials Email New 3 My chats 38 Team chats 99+ AI Assi…" at bounding box center [646, 374] width 1141 height 605
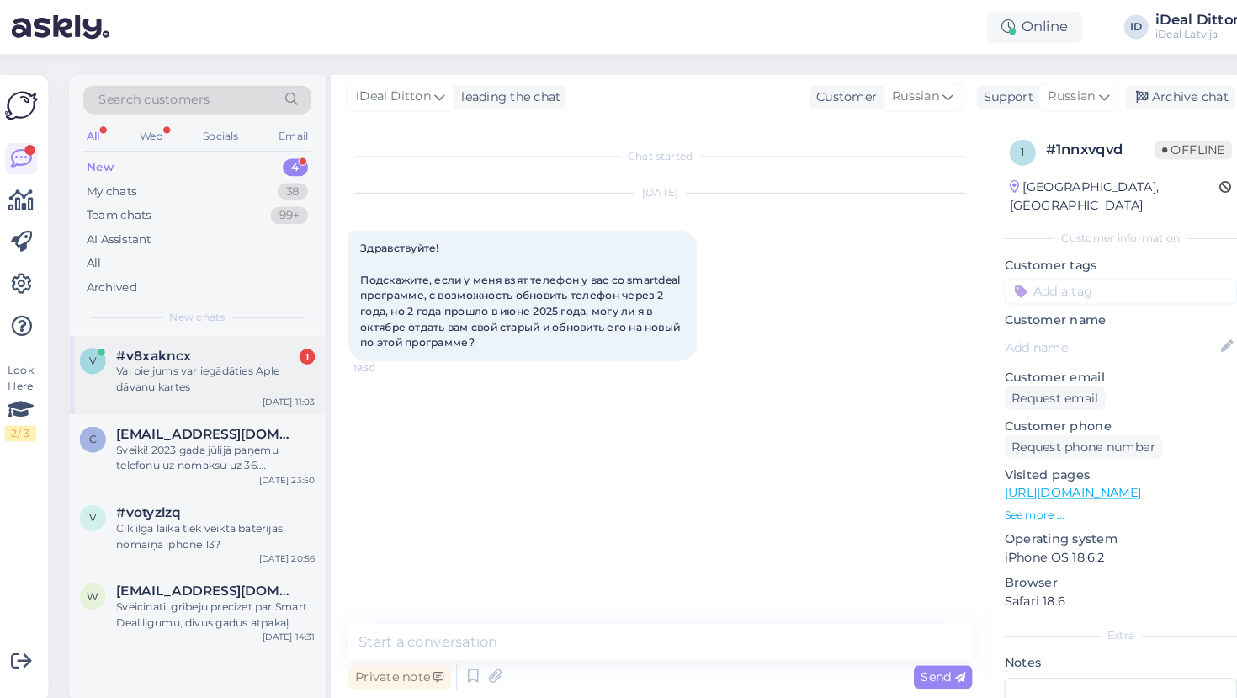
click at [199, 364] on div "Vai pie jums var iegādāties Aple dāvanu kartes" at bounding box center [217, 366] width 192 height 30
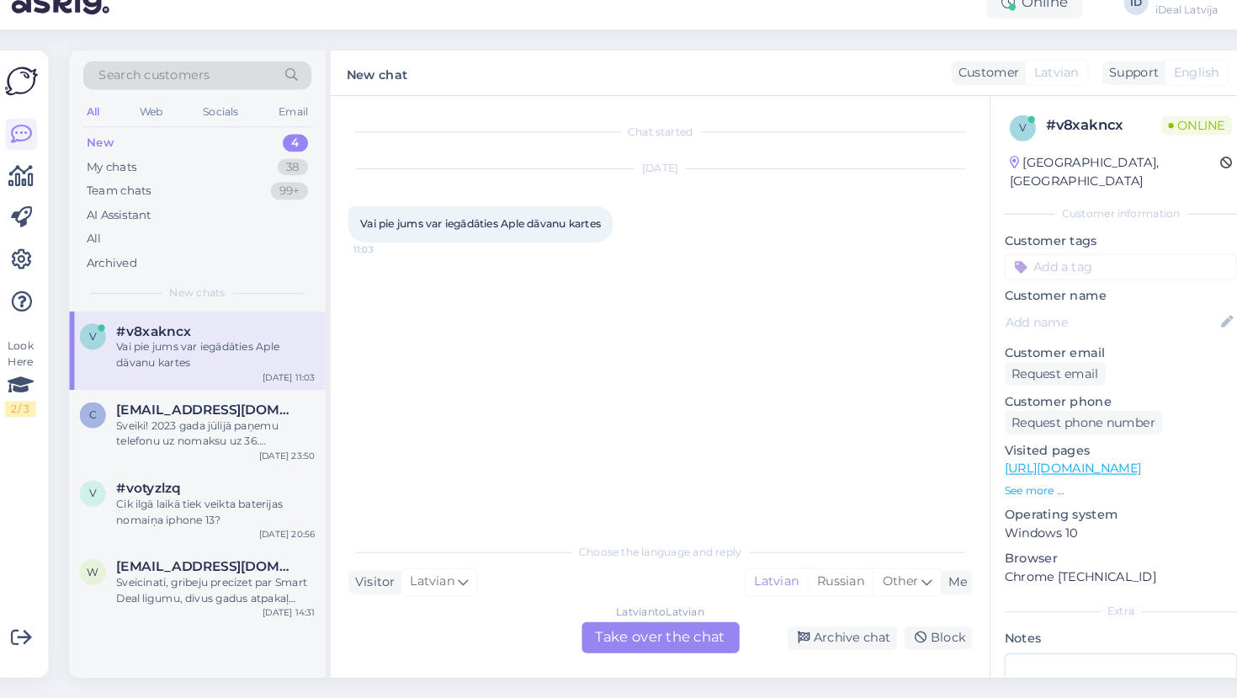
click at [626, 624] on div "Latvian to Latvian Take over the chat" at bounding box center [647, 639] width 152 height 30
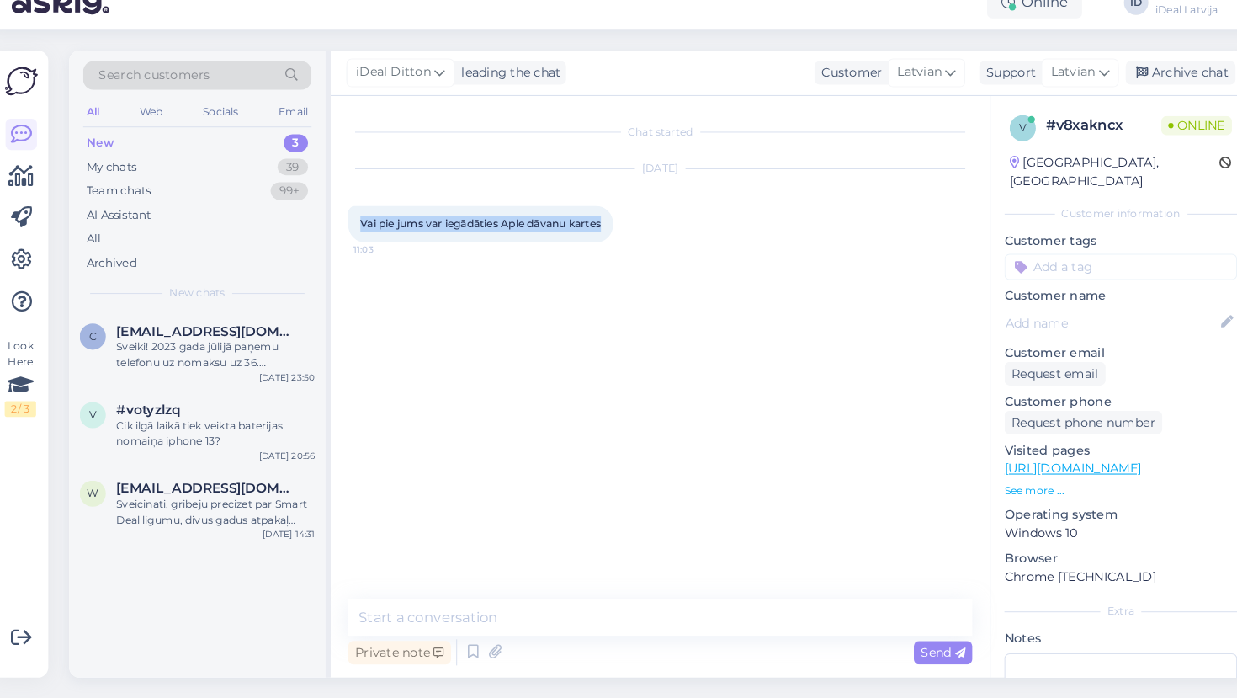
drag, startPoint x: 585, startPoint y: 216, endPoint x: 336, endPoint y: 210, distance: 249.1
click at [335, 211] on div "Chat started [DATE] Vai pie jums var iegādāties Aple dāvanu kartes 11:03 Privat…" at bounding box center [646, 396] width 636 height 561
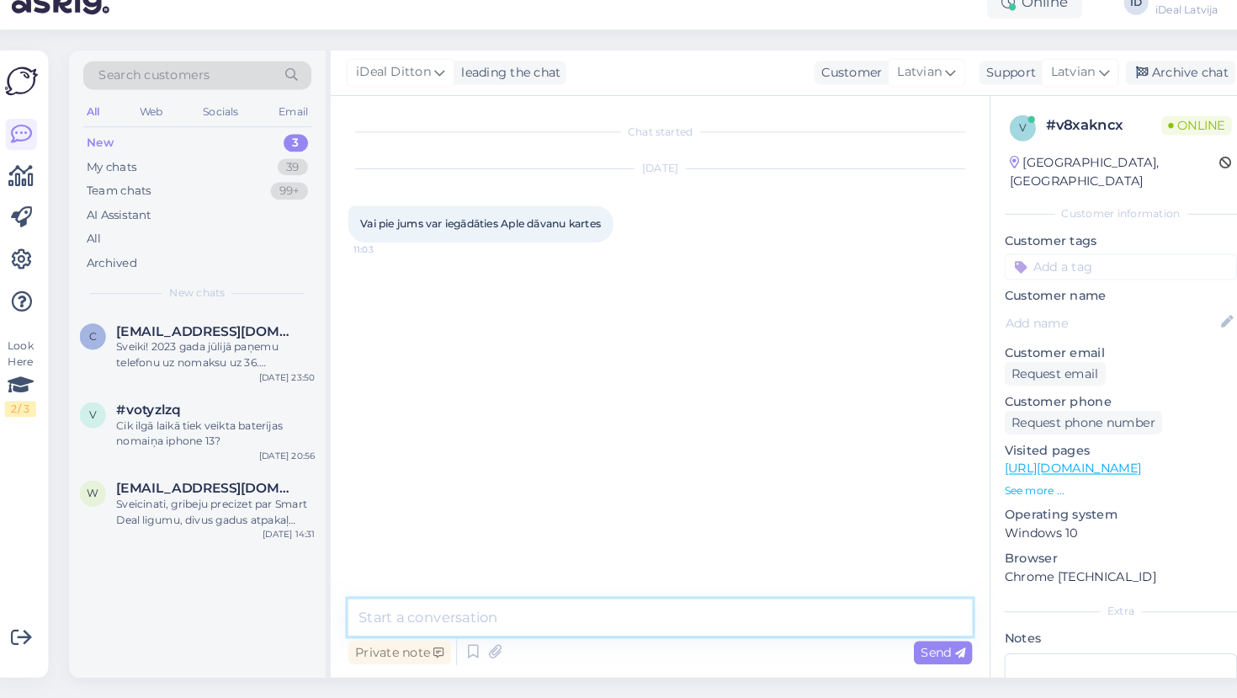
click at [447, 602] on textarea at bounding box center [646, 619] width 602 height 35
type textarea "Д"
paste textarea "Pie mums nav pieejamas Apple dāvanu kartes, taču Jūs varat iegādāties mūsu veik…"
type textarea "Labdien. Pie mums nav pieejamas Apple dāvanu kartes, taču Jūs varat iegādāties …"
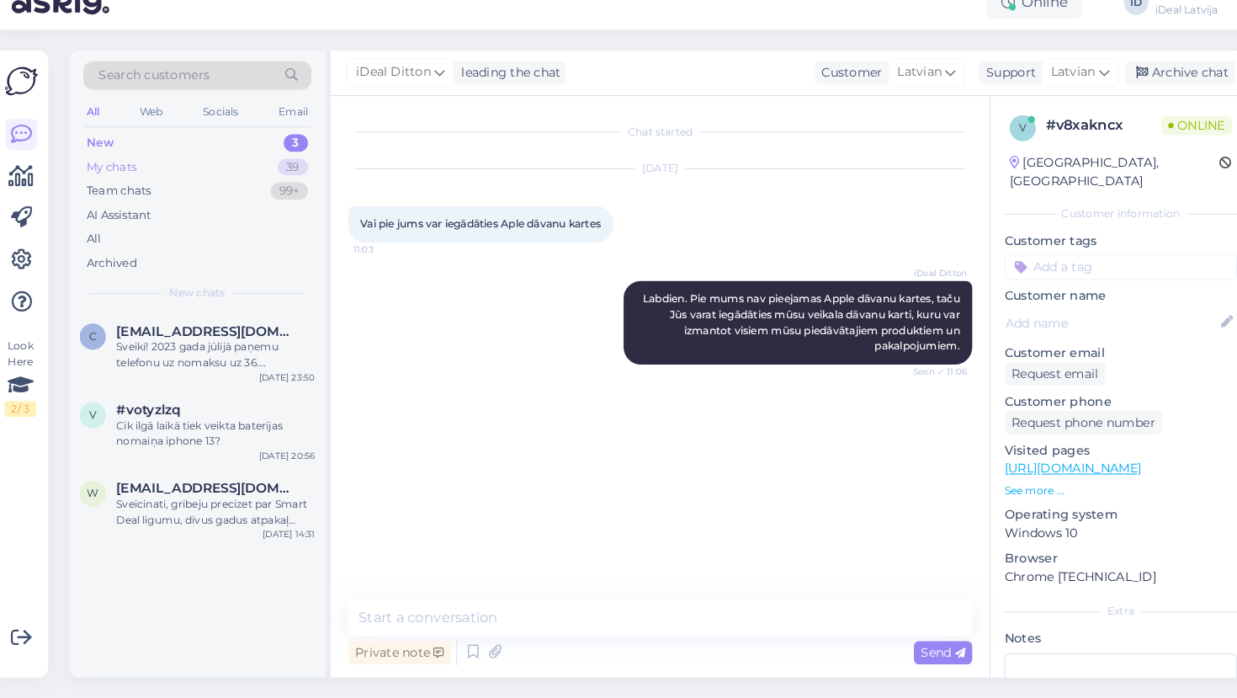
click at [101, 177] on div "My chats" at bounding box center [117, 185] width 48 height 17
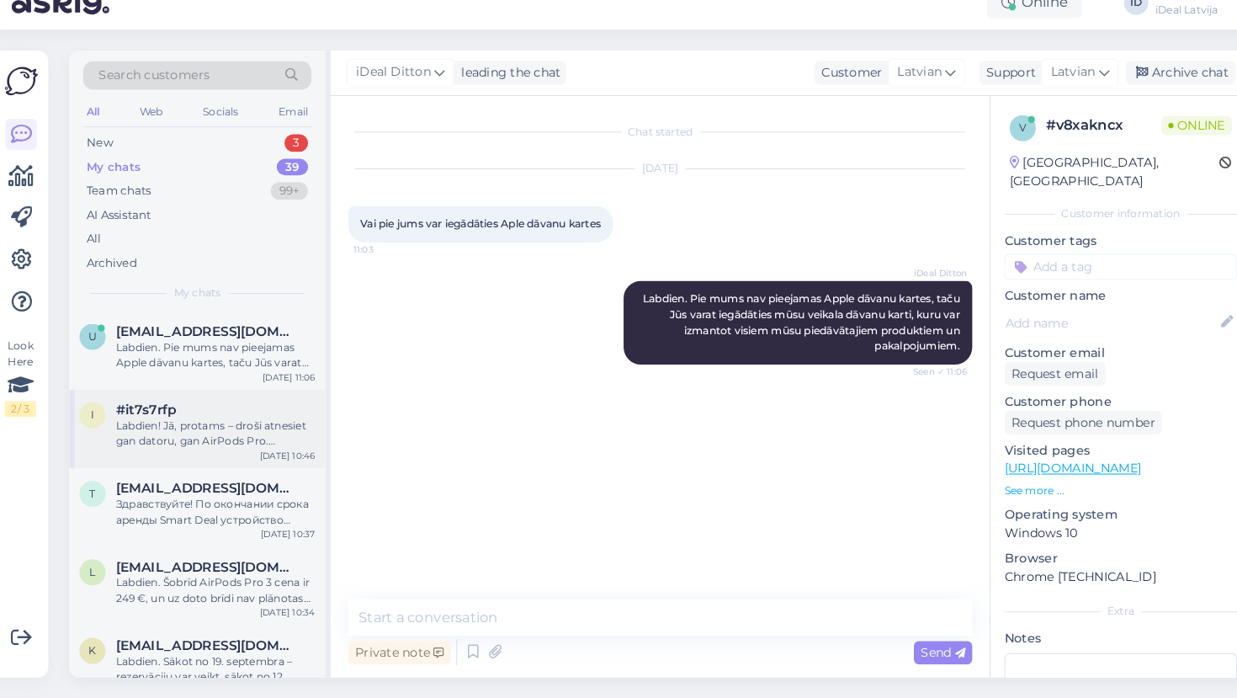
click at [183, 411] on div "#it7s7rfp" at bounding box center [217, 418] width 192 height 15
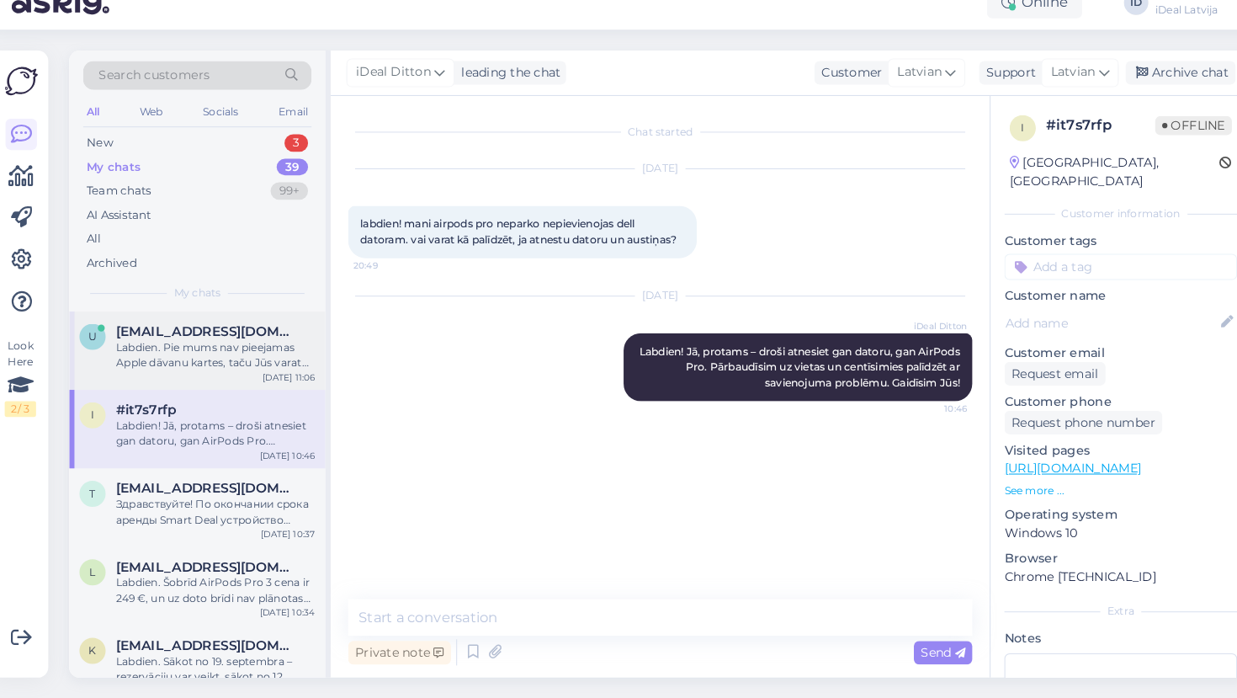
click at [177, 351] on div "Labdien. Pie mums nav pieejamas Apple dāvanu kartes, taču Jūs varat iegādāties …" at bounding box center [217, 366] width 192 height 30
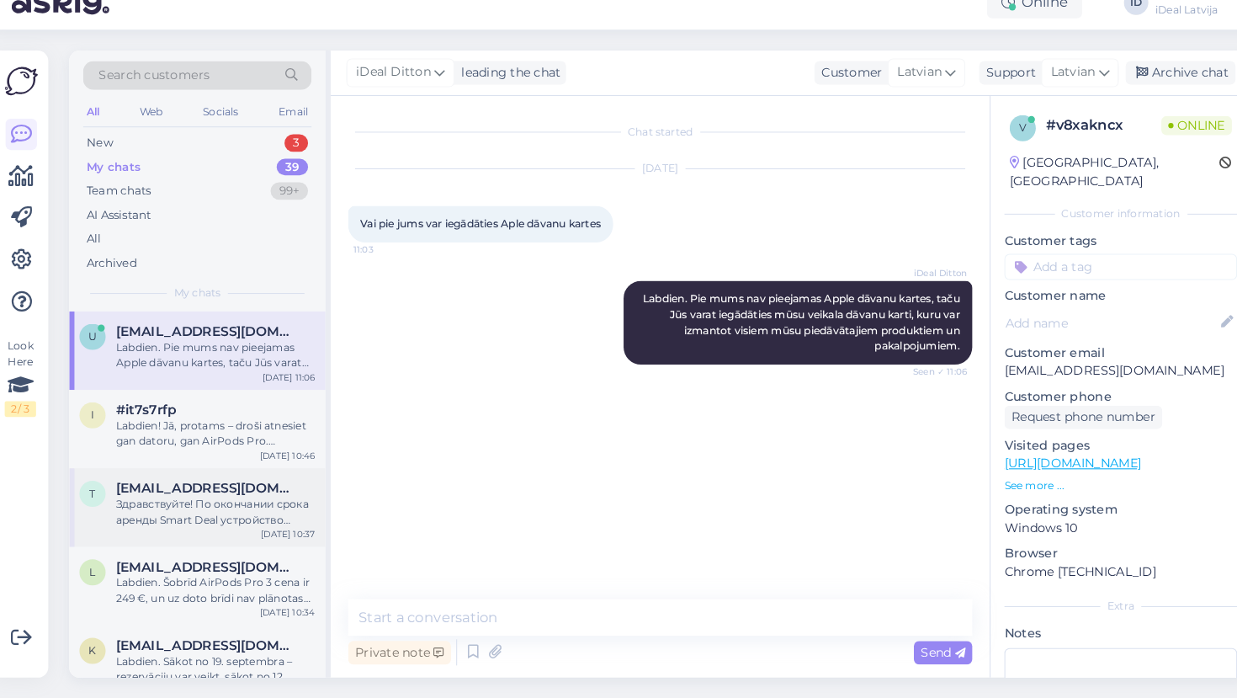
click at [178, 512] on div "t [EMAIL_ADDRESS][DOMAIN_NAME] Здравствуйте! По окончании срока аренды Smart De…" at bounding box center [199, 513] width 247 height 76
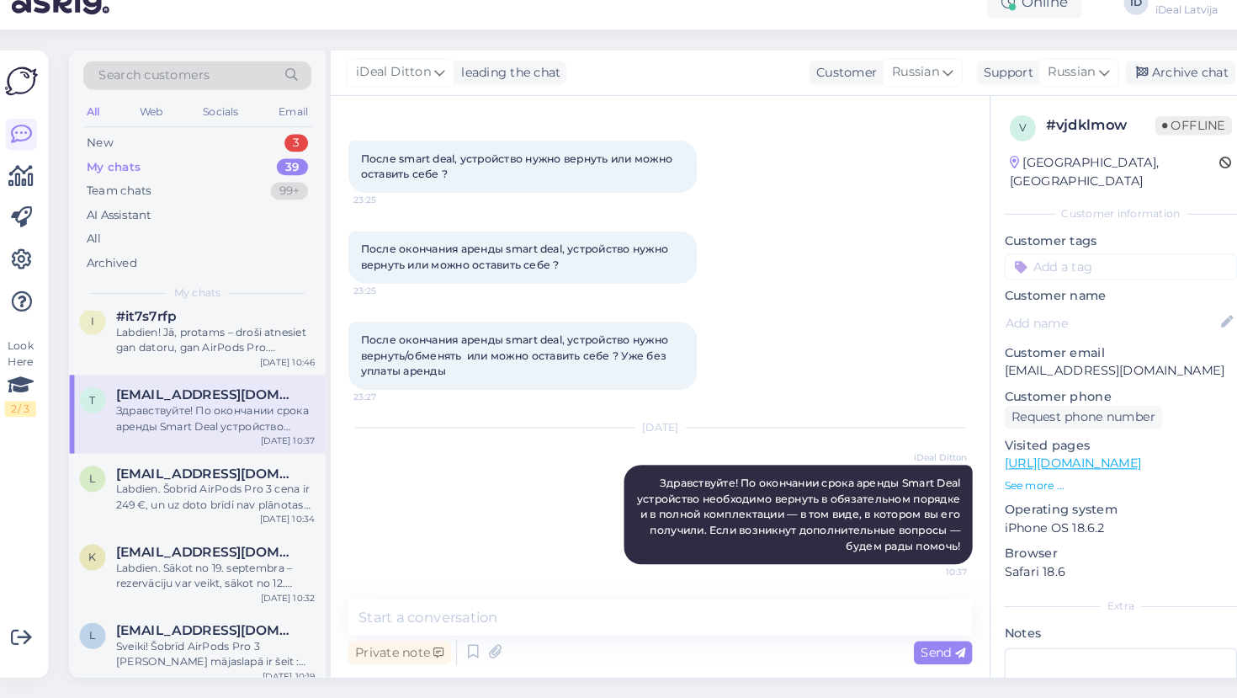
scroll to position [104, 0]
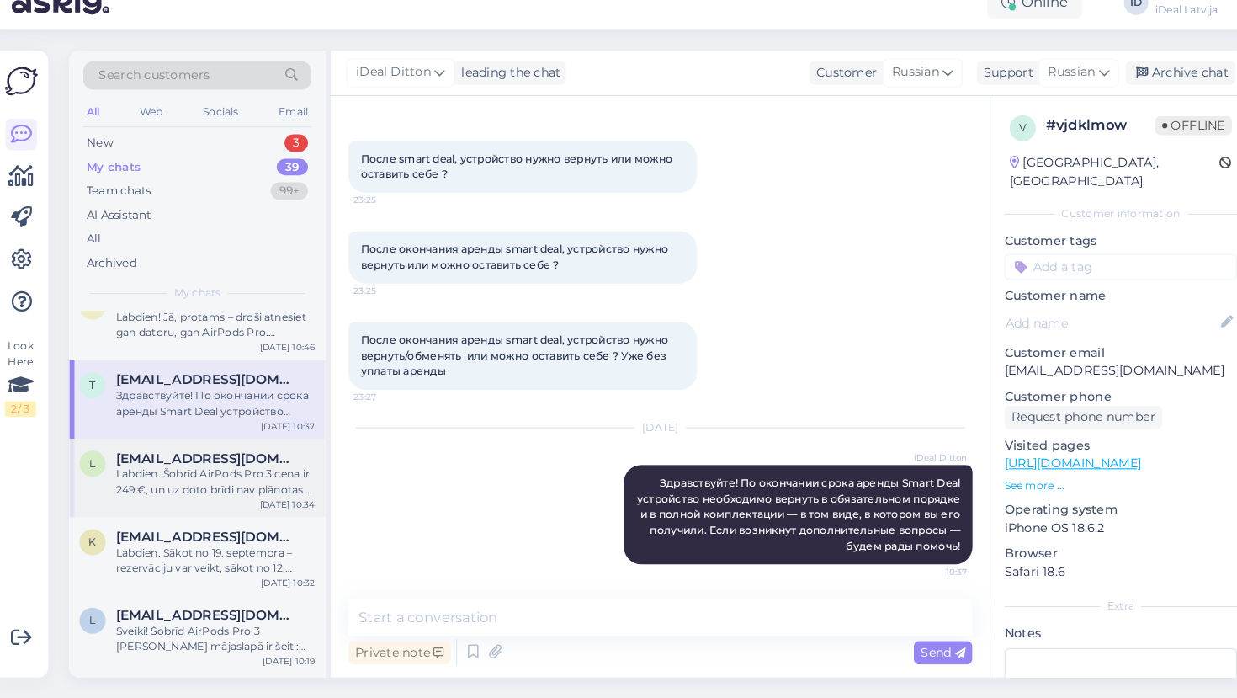
click at [174, 474] on div "Labdien. Šobrīd AirPods Pro 3 cena ir 249 €, un uz doto brīdi nav plānotas izma…" at bounding box center [217, 489] width 192 height 30
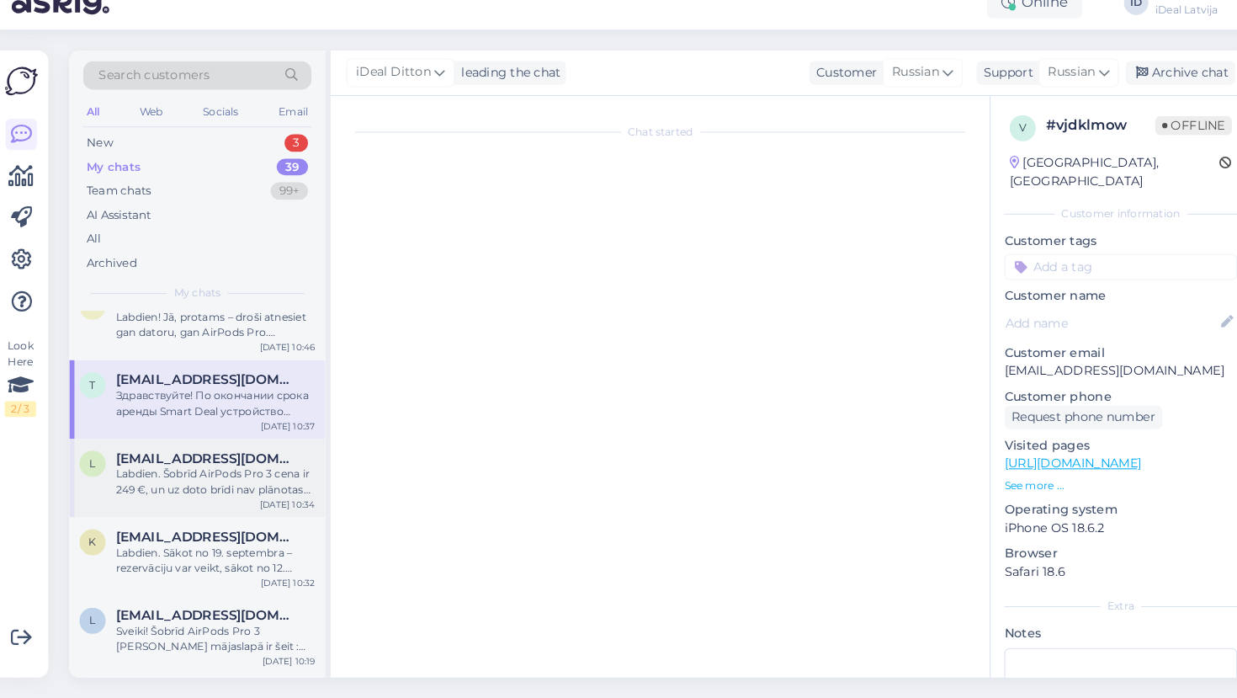
scroll to position [0, 0]
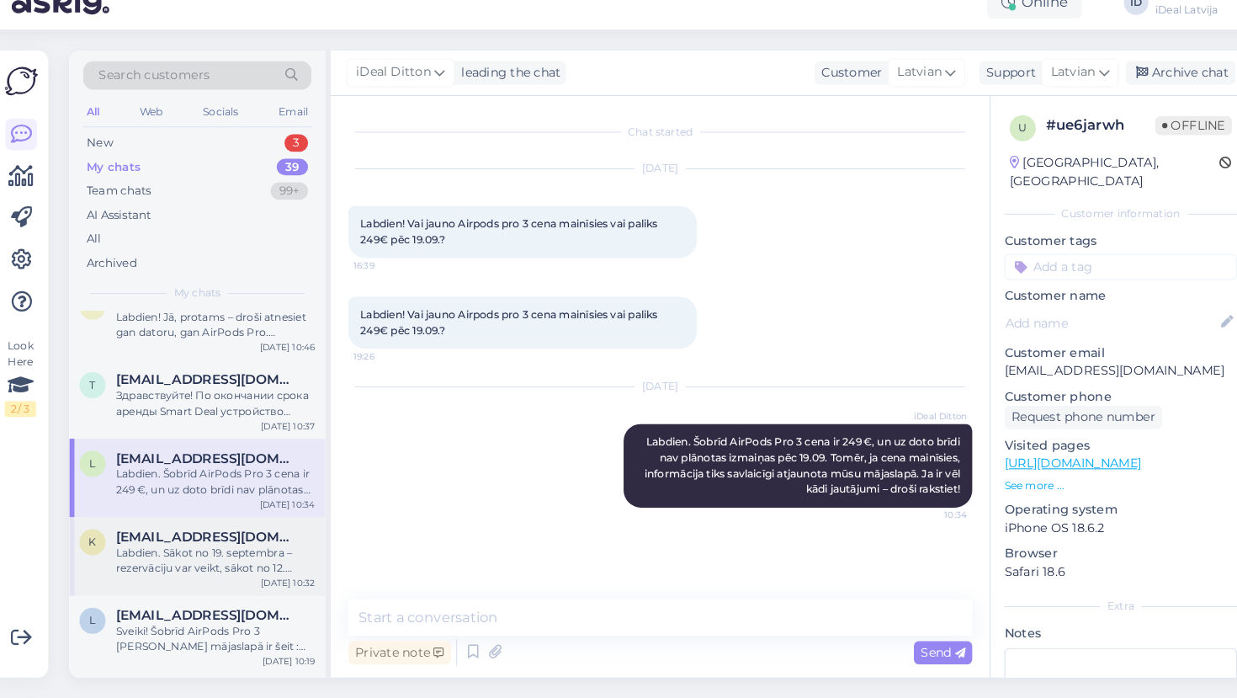
click at [177, 549] on div "Labdien. Sākot no 19. septembra – rezervāciju var veikt, sākot no 12. septembra." at bounding box center [217, 564] width 192 height 30
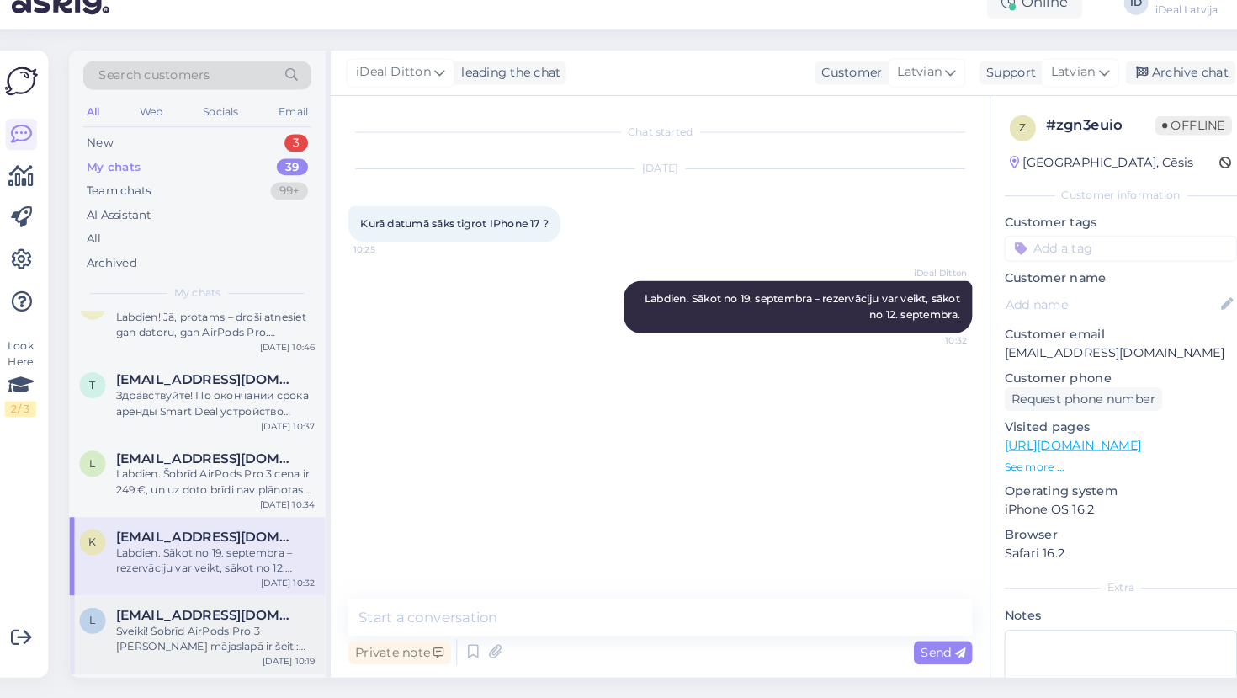
click at [180, 625] on div "Sveiki! Šobrīd AirPods Pro 3 [PERSON_NAME] mājaslapā ir šeit :[URL][DOMAIN_NAME…" at bounding box center [217, 640] width 192 height 30
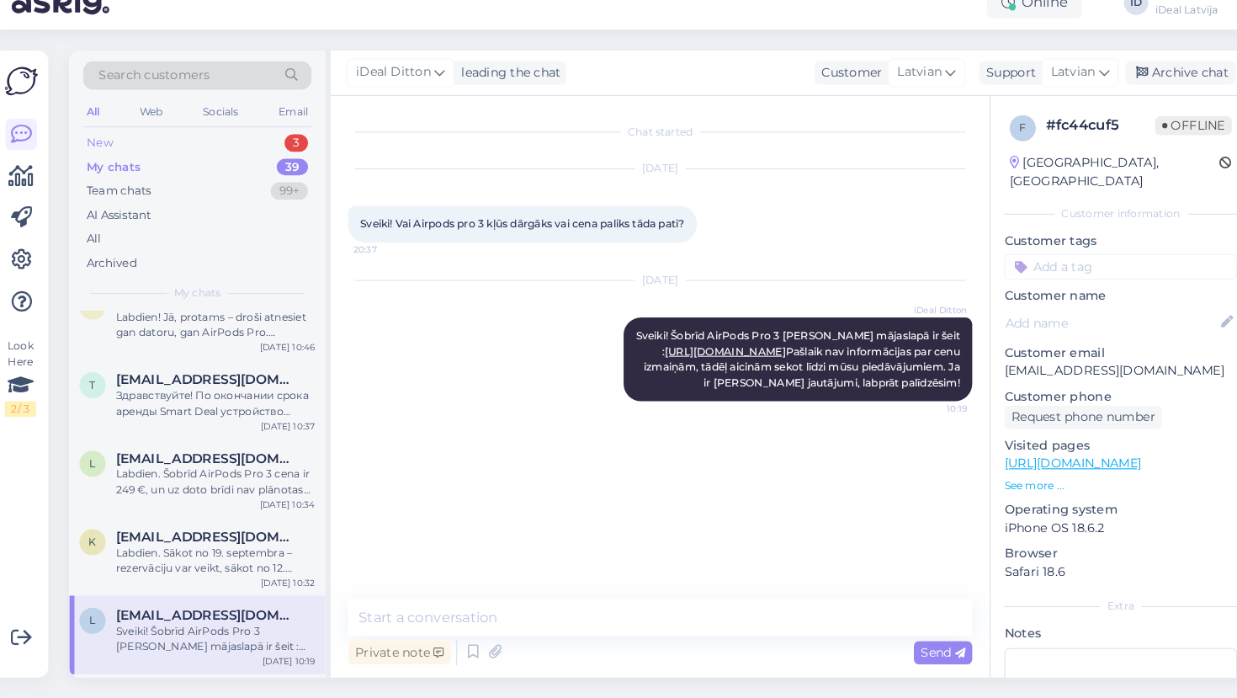
click at [93, 153] on div "New" at bounding box center [105, 161] width 25 height 17
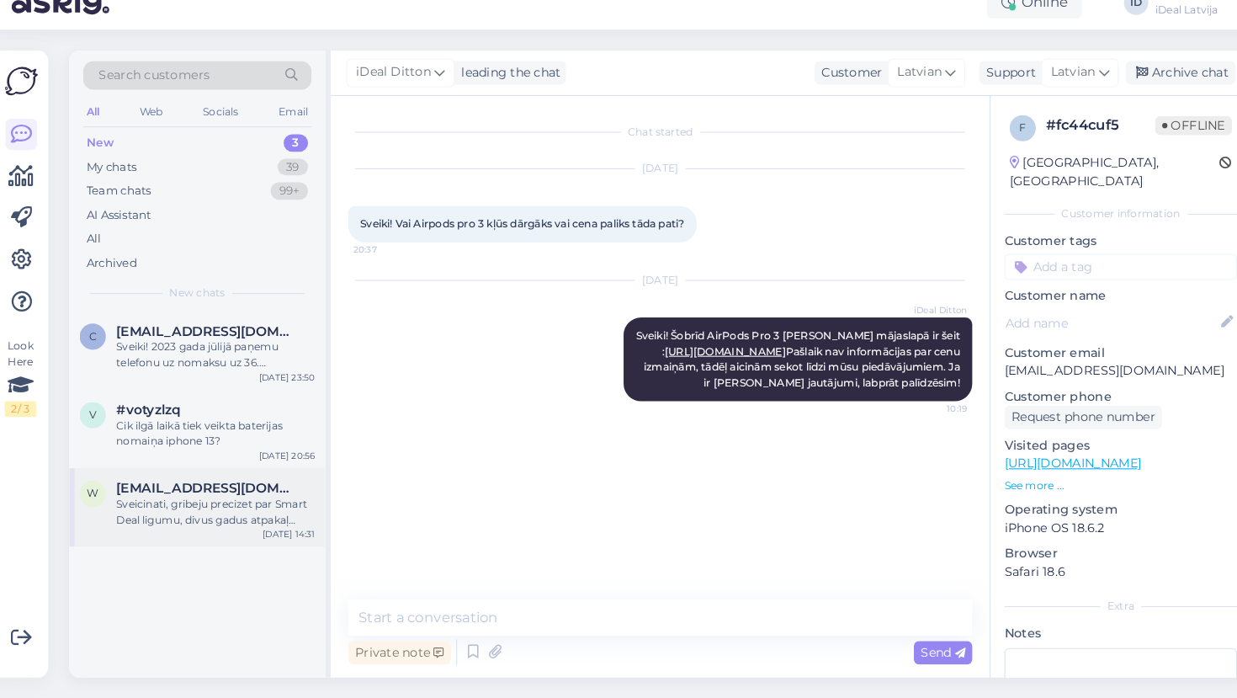
click at [244, 502] on div "Sveicinati, gribeju precizet par Smart Deal ligumu, divus gadus atpakaļ ([DATE]…" at bounding box center [217, 517] width 192 height 30
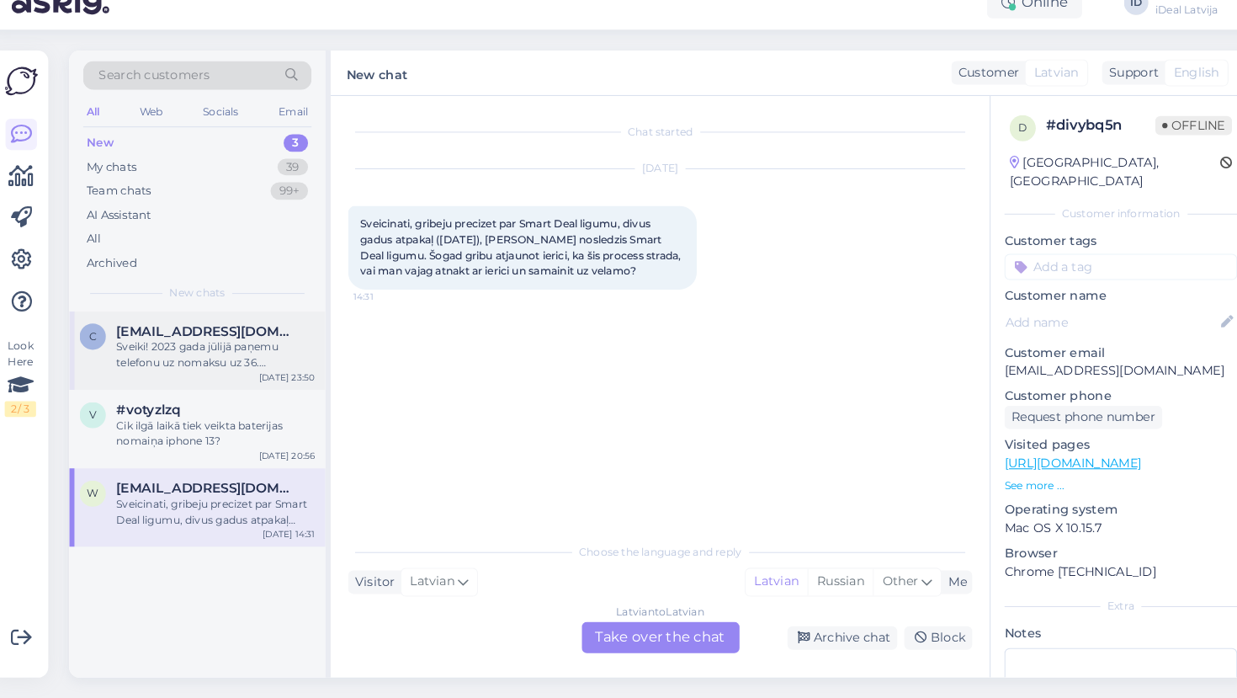
click at [131, 336] on span "[EMAIL_ADDRESS][DOMAIN_NAME]" at bounding box center [208, 343] width 175 height 15
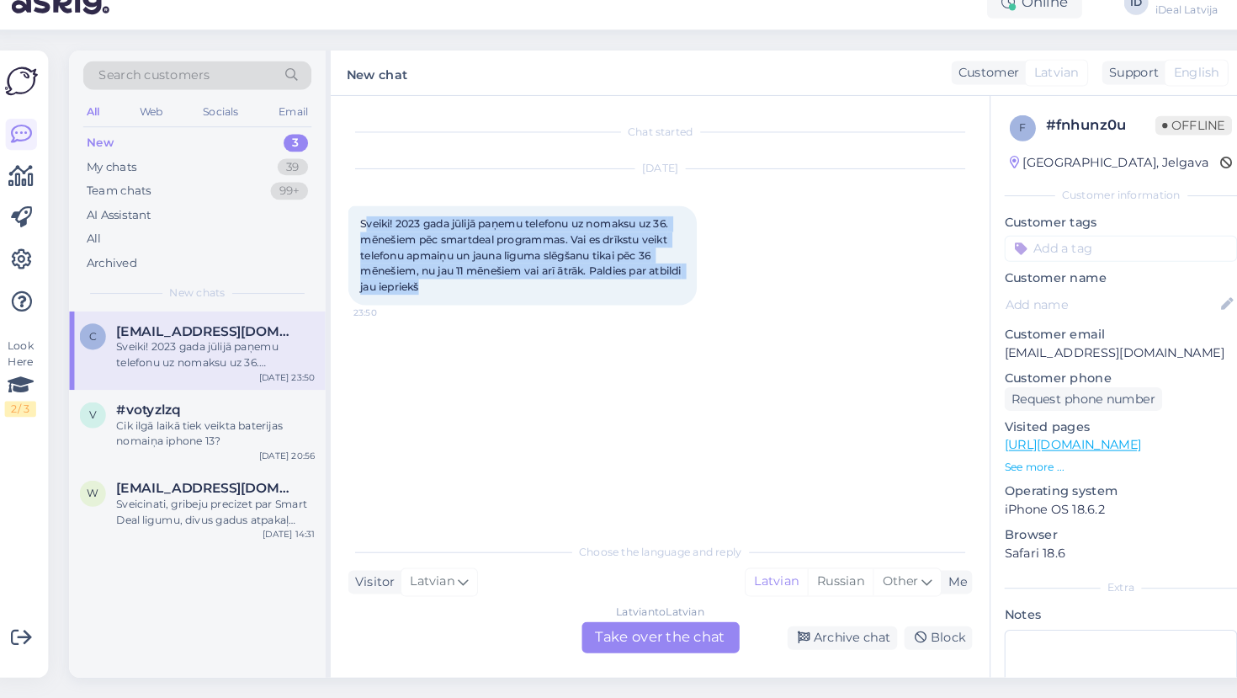
drag, startPoint x: 455, startPoint y: 280, endPoint x: 354, endPoint y: 216, distance: 119.5
click at [355, 222] on div "Sveiki! 2023 [PERSON_NAME] paņemu telefonu uz nomaksu uz 36. mēnešiem pēc smart…" at bounding box center [513, 270] width 337 height 96
click at [357, 233] on span "Sveiki! 2023 gada jūlijā paņemu telefonu uz nomaksu uz 36. mēnešiem pēc smartde…" at bounding box center [513, 269] width 312 height 73
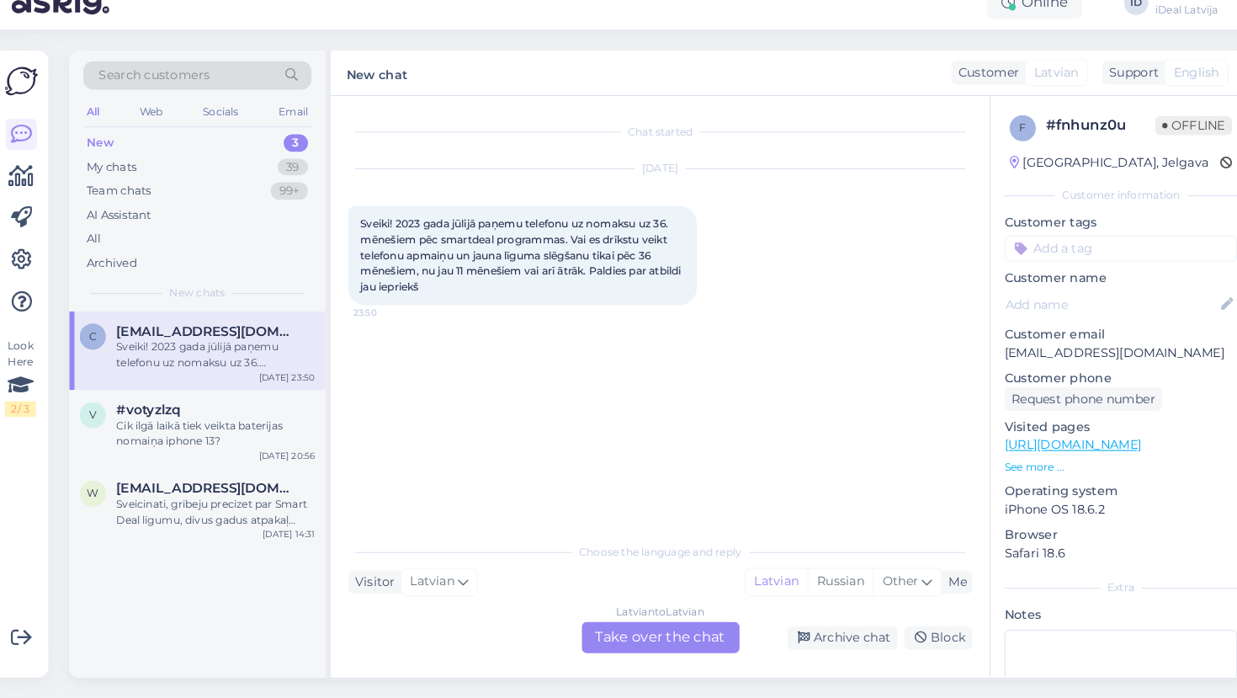
click at [467, 277] on div "Sveiki! 2023 [PERSON_NAME] paņemu telefonu uz nomaksu uz 36. mēnešiem pēc smart…" at bounding box center [513, 270] width 337 height 96
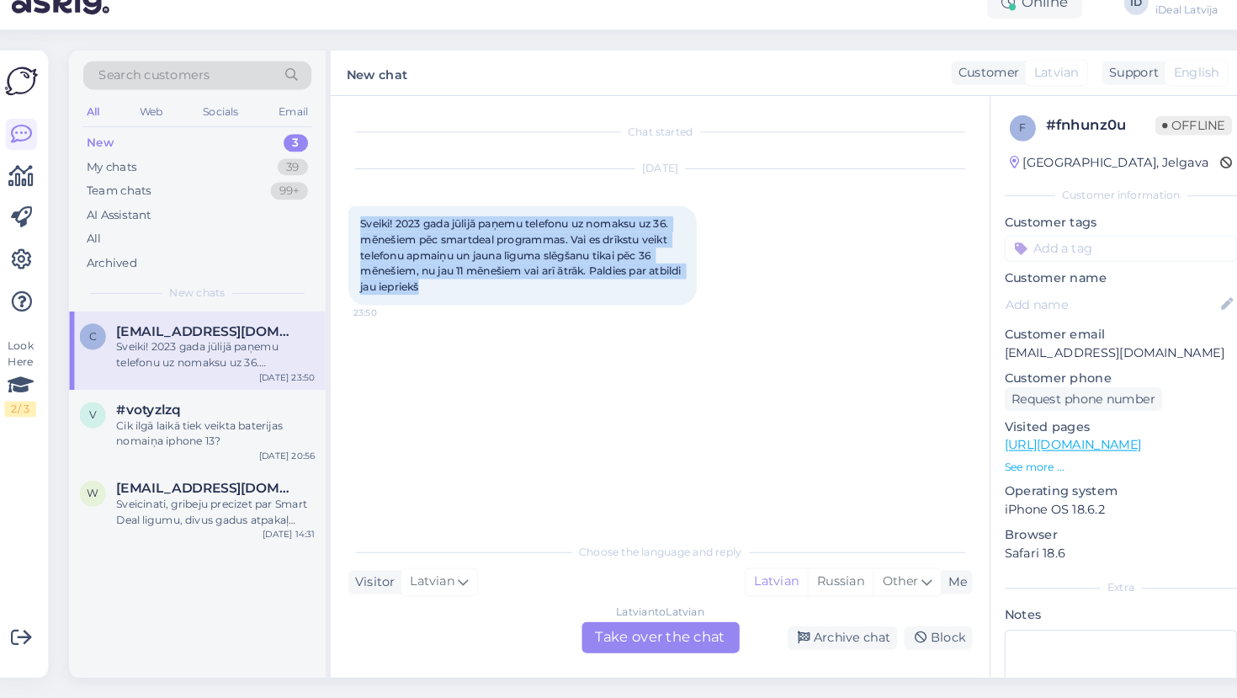
drag, startPoint x: 459, startPoint y: 279, endPoint x: 345, endPoint y: 204, distance: 137.2
click at [345, 222] on div "Sveiki! 2023 [PERSON_NAME] paņemu telefonu uz nomaksu uz 36. mēnešiem pēc smart…" at bounding box center [513, 270] width 337 height 96
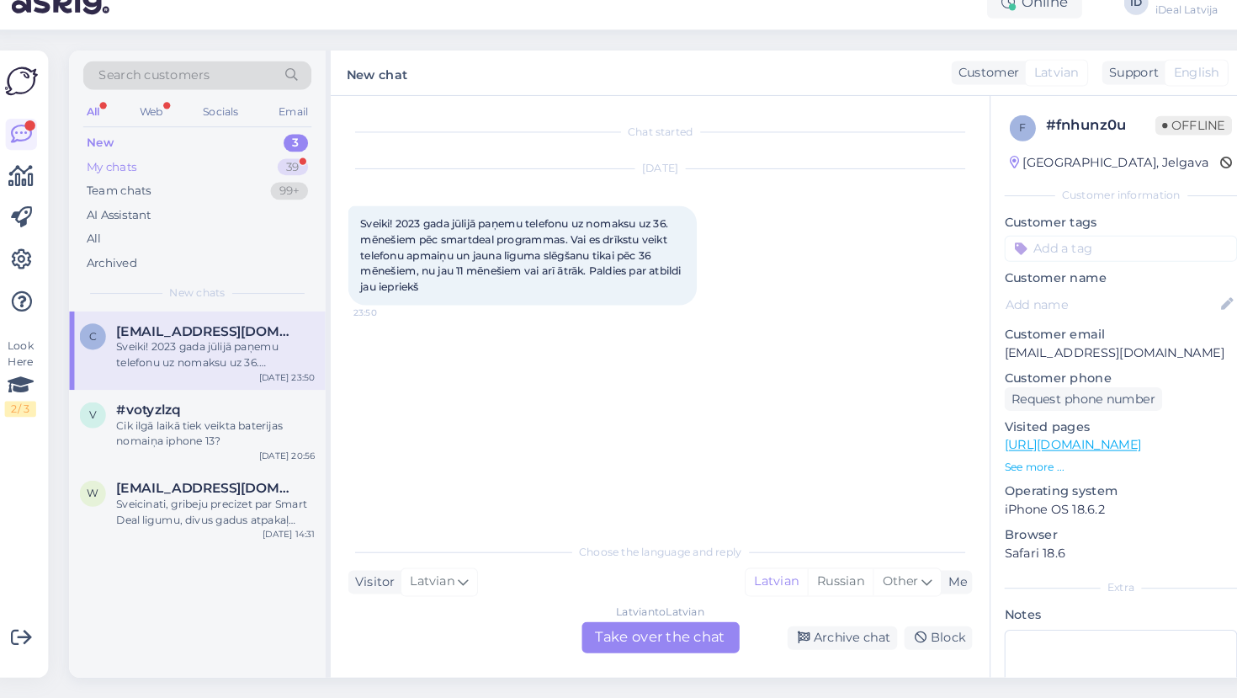
click at [106, 177] on div "My chats" at bounding box center [117, 185] width 48 height 17
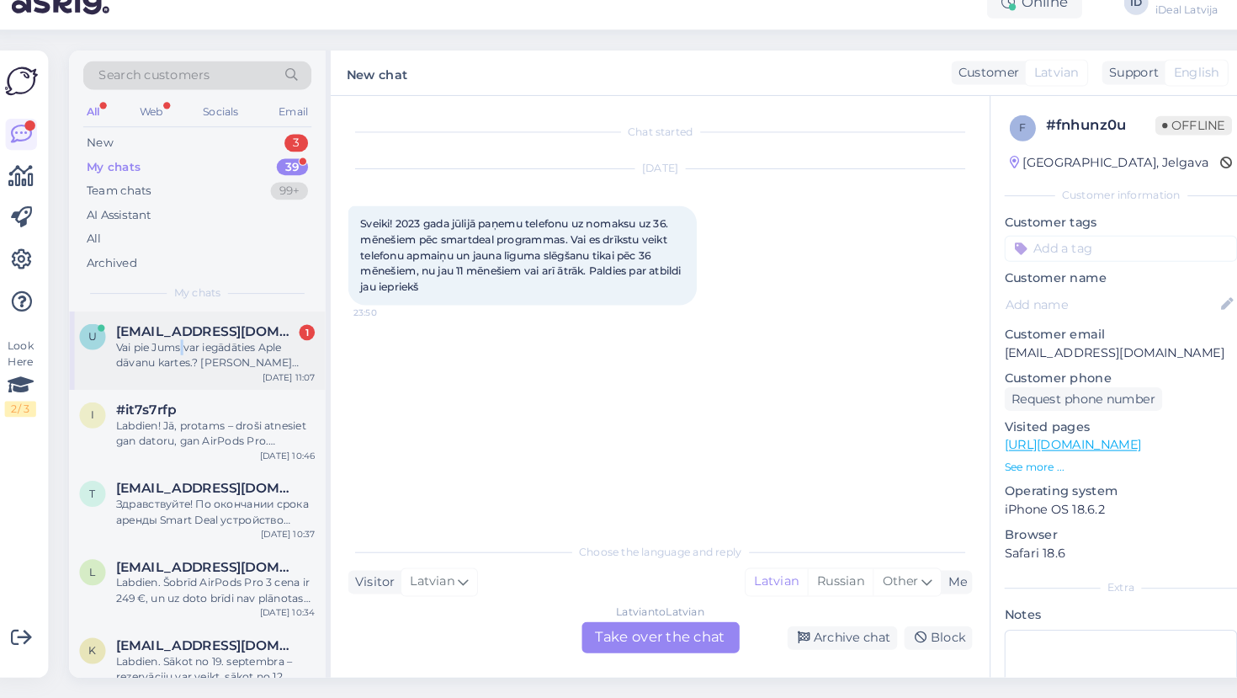
click at [178, 351] on div "Vai pie Jums var iegādāties Aple dāvanu kartes.? [PERSON_NAME] jums pārdošanā, …" at bounding box center [217, 366] width 192 height 30
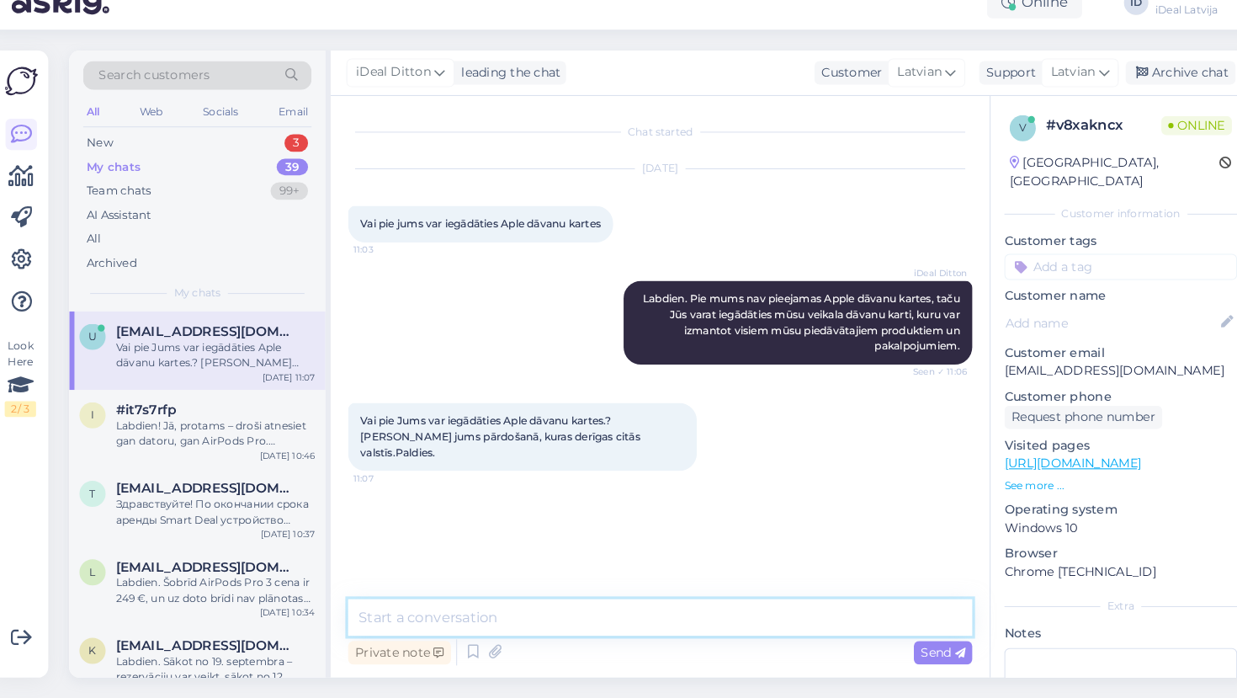
click at [444, 602] on textarea at bounding box center [646, 619] width 602 height 35
type textarea "В"
type textarea "d"
type textarea "Dem"
type textarea "e"
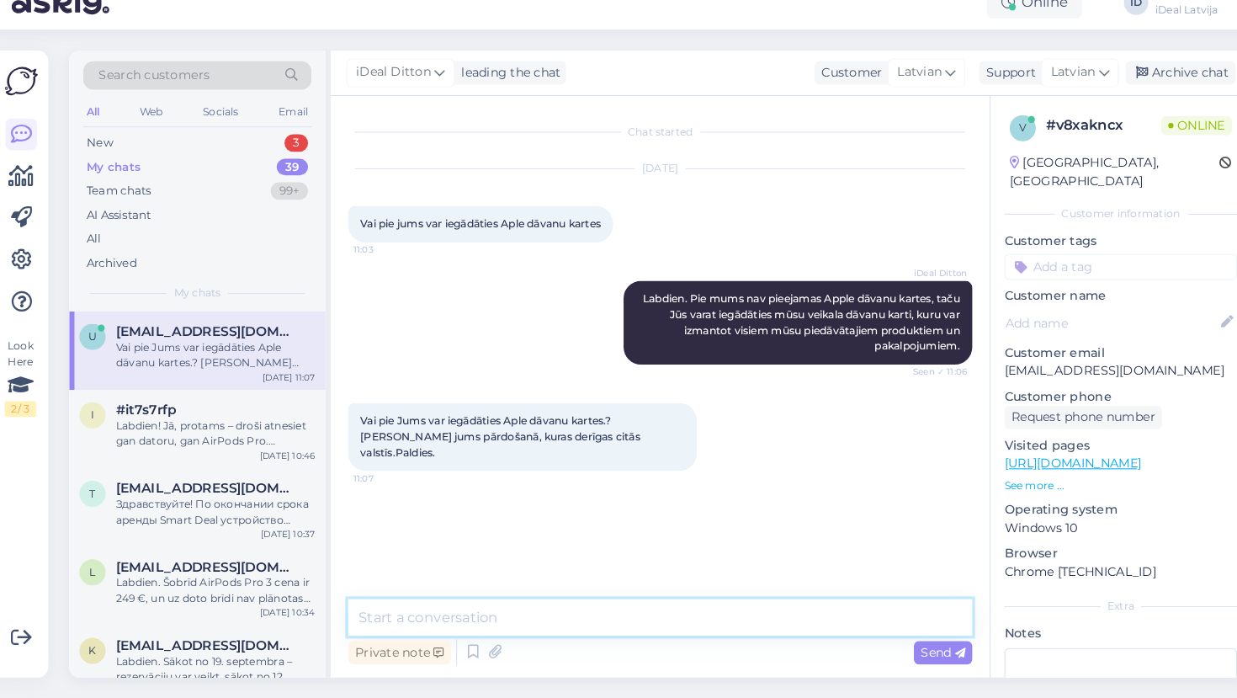
paste textarea "Diemžēl"
type textarea "Diemžēl ne."
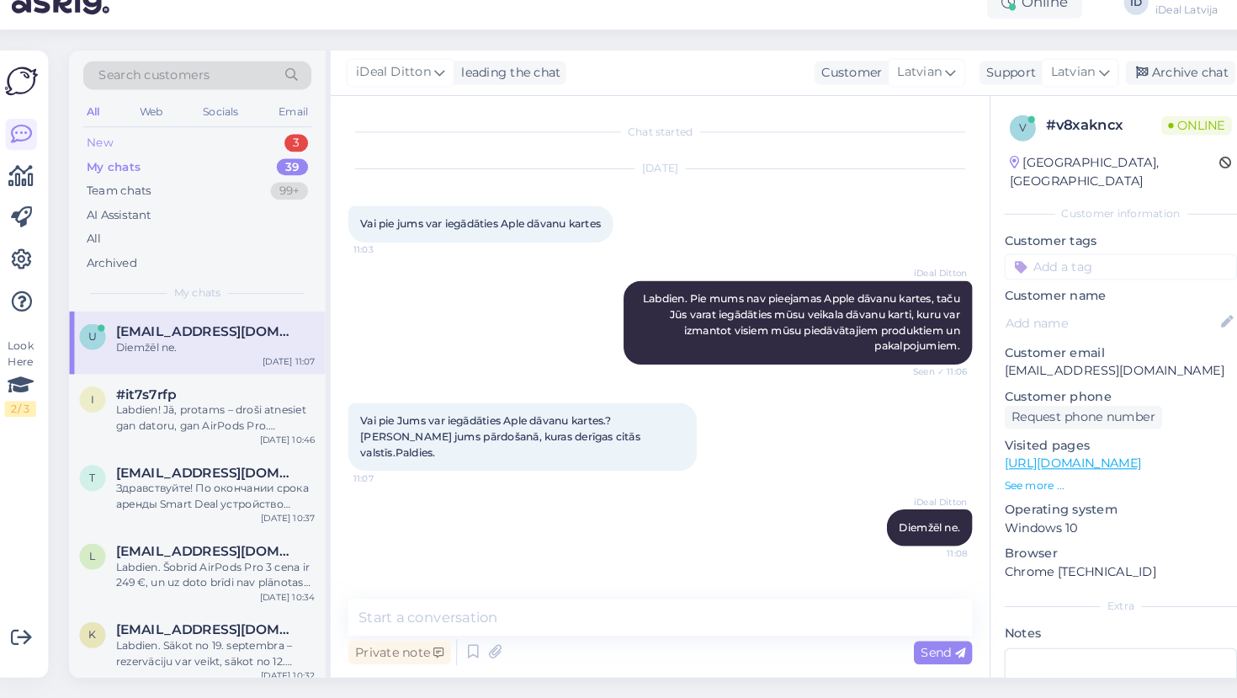
click at [117, 150] on div "New 3" at bounding box center [199, 162] width 220 height 24
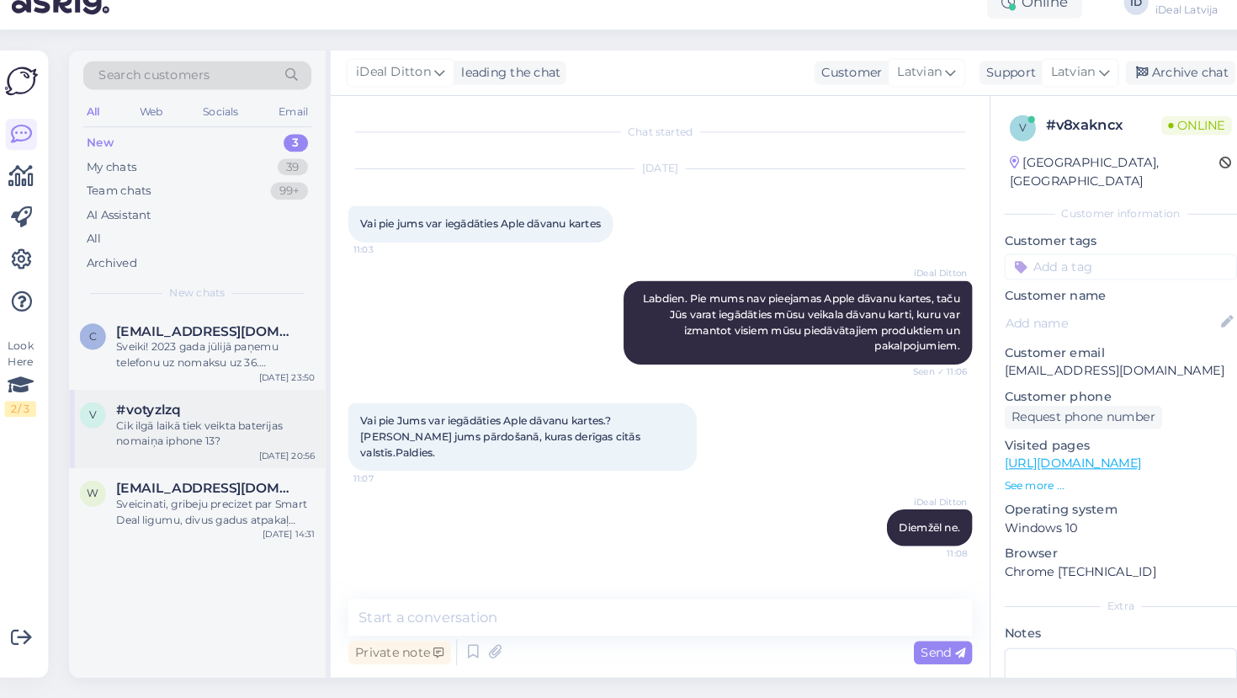
click at [209, 427] on div "Cik ilgā laikā tiek veikta baterijas nomaiņa iphone 13?" at bounding box center [217, 442] width 192 height 30
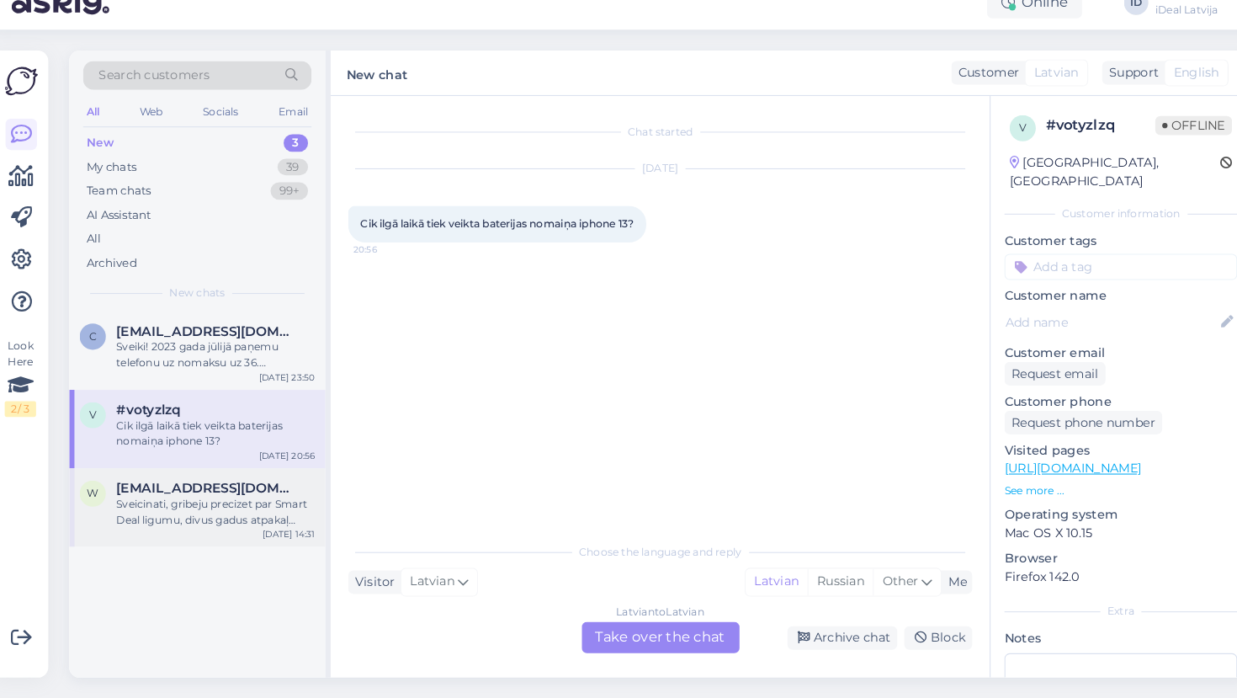
click at [177, 504] on div "Sveicinati, gribeju precizet par Smart Deal ligumu, divus gadus atpakaļ ([DATE]…" at bounding box center [217, 517] width 192 height 30
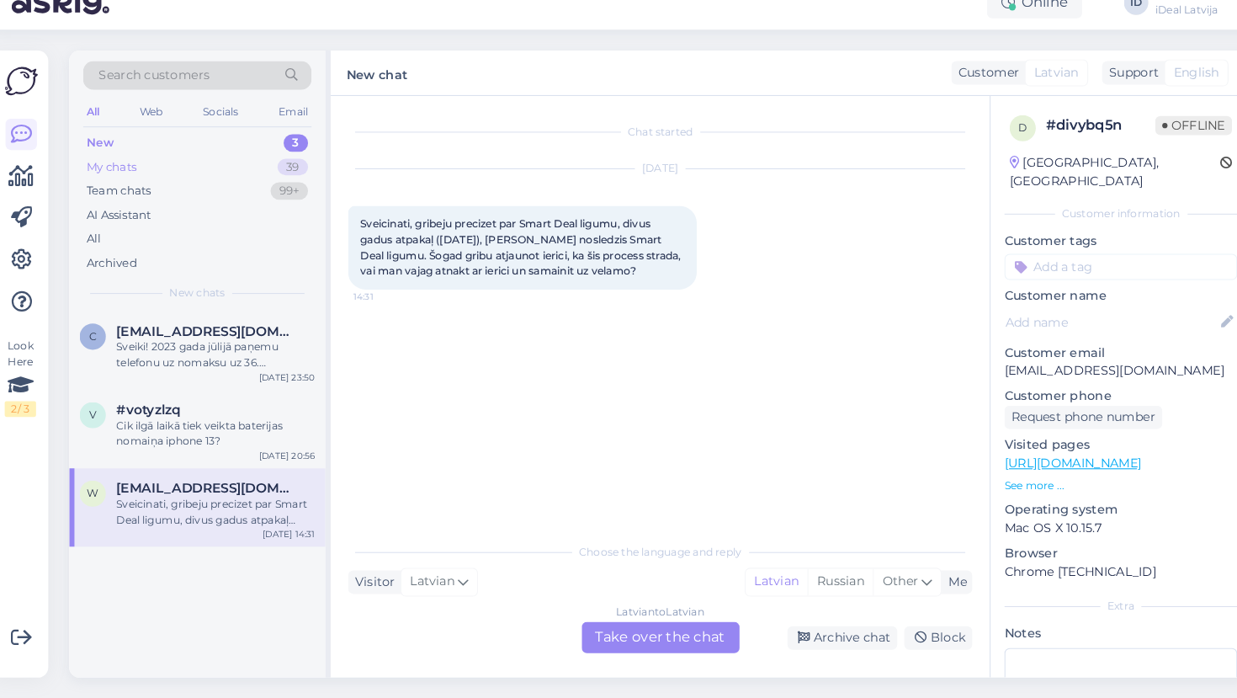
click at [117, 177] on div "My chats" at bounding box center [117, 185] width 48 height 17
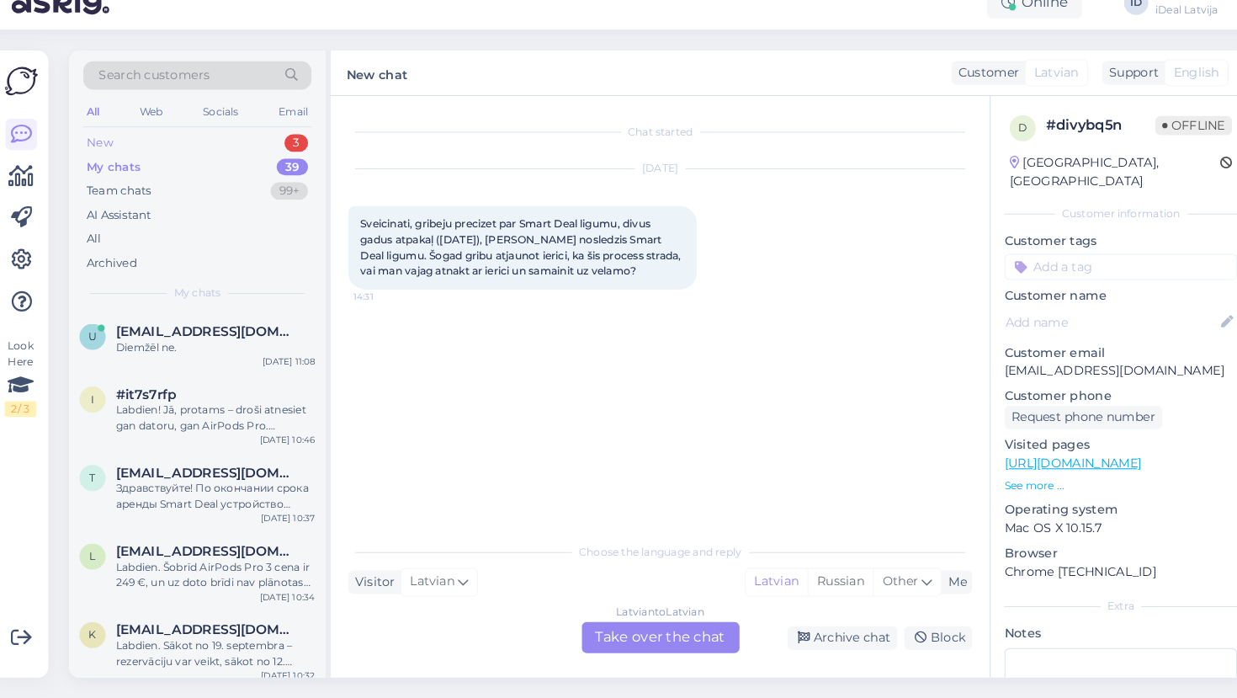
click at [94, 153] on div "New" at bounding box center [105, 161] width 25 height 17
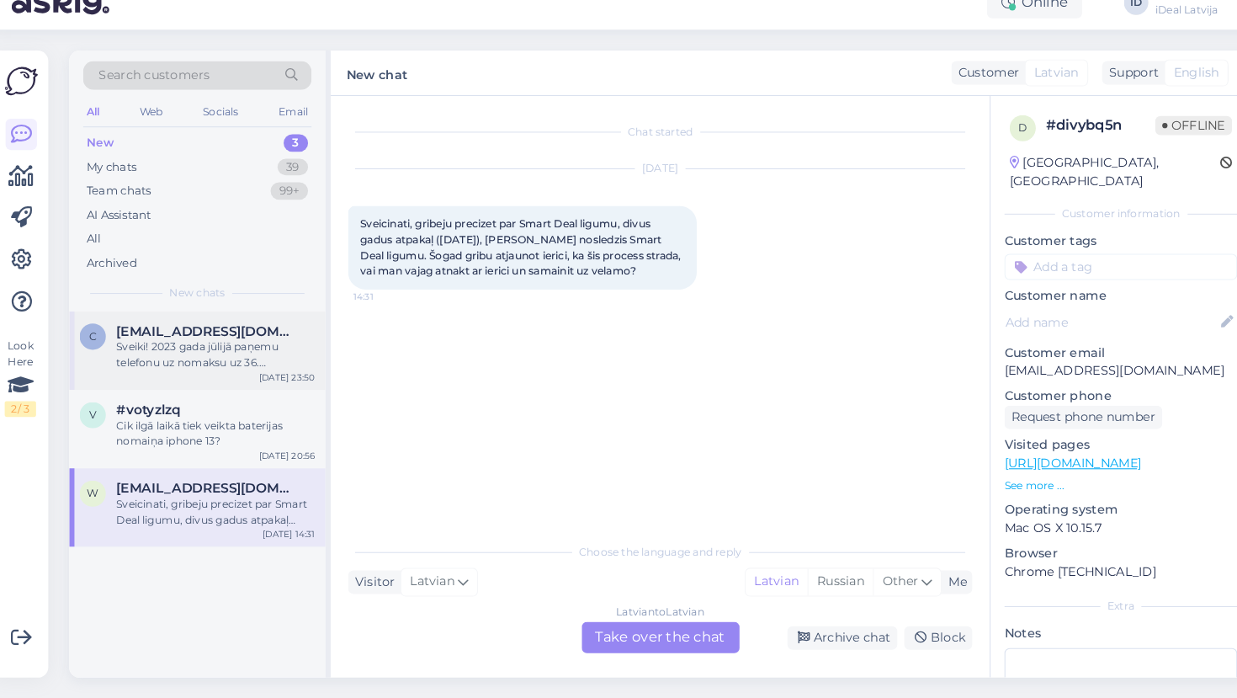
click at [183, 351] on div "Sveiki! 2023 gada jūlijā paņemu telefonu uz nomaksu uz 36. mēnešiem pēc smartde…" at bounding box center [217, 366] width 192 height 30
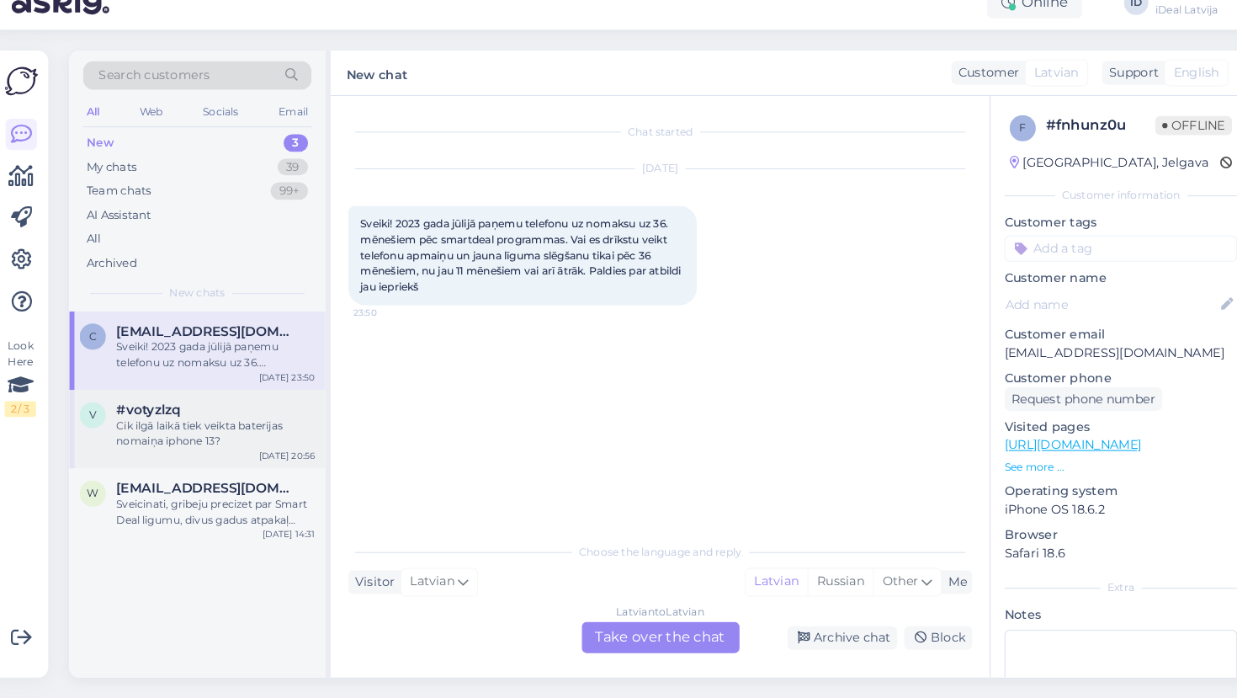
click at [224, 427] on div "Cik ilgā laikā tiek veikta baterijas nomaiņa iphone 13?" at bounding box center [217, 442] width 192 height 30
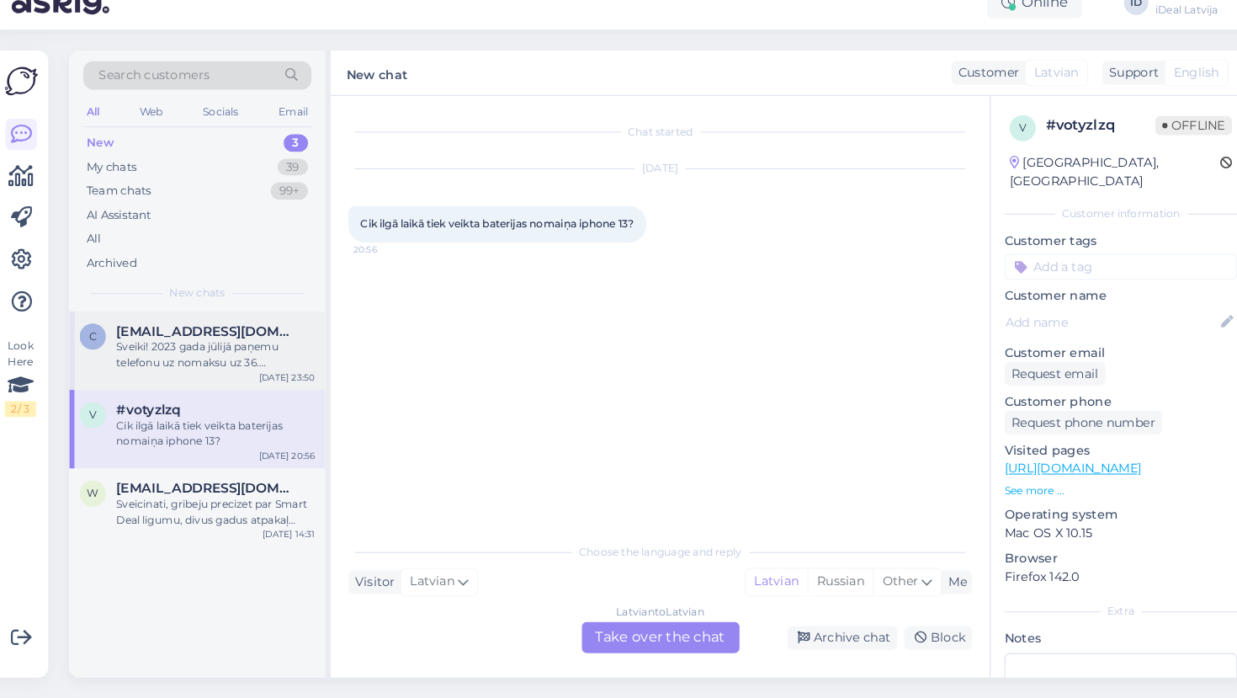
click at [224, 351] on div "Sveiki! 2023 gada jūlijā paņemu telefonu uz nomaksu uz 36. mēnešiem pēc smartde…" at bounding box center [217, 366] width 192 height 30
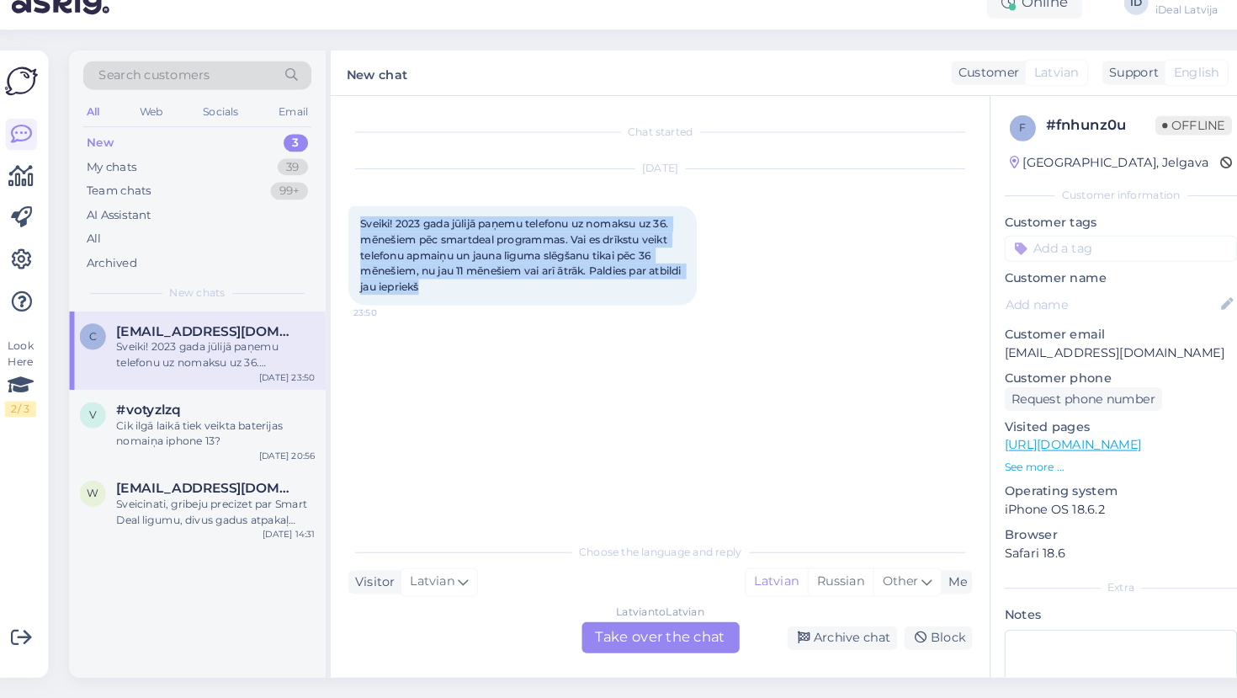
drag, startPoint x: 455, startPoint y: 280, endPoint x: 336, endPoint y: 217, distance: 135.1
click at [345, 222] on div "Sveiki! 2023 [PERSON_NAME] paņemu telefonu uz nomaksu uz 36. mēnešiem pēc smart…" at bounding box center [513, 270] width 337 height 96
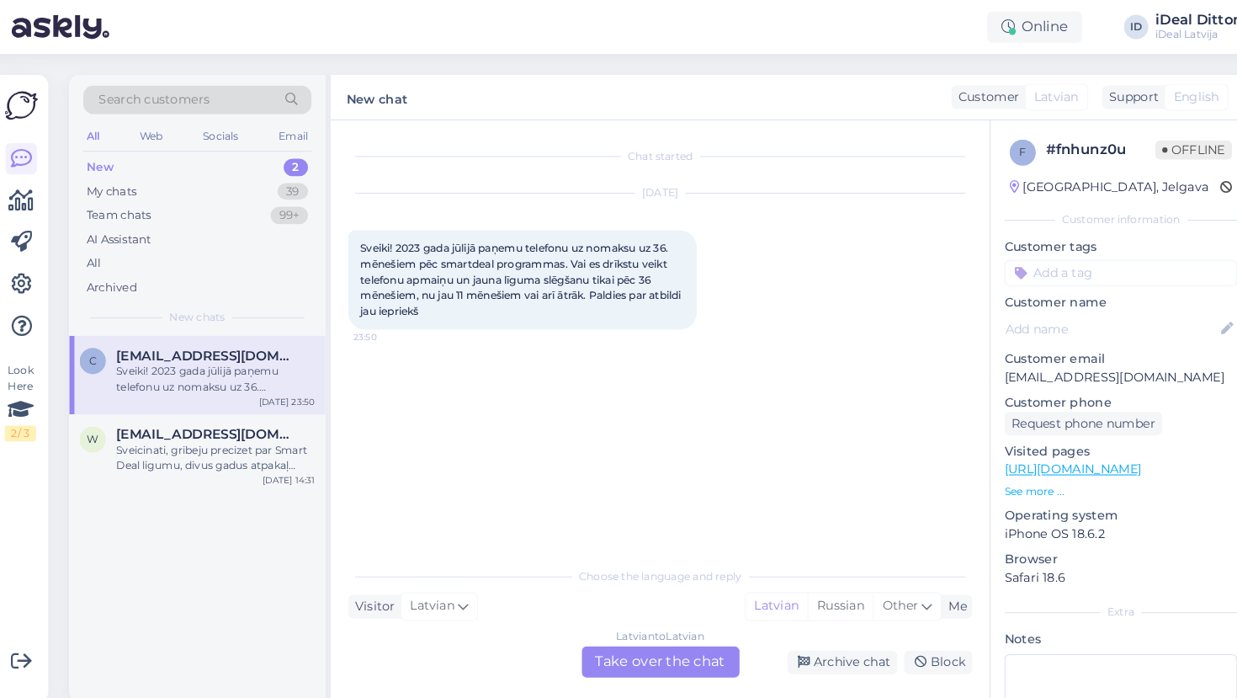
click at [626, 633] on div "Latvian to Latvian Take over the chat" at bounding box center [647, 639] width 152 height 30
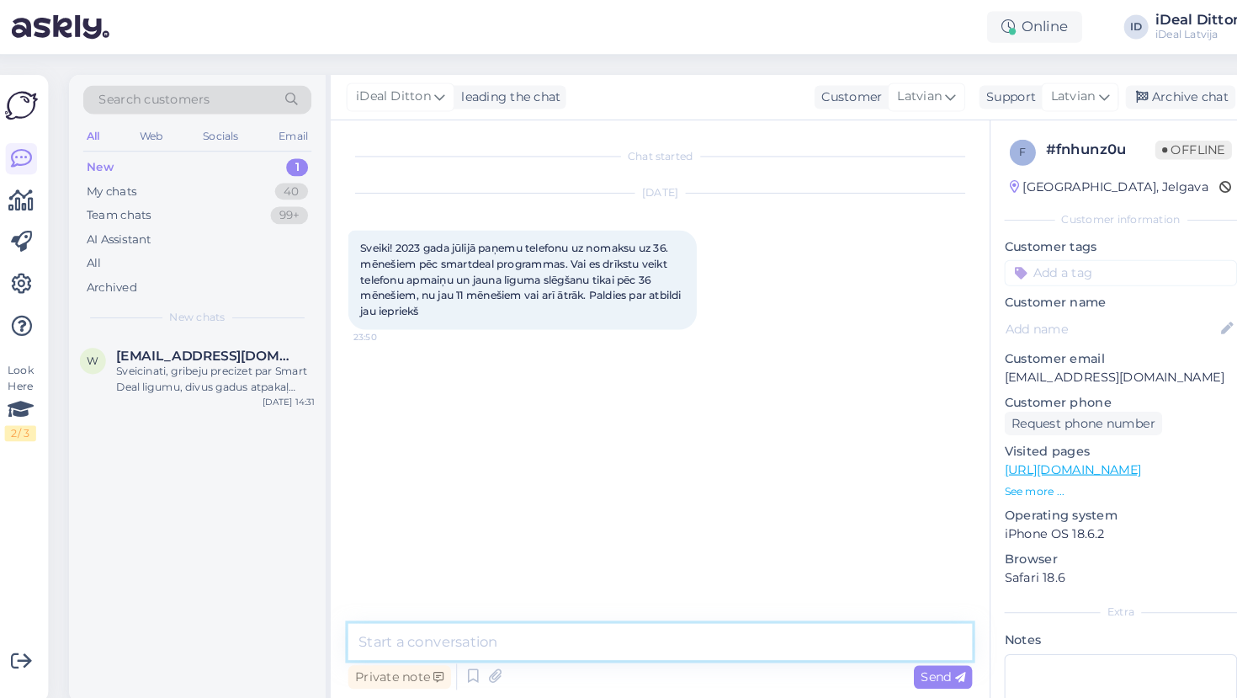
click at [500, 611] on textarea at bounding box center [646, 619] width 602 height 35
paste textarea "Sveiki! Paldies par Jūsu jautājumu. Diemžēl telefonu apmaiņa un [PERSON_NAME] l…"
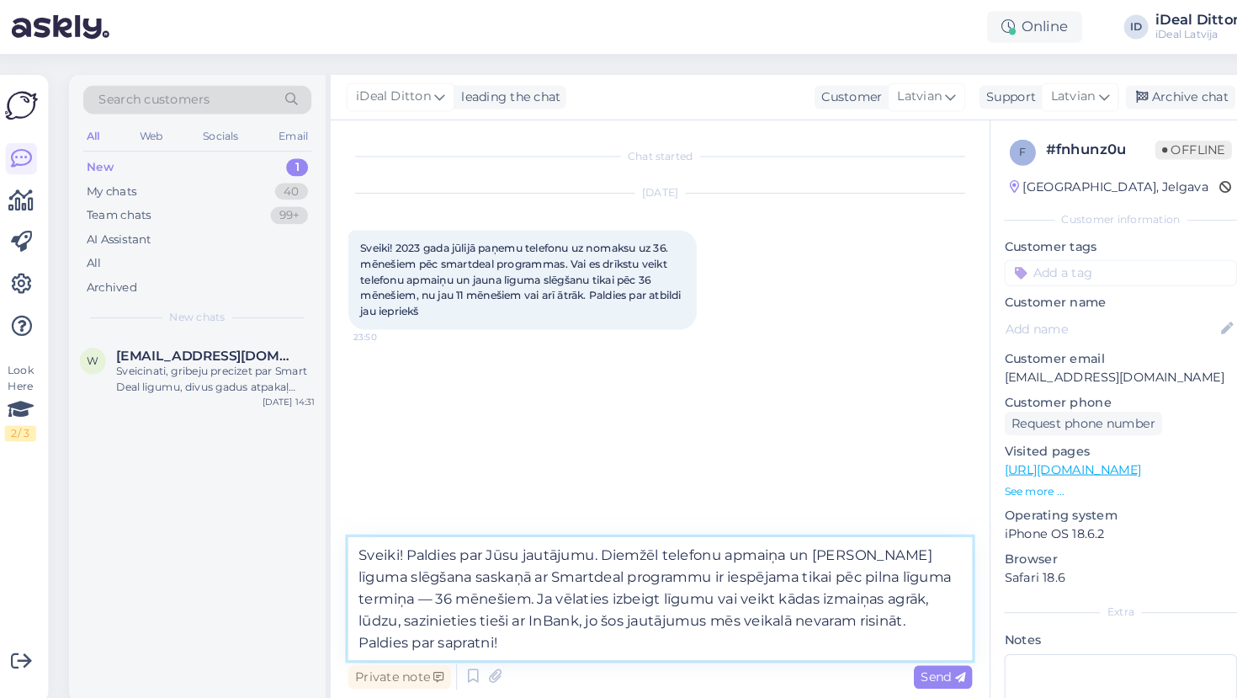
drag, startPoint x: 581, startPoint y: 535, endPoint x: 395, endPoint y: 532, distance: 186.8
click at [347, 618] on textarea "Sveiki! Diemžēl telefonu apmaiņa un [PERSON_NAME] līguma slēgšana saskaņā ar Sm…" at bounding box center [646, 577] width 602 height 119
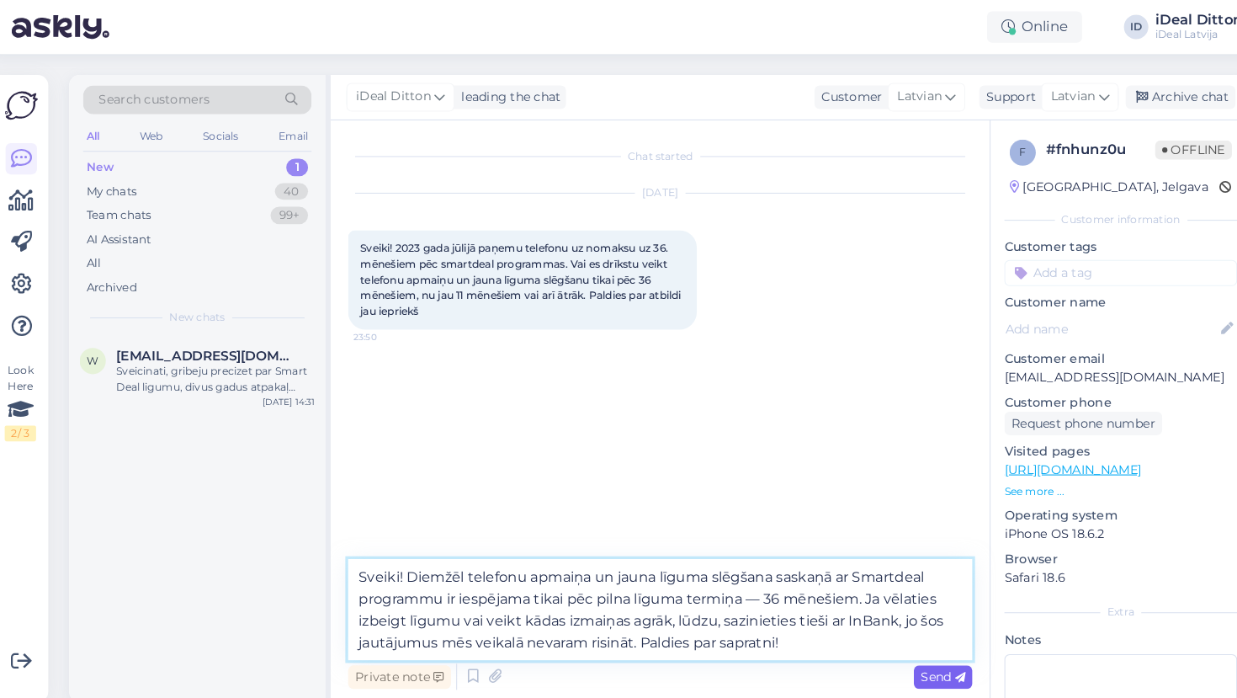
type textarea "Sveiki! Diemžēl telefonu apmaiņa un jauna līguma slēgšana saskaņā ar Smartdeal …"
click at [908, 657] on span "Send" at bounding box center [919, 652] width 43 height 15
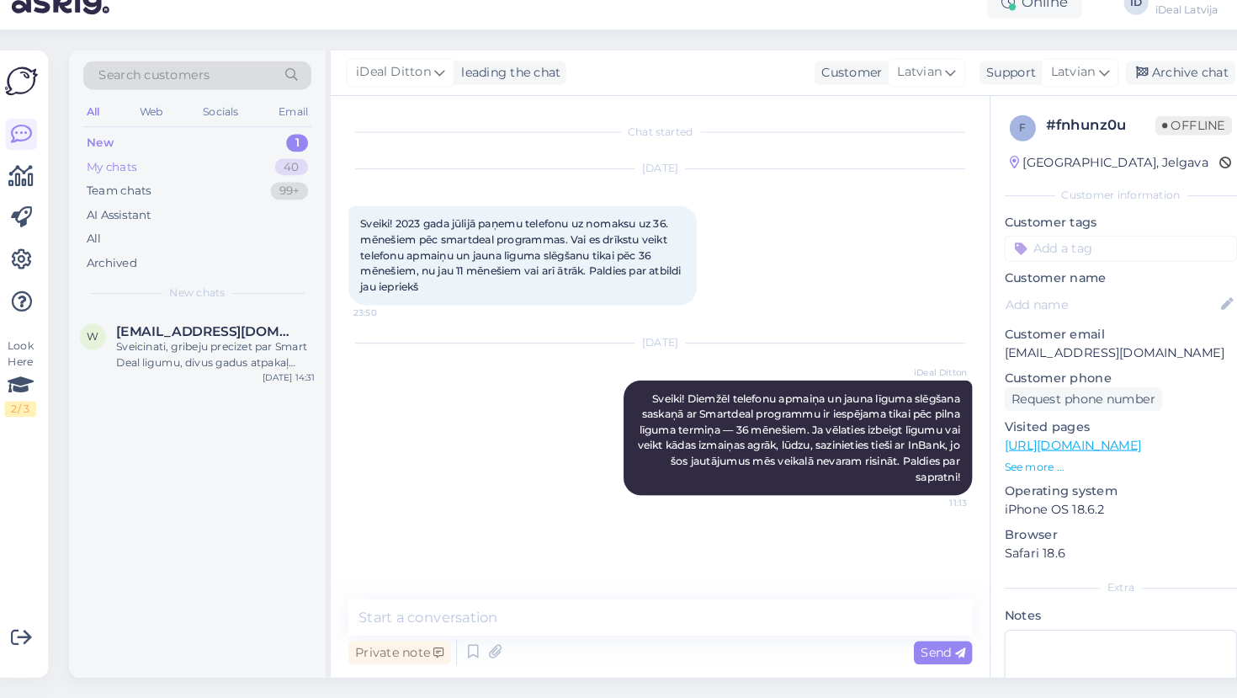
click at [117, 177] on div "My chats" at bounding box center [117, 185] width 48 height 17
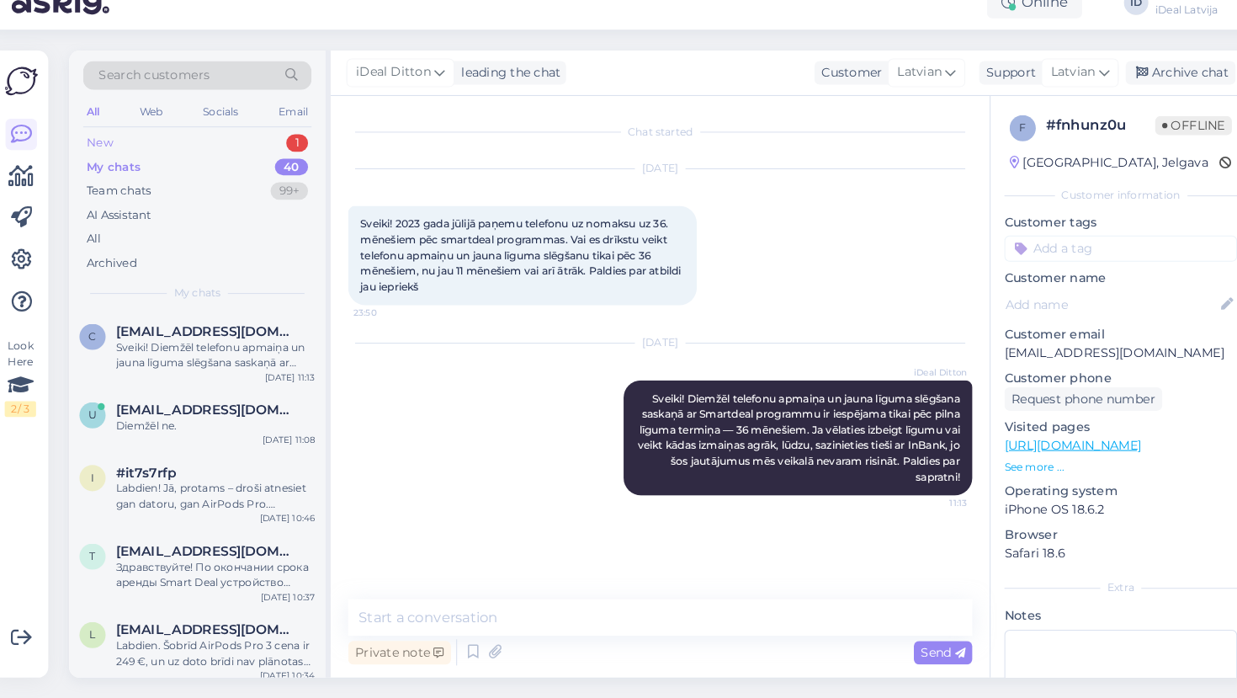
click at [117, 150] on div "New 1" at bounding box center [199, 162] width 220 height 24
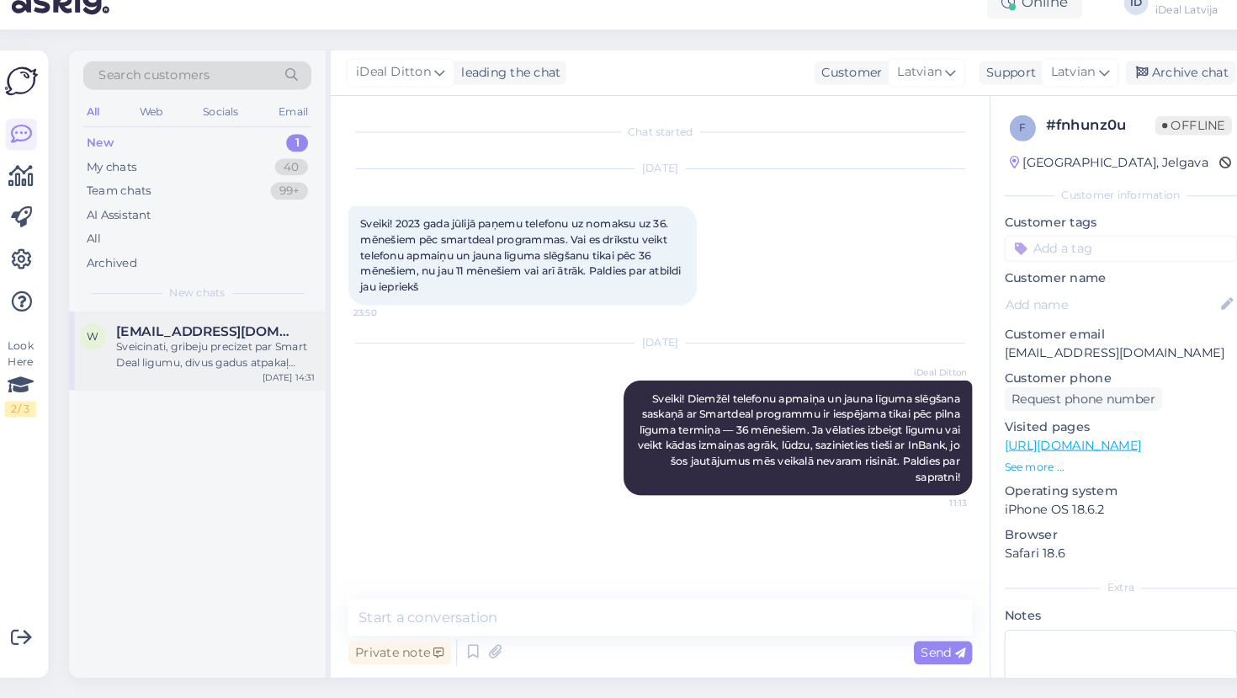
click at [238, 351] on div "Sveicinati, gribeju precizet par Smart Deal ligumu, divus gadus atpakaļ ([DATE]…" at bounding box center [217, 366] width 192 height 30
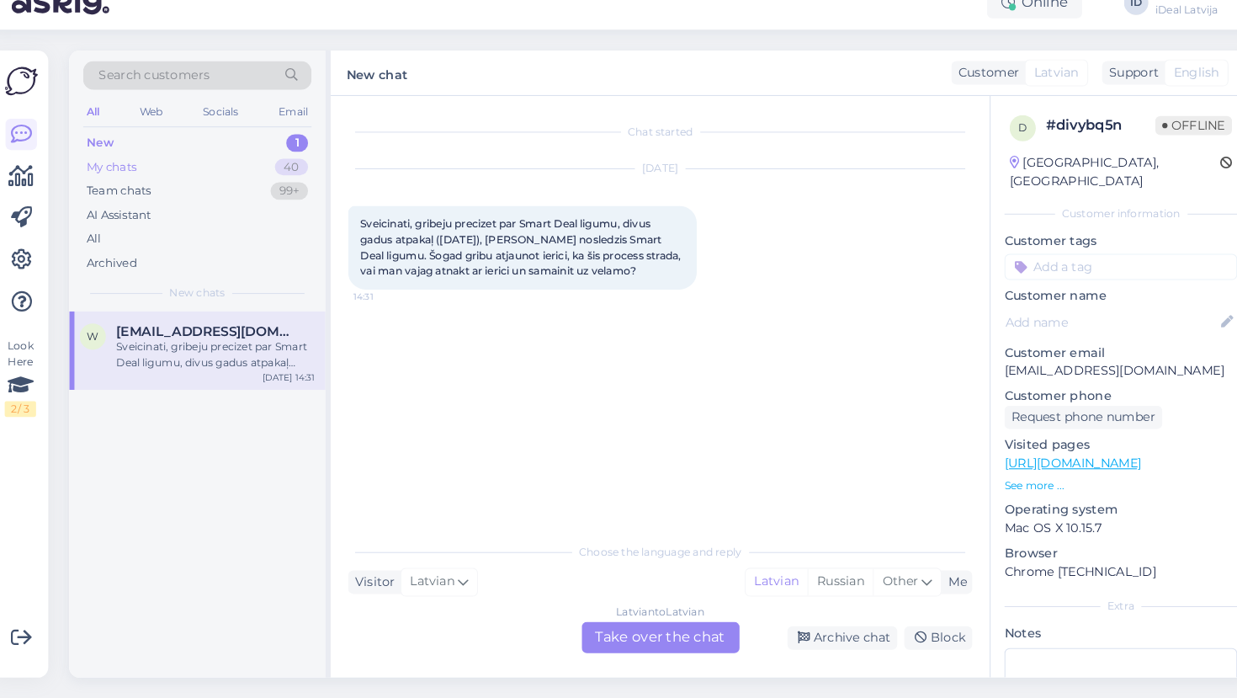
click at [108, 177] on div "My chats" at bounding box center [117, 185] width 48 height 17
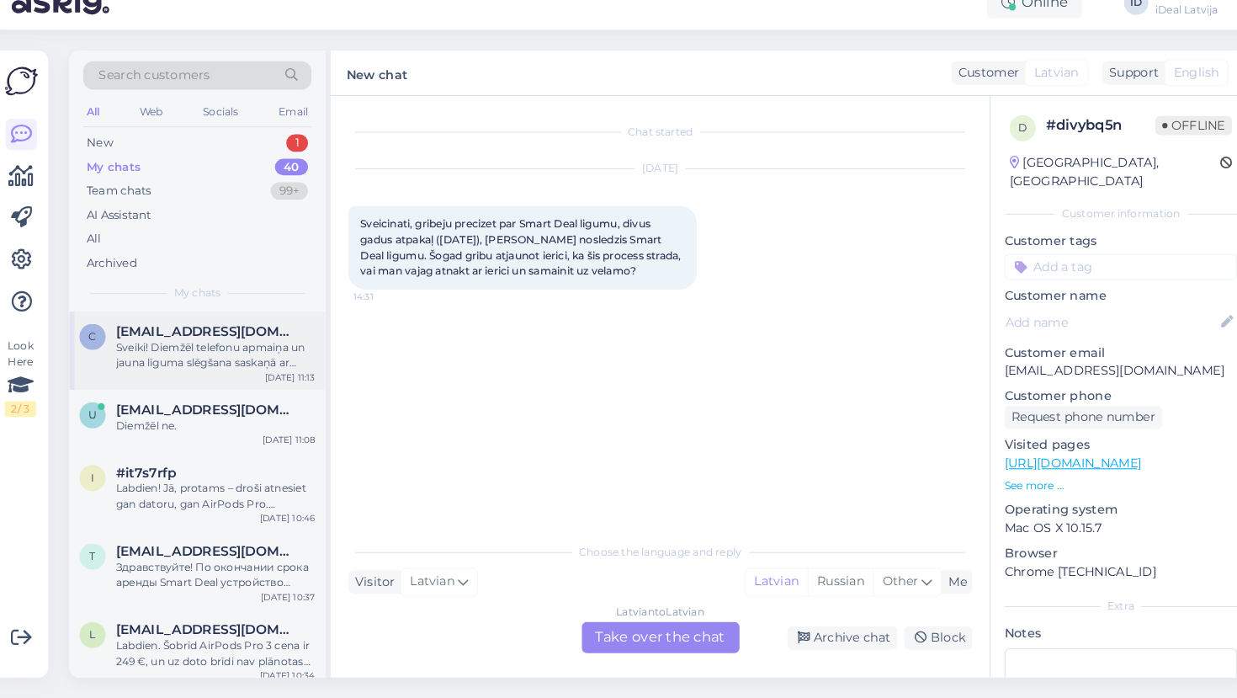
click at [149, 351] on div "Sveiki! Diemžēl telefonu apmaiņa un jauna līguma slēgšana saskaņā ar Smartdeal …" at bounding box center [217, 366] width 192 height 30
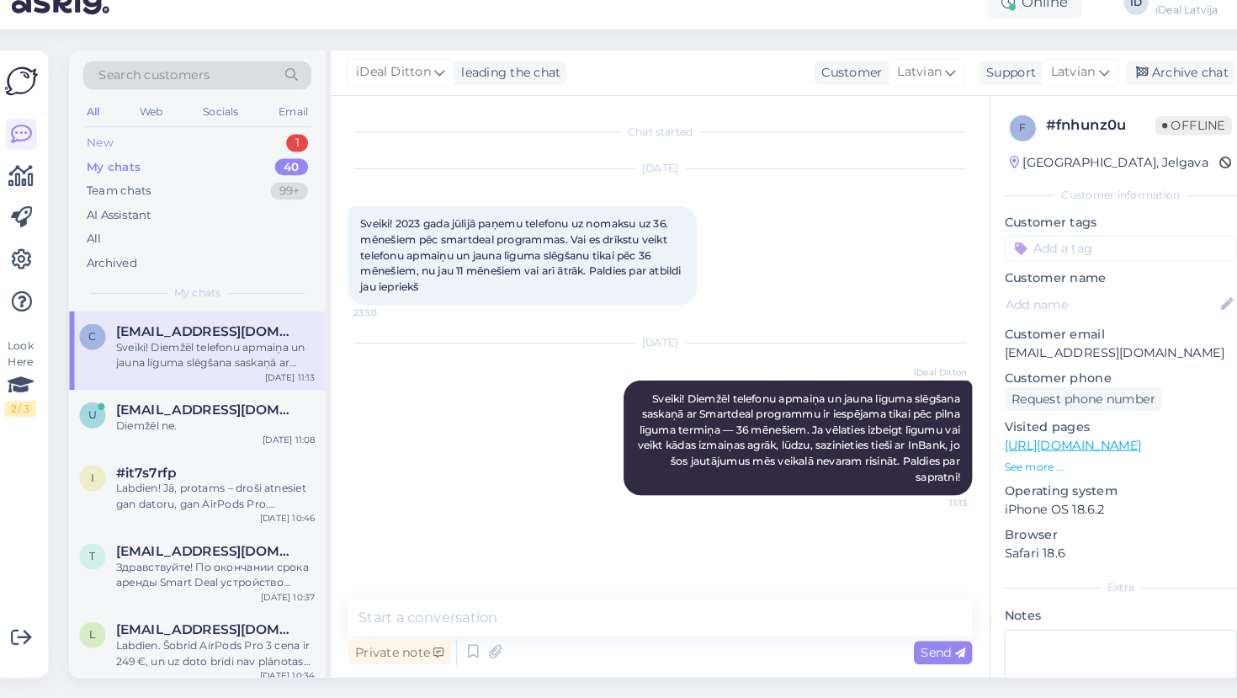
click at [102, 153] on div "New" at bounding box center [105, 161] width 25 height 17
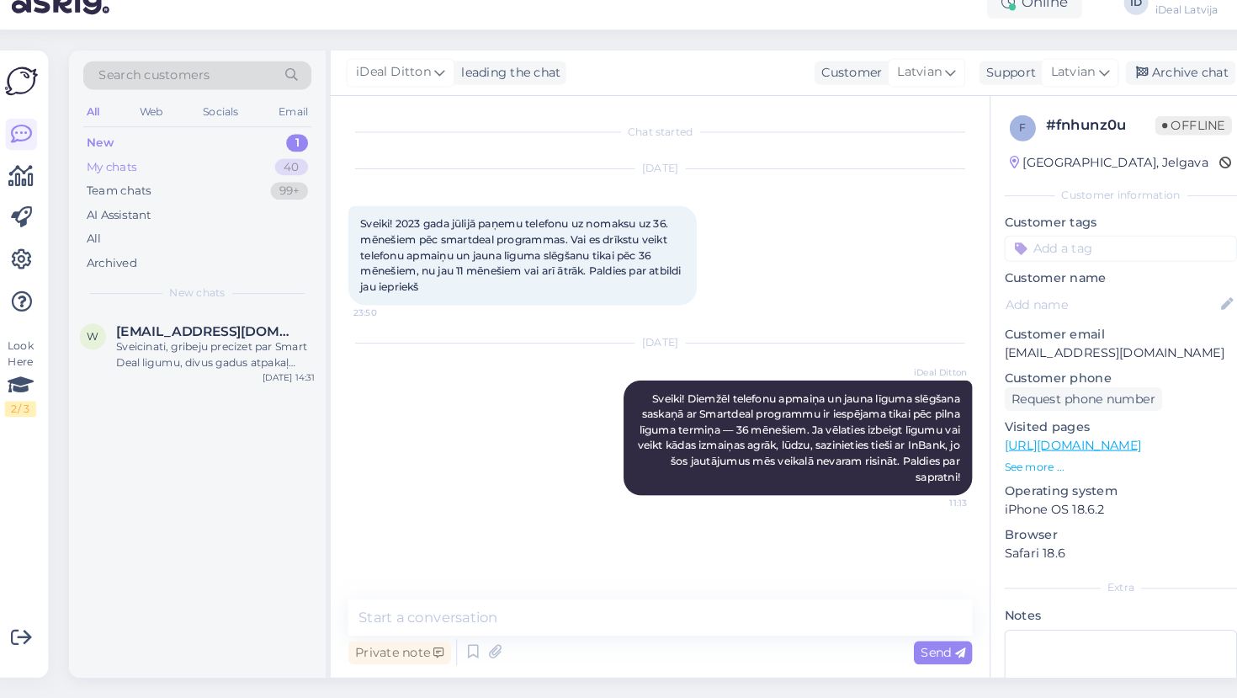
click at [109, 177] on div "My chats" at bounding box center [117, 185] width 48 height 17
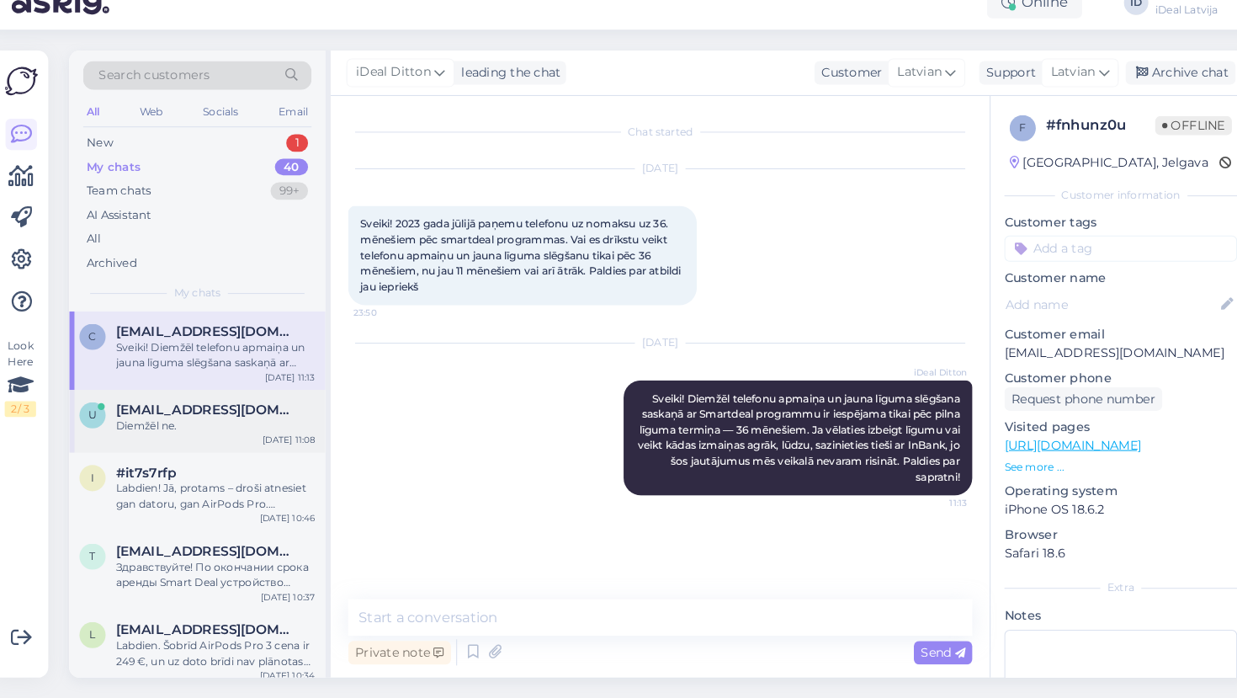
click at [210, 418] on div "u [EMAIL_ADDRESS][DOMAIN_NAME] Diemžēl ne. [DATE] 11:08" at bounding box center [199, 430] width 247 height 61
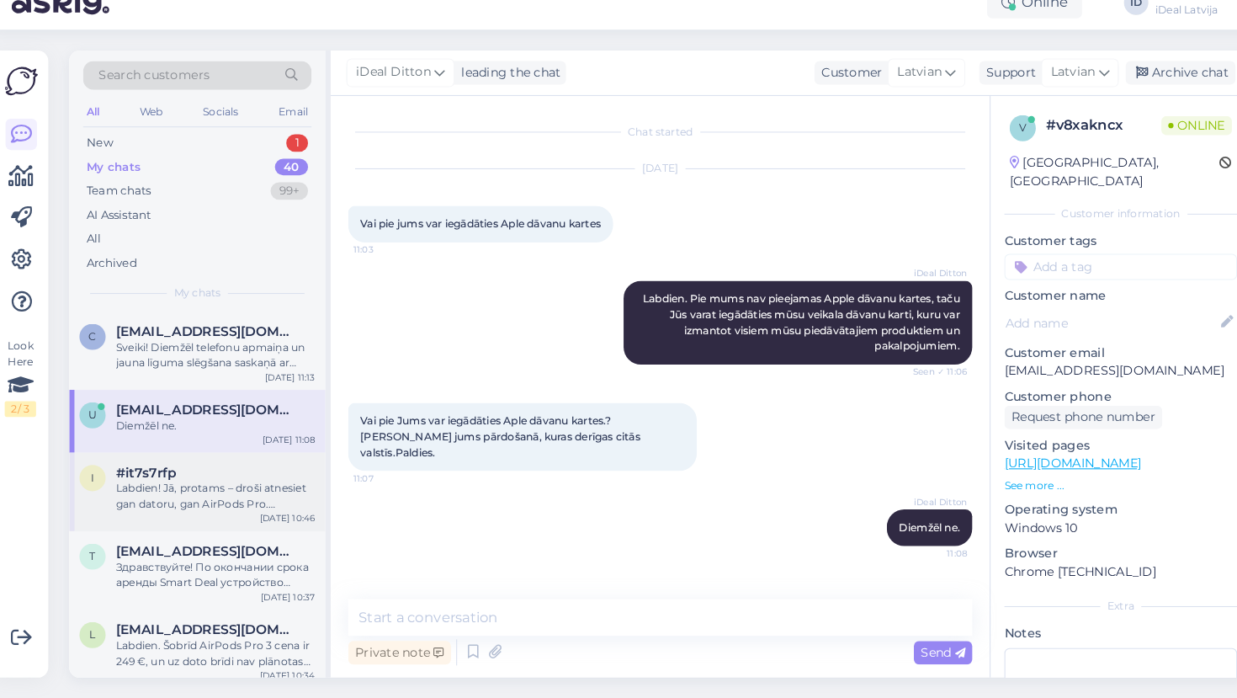
click at [206, 472] on div "#it7s7rfp" at bounding box center [217, 479] width 192 height 15
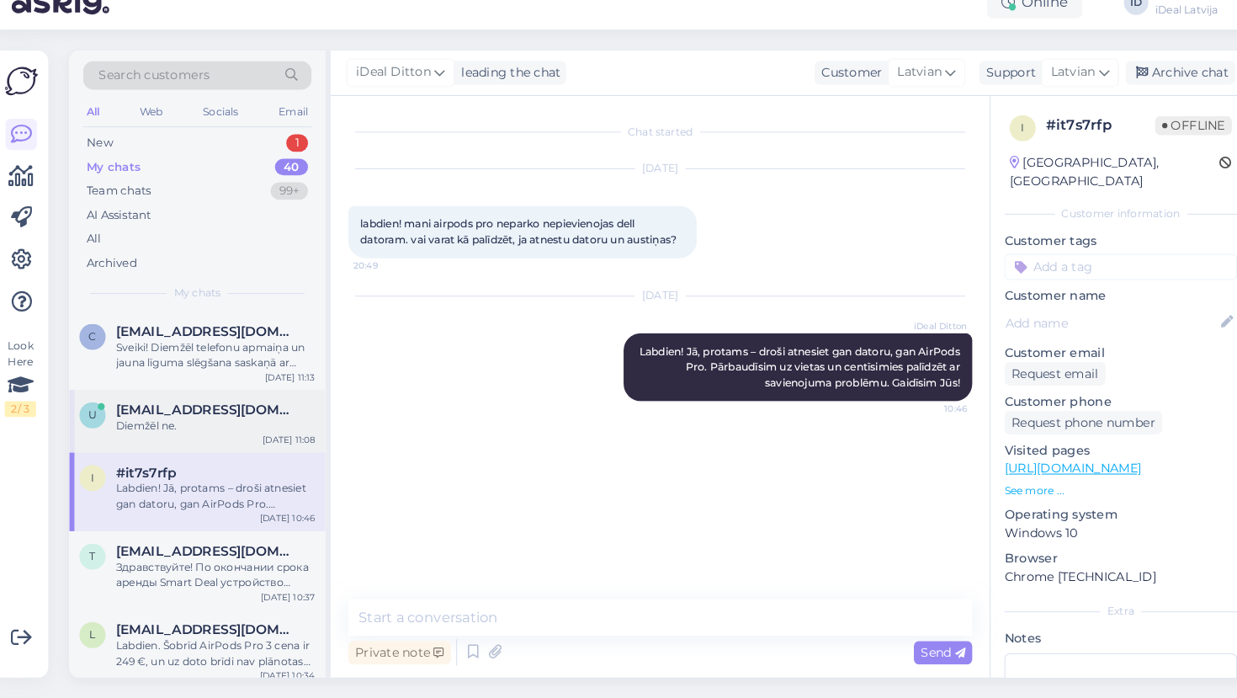
click at [184, 411] on span "[EMAIL_ADDRESS][DOMAIN_NAME]" at bounding box center [208, 418] width 175 height 15
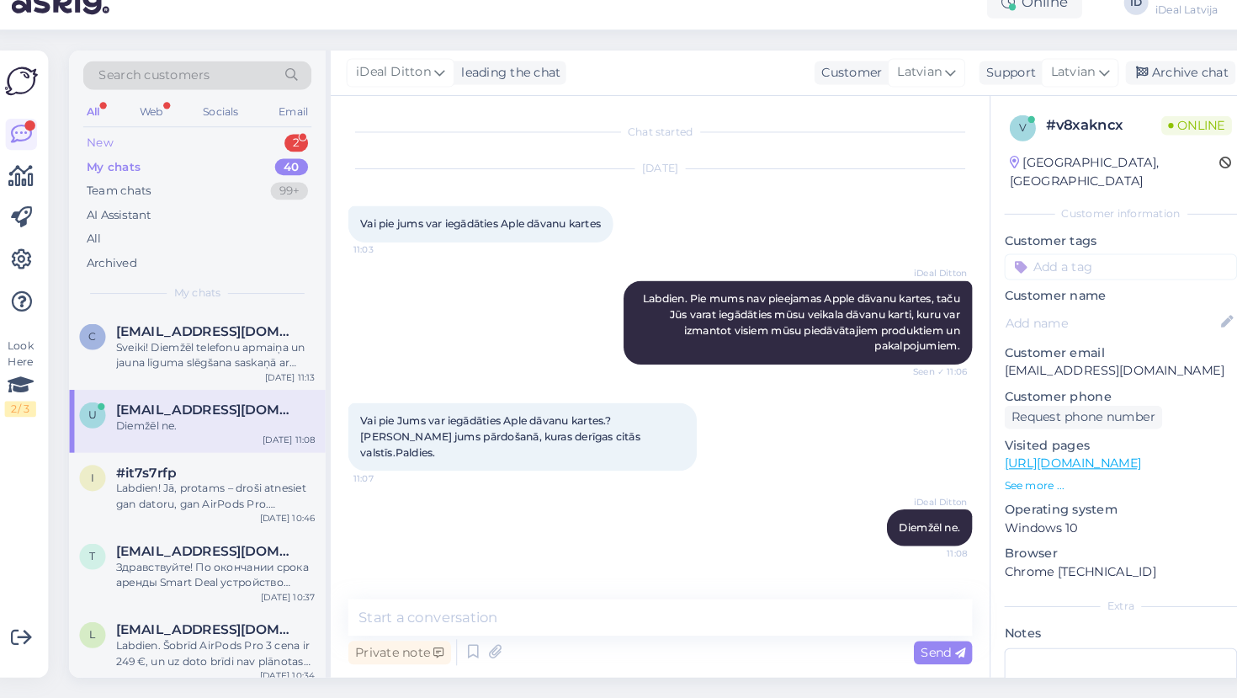
click at [103, 153] on div "New" at bounding box center [105, 161] width 25 height 17
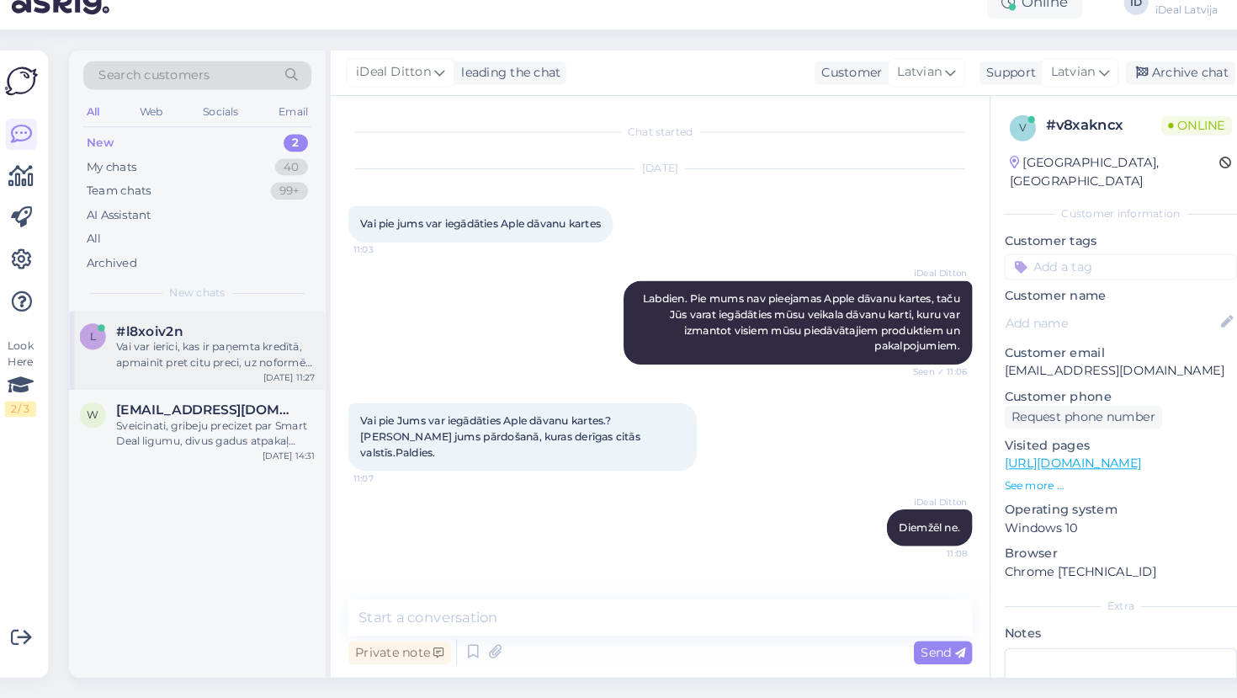
click at [243, 360] on div "l #l8xoiv2n Vai var ierīci, kas ir paņemta kredītā, apmainīt pret citu preci, u…" at bounding box center [199, 362] width 247 height 76
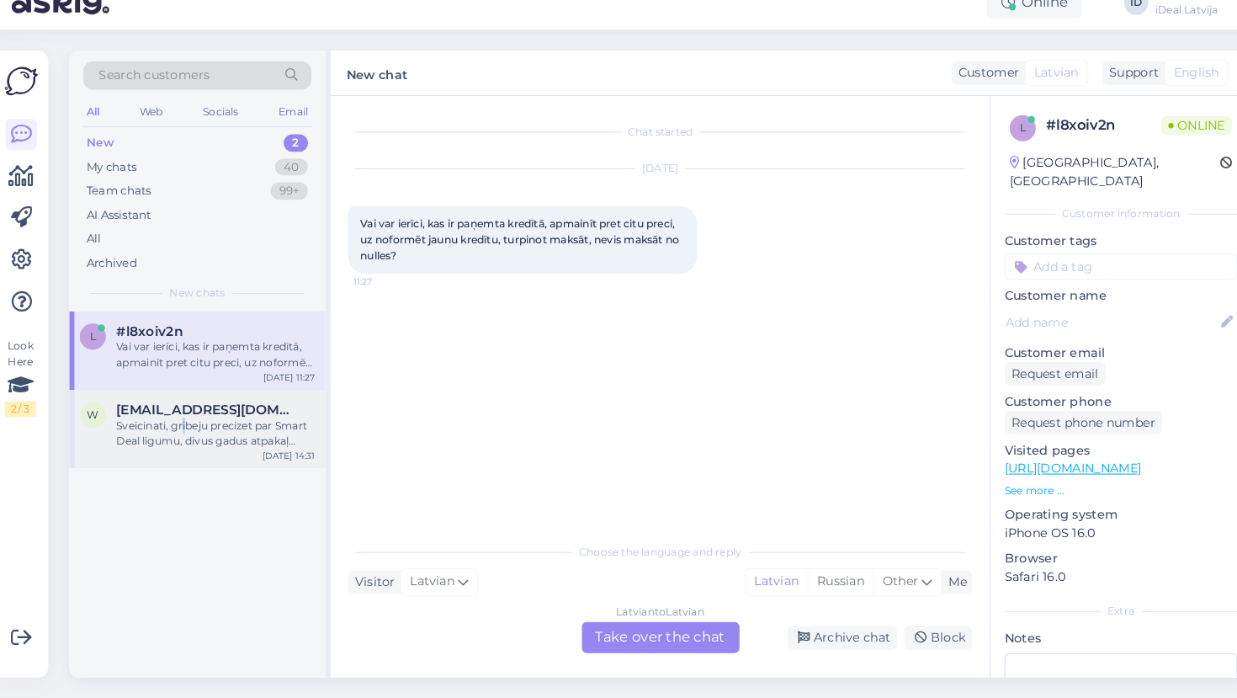
click at [178, 427] on div "Sveicinati, gribeju precizet par Smart Deal ligumu, divus gadus atpakaļ ([DATE]…" at bounding box center [217, 442] width 192 height 30
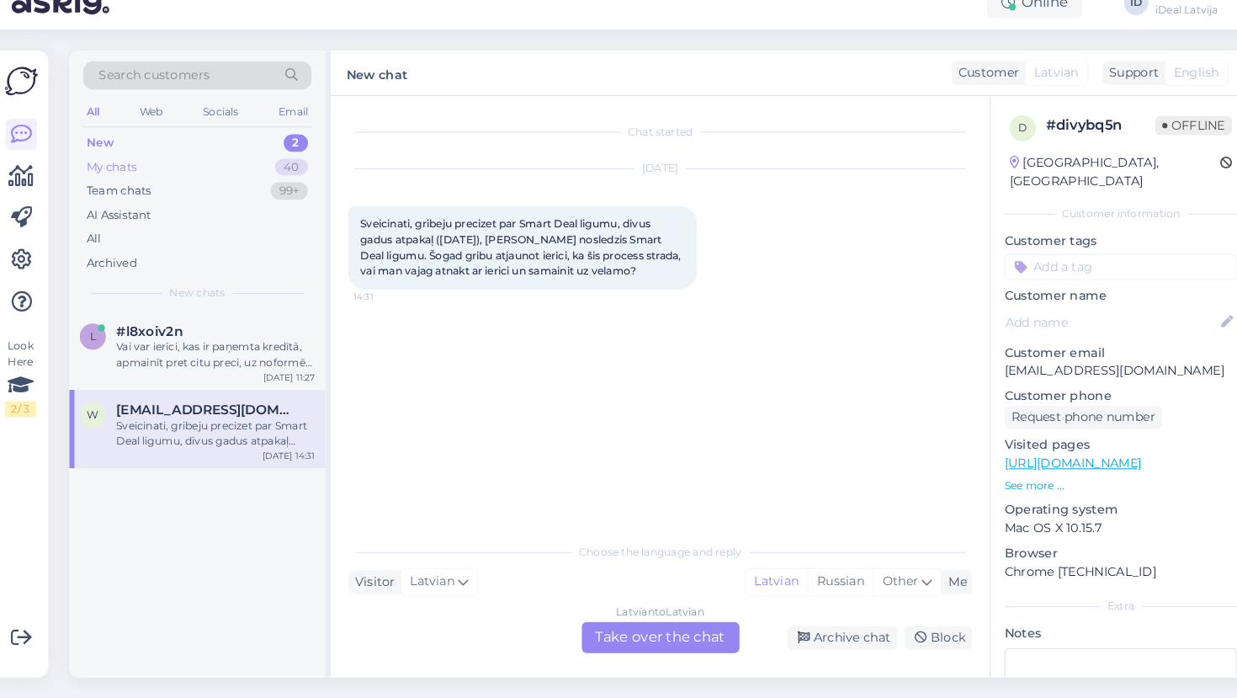
click at [100, 173] on div "My chats 40" at bounding box center [199, 185] width 220 height 24
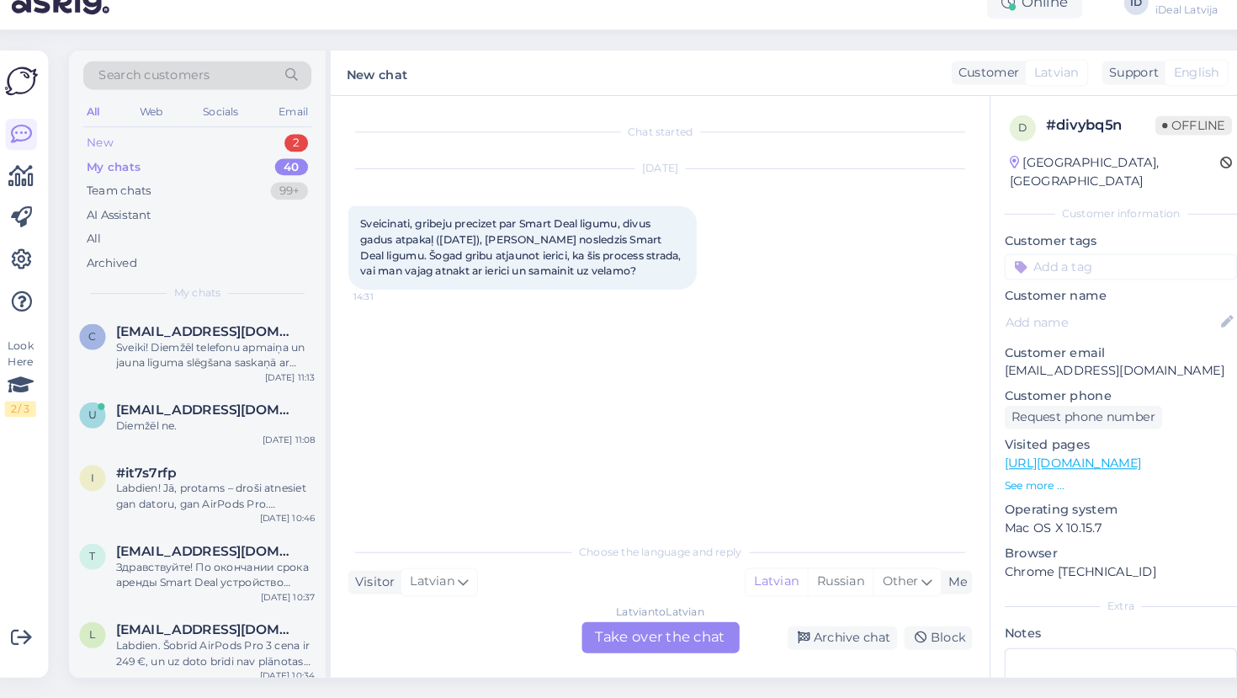
click at [122, 150] on div "New 2" at bounding box center [199, 162] width 220 height 24
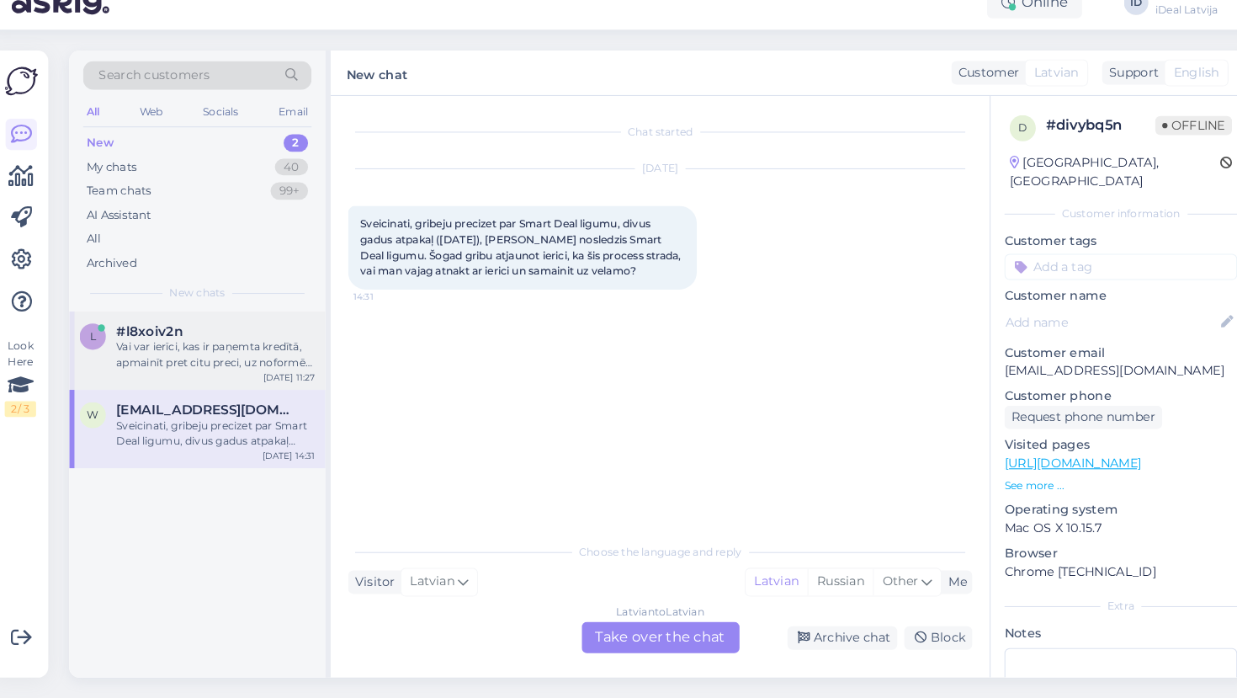
click at [217, 336] on div "#l8xoiv2n" at bounding box center [217, 343] width 192 height 15
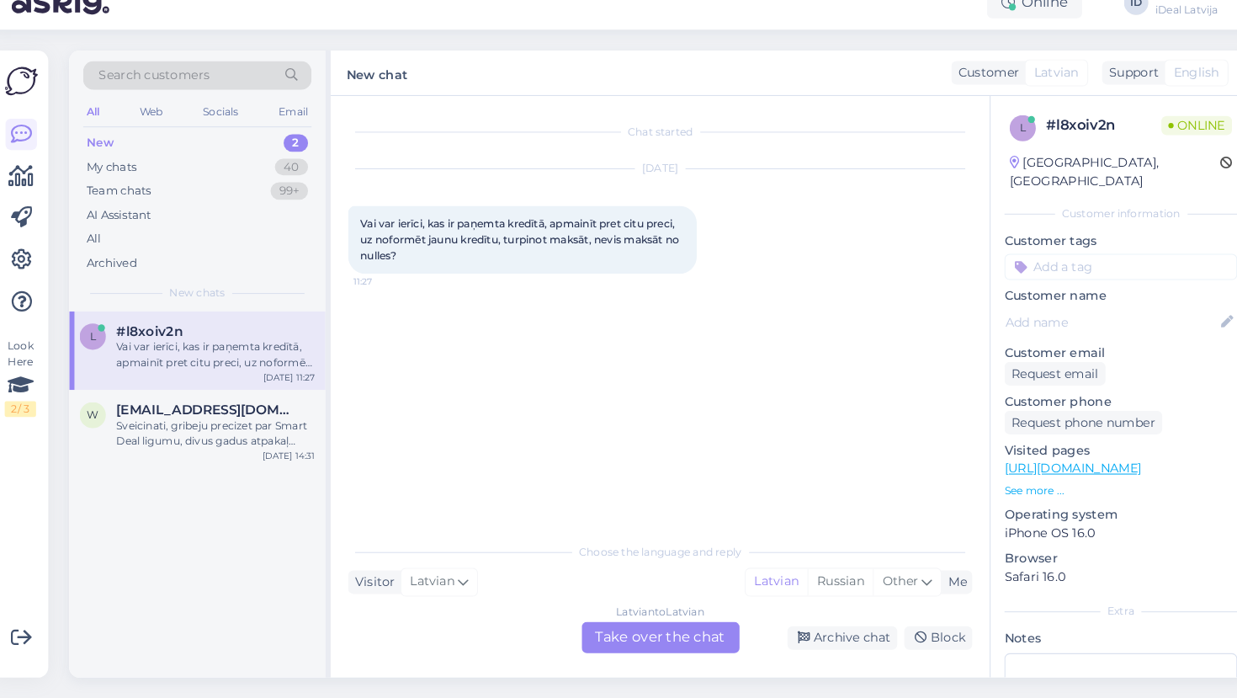
drag, startPoint x: 393, startPoint y: 247, endPoint x: 330, endPoint y: 213, distance: 71.9
click at [330, 213] on div "Chat started [DATE] Vai var ierīci, kas ir paņemta kredītā, apmainīt pret citu …" at bounding box center [646, 396] width 636 height 561
click at [618, 624] on div "Latvian to Latvian Take over the chat" at bounding box center [647, 639] width 152 height 30
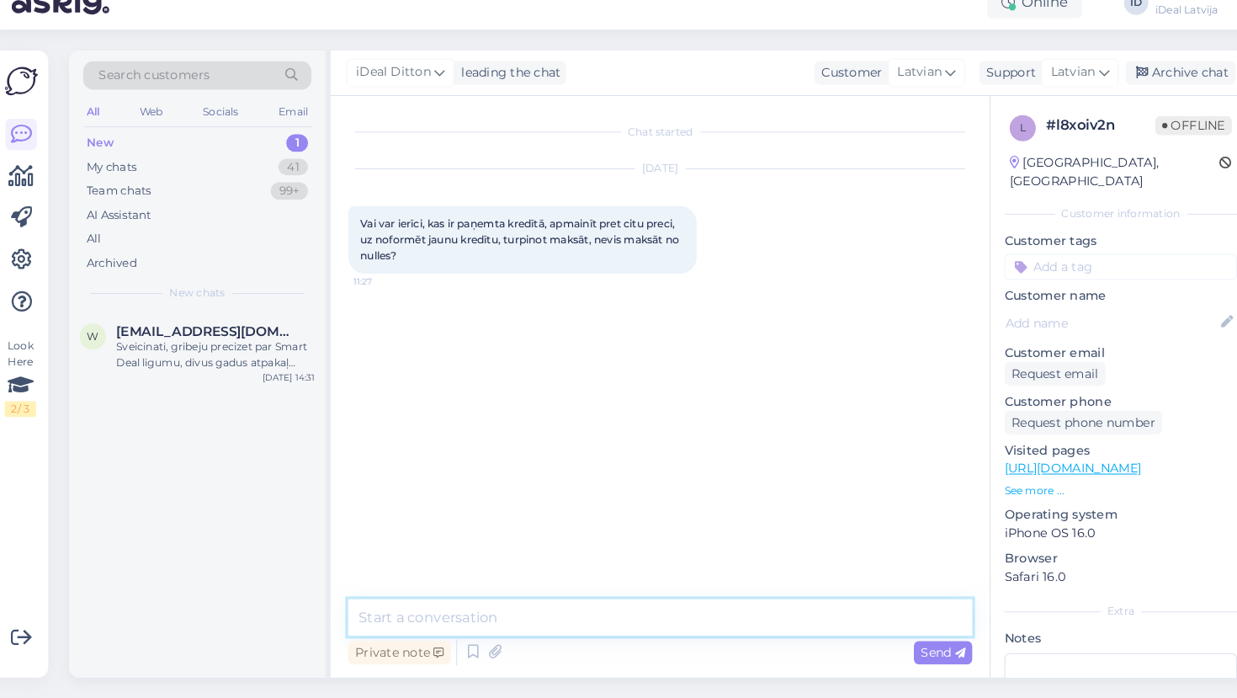
click at [563, 602] on textarea at bounding box center [646, 619] width 602 height 35
type textarea "Д"
paste textarea "Jā, Jūs varat nodot ierīci Trade-In programmā un saņemt atlaidi jaunajai ierīce…"
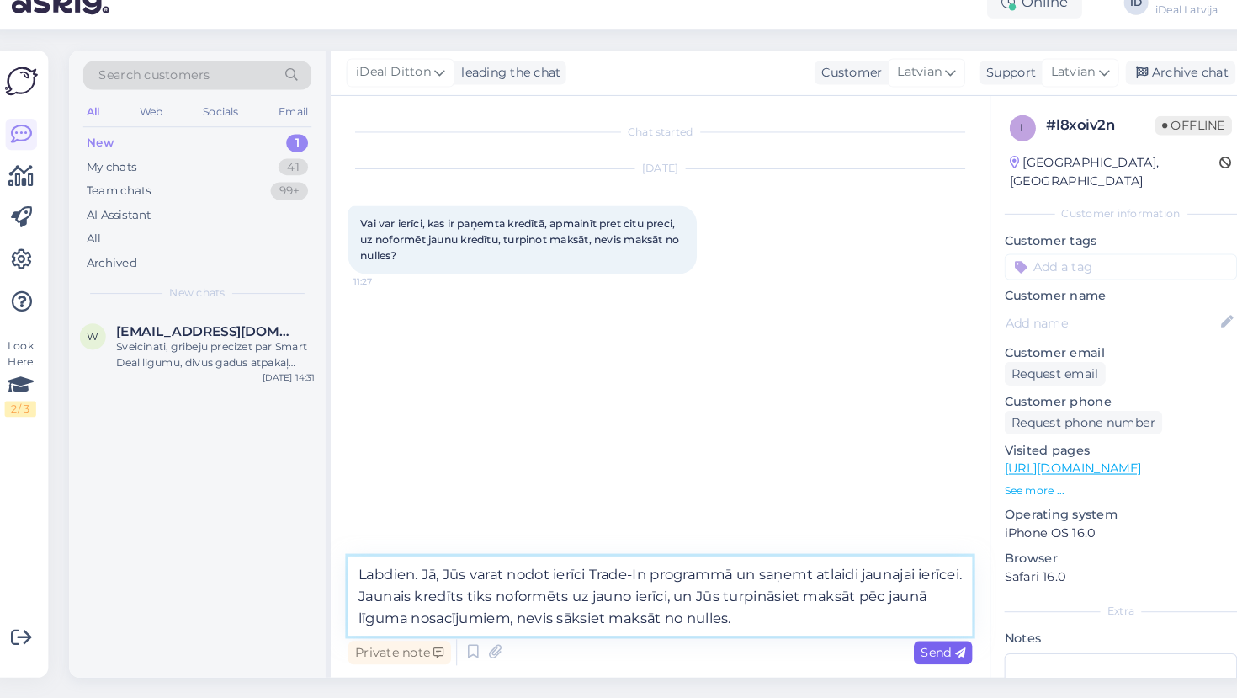
type textarea "Labdien. Jā, Jūs varat nodot ierīci Trade-In programmā un saņemt atlaidi jaunaj…"
click at [898, 645] on span "Send" at bounding box center [919, 652] width 43 height 15
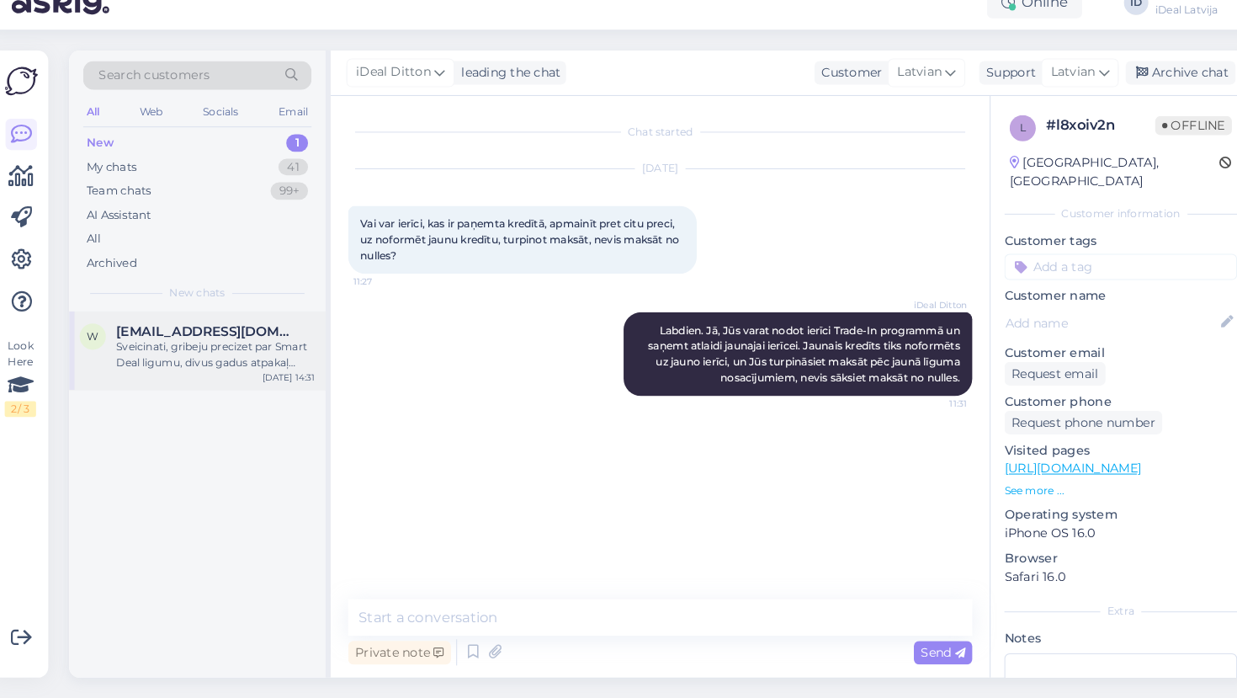
click at [175, 351] on div "Sveicinati, gribeju precizet par Smart Deal ligumu, divus gadus atpakaļ ([DATE]…" at bounding box center [217, 366] width 192 height 30
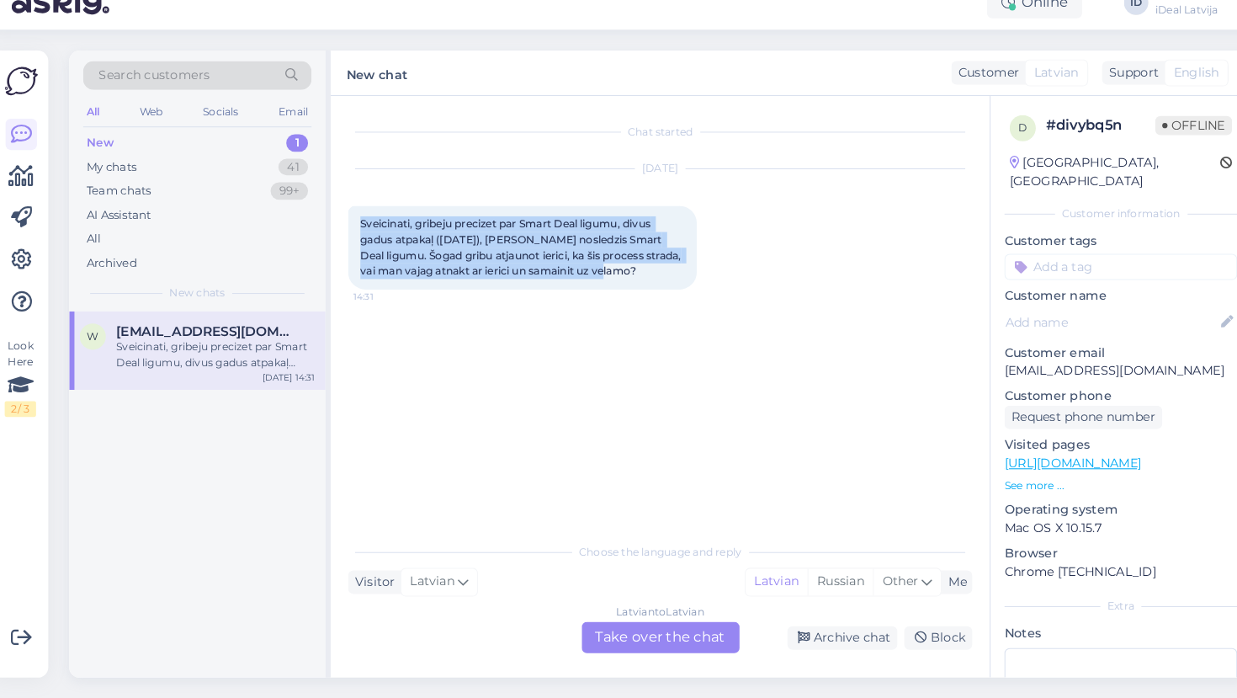
drag, startPoint x: 582, startPoint y: 265, endPoint x: 326, endPoint y: 210, distance: 262.4
click at [328, 210] on div "Chat started [DATE] Sveicinati, gribeju precizet par Smart Deal ligumu, divus g…" at bounding box center [646, 396] width 636 height 561
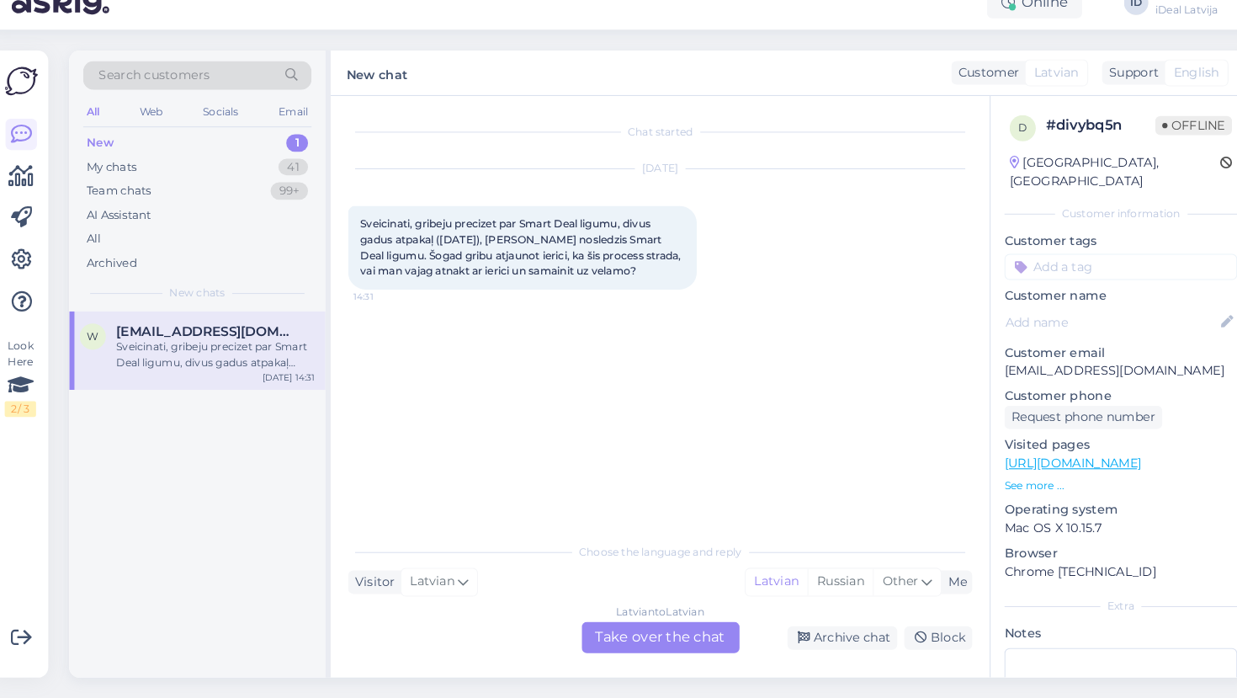
click at [616, 626] on div "Latvian to Latvian Take over the chat" at bounding box center [647, 639] width 152 height 30
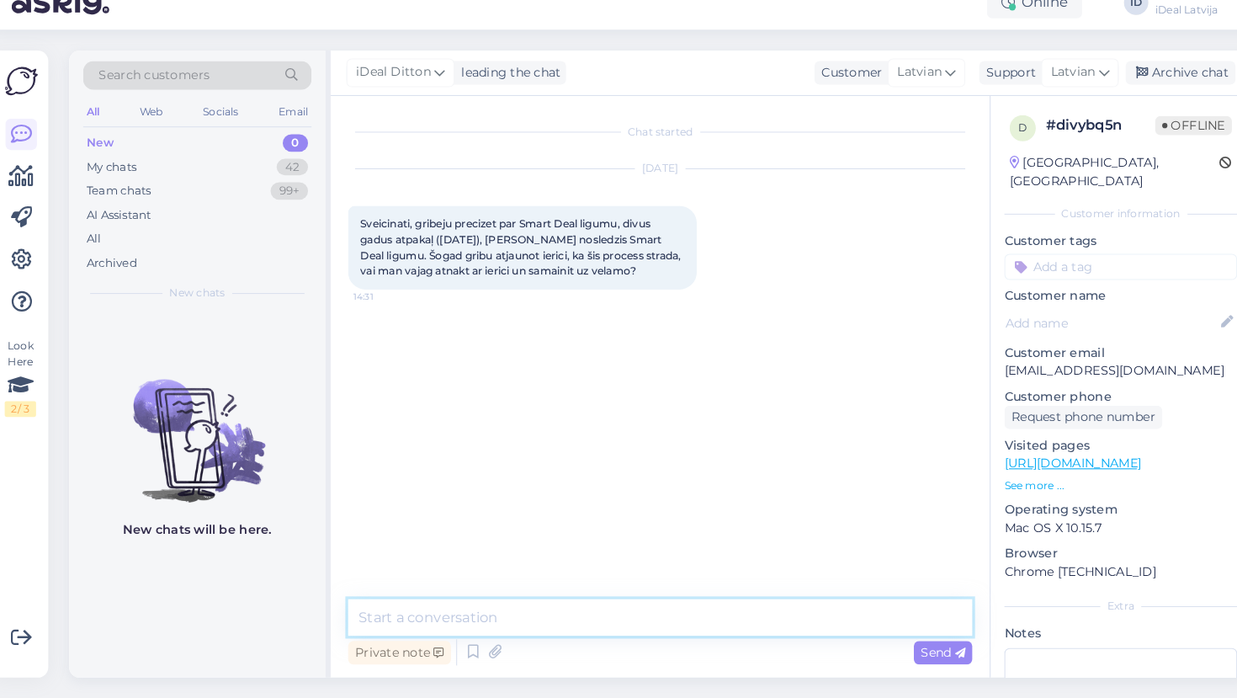
click at [539, 602] on textarea at bounding box center [646, 619] width 602 height 35
paste textarea "Sveicināti! Jā, lai atjaunotu ierīci saskaņā ar Smart Deal programmu, [PERSON_N…"
type textarea "Sveicināti! Jā, lai atjaunotu ierīci saskaņā ar Smart Deal programmu, [PERSON_N…"
